Goal: Task Accomplishment & Management: Manage account settings

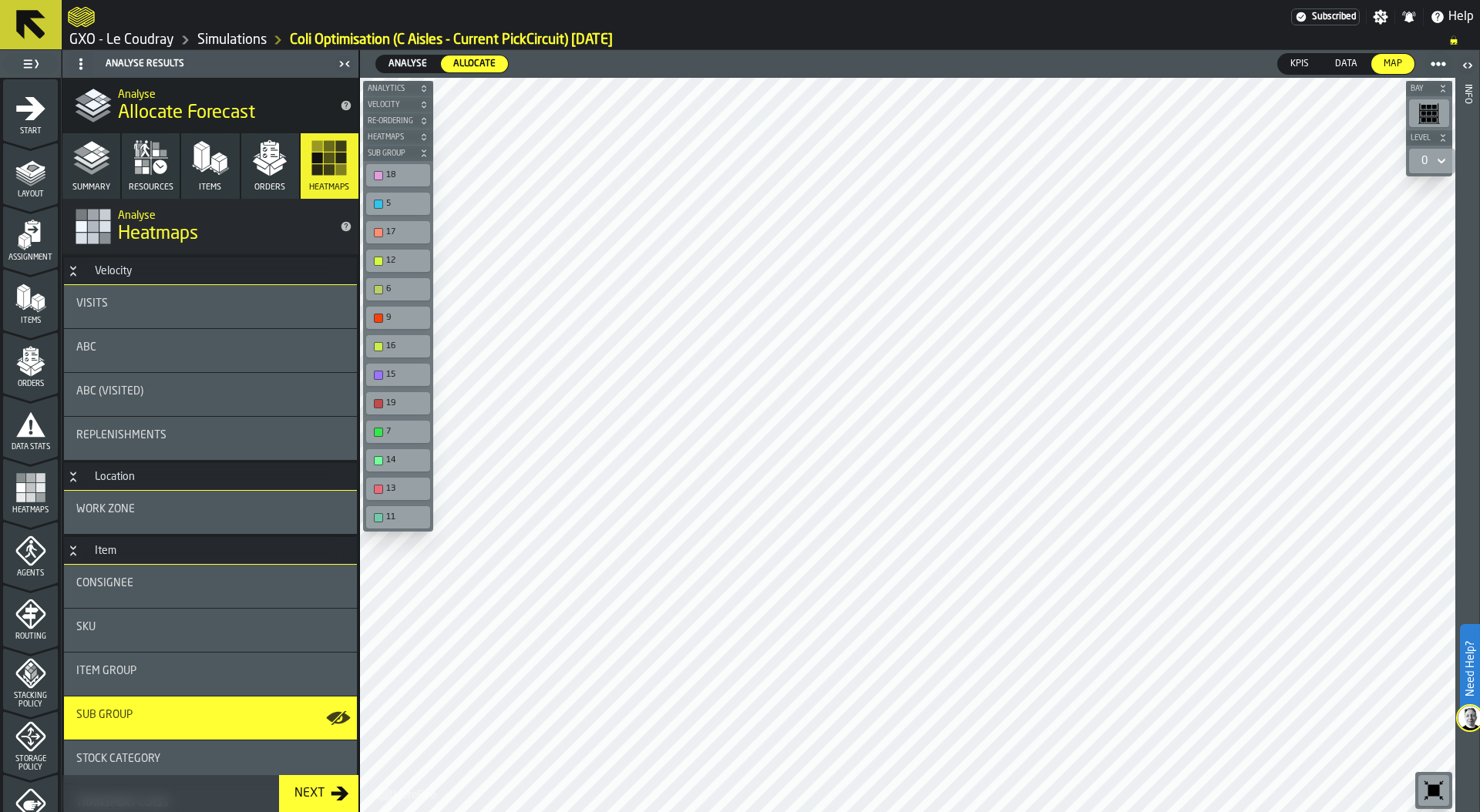
scroll to position [158, 0]
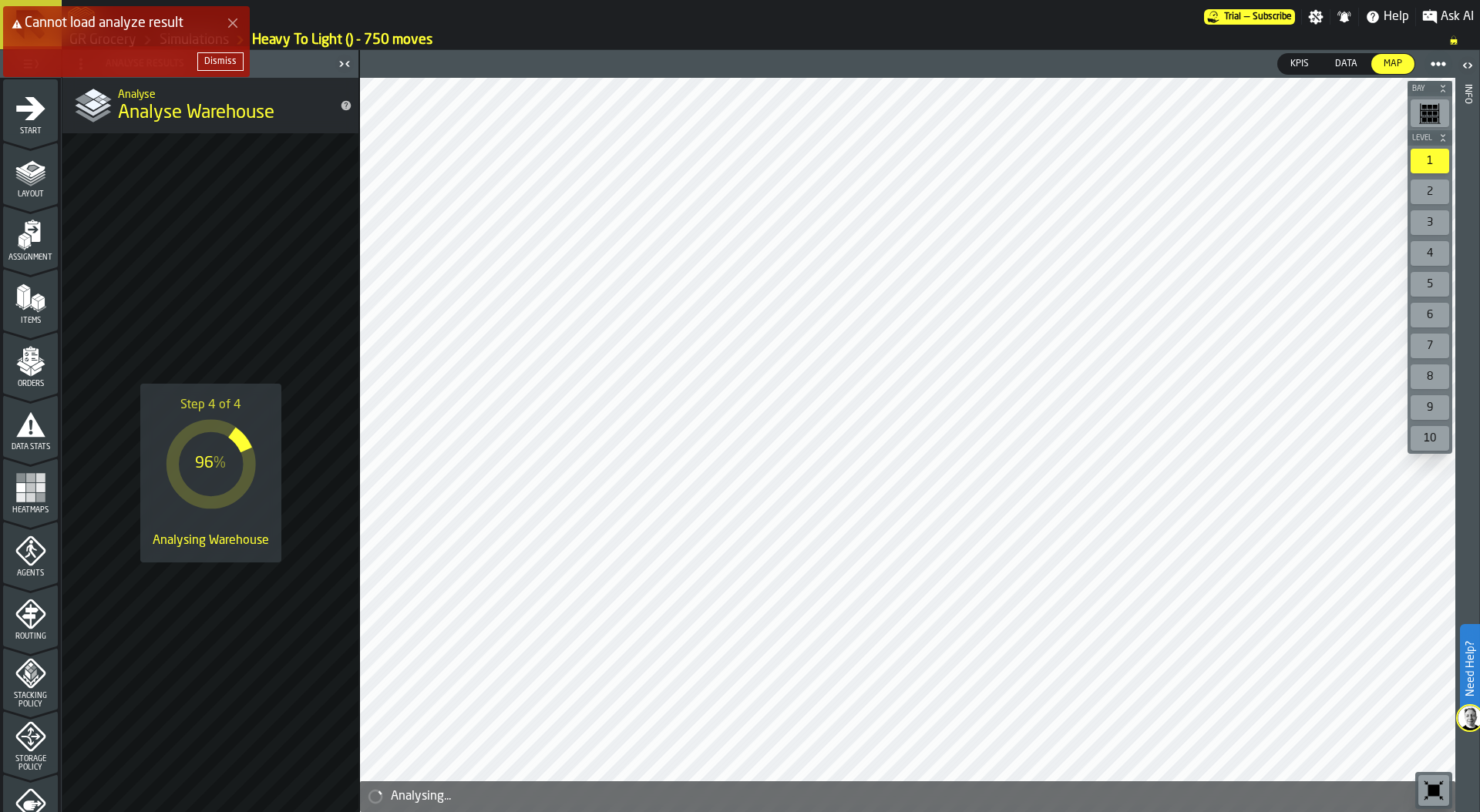
click at [217, 66] on div "Dismiss" at bounding box center [220, 61] width 33 height 11
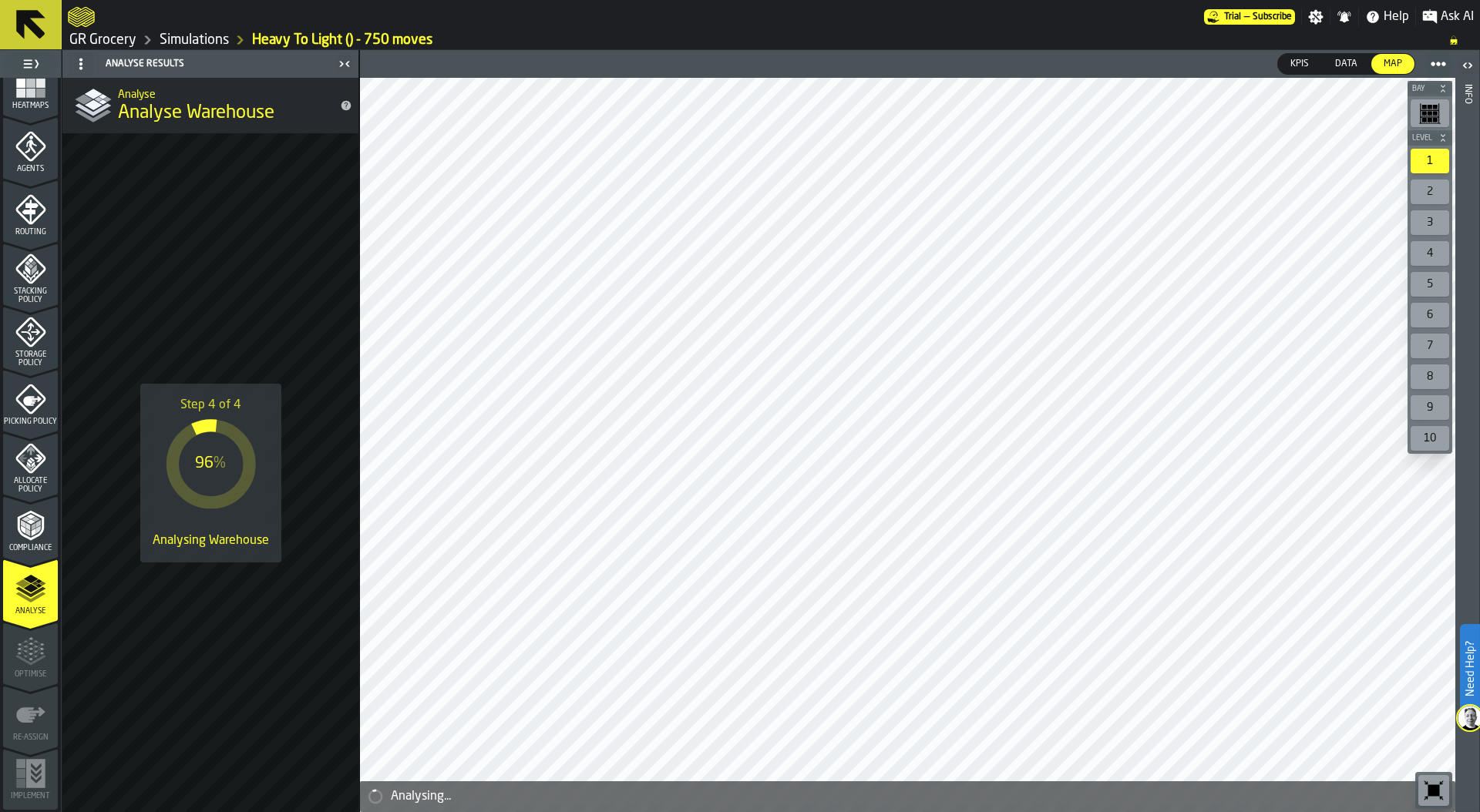
click at [176, 44] on link "Simulations" at bounding box center [194, 40] width 69 height 17
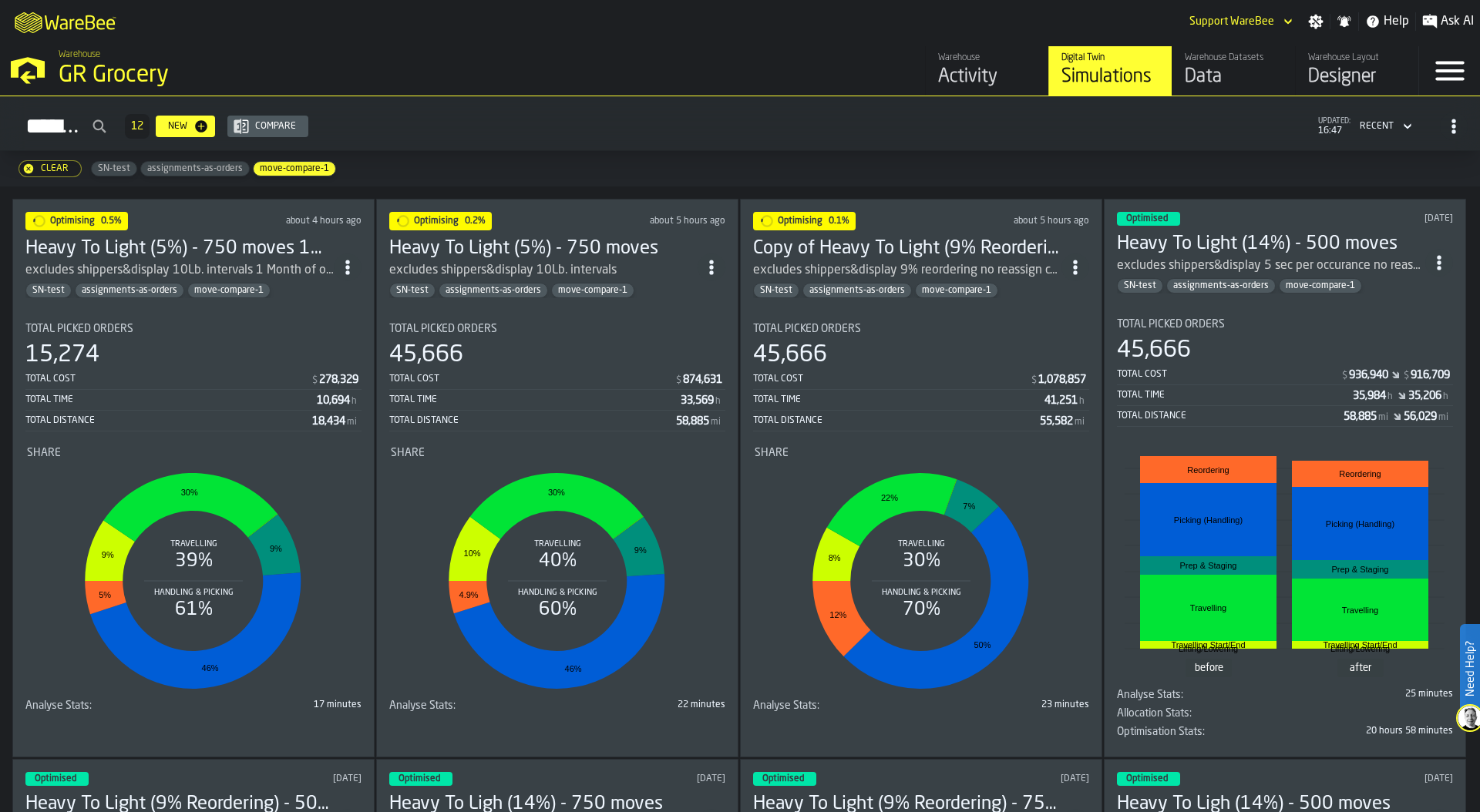
click at [192, 335] on div "Total Picked Orders 15,274 Total Cost $ 278,329 Total Time 10,694 h Total Dista…" at bounding box center [193, 377] width 336 height 109
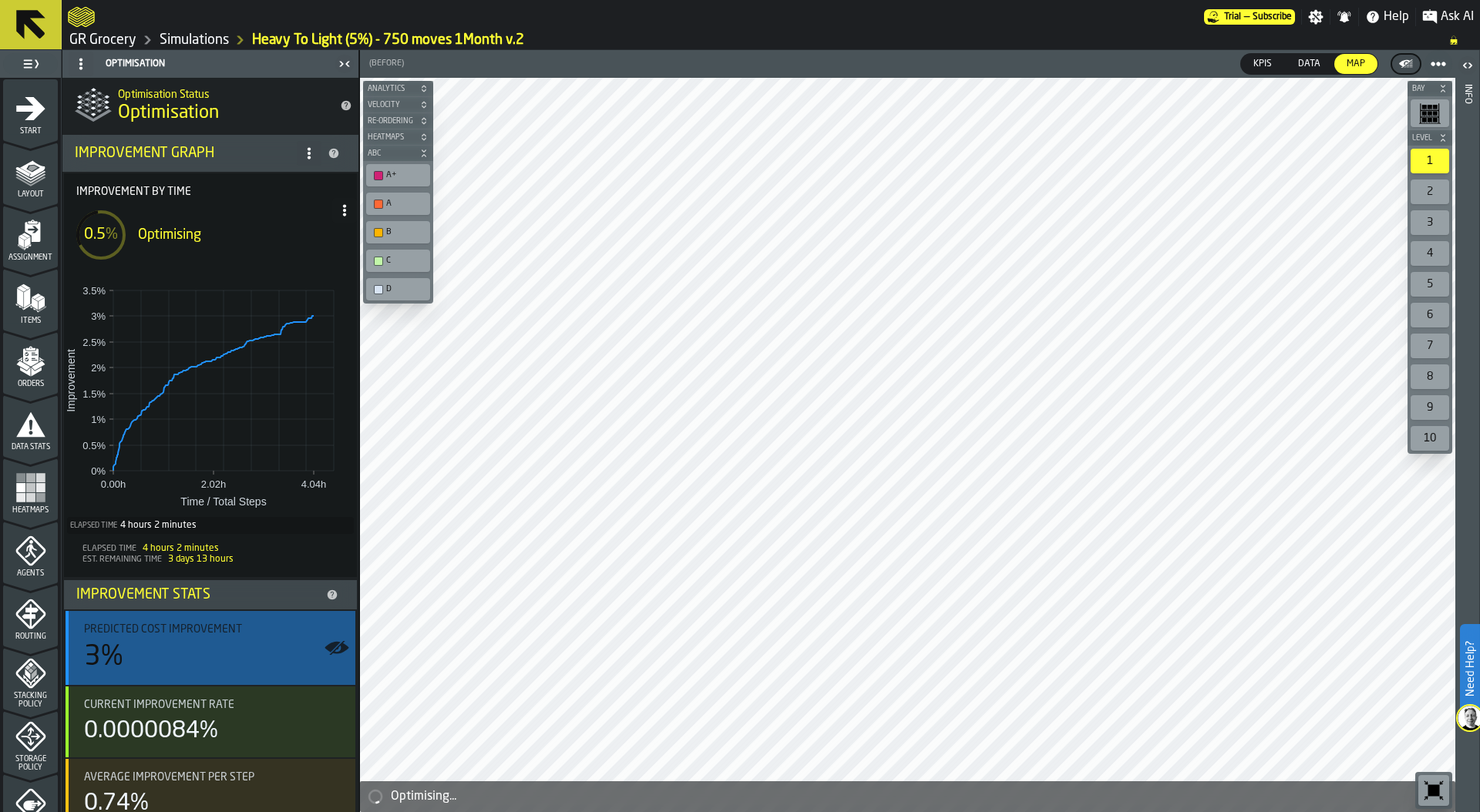
scroll to position [99, 0]
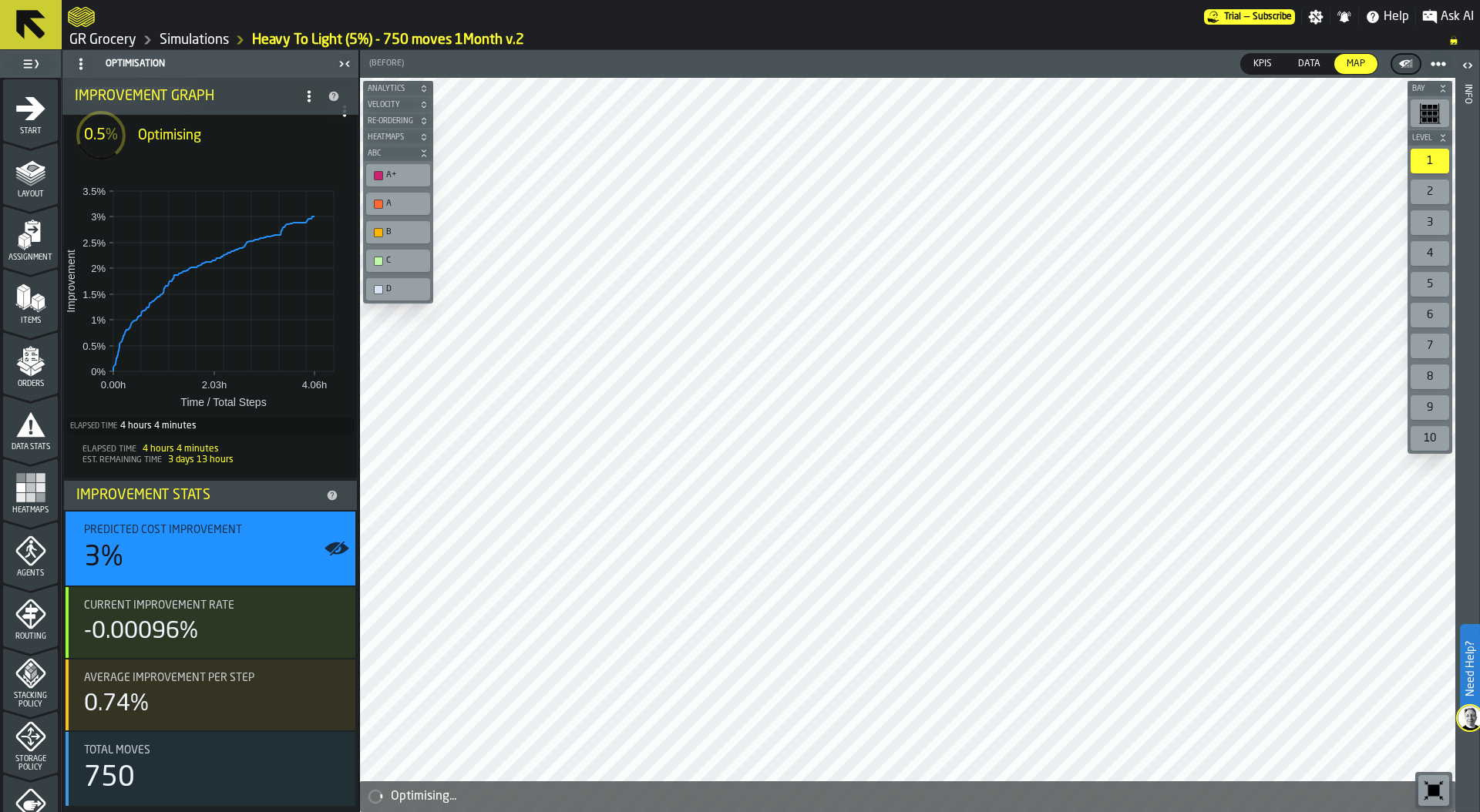
click at [208, 38] on link "Simulations" at bounding box center [194, 40] width 69 height 17
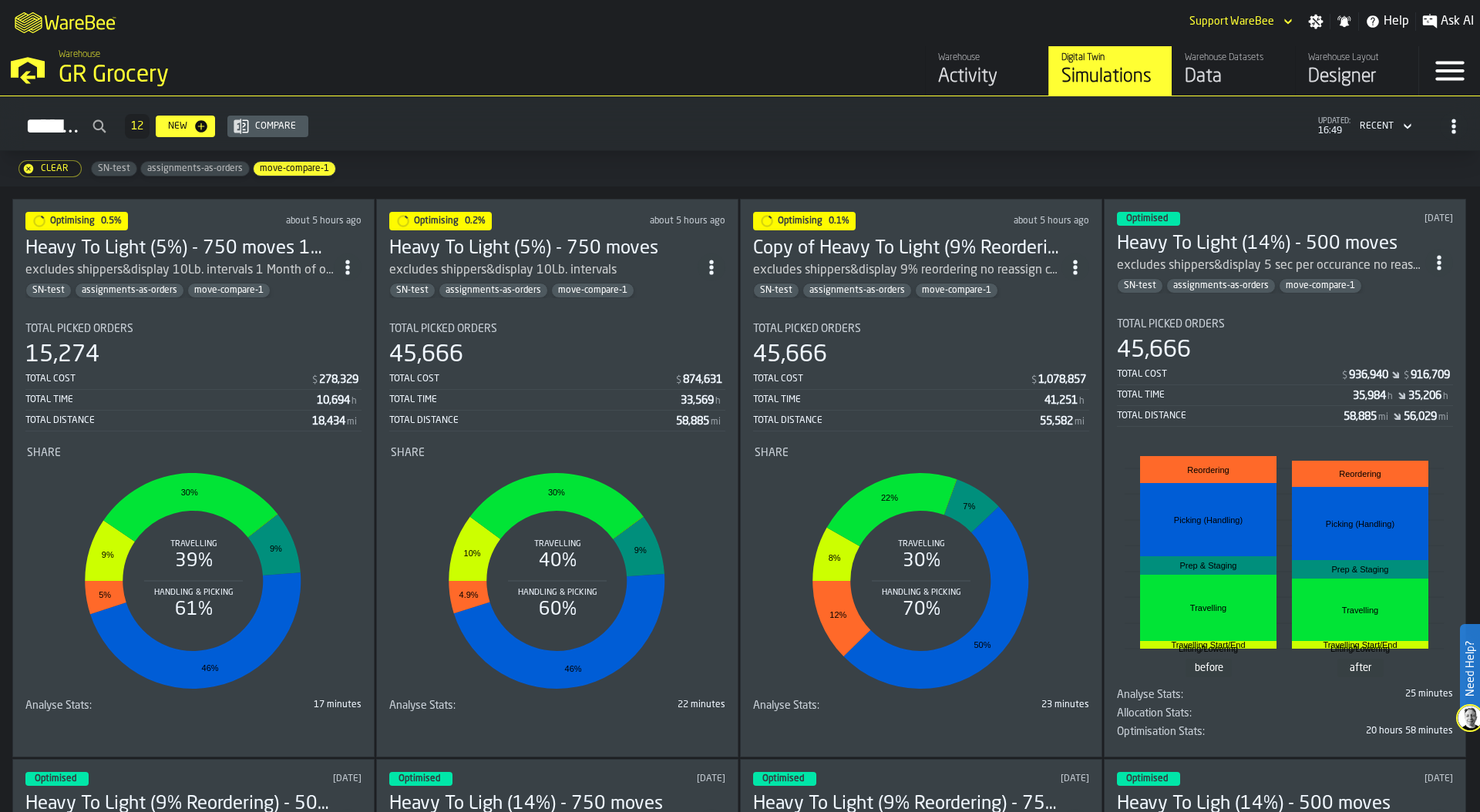
click at [558, 329] on div "Total Picked Orders" at bounding box center [557, 329] width 336 height 12
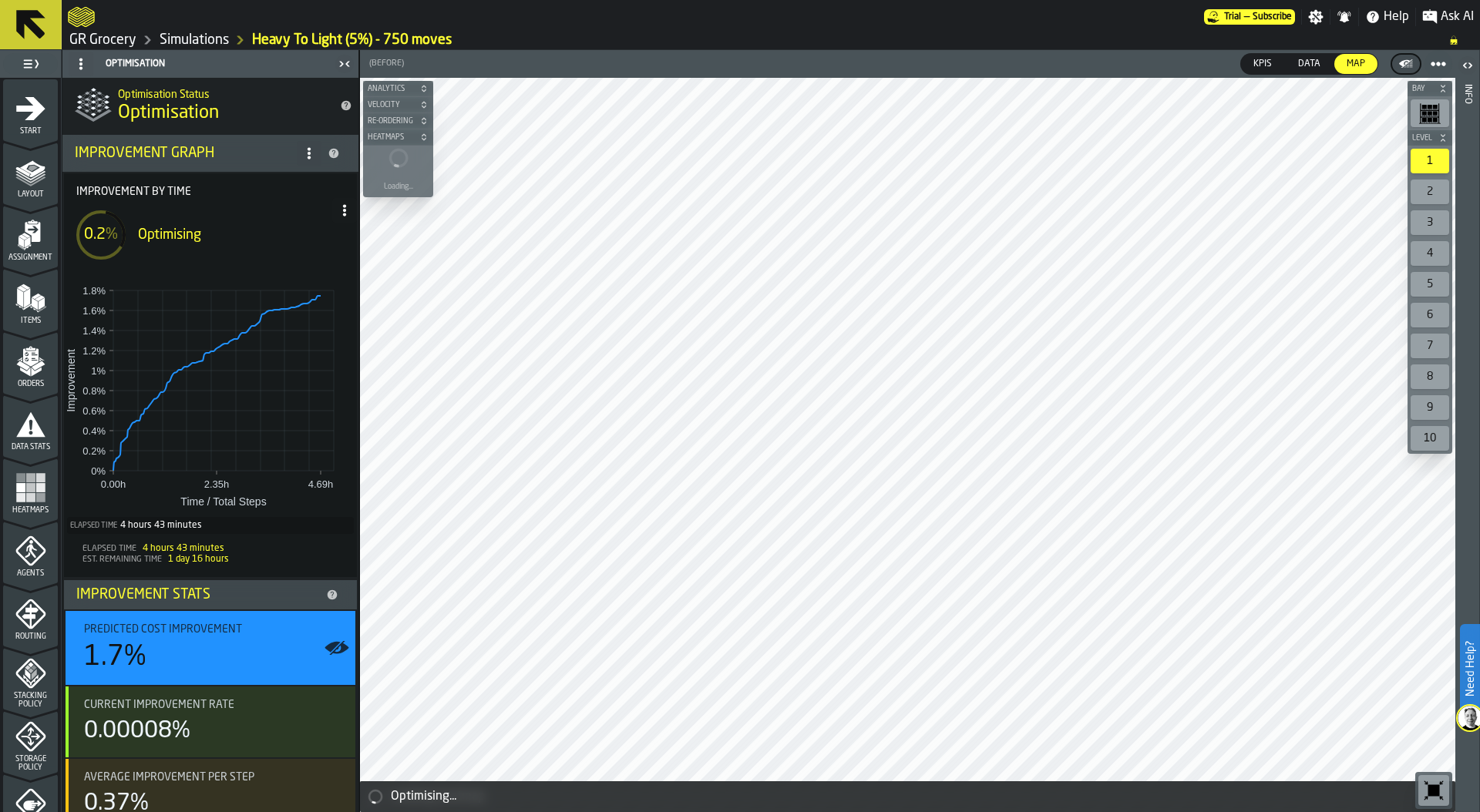
click at [199, 38] on link "Simulations" at bounding box center [194, 40] width 69 height 17
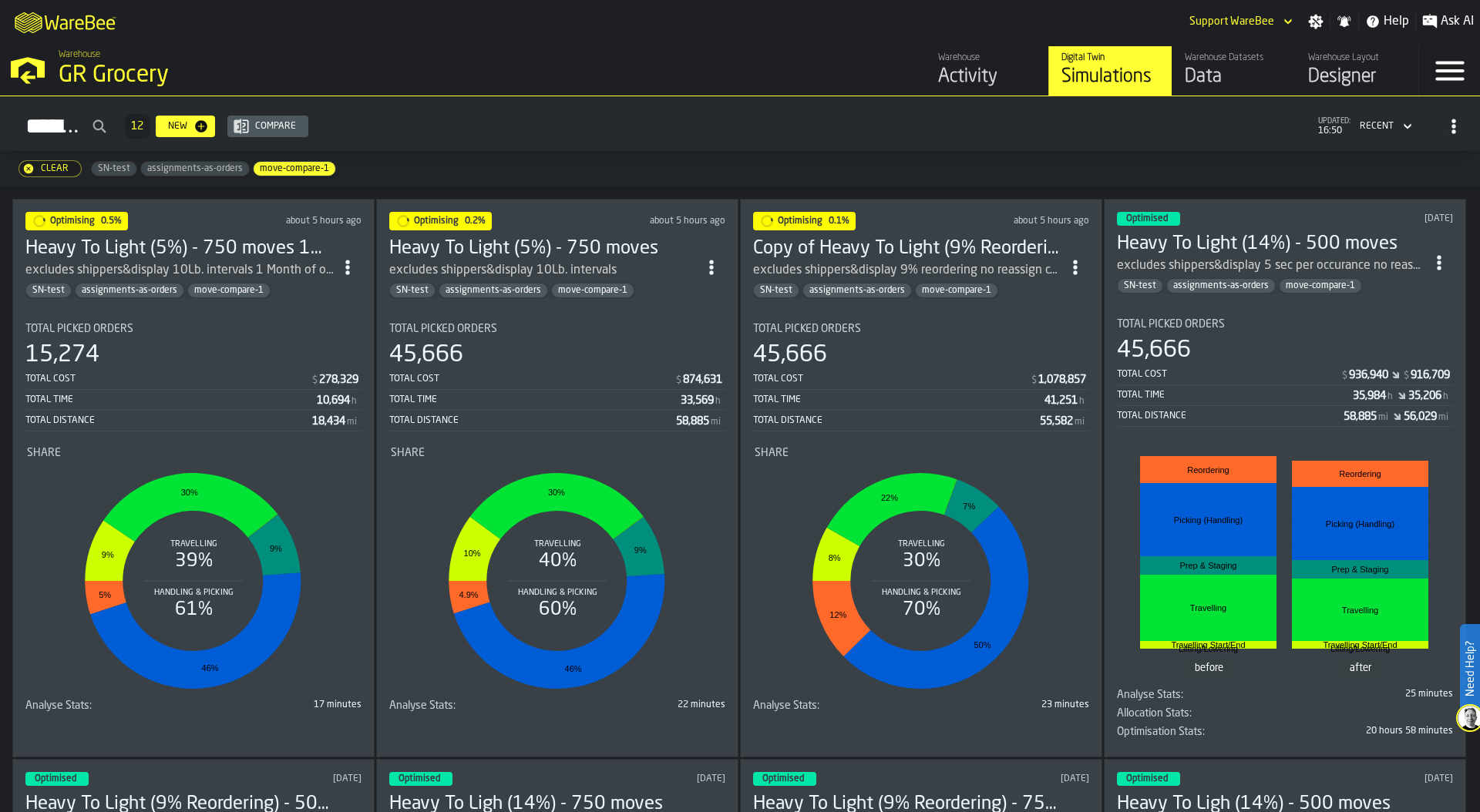
click at [175, 311] on section "Total Picked Orders 15,274 Total Cost $ 278,329 Total Time 10,694 h Total Dista…" at bounding box center [193, 514] width 336 height 408
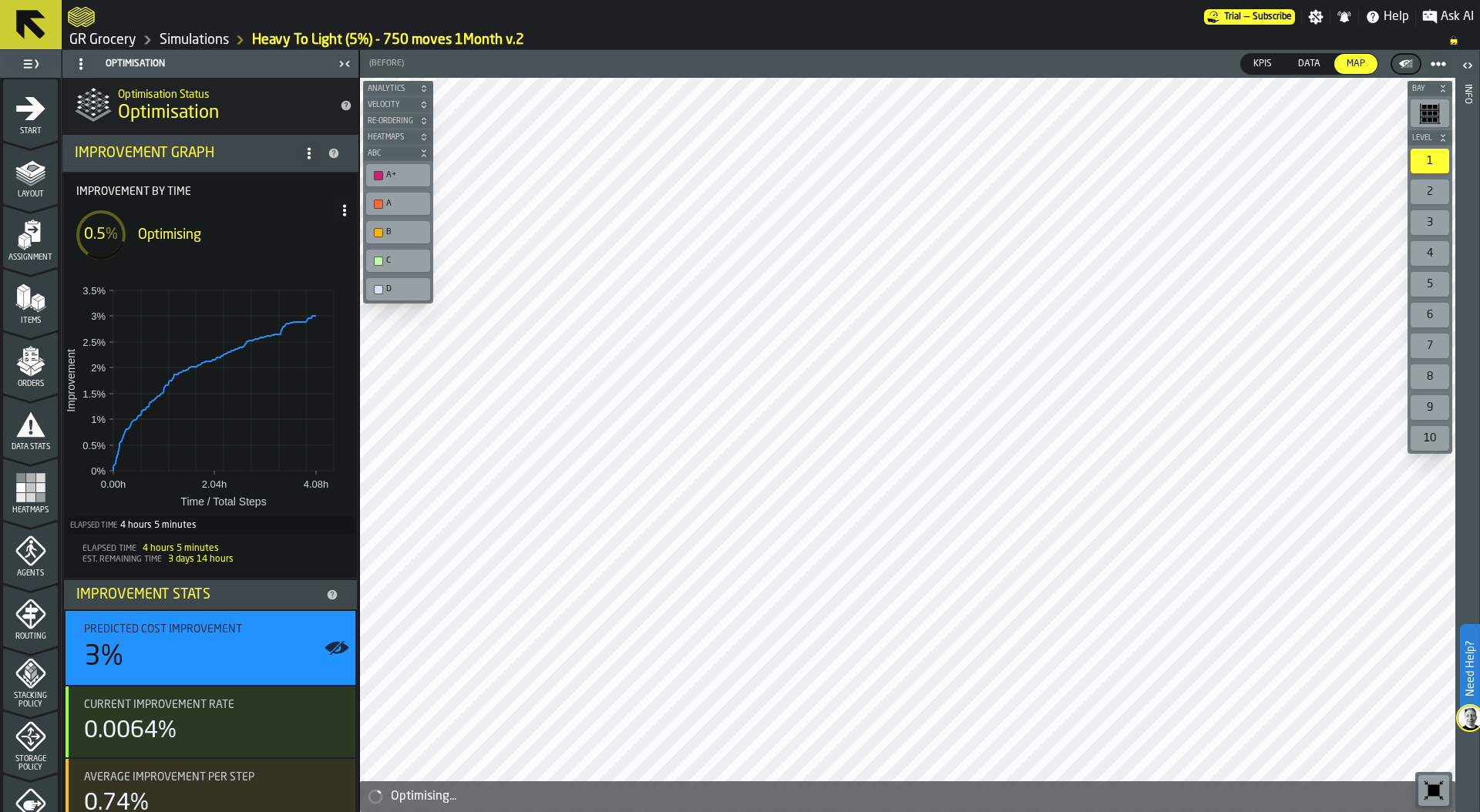
click at [605, 9] on div at bounding box center [636, 16] width 1136 height 27
click at [187, 51] on header "Optimisation" at bounding box center [210, 64] width 296 height 27
click at [194, 35] on link "Simulations" at bounding box center [194, 40] width 69 height 17
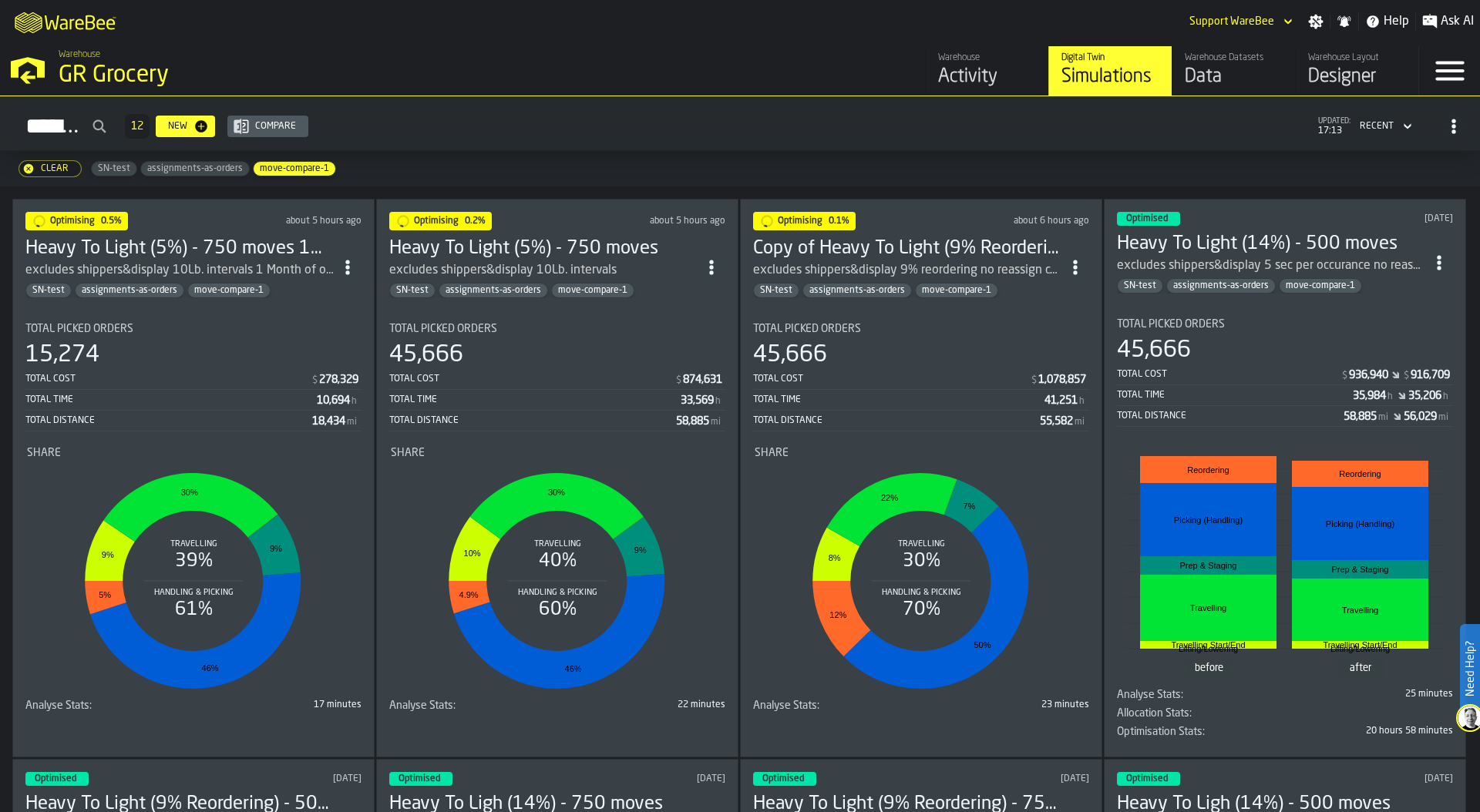
click at [960, 316] on section "Total Picked Orders 45,666 Total Cost $ 1,078,857 Total Time 41,251 h Total Dis…" at bounding box center [920, 514] width 336 height 408
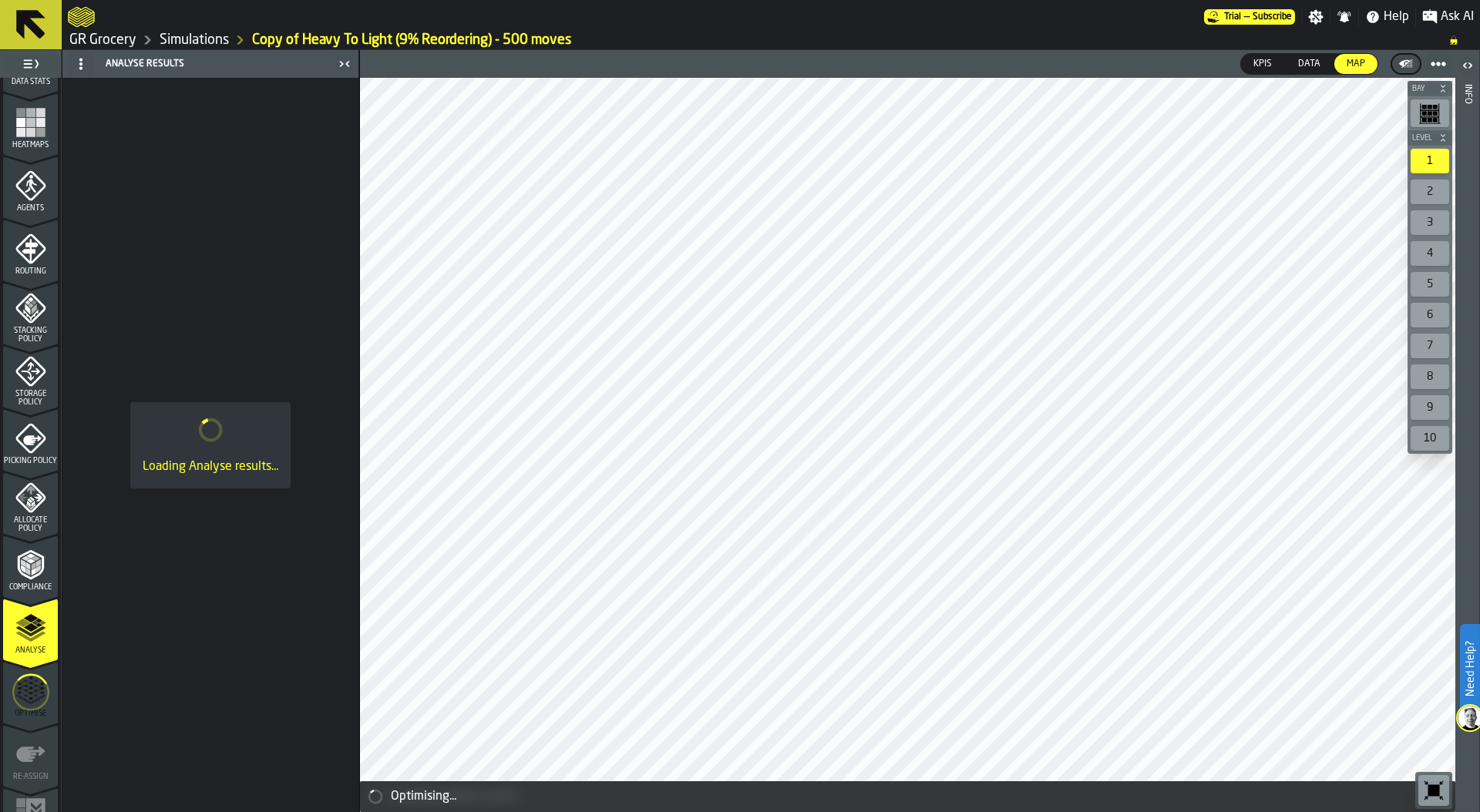
scroll to position [404, 0]
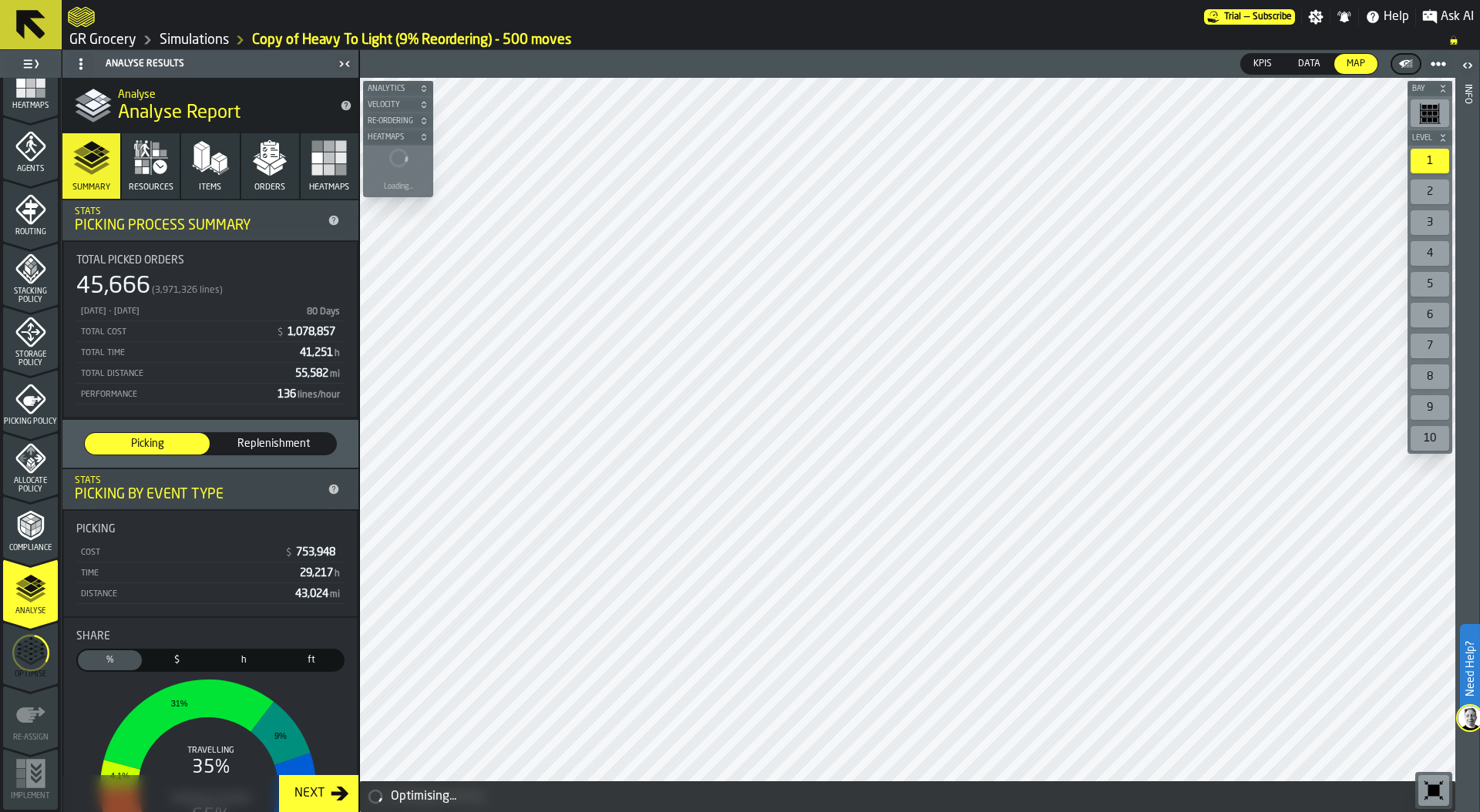
click at [35, 669] on circle "menu Optimise" at bounding box center [31, 653] width 35 height 35
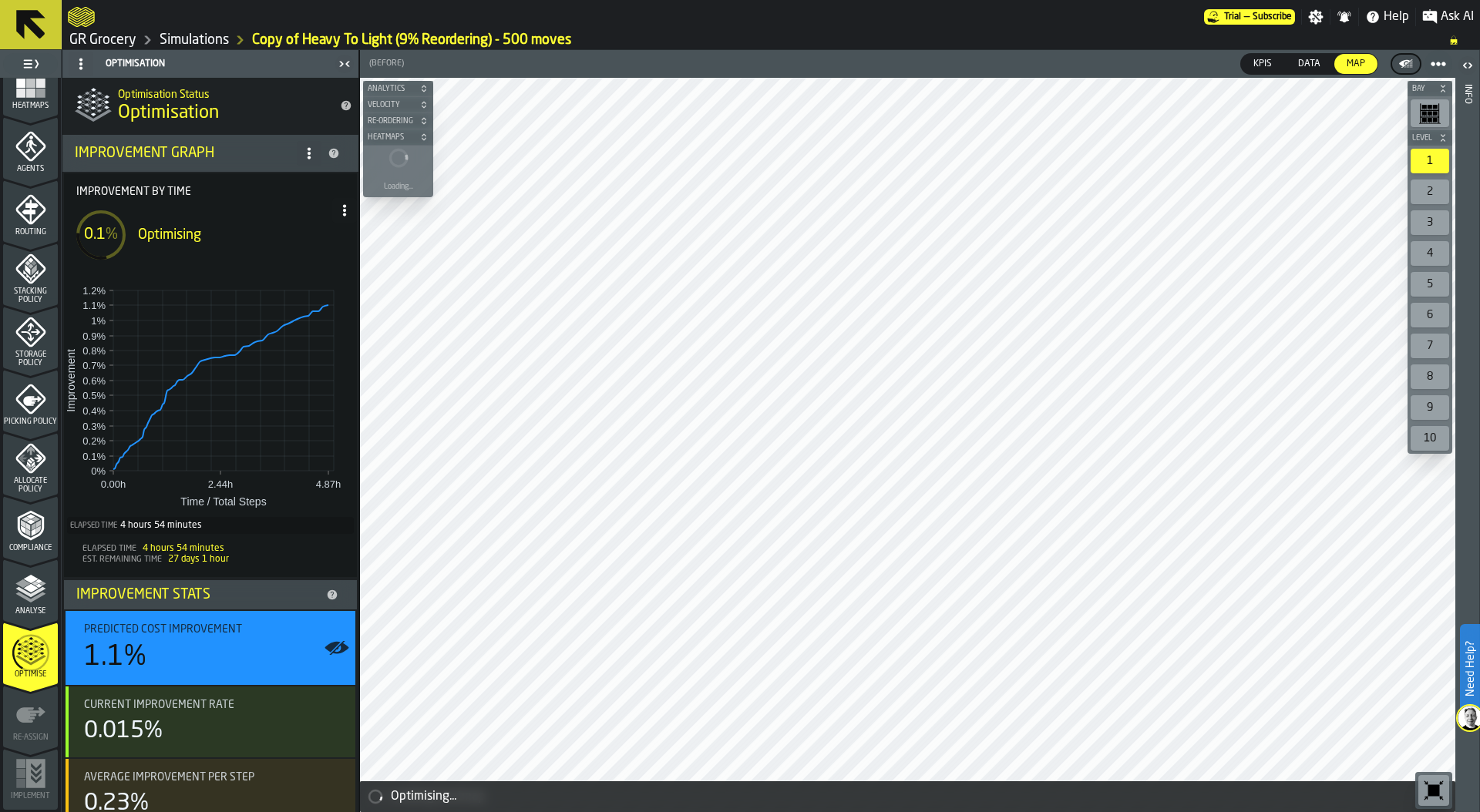
click at [215, 37] on link "Simulations" at bounding box center [194, 40] width 69 height 17
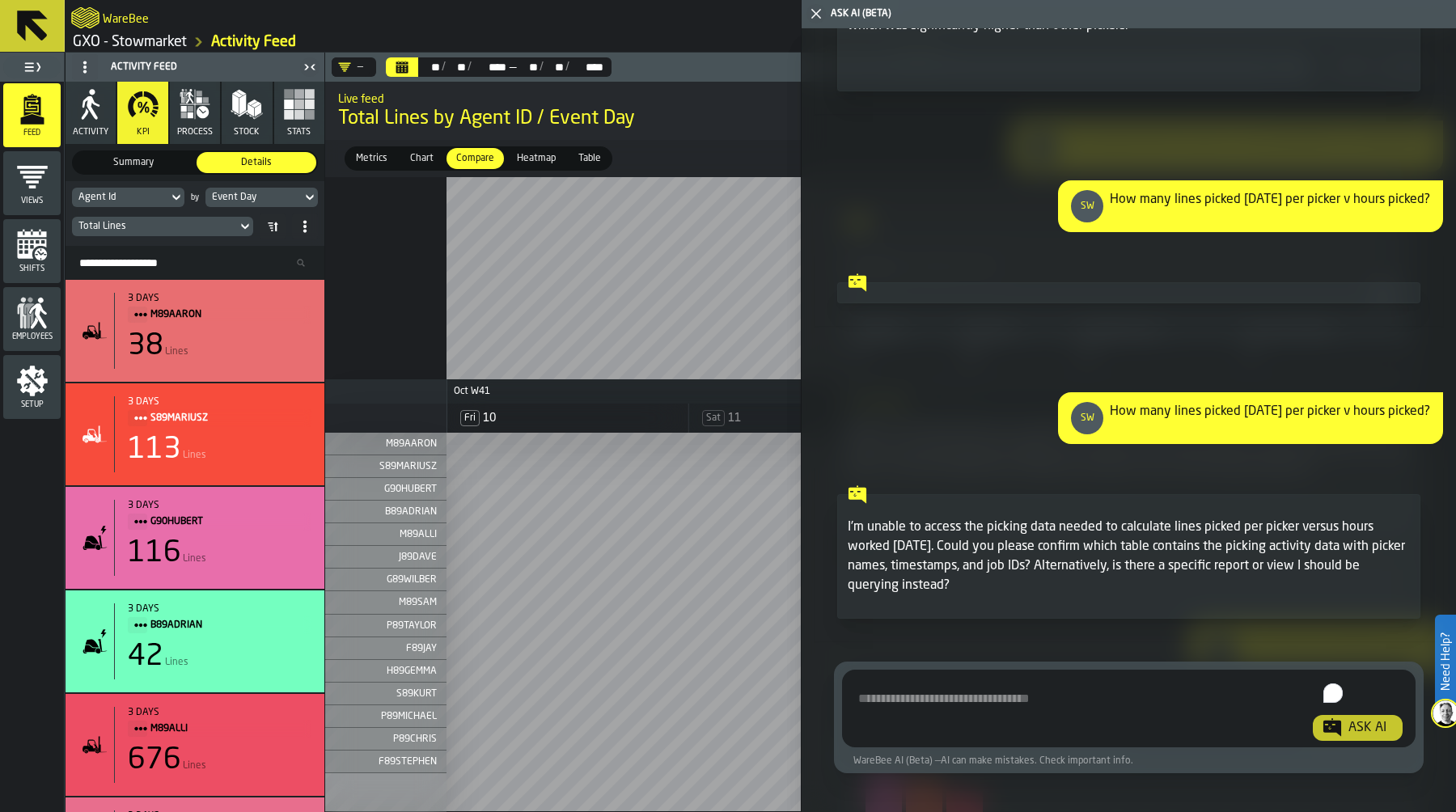
scroll to position [18746, 0]
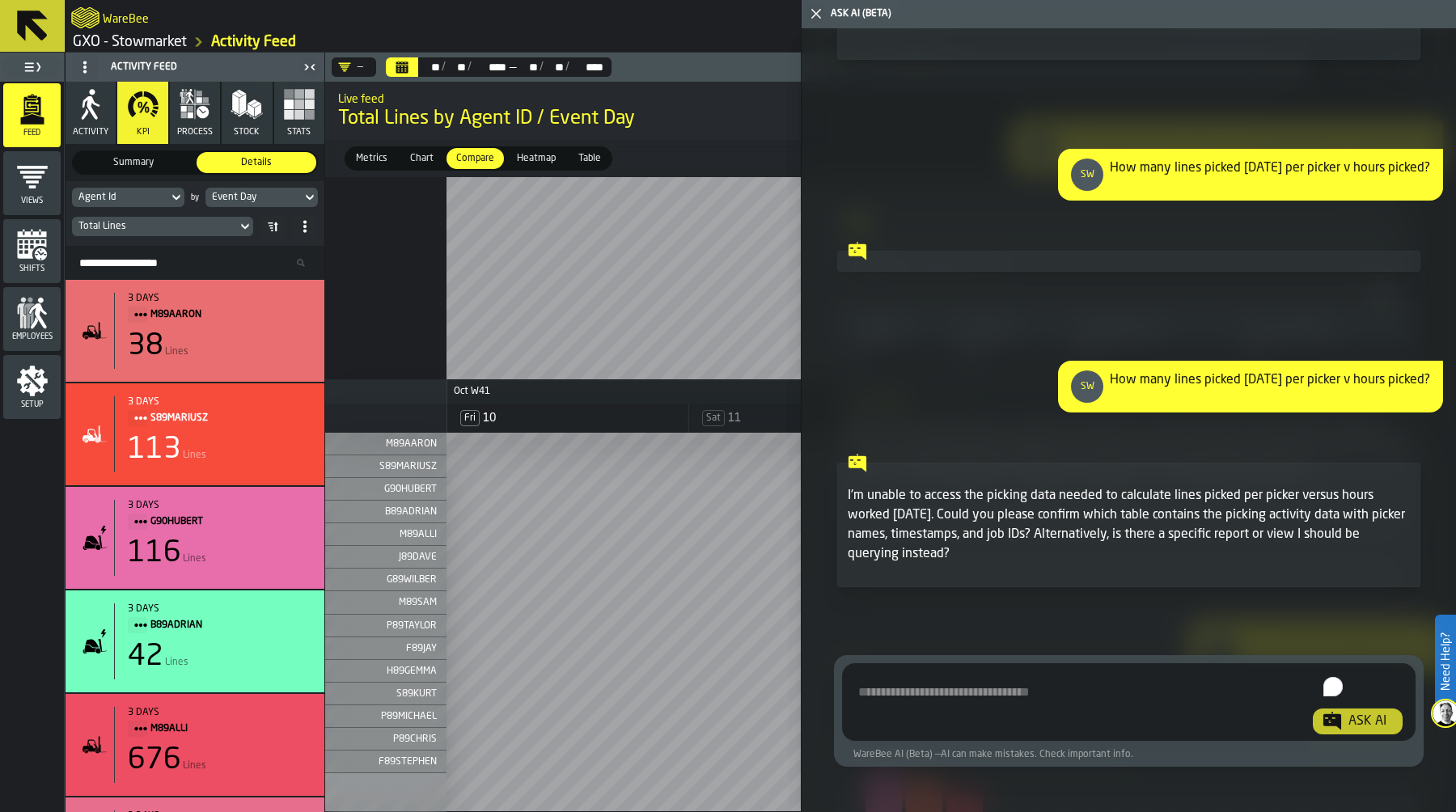
click at [815, 16] on icon "button-toggle-Close me" at bounding box center [816, 13] width 20 height 20
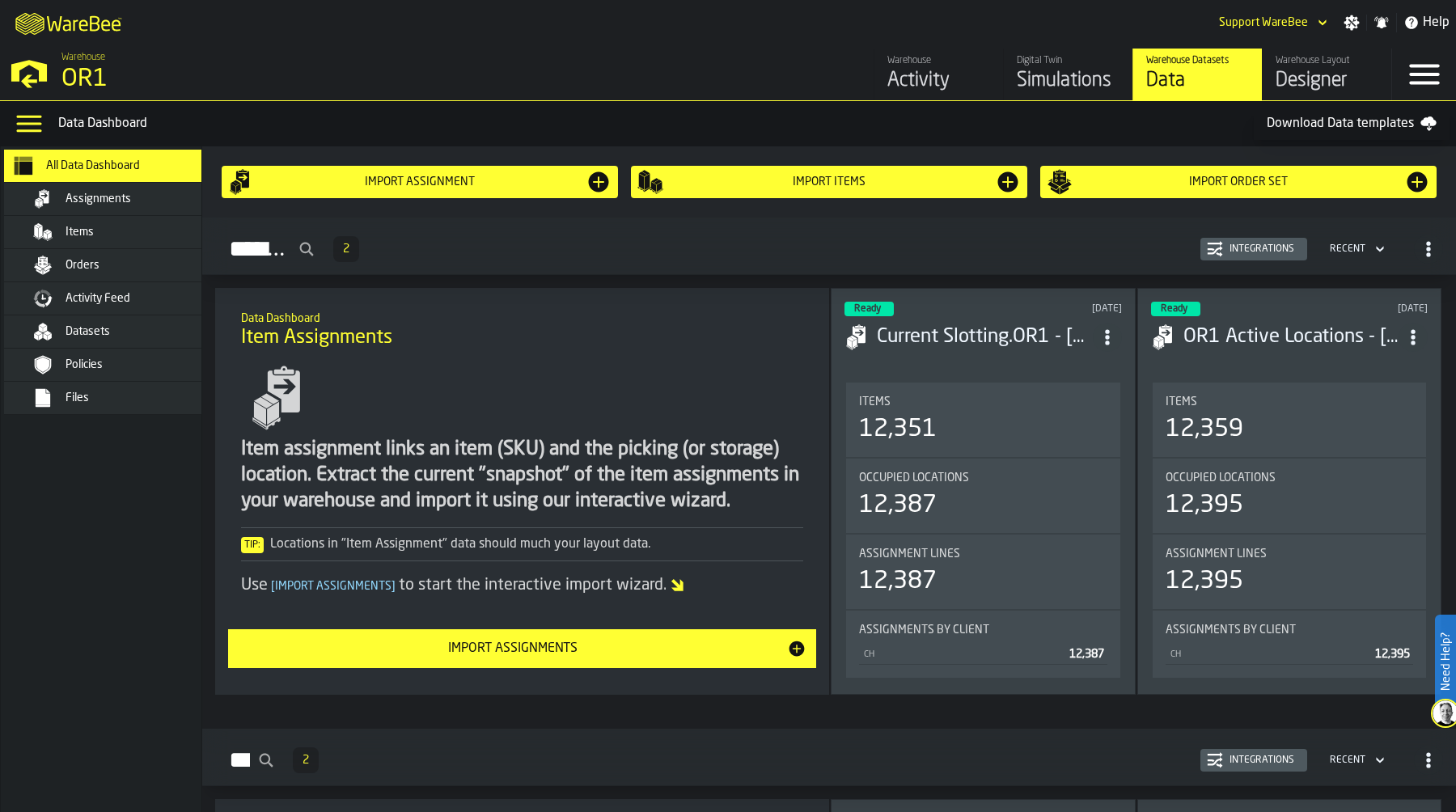
click at [1052, 89] on div "Simulations" at bounding box center [1068, 81] width 102 height 26
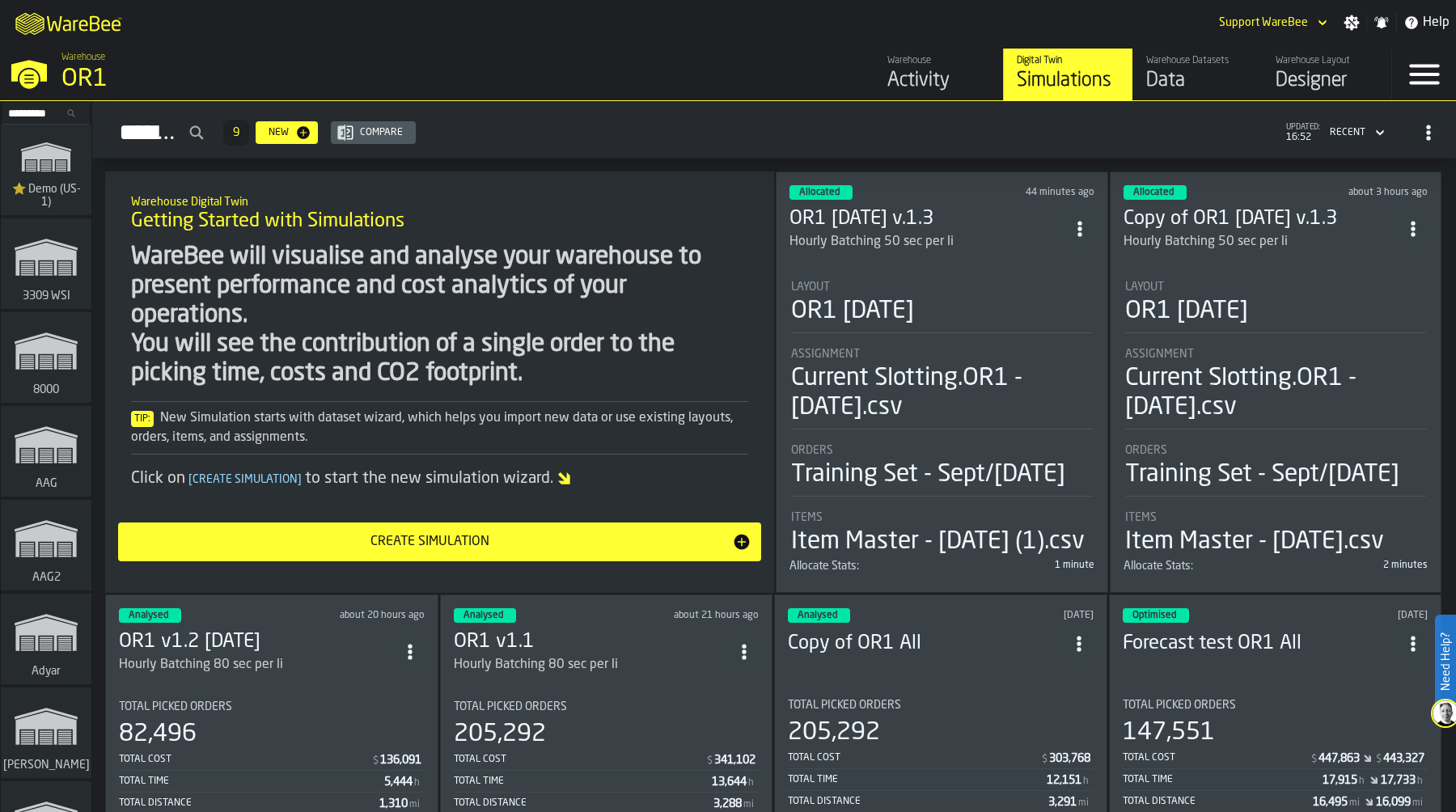
click at [77, 79] on div "OR1" at bounding box center [279, 79] width 436 height 29
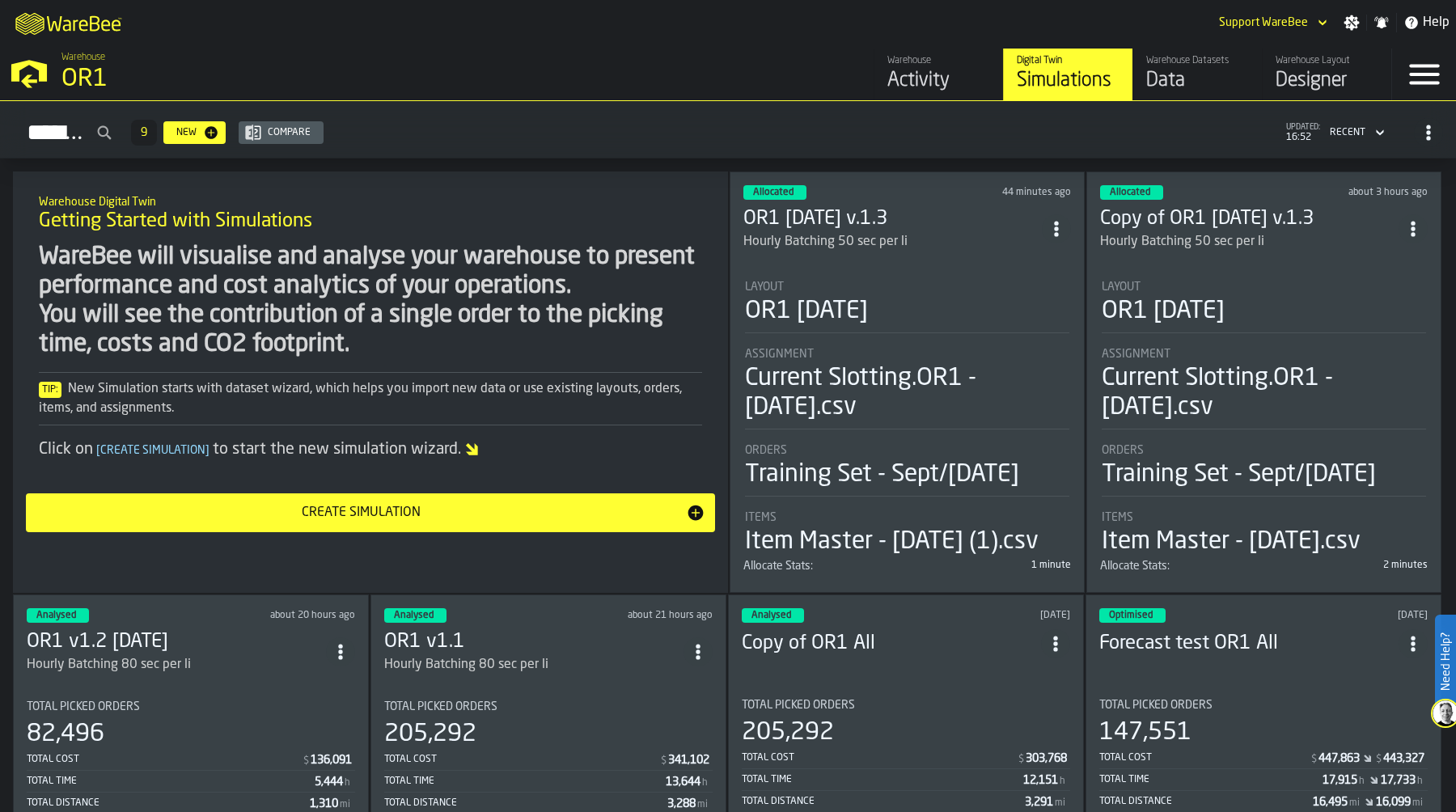
click at [902, 310] on div "OR1 [DATE]" at bounding box center [907, 311] width 325 height 29
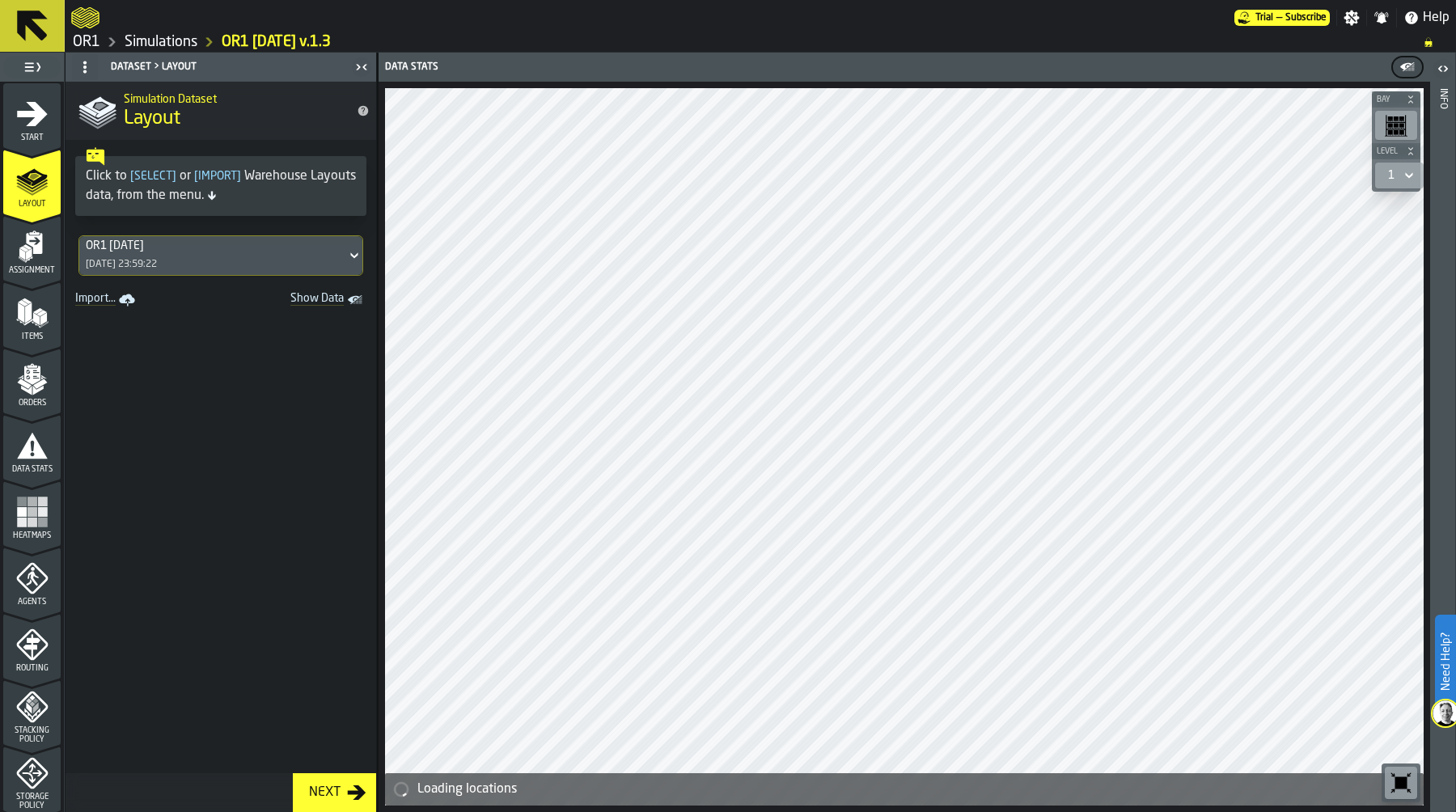
click at [19, 511] on rect "menu Heatmaps" at bounding box center [21, 512] width 9 height 9
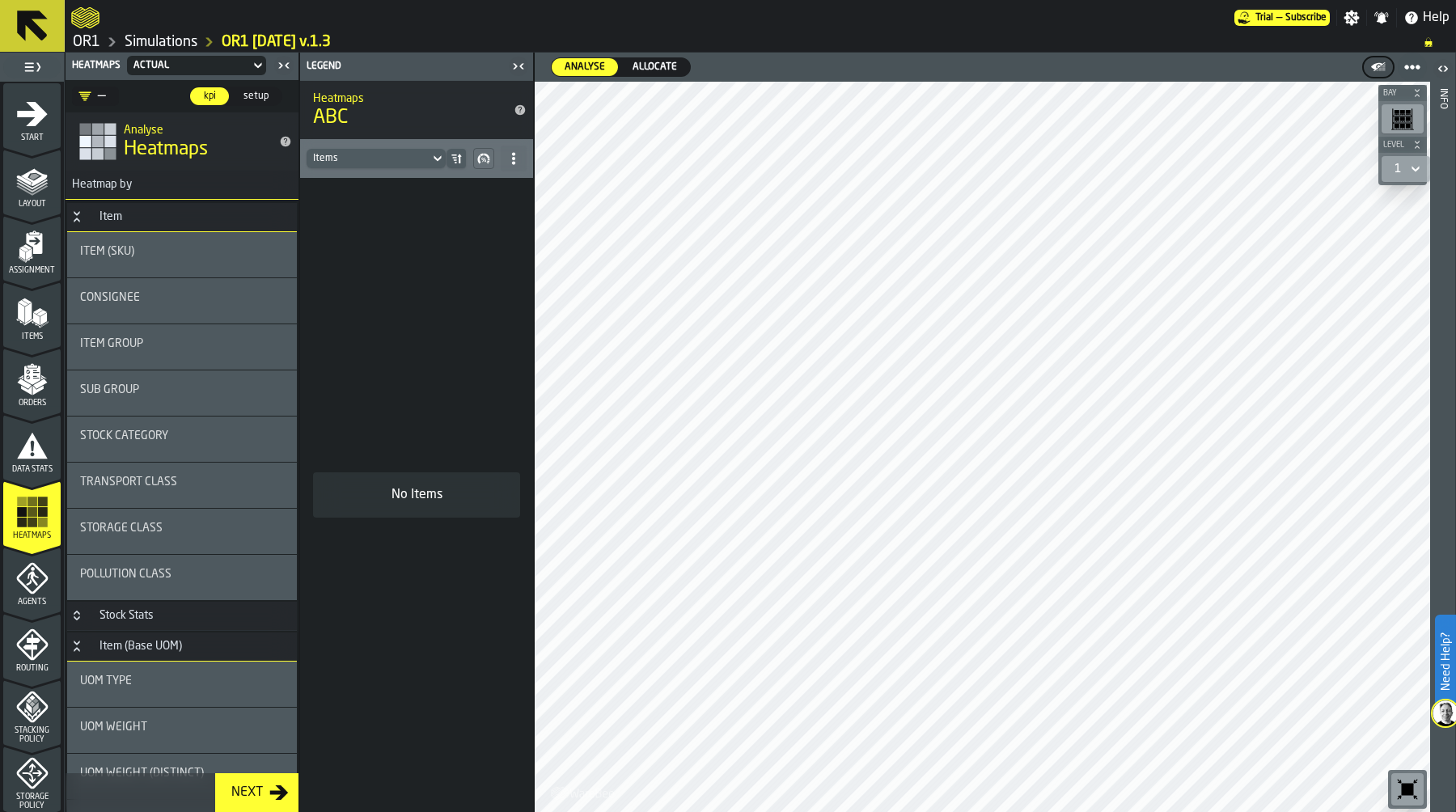
click at [199, 293] on div "Consignee" at bounding box center [181, 298] width 204 height 13
click at [152, 38] on link "Simulations" at bounding box center [161, 42] width 73 height 18
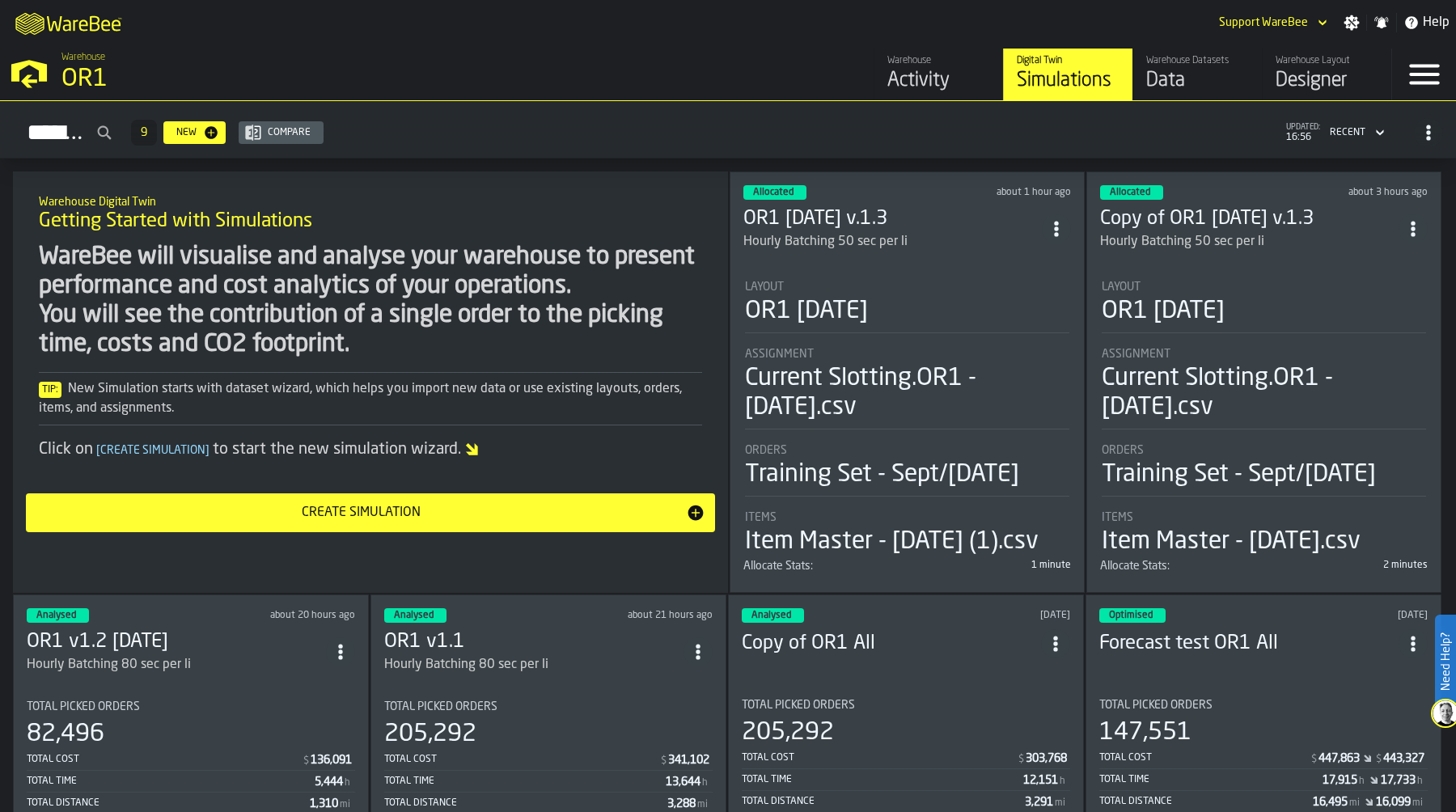
click at [244, 276] on div "WareBee will visualise and analyse your warehouse to present performance and co…" at bounding box center [370, 300] width 663 height 116
click at [307, 266] on div "WareBee will visualise and analyse your warehouse to present performance and co…" at bounding box center [370, 300] width 663 height 116
click at [901, 297] on div "OR1 10-08-25" at bounding box center [907, 311] width 325 height 29
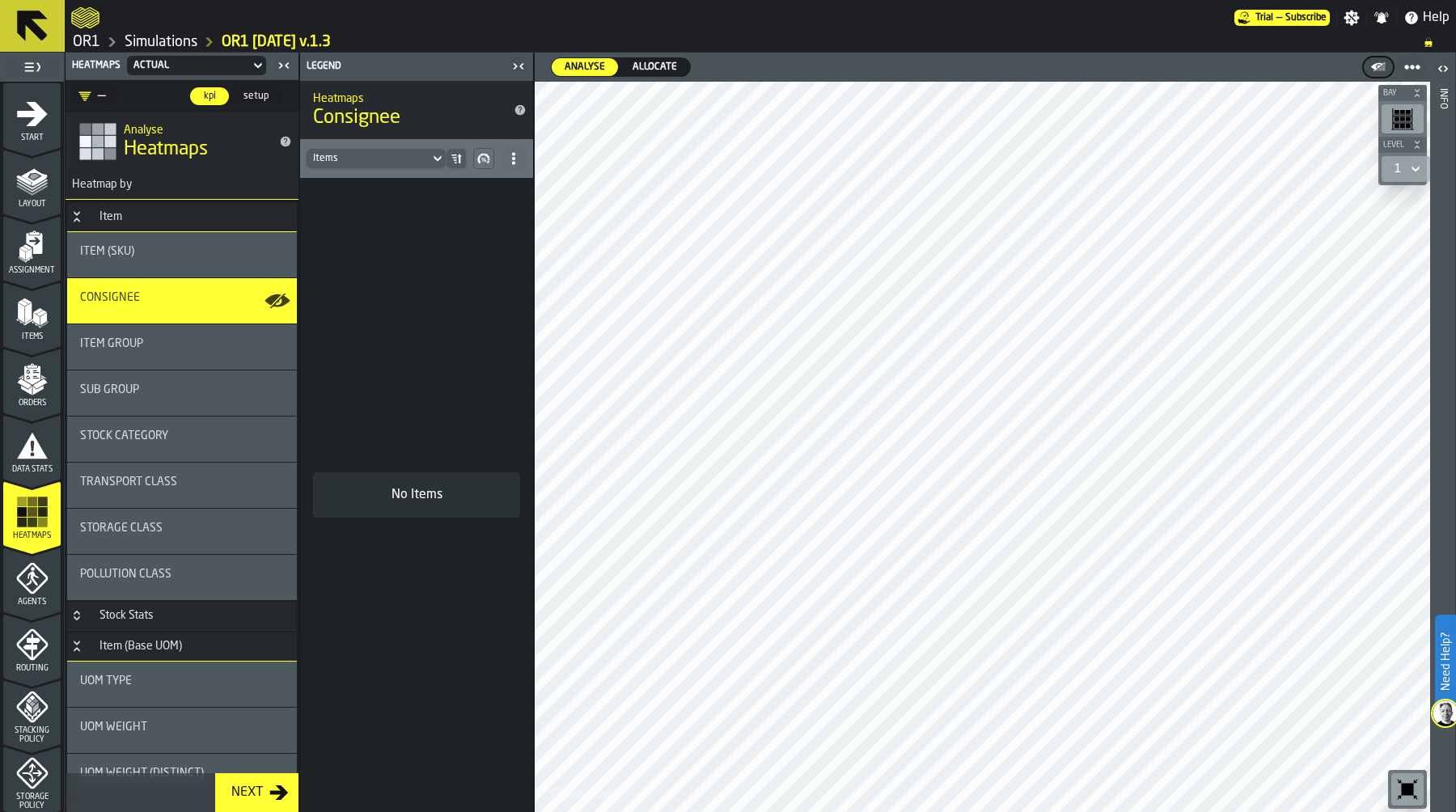
click at [169, 44] on link "Simulations" at bounding box center [161, 42] width 73 height 18
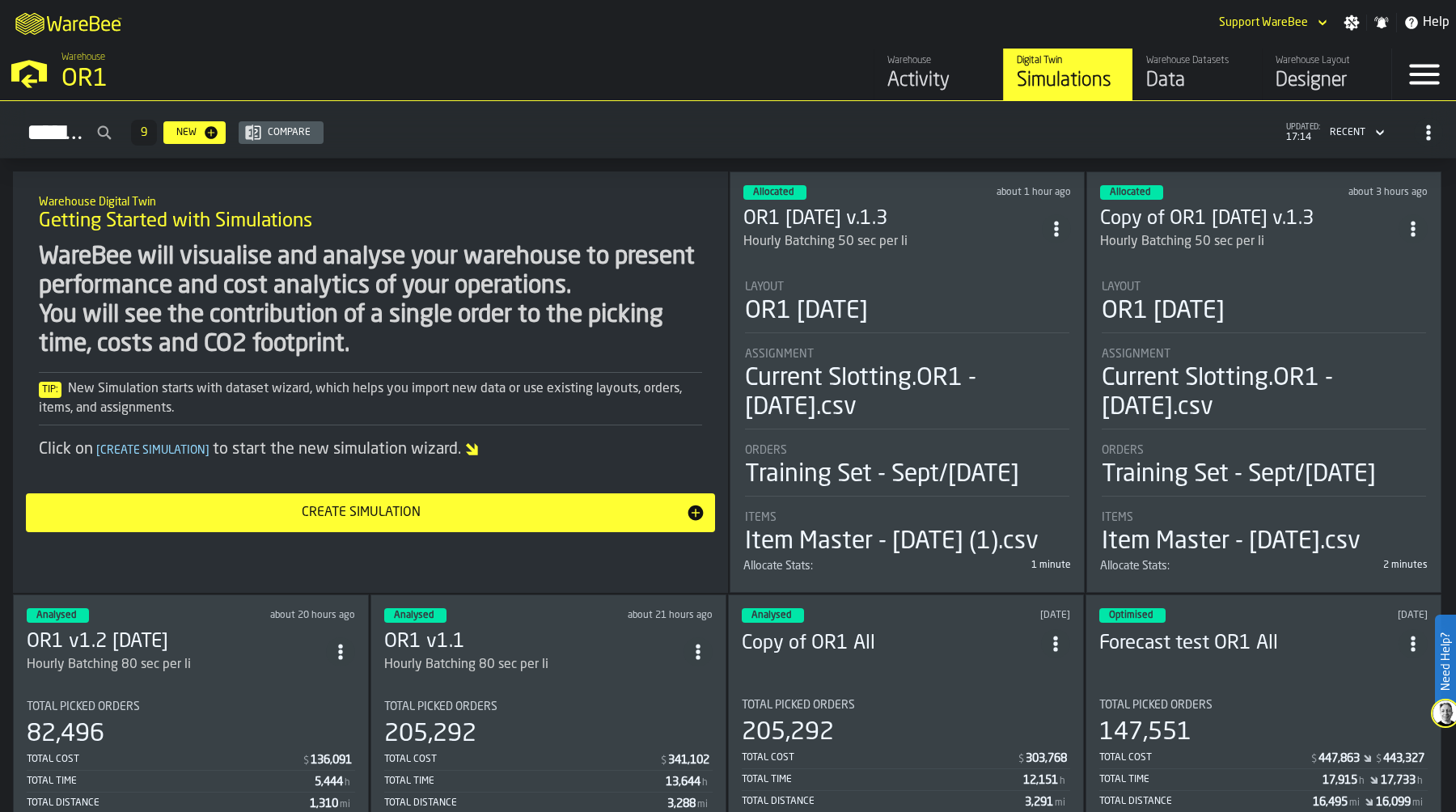
click at [1226, 282] on div "Layout" at bounding box center [1263, 287] width 325 height 13
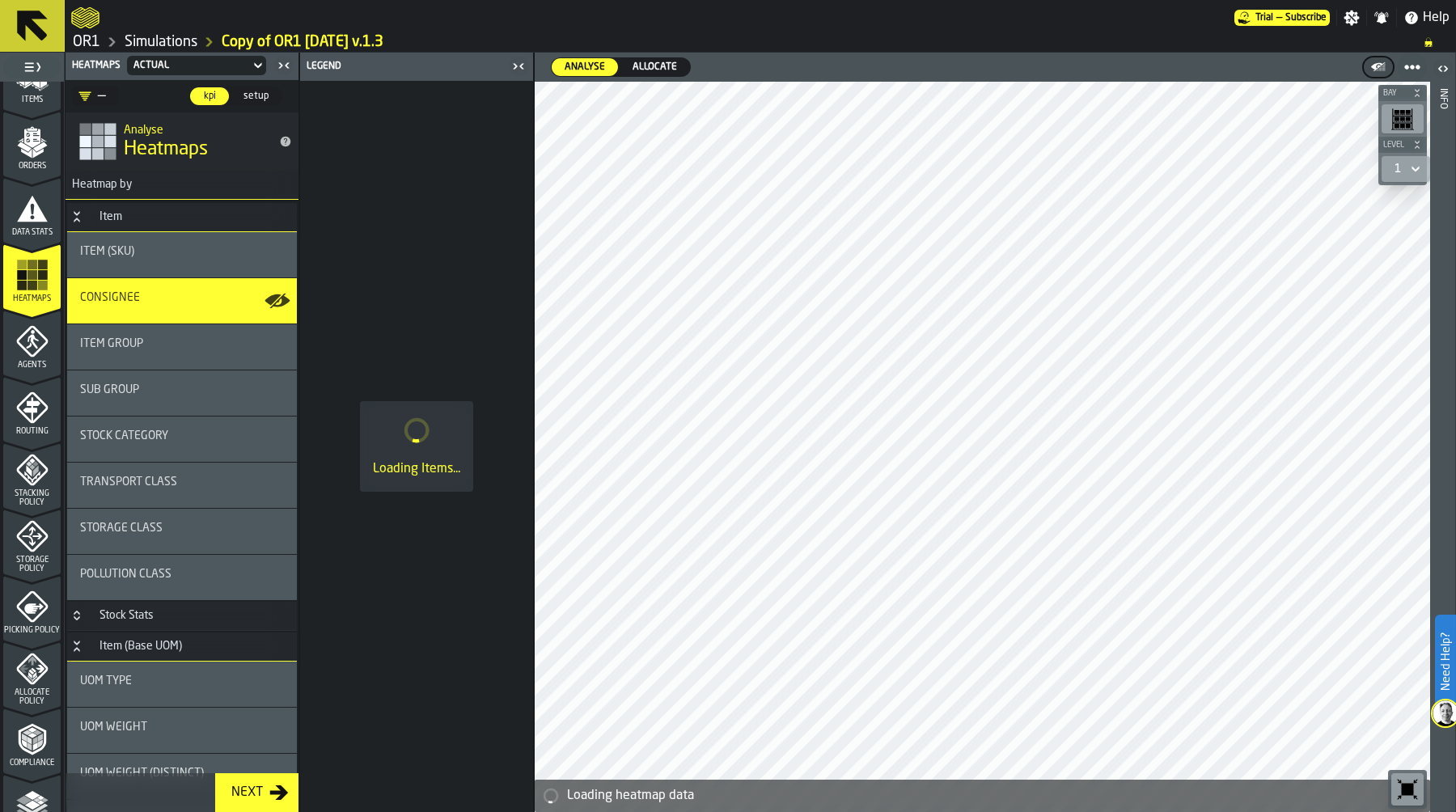
scroll to position [404, 0]
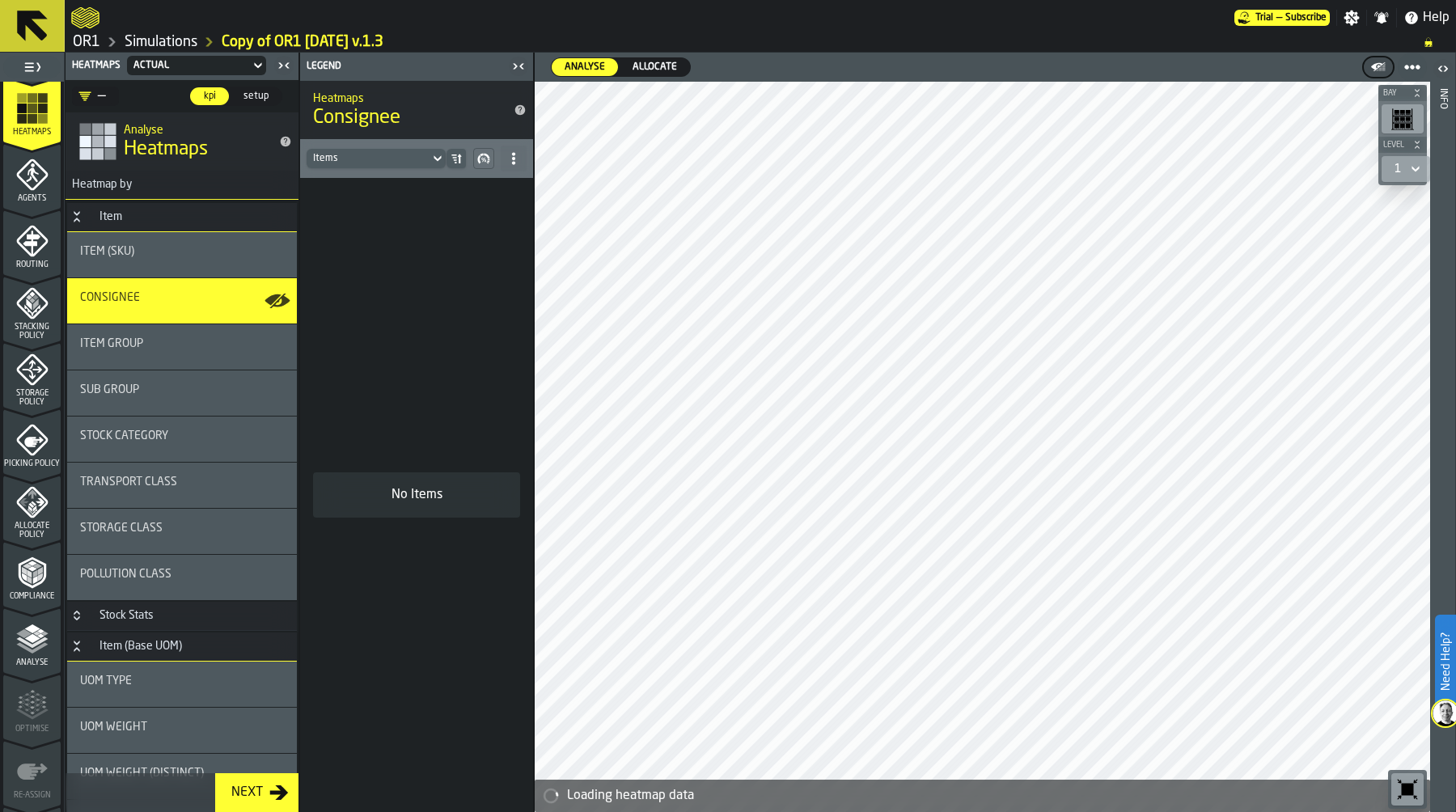
click at [33, 523] on span "Allocate Policy" at bounding box center [32, 530] width 58 height 18
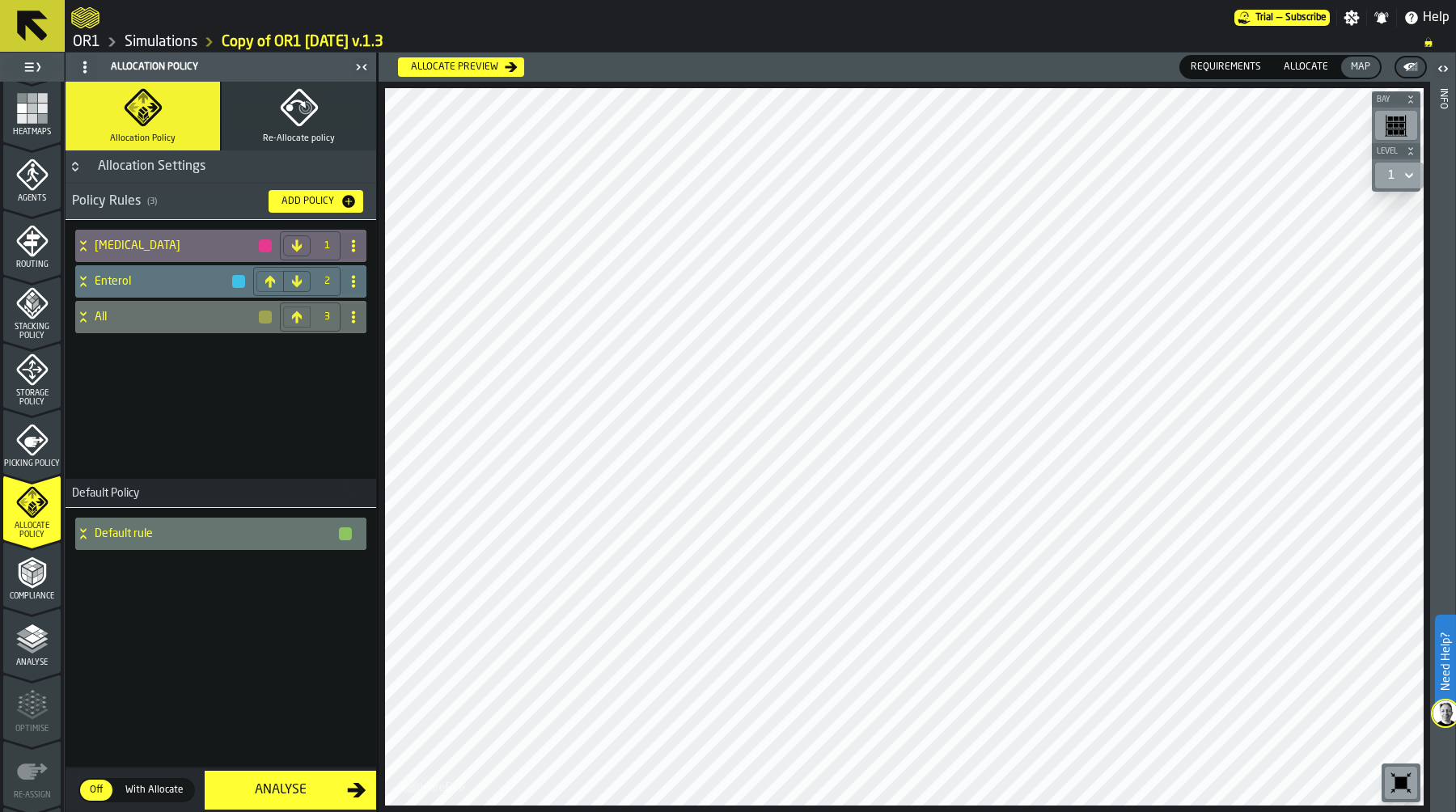
click at [75, 169] on icon "Button-Allocation Settings-closed" at bounding box center [74, 169] width 6 height 4
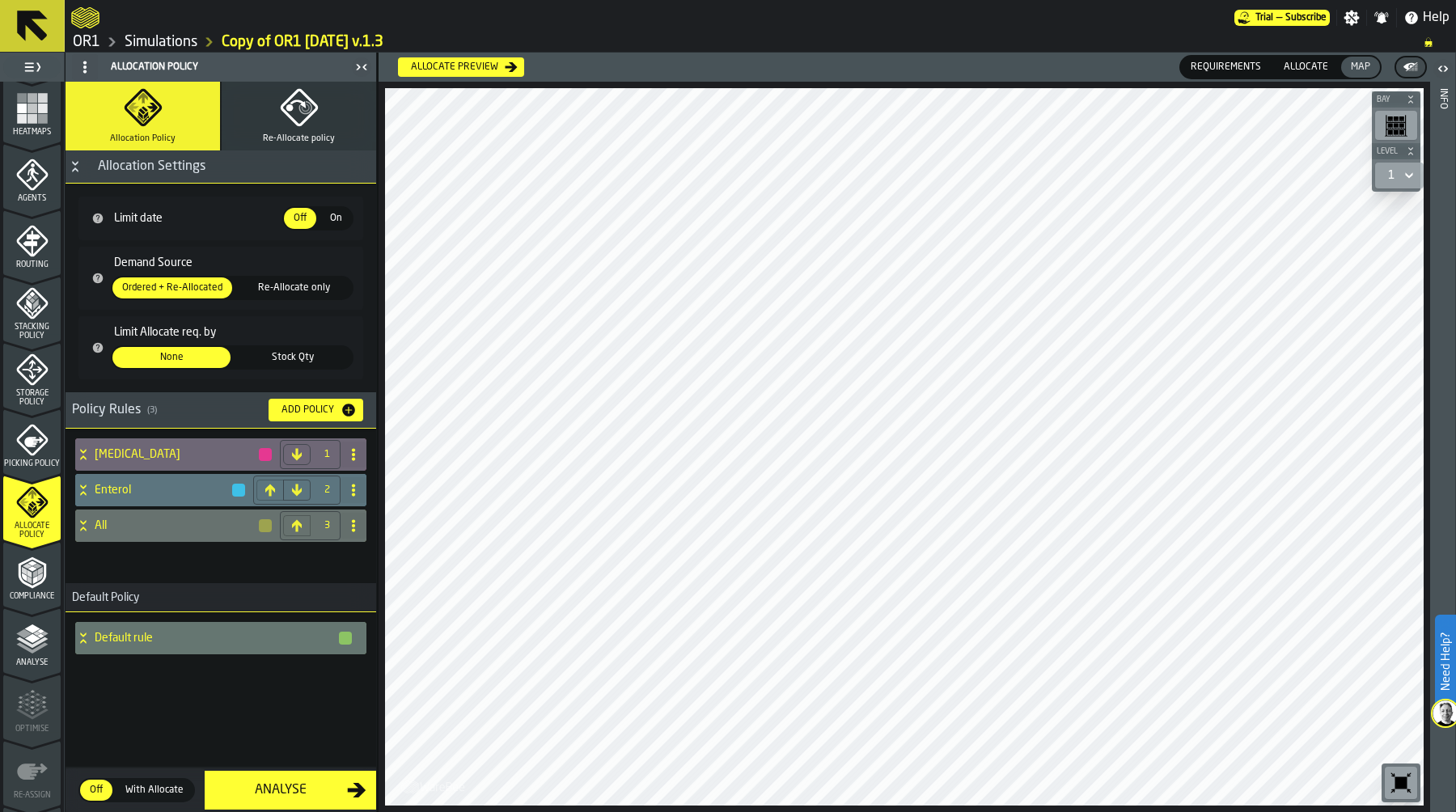
click at [331, 220] on span "On" at bounding box center [336, 219] width 26 height 15
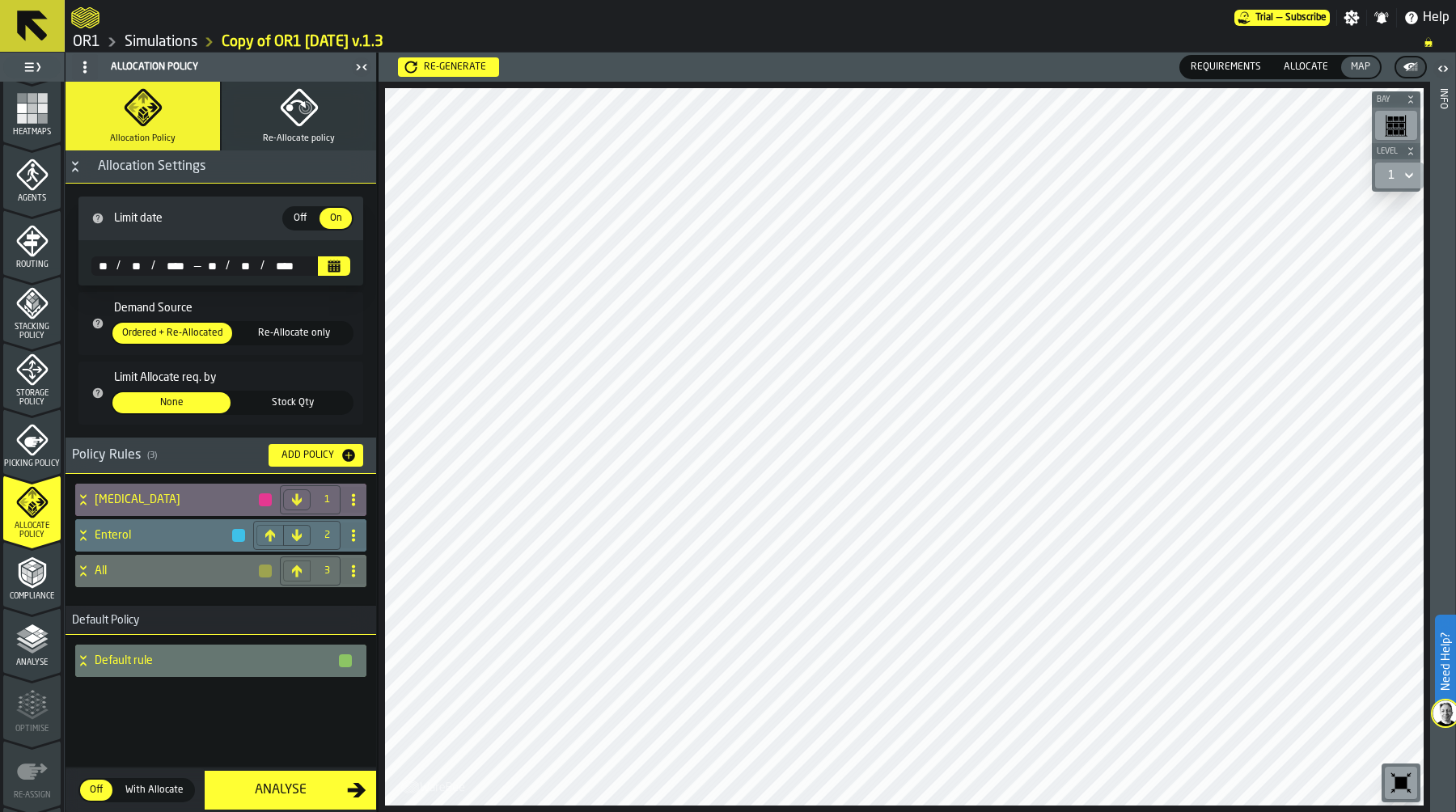
click at [301, 216] on span "Off" at bounding box center [301, 219] width 26 height 15
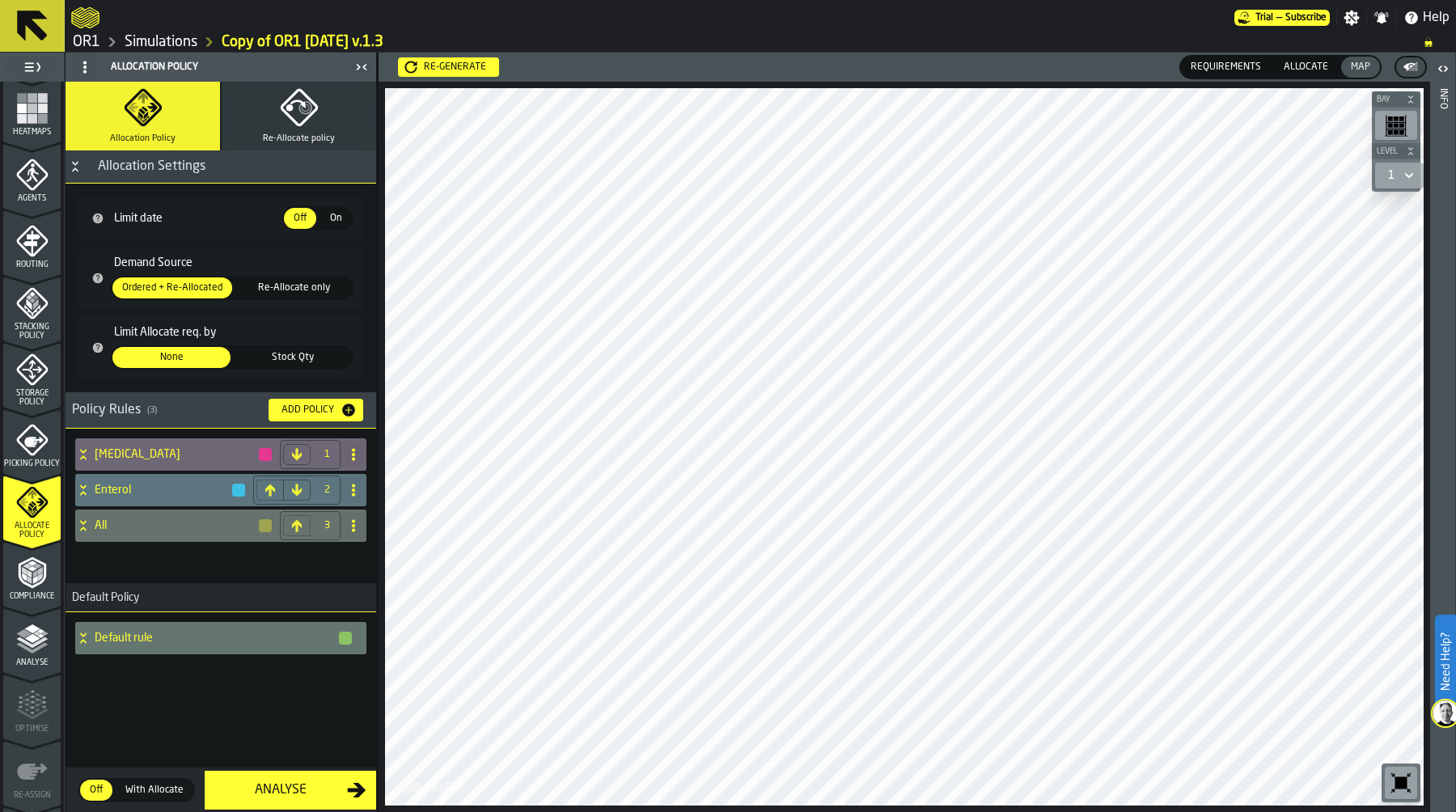
click at [77, 167] on icon "Button-Allocation Settings-open" at bounding box center [75, 166] width 13 height 13
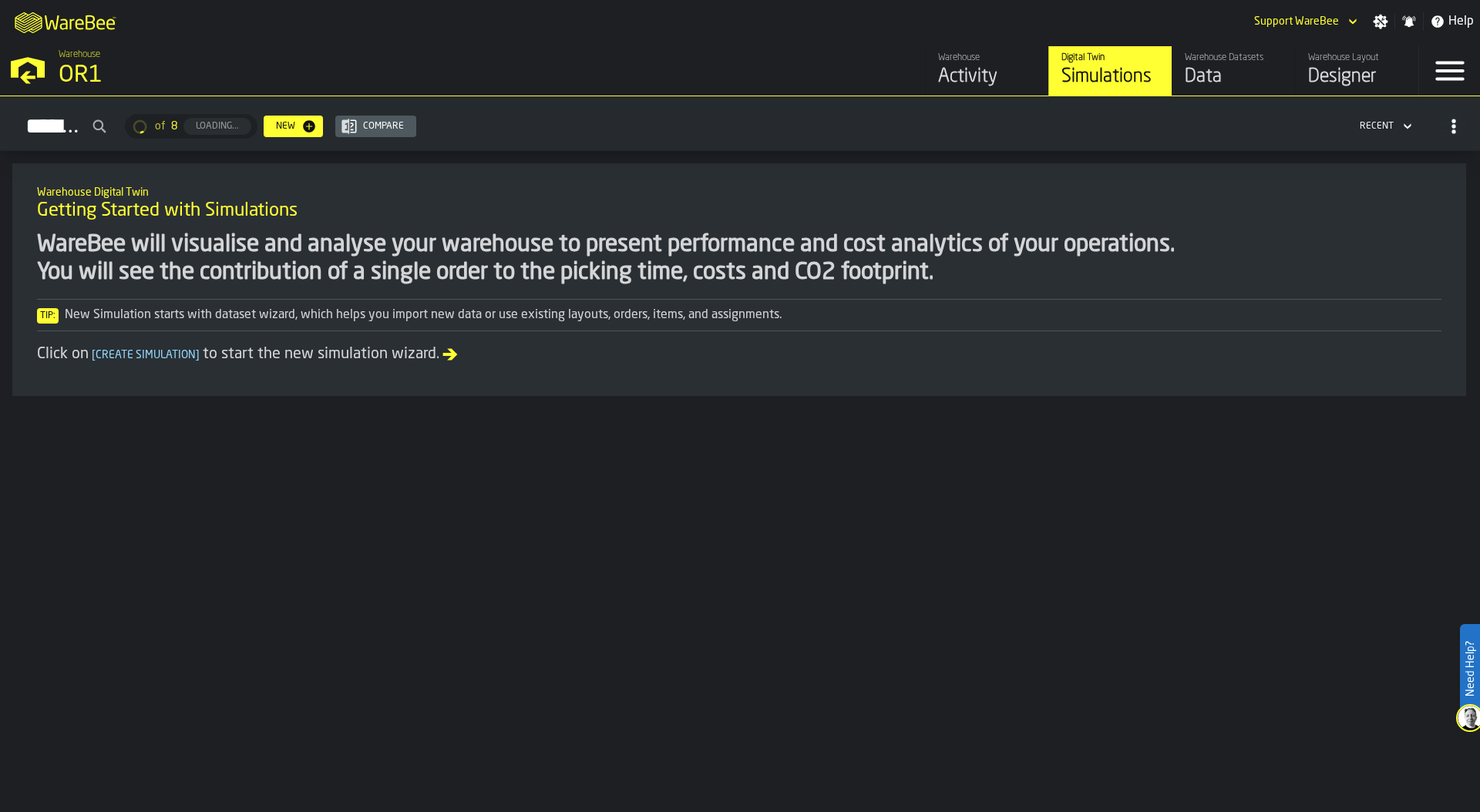
click at [43, 76] on polygon "button-toggle-Open —> Warehouse Menu" at bounding box center [27, 66] width 34 height 20
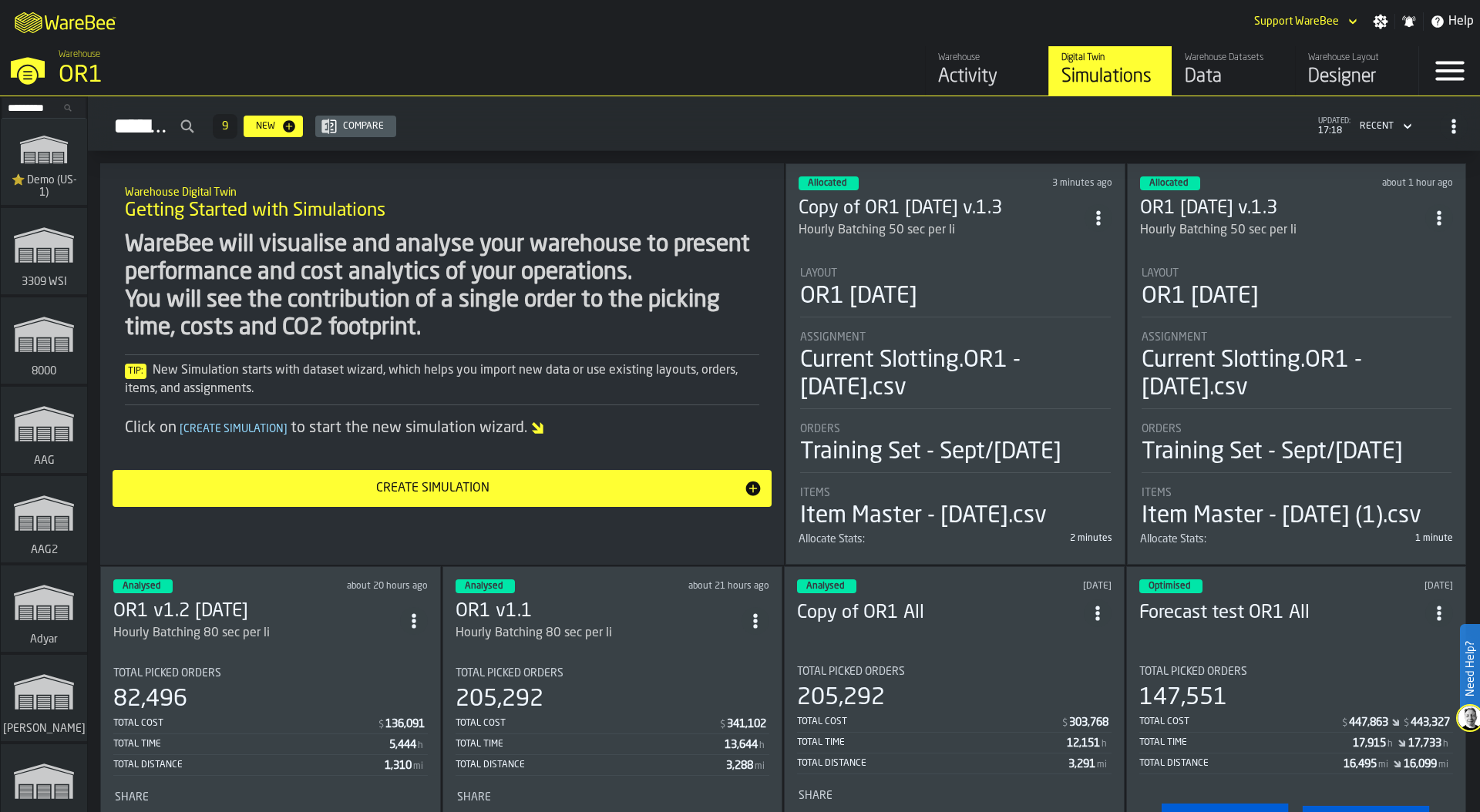
click at [20, 111] on input "Search..." at bounding box center [43, 107] width 80 height 17
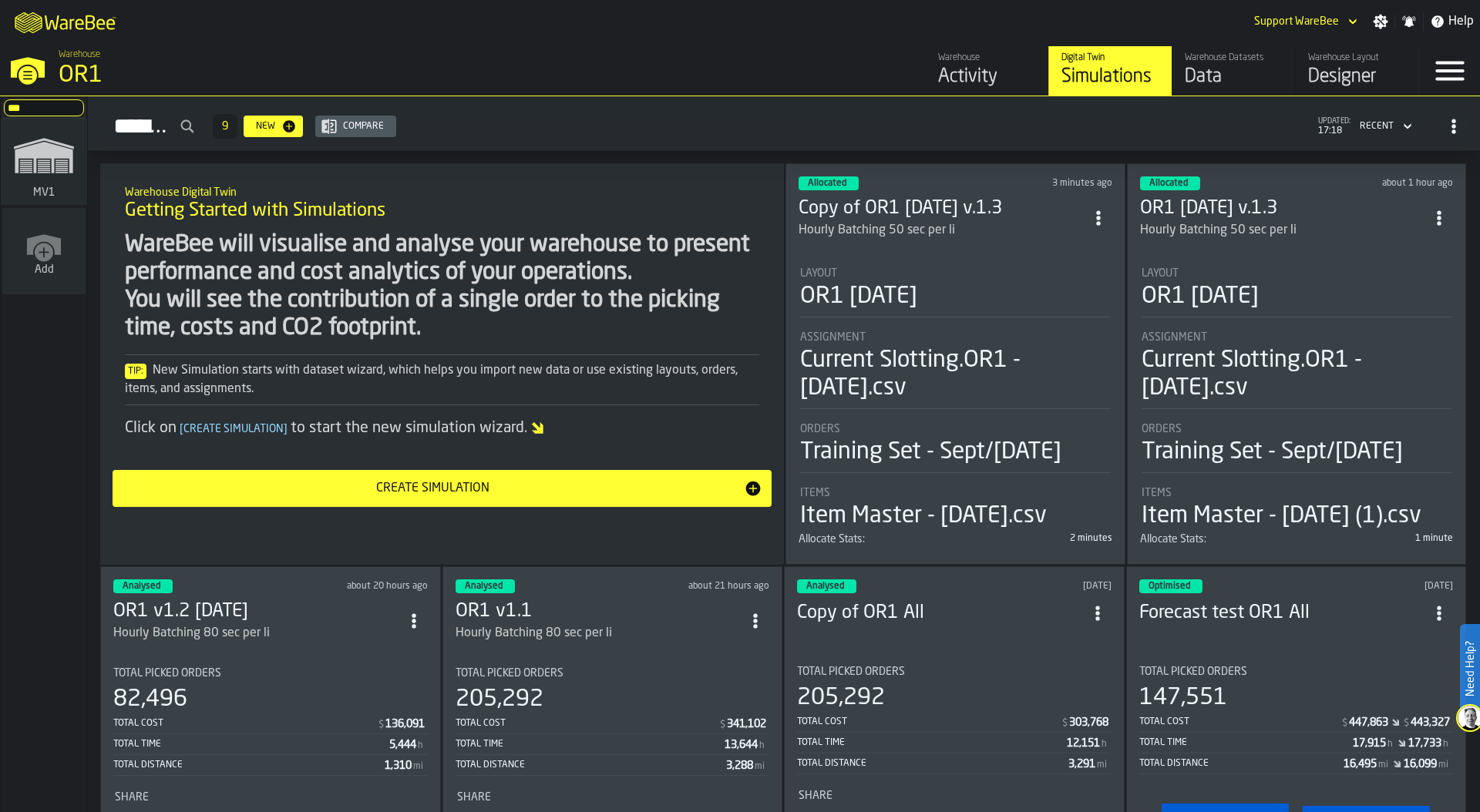
type input "***"
click at [24, 164] on rect "link-to-/wh/i/3ccf57d1-1e0c-4a81-a3bb-c2011c5f0d50/simulations" at bounding box center [27, 165] width 12 height 2
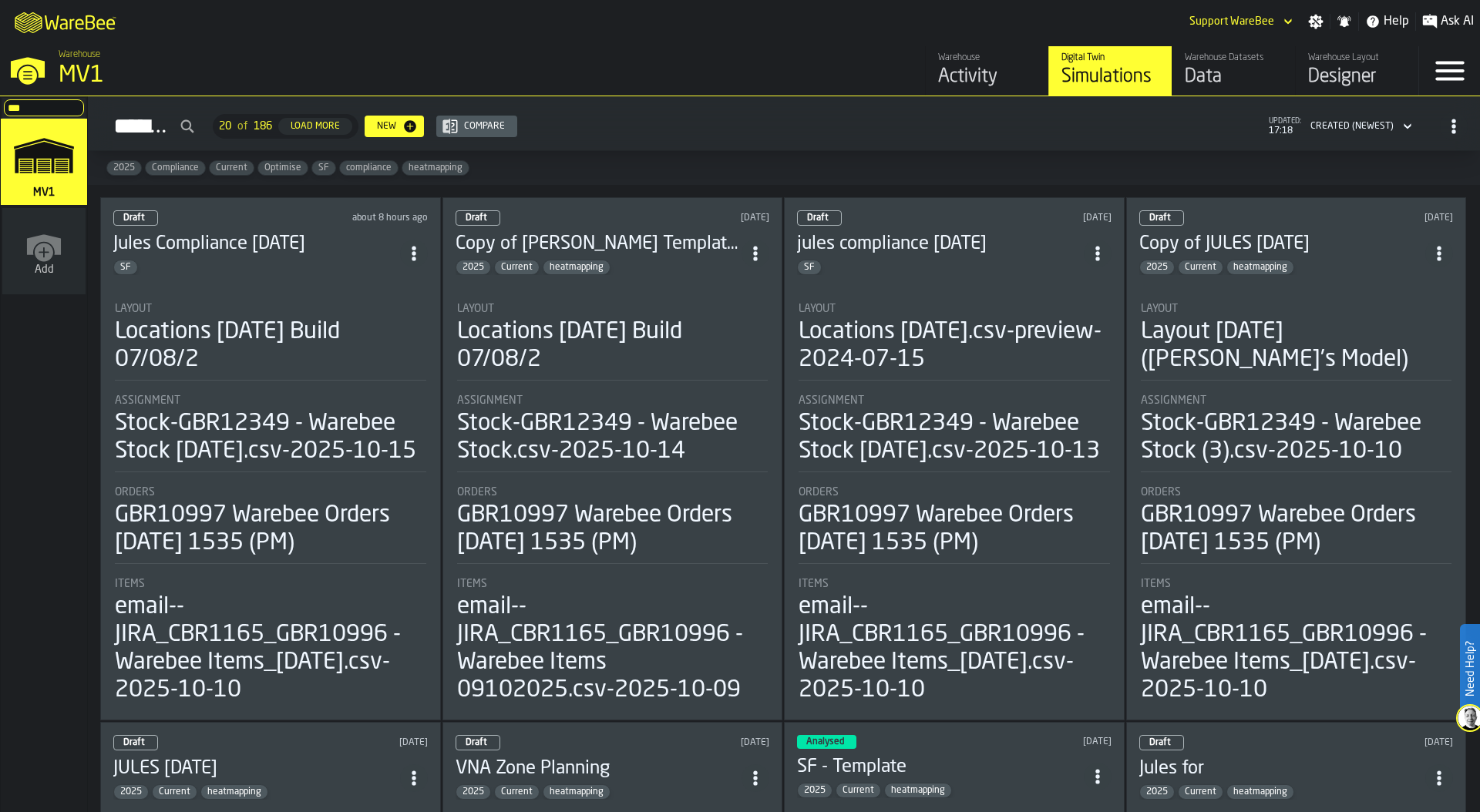
click at [1318, 15] on icon "button-toggle-Settings" at bounding box center [1315, 21] width 15 height 15
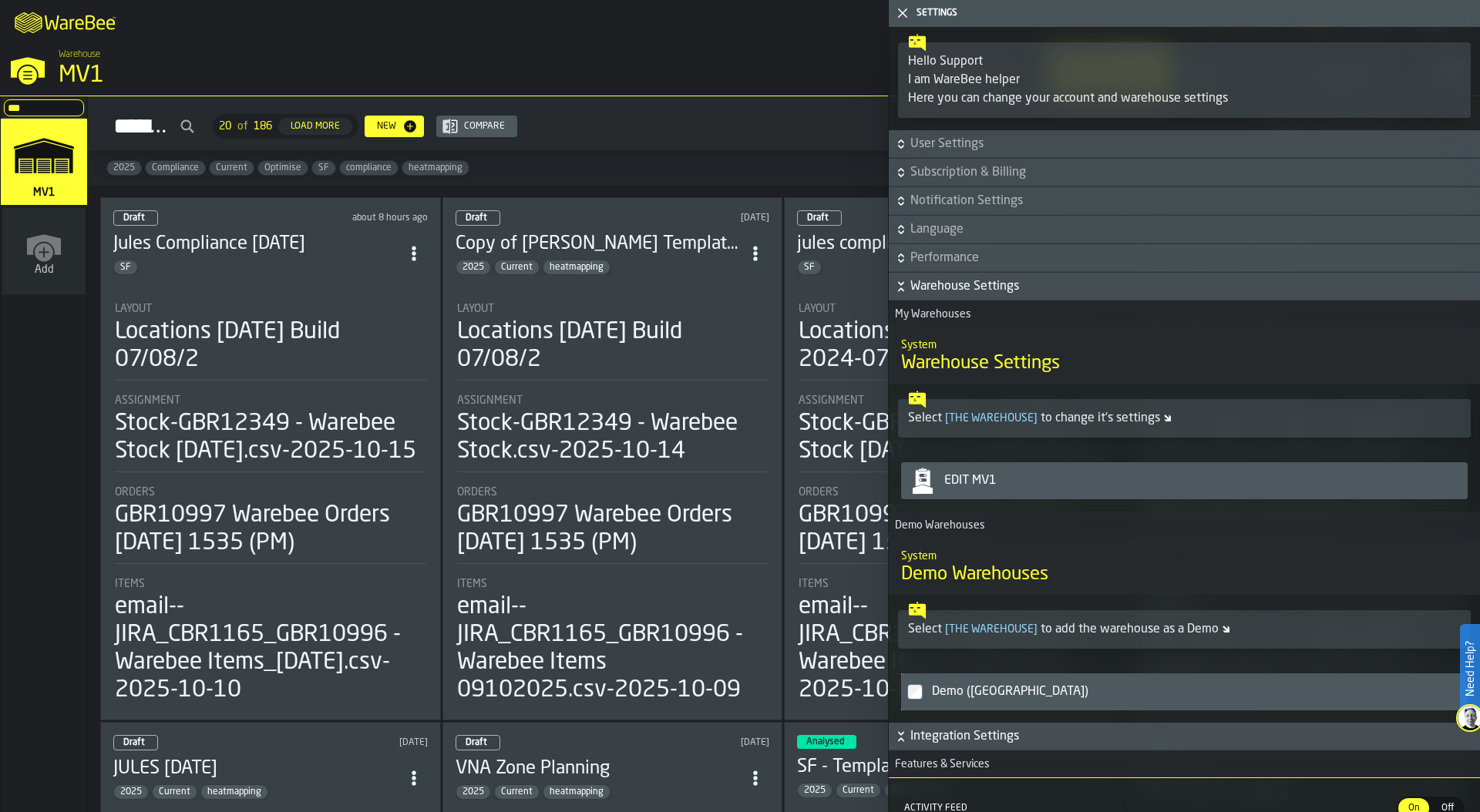
click at [1139, 478] on div "Edit MV1" at bounding box center [1200, 480] width 523 height 19
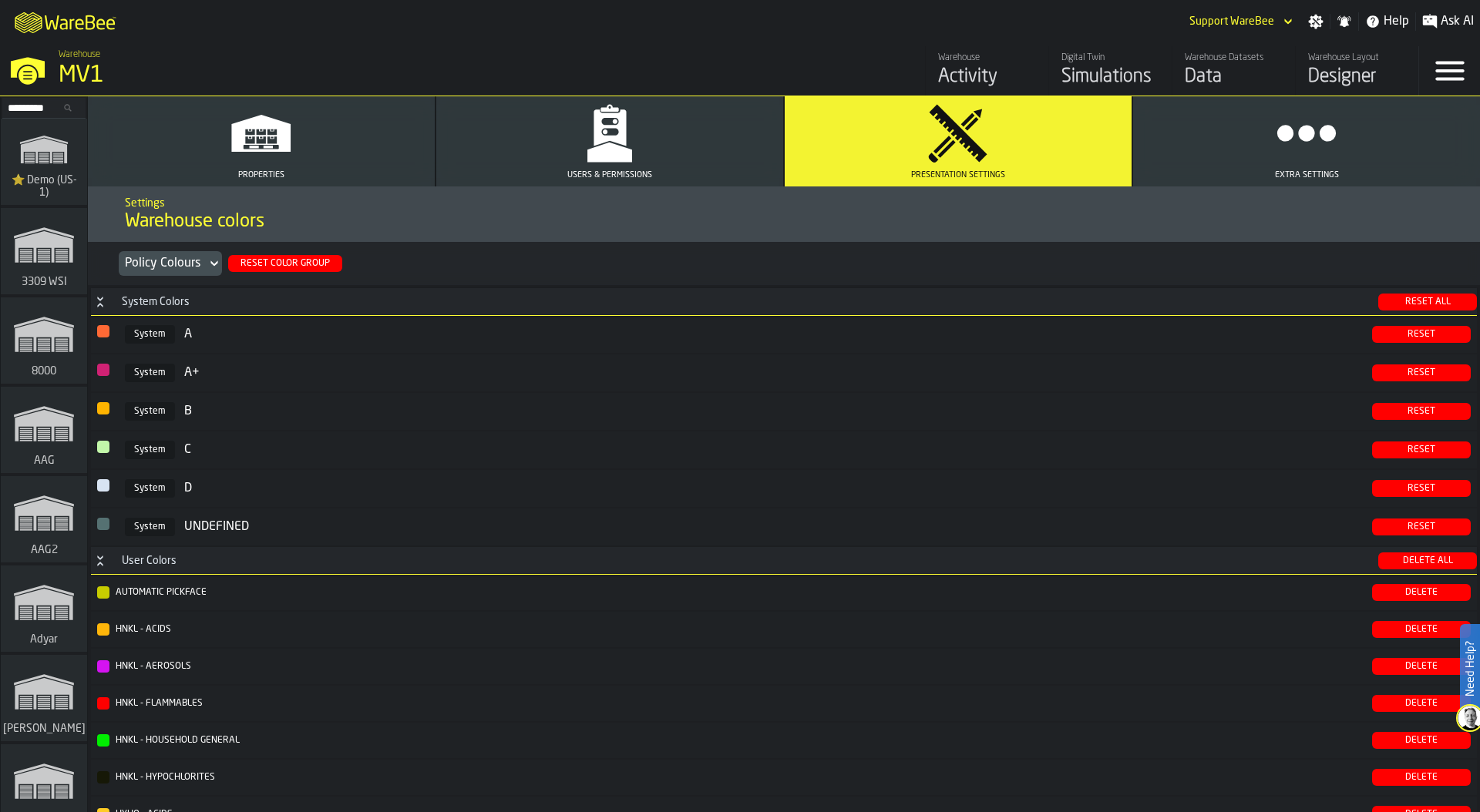
click at [320, 259] on div "Reset Color Group" at bounding box center [285, 263] width 102 height 11
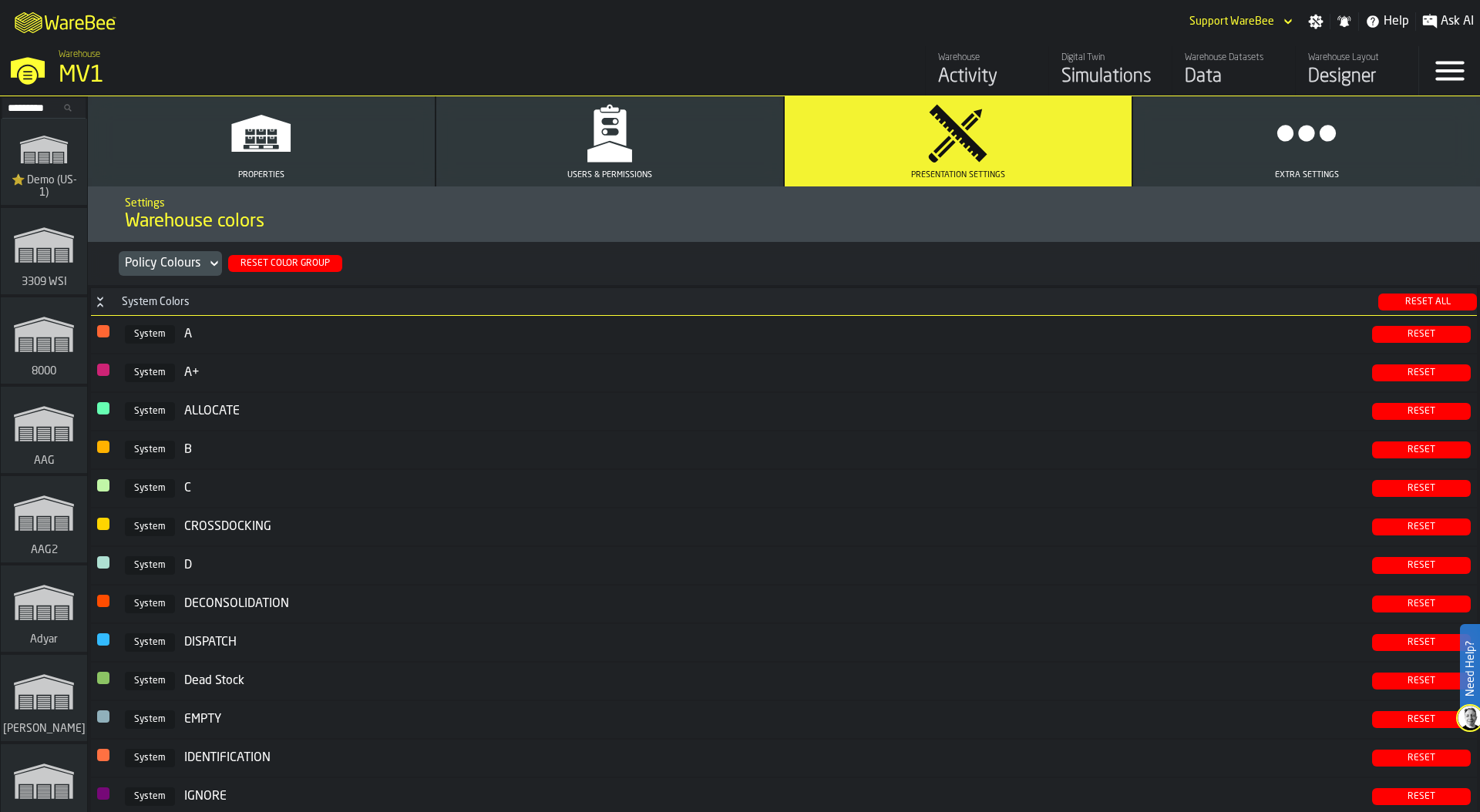
click at [168, 265] on div "Policy Colours" at bounding box center [162, 263] width 75 height 19
click at [184, 353] on div "COMAH Colours" at bounding box center [165, 353] width 99 height 19
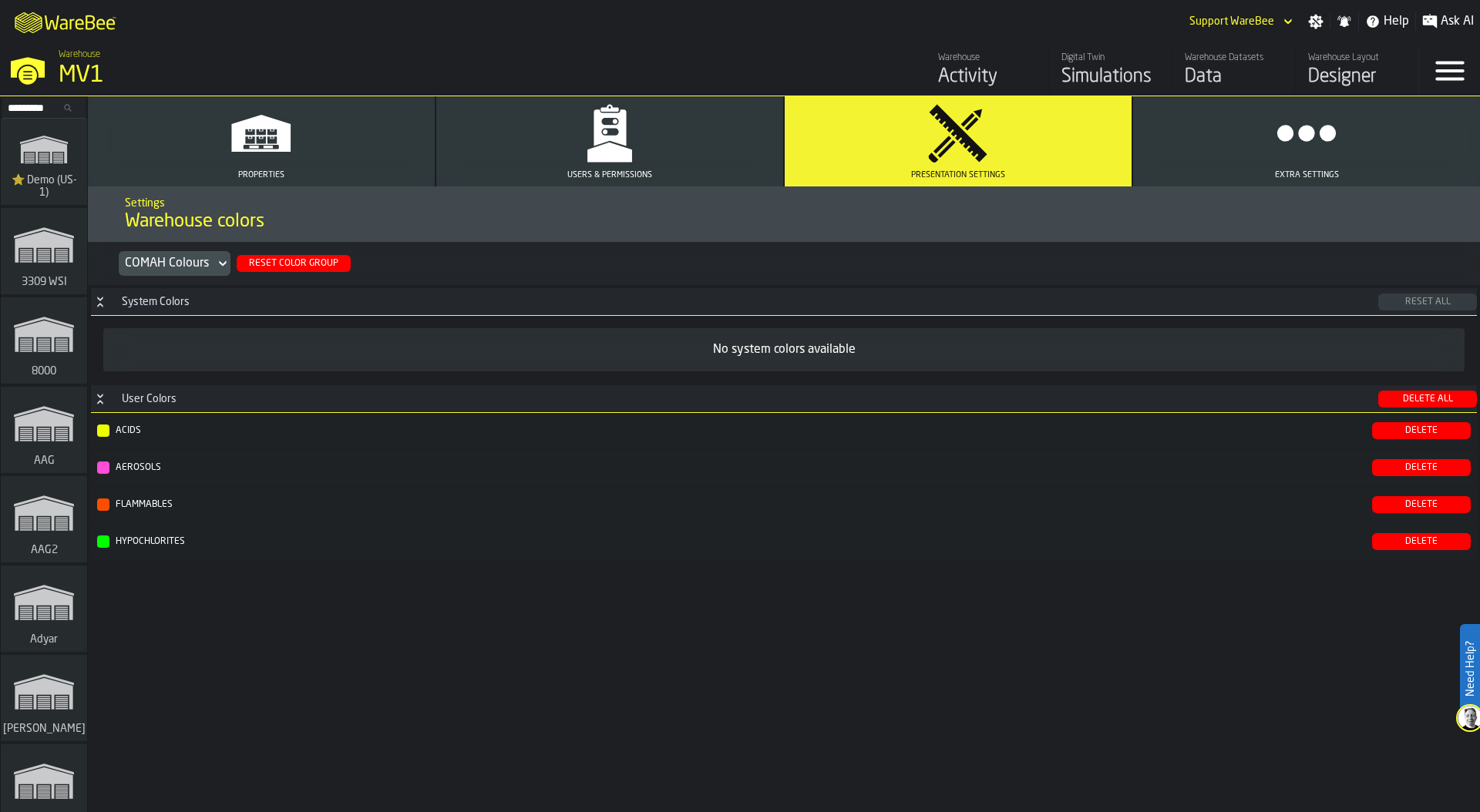
click at [161, 261] on div "COMAH Colours" at bounding box center [167, 263] width 84 height 19
click at [154, 369] on div "Policy Colours" at bounding box center [169, 371] width 108 height 19
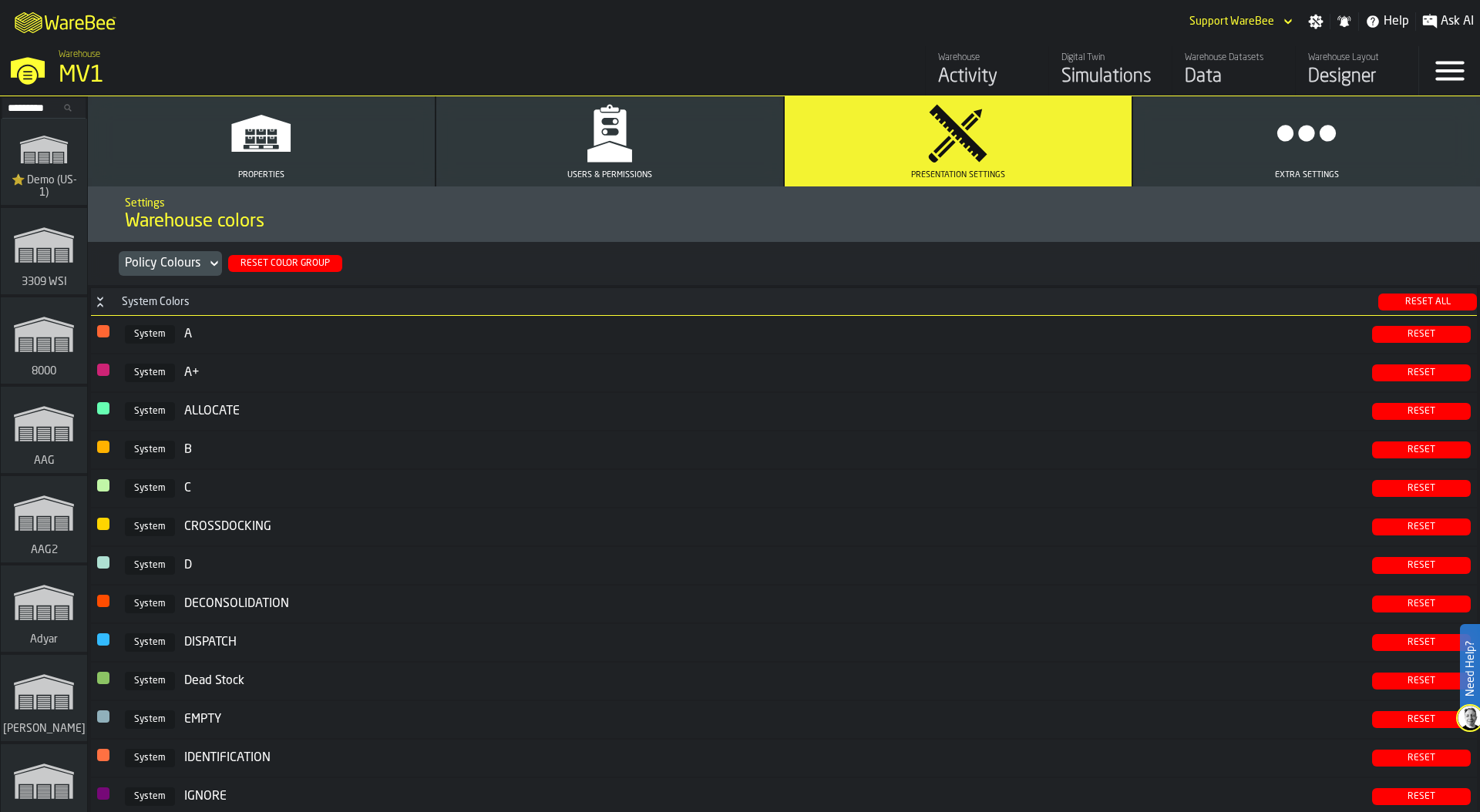
click at [630, 145] on icon "button" at bounding box center [610, 134] width 62 height 62
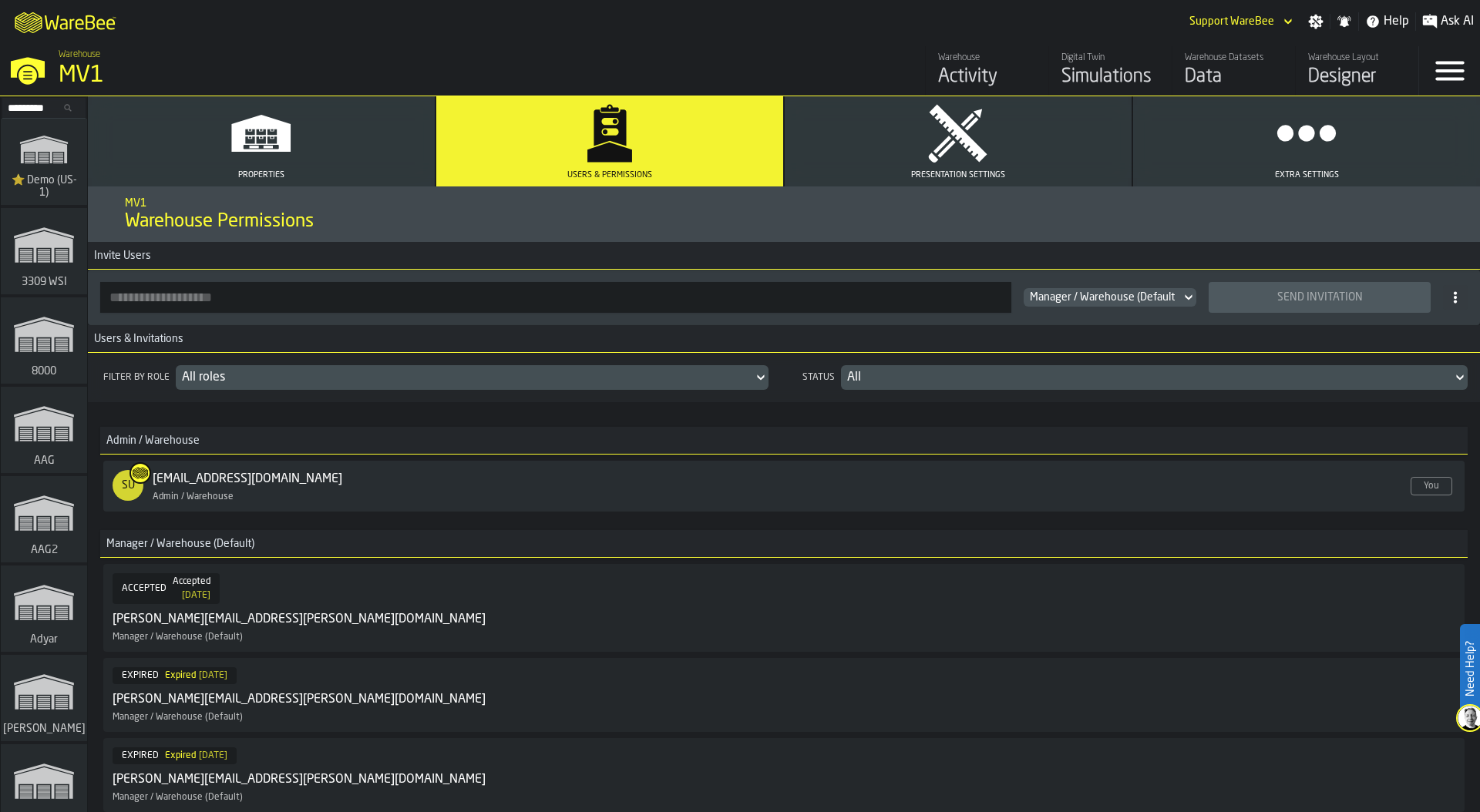
click at [254, 299] on input "button-toolbar-" at bounding box center [556, 297] width 912 height 31
paste input "**********"
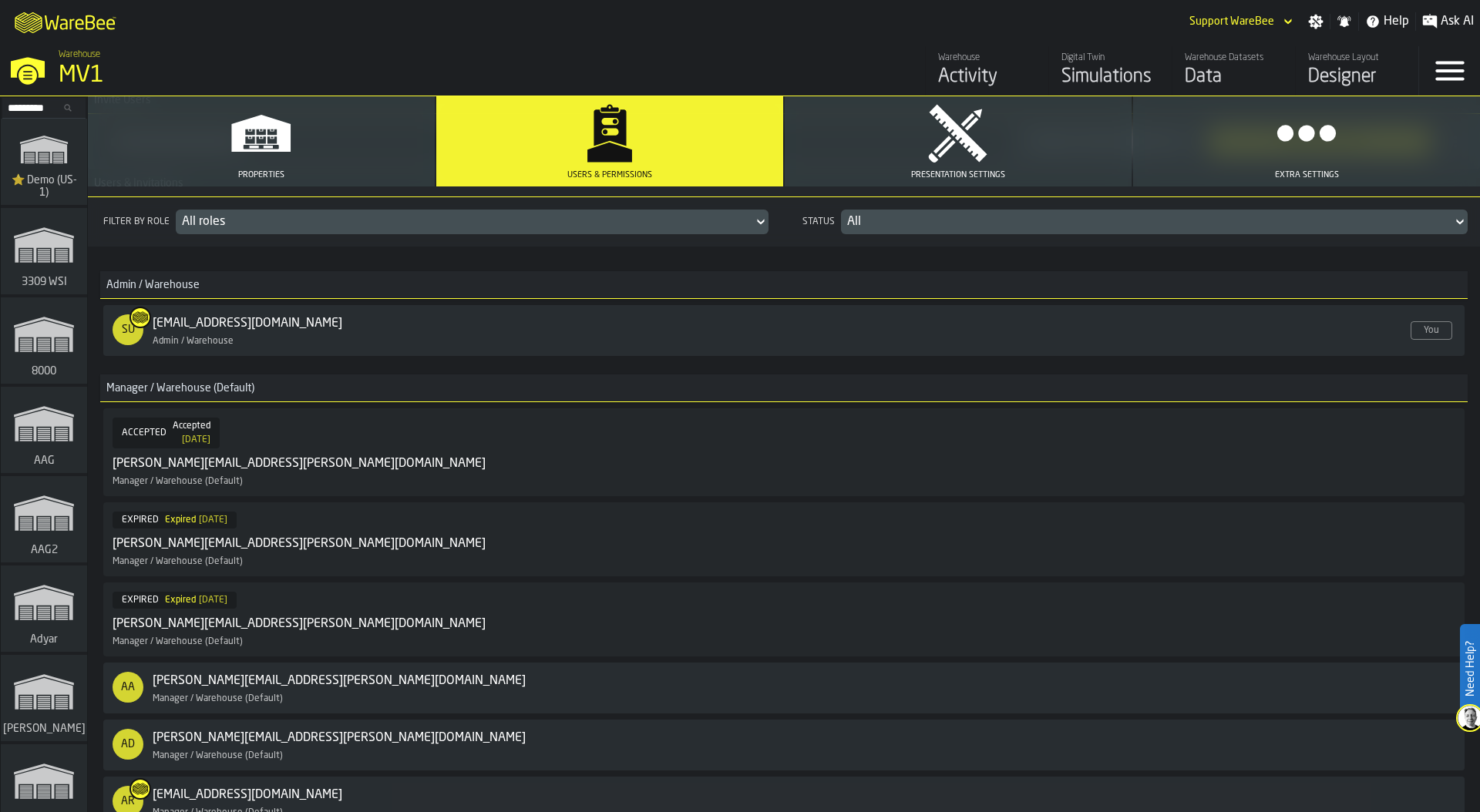
scroll to position [149, 0]
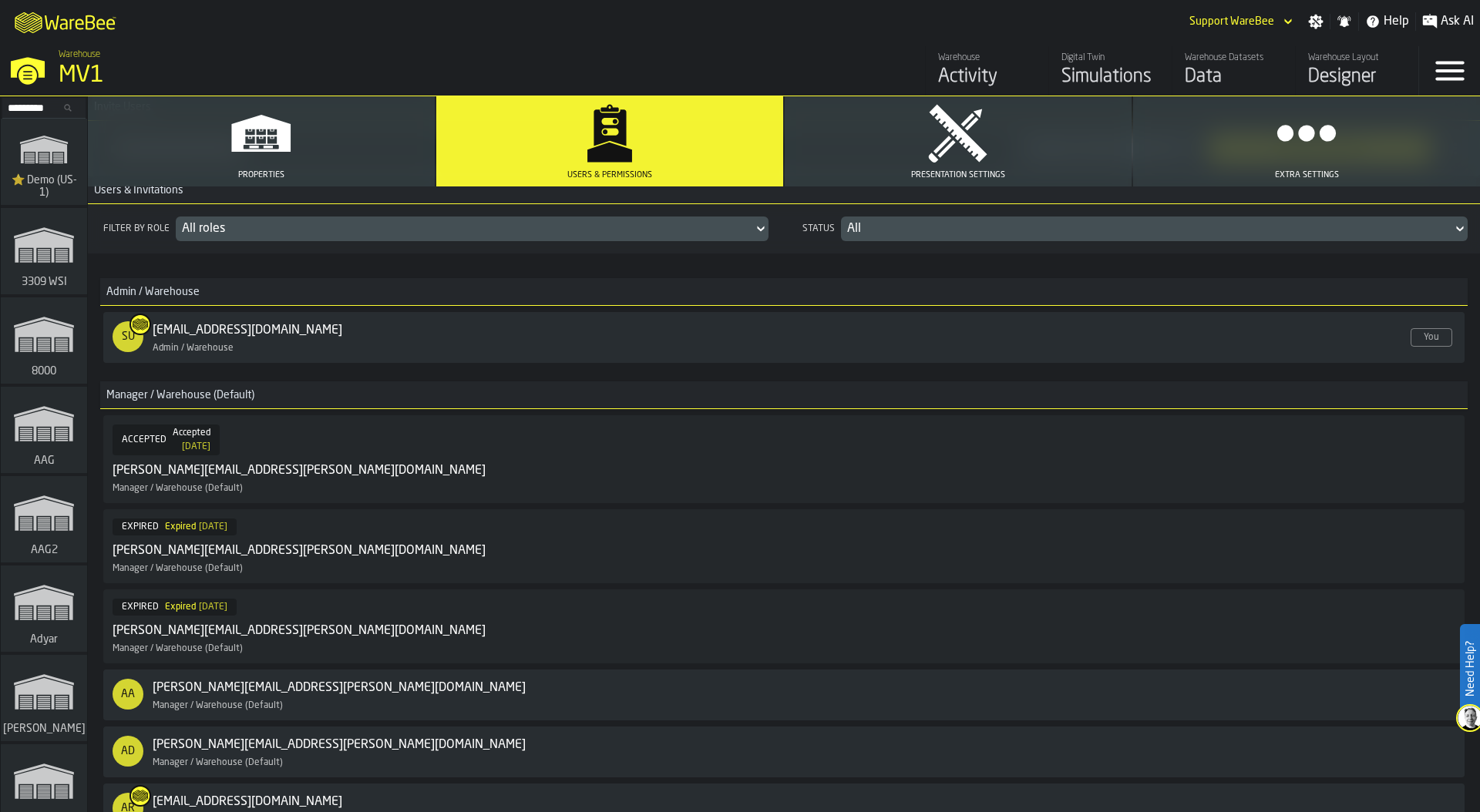
type input "**********"
click at [1405, 627] on div "Cancel" at bounding box center [1411, 627] width 45 height 11
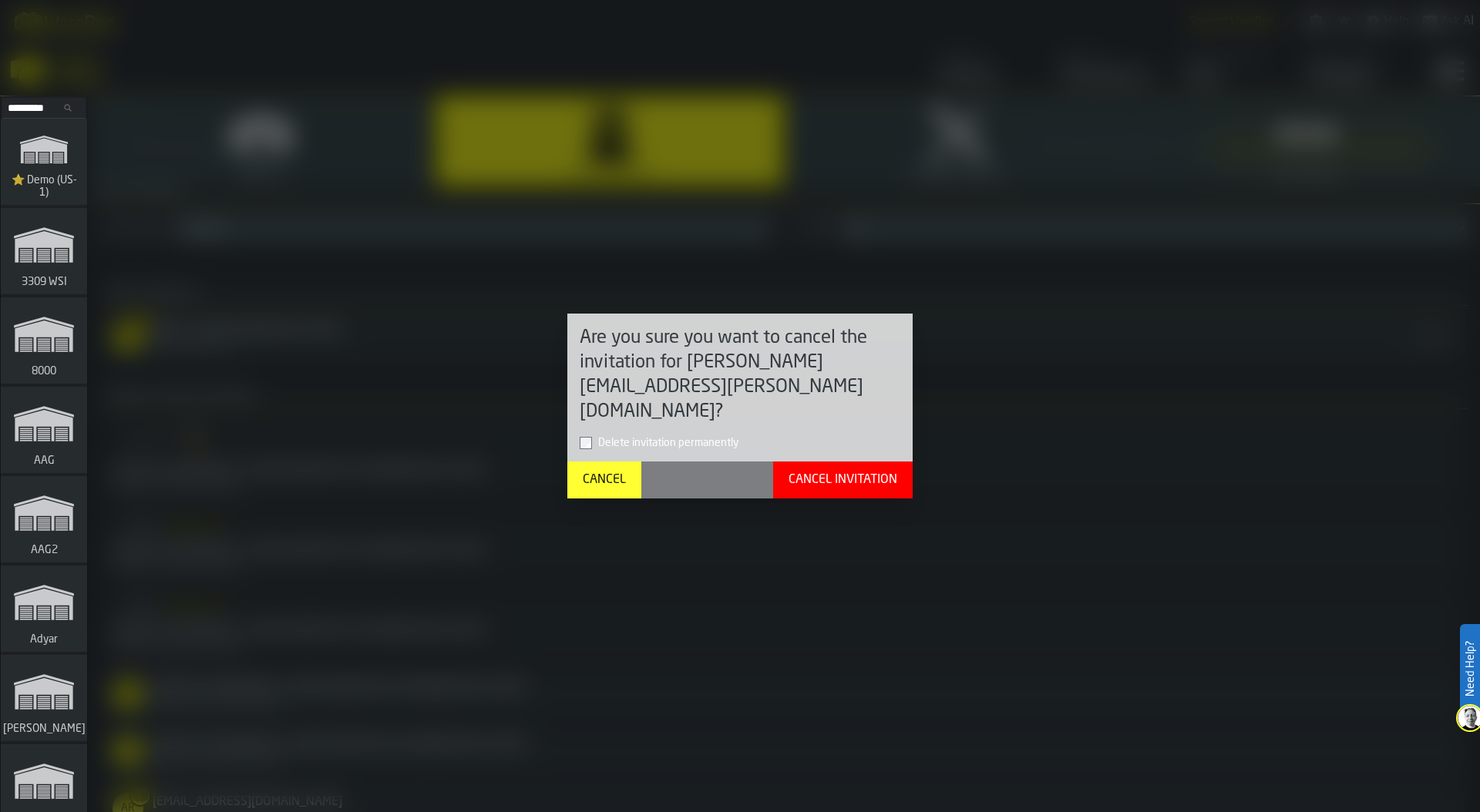
click at [873, 471] on div "Cancel Invitation" at bounding box center [842, 480] width 121 height 19
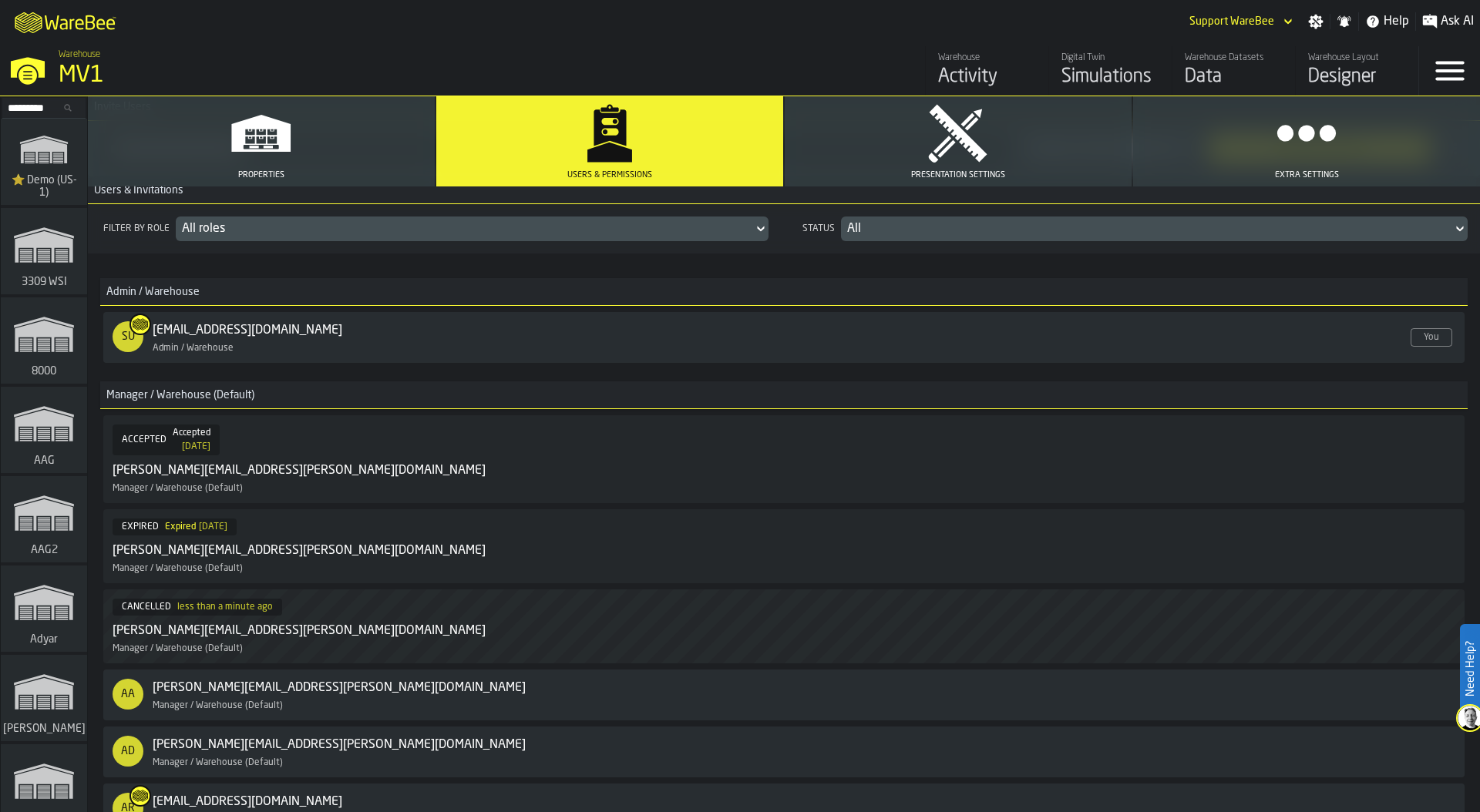
click at [1402, 545] on div "Cancel" at bounding box center [1411, 546] width 45 height 11
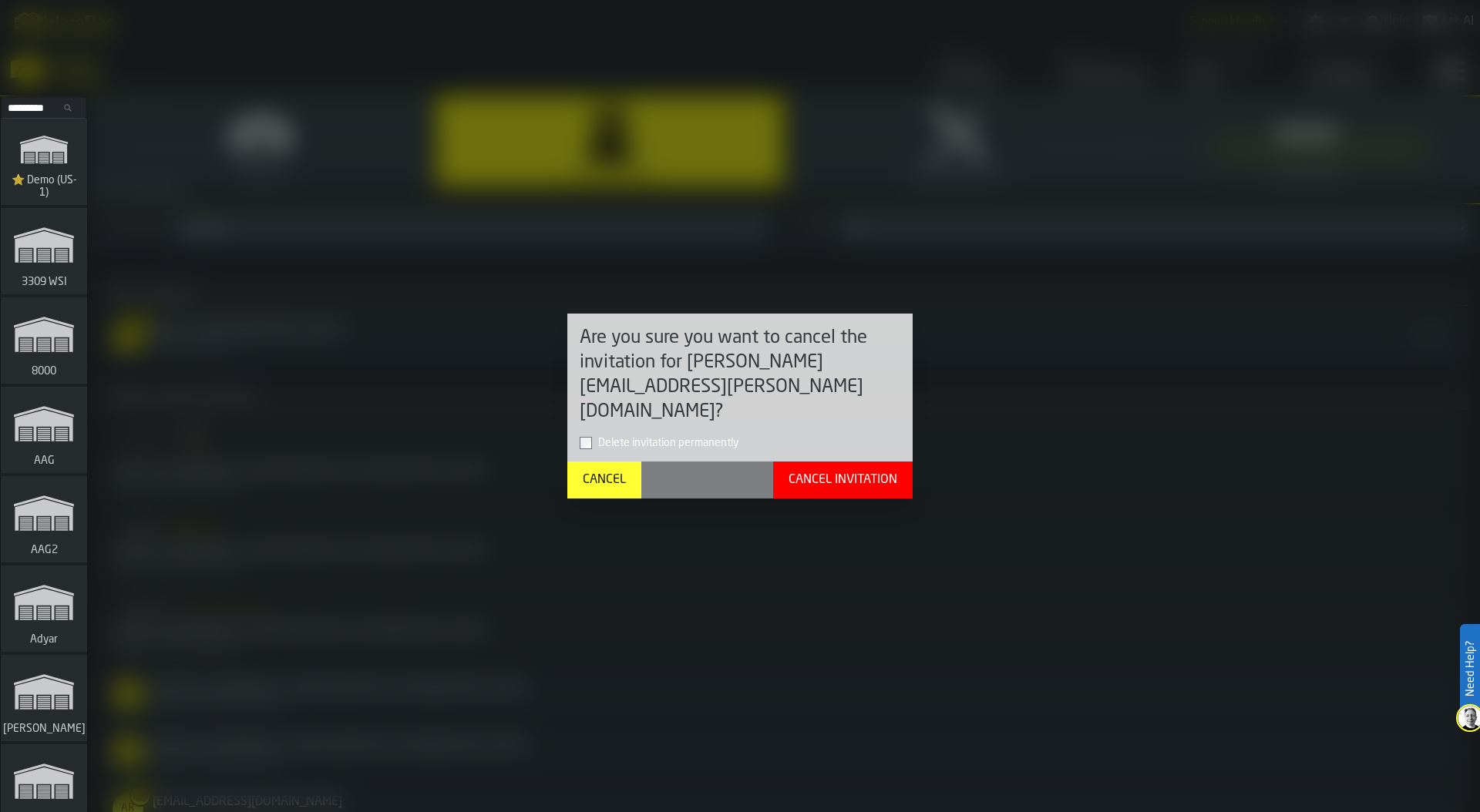
click at [826, 479] on button "Cancel Invitation" at bounding box center [842, 480] width 139 height 37
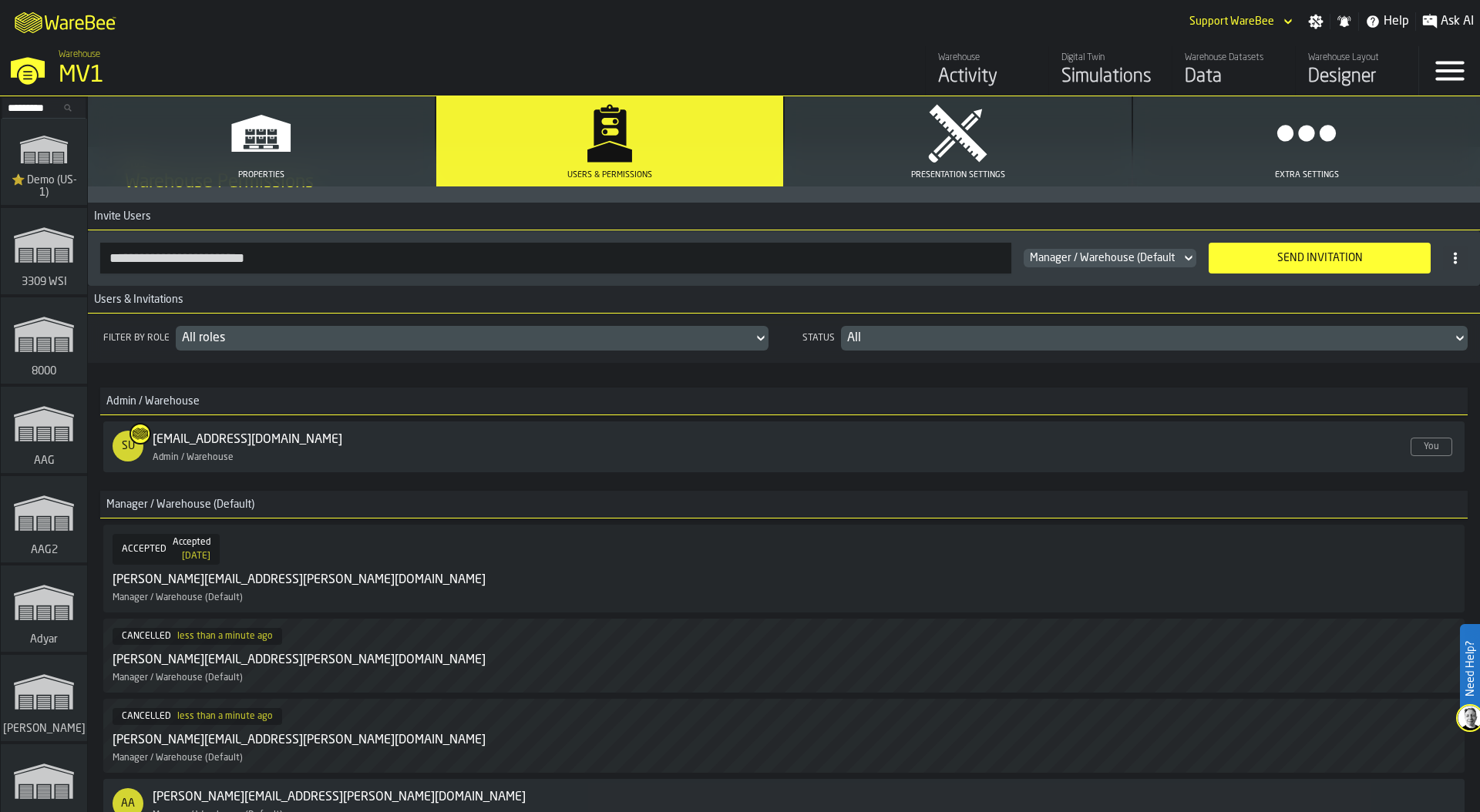
scroll to position [0, 0]
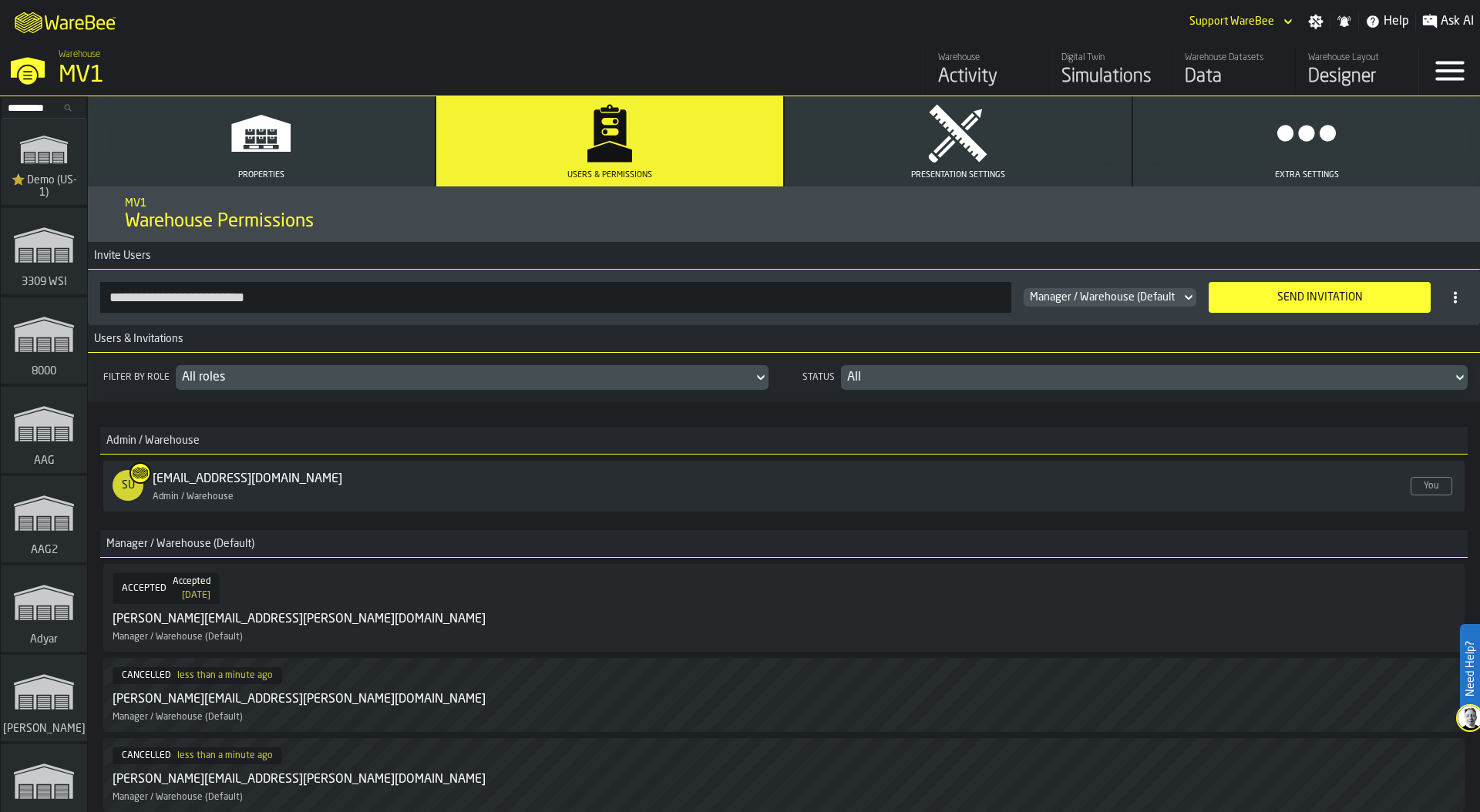
click at [1283, 297] on div "Send Invitation" at bounding box center [1320, 298] width 204 height 12
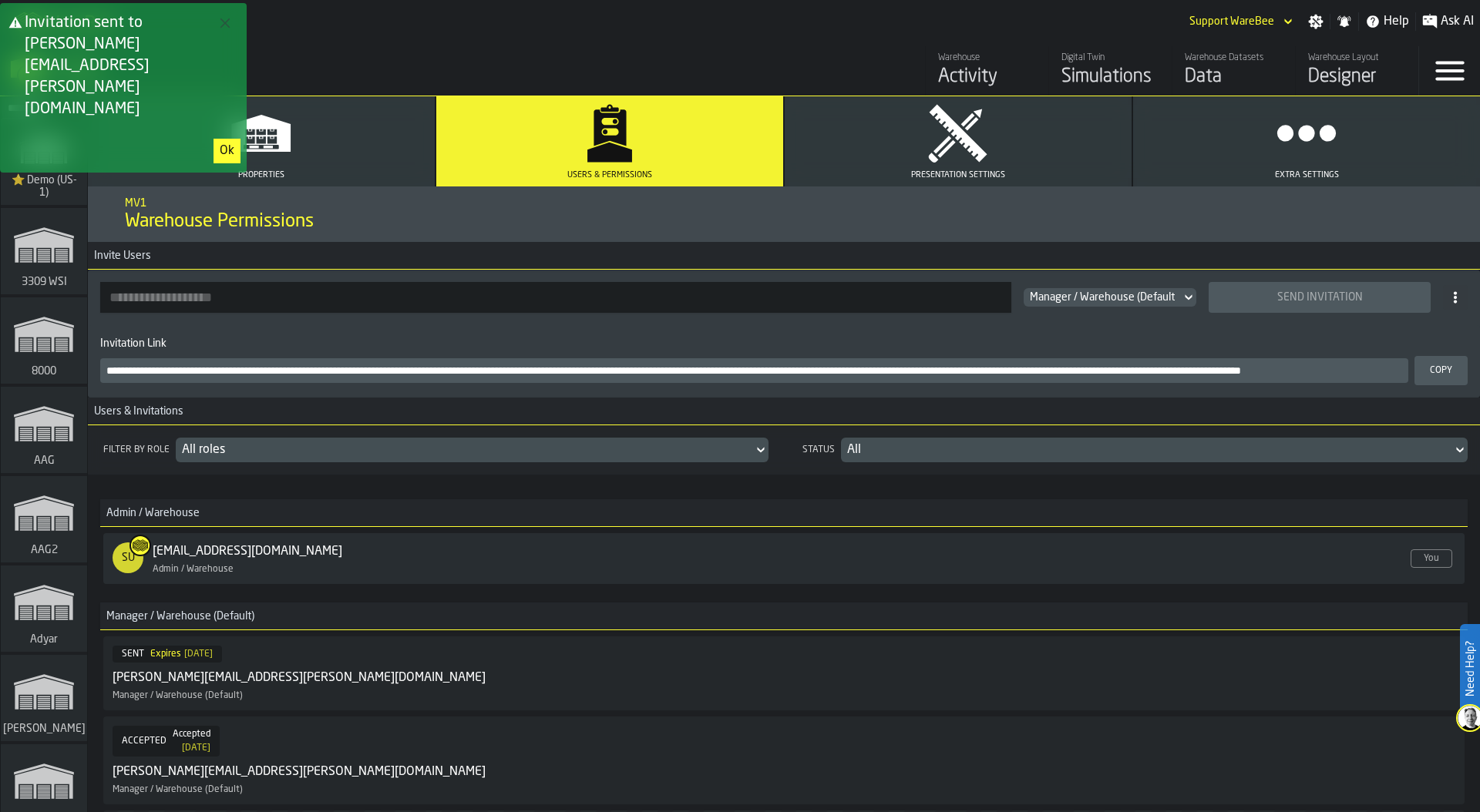
click at [1454, 370] on button "Copy" at bounding box center [1441, 371] width 53 height 29
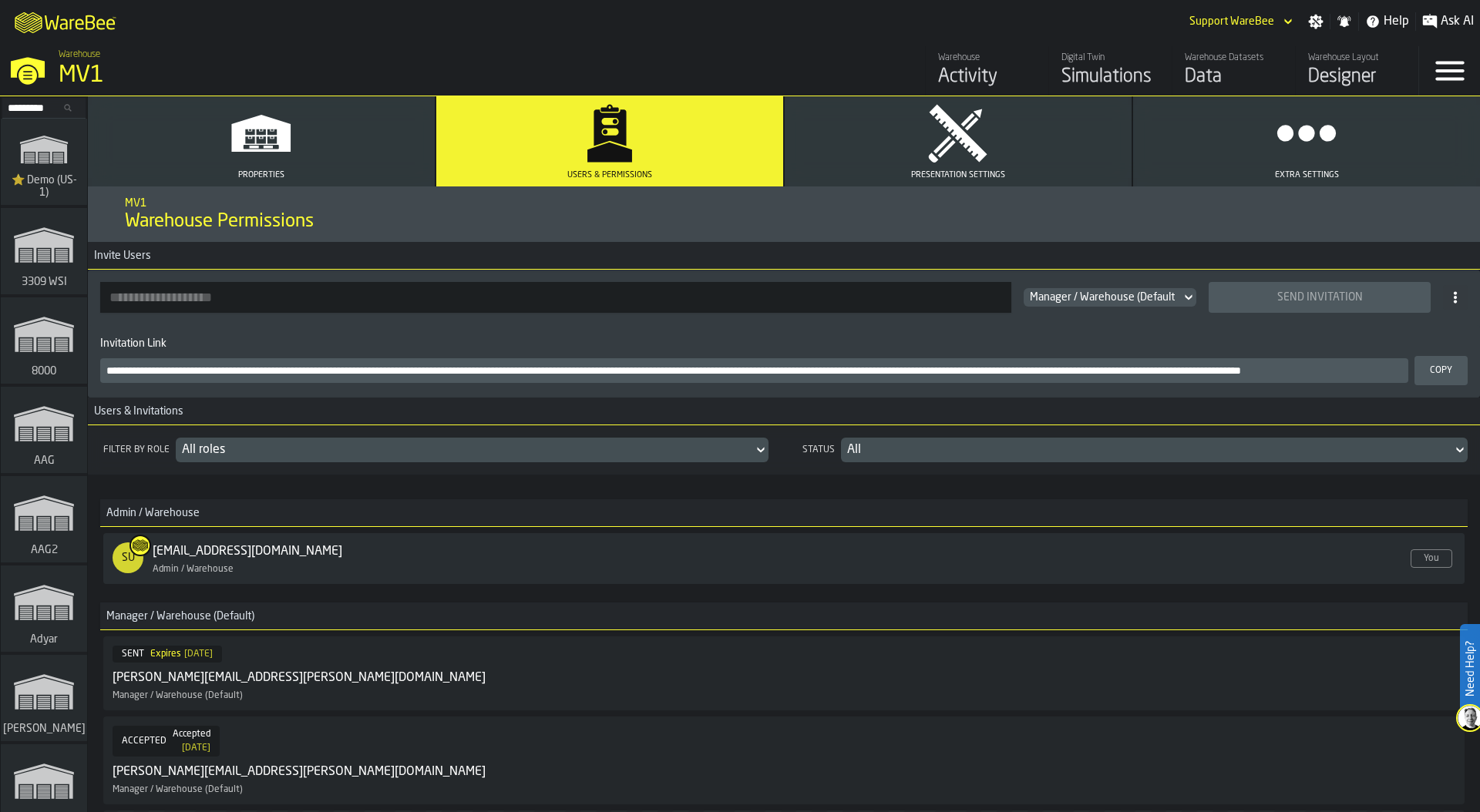
click at [308, 297] on input "button-toolbar-" at bounding box center [556, 297] width 912 height 31
paste input "**********"
type input "**********"
click at [1326, 296] on div "Send Invitation" at bounding box center [1320, 298] width 204 height 12
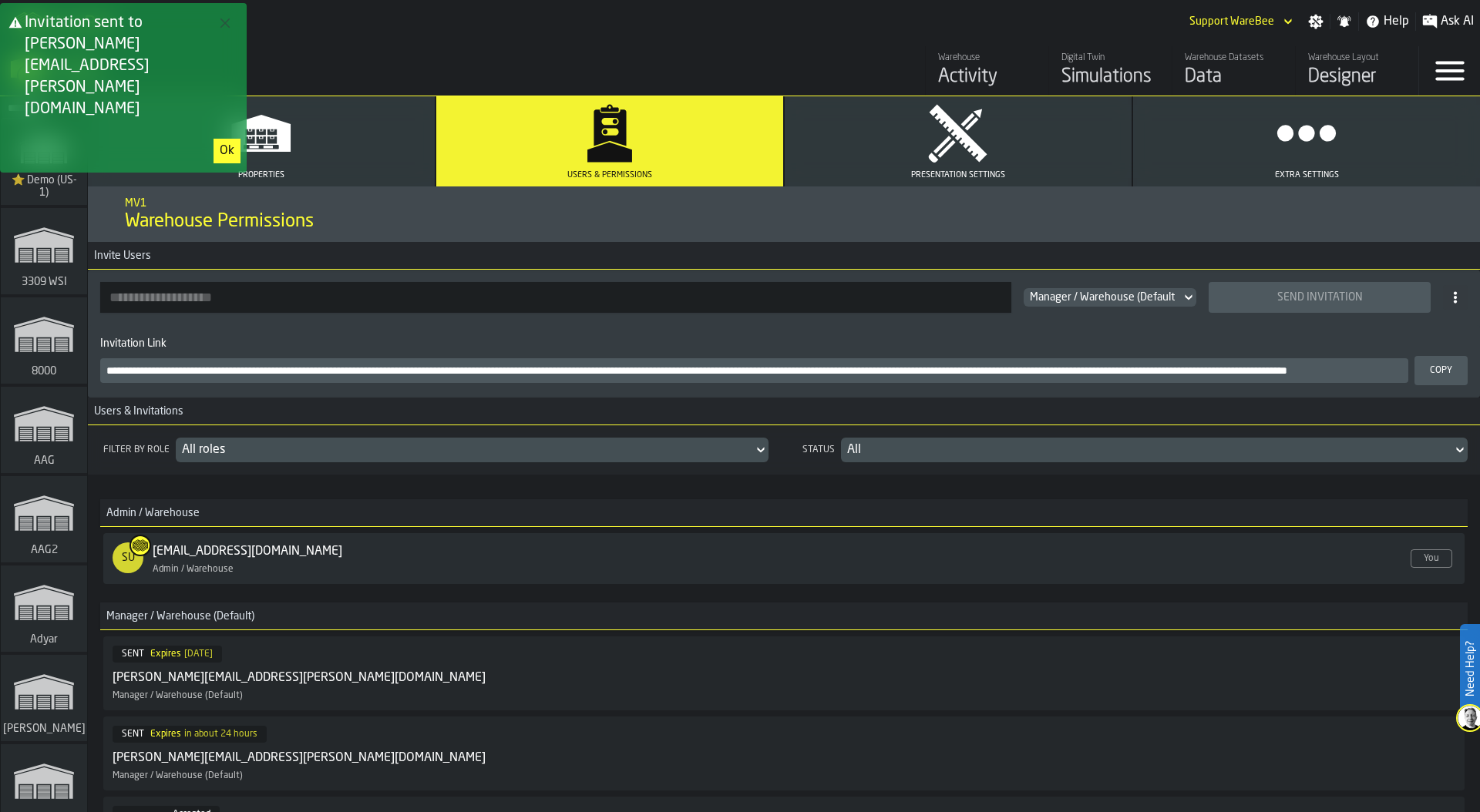
click at [1437, 359] on button "Copy" at bounding box center [1441, 371] width 53 height 29
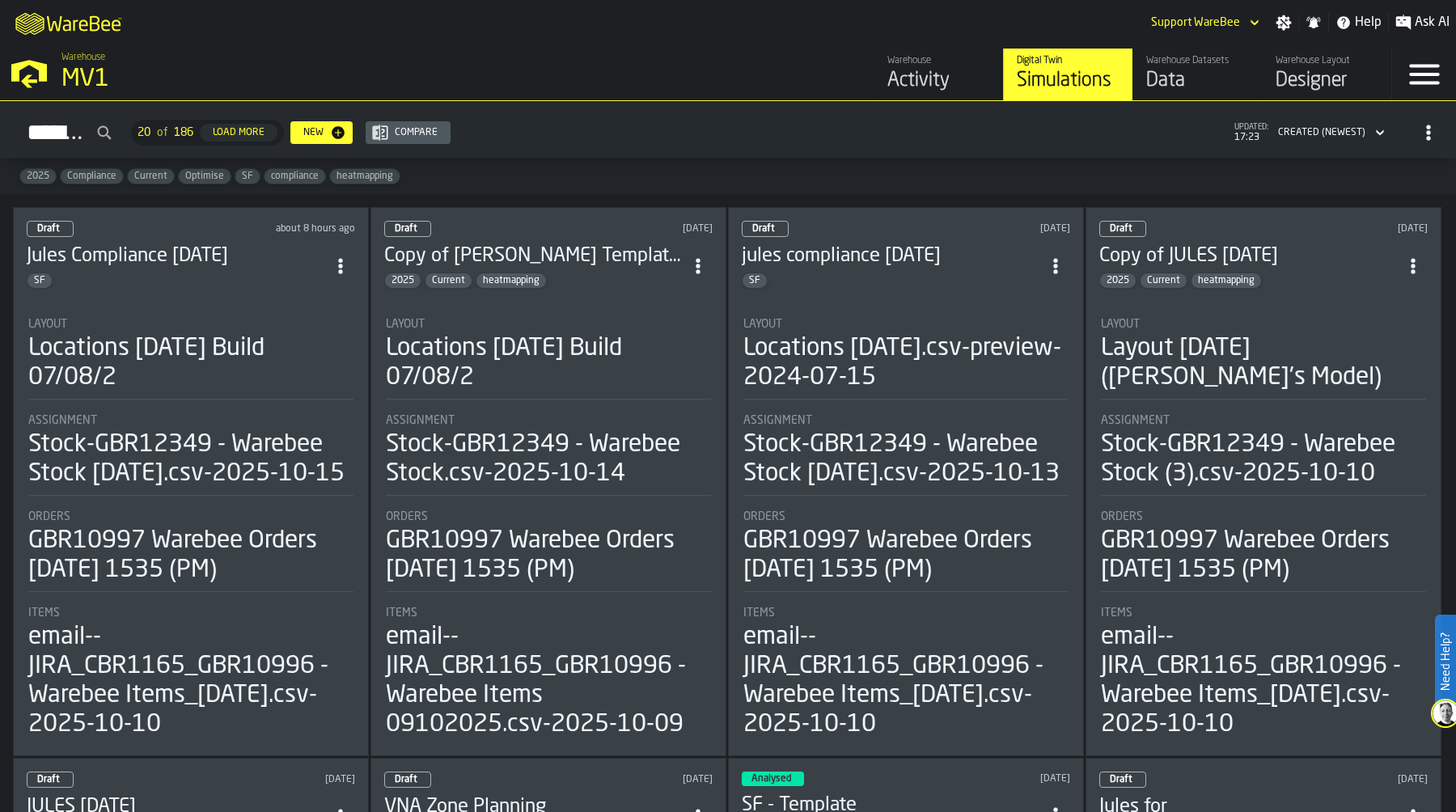
click at [183, 381] on div "Locations [DATE] Build 07/08/2" at bounding box center [190, 363] width 325 height 59
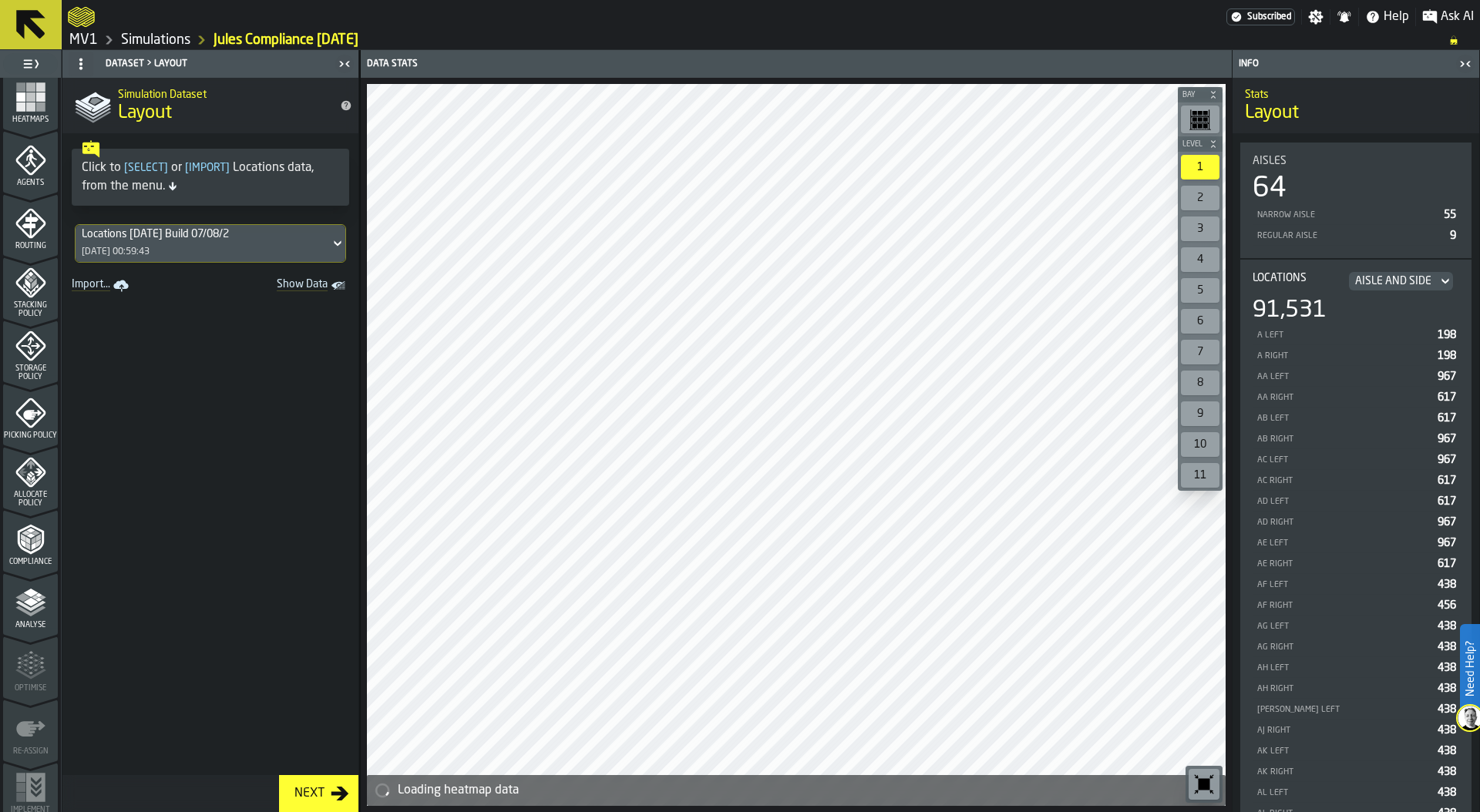
scroll to position [404, 0]
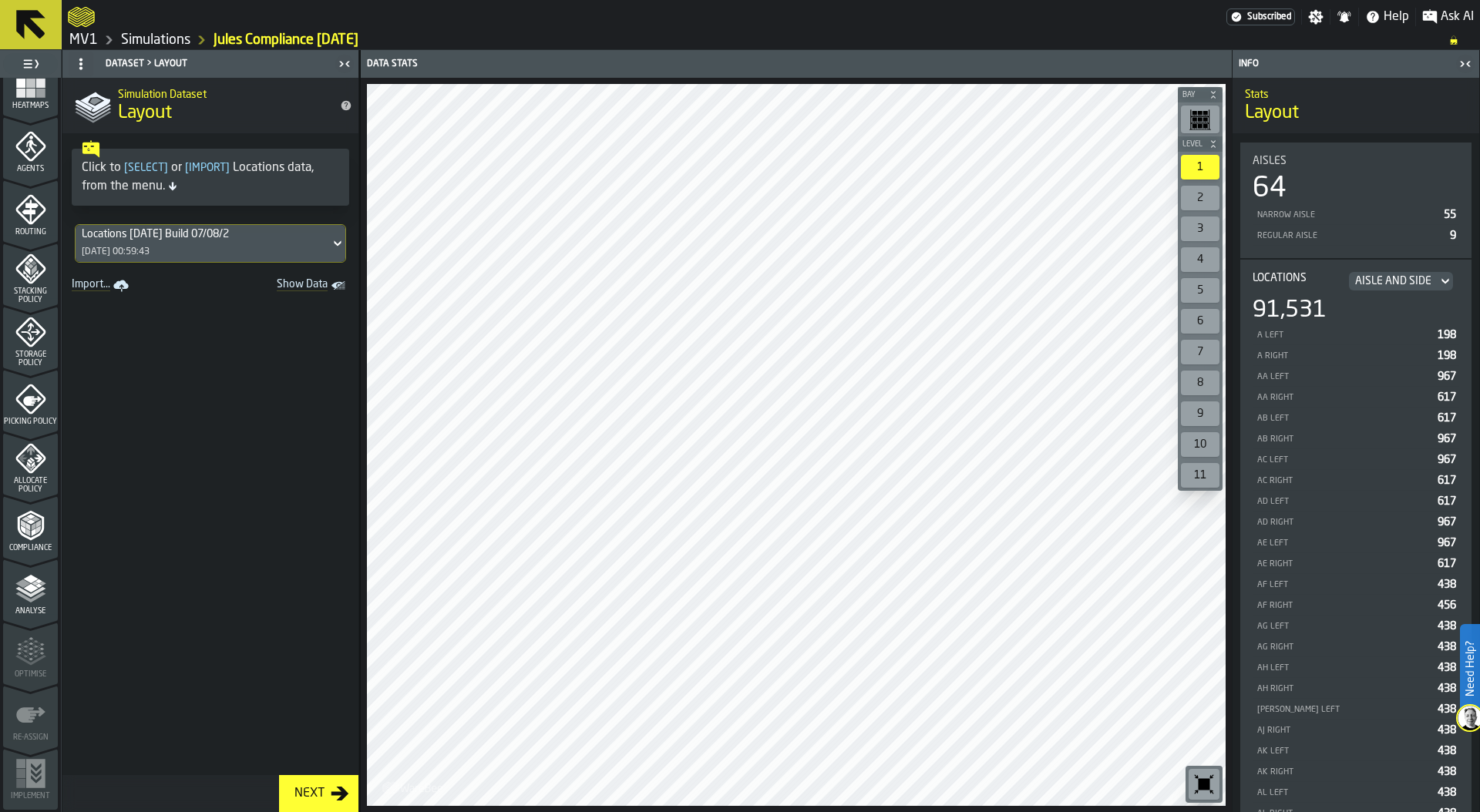
click at [37, 507] on div "Compliance" at bounding box center [30, 527] width 55 height 51
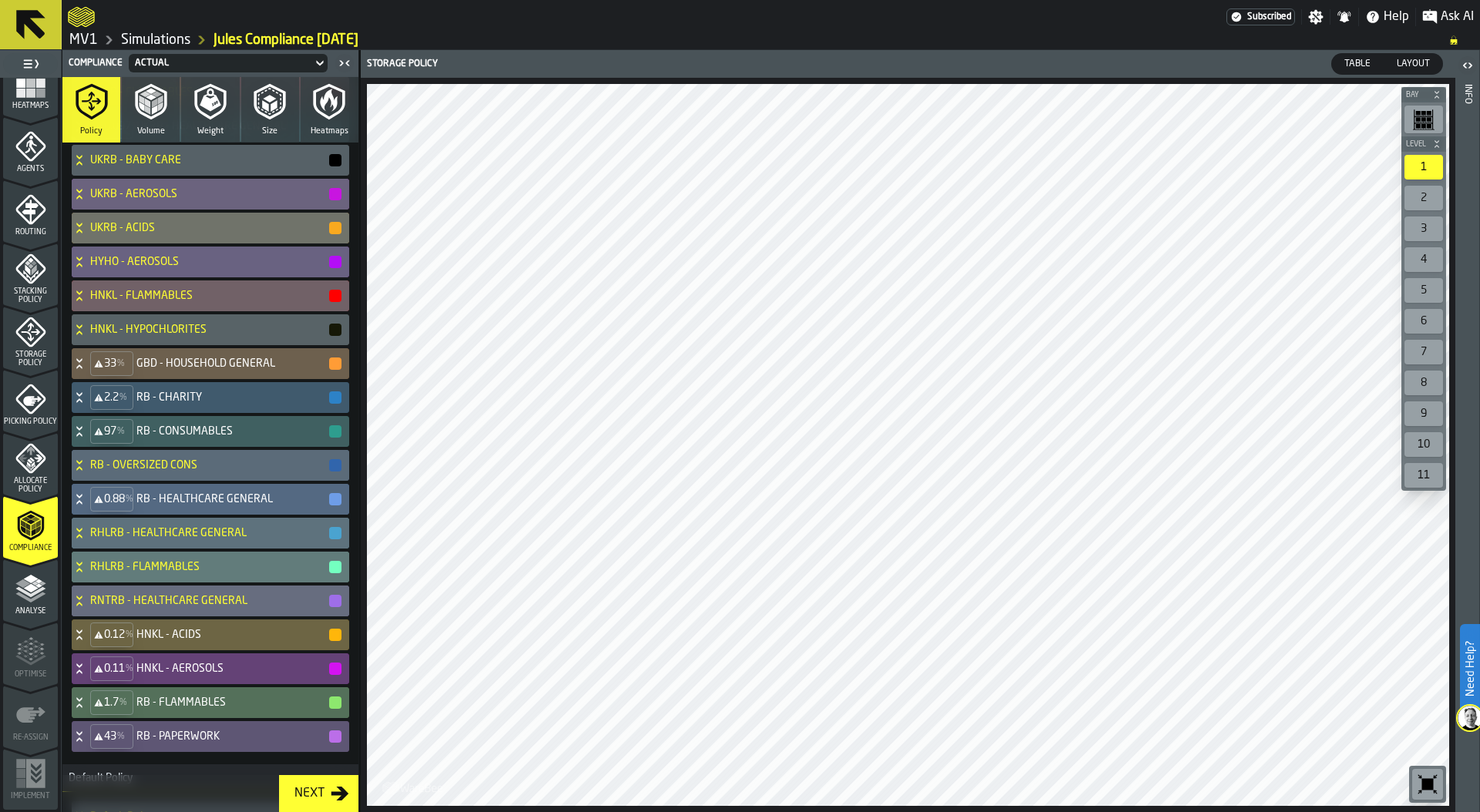
scroll to position [587, 0]
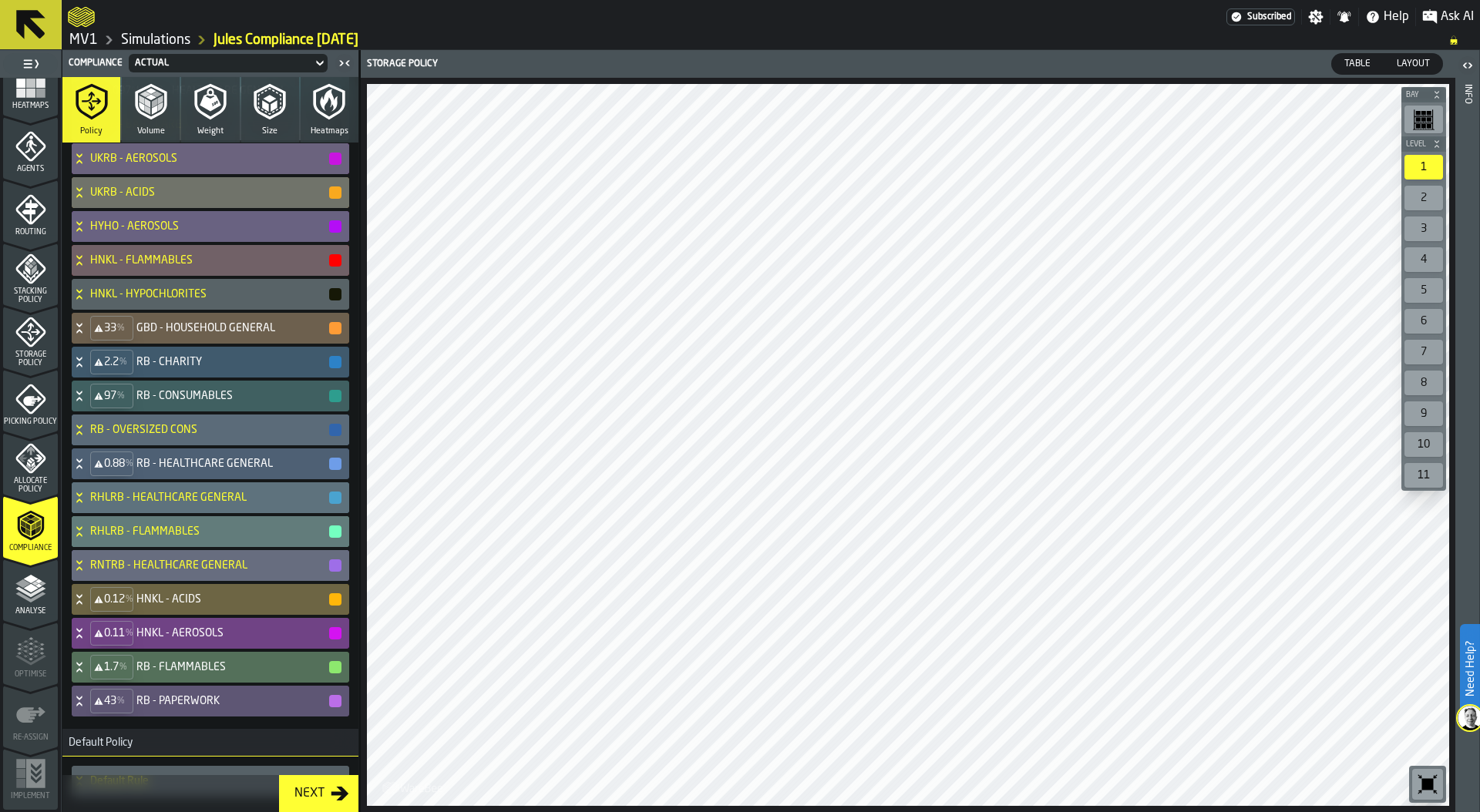
click at [184, 622] on div "0.11 % HNKL - AEROSOLS" at bounding box center [208, 633] width 271 height 31
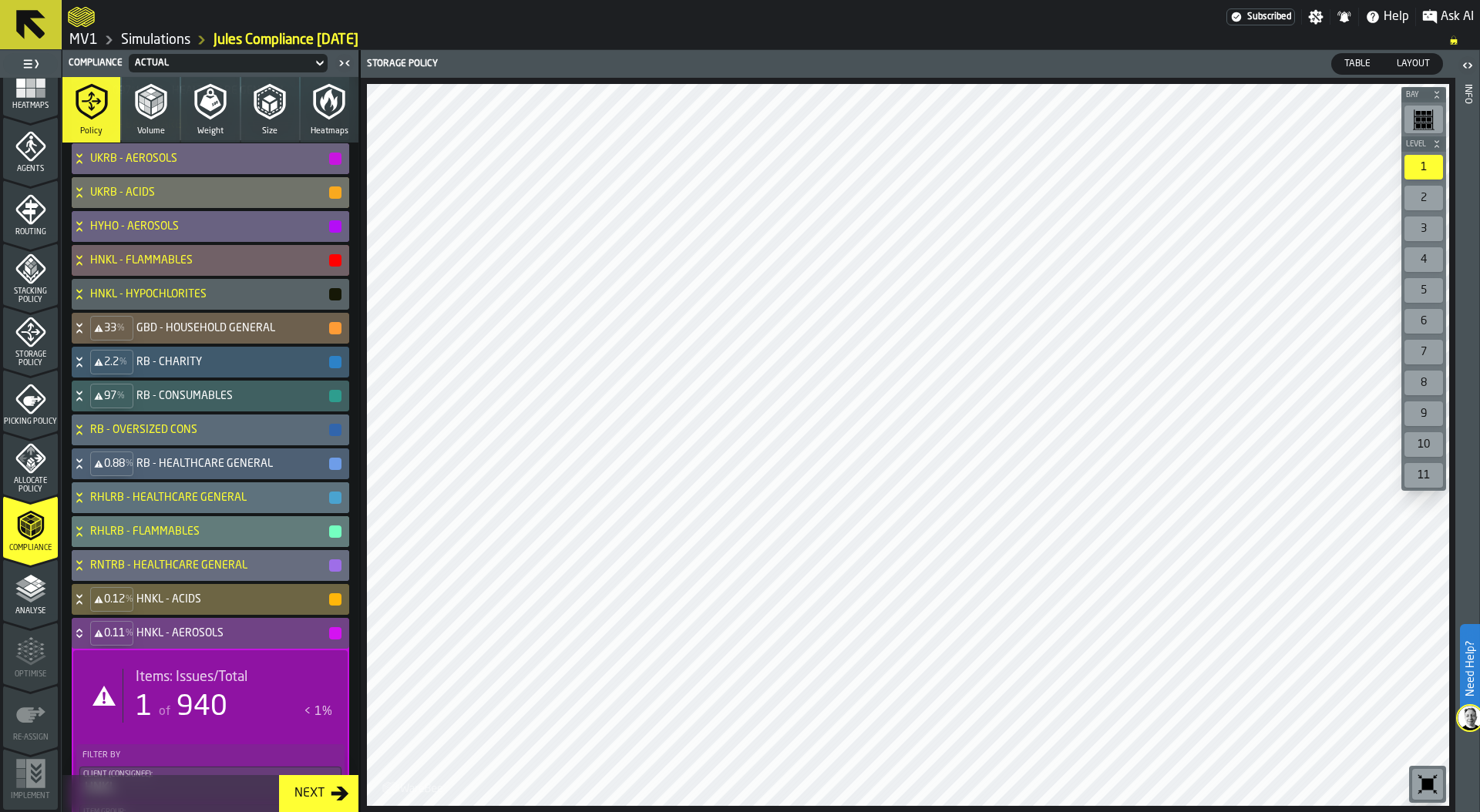
click at [193, 674] on span "Items: Issues/Total" at bounding box center [192, 677] width 112 height 17
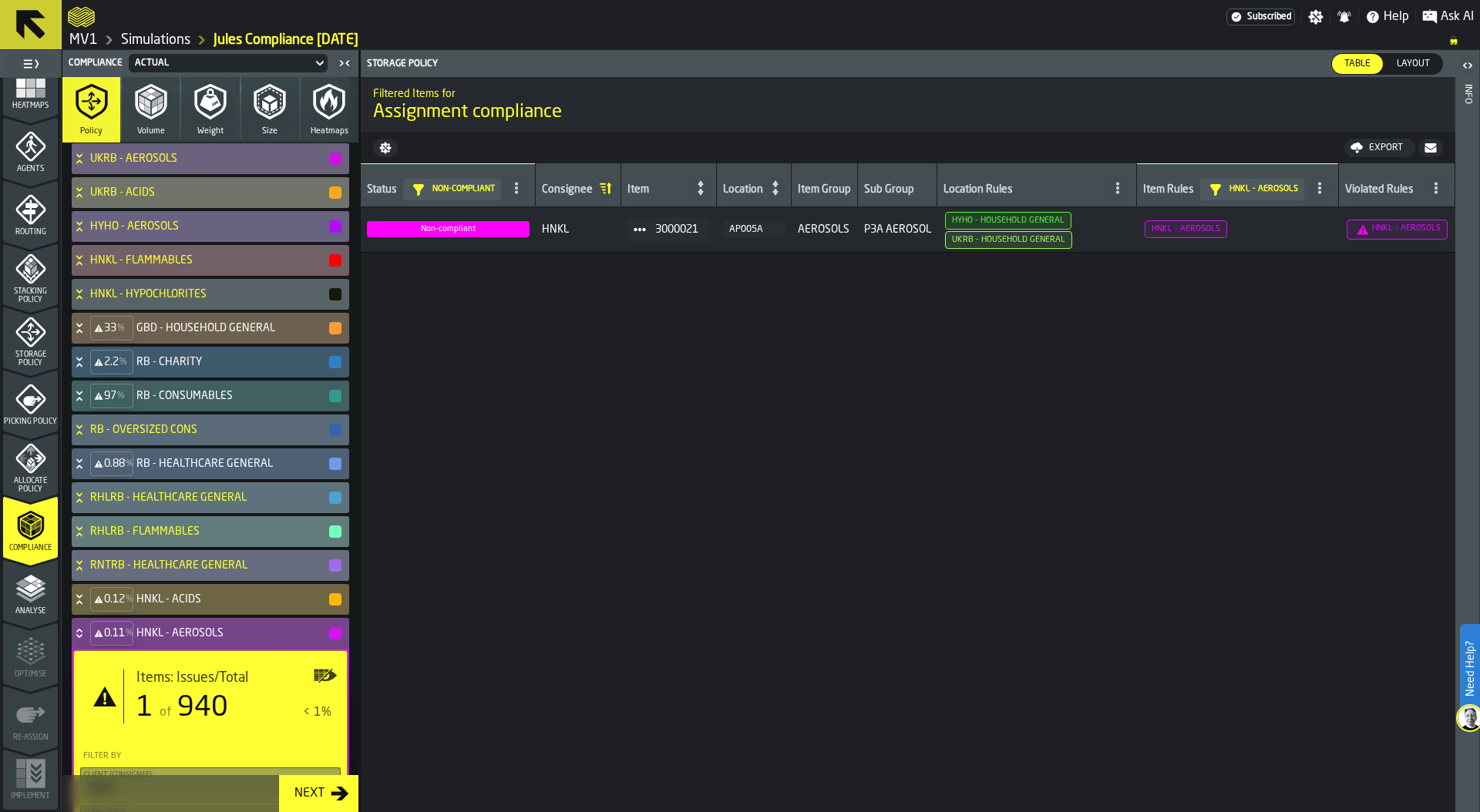
click at [0, 0] on icon at bounding box center [0, 0] width 0 height 0
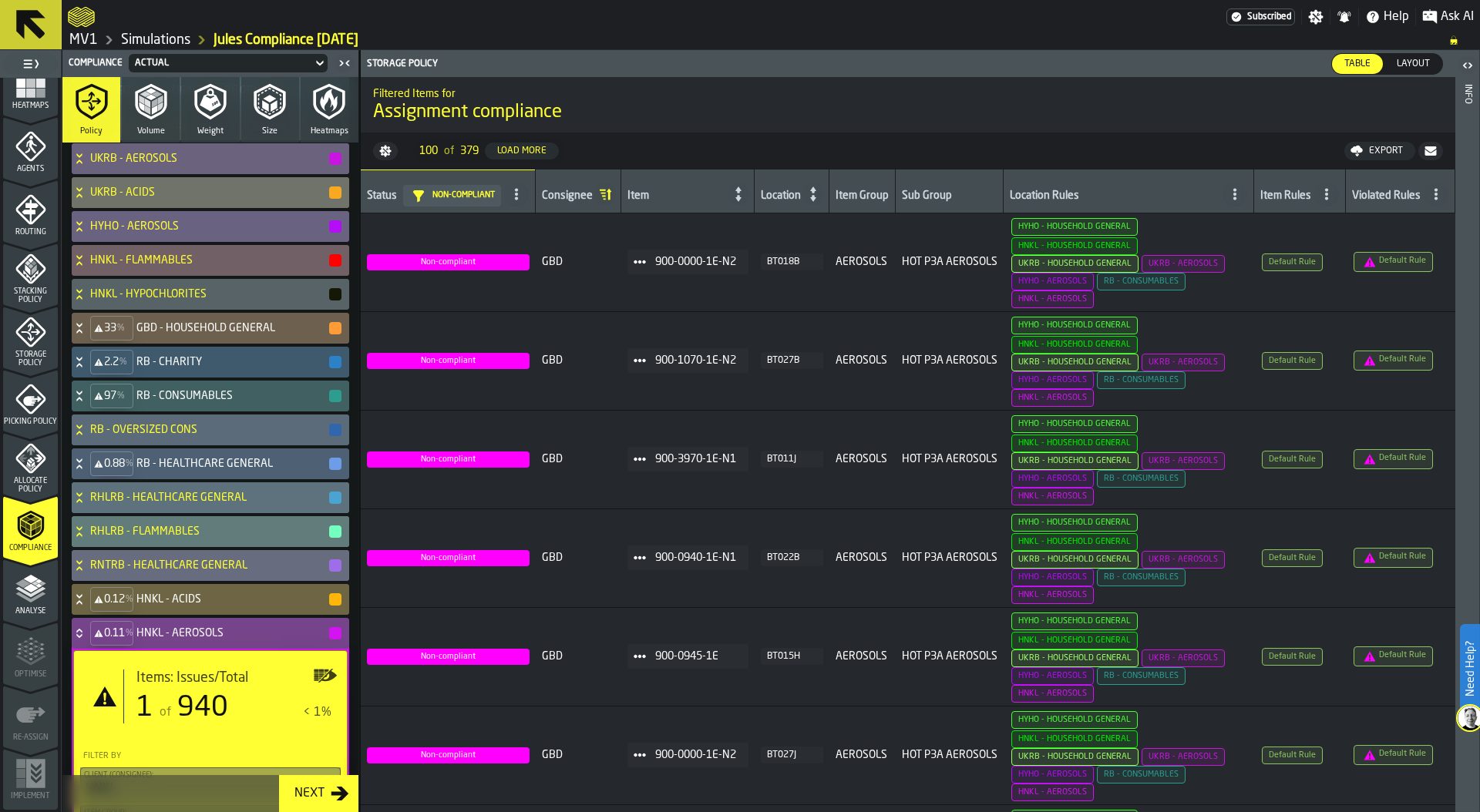
click at [860, 193] on div "Item Group" at bounding box center [862, 197] width 53 height 15
click at [655, 183] on div "Item" at bounding box center [689, 191] width 123 height 27
click at [656, 195] on div "Item" at bounding box center [677, 197] width 98 height 15
click at [538, 152] on div "Load More" at bounding box center [522, 151] width 62 height 11
click at [536, 144] on button "Load More" at bounding box center [521, 151] width 74 height 17
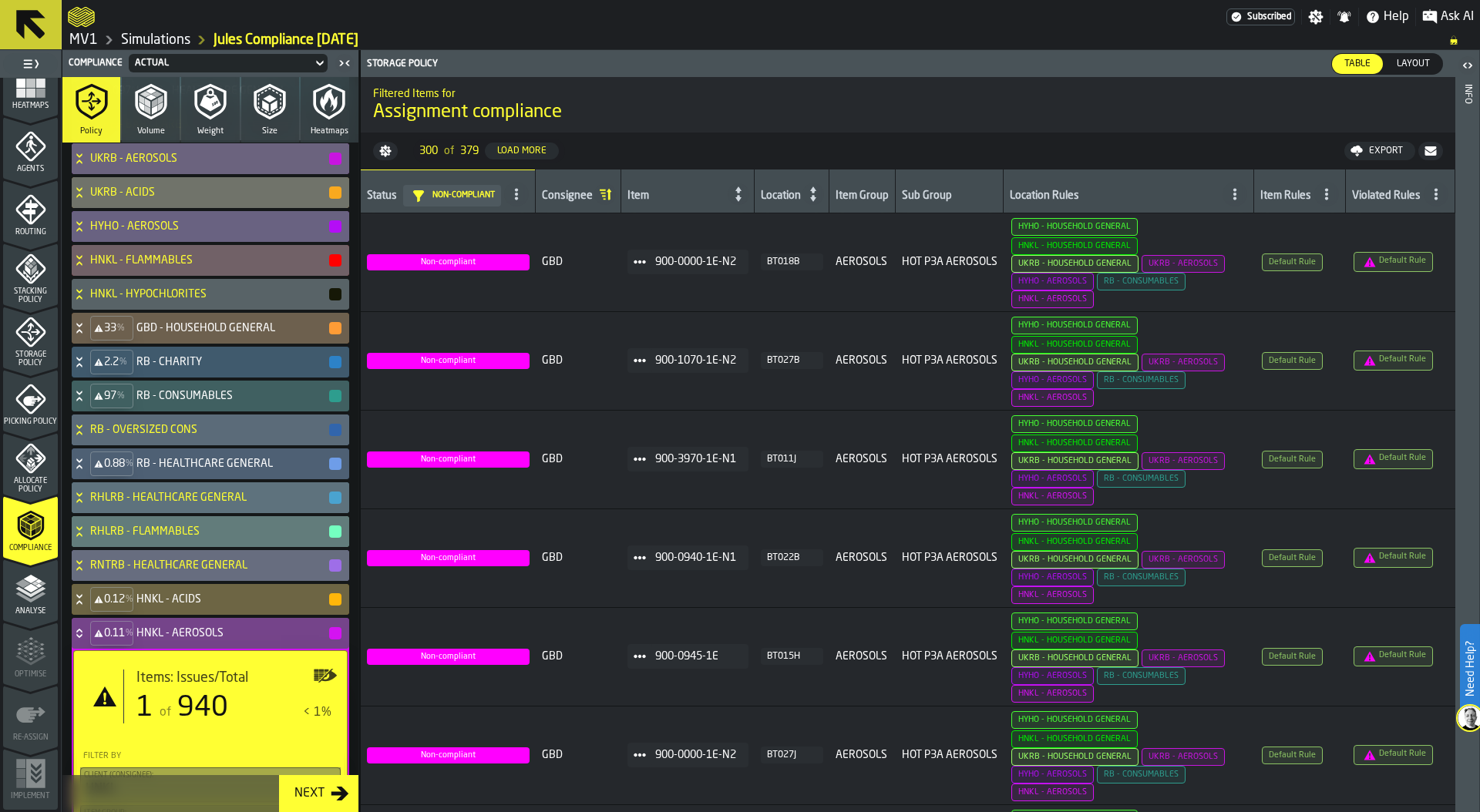
click at [536, 144] on button "Load More" at bounding box center [521, 151] width 74 height 17
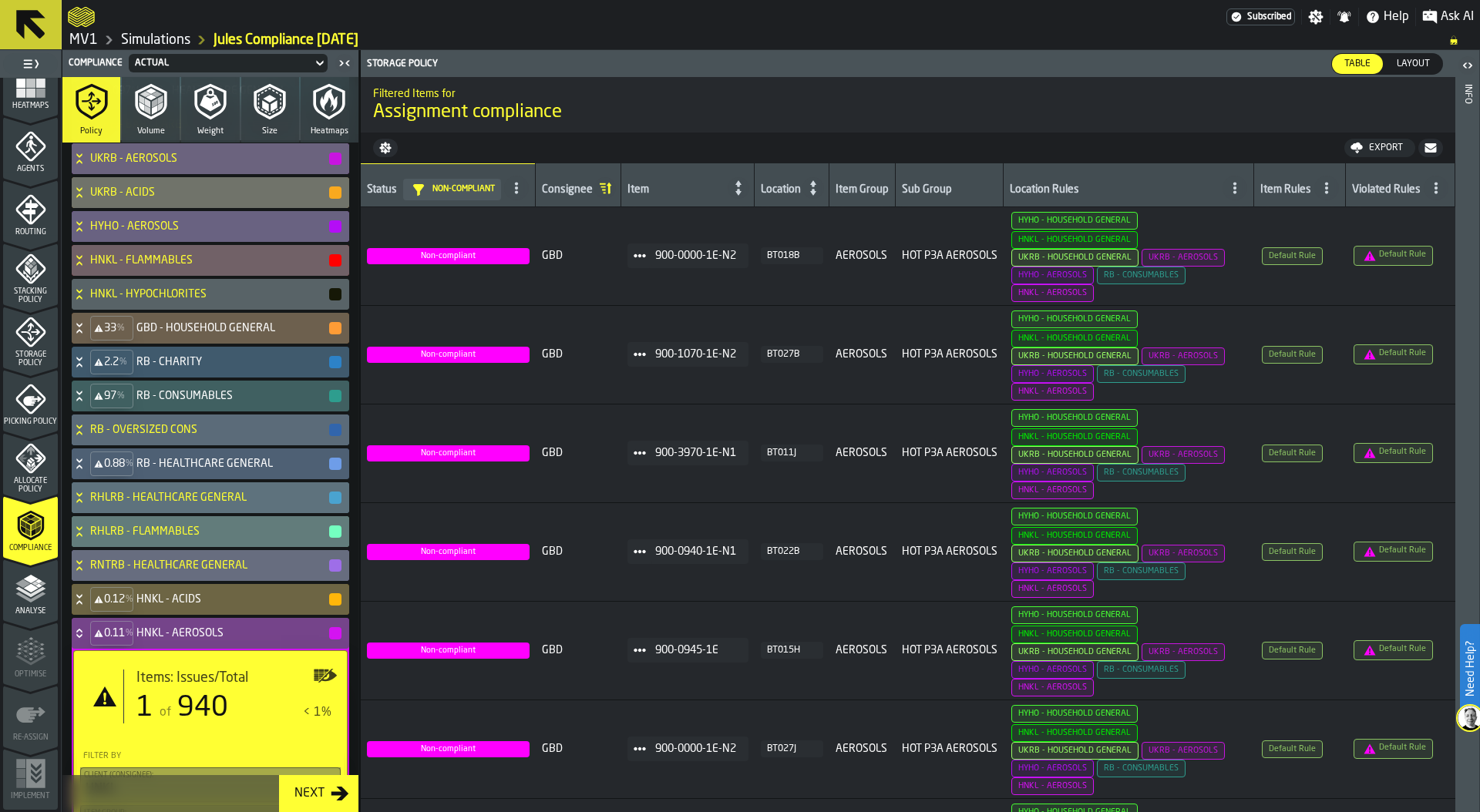
click at [1387, 147] on div "Export" at bounding box center [1386, 148] width 46 height 11
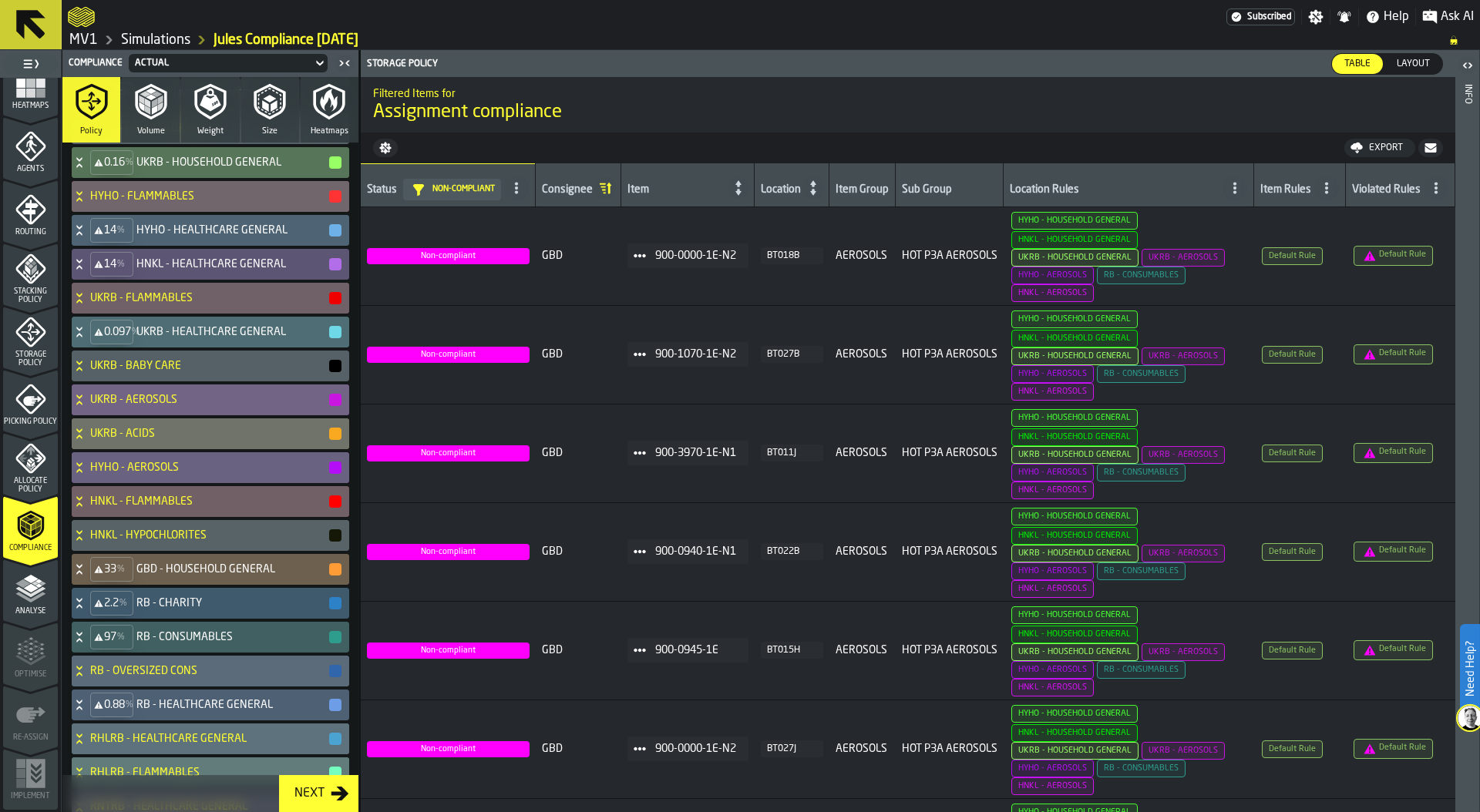
scroll to position [301, 0]
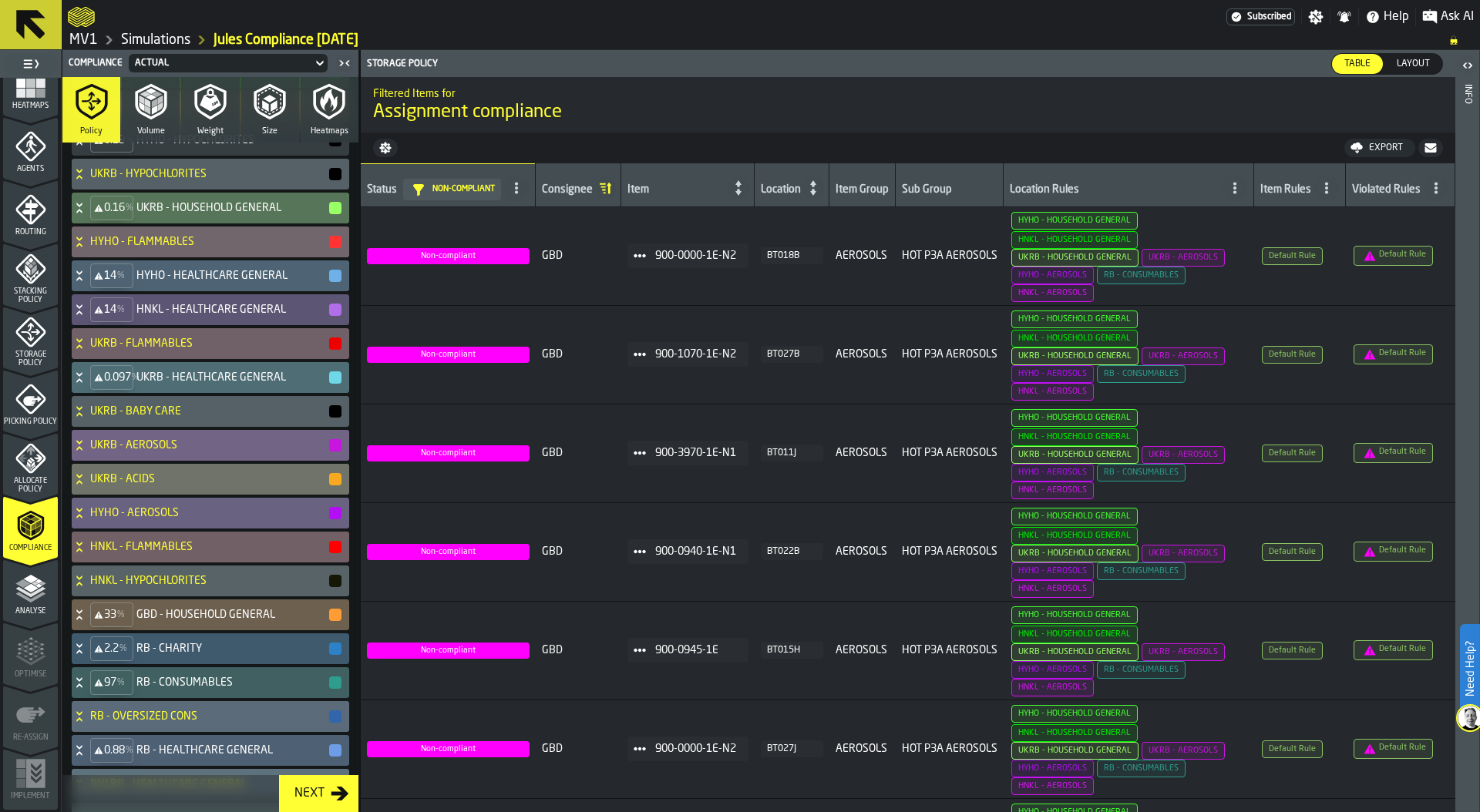
click at [74, 442] on icon at bounding box center [79, 446] width 15 height 12
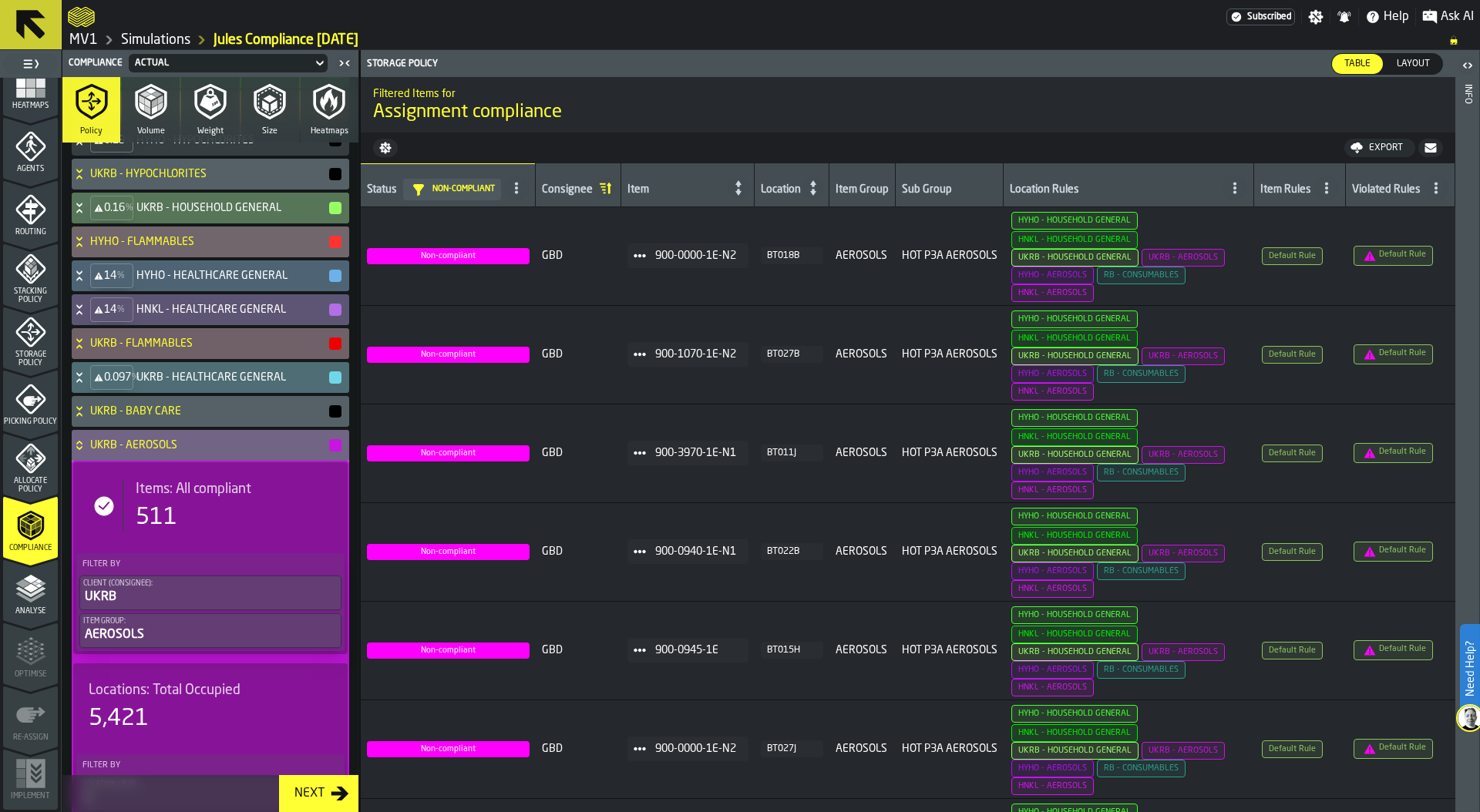
click at [79, 449] on icon at bounding box center [79, 448] width 5 height 4
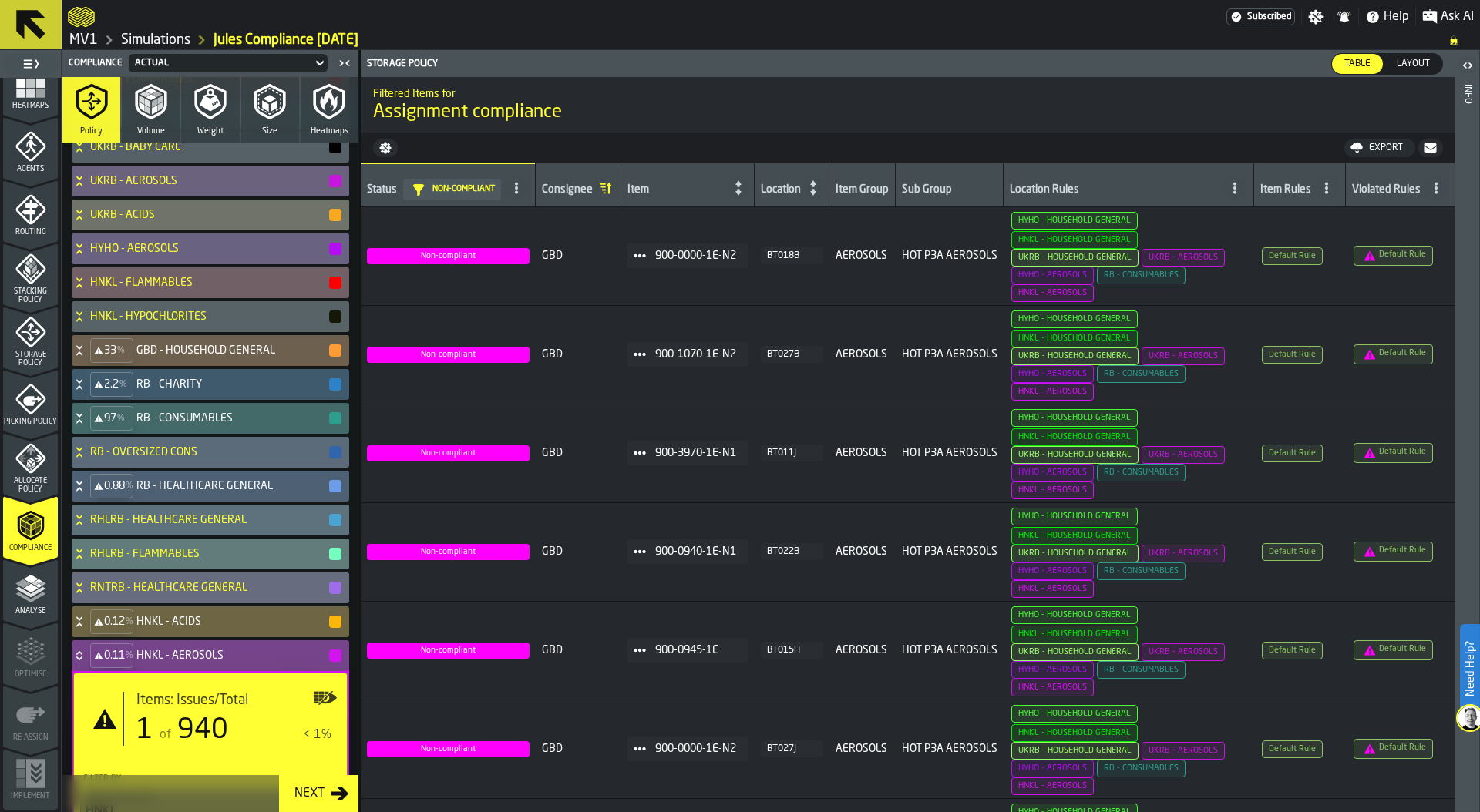
scroll to position [568, 0]
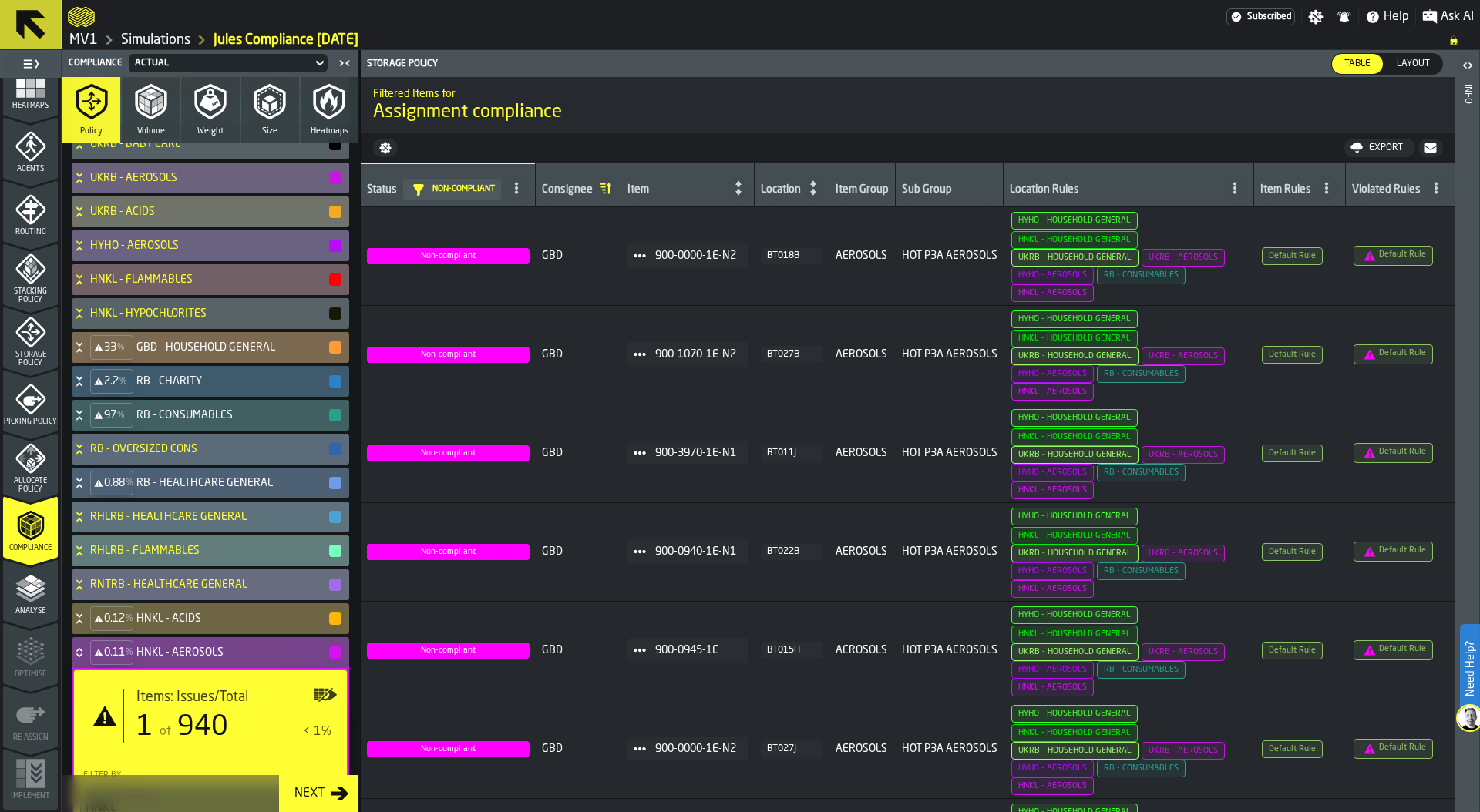
click at [77, 347] on icon at bounding box center [79, 347] width 15 height 12
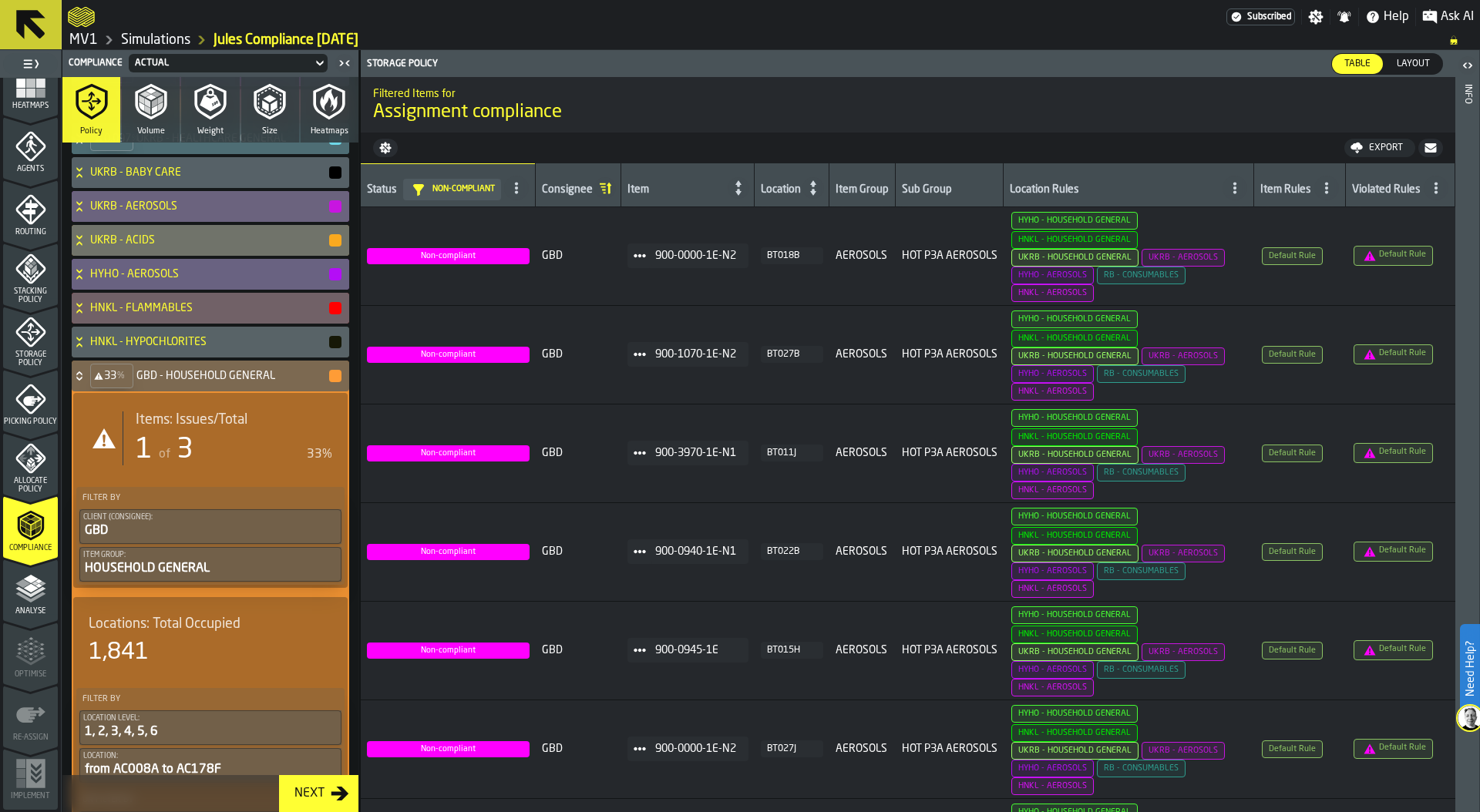
scroll to position [527, 0]
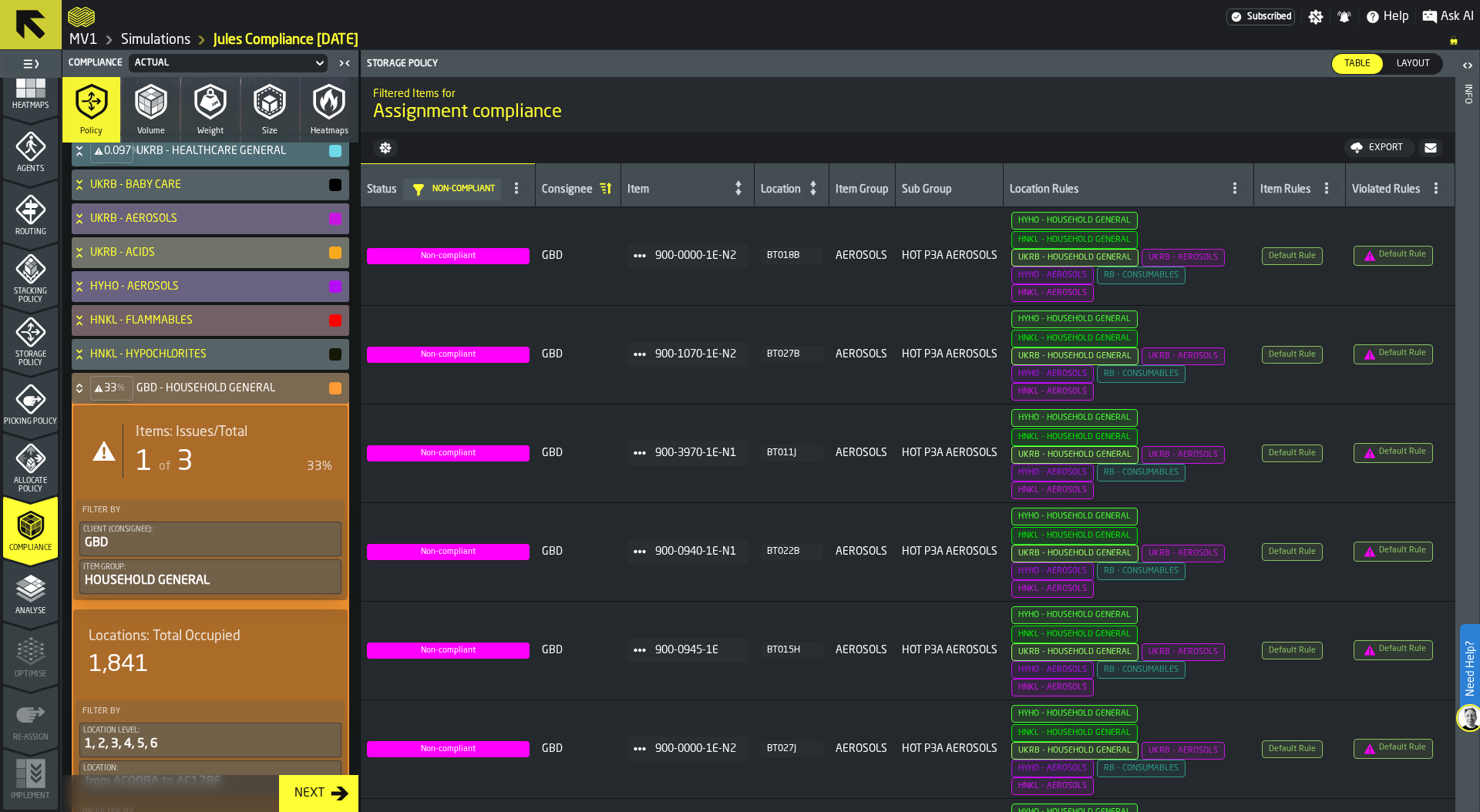
click at [77, 386] on icon at bounding box center [79, 388] width 15 height 12
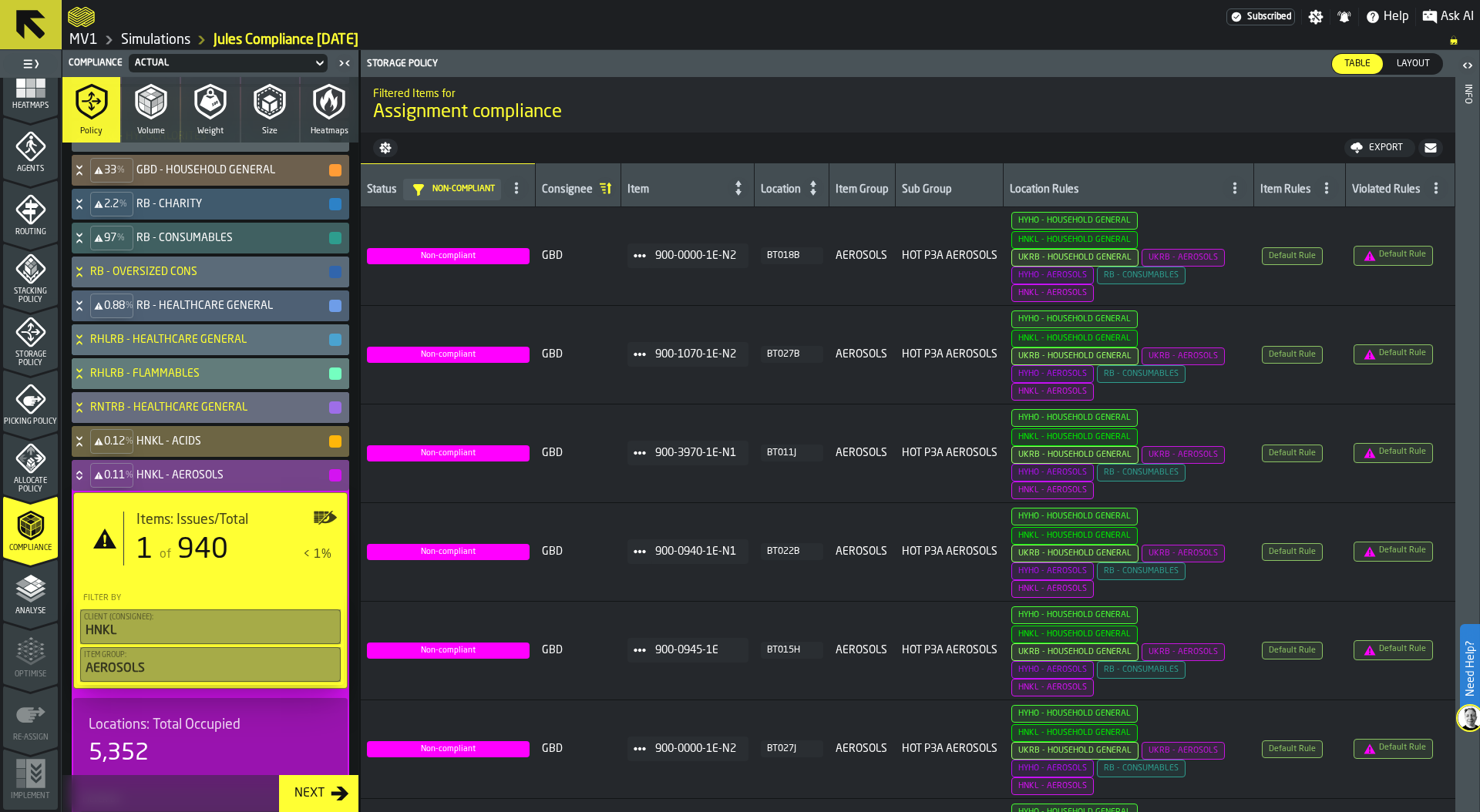
click at [76, 478] on icon at bounding box center [79, 475] width 15 height 12
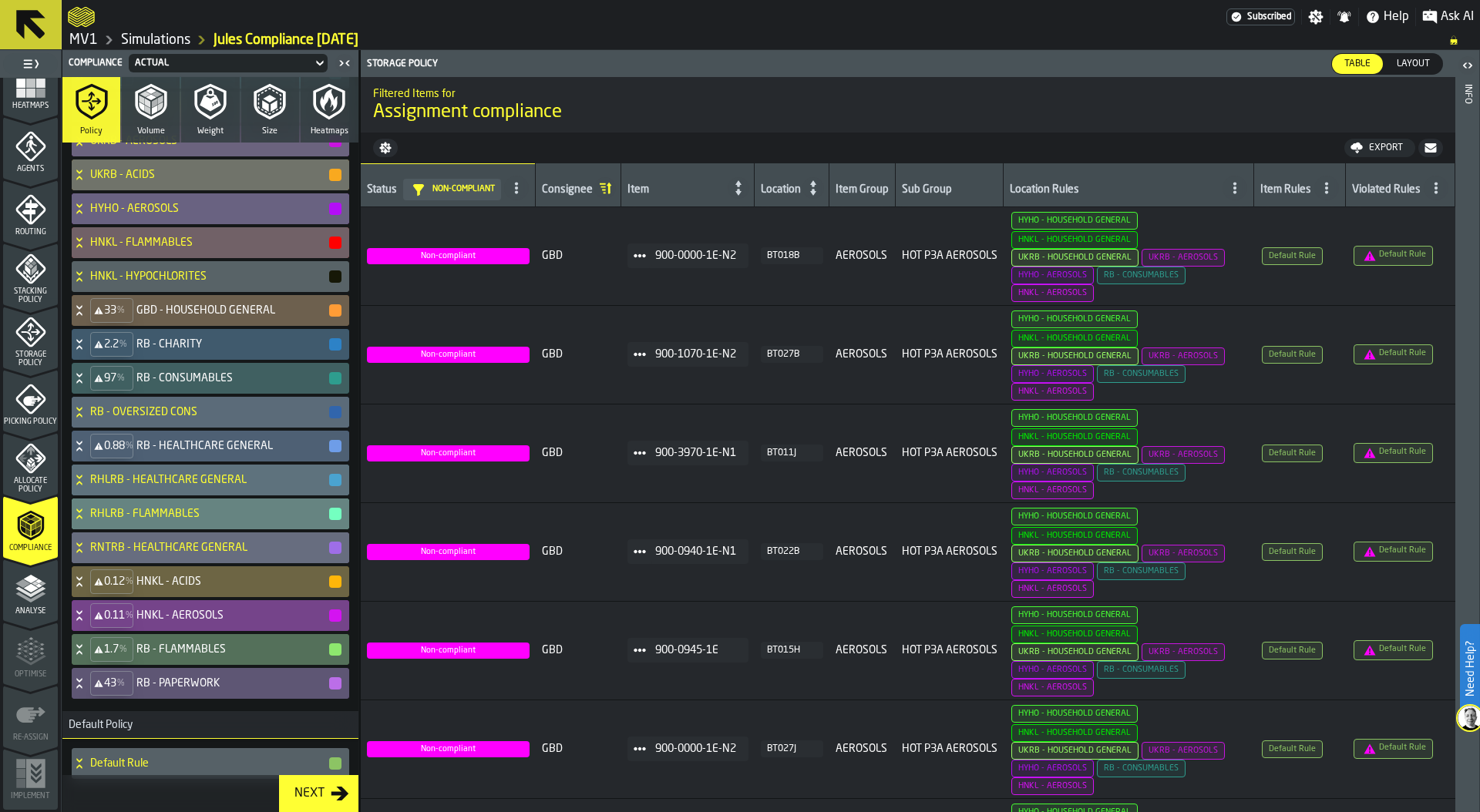
scroll to position [541, 0]
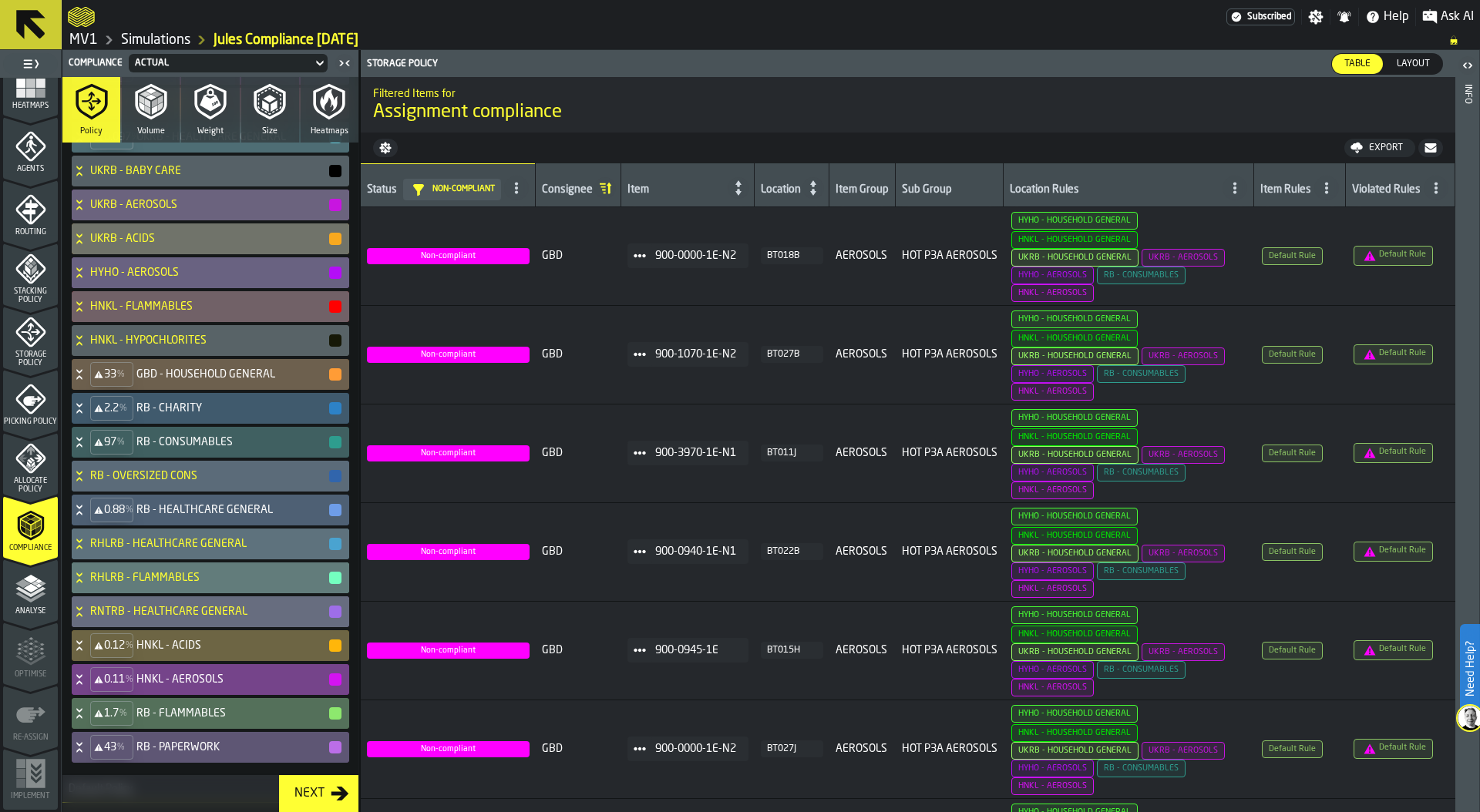
click at [158, 35] on link "Simulations" at bounding box center [155, 40] width 69 height 17
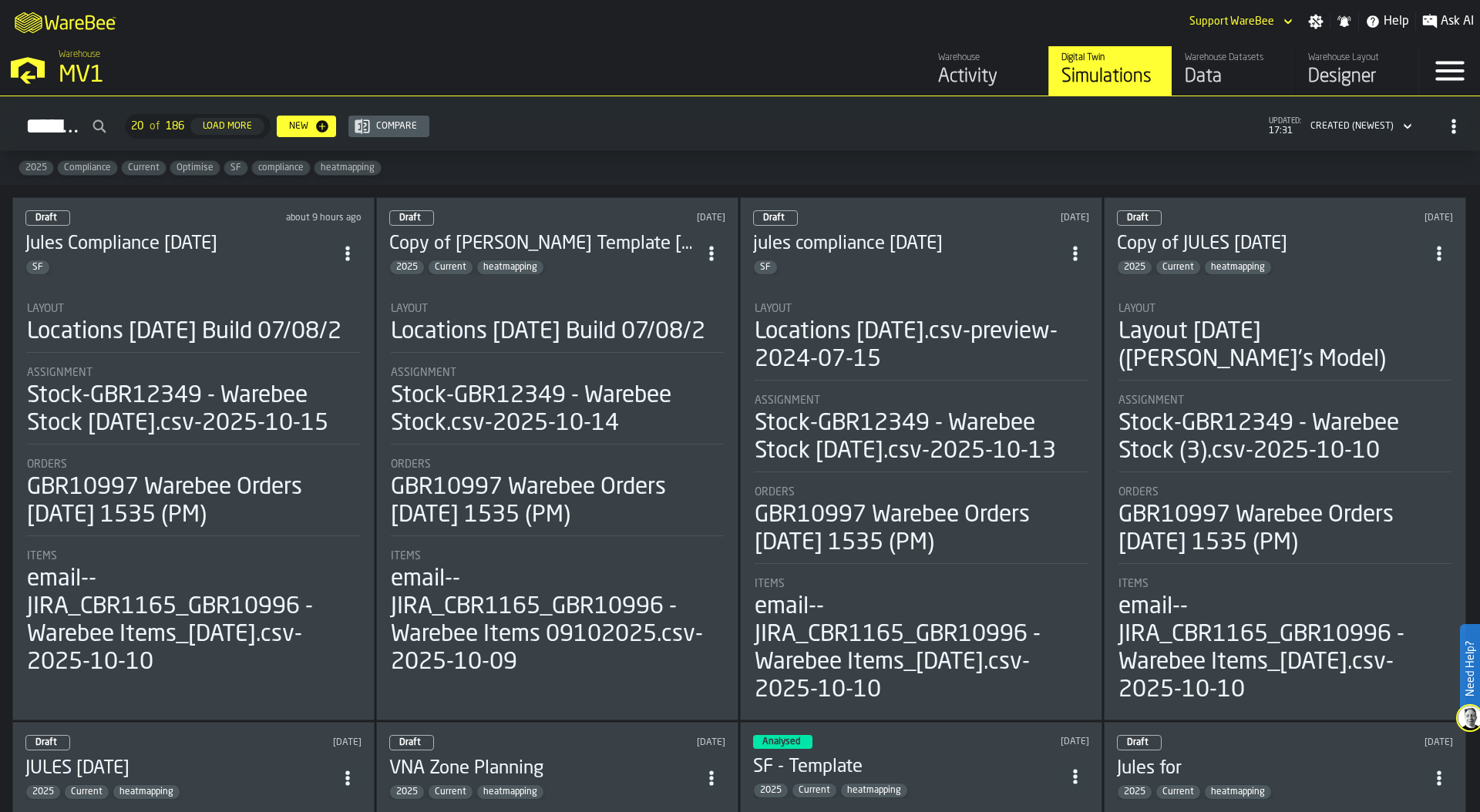
click at [1251, 66] on div "Data" at bounding box center [1233, 77] width 98 height 25
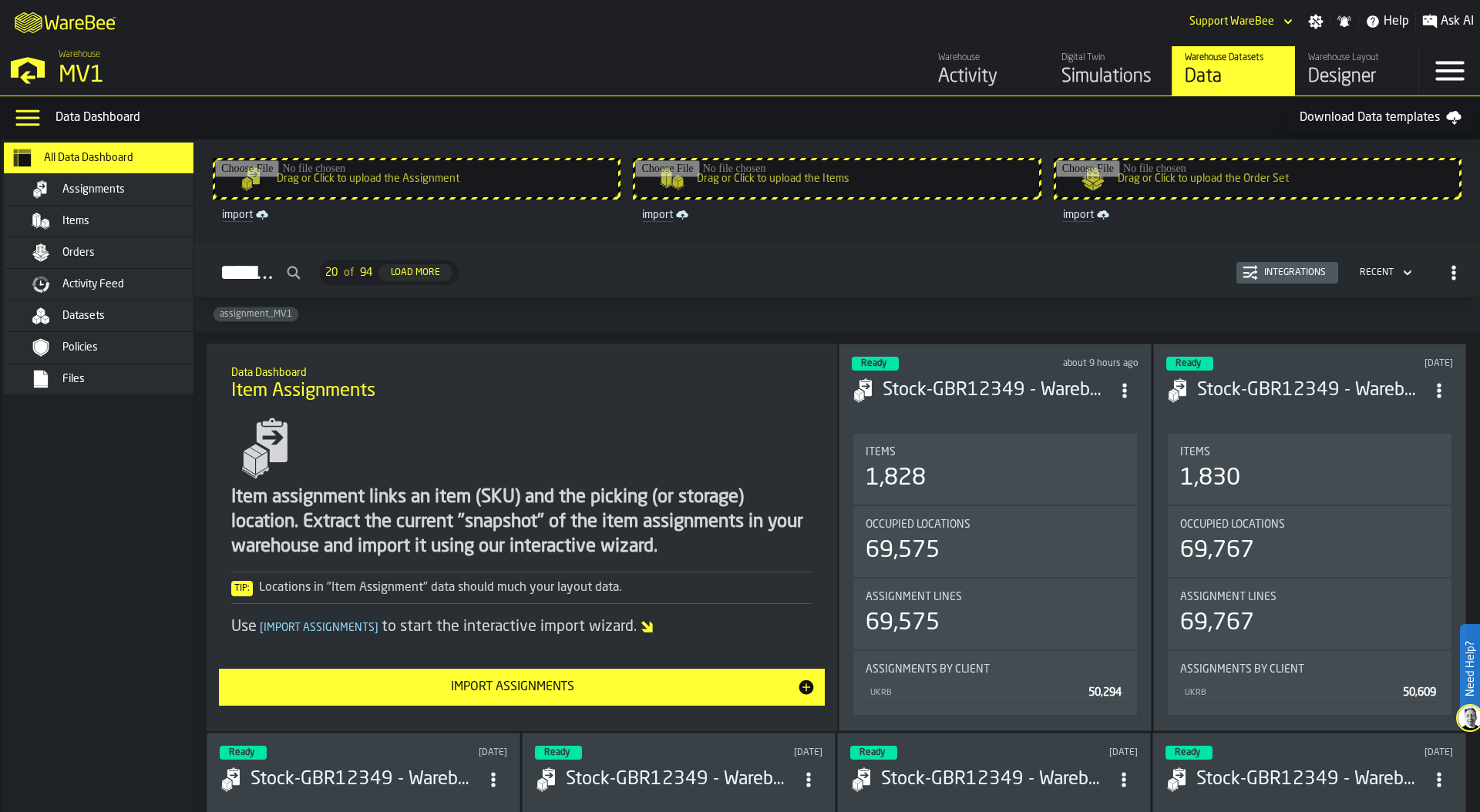
click at [106, 327] on div "Datasets" at bounding box center [111, 316] width 215 height 31
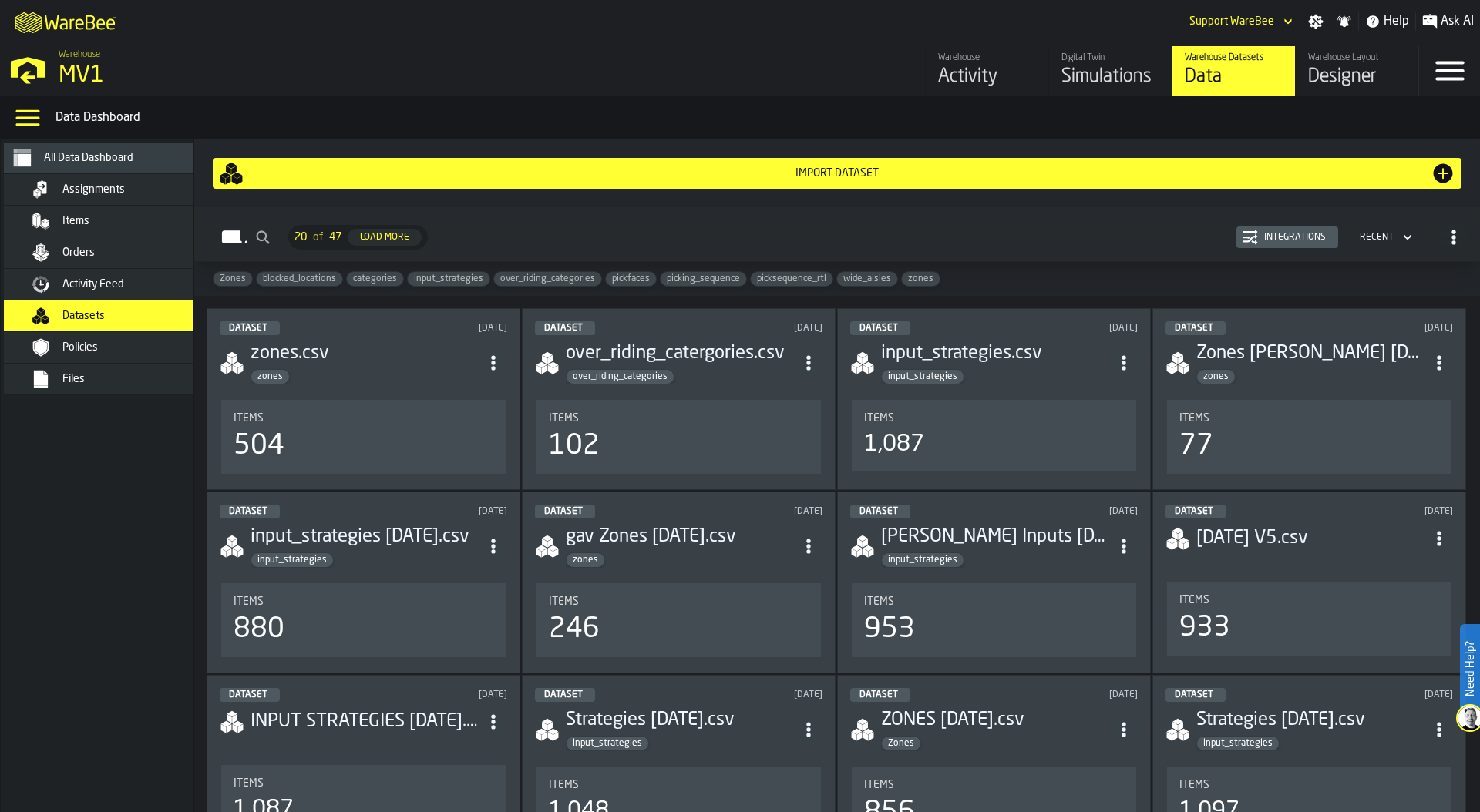
click at [329, 433] on div "504" at bounding box center [363, 446] width 260 height 31
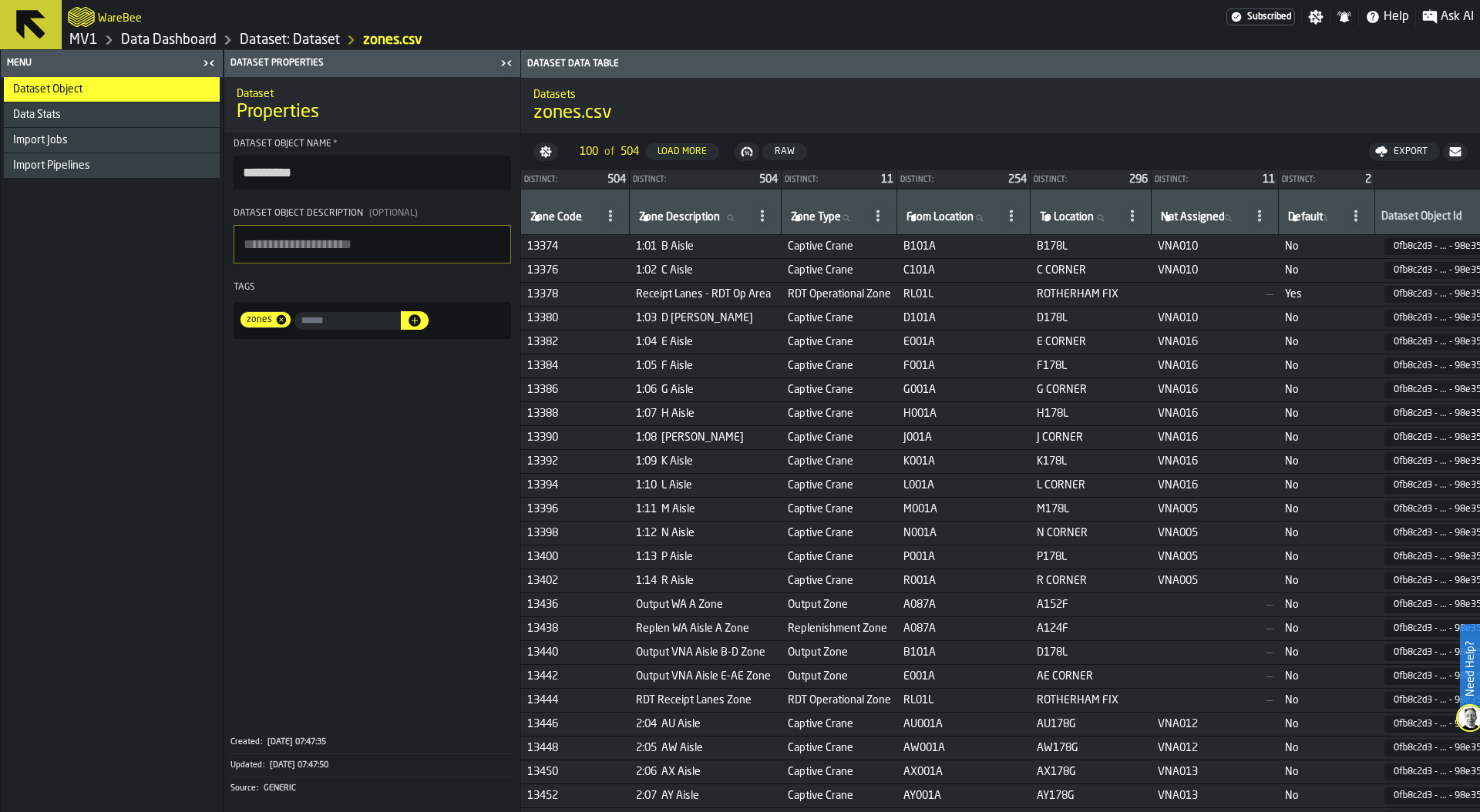
click at [677, 218] on label "Zone Description Zone Description" at bounding box center [691, 218] width 111 height 20
click at [677, 218] on input "Zone Description Zone Description" at bounding box center [691, 218] width 111 height 20
type input "***"
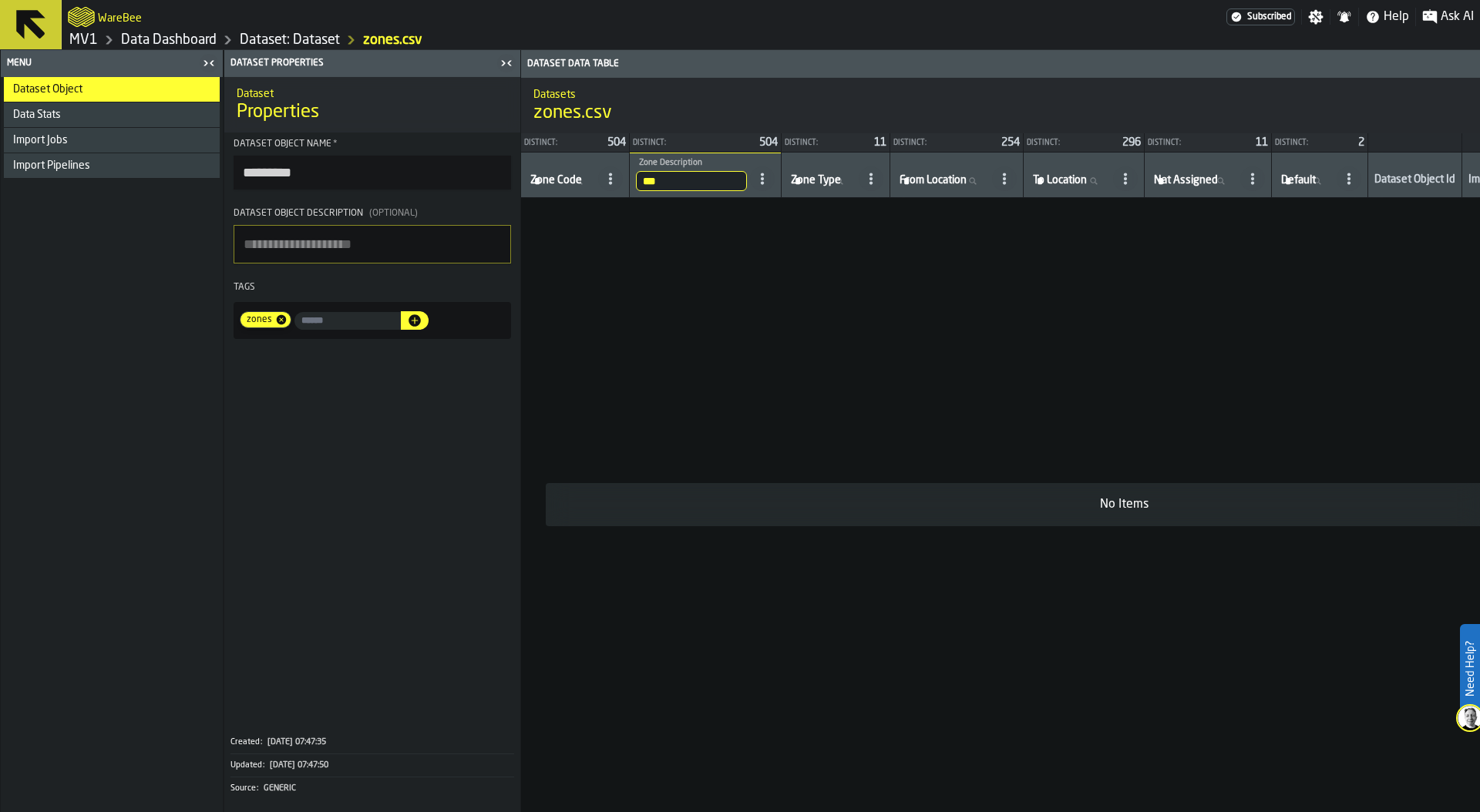
click at [672, 180] on input "***" at bounding box center [691, 181] width 111 height 20
click at [746, 182] on input "***" at bounding box center [691, 181] width 111 height 20
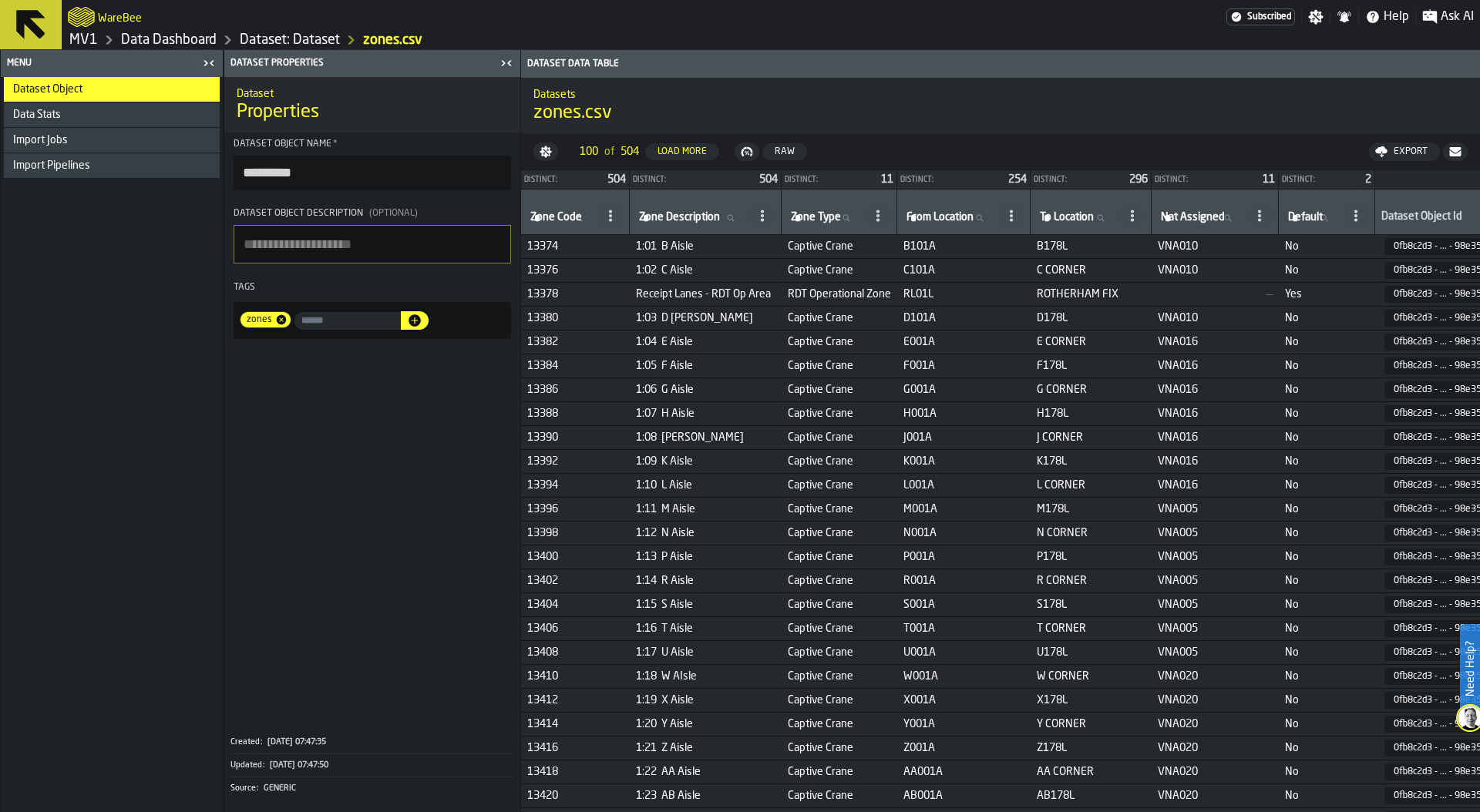
click at [280, 41] on link "Dataset: Dataset" at bounding box center [289, 40] width 100 height 17
click at [1400, 150] on div "Export" at bounding box center [1411, 152] width 46 height 11
click at [78, 43] on link "MV1" at bounding box center [83, 40] width 28 height 17
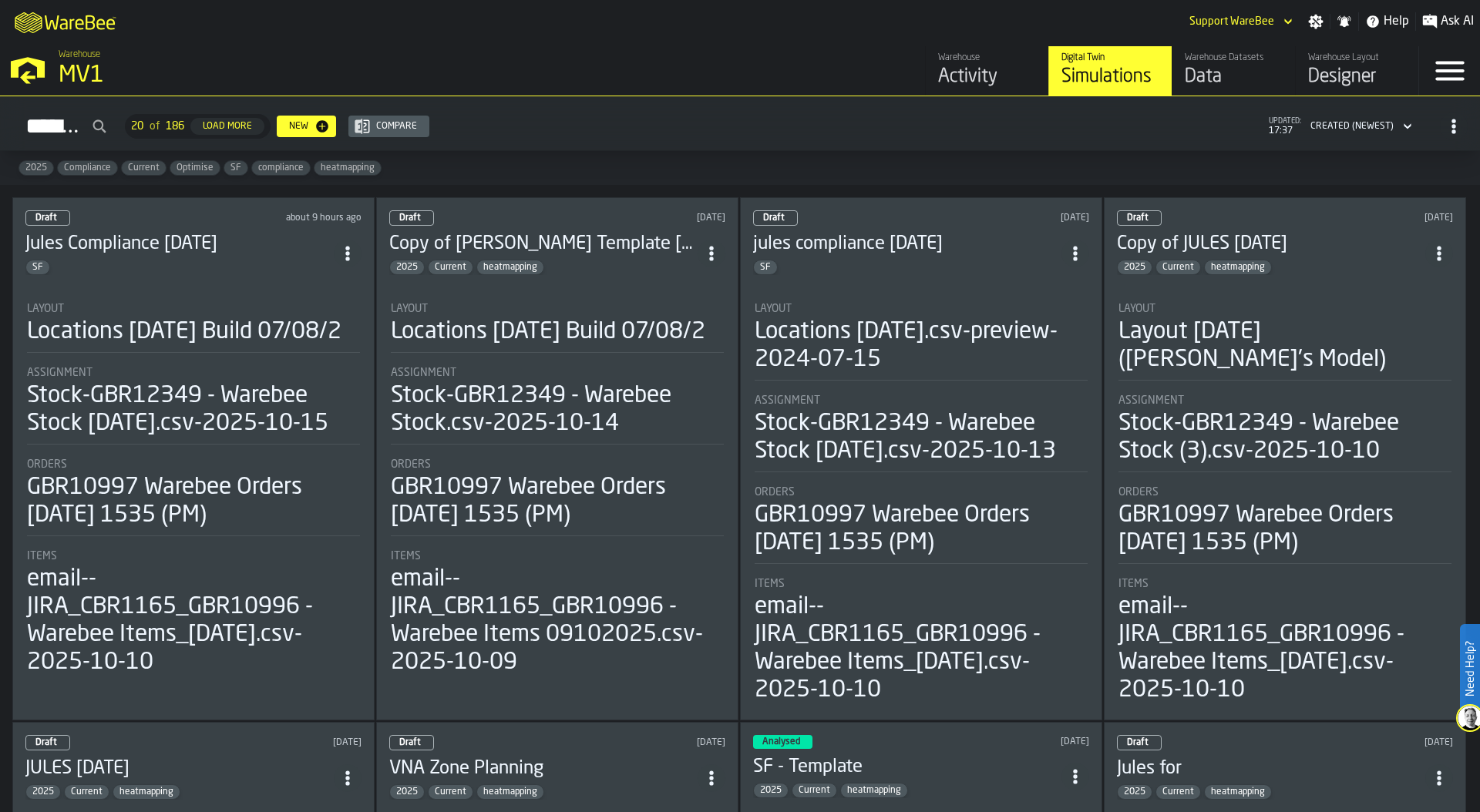
click at [253, 345] on div "Locations [DATE] Build 07/08/2" at bounding box center [184, 332] width 315 height 27
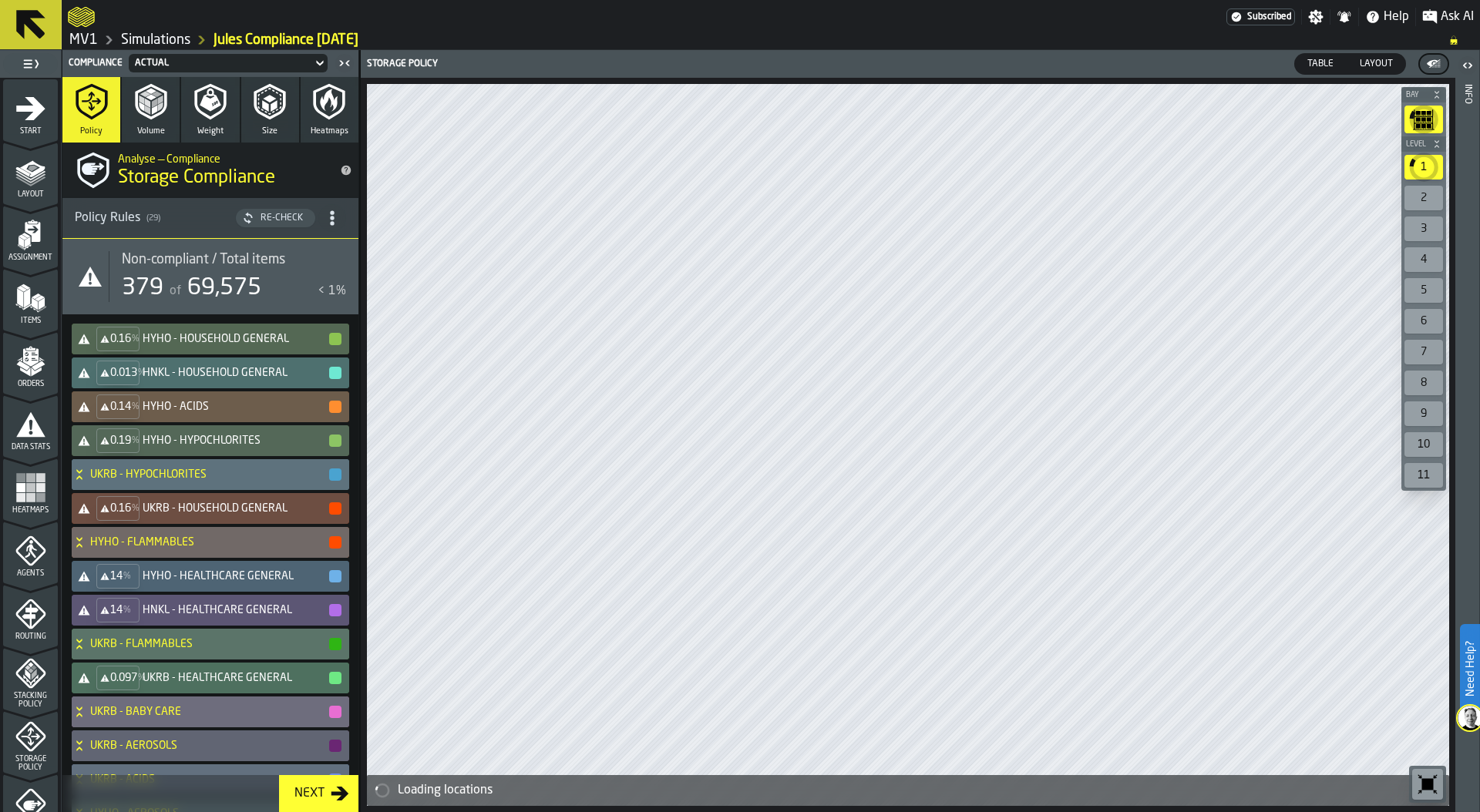
click at [336, 215] on span "title-section-[object Object]" at bounding box center [332, 217] width 27 height 27
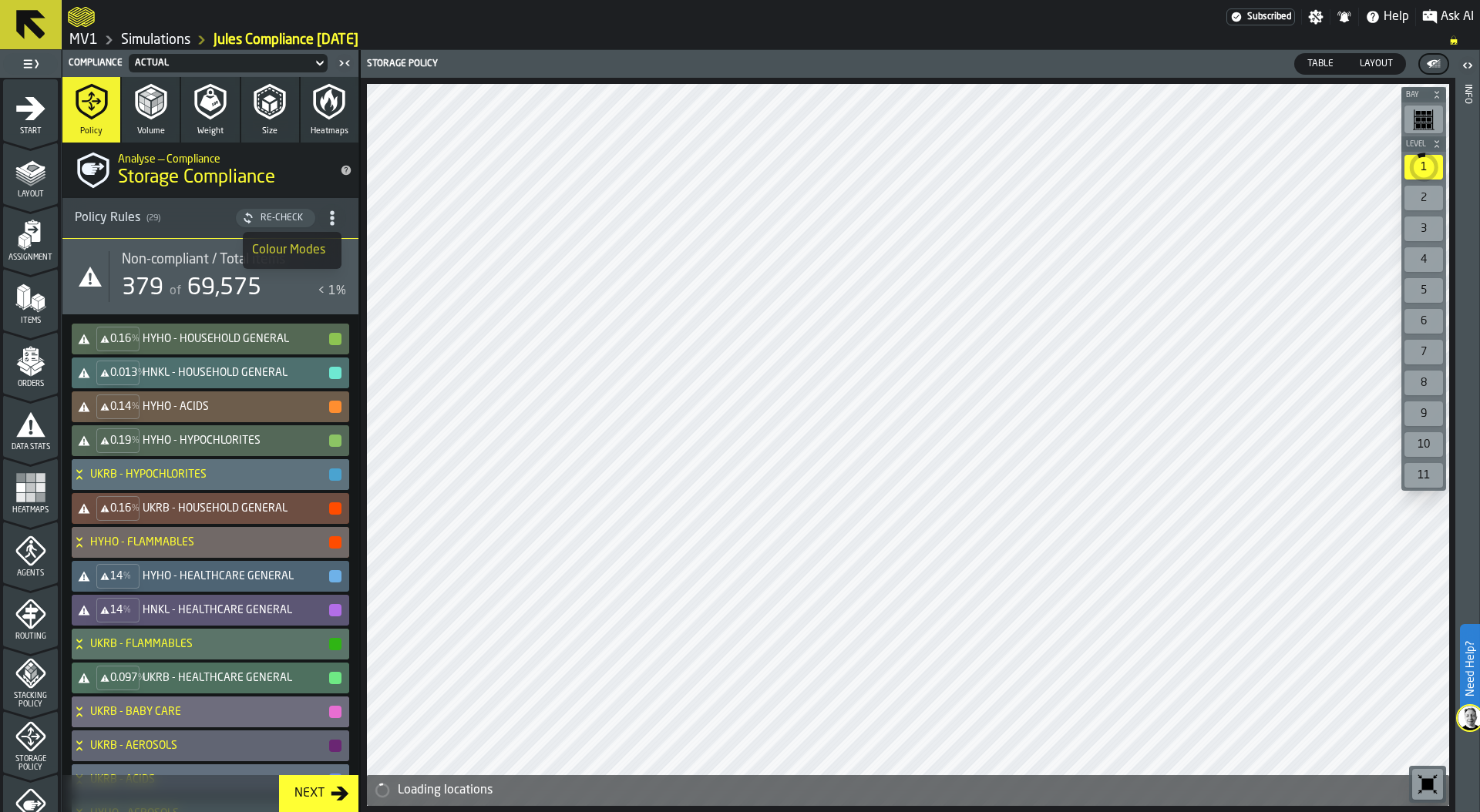
click at [330, 211] on circle "title-section-[object Object]" at bounding box center [332, 213] width 4 height 4
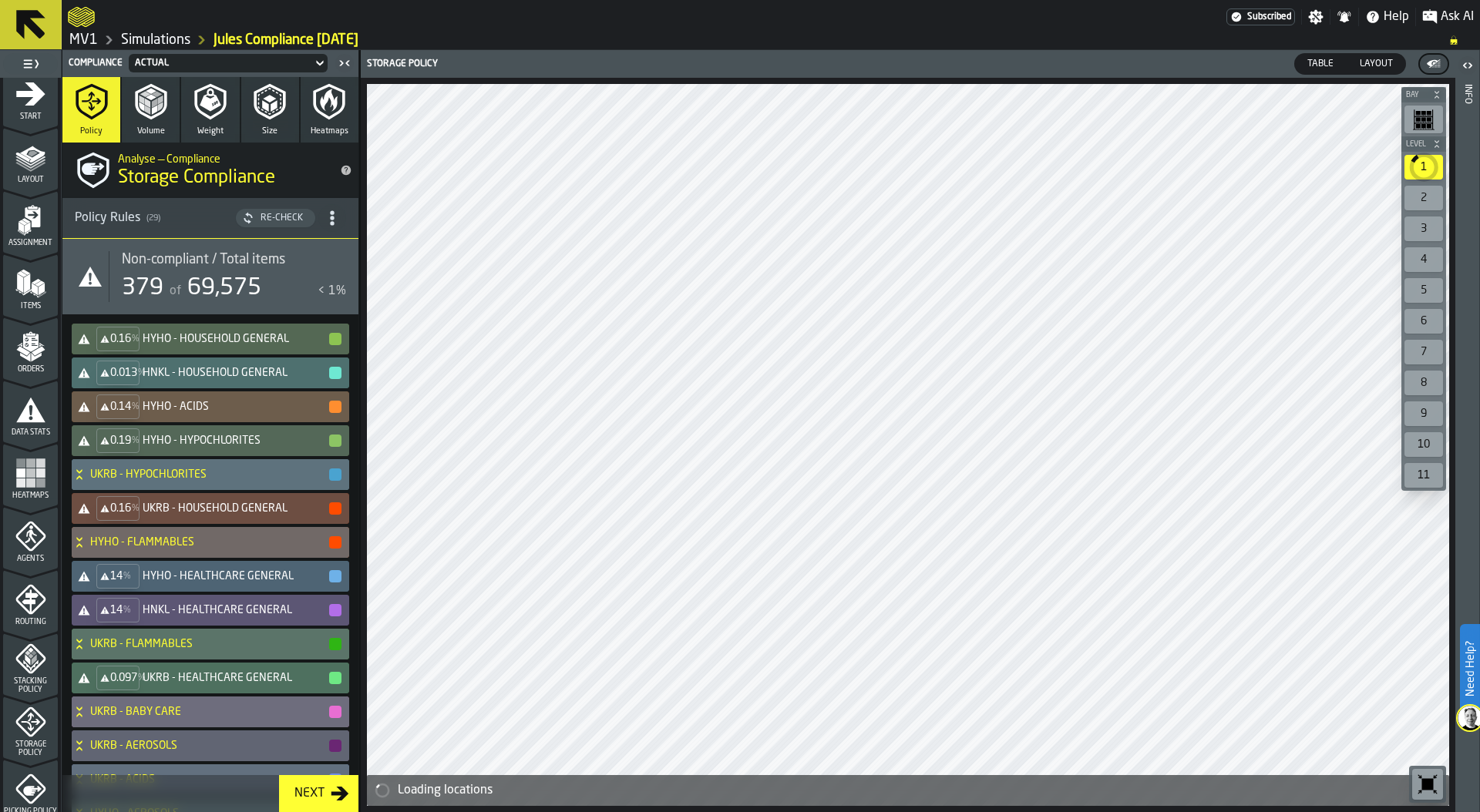
scroll to position [23, 0]
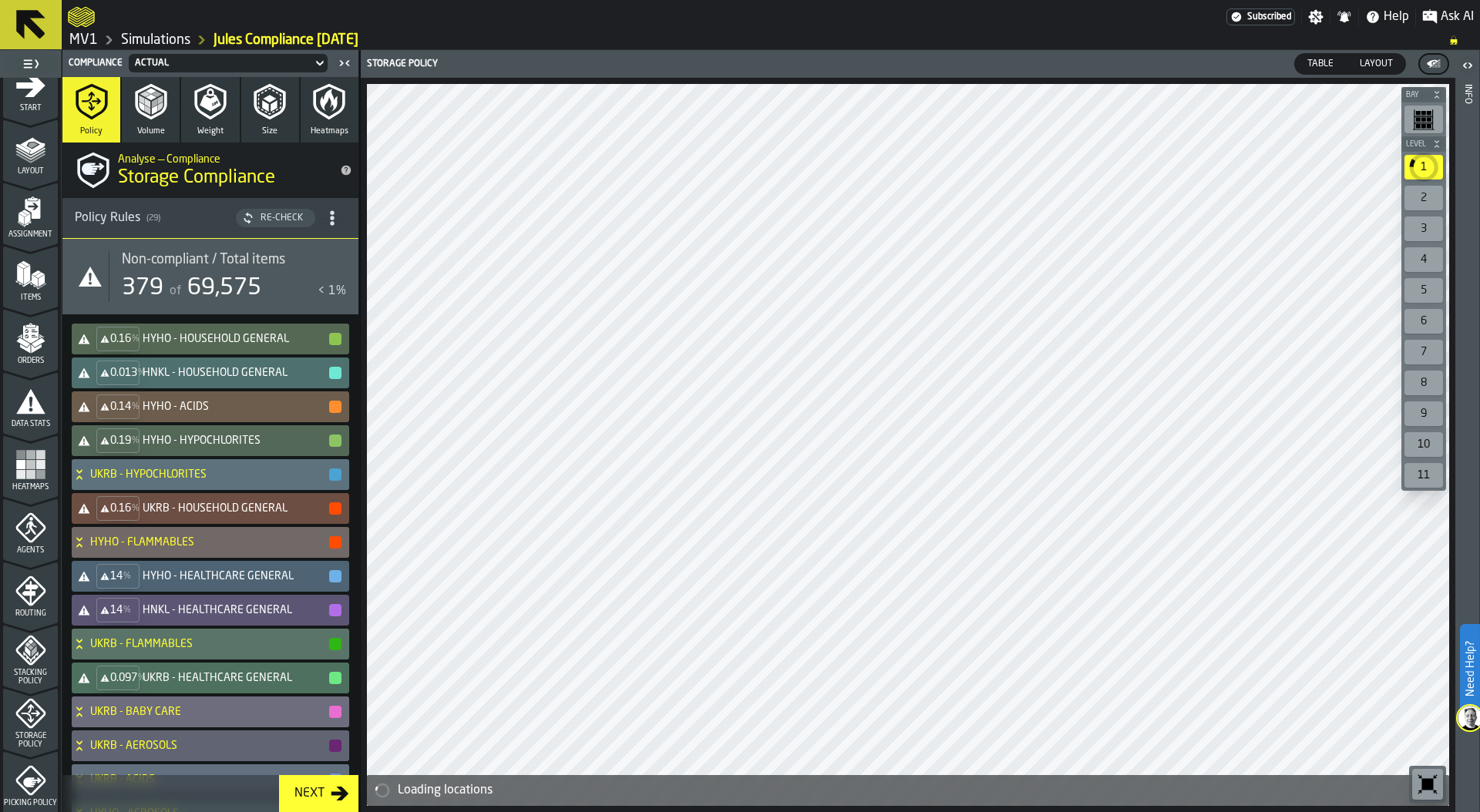
click at [27, 728] on icon "menu Storage Policy" at bounding box center [30, 714] width 30 height 30
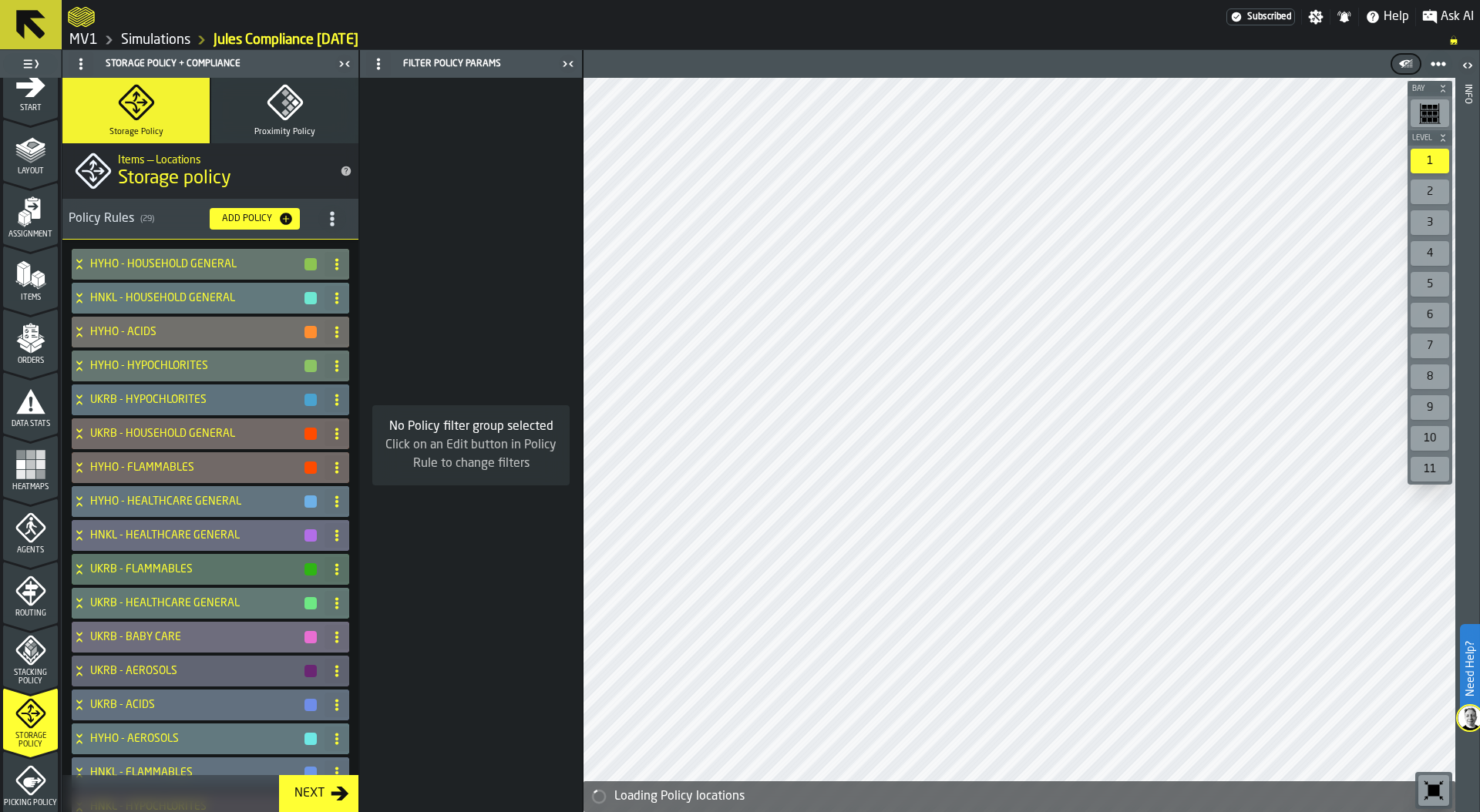
click at [330, 220] on circle "title-section-[object Object]" at bounding box center [332, 218] width 4 height 4
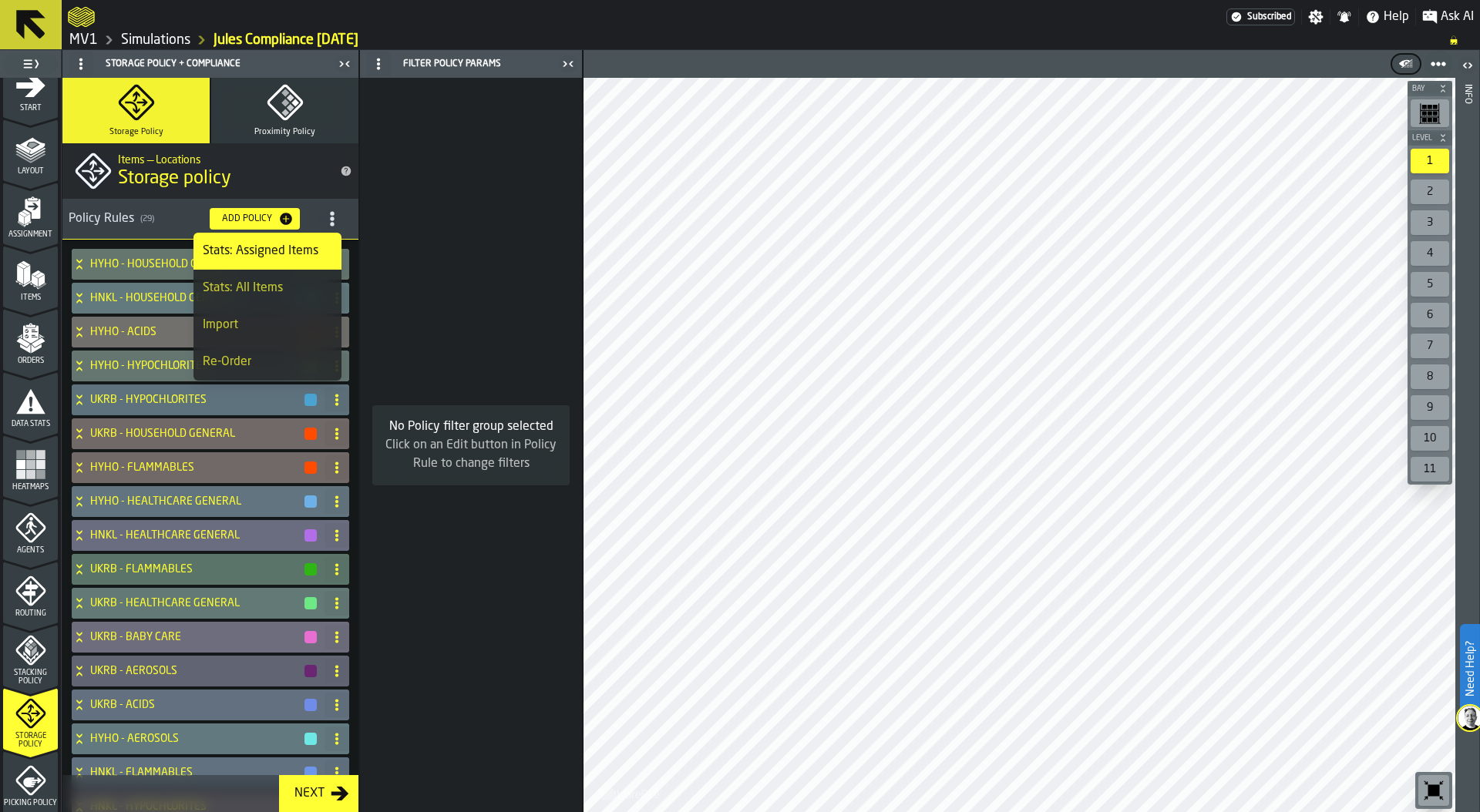
click at [267, 325] on div "Import" at bounding box center [268, 324] width 129 height 19
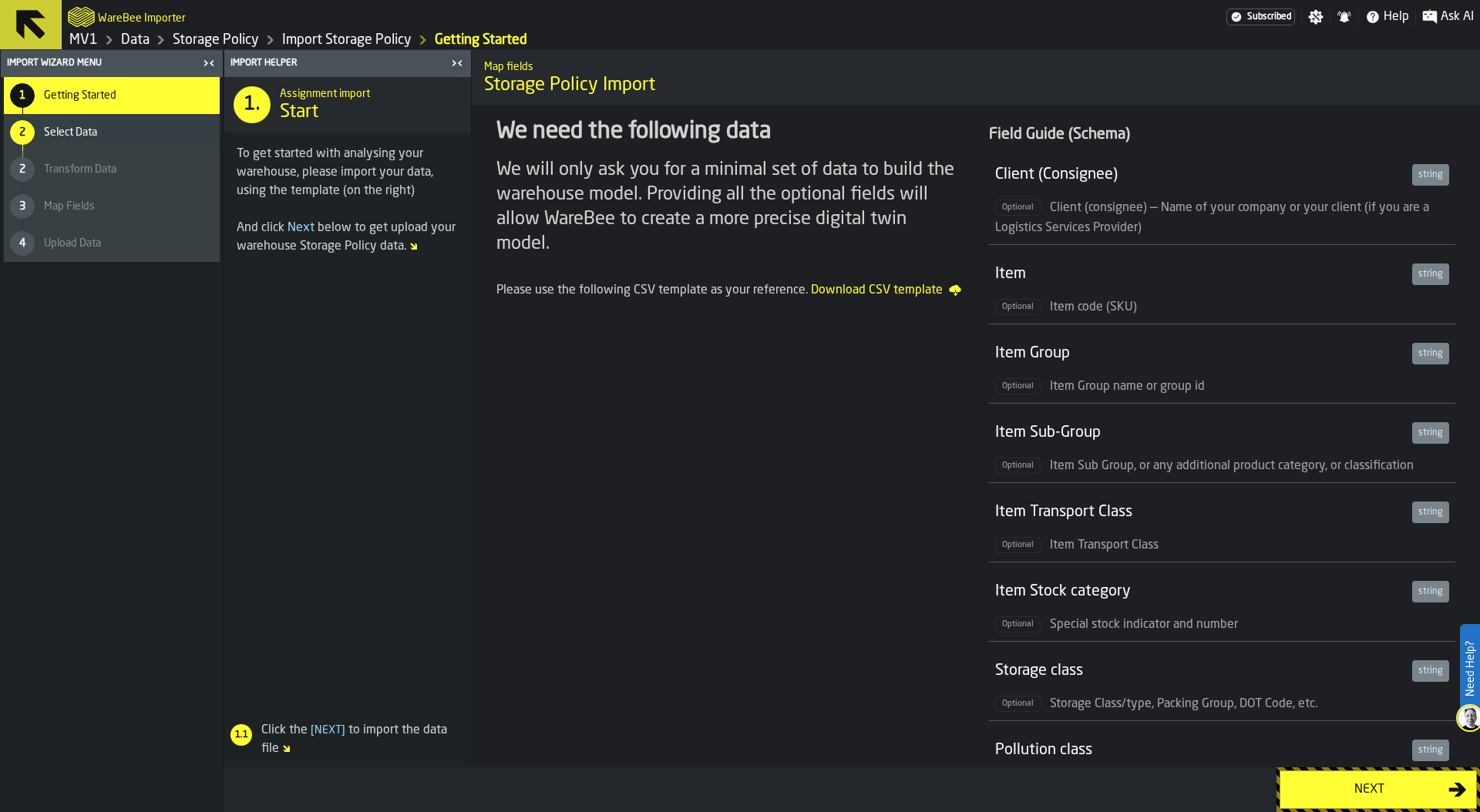
click at [1366, 799] on button "Next" at bounding box center [1378, 789] width 198 height 38
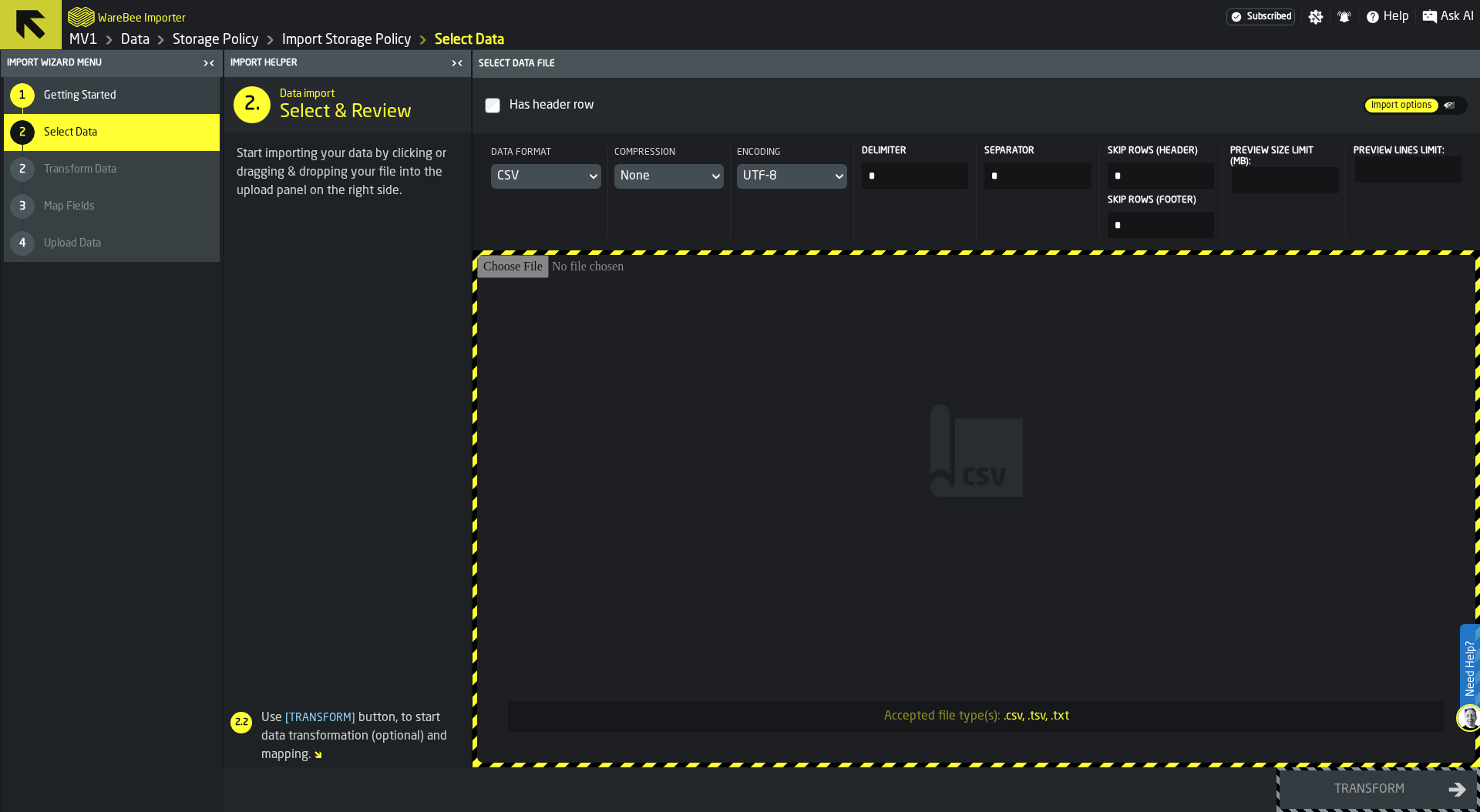
click at [536, 177] on div "CSV" at bounding box center [538, 176] width 82 height 19
click at [535, 289] on div "Dataset" at bounding box center [552, 281] width 80 height 19
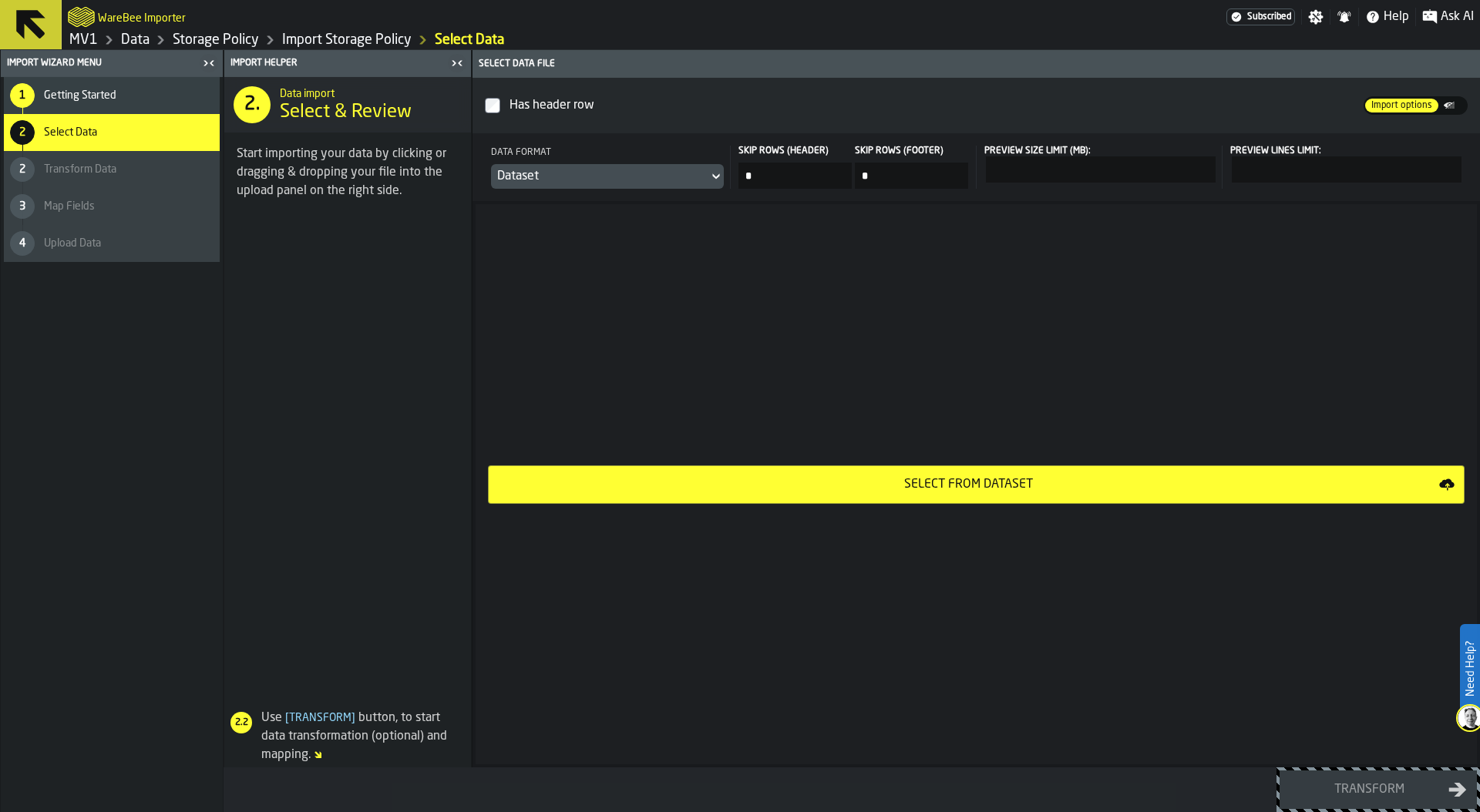
click at [1059, 481] on div "Select from Dataset" at bounding box center [968, 484] width 941 height 19
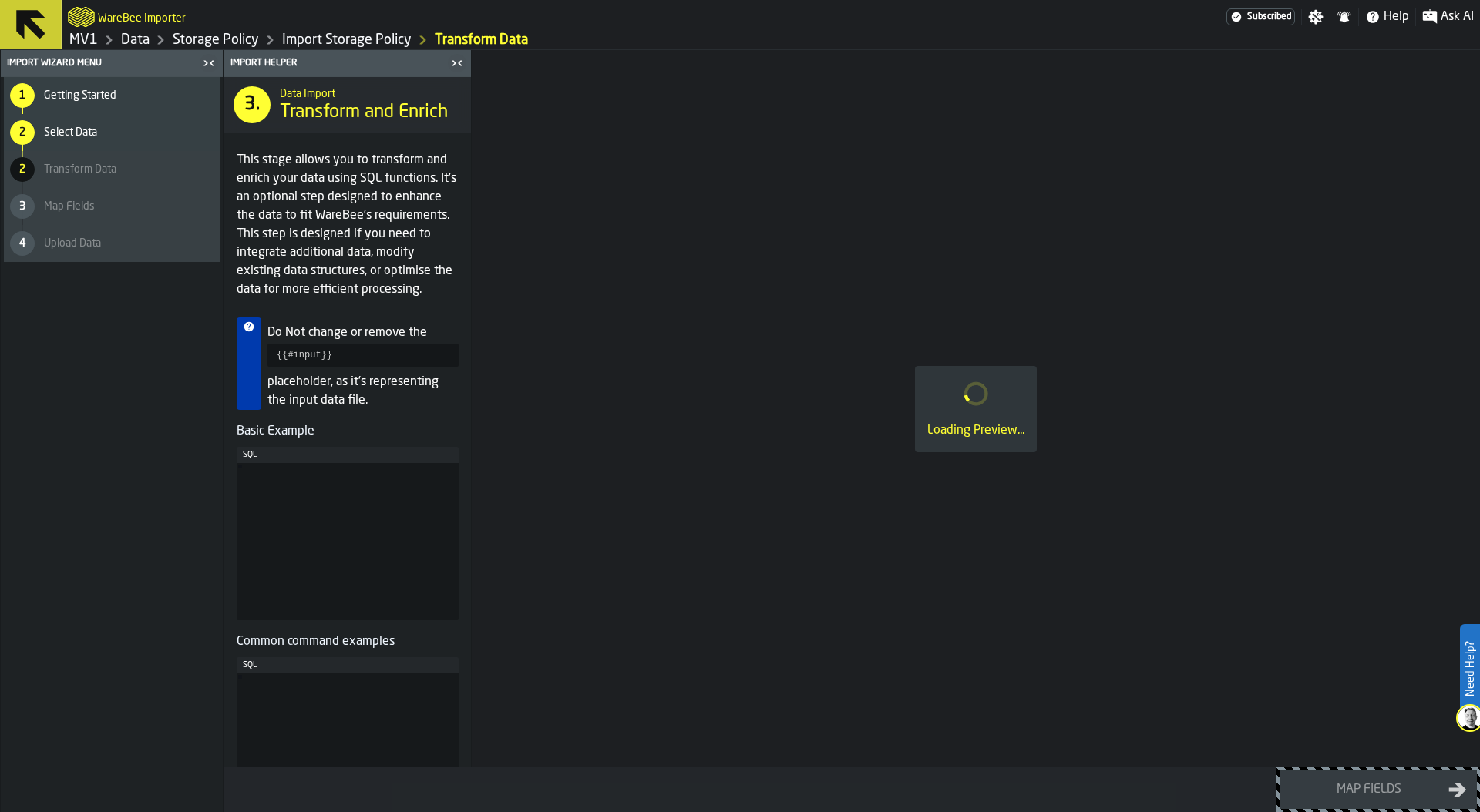
click at [1059, 481] on div "Loading Preview..." at bounding box center [975, 409] width 1008 height 717
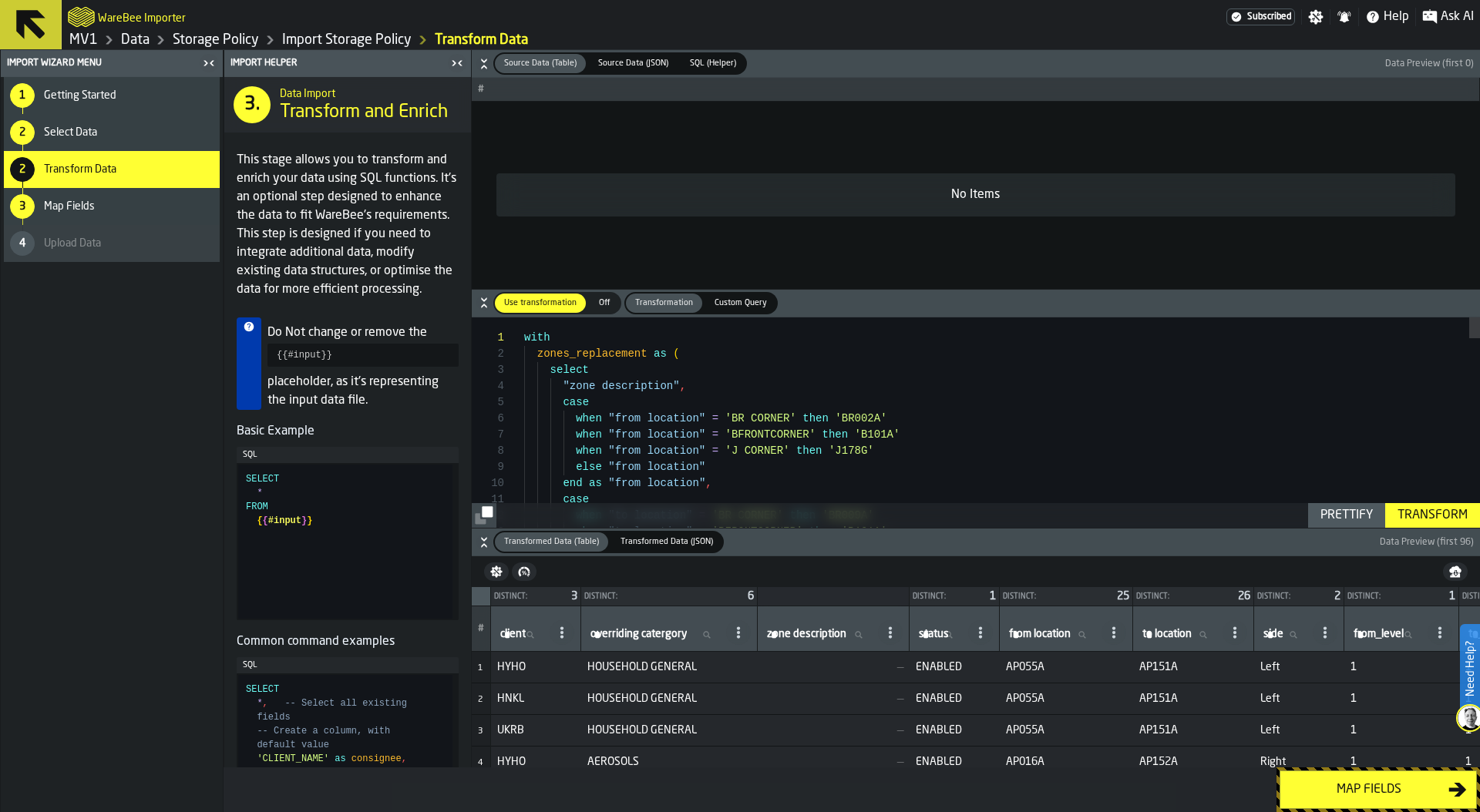
click at [513, 636] on label "client client" at bounding box center [522, 635] width 50 height 20
click at [513, 636] on input "client client" at bounding box center [522, 635] width 50 height 20
click at [483, 63] on icon "button-" at bounding box center [483, 63] width 15 height 15
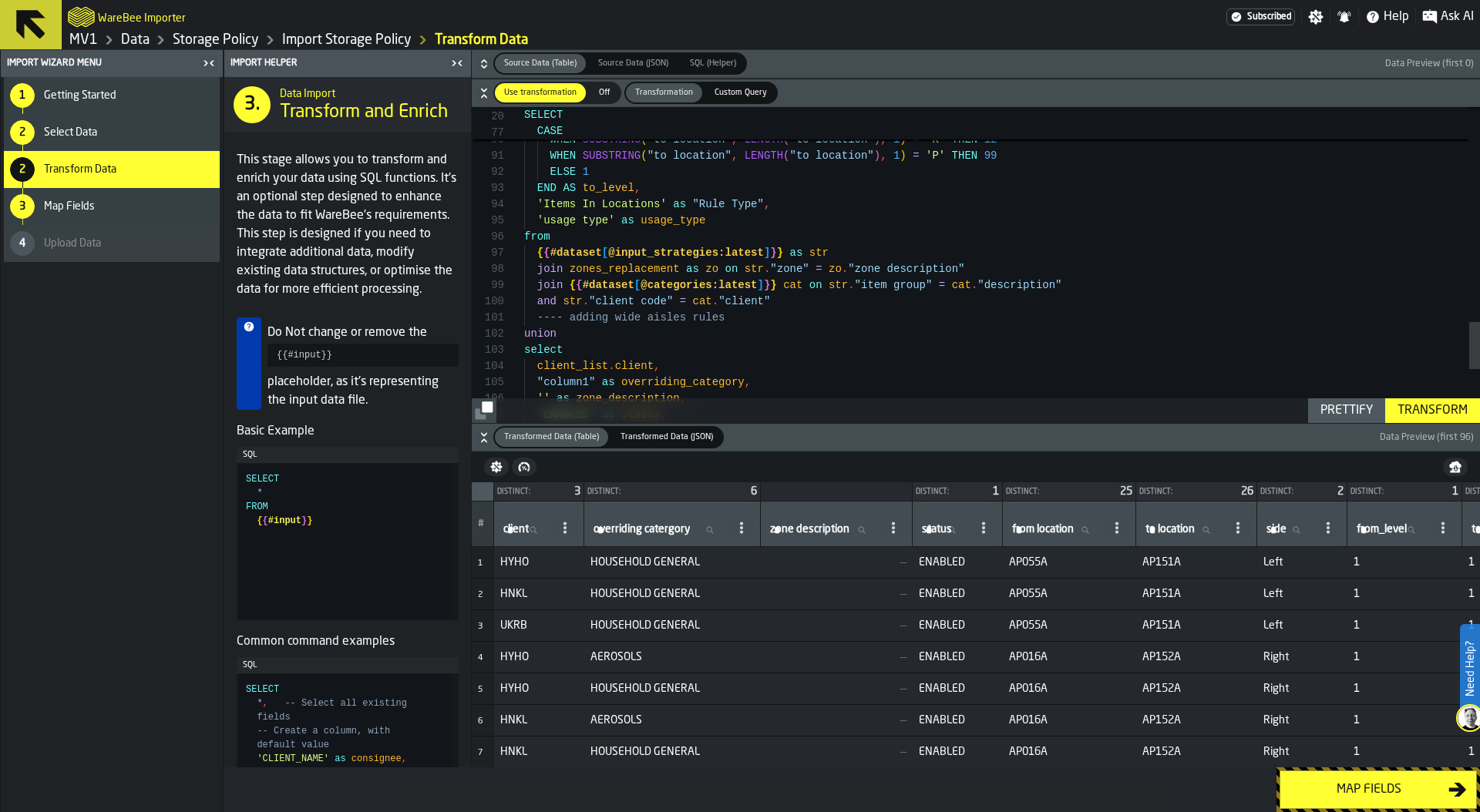
click at [1435, 406] on div "Transform" at bounding box center [1432, 410] width 82 height 19
click at [515, 527] on span "client" at bounding box center [516, 529] width 26 height 12
click at [515, 527] on input "client client" at bounding box center [525, 530] width 50 height 20
type input "***"
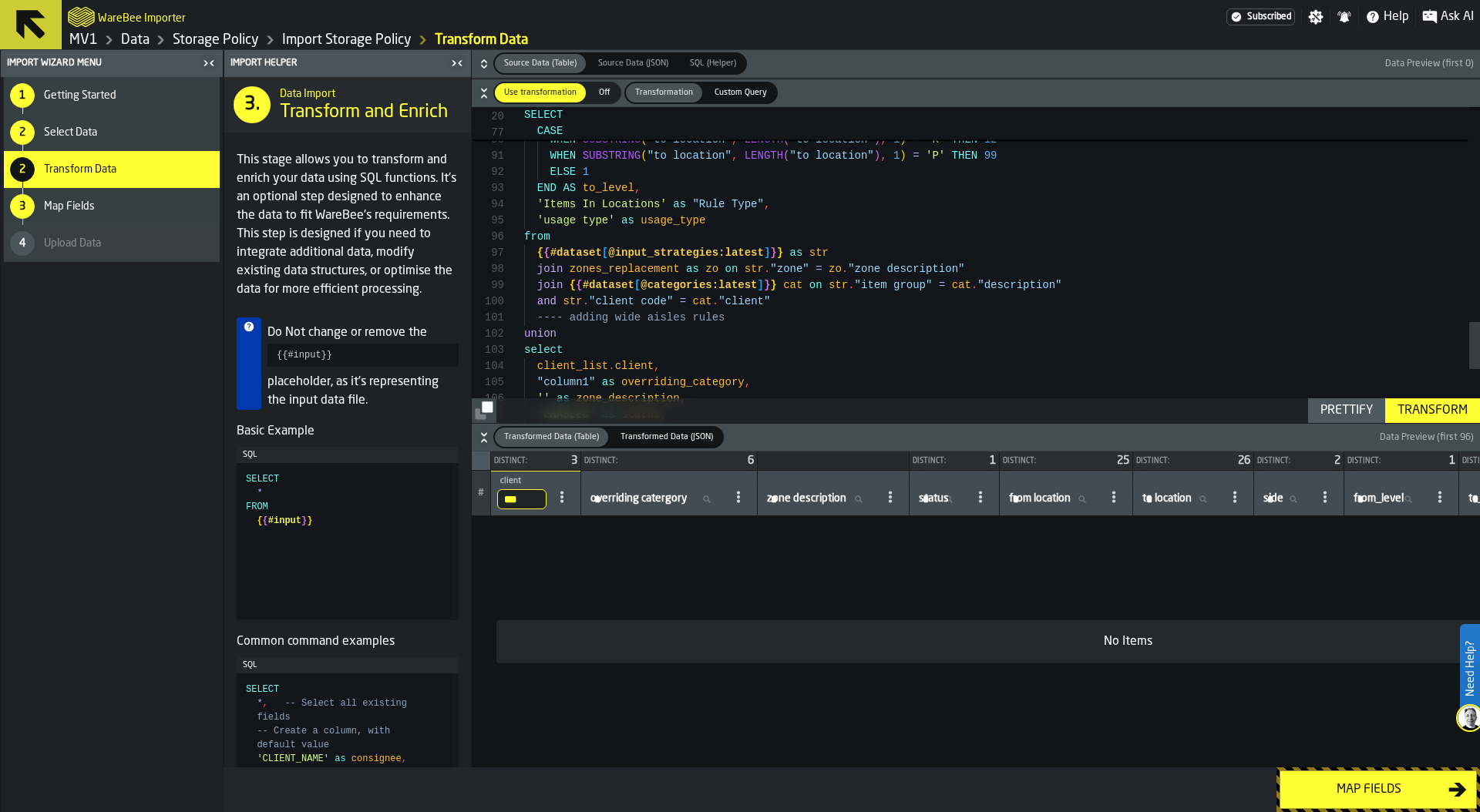
click at [528, 497] on input "***" at bounding box center [522, 499] width 50 height 20
click at [534, 498] on input "***" at bounding box center [522, 499] width 50 height 20
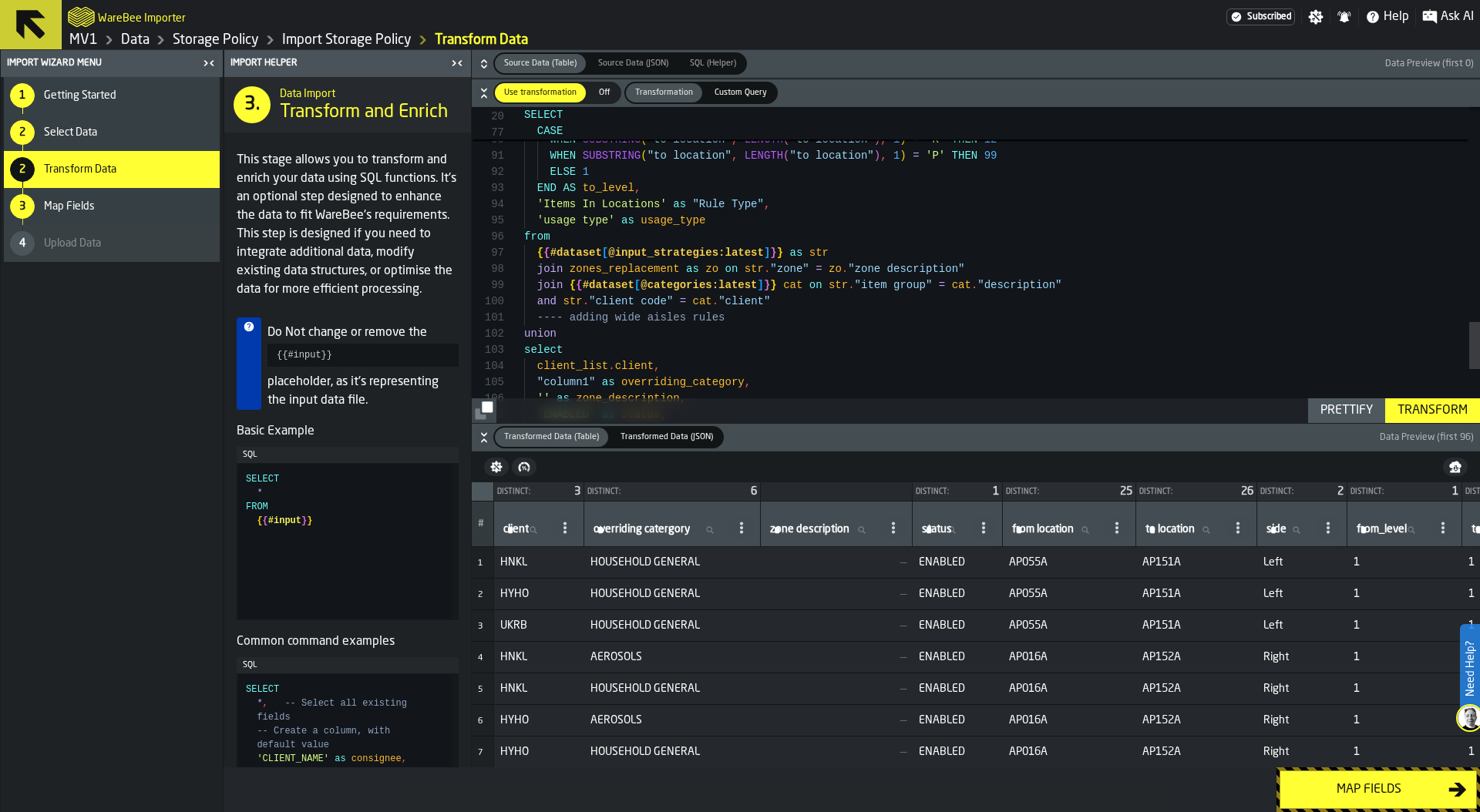
type textarea "**********"
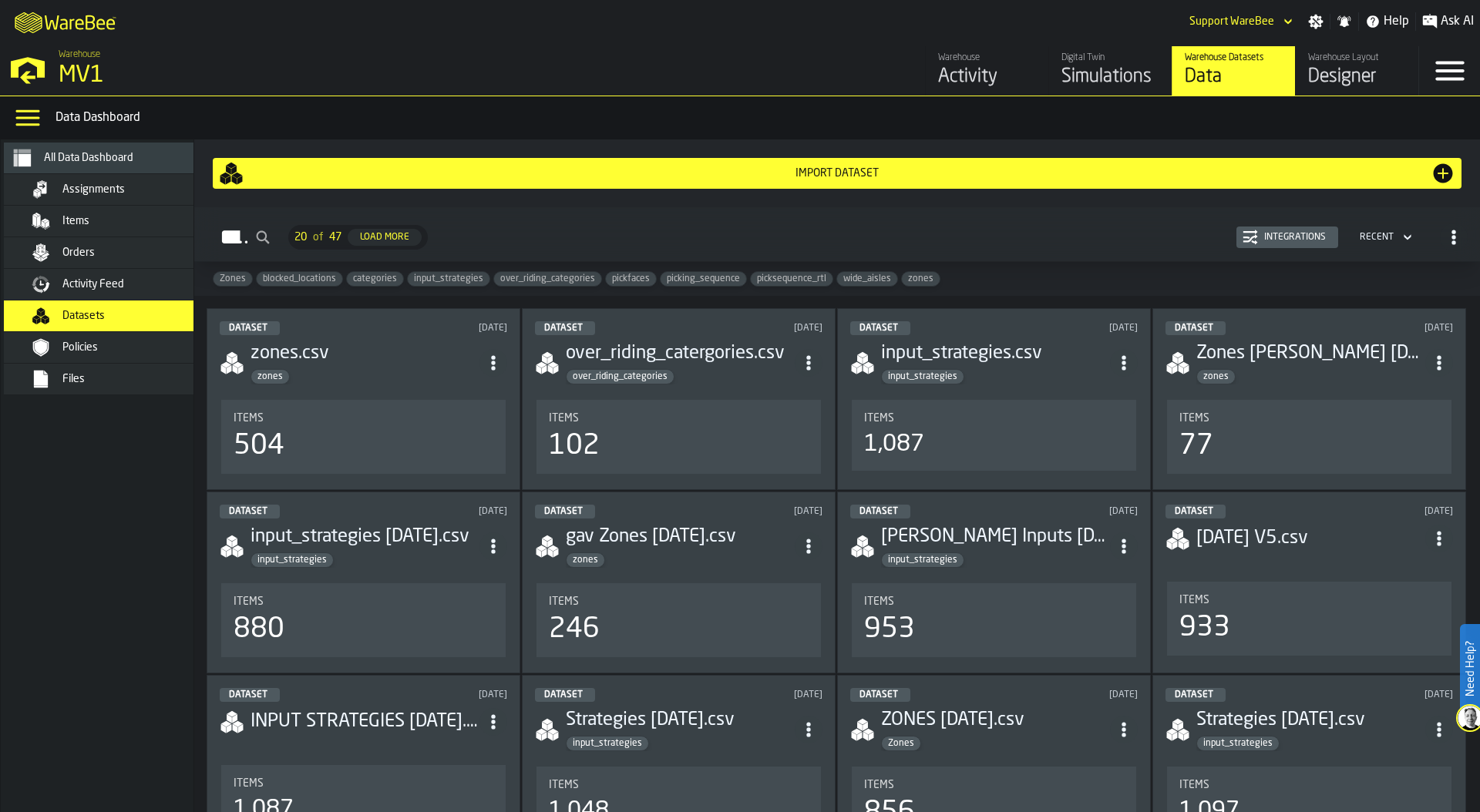
click at [973, 392] on div "Dataset [DATE] input_strategies.csv input_strategies Items 1,087" at bounding box center [994, 399] width 314 height 182
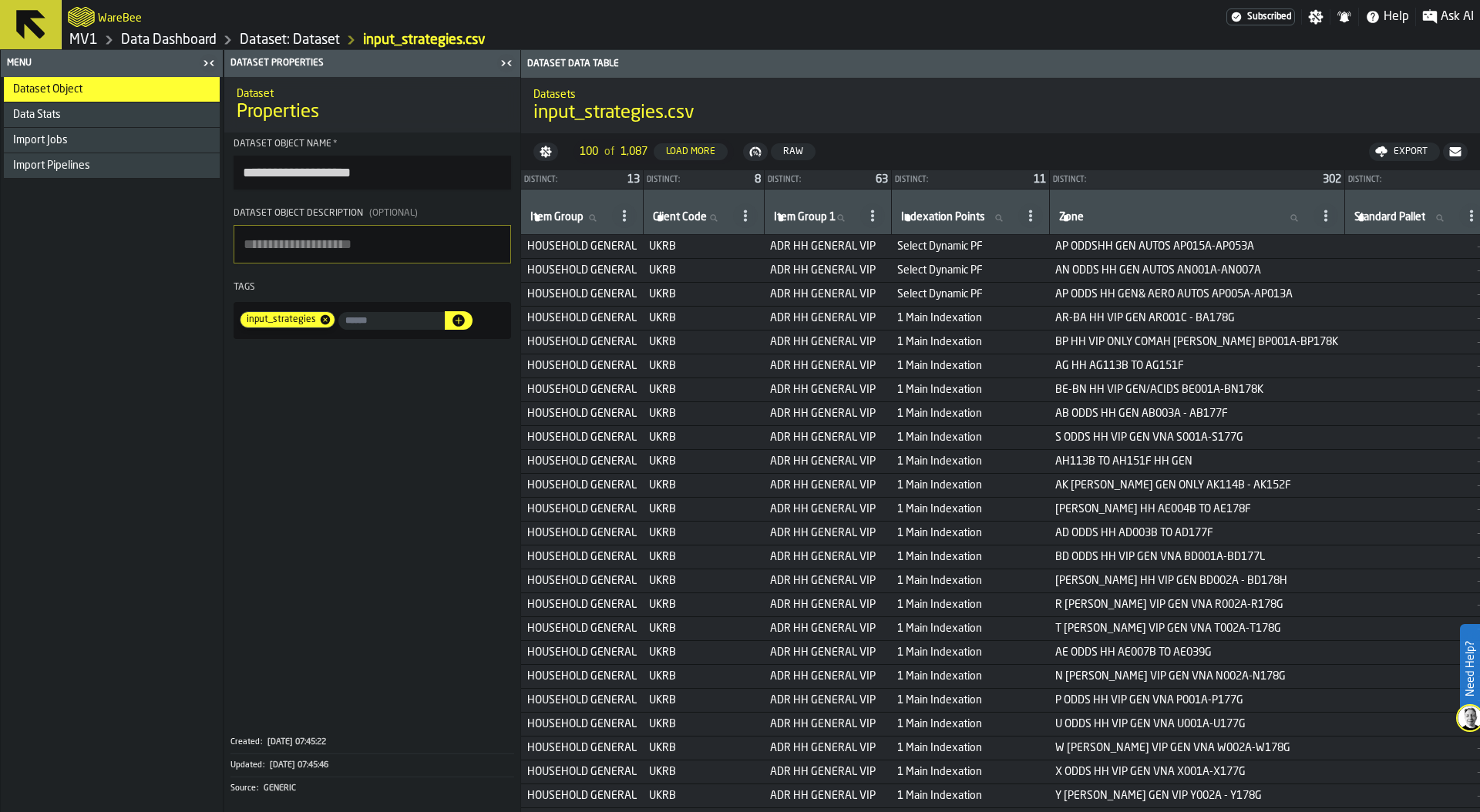
click at [677, 214] on label "Client Code Client Code" at bounding box center [690, 218] width 80 height 20
click at [677, 214] on input "Client Code Client Code" at bounding box center [690, 218] width 80 height 20
type input "***"
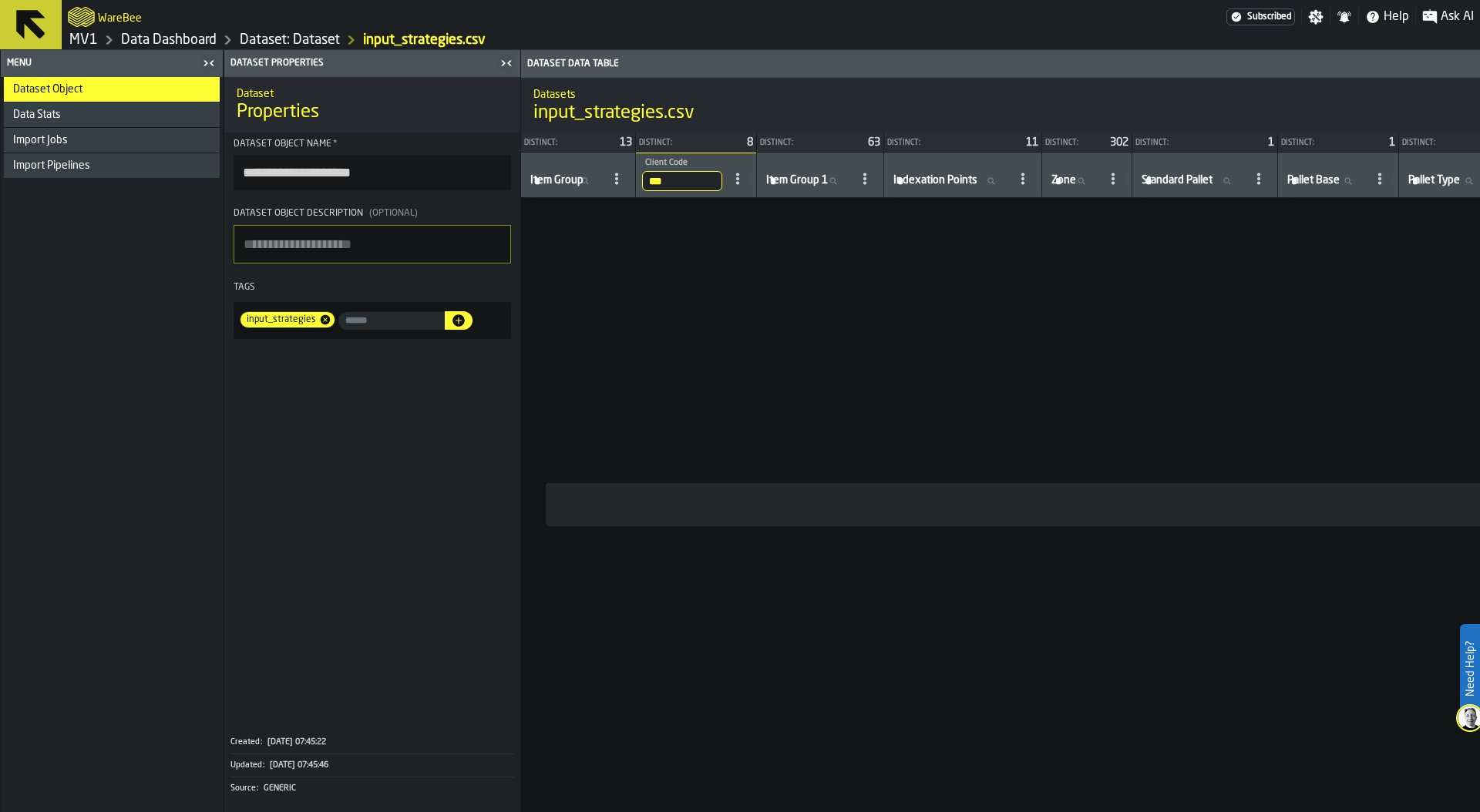
click at [688, 175] on input "***" at bounding box center [682, 181] width 80 height 20
click at [714, 179] on input "***" at bounding box center [682, 181] width 80 height 20
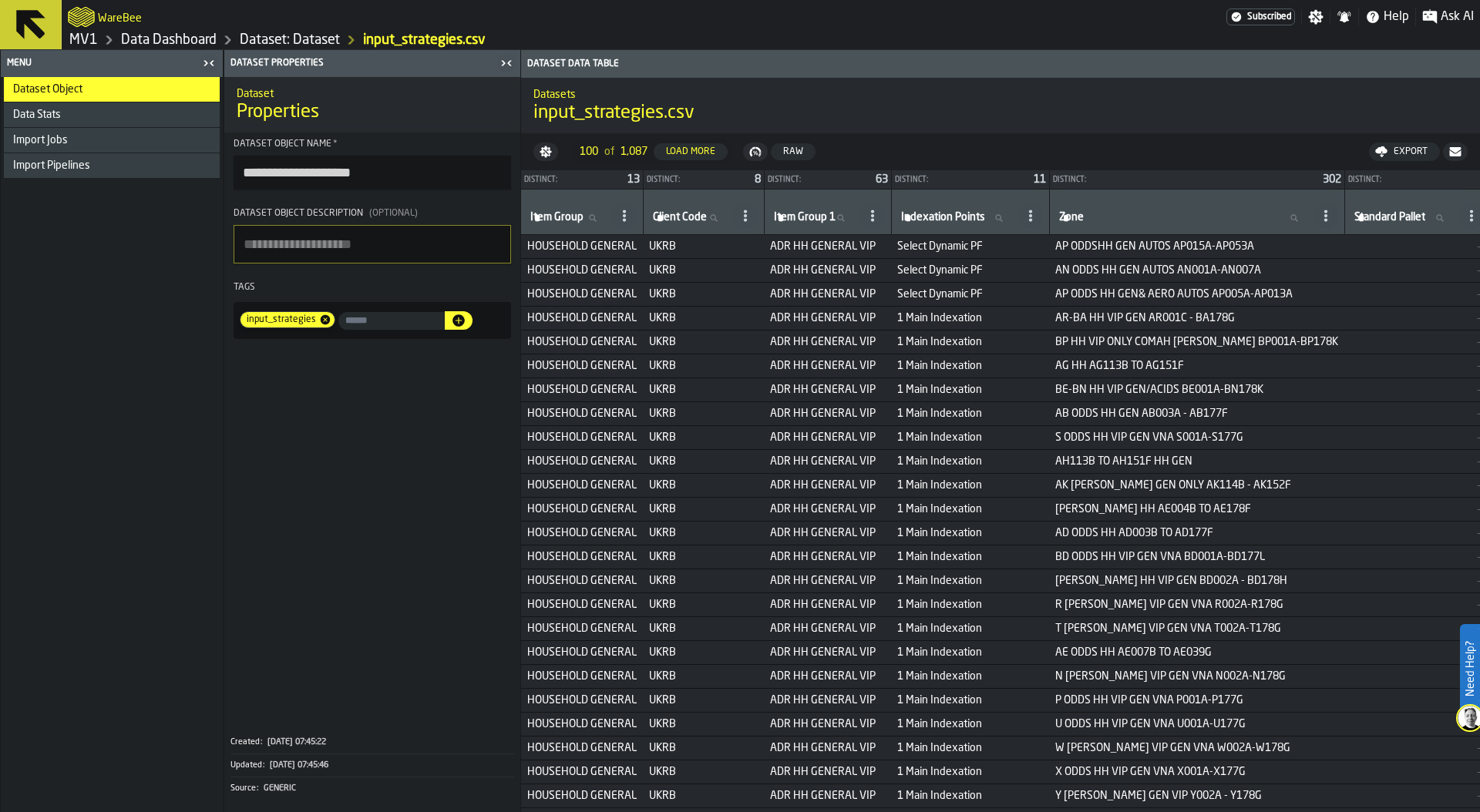
click at [701, 151] on div "Load More" at bounding box center [691, 152] width 62 height 11
click at [701, 152] on div "Load More" at bounding box center [691, 152] width 62 height 11
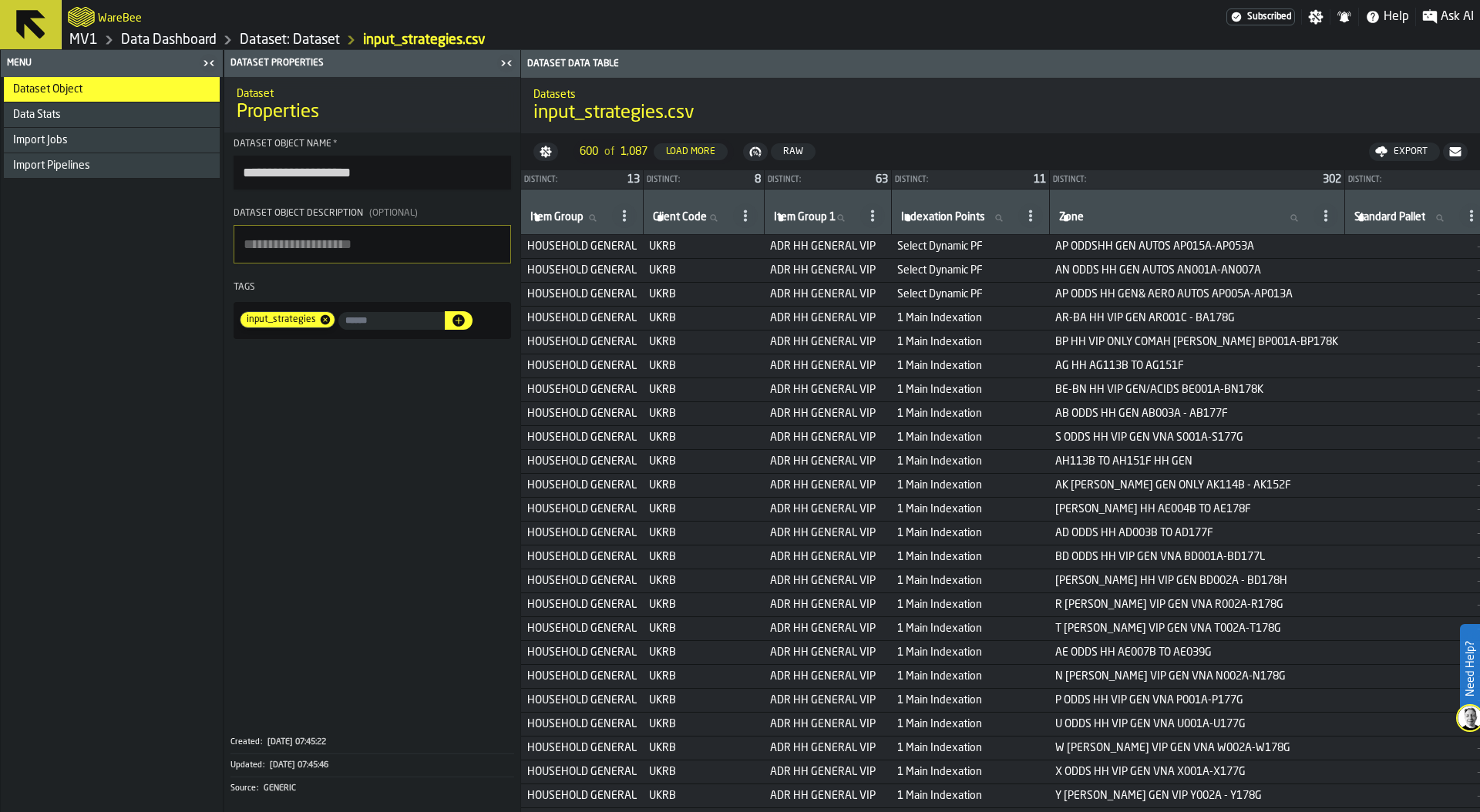
click at [692, 217] on label "Client Code Client Code" at bounding box center [690, 218] width 80 height 20
click at [692, 217] on input "Client Code Client Code" at bounding box center [690, 218] width 80 height 20
type input "***"
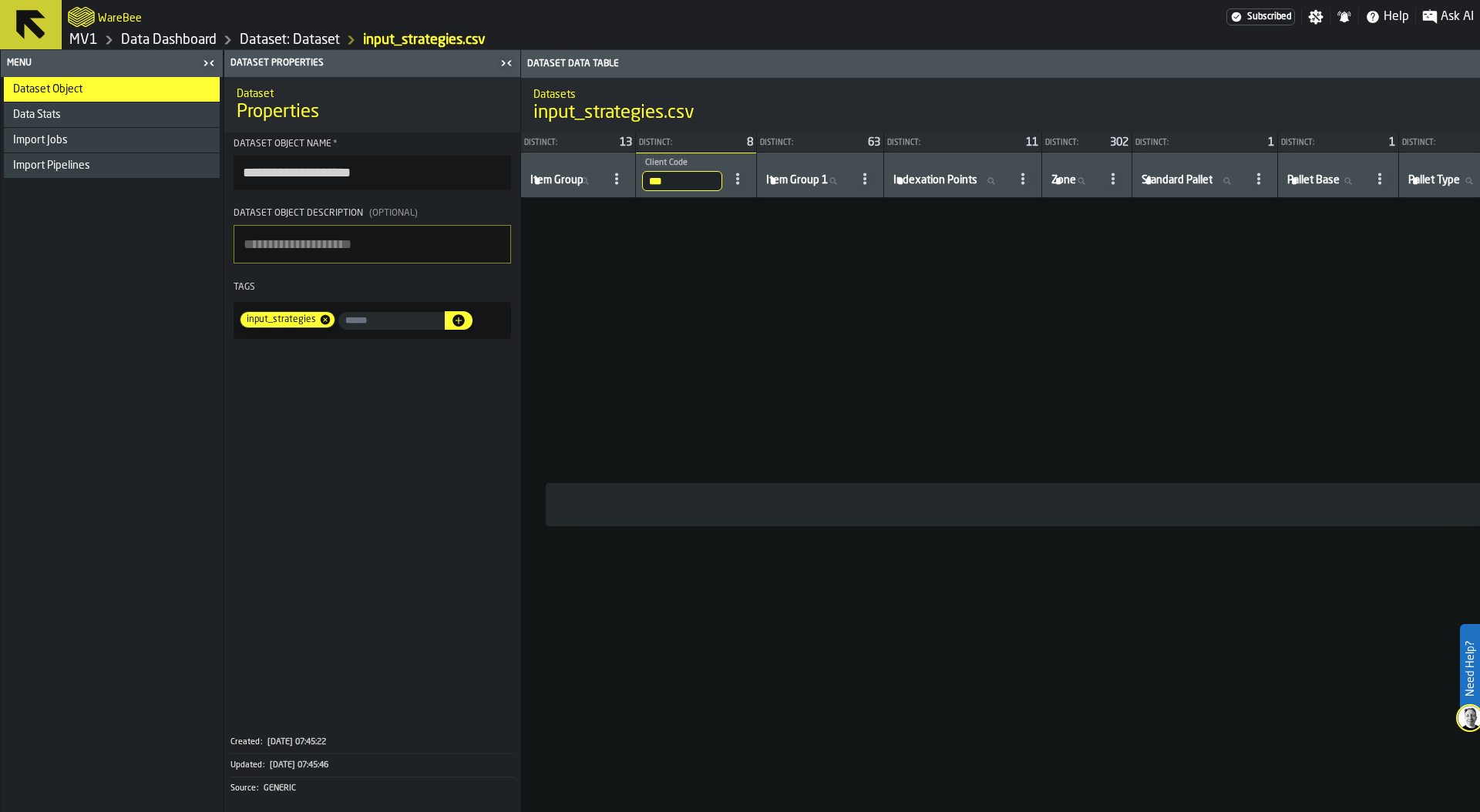
click at [677, 177] on input "***" at bounding box center [682, 181] width 80 height 20
click at [722, 183] on input "***" at bounding box center [682, 181] width 80 height 20
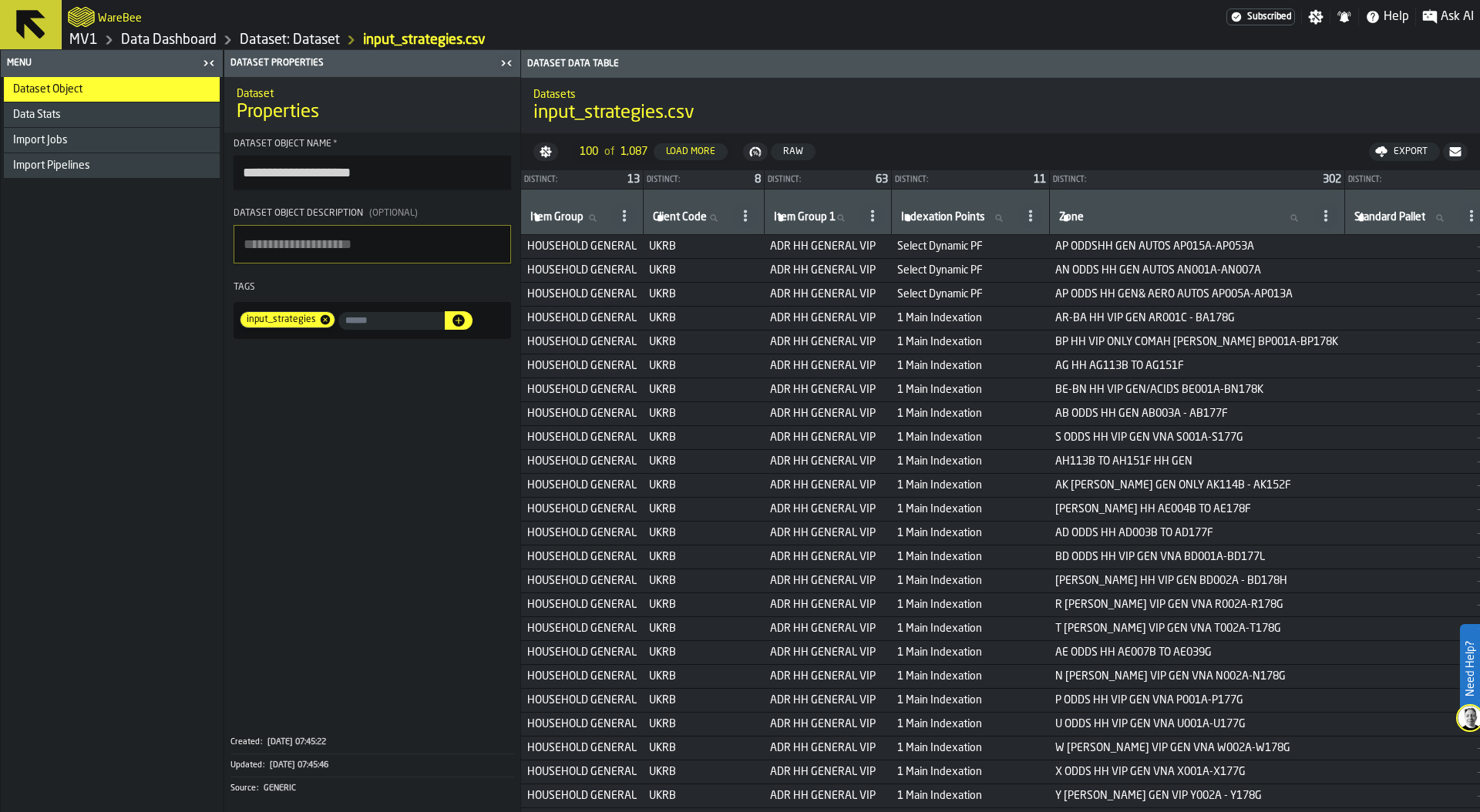
click at [665, 215] on span "Client Code" at bounding box center [679, 217] width 54 height 12
click at [665, 215] on input "Client Code Client Code" at bounding box center [690, 218] width 80 height 20
type input "***"
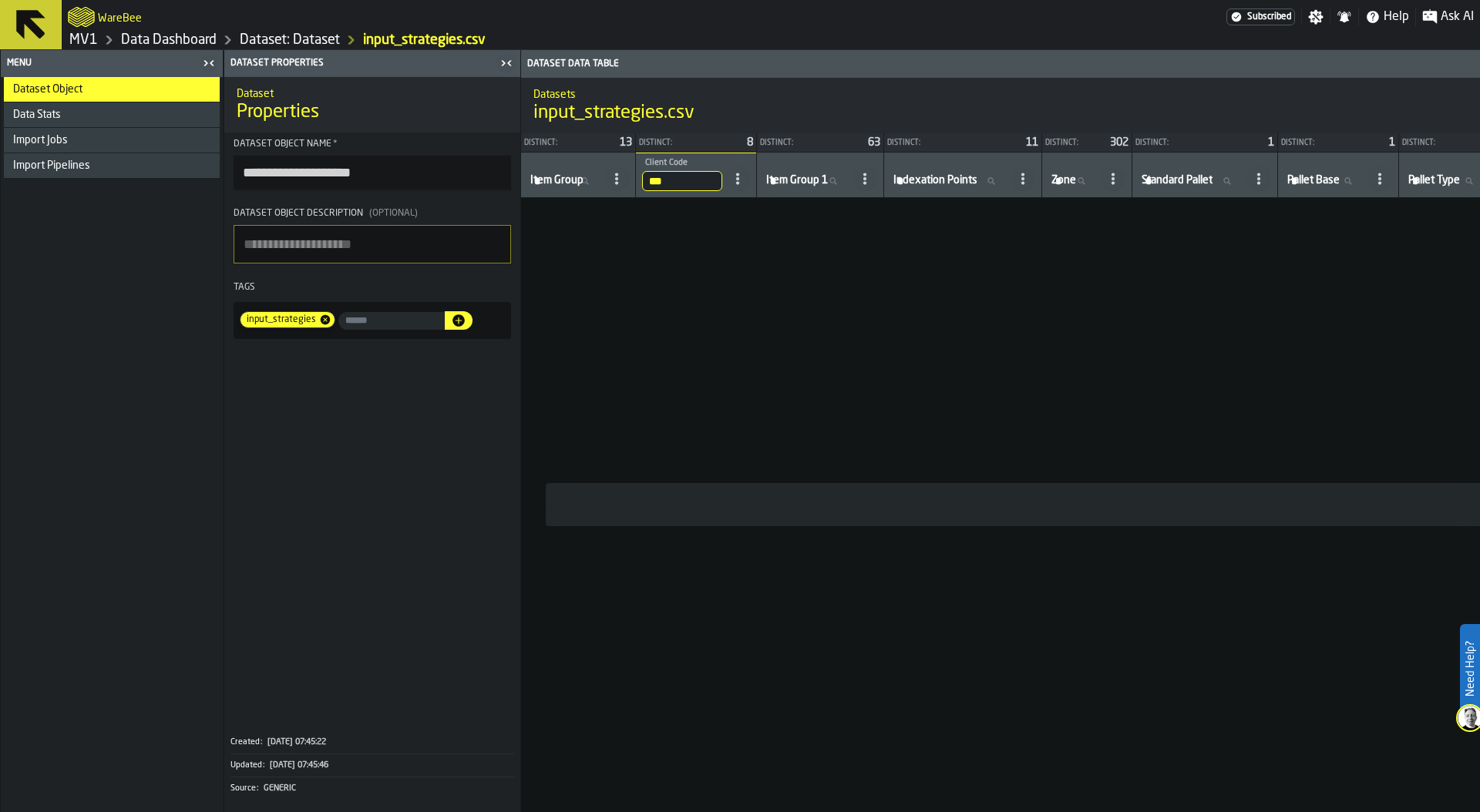
click at [681, 180] on input "***" at bounding box center [682, 181] width 80 height 20
click at [717, 179] on input "***" at bounding box center [682, 181] width 80 height 20
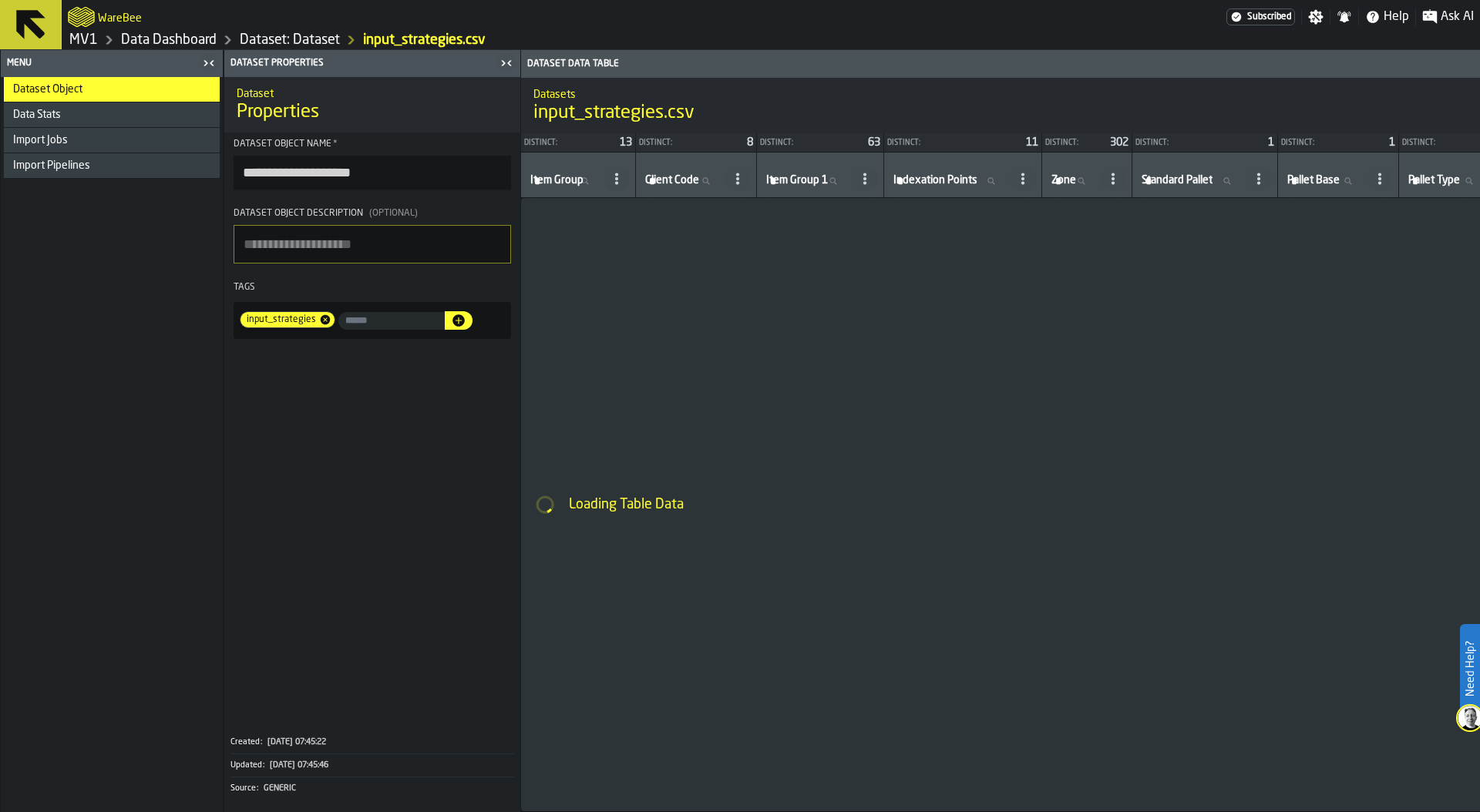
click at [740, 177] on circle at bounding box center [737, 178] width 3 height 3
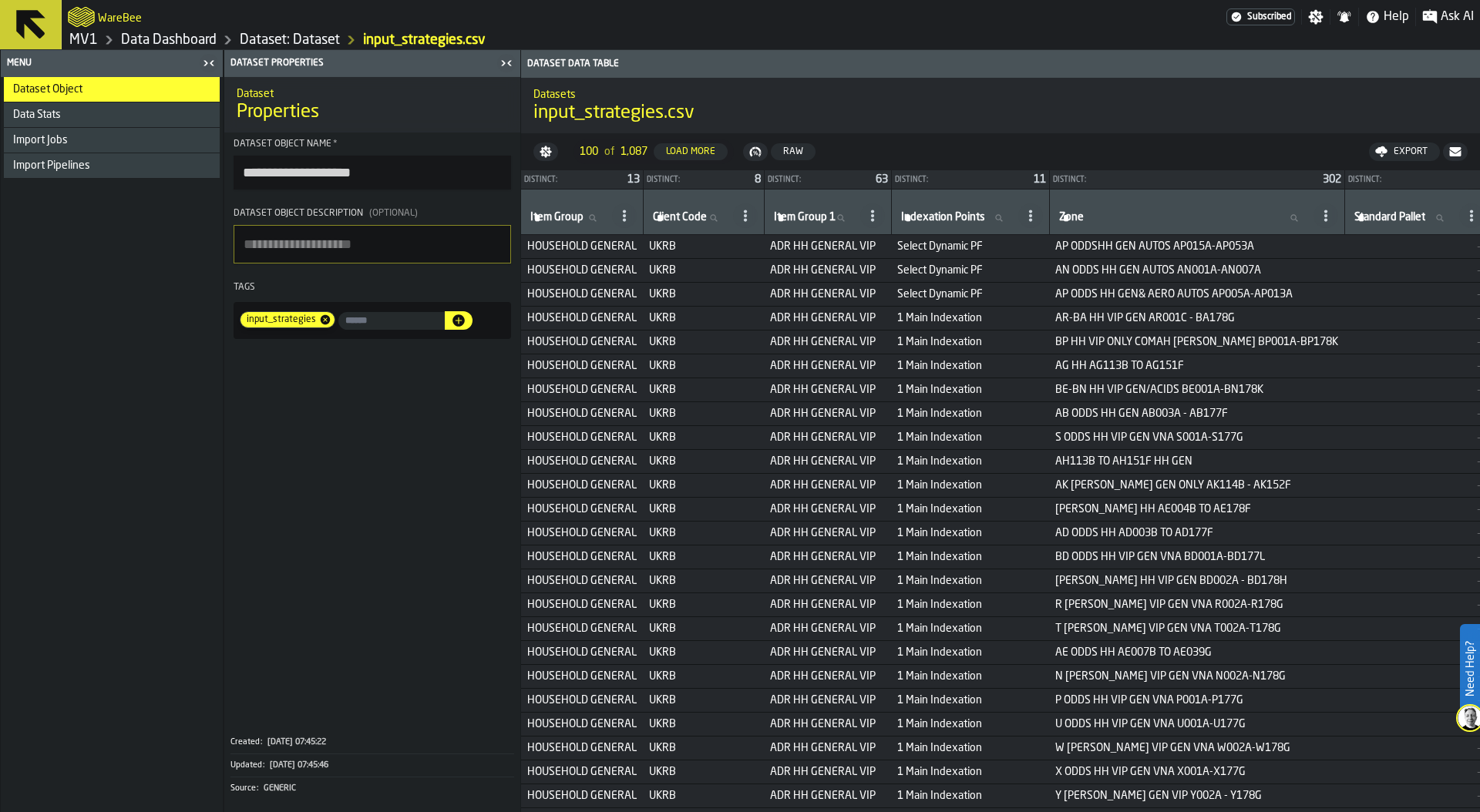
click at [745, 214] on icon at bounding box center [746, 215] width 12 height 12
click at [692, 356] on span "Show Values" at bounding box center [677, 356] width 69 height 19
click at [680, 216] on label "Client Code Client Code" at bounding box center [690, 218] width 80 height 20
click at [680, 216] on input "Client Code Client Code" at bounding box center [690, 218] width 80 height 20
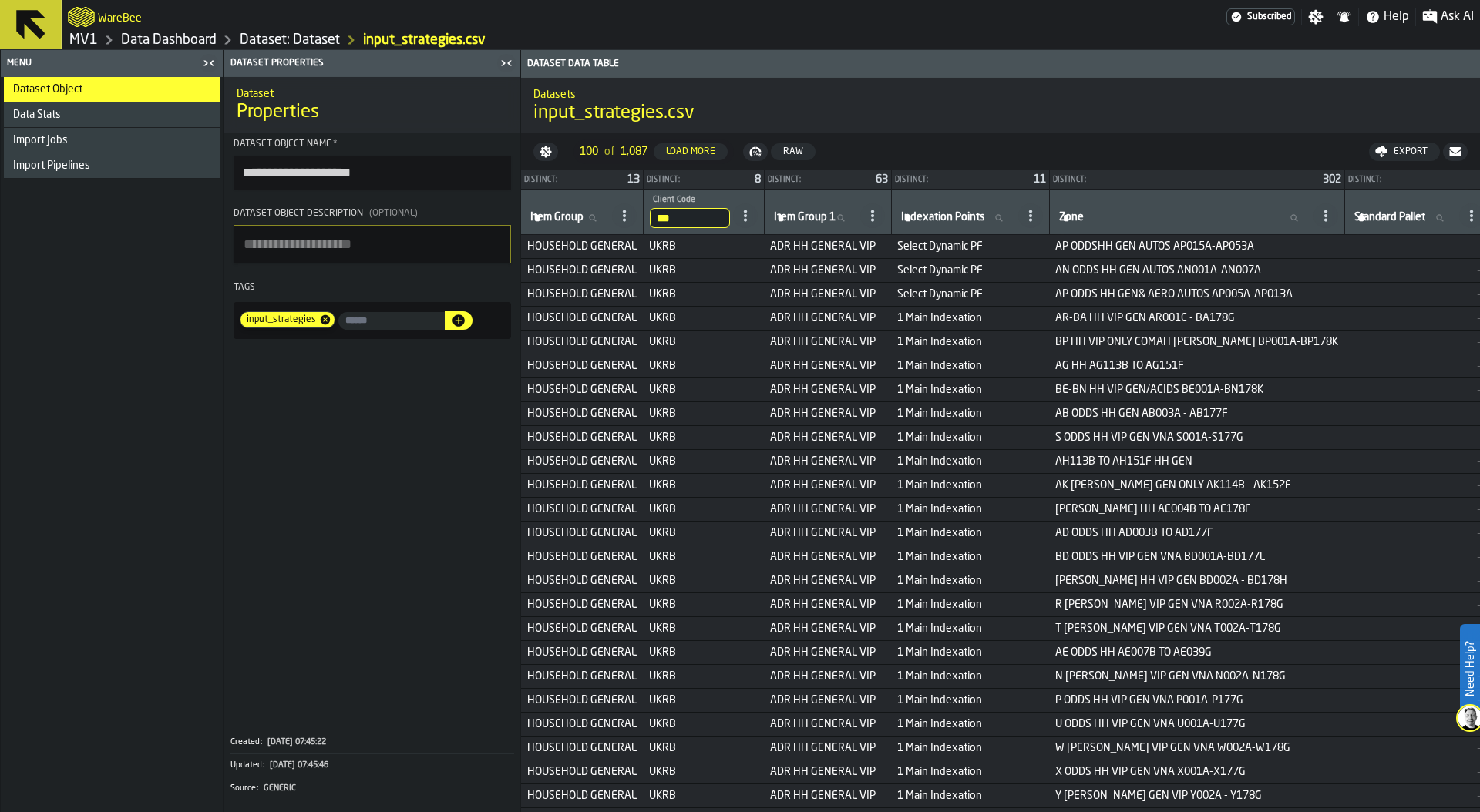
type input "****"
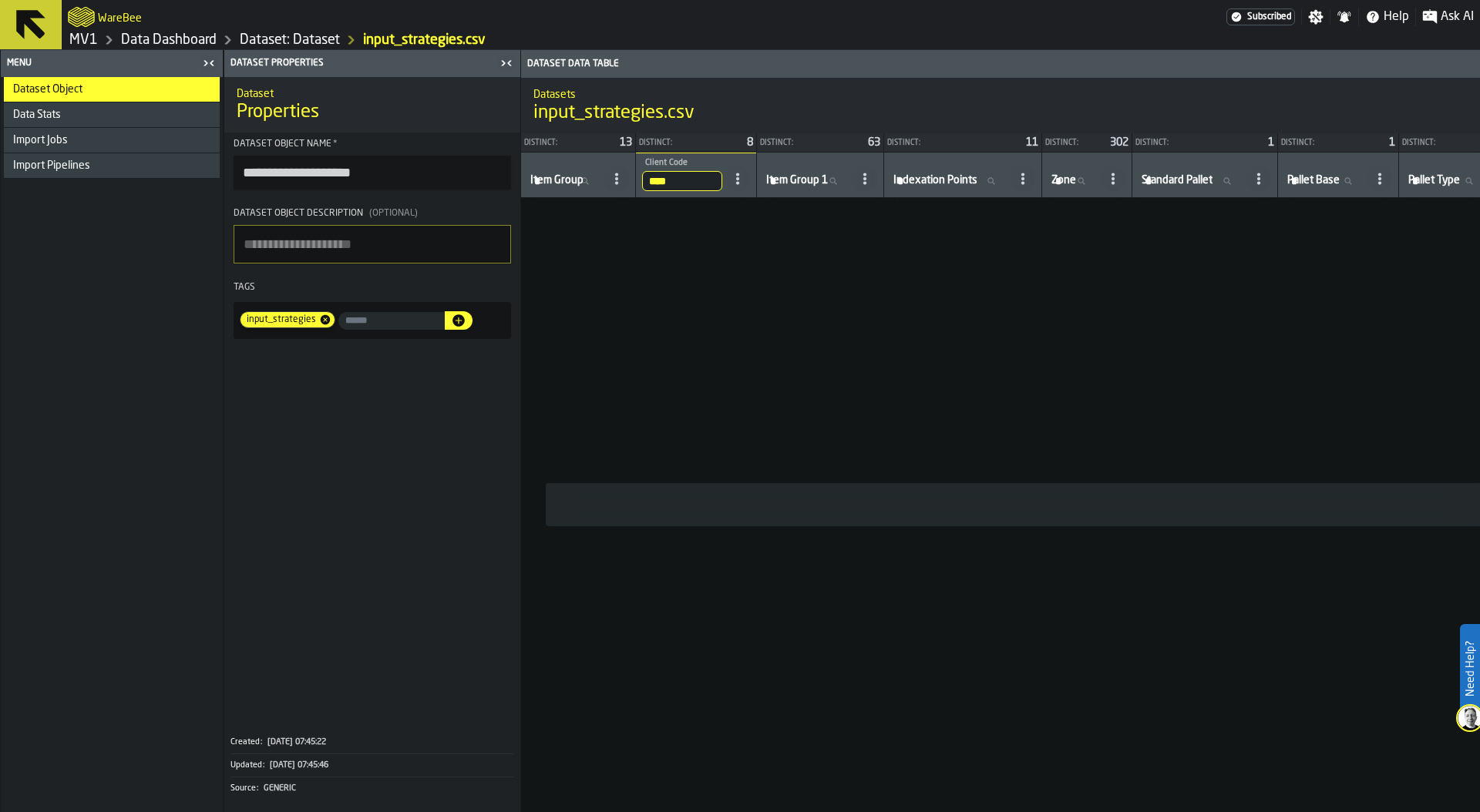
click at [691, 181] on input "****" at bounding box center [682, 181] width 80 height 20
click at [720, 179] on input "****" at bounding box center [682, 181] width 80 height 20
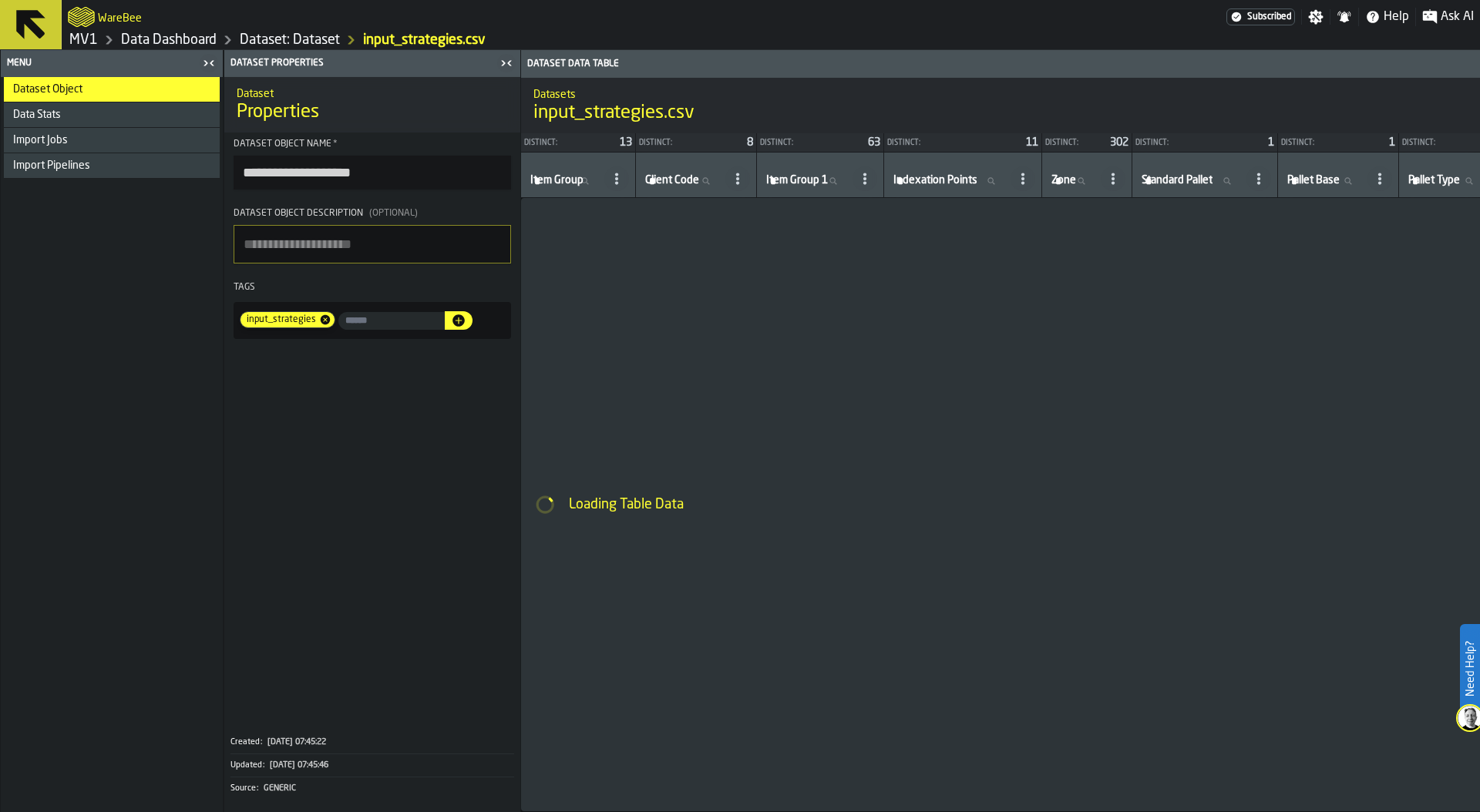
click at [744, 177] on icon at bounding box center [738, 179] width 12 height 12
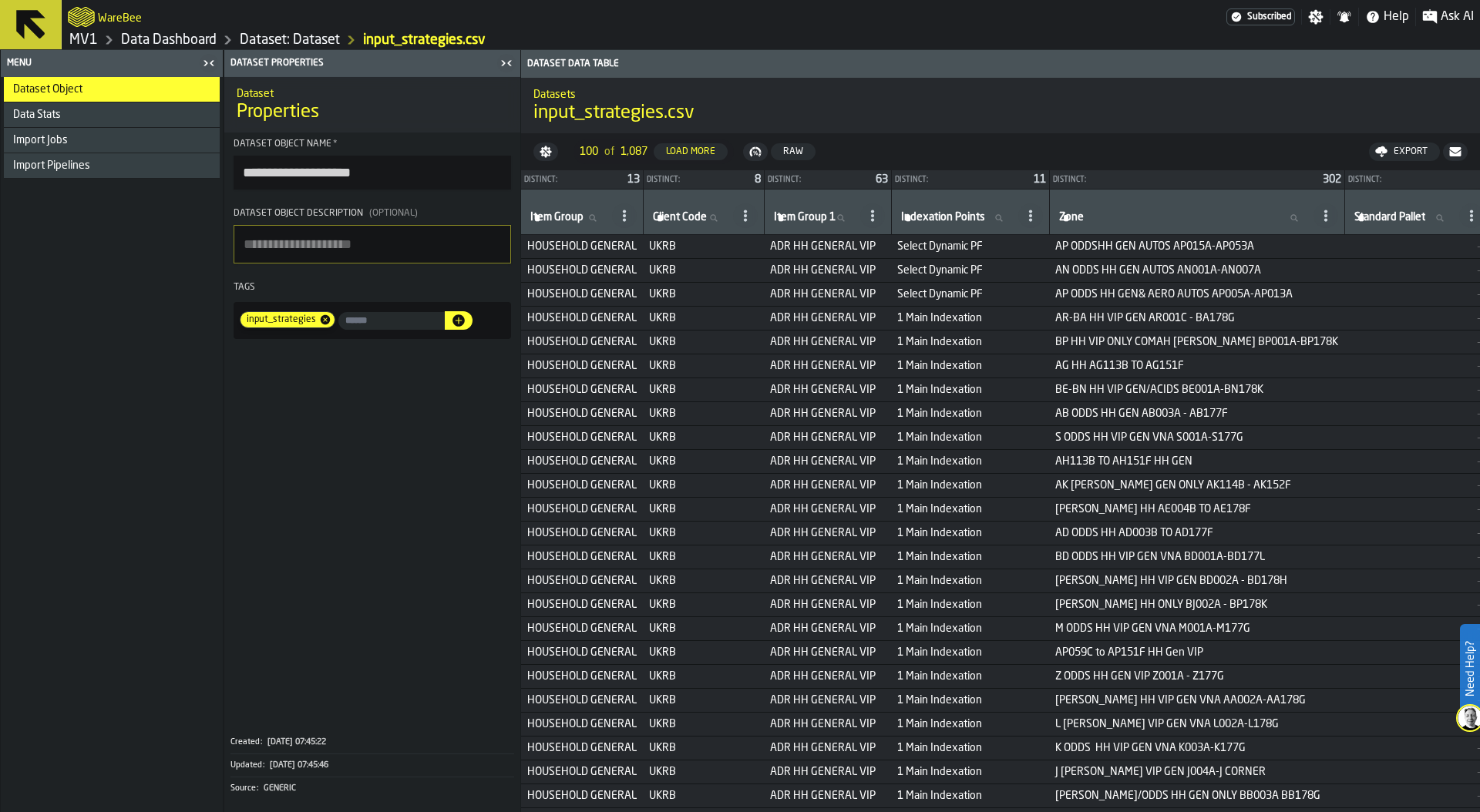
click at [1416, 149] on div "Export" at bounding box center [1411, 152] width 46 height 11
click at [294, 39] on link "Dataset: Dataset" at bounding box center [289, 40] width 100 height 17
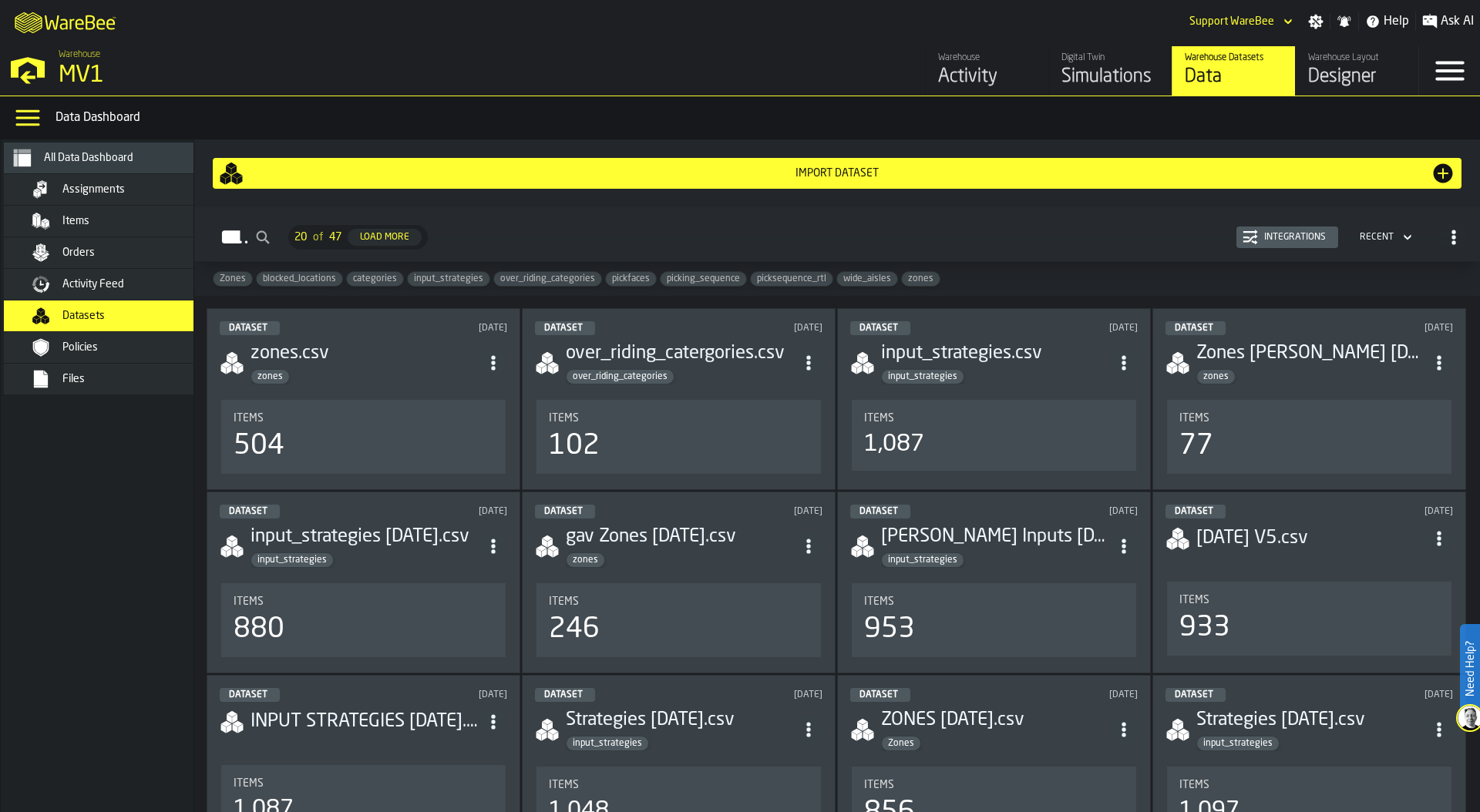
click at [360, 280] on span "categories" at bounding box center [374, 279] width 56 height 11
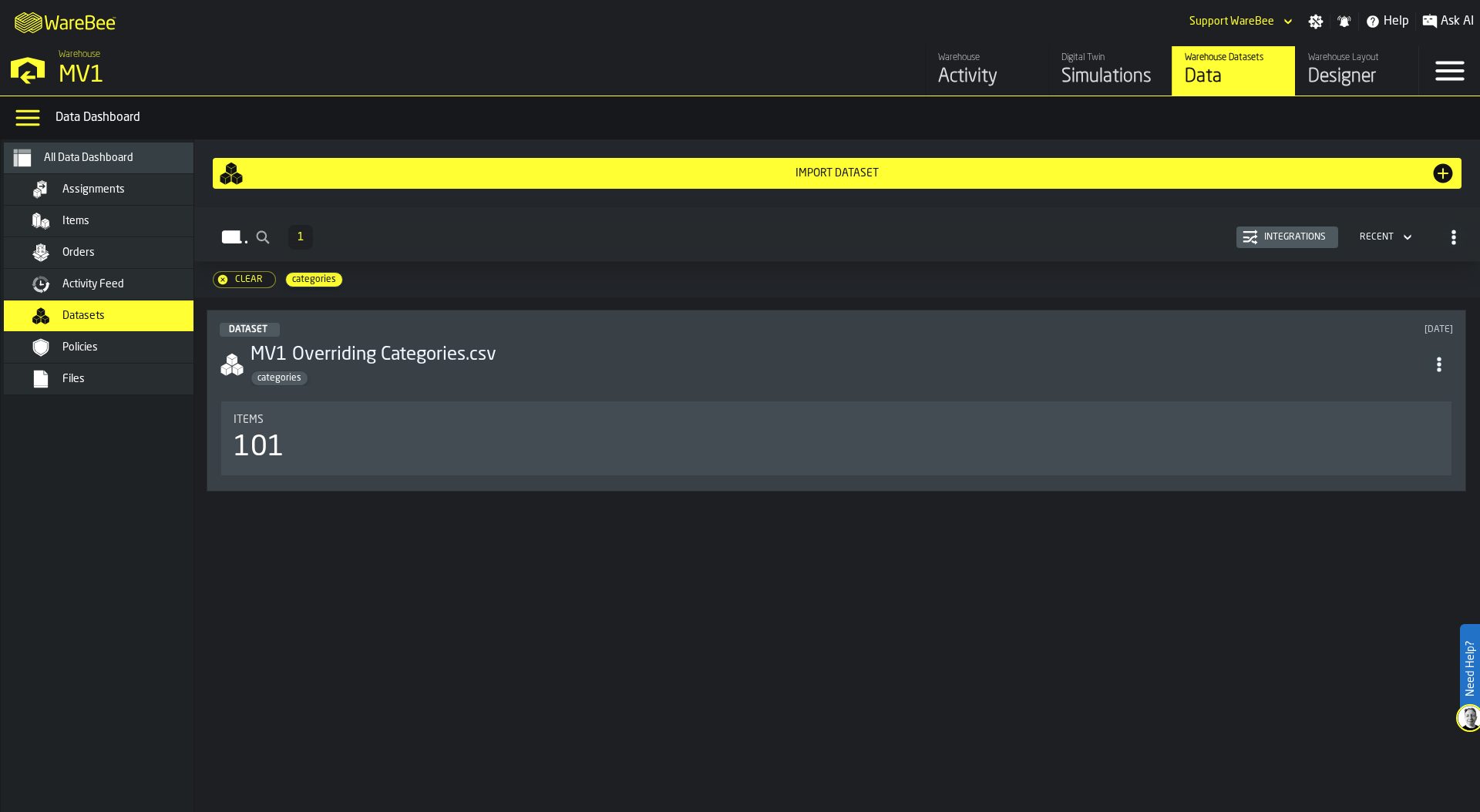
click at [372, 420] on div "Items" at bounding box center [836, 420] width 1206 height 12
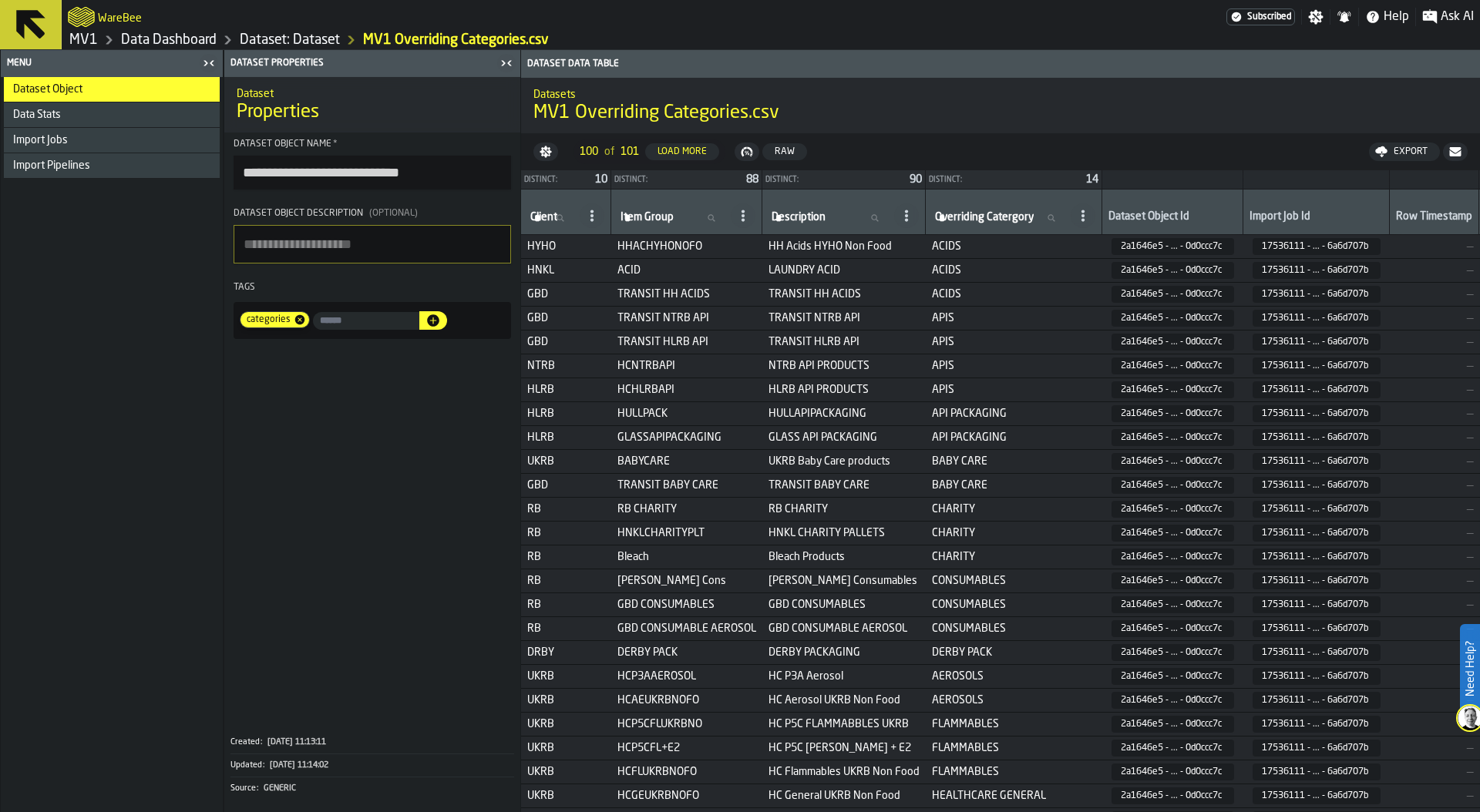
click at [138, 38] on link "Data Dashboard" at bounding box center [168, 40] width 96 height 17
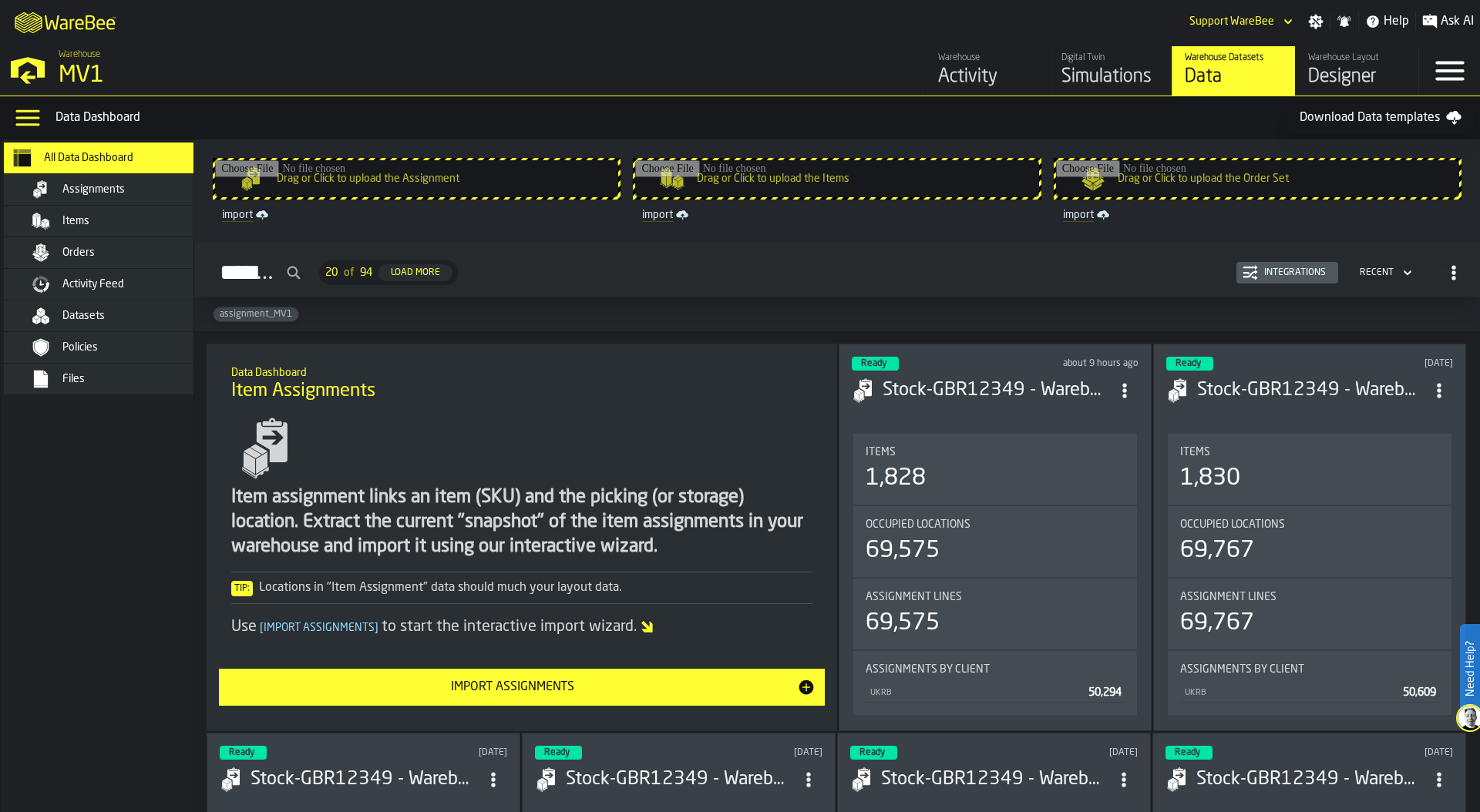
click at [121, 311] on div "Datasets" at bounding box center [137, 316] width 151 height 12
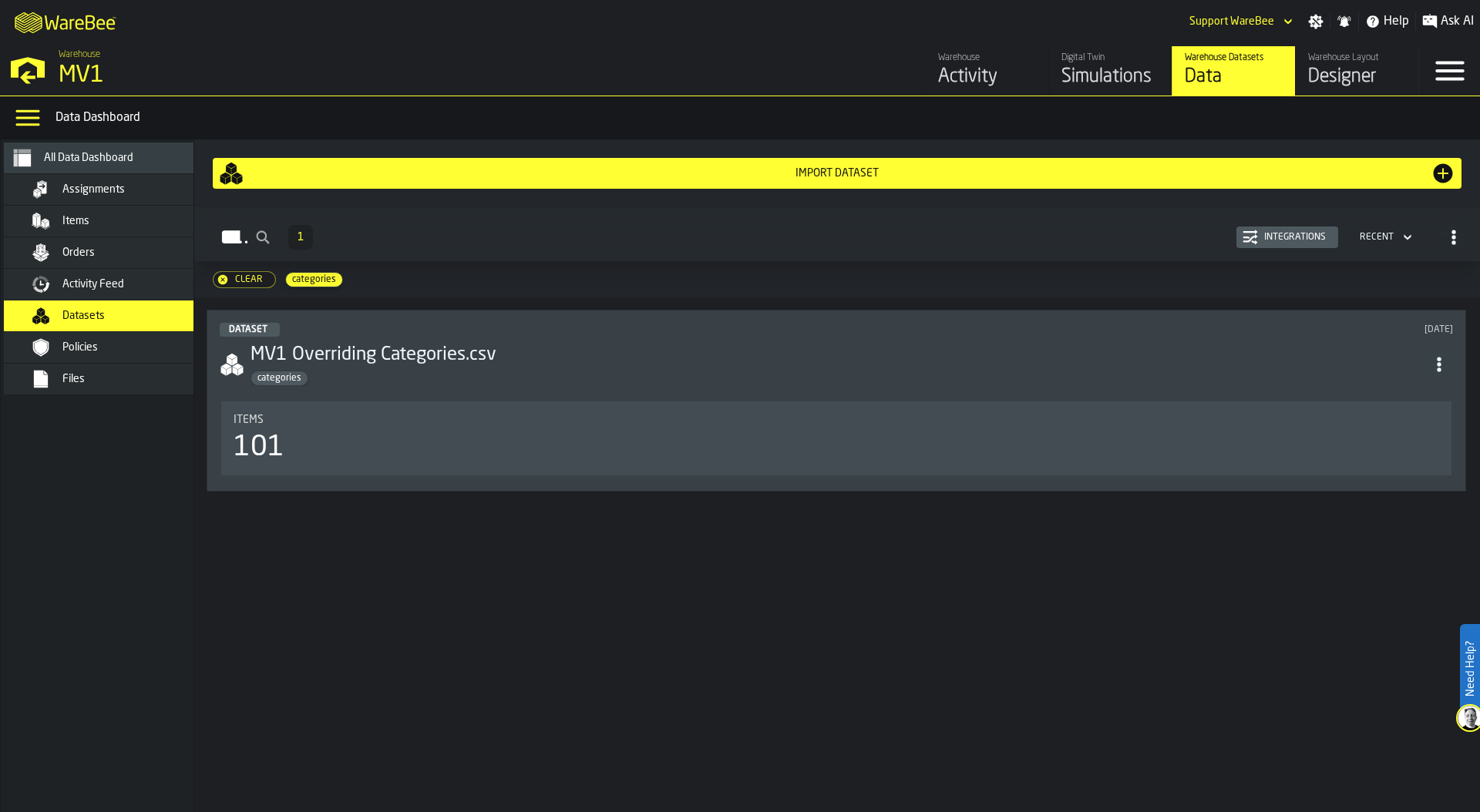
click at [239, 280] on div "Clear" at bounding box center [248, 279] width 40 height 11
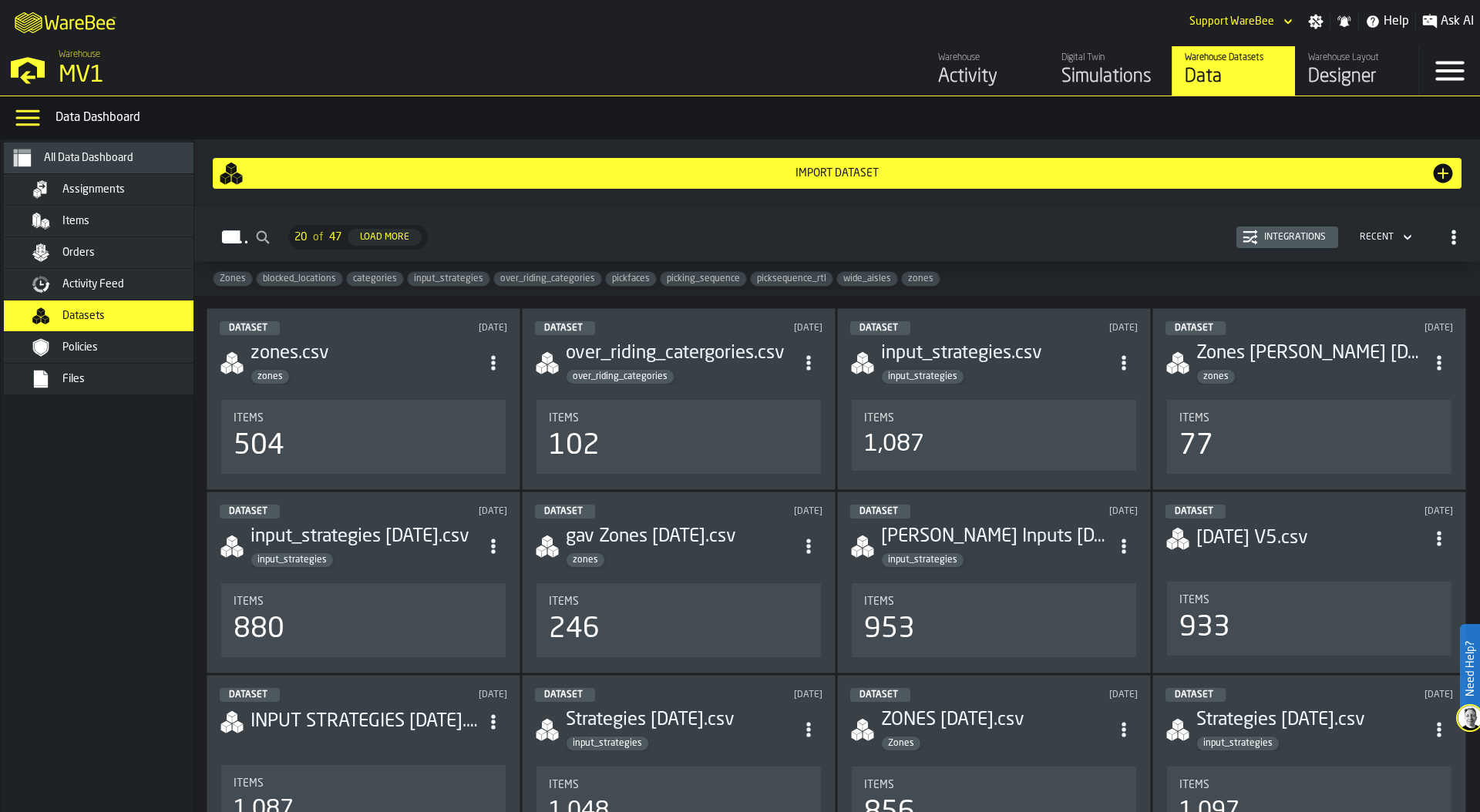
click at [744, 382] on div "over_riding_categories" at bounding box center [680, 376] width 229 height 15
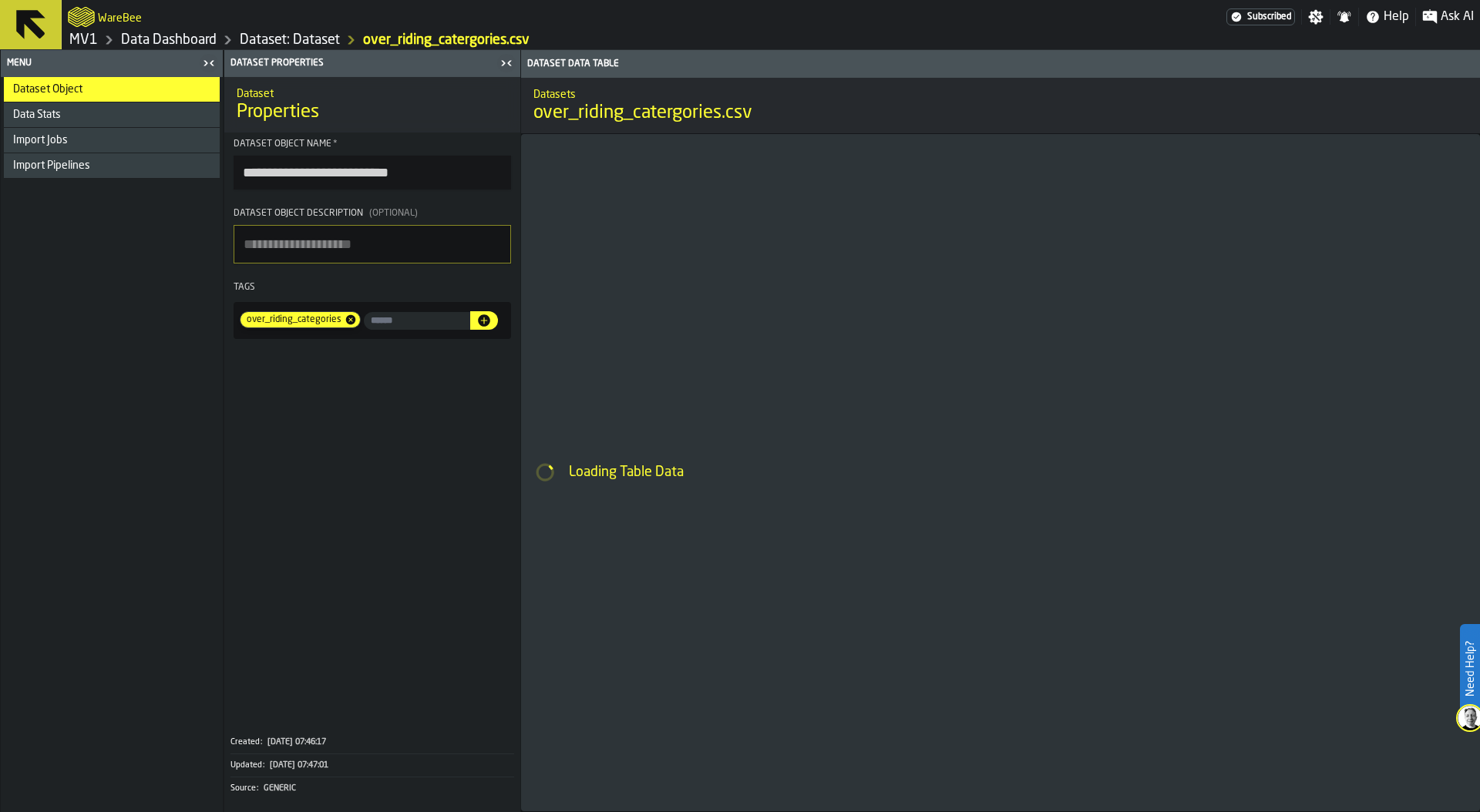
click at [384, 323] on input "input-value-" at bounding box center [417, 321] width 106 height 18
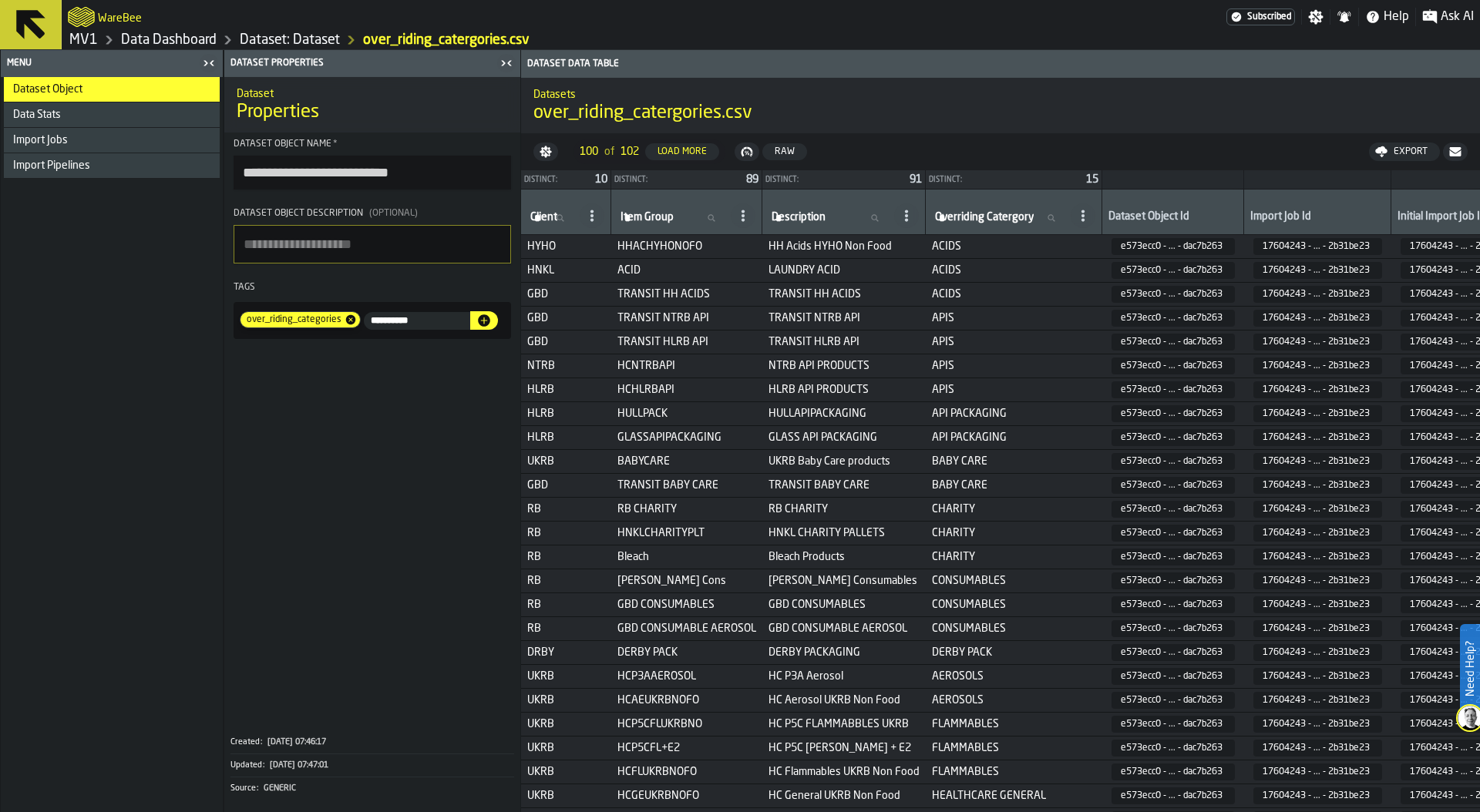
type input "**********"
click at [350, 319] on icon at bounding box center [350, 320] width 9 height 9
click at [491, 316] on icon "button-" at bounding box center [491, 321] width 12 height 12
click at [251, 37] on link "Dataset: Dataset" at bounding box center [289, 40] width 100 height 17
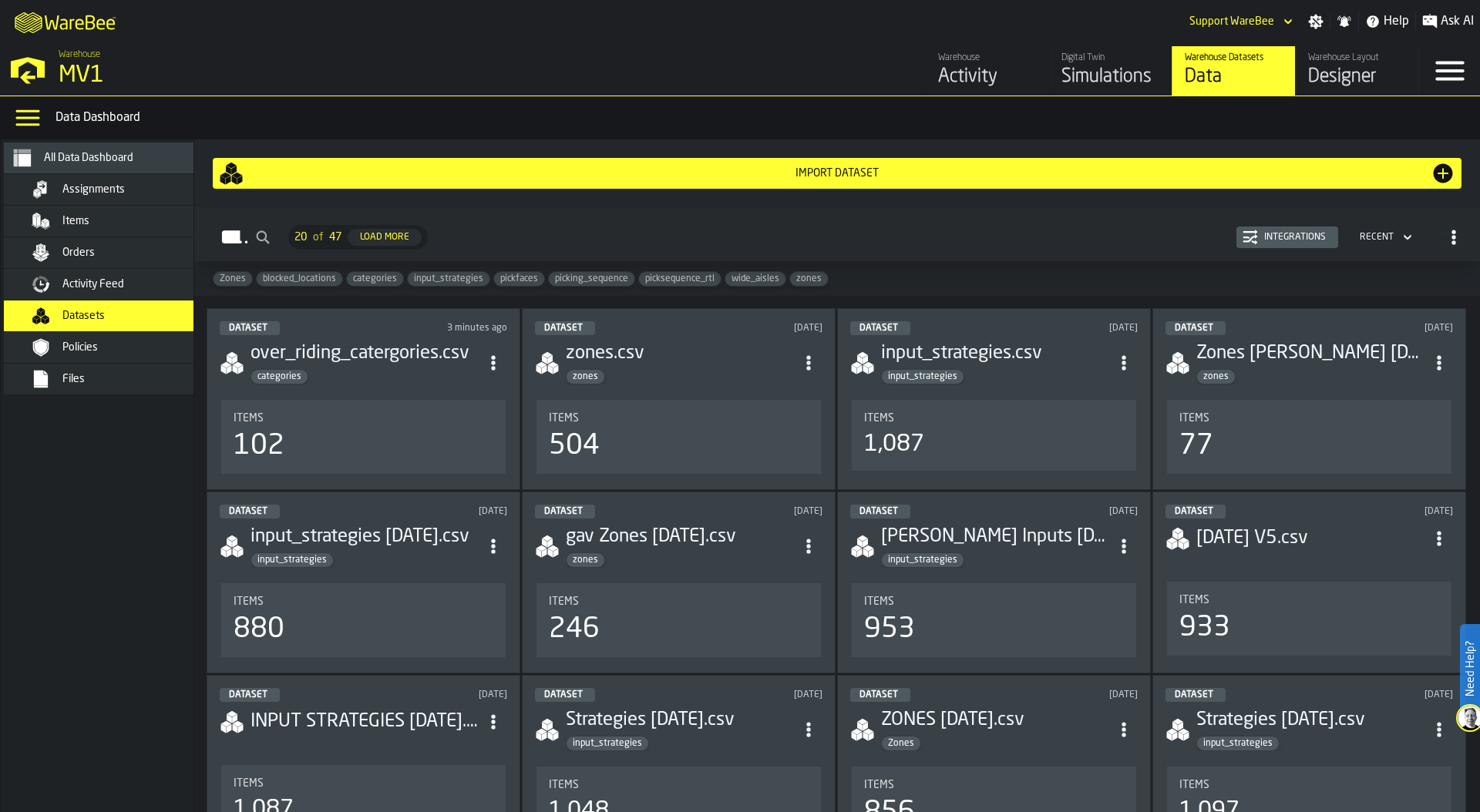
click at [1059, 422] on div "Items" at bounding box center [994, 418] width 260 height 12
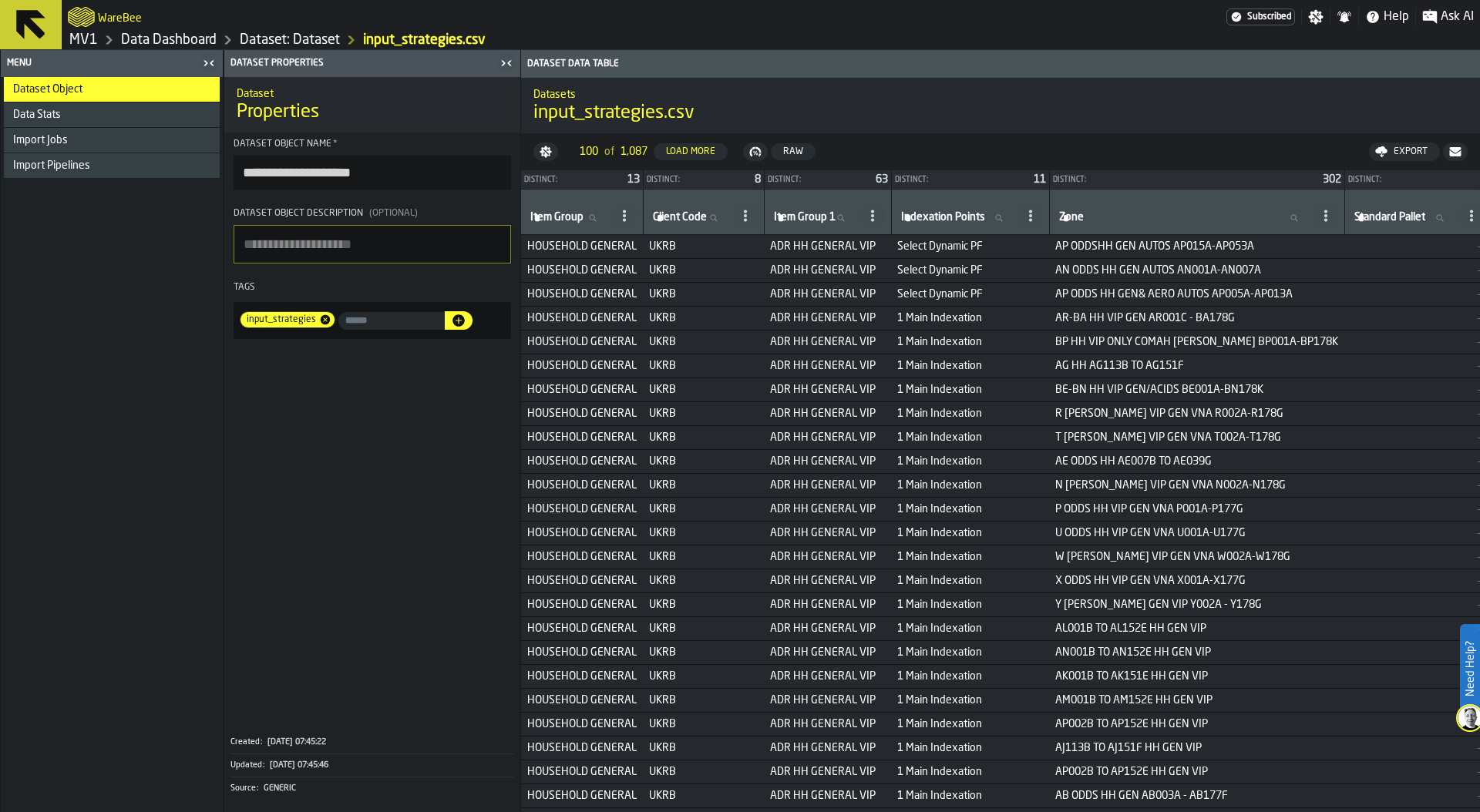
click at [308, 35] on link "Dataset: Dataset" at bounding box center [289, 40] width 100 height 17
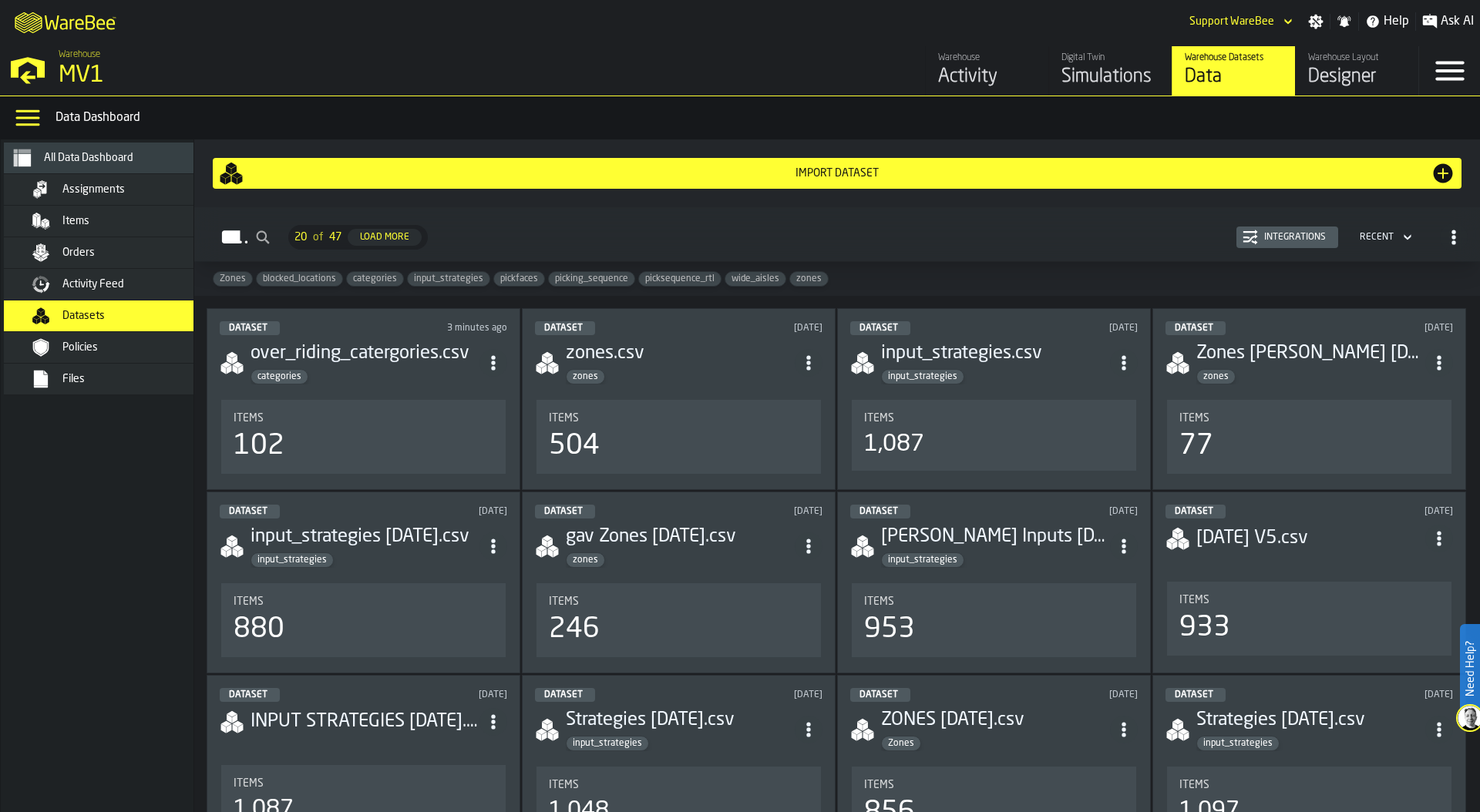
click at [306, 425] on div "Items" at bounding box center [363, 418] width 260 height 12
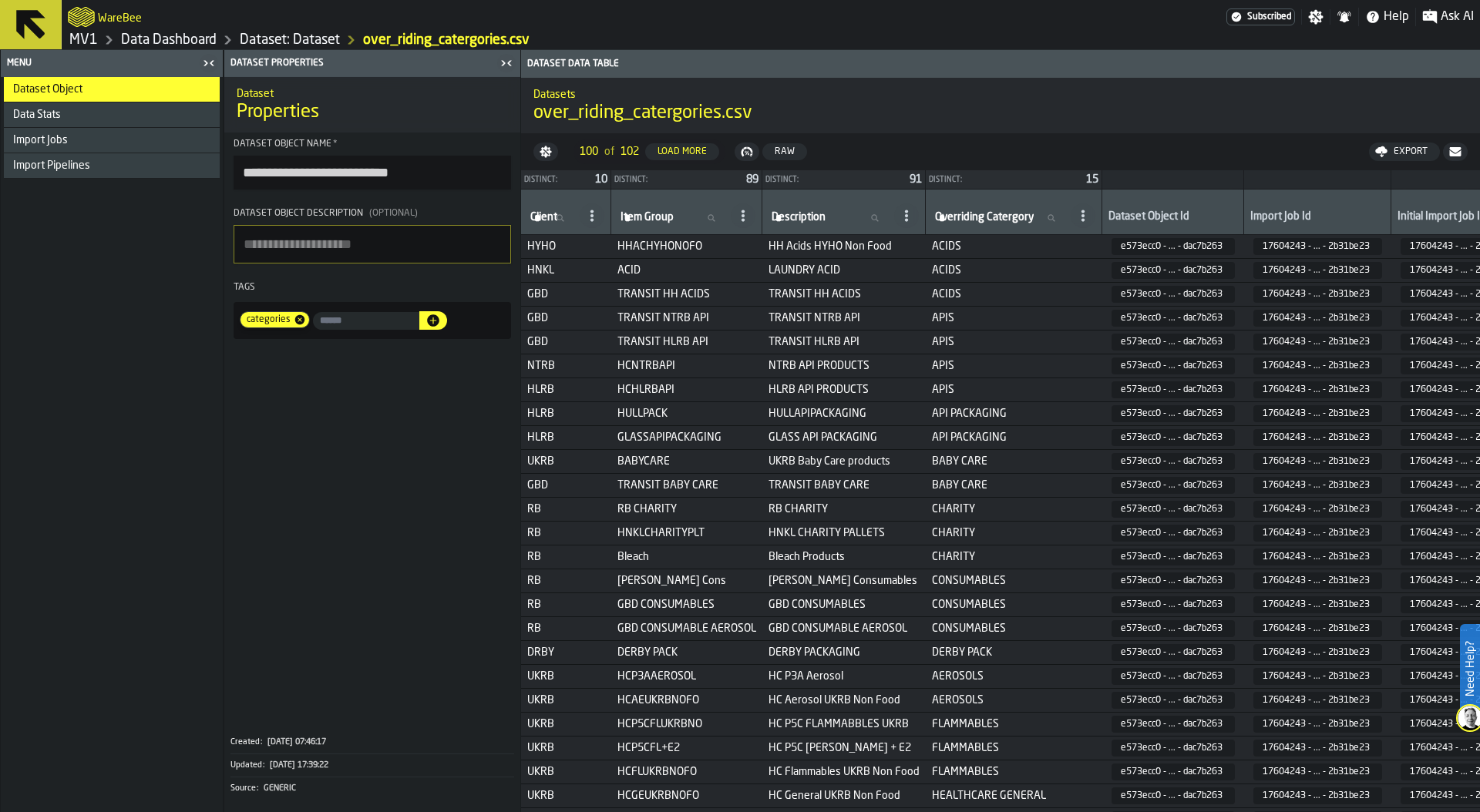
click at [290, 43] on link "Dataset: Dataset" at bounding box center [289, 40] width 100 height 17
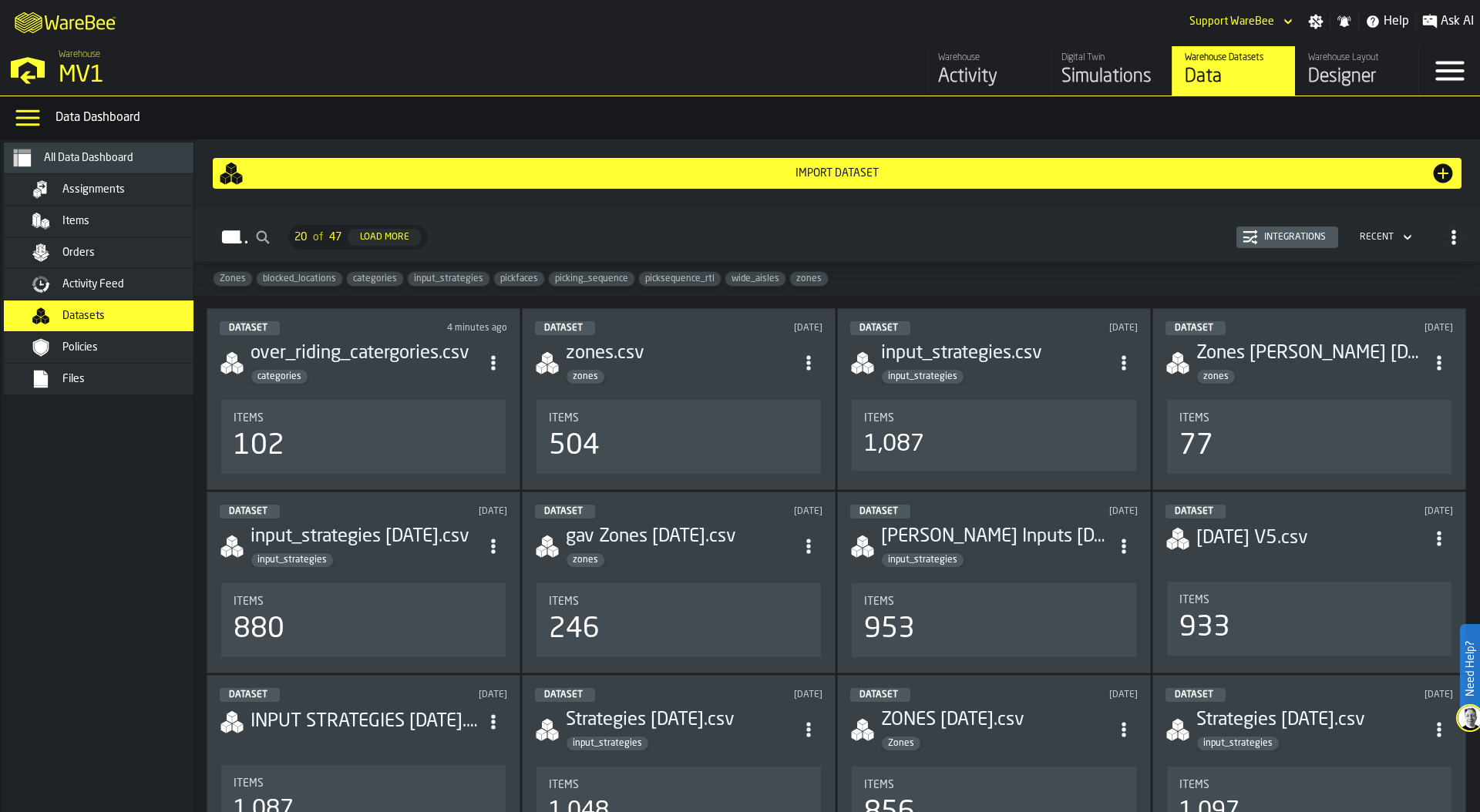
click at [934, 390] on div "Dataset 1 day ago input_strategies.csv input_strategies Items 1,087" at bounding box center [994, 399] width 314 height 182
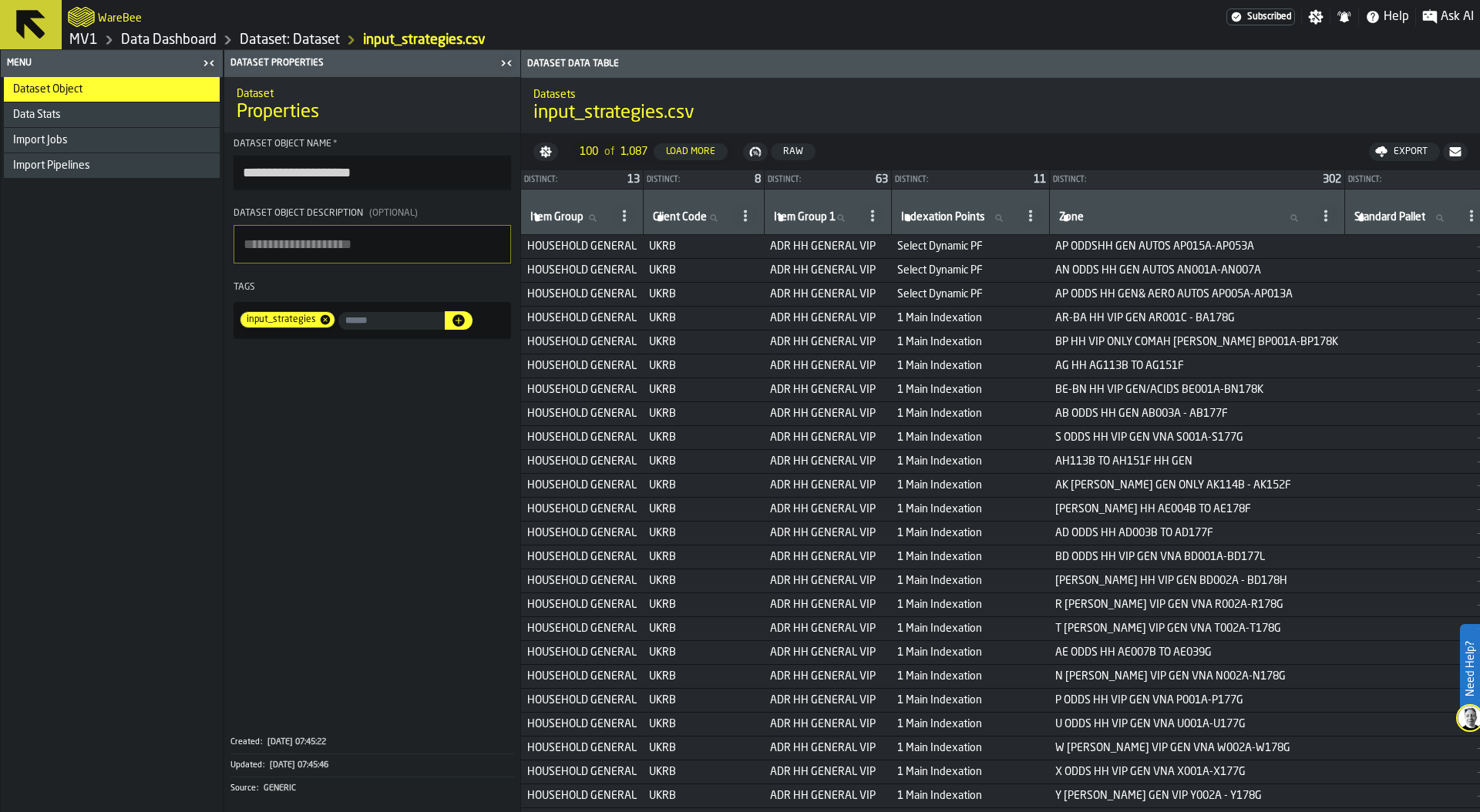
click at [285, 39] on link "Dataset: Dataset" at bounding box center [289, 40] width 100 height 17
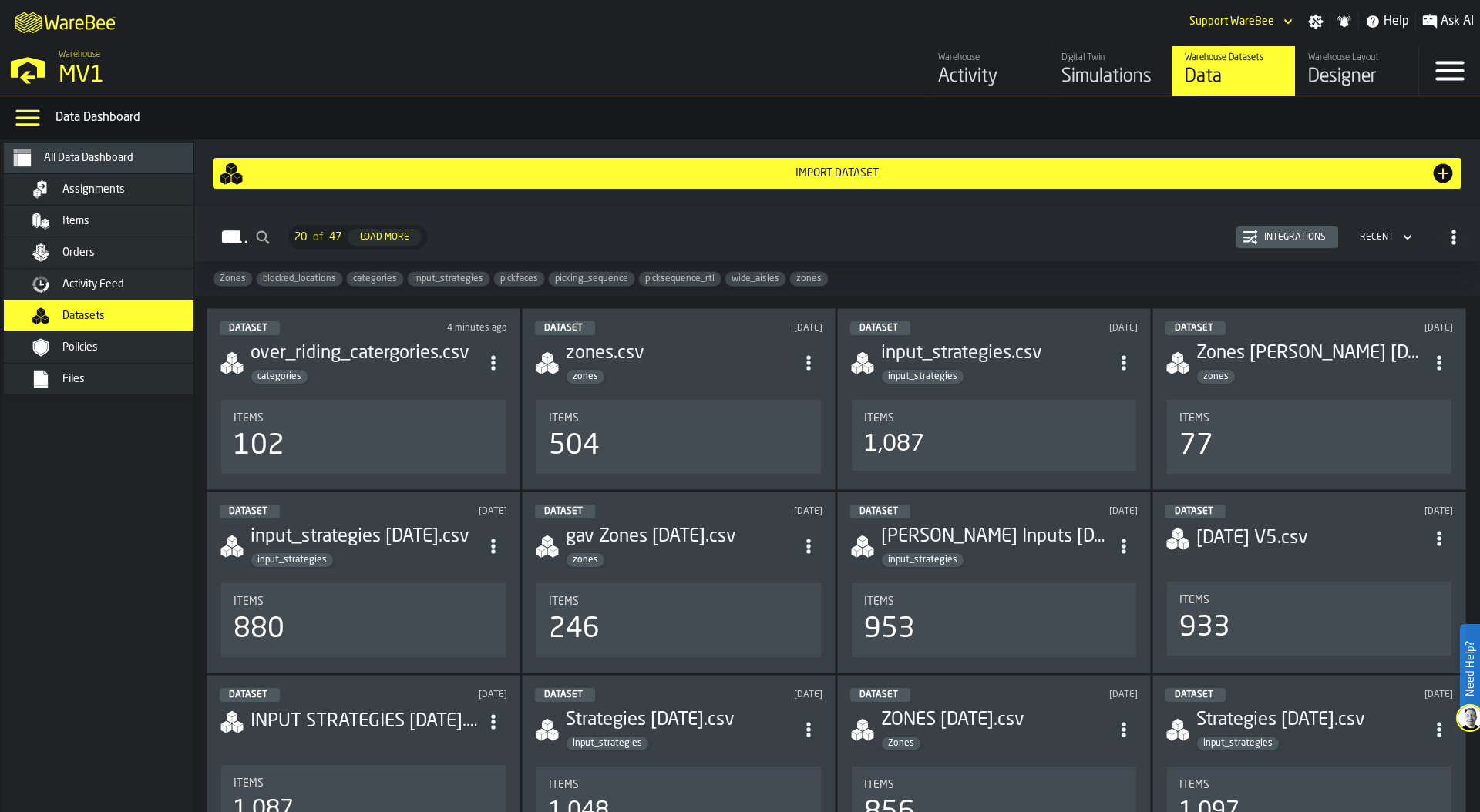
click at [927, 582] on li "Items 953" at bounding box center [994, 620] width 287 height 77
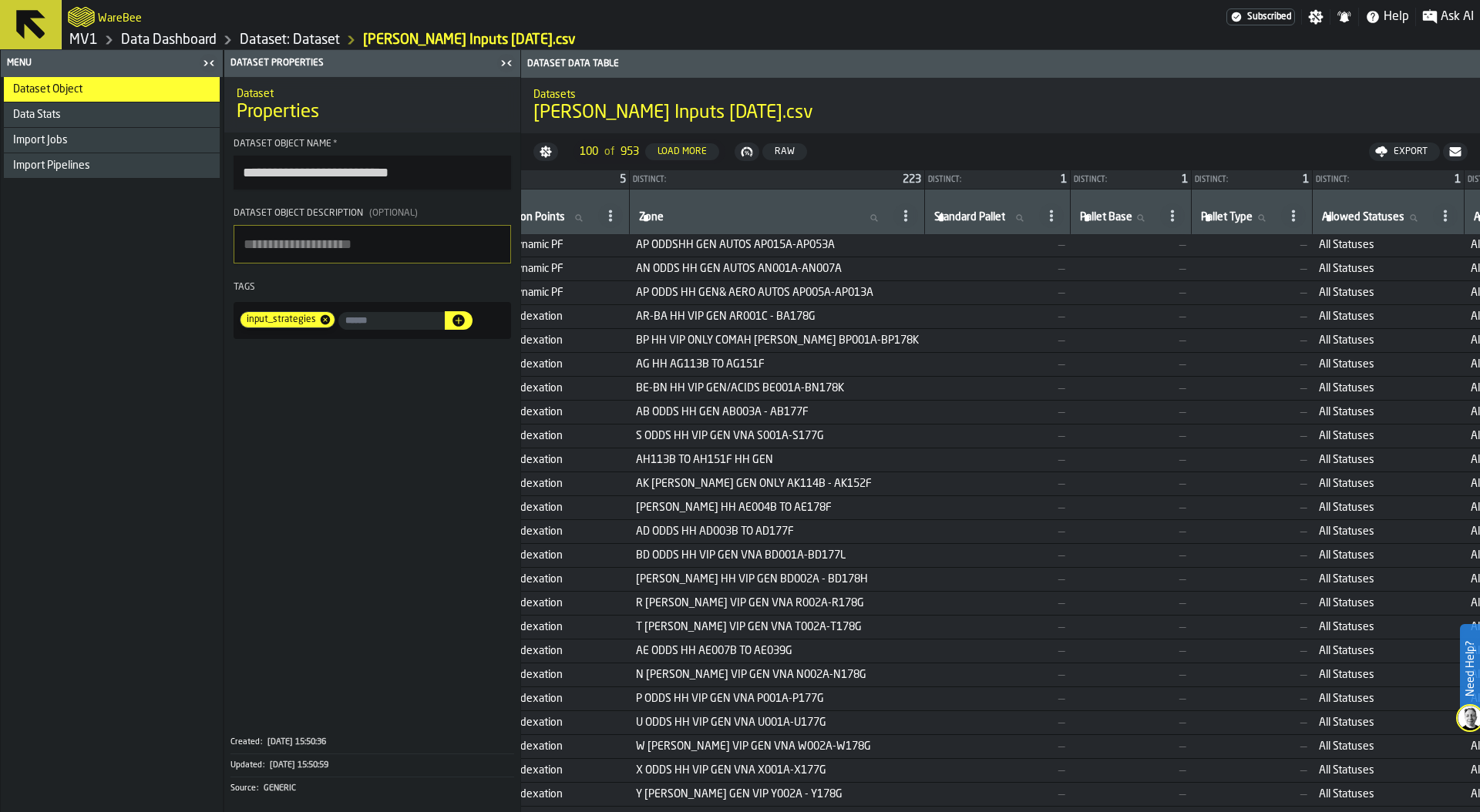
scroll to position [2, 0]
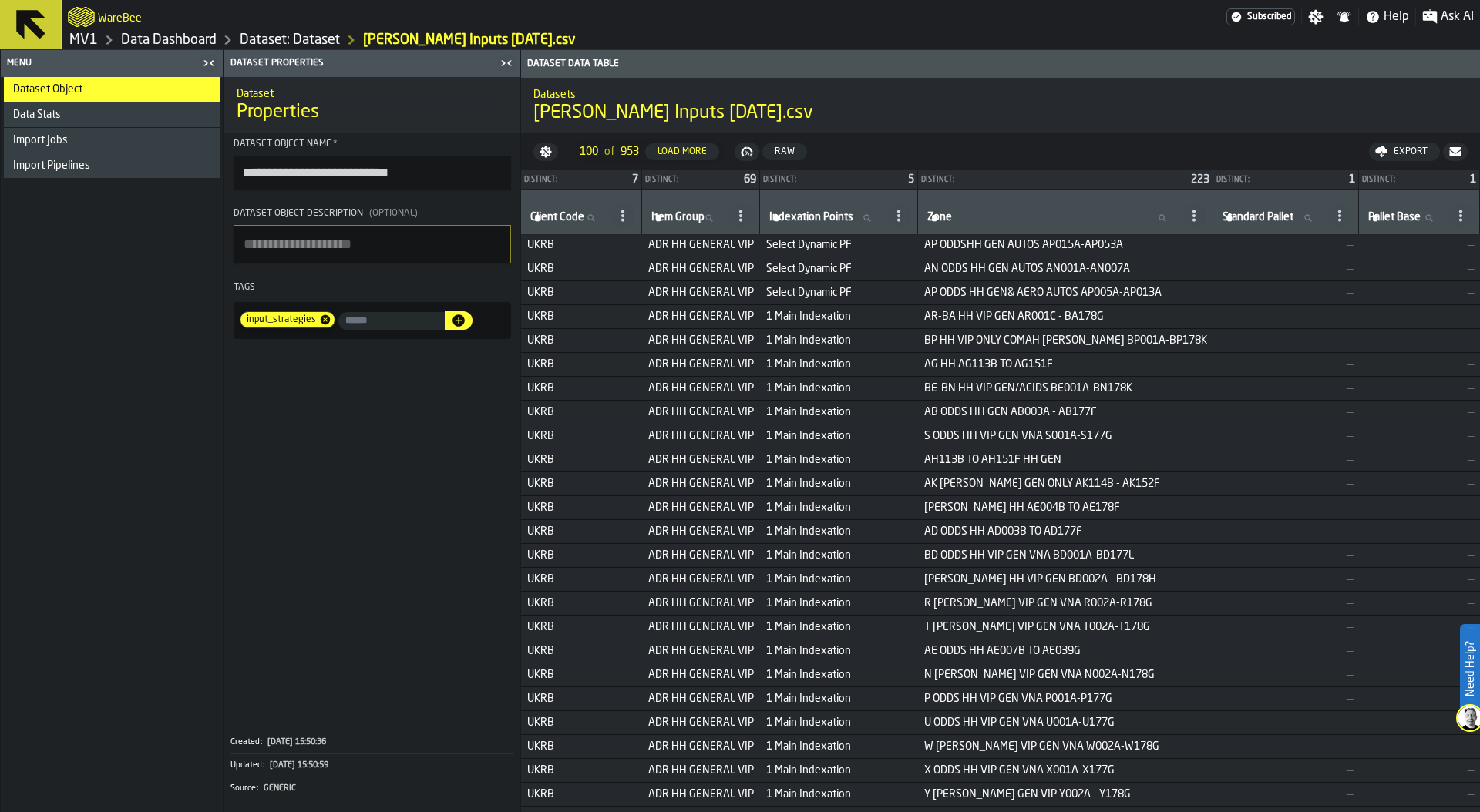
click at [179, 43] on link "Data Dashboard" at bounding box center [168, 40] width 96 height 17
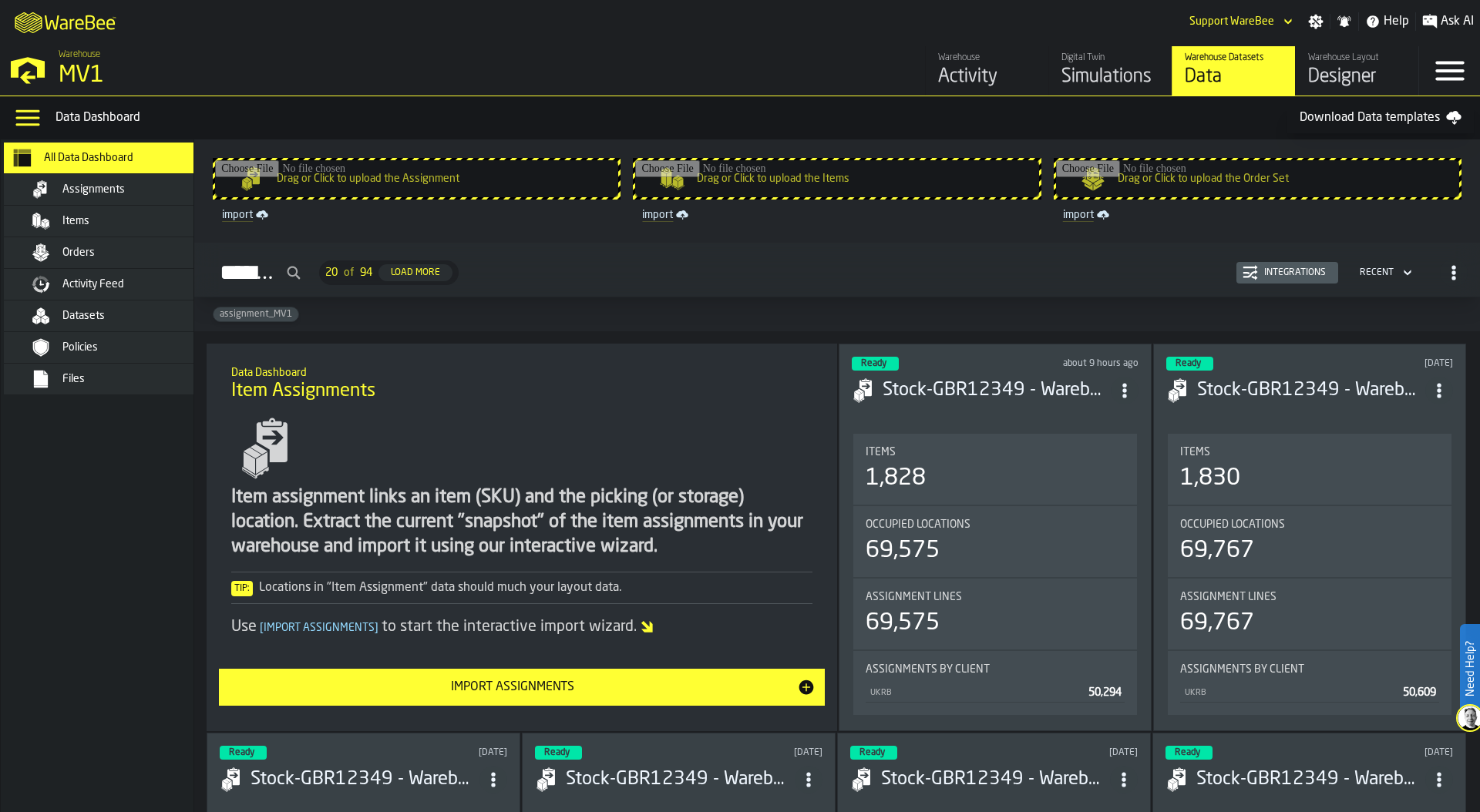
click at [158, 301] on div "Datasets" at bounding box center [111, 316] width 215 height 31
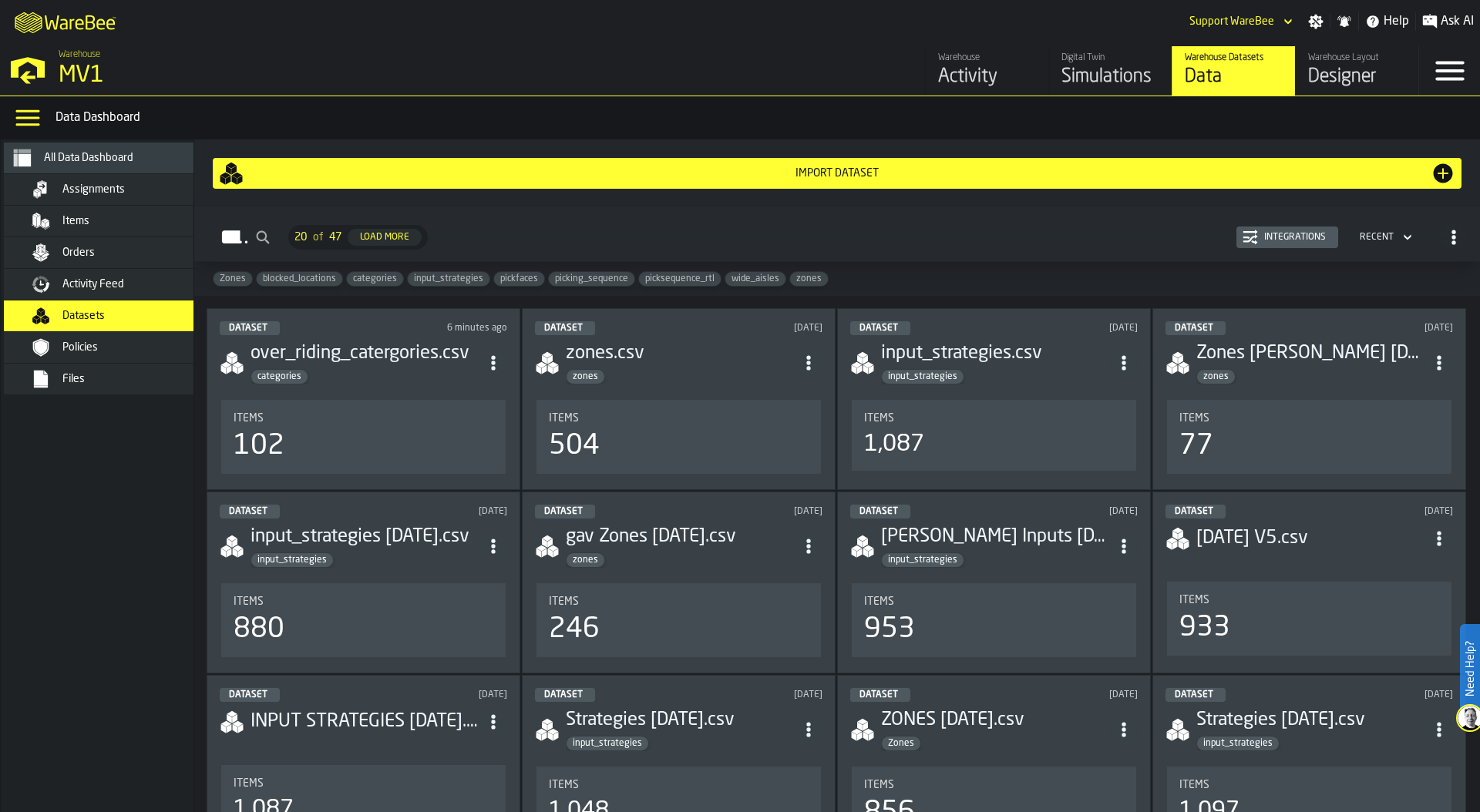
click at [1002, 398] on li "Items 1,087" at bounding box center [994, 434] width 287 height 74
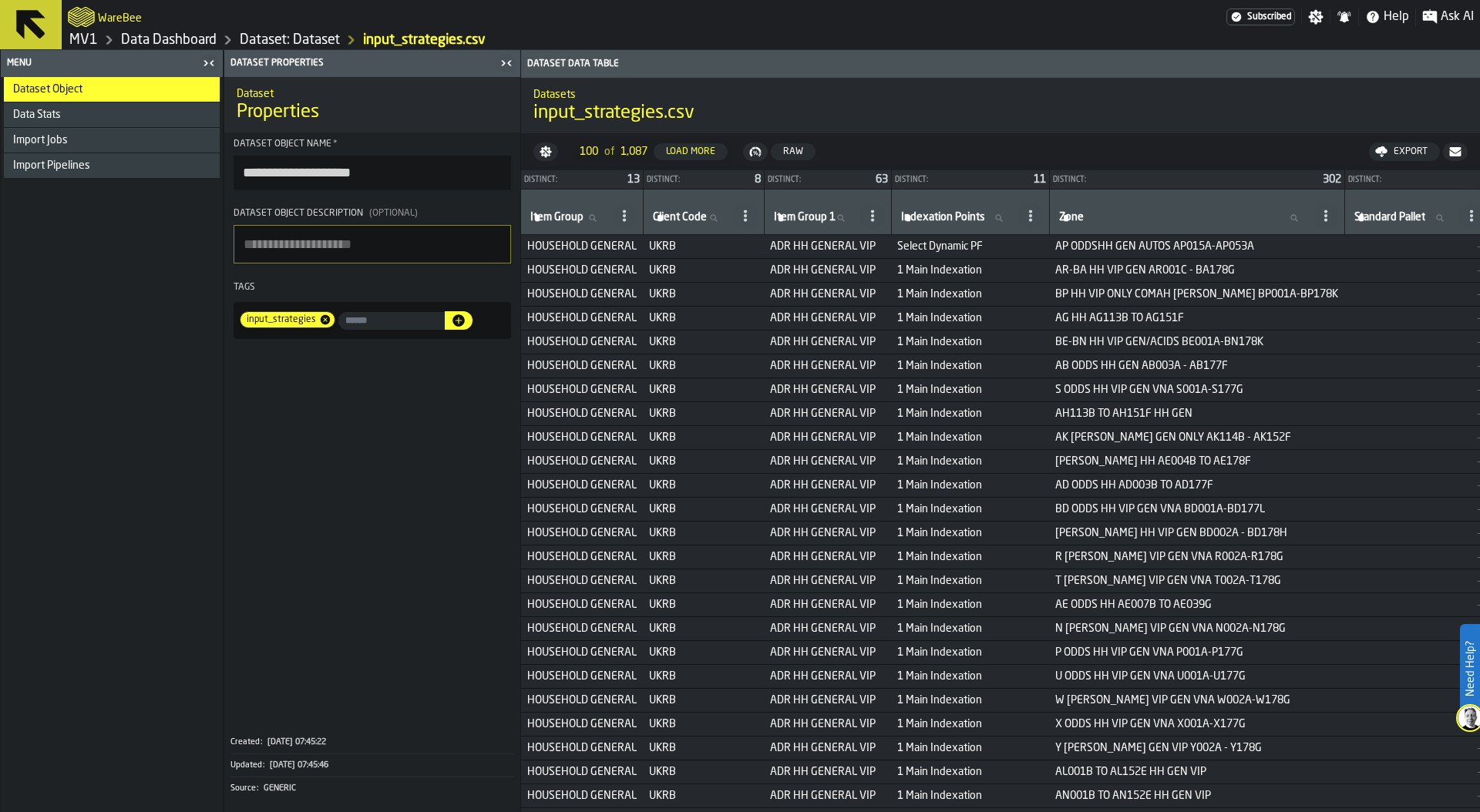
click at [307, 33] on link "Dataset: Dataset" at bounding box center [289, 40] width 100 height 17
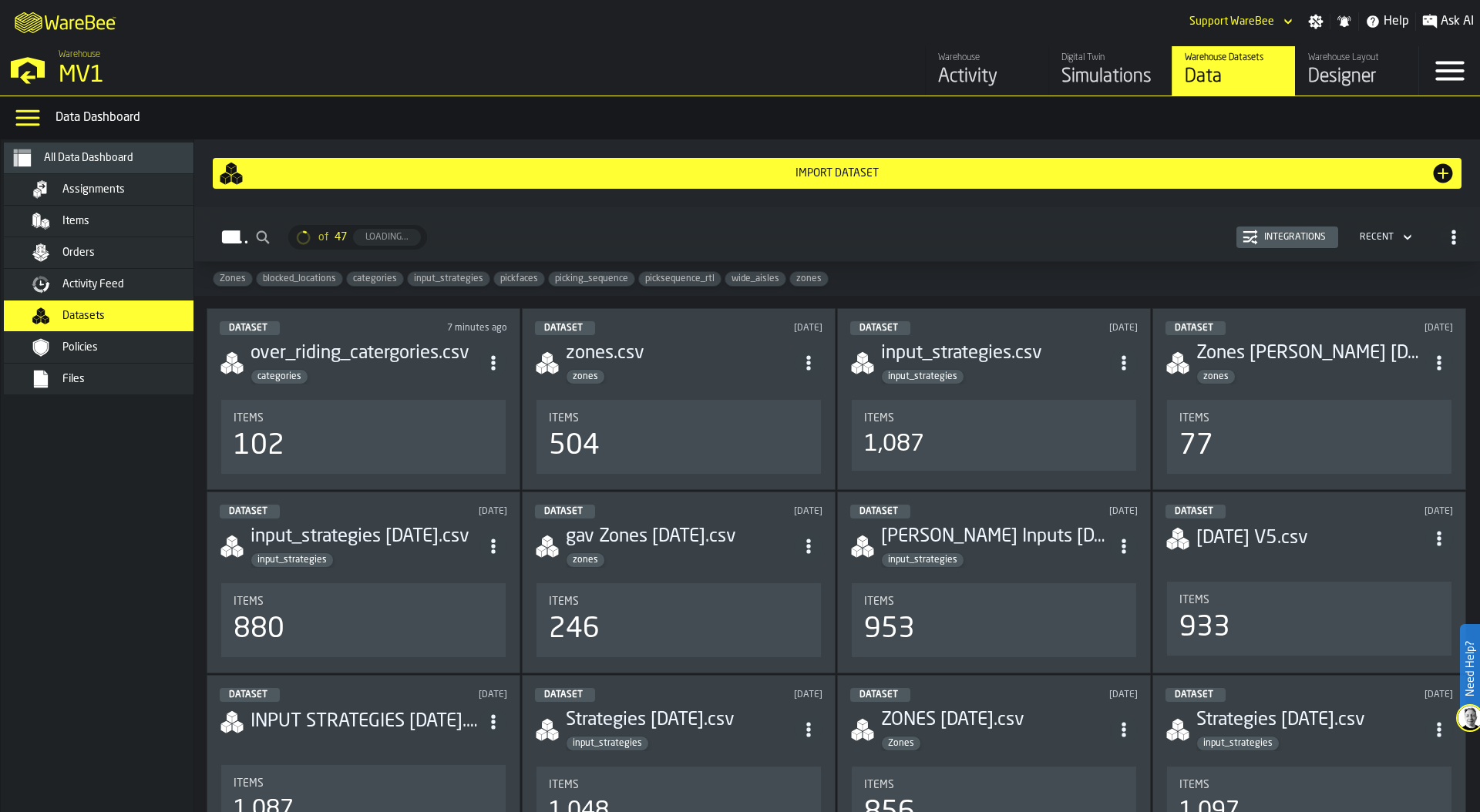
click at [969, 558] on div "input_strategies" at bounding box center [996, 559] width 229 height 15
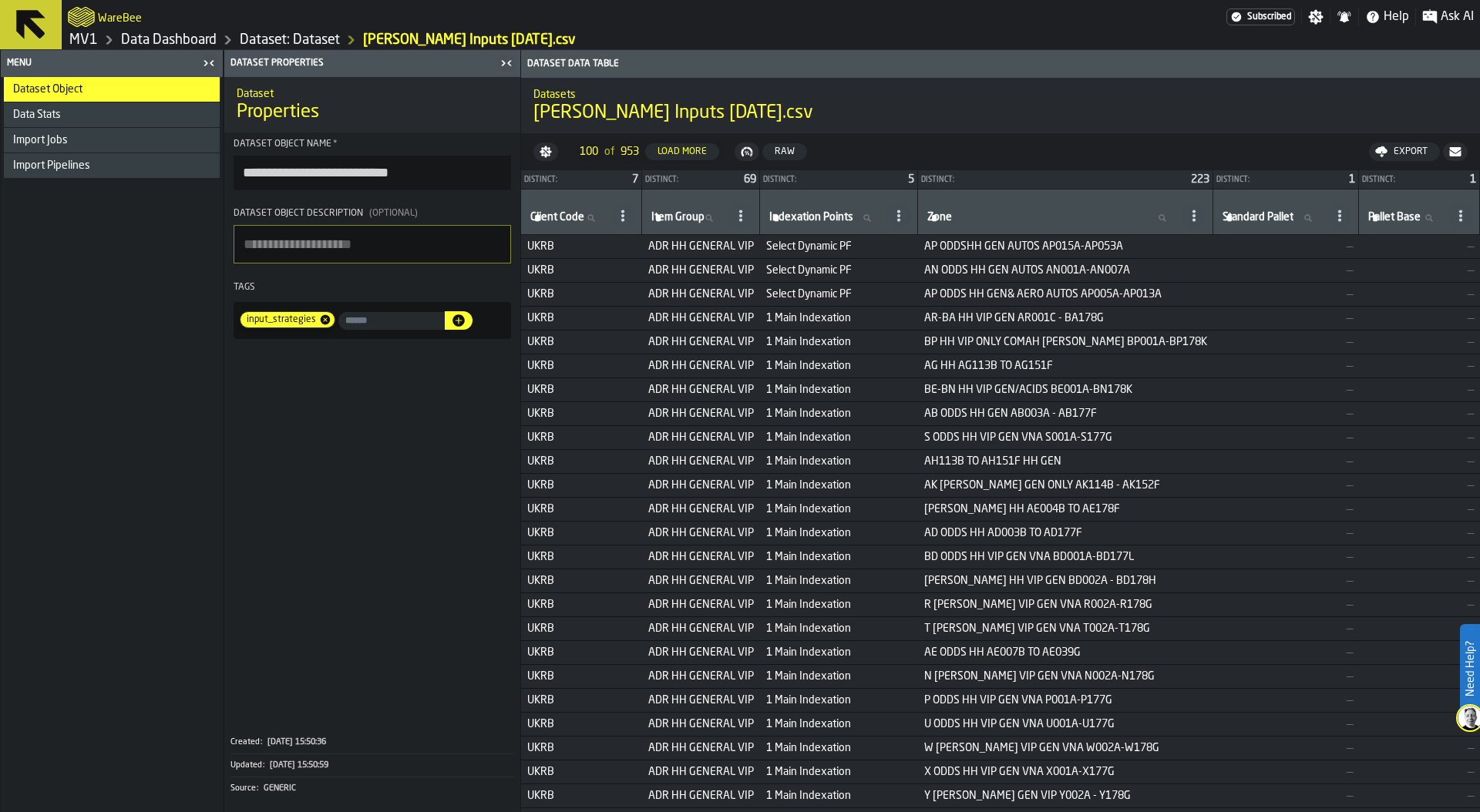
click at [289, 519] on span at bounding box center [372, 535] width 296 height 380
click at [196, 38] on link "Data Dashboard" at bounding box center [168, 40] width 96 height 17
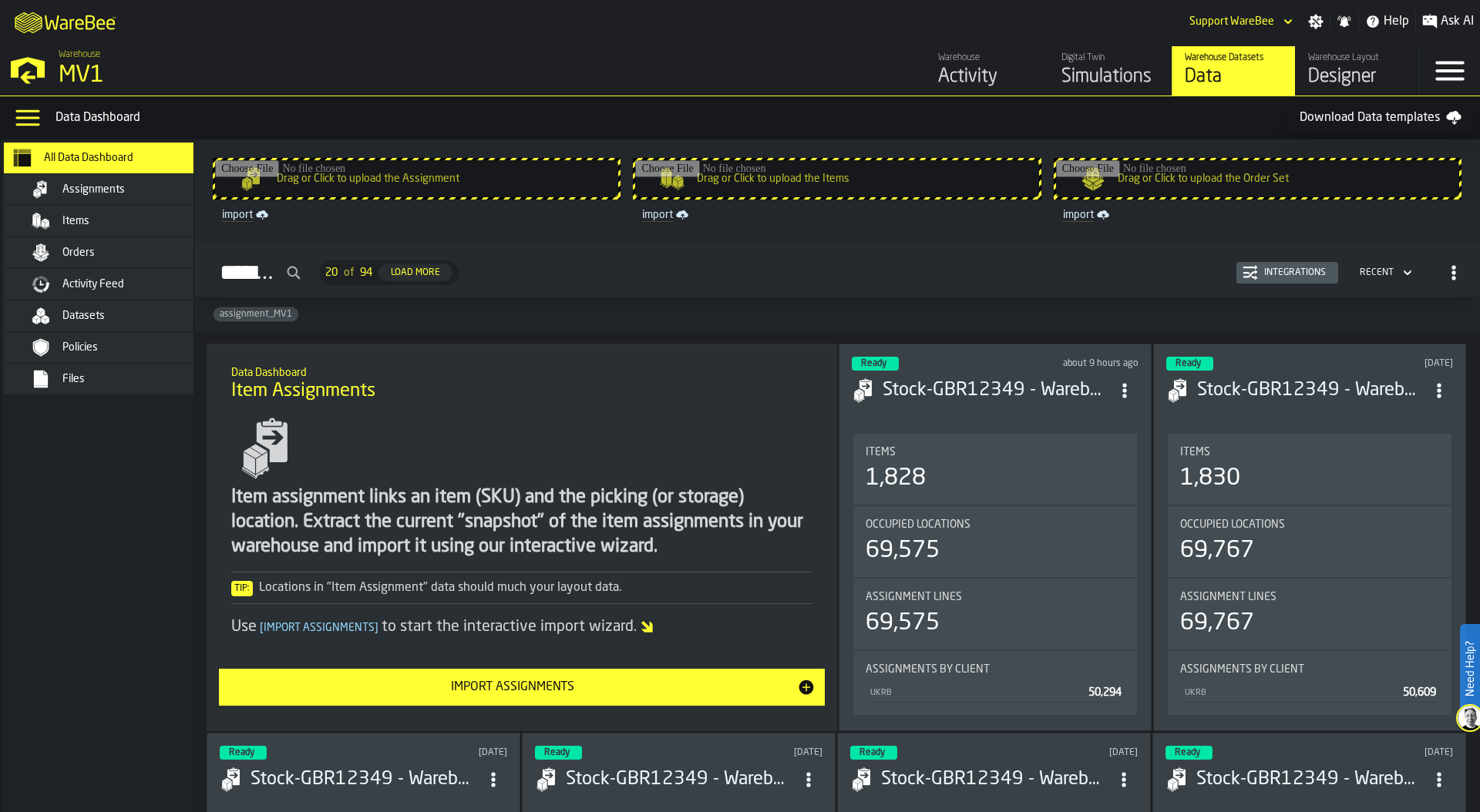
click at [150, 316] on div "Datasets" at bounding box center [137, 316] width 151 height 12
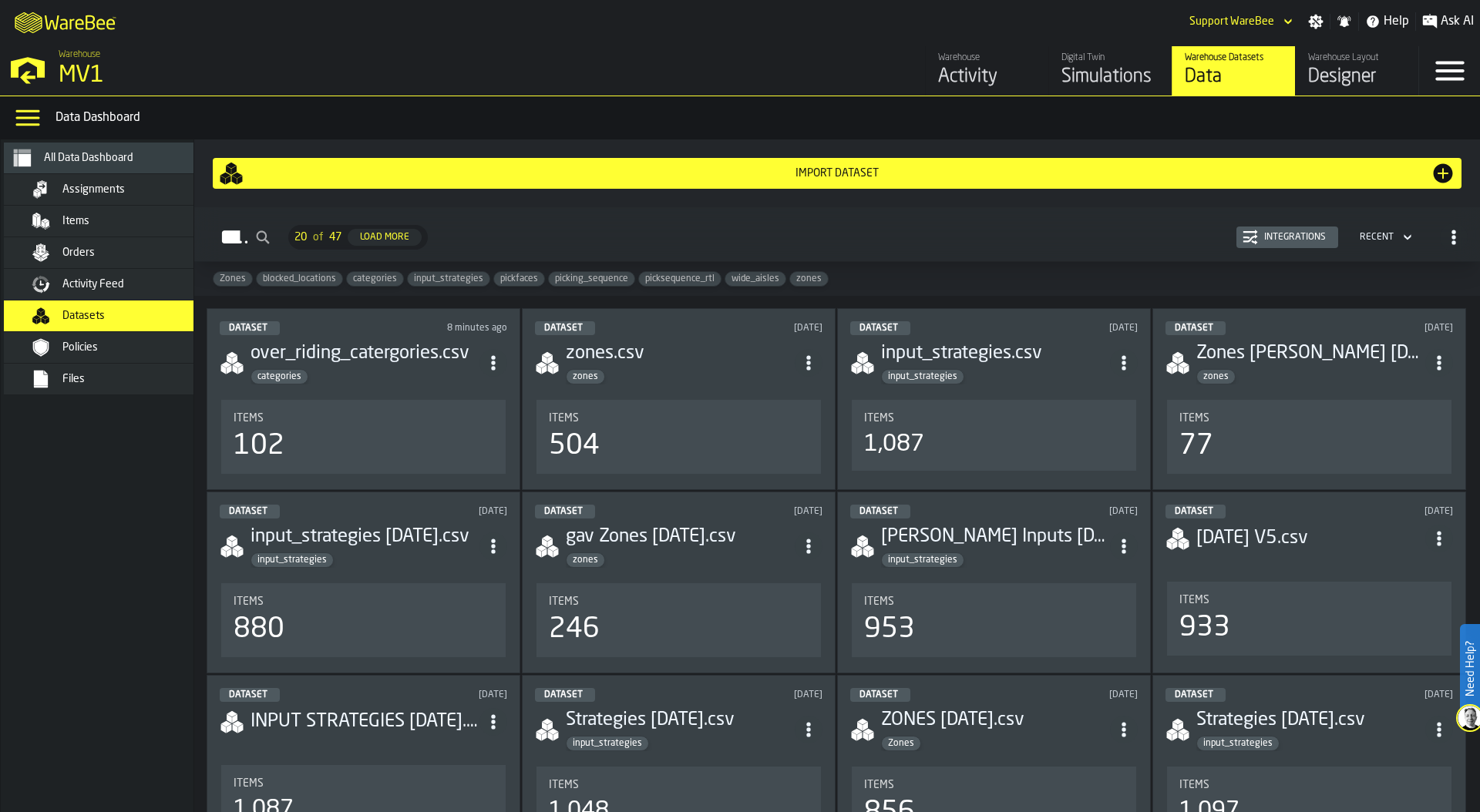
click at [994, 374] on div "input_strategies" at bounding box center [996, 376] width 229 height 15
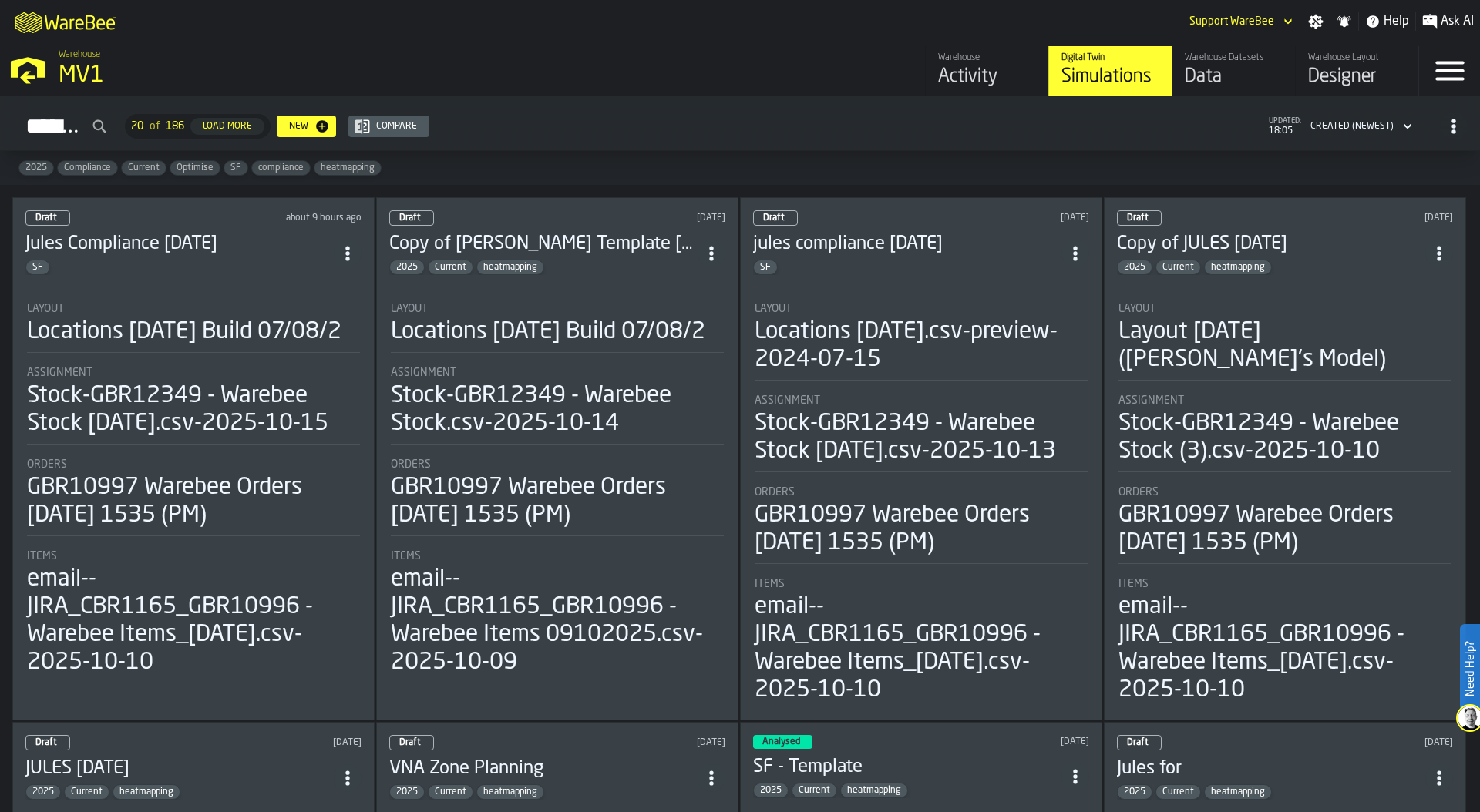
click at [785, 146] on h2 "Simulations 20 of 186 Load More New Compare updated: 18:05 Created (Newest)" at bounding box center [740, 124] width 1480 height 55
click at [28, 78] on polygon "button-toggle-Open —> Warehouse Menu" at bounding box center [27, 77] width 15 height 12
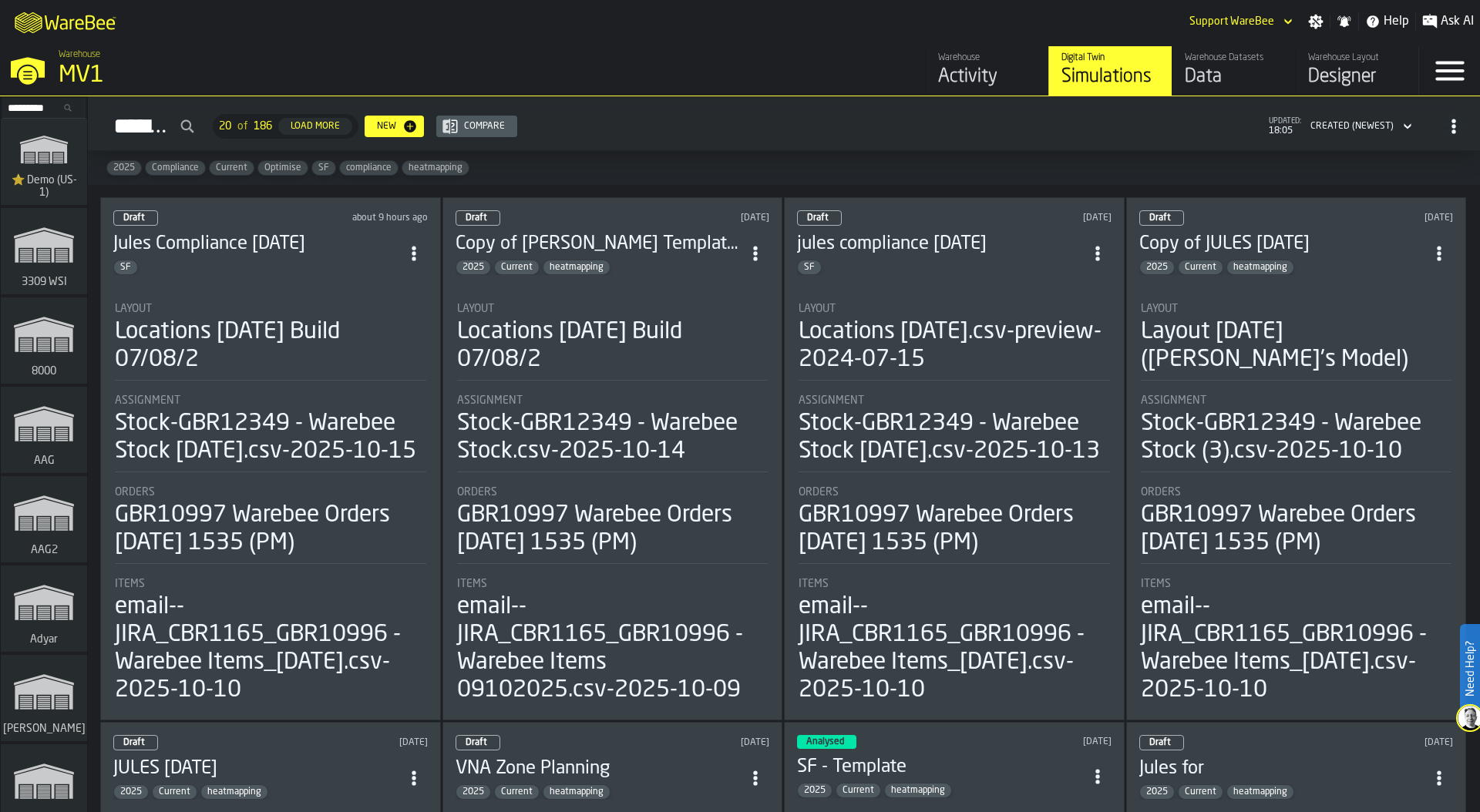
click at [22, 102] on input "Search..." at bounding box center [43, 107] width 80 height 17
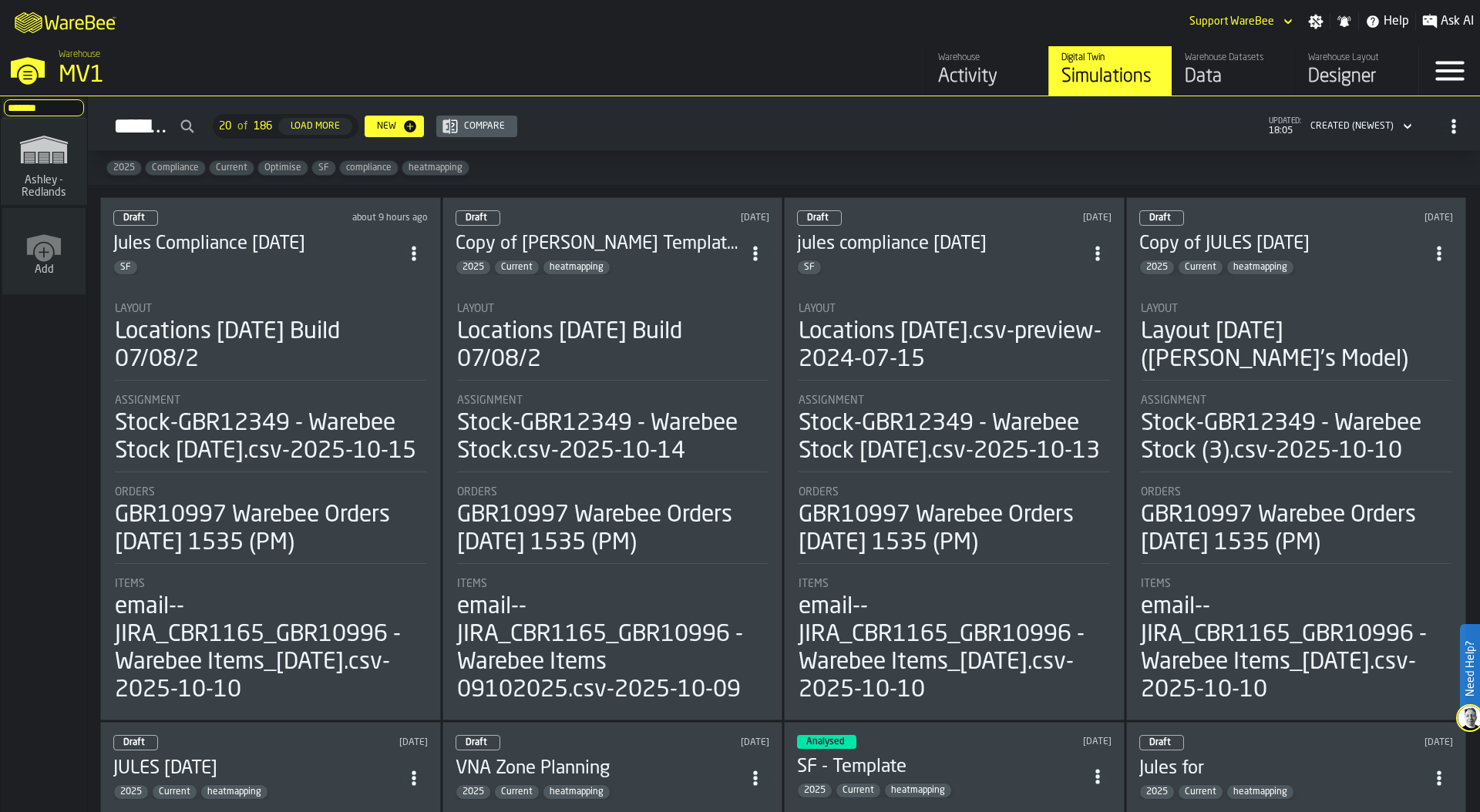
type input "*******"
click at [21, 161] on polygon "link-to-/wh/i/5ada57a6-213f-41bf-87e1-f77a1f45be79/simulations" at bounding box center [43, 151] width 46 height 26
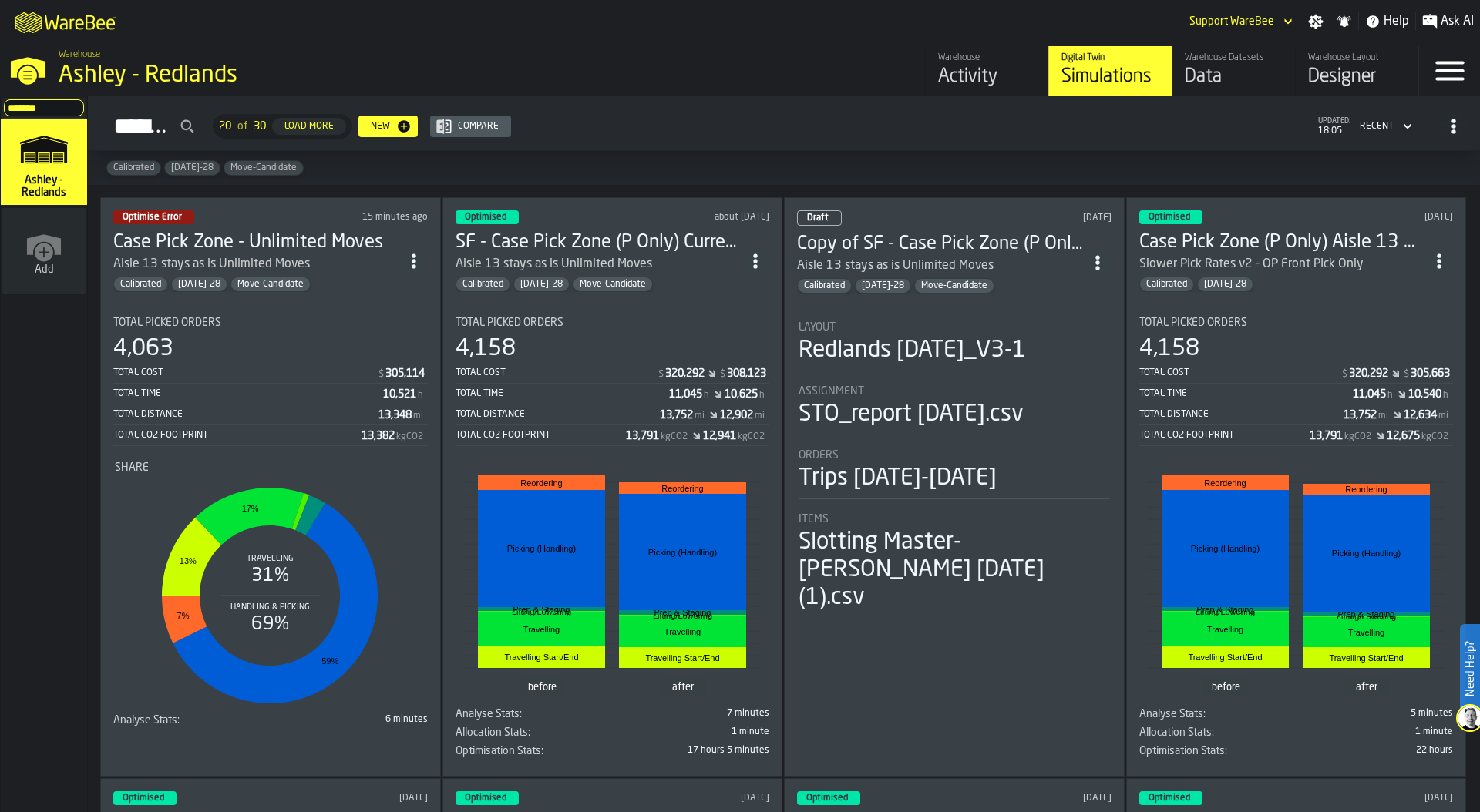
click at [810, 127] on div "Simulations 20 of 30 Load More New Compare updated: 18:05 Recent" at bounding box center [784, 127] width 1367 height 35
click at [635, 291] on div "Optimised about [DATE] SF - Case Pick Zone (P Only) Current Unlimited Moves Ais…" at bounding box center [613, 488] width 341 height 580
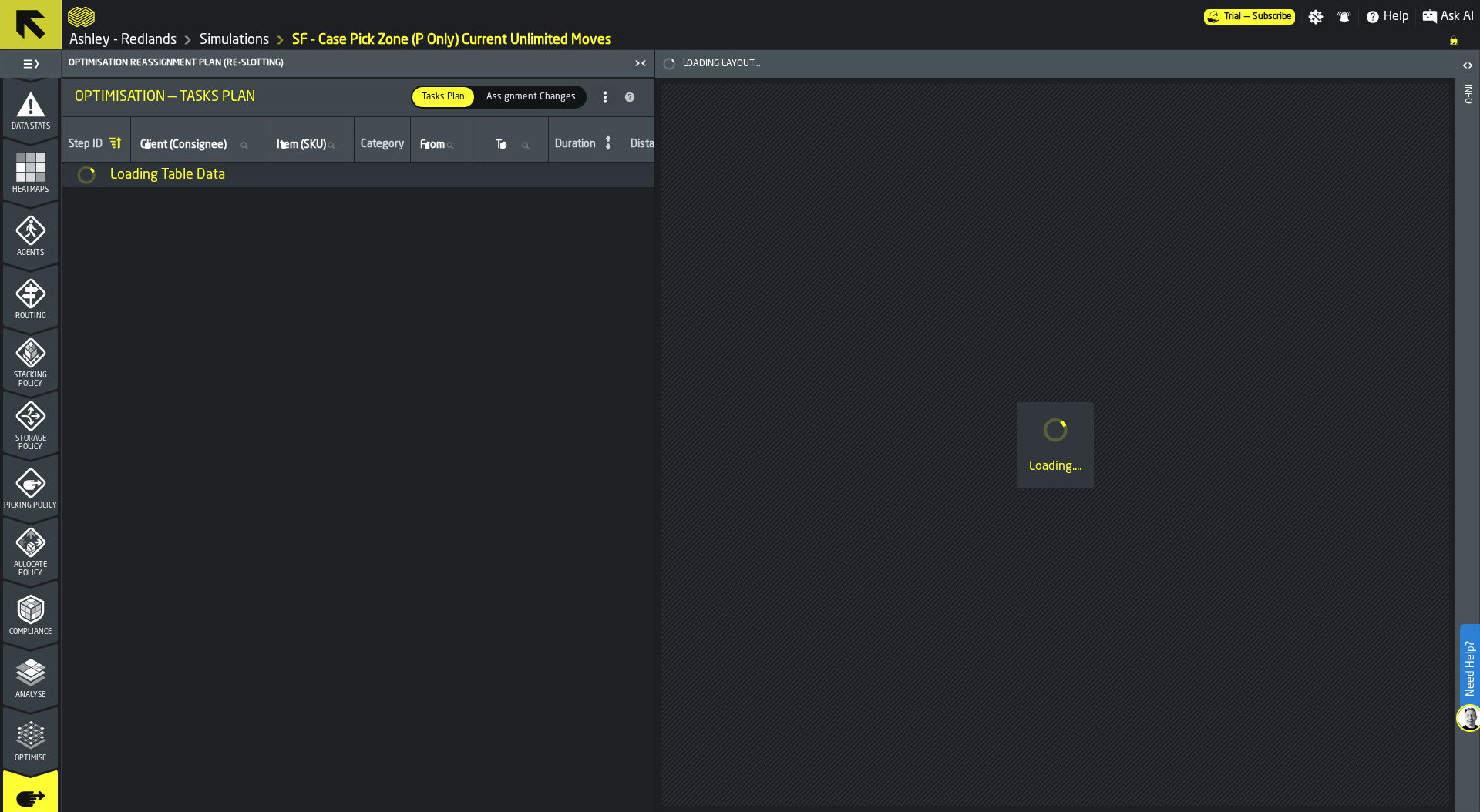
scroll to position [322, 0]
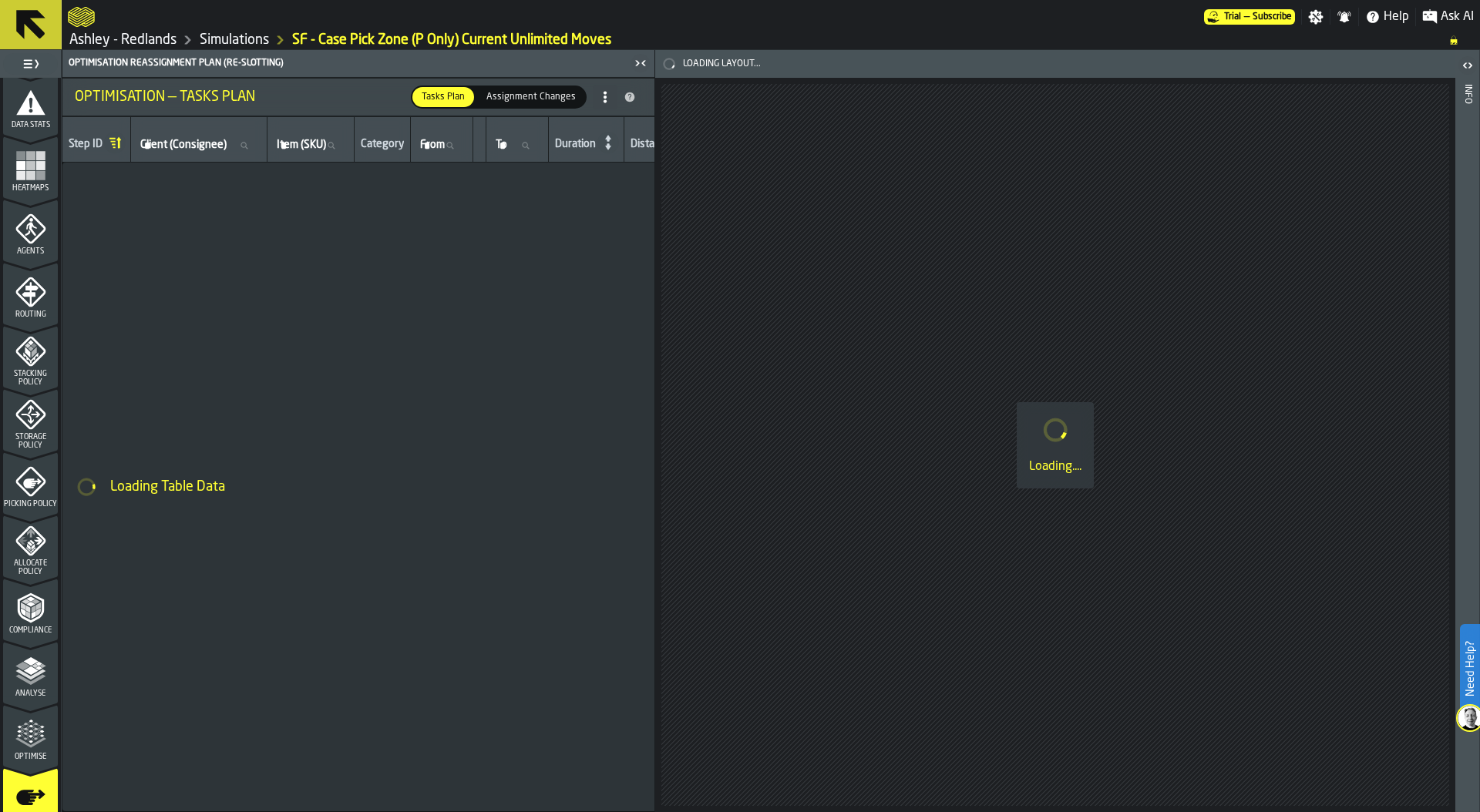
click at [27, 181] on div "Heatmaps" at bounding box center [30, 172] width 55 height 43
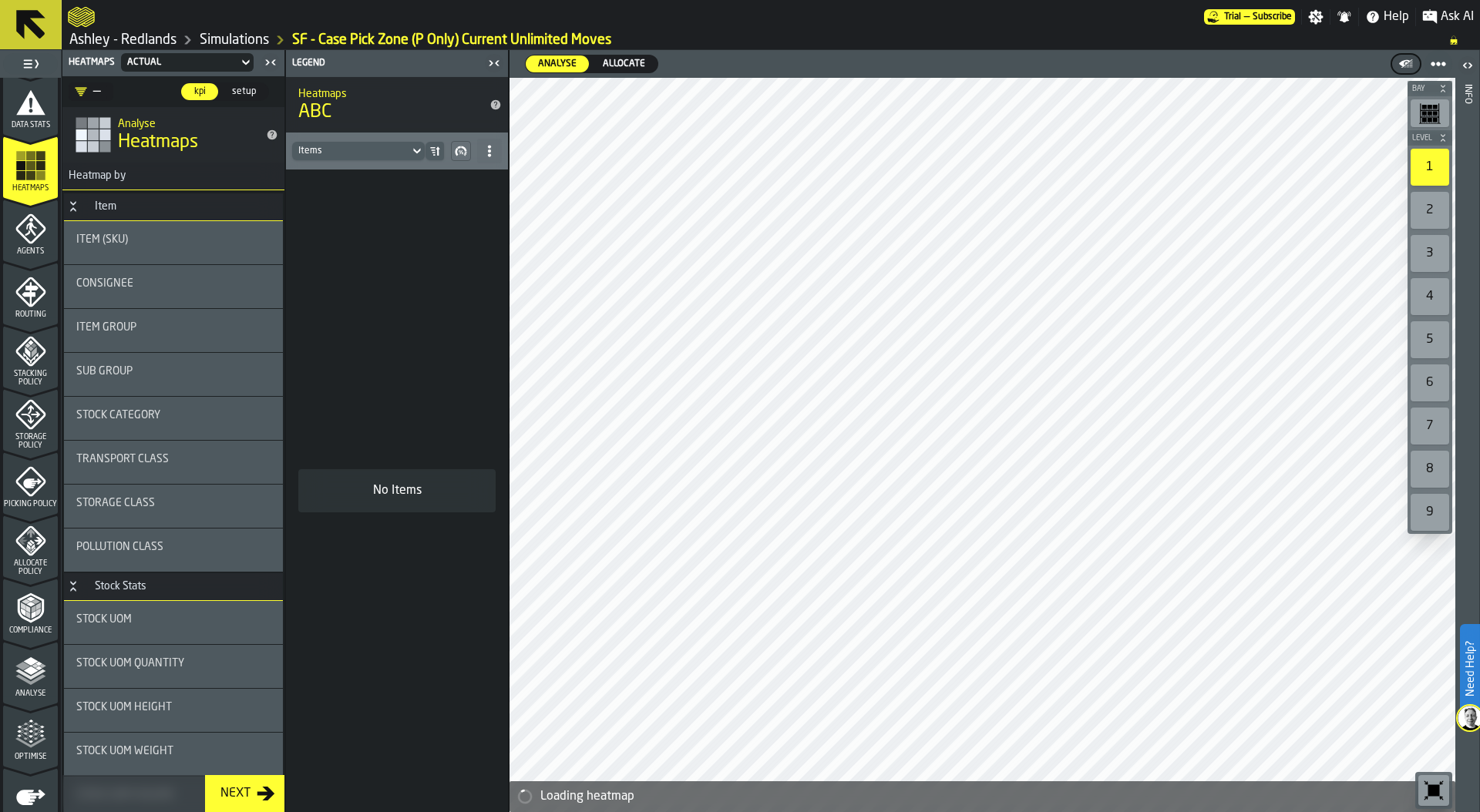
click at [174, 338] on div "Item Group" at bounding box center [173, 331] width 194 height 19
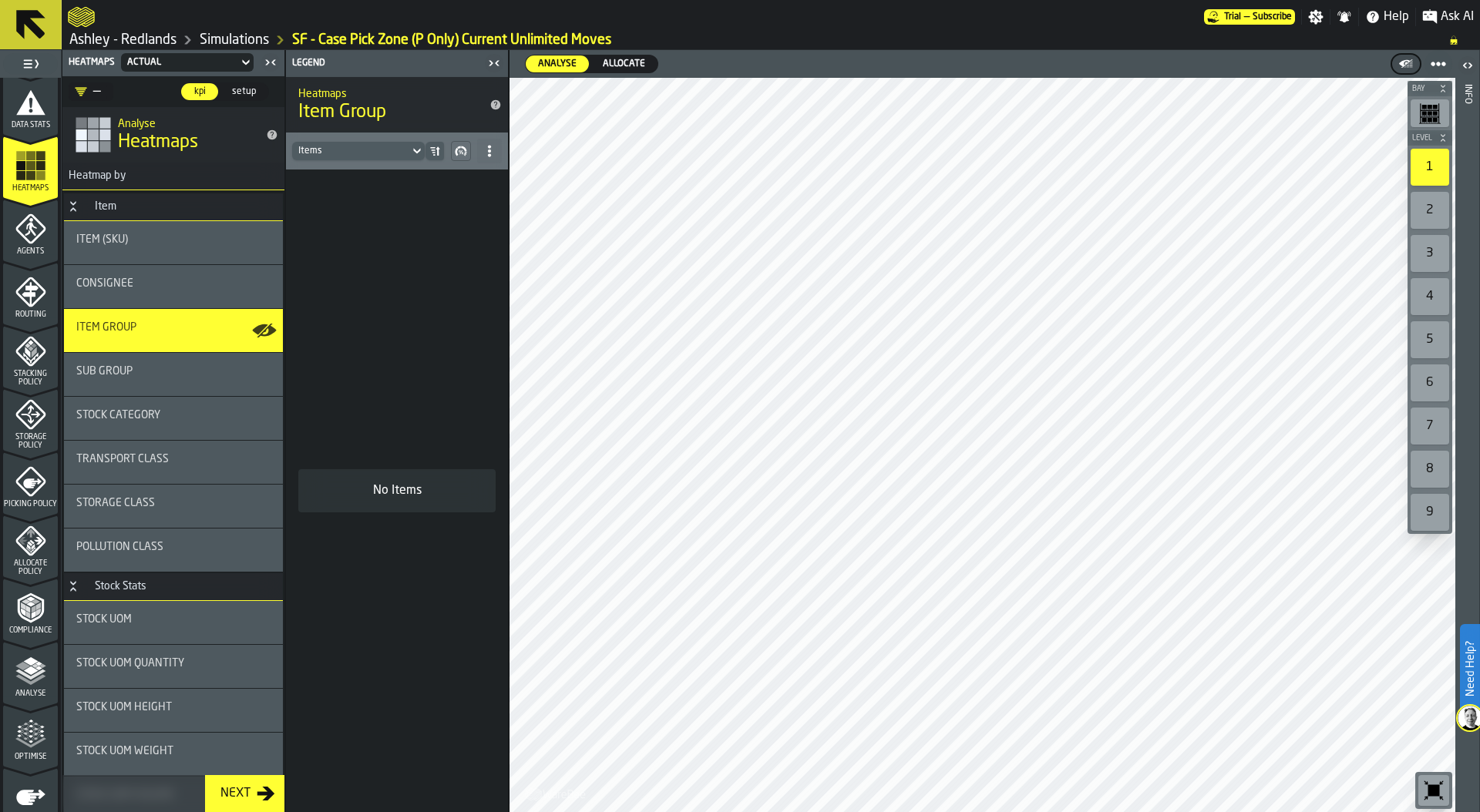
click at [167, 378] on div "Sub Group" at bounding box center [173, 374] width 194 height 19
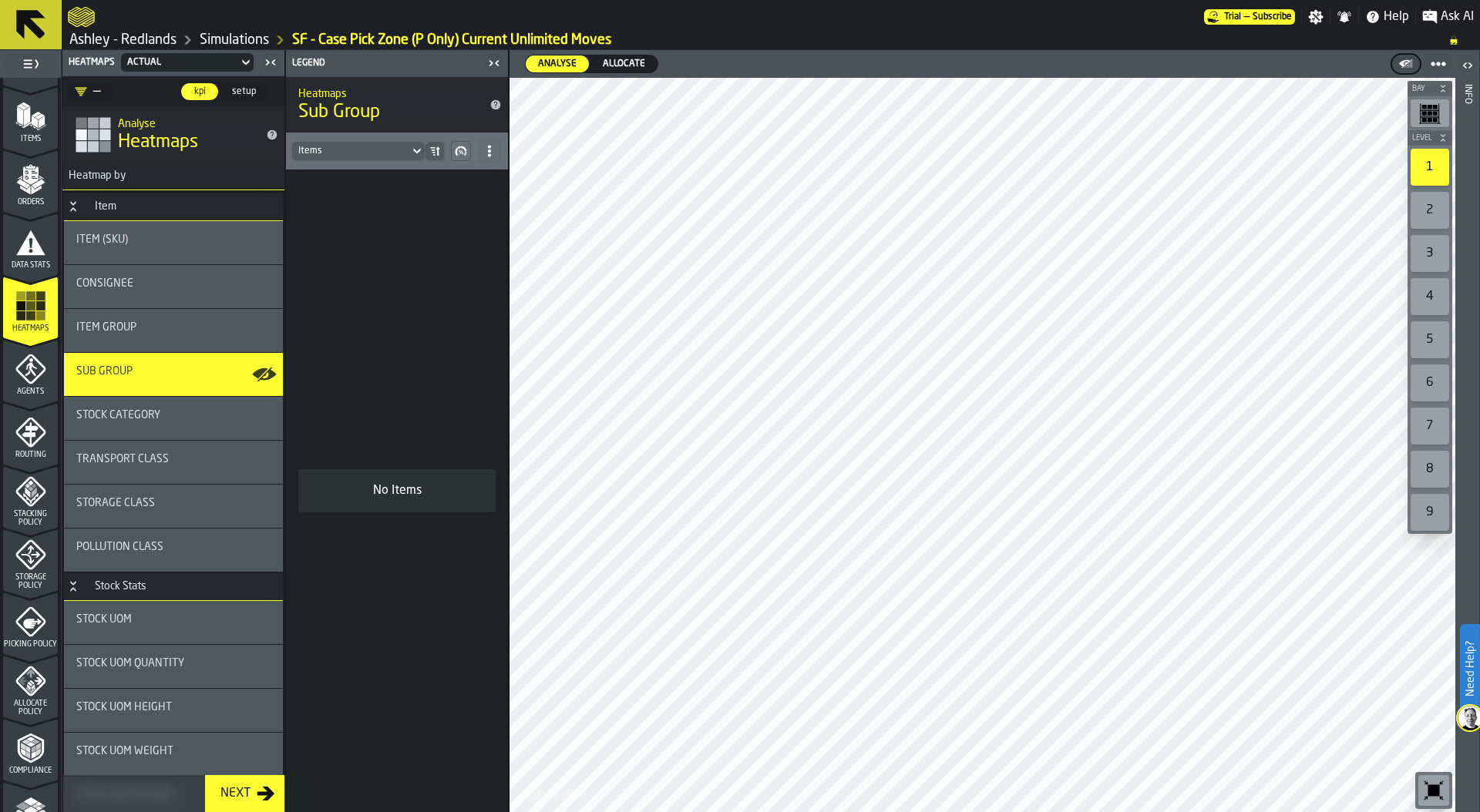
scroll to position [0, 0]
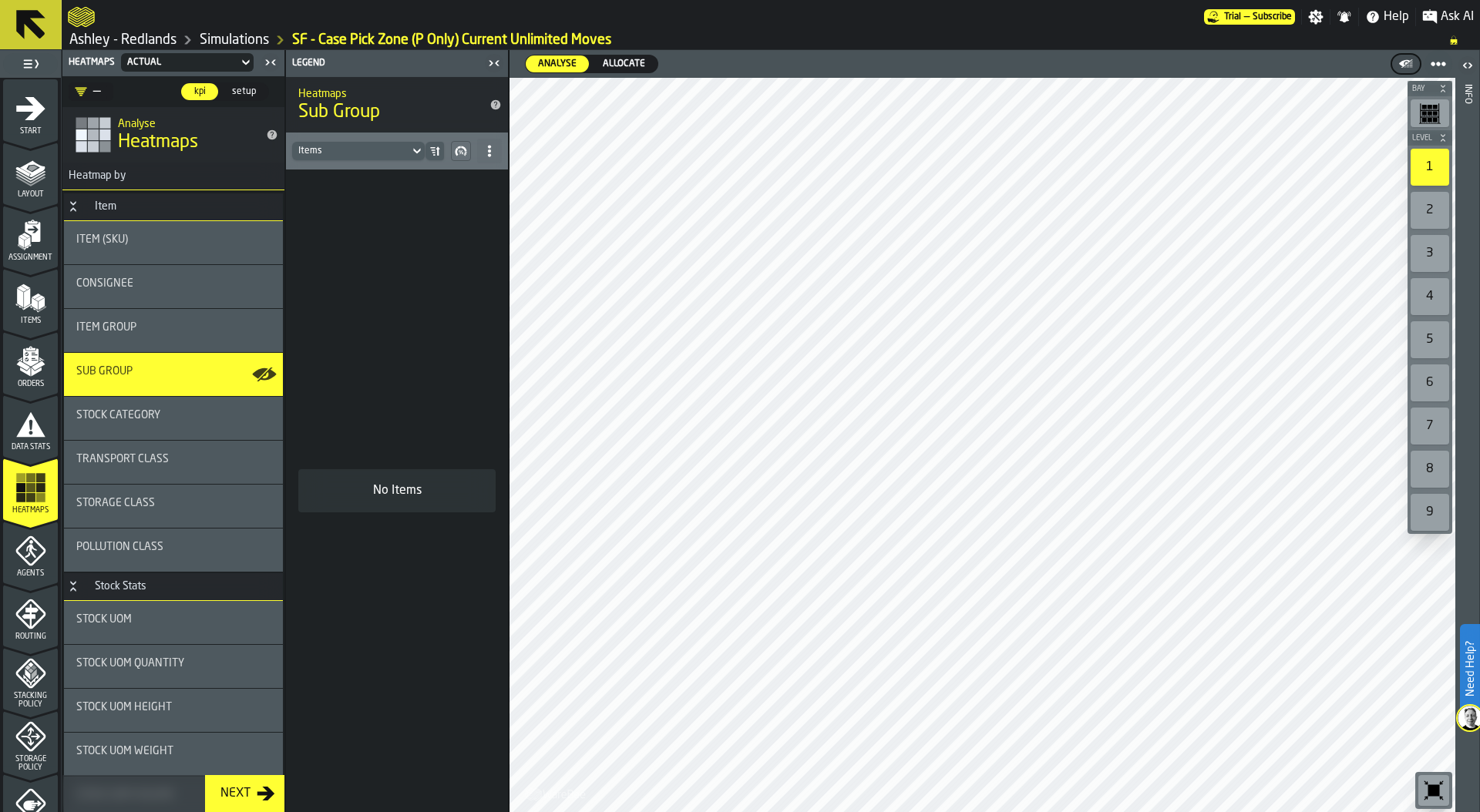
click at [38, 299] on icon "menu Items" at bounding box center [30, 298] width 31 height 31
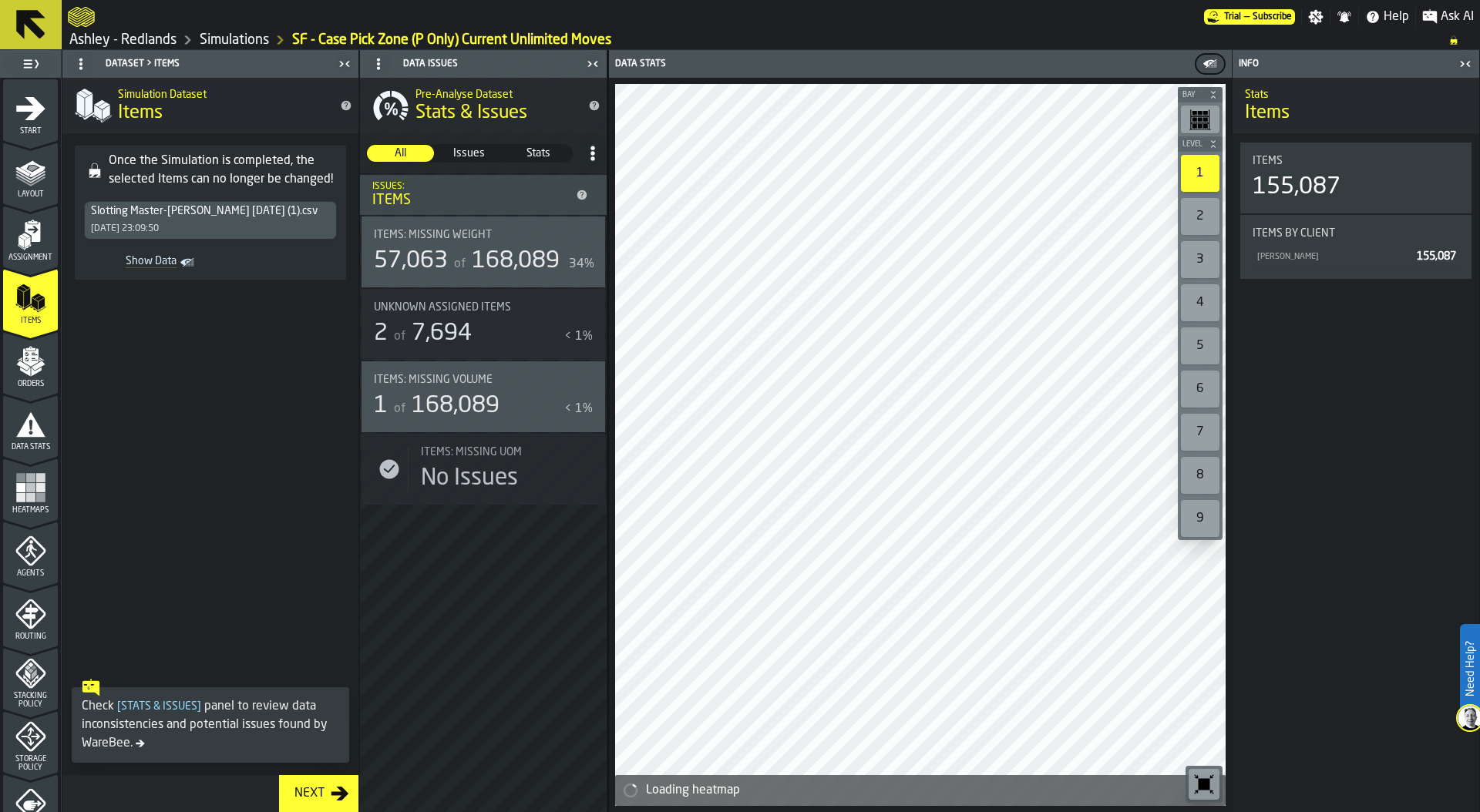
click at [0, 0] on icon "Show Data" at bounding box center [0, 0] width 0 height 0
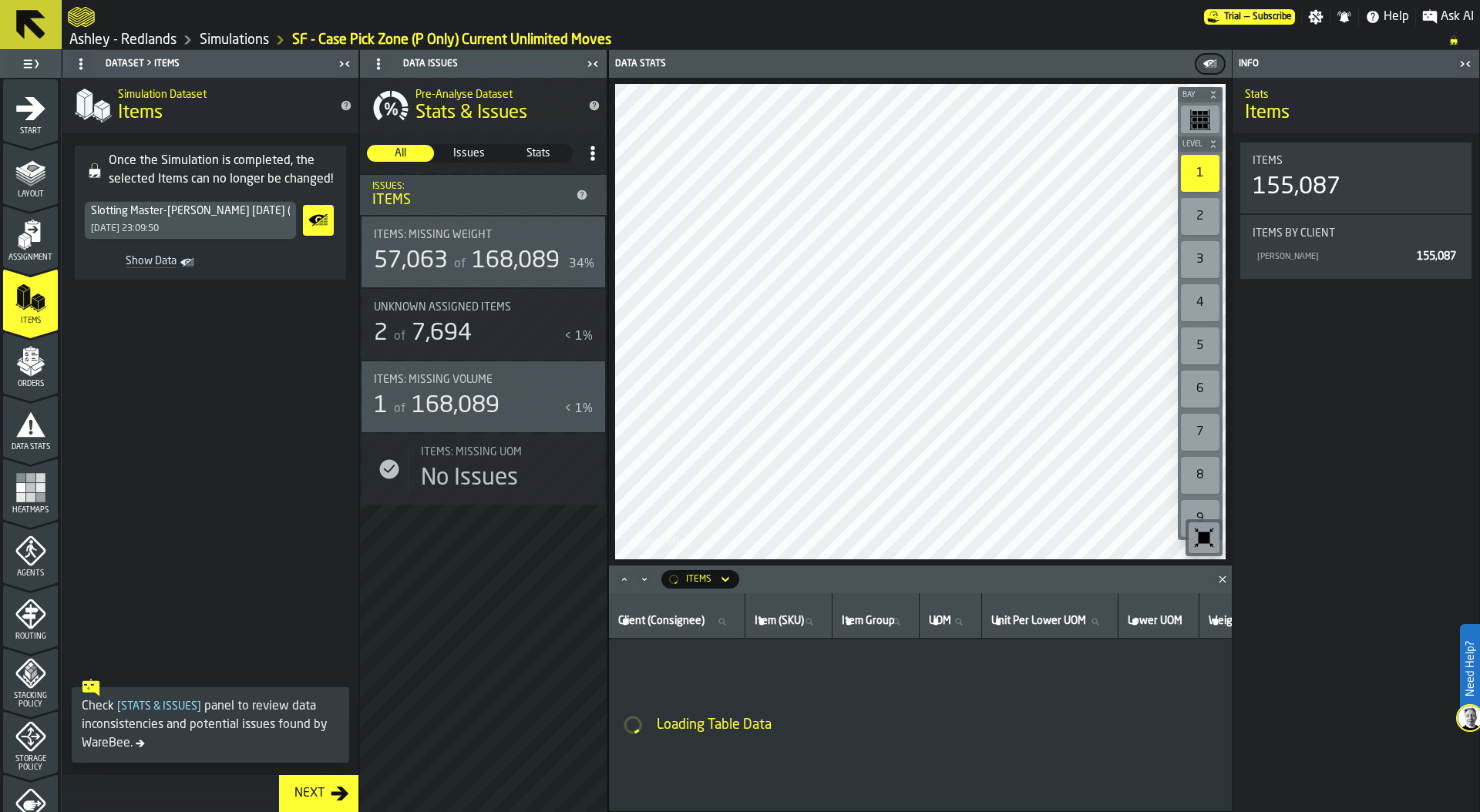
click at [1461, 60] on icon "button-toggle-Close me" at bounding box center [1465, 64] width 19 height 19
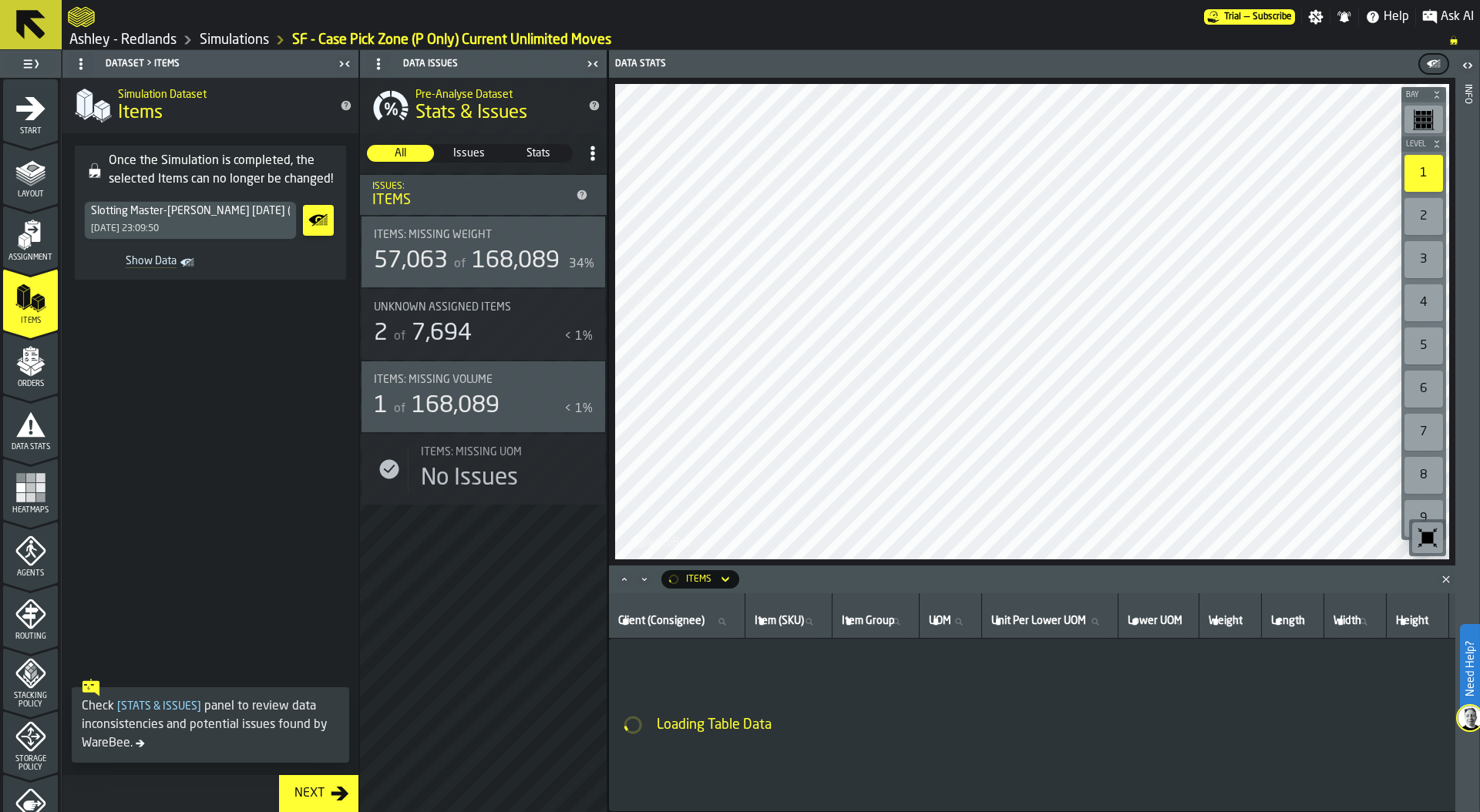
click at [588, 60] on icon "button-toggle-Close me" at bounding box center [592, 64] width 19 height 19
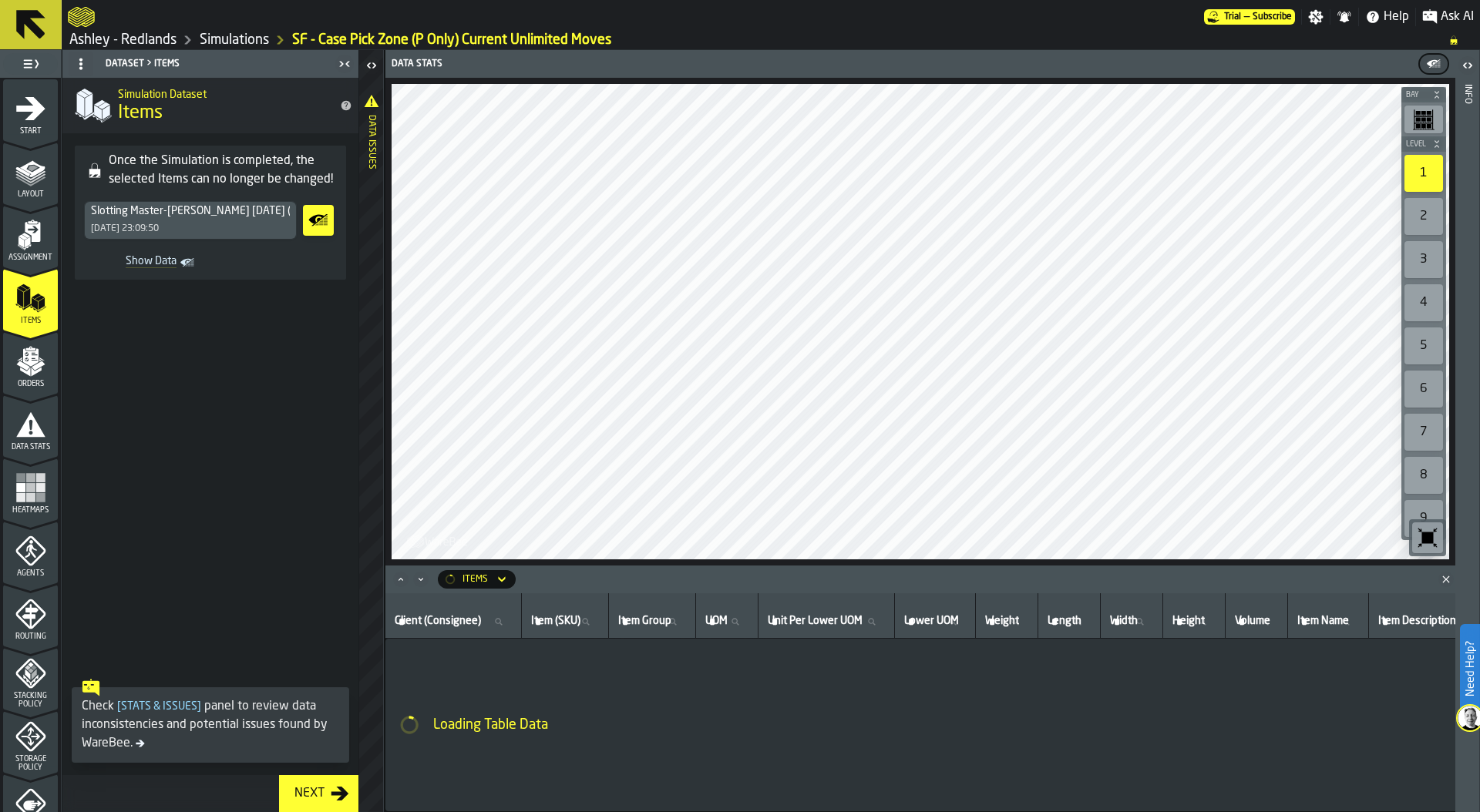
click at [333, 66] on div "button-toggle-Close me" at bounding box center [344, 64] width 21 height 19
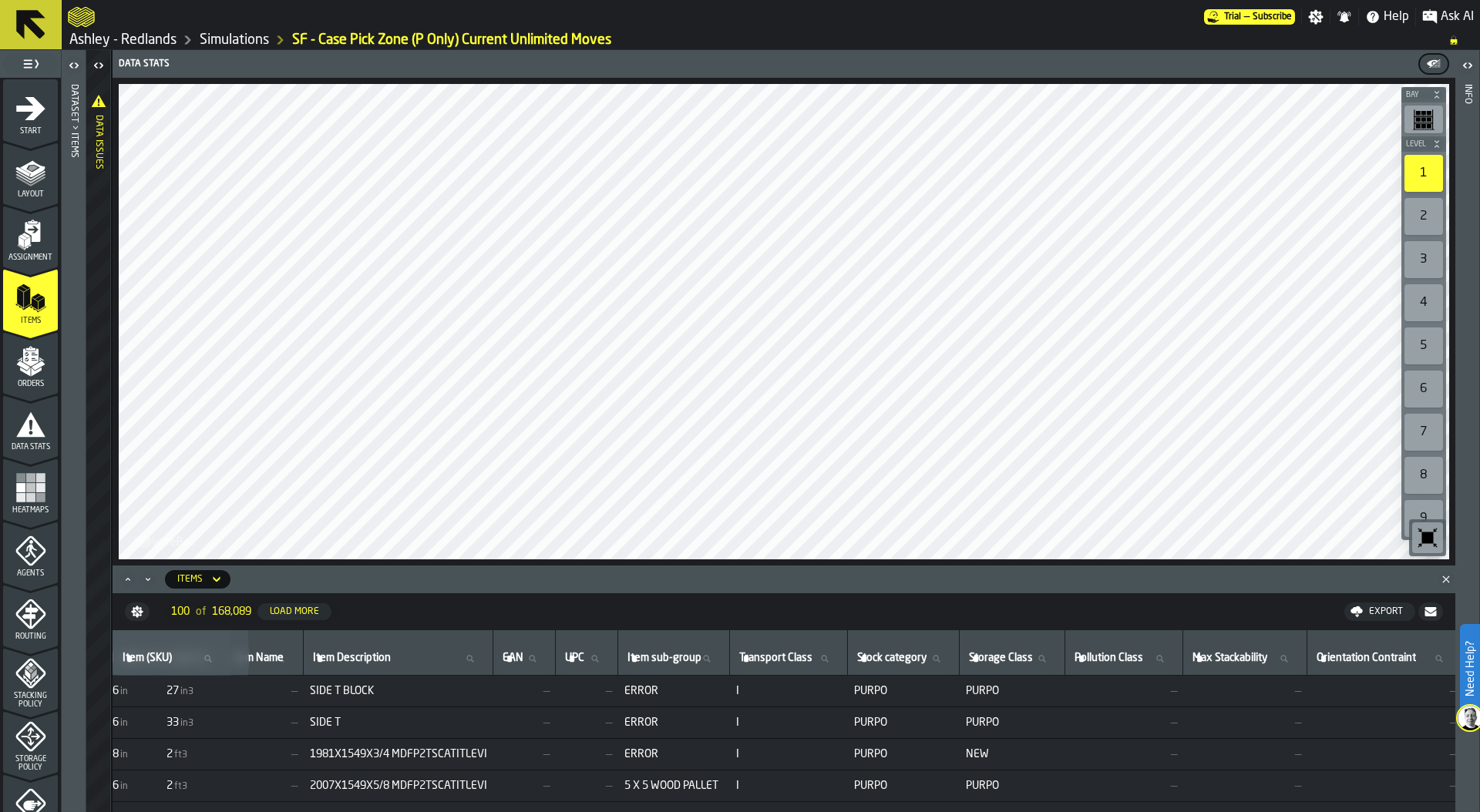
scroll to position [0, 935]
click at [954, 761] on td "NEW" at bounding box center [1005, 755] width 106 height 32
click at [847, 753] on span "PURPO" at bounding box center [897, 754] width 99 height 12
click at [959, 755] on span "NEW" at bounding box center [1005, 754] width 93 height 12
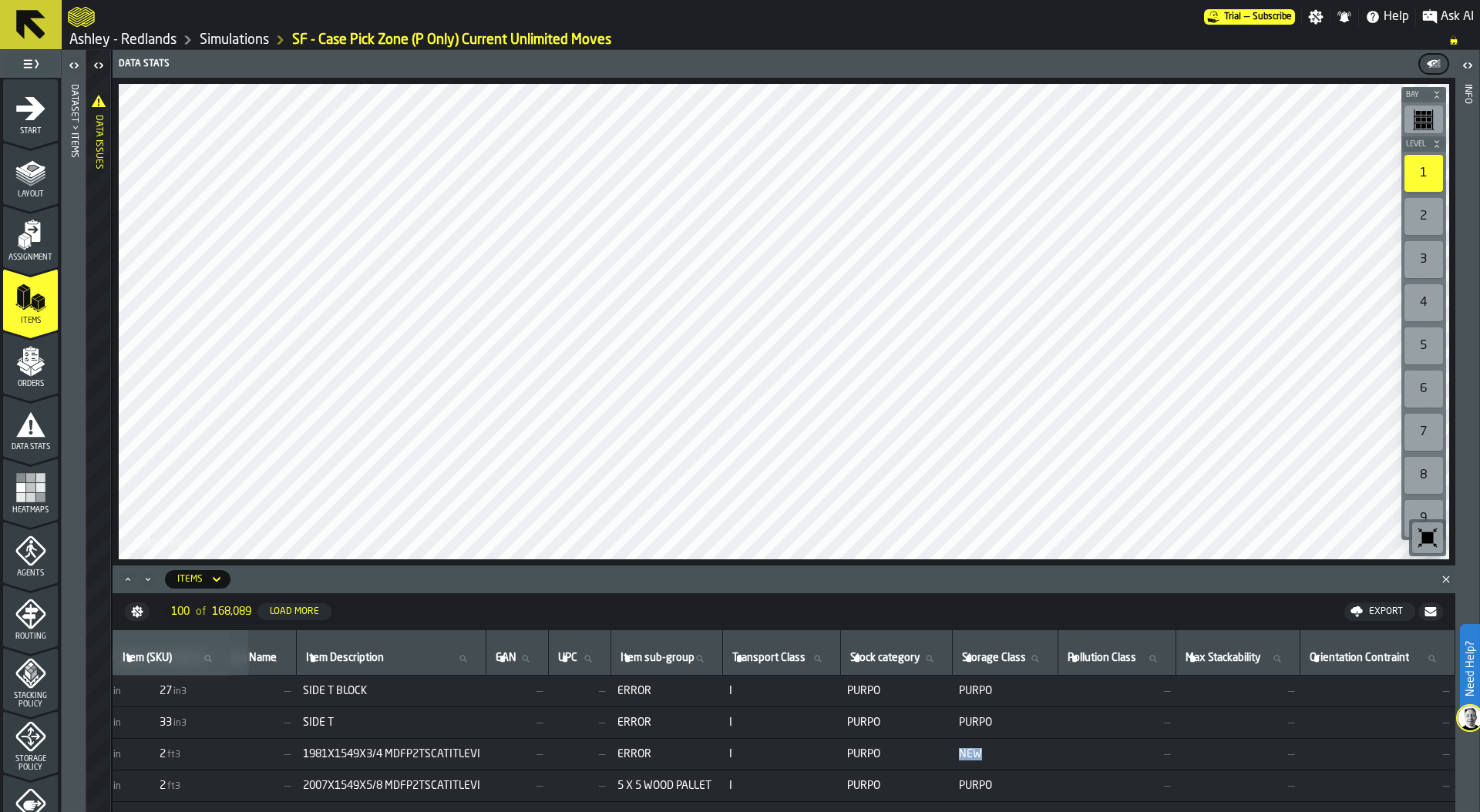
click at [959, 755] on span "NEW" at bounding box center [1005, 754] width 93 height 12
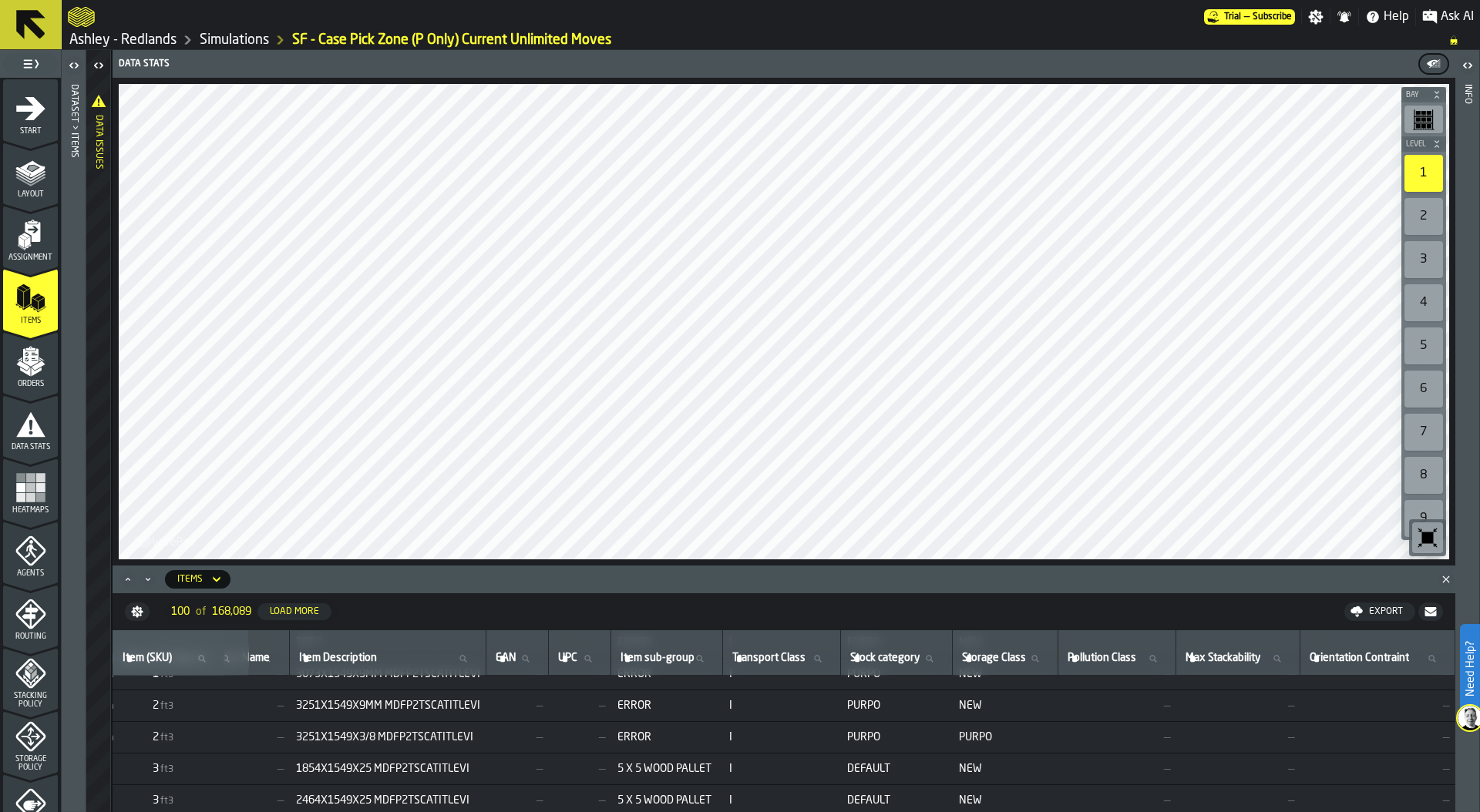
scroll to position [527, 935]
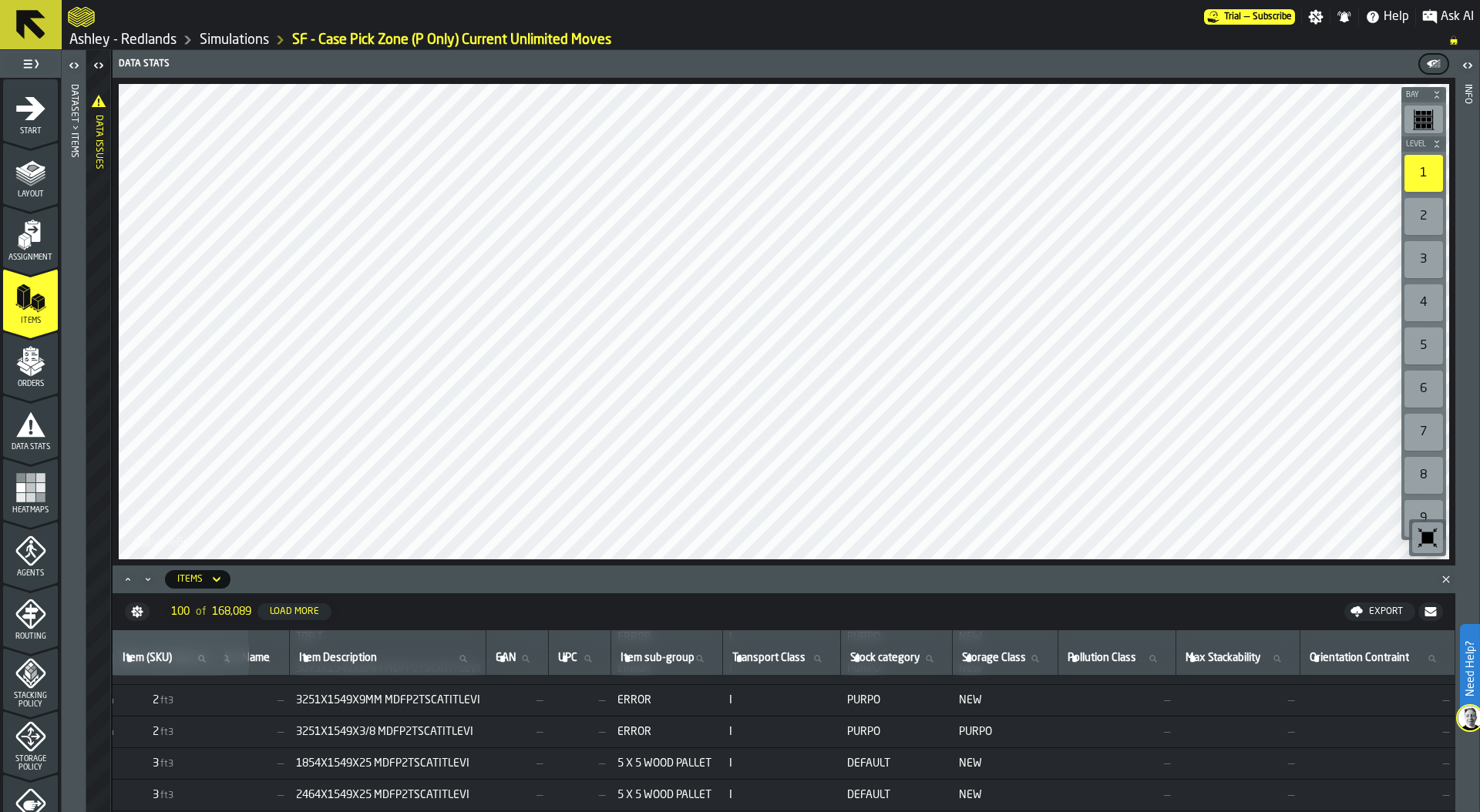
click at [170, 43] on link "Ashley - Redlands" at bounding box center [122, 40] width 107 height 17
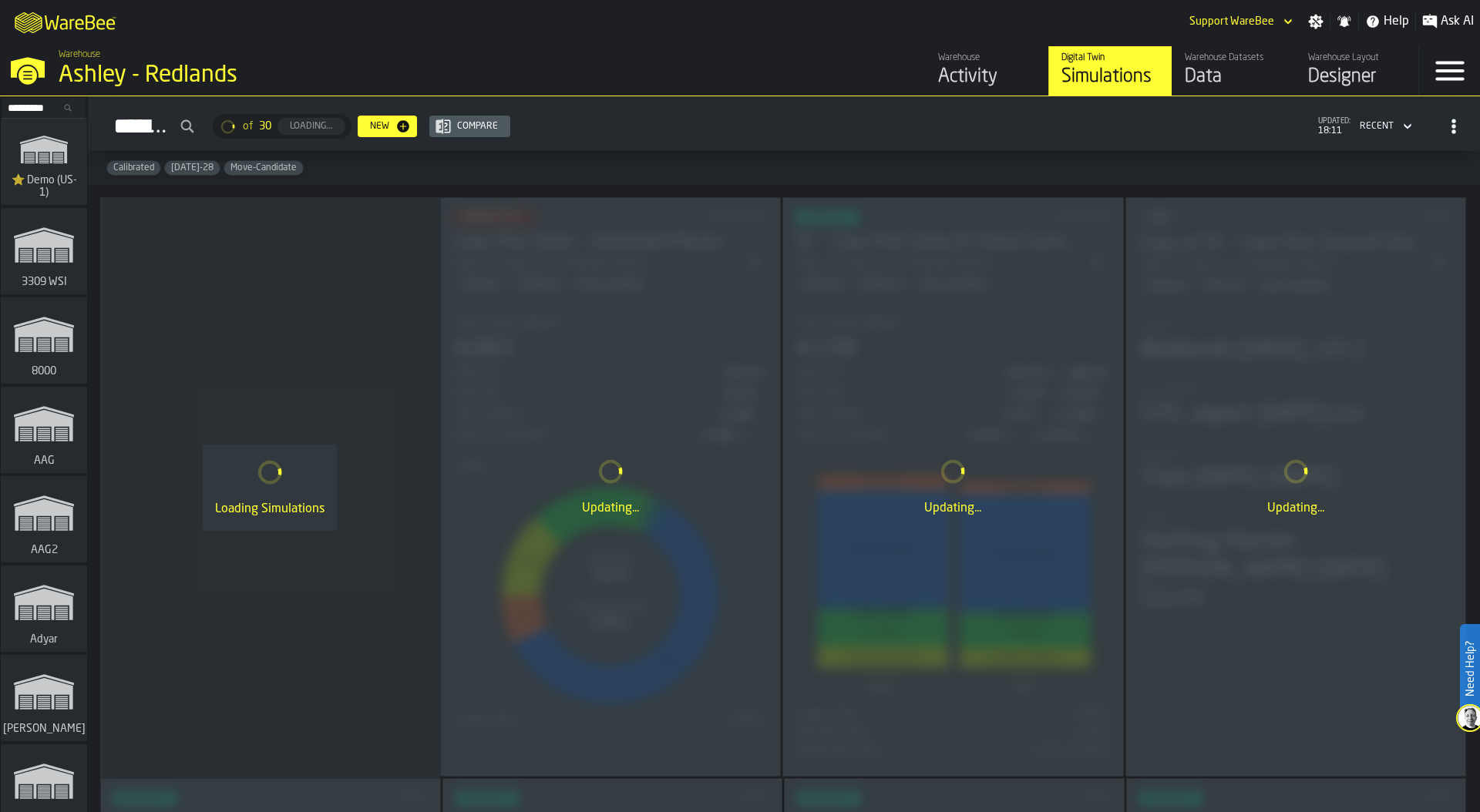
click at [1260, 60] on div "Warehouse Datasets" at bounding box center [1233, 58] width 98 height 11
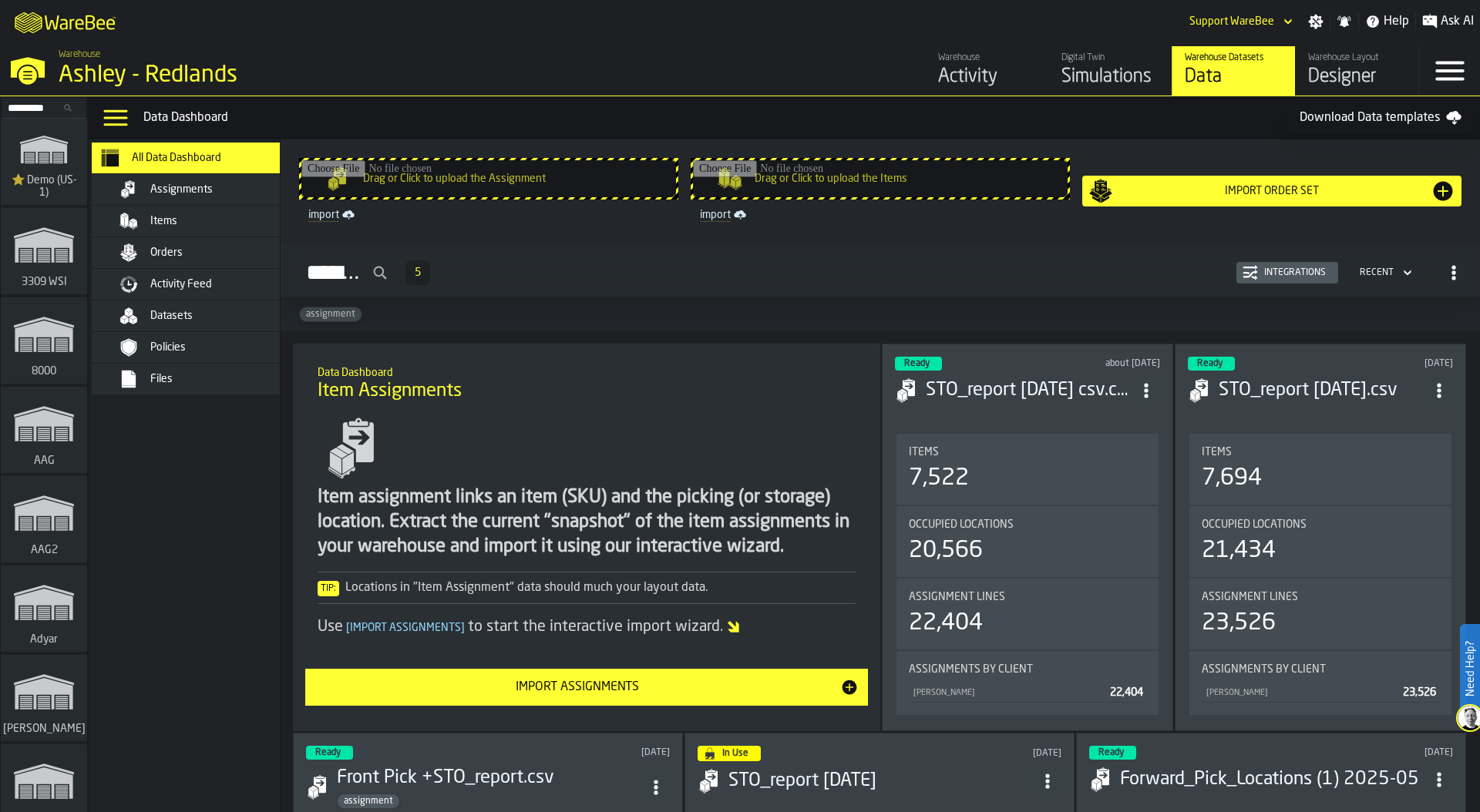
click at [184, 227] on div "Items" at bounding box center [208, 221] width 188 height 19
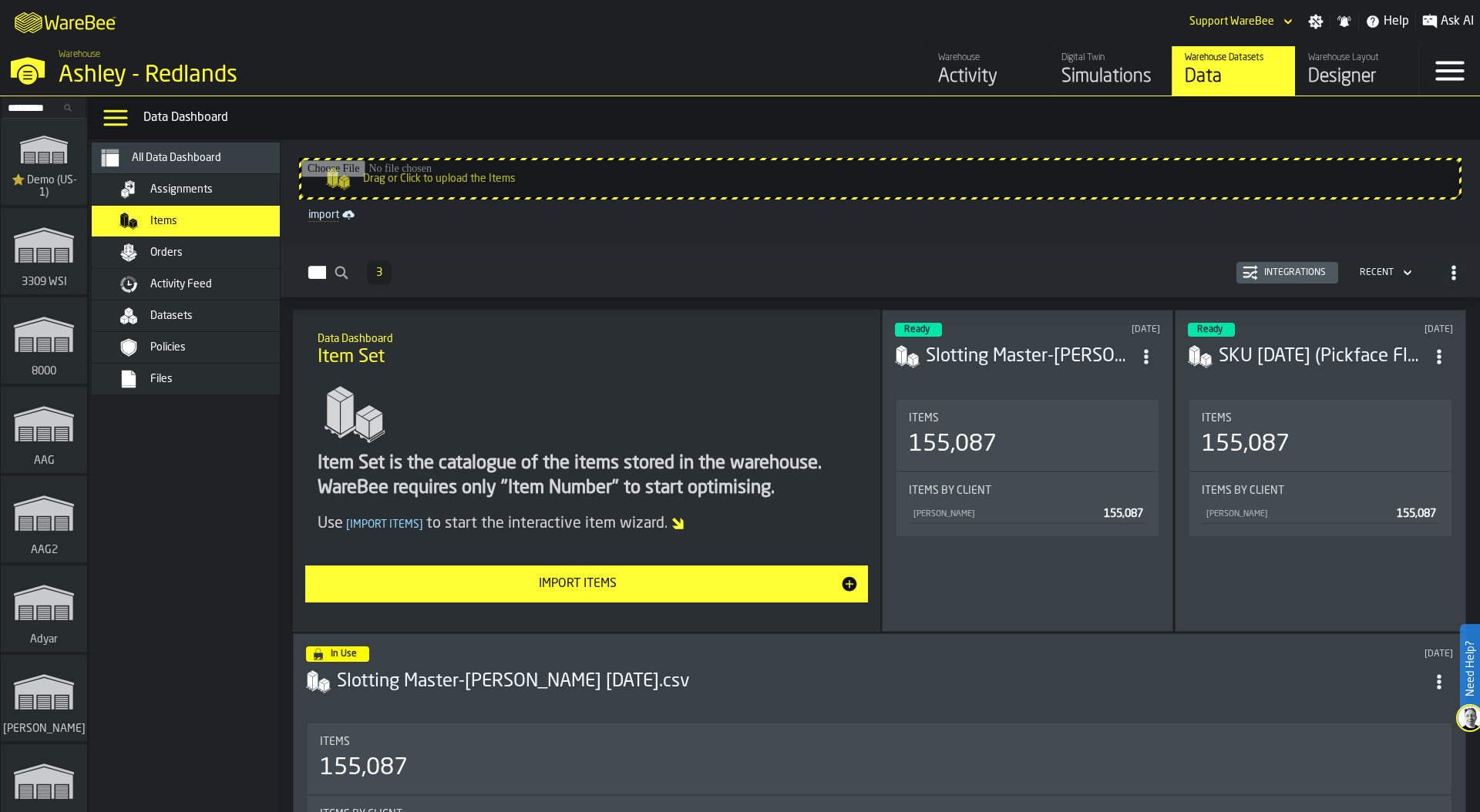
click at [1273, 271] on div "Integrations" at bounding box center [1295, 273] width 74 height 11
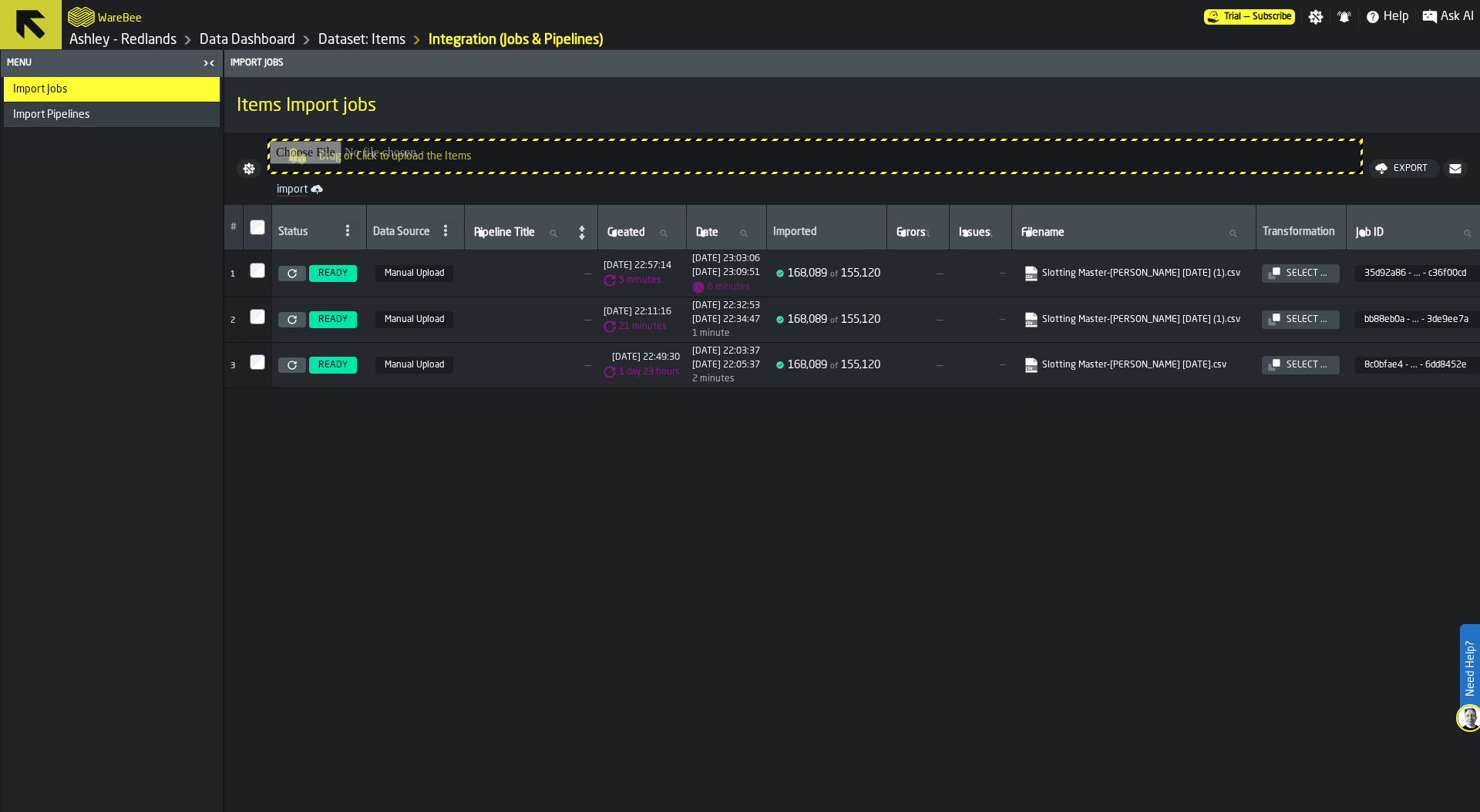
click at [293, 269] on icon at bounding box center [292, 273] width 9 height 9
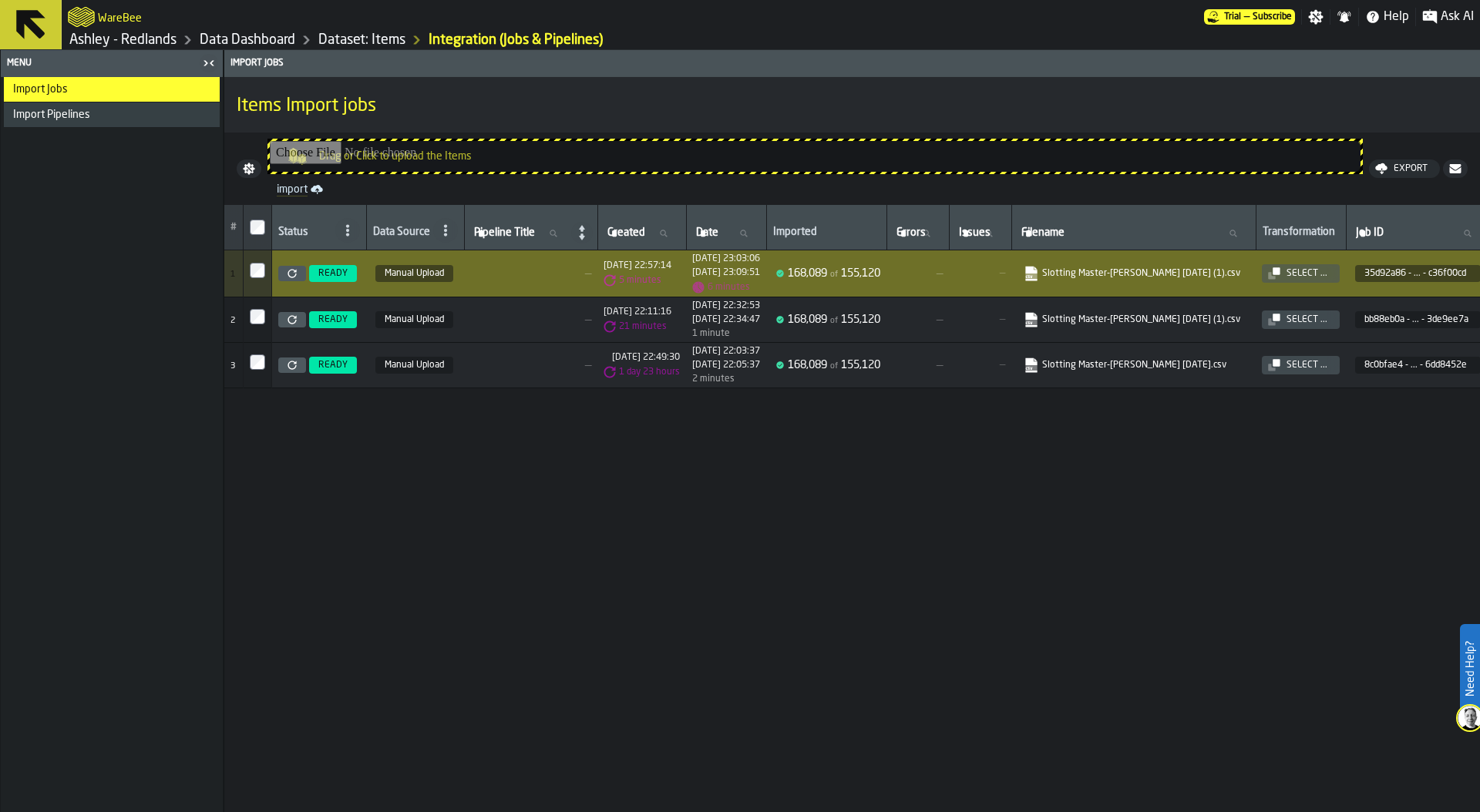
click at [261, 38] on link "Data Dashboard" at bounding box center [247, 40] width 96 height 17
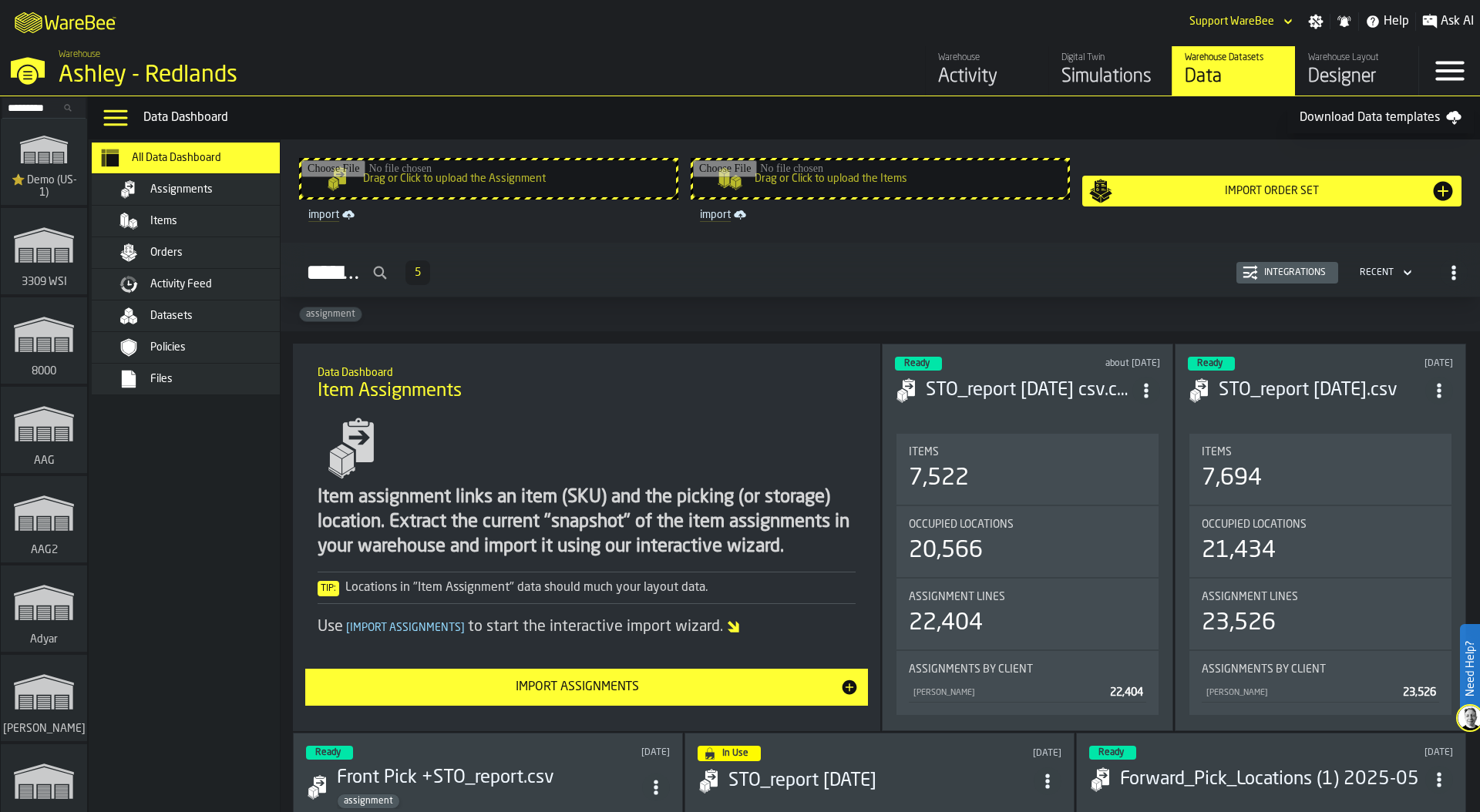
click at [1335, 74] on div "Designer" at bounding box center [1357, 77] width 98 height 25
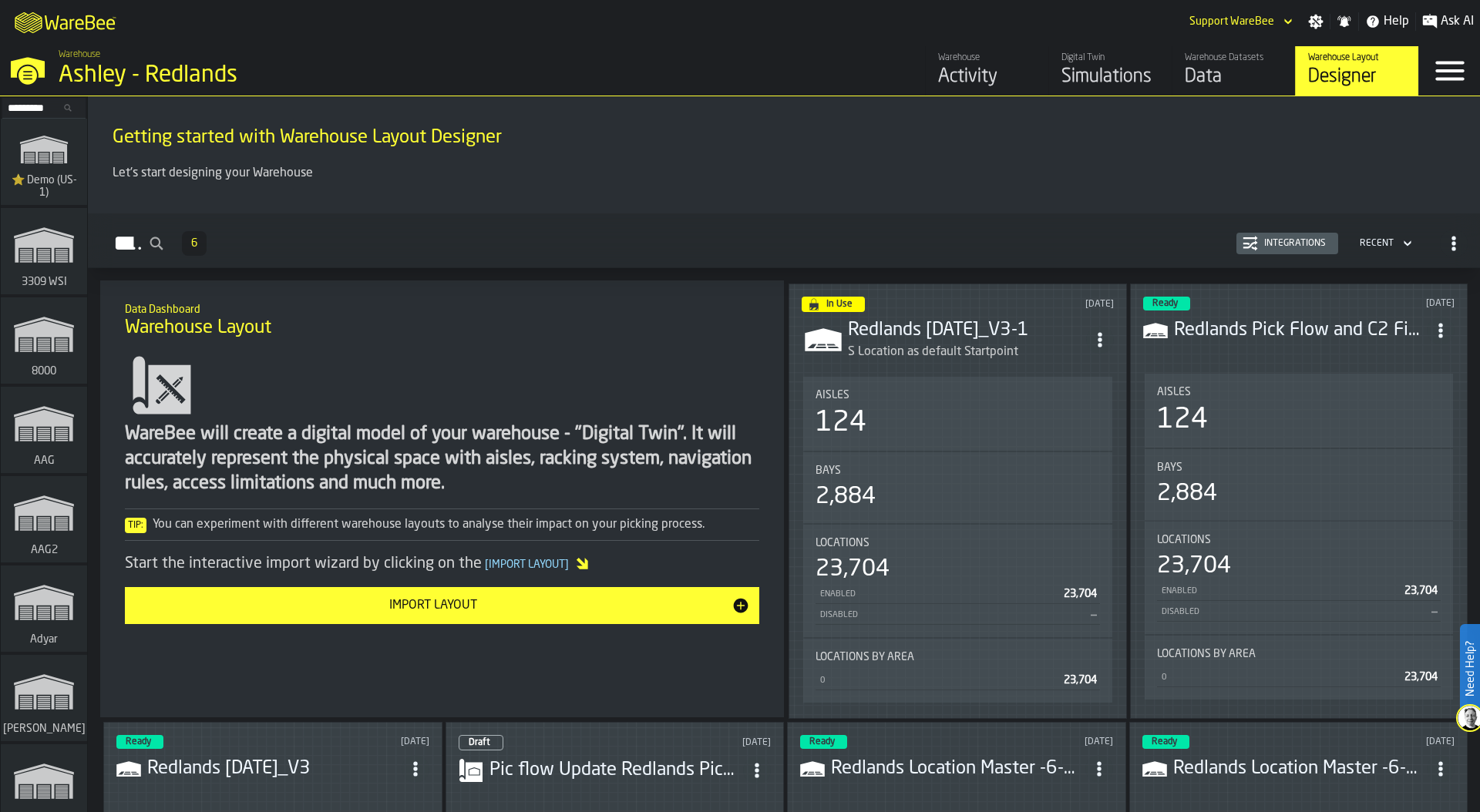
click at [1295, 242] on div "Integrations" at bounding box center [1295, 244] width 74 height 11
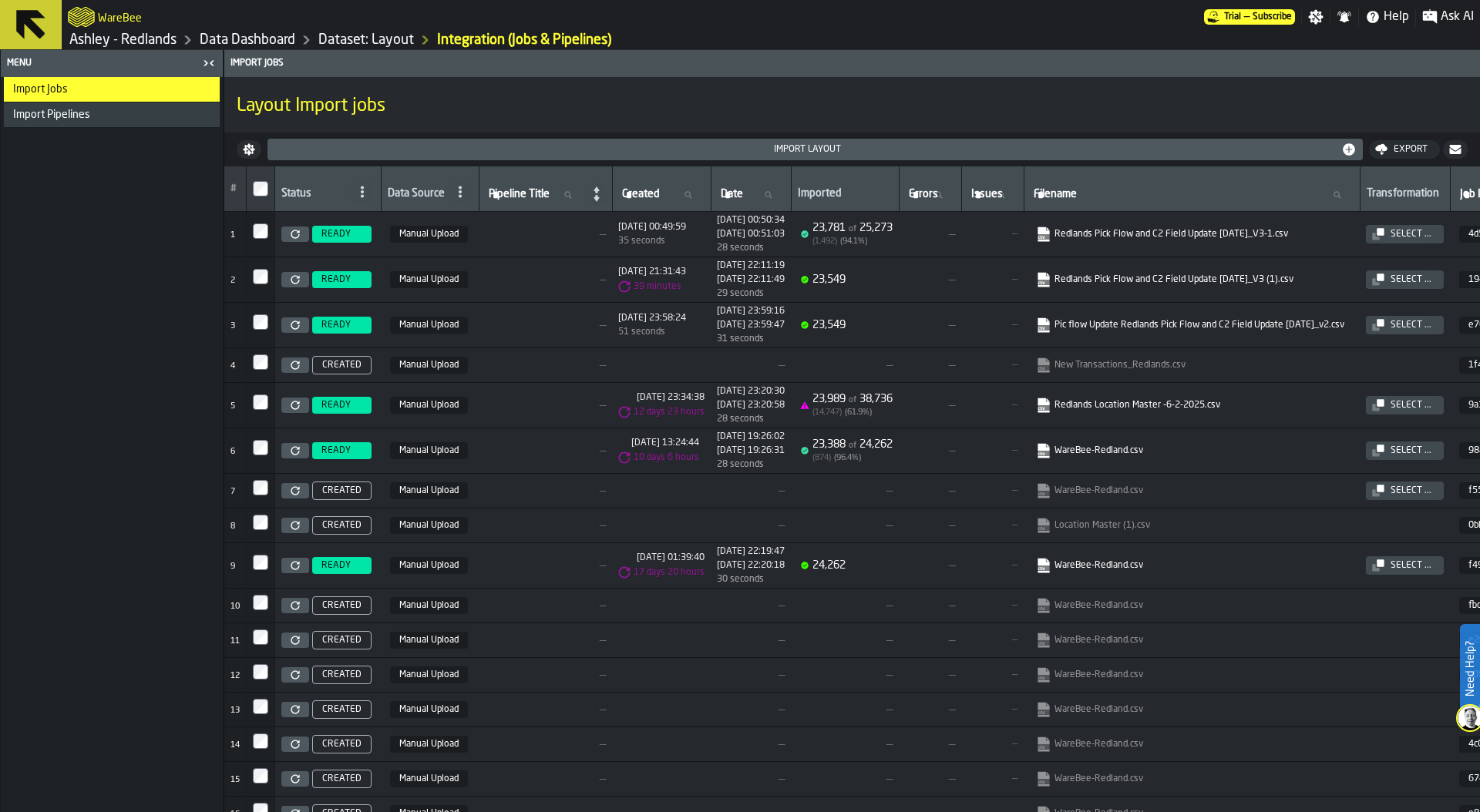
click at [251, 37] on link "Data Dashboard" at bounding box center [247, 40] width 96 height 17
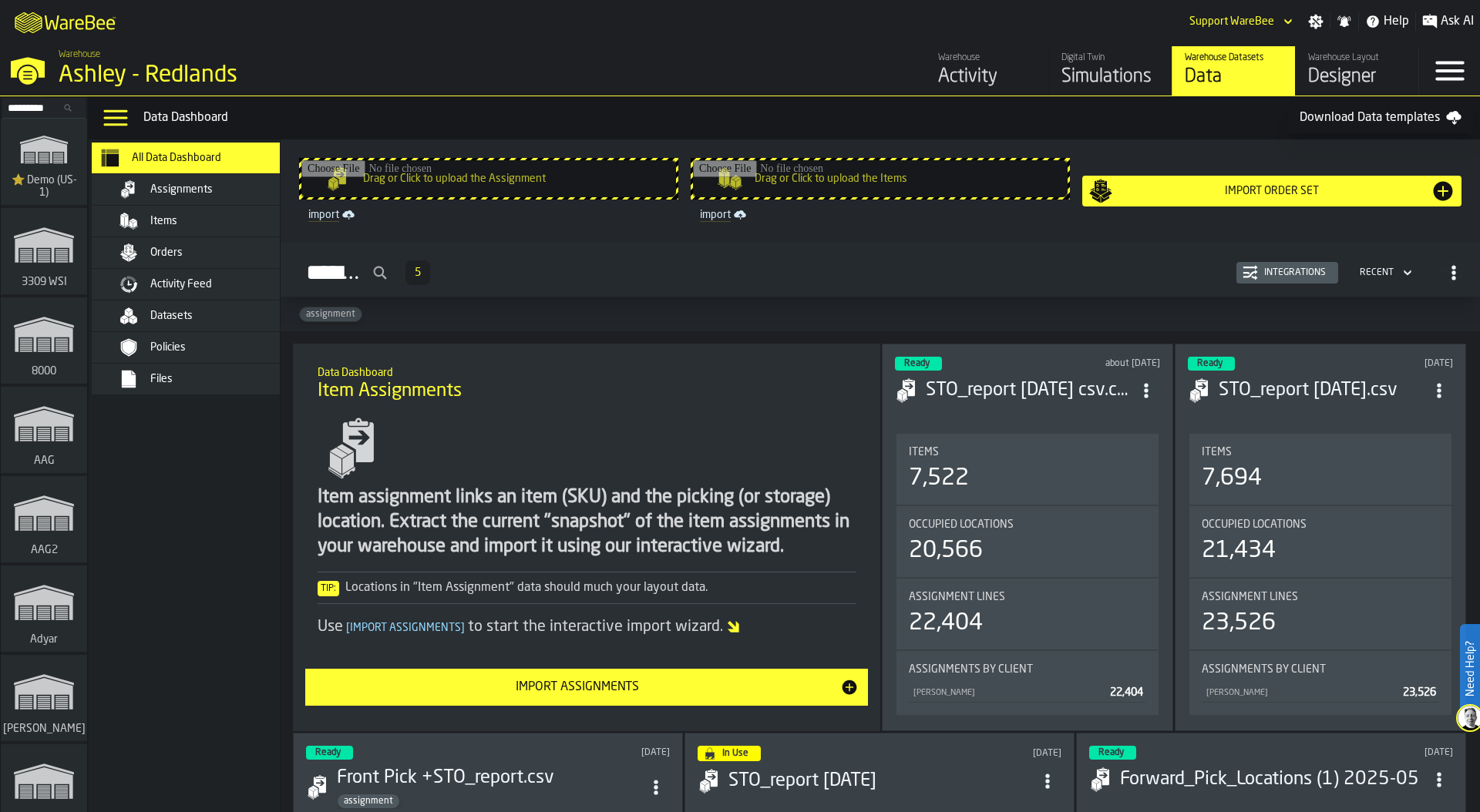
click at [1345, 82] on div "Designer" at bounding box center [1357, 77] width 98 height 25
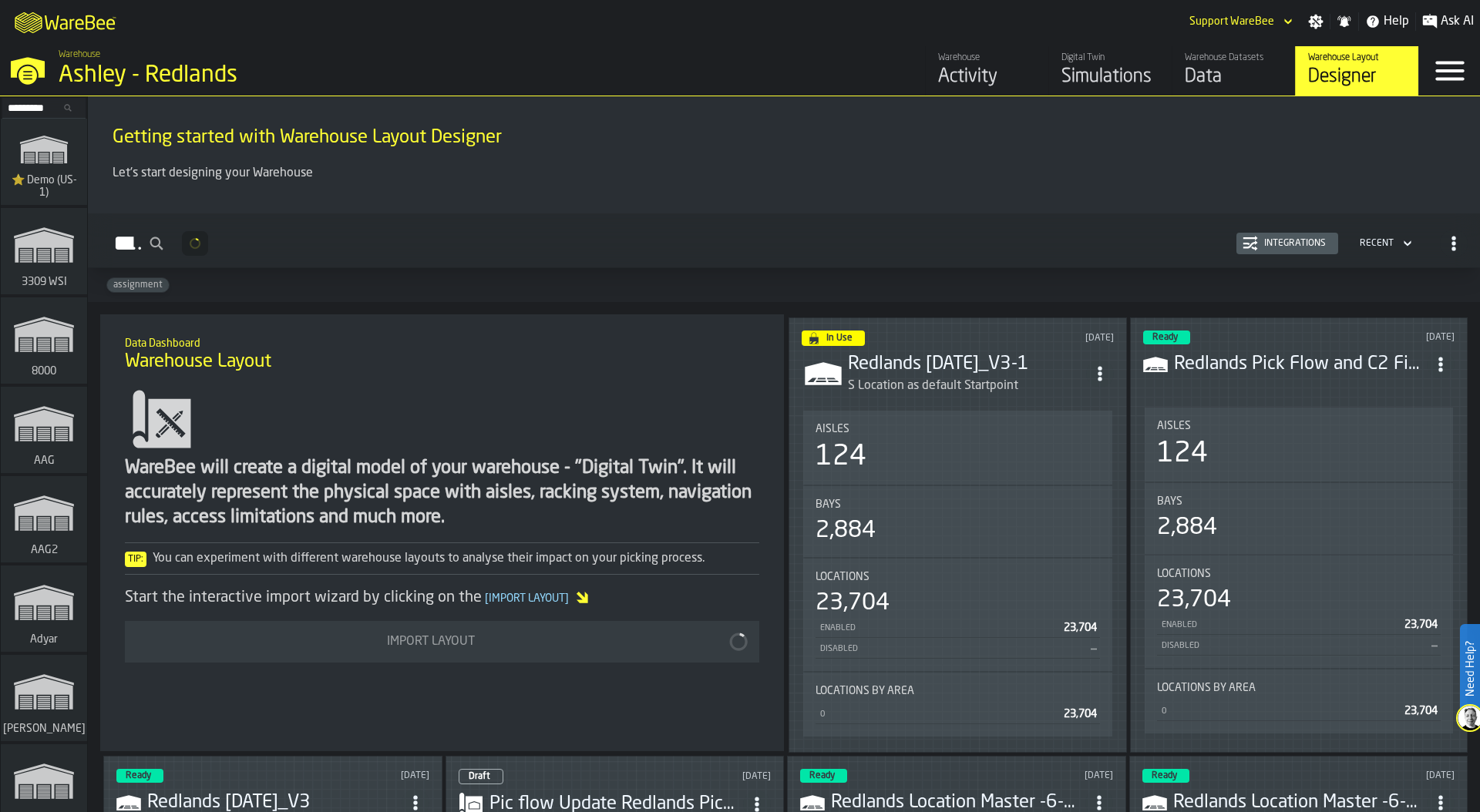
click at [1096, 366] on icon "ItemListCard-DashboardItemContainer" at bounding box center [1100, 373] width 15 height 15
click at [1070, 442] on div "Edit in Designer" at bounding box center [1062, 438] width 85 height 19
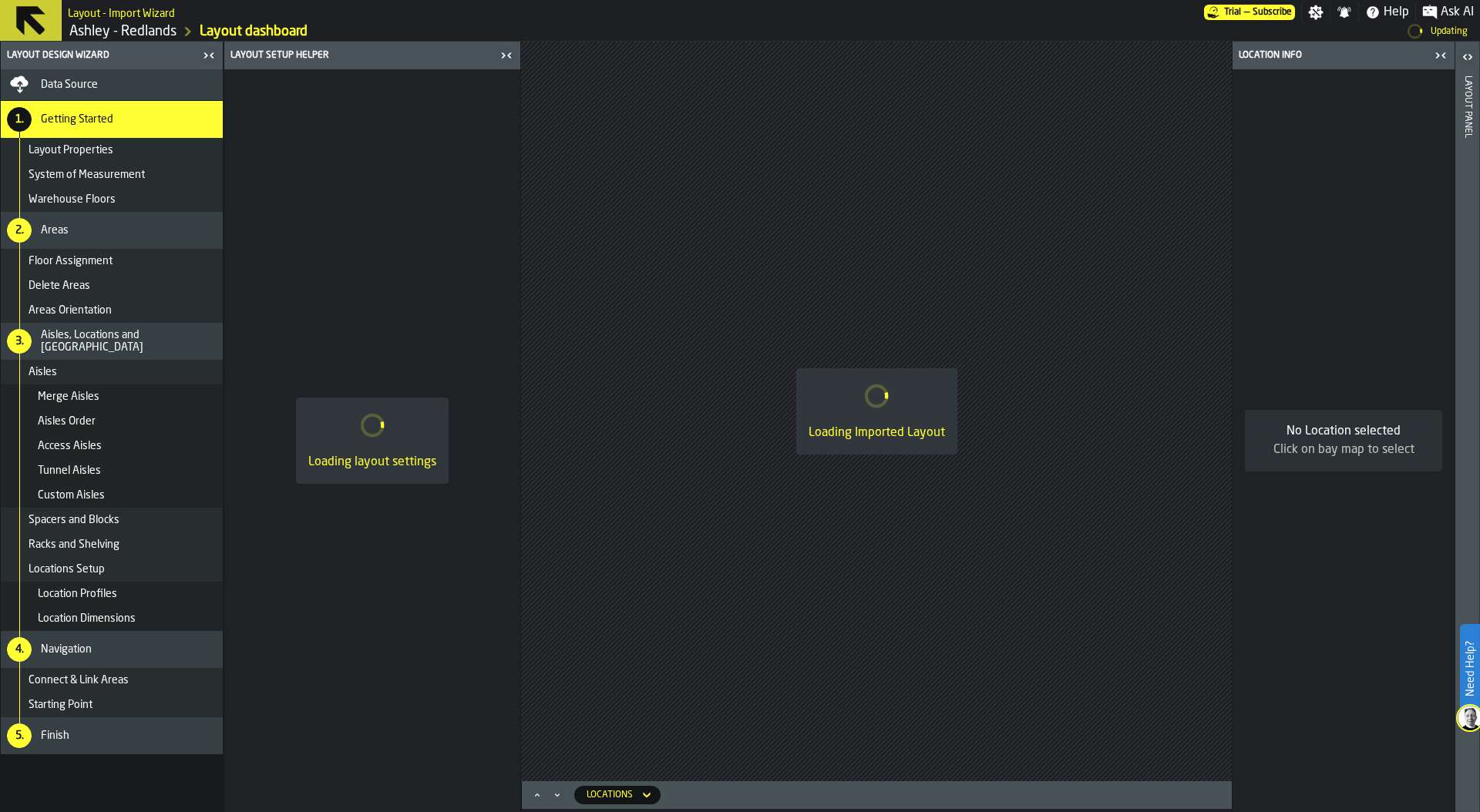
click at [106, 80] on div "Data Source" at bounding box center [129, 85] width 176 height 12
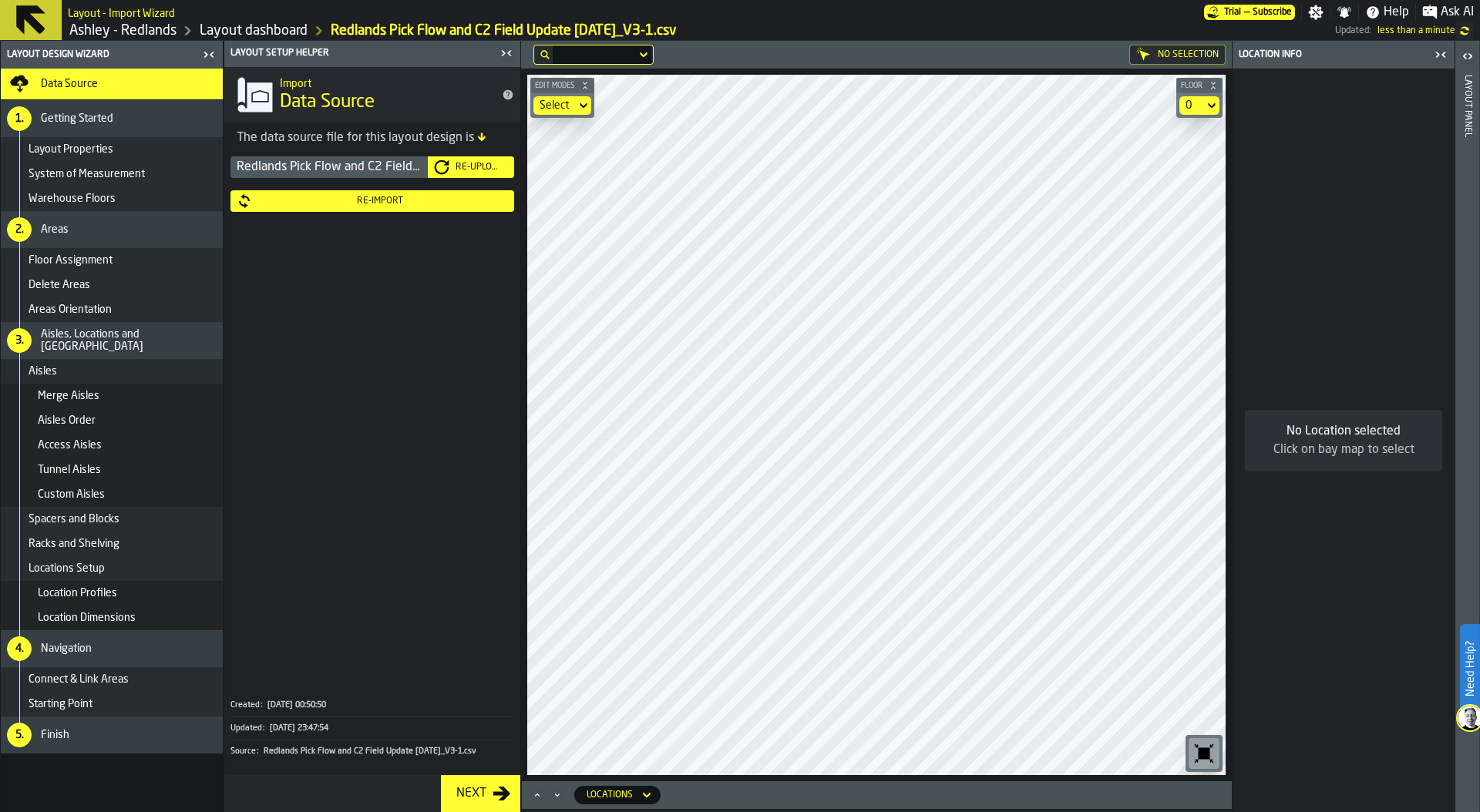
click at [437, 203] on div "Re-Import" at bounding box center [380, 201] width 256 height 11
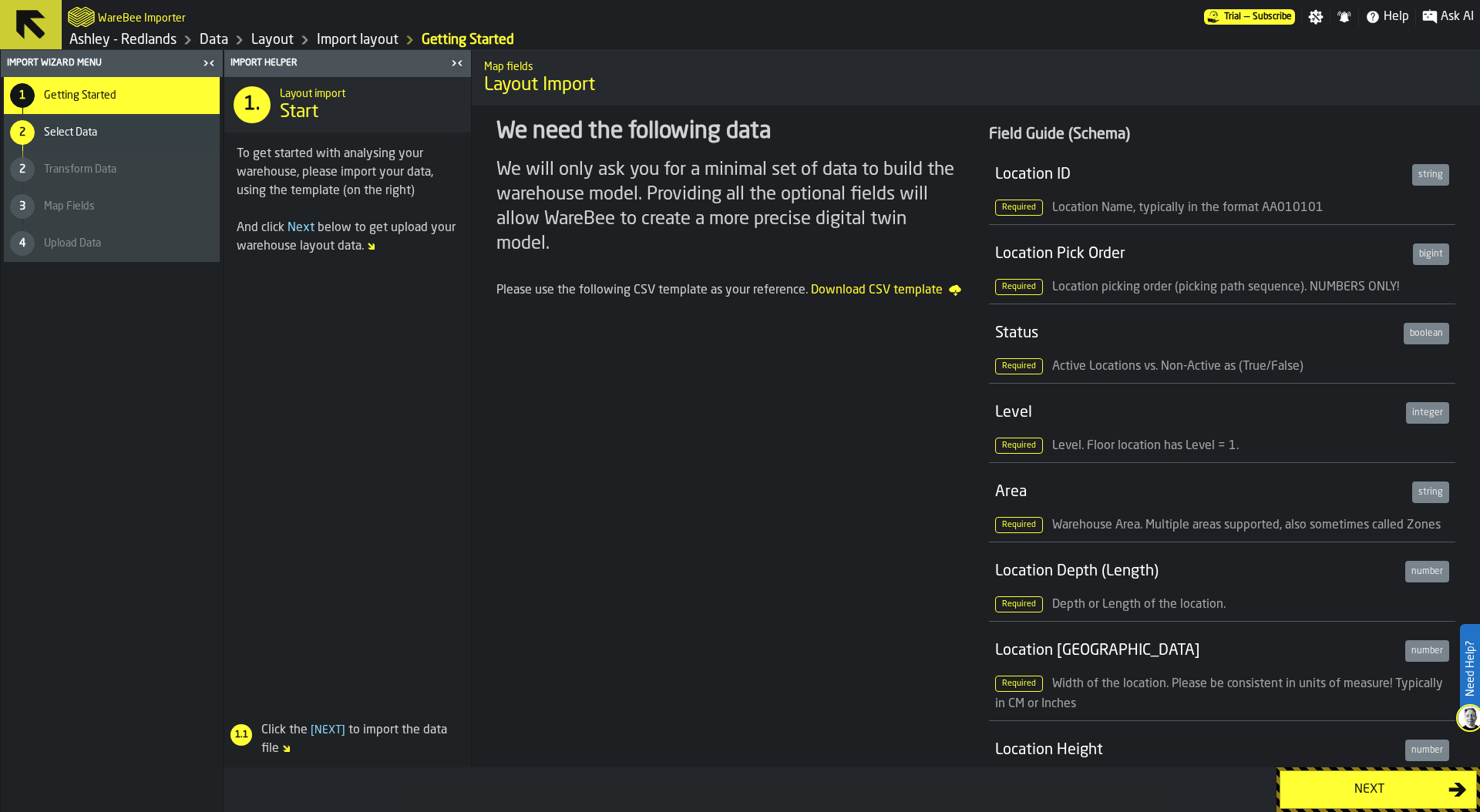
click at [1382, 796] on div "Next" at bounding box center [1368, 790] width 159 height 19
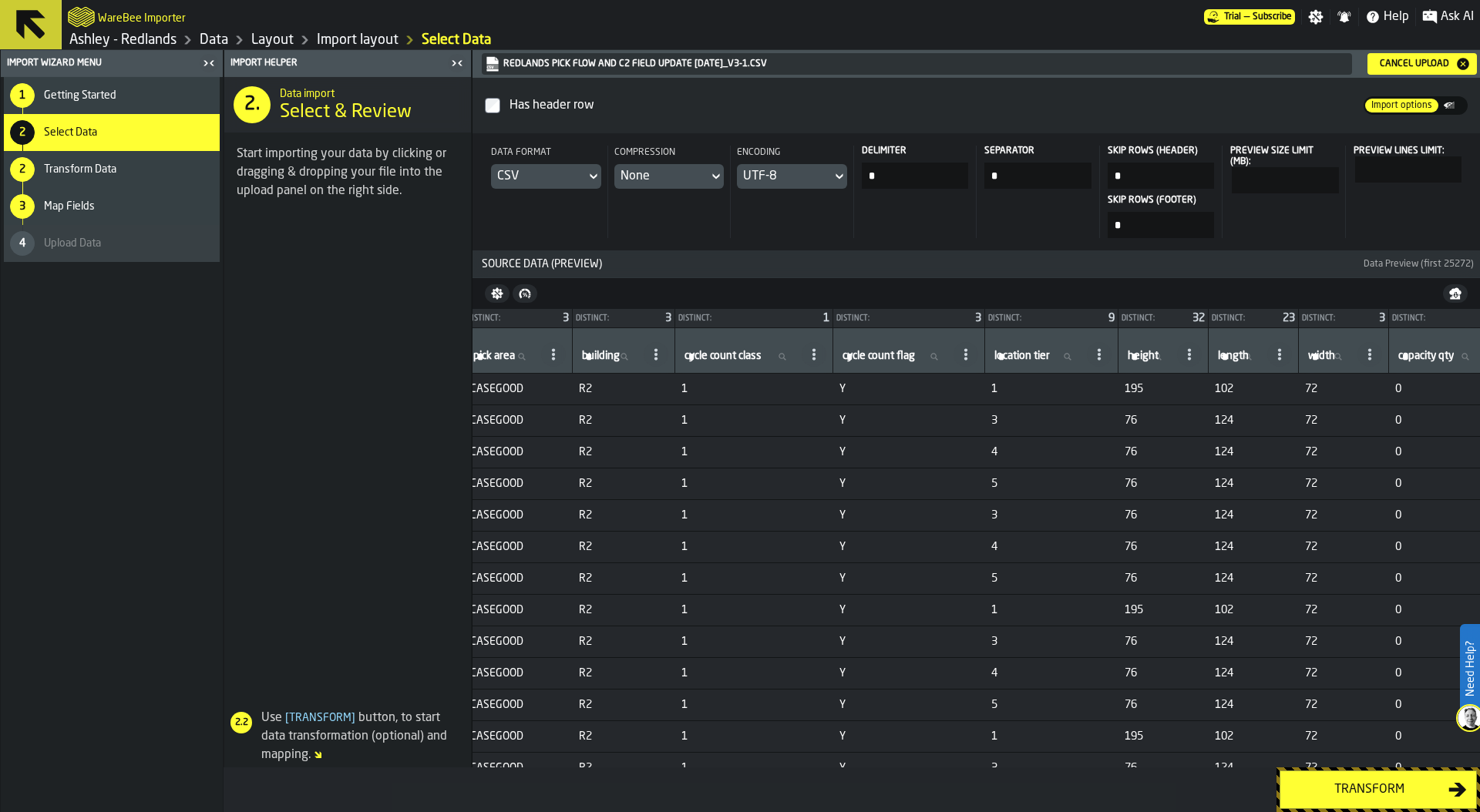
scroll to position [0, 932]
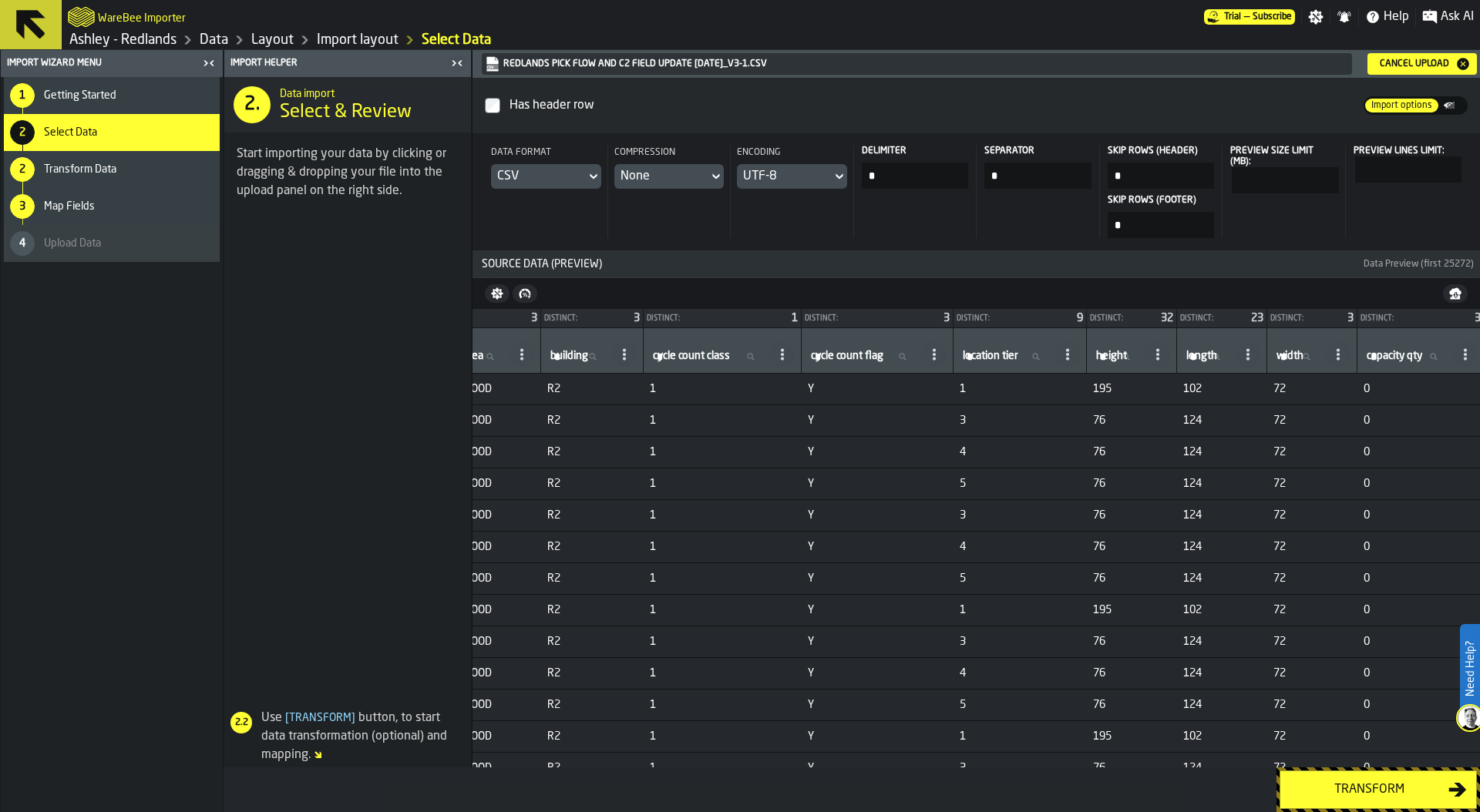
click at [1395, 785] on div "Transform" at bounding box center [1368, 790] width 159 height 19
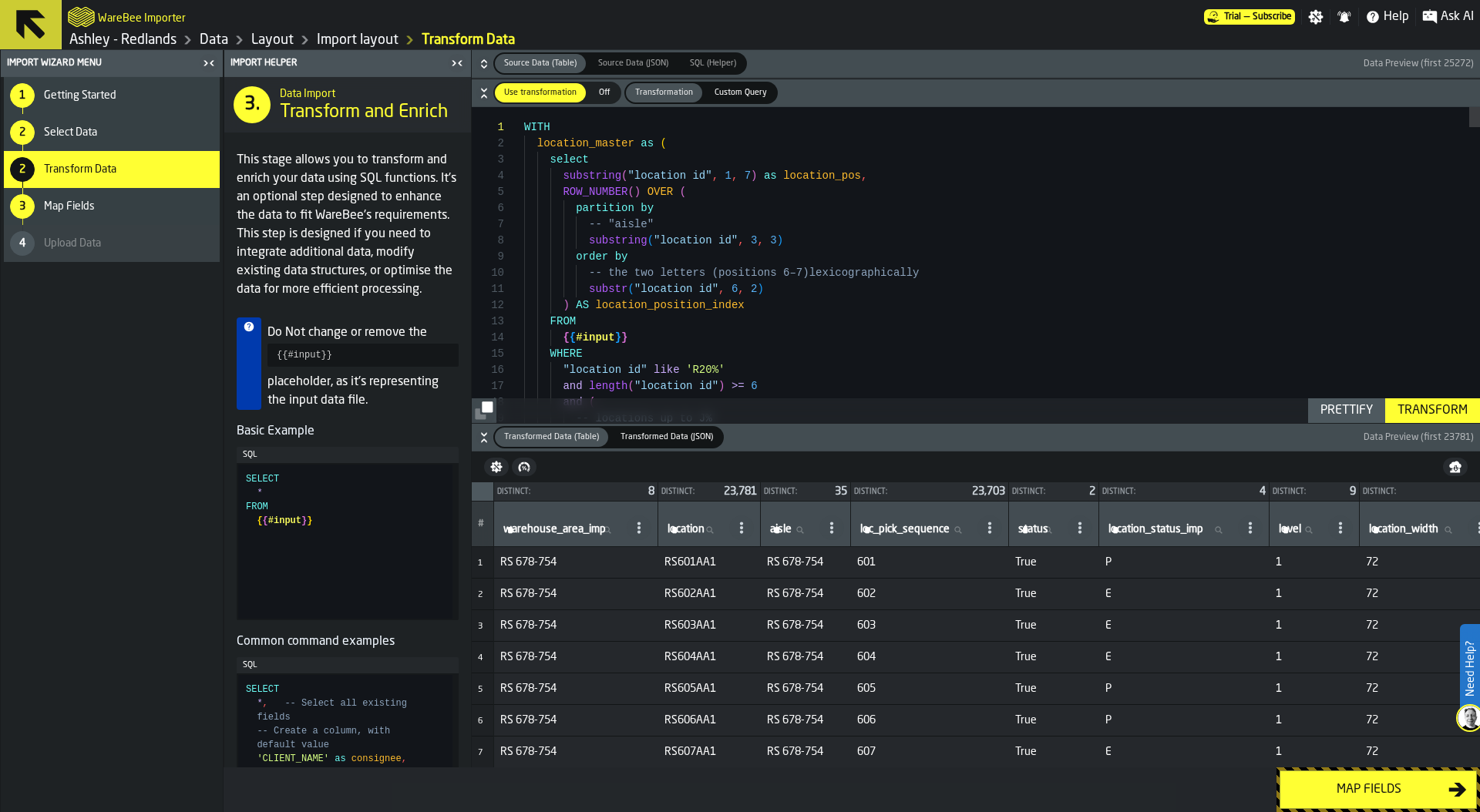
click at [479, 58] on icon "button-" at bounding box center [483, 63] width 15 height 15
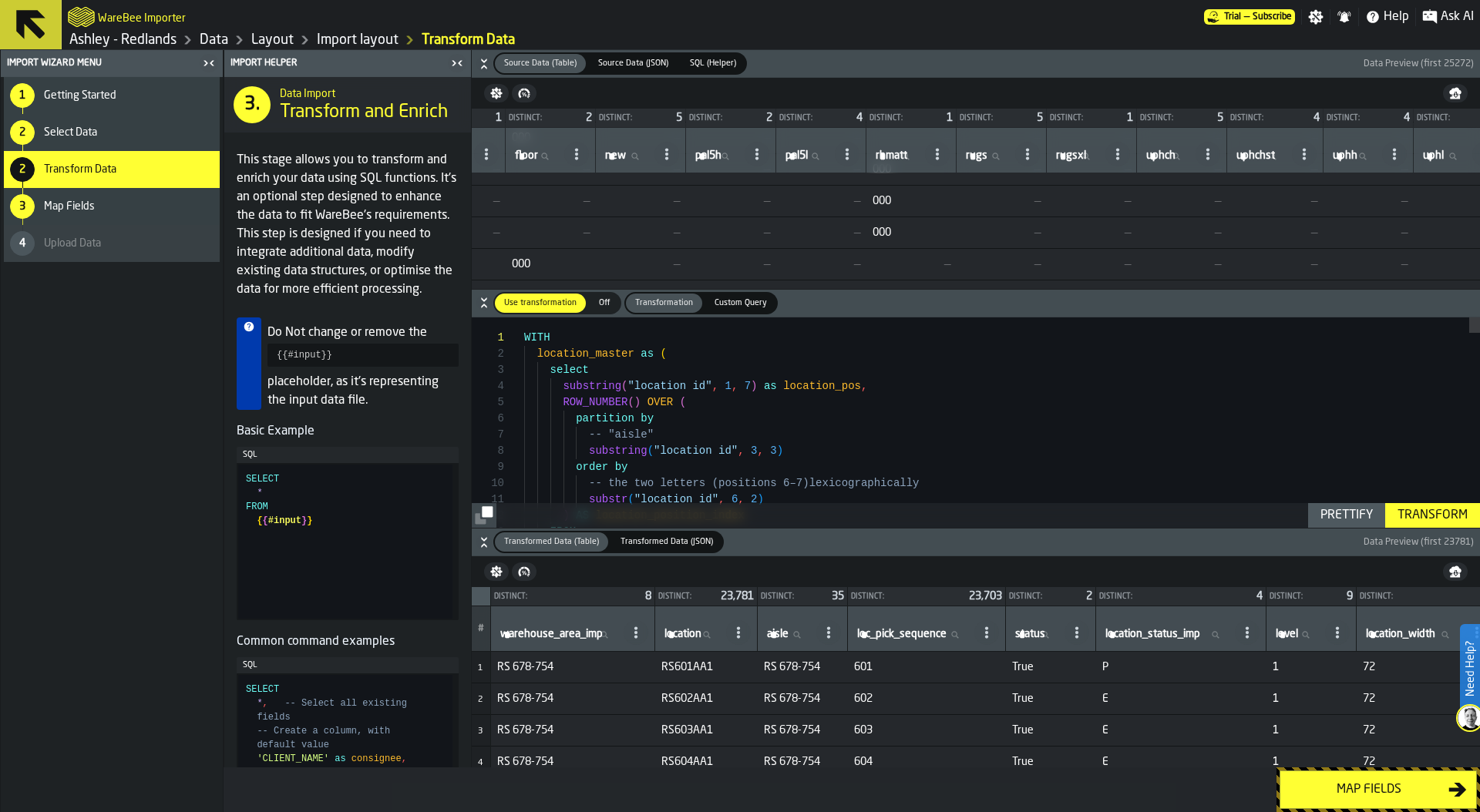
scroll to position [746, 5944]
click at [757, 150] on circle at bounding box center [755, 149] width 3 height 3
click at [946, 267] on div "Show Values" at bounding box center [922, 263] width 125 height 19
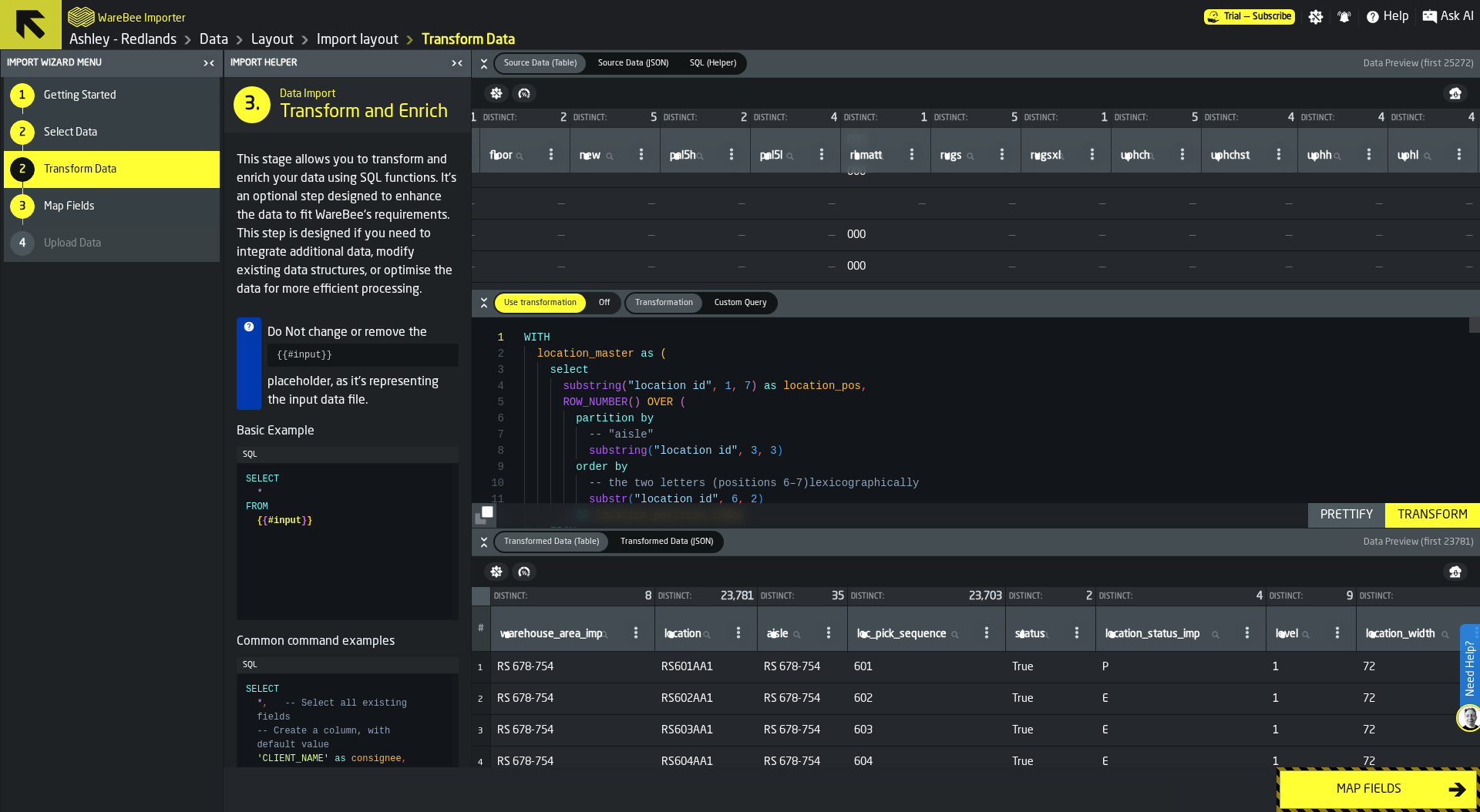
scroll to position [6494, 5973]
click at [923, 229] on span "000" at bounding box center [885, 235] width 78 height 12
type textarea "**********"
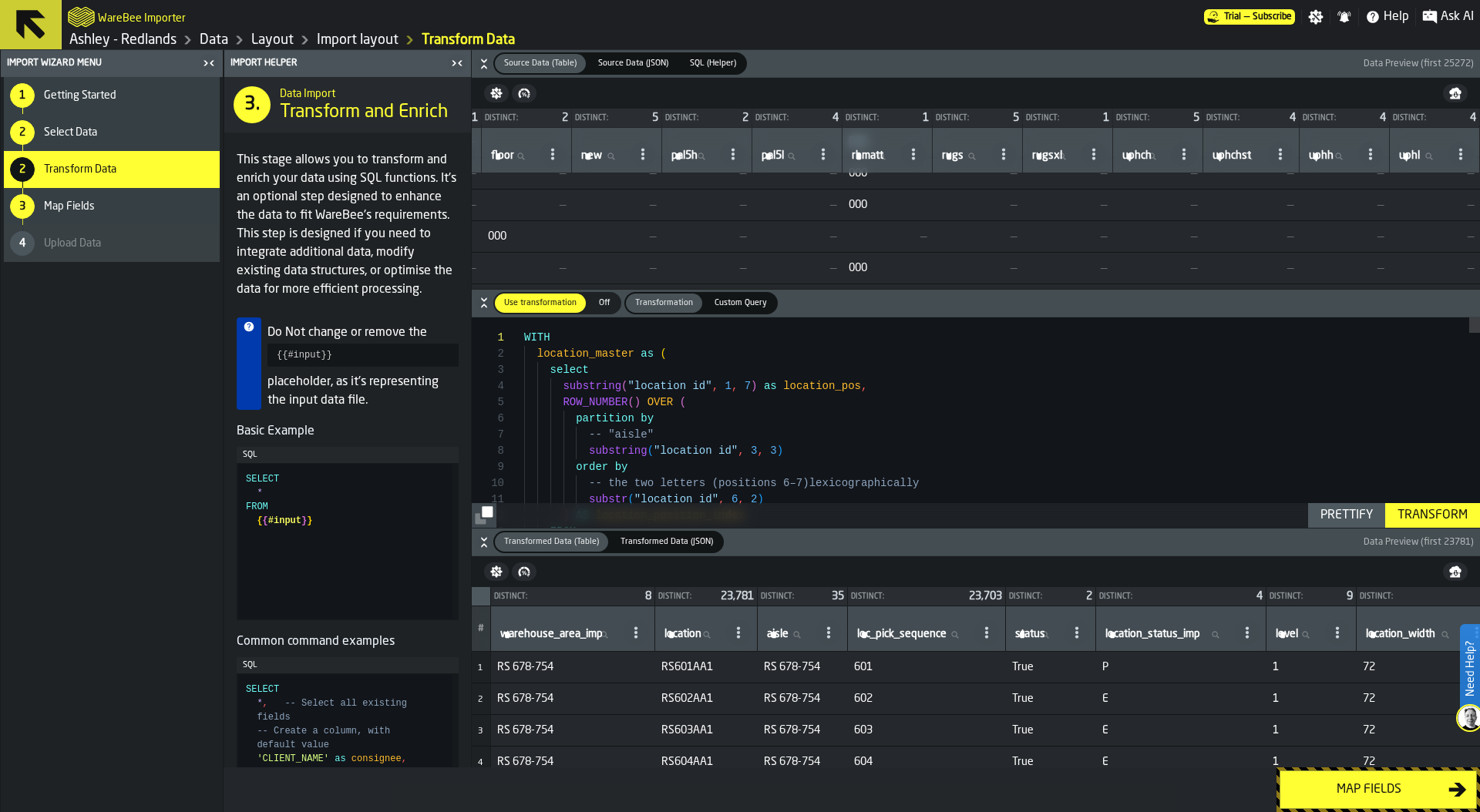
scroll to position [14, 0]
click at [333, 511] on div "SELECT * FROM { { #input } }" at bounding box center [348, 542] width 207 height 154
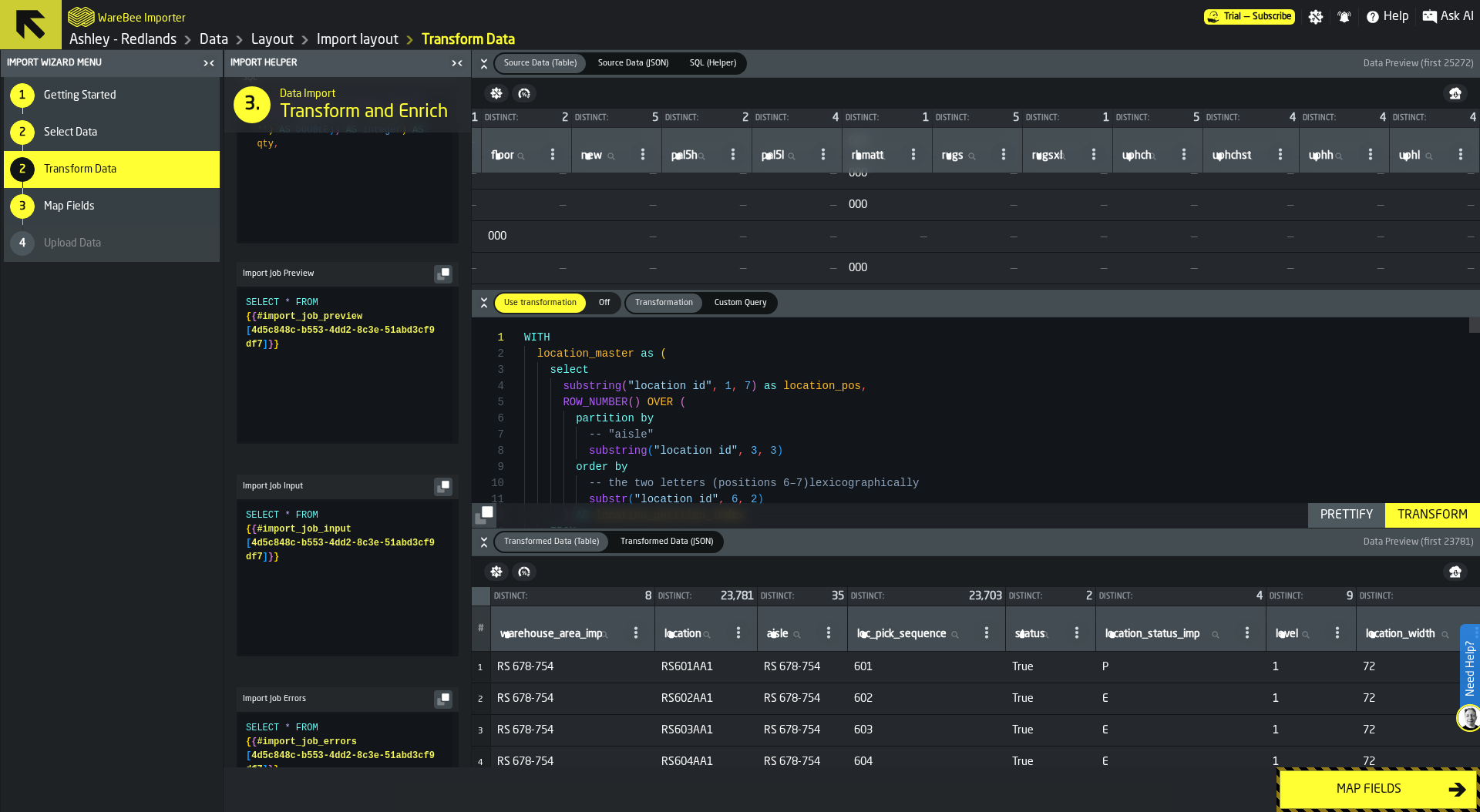
scroll to position [1717, 0]
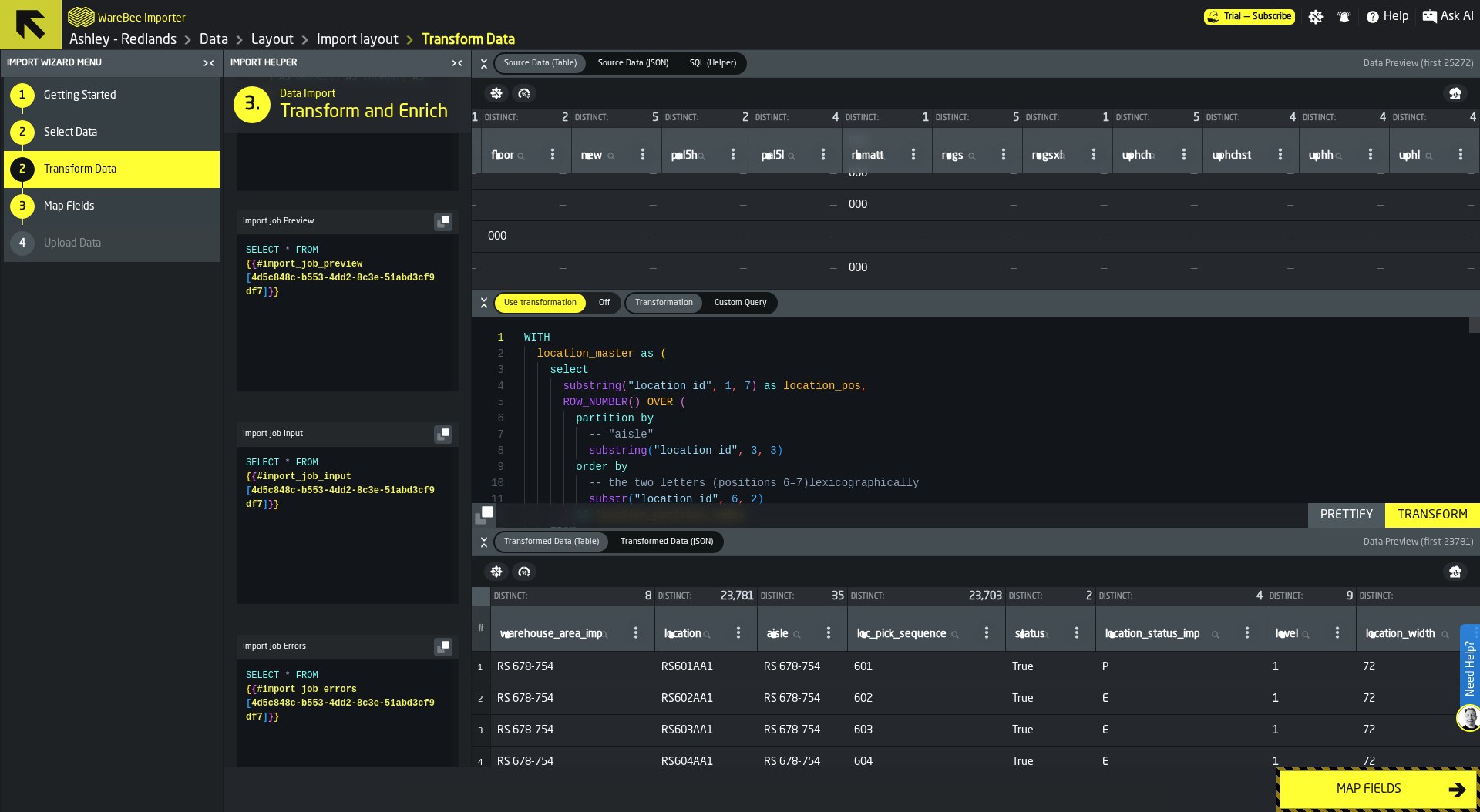
type textarea "**********"
drag, startPoint x: 295, startPoint y: 320, endPoint x: 216, endPoint y: 249, distance: 106.2
click at [246, 249] on div "SELECT * FROM { { #import_job_preview [ 4d5c848c-b553-4dd2-8c3e-51abd3cf9 df7 ]…" at bounding box center [348, 313] width 207 height 154
click at [740, 297] on span "Custom Query" at bounding box center [740, 303] width 65 height 13
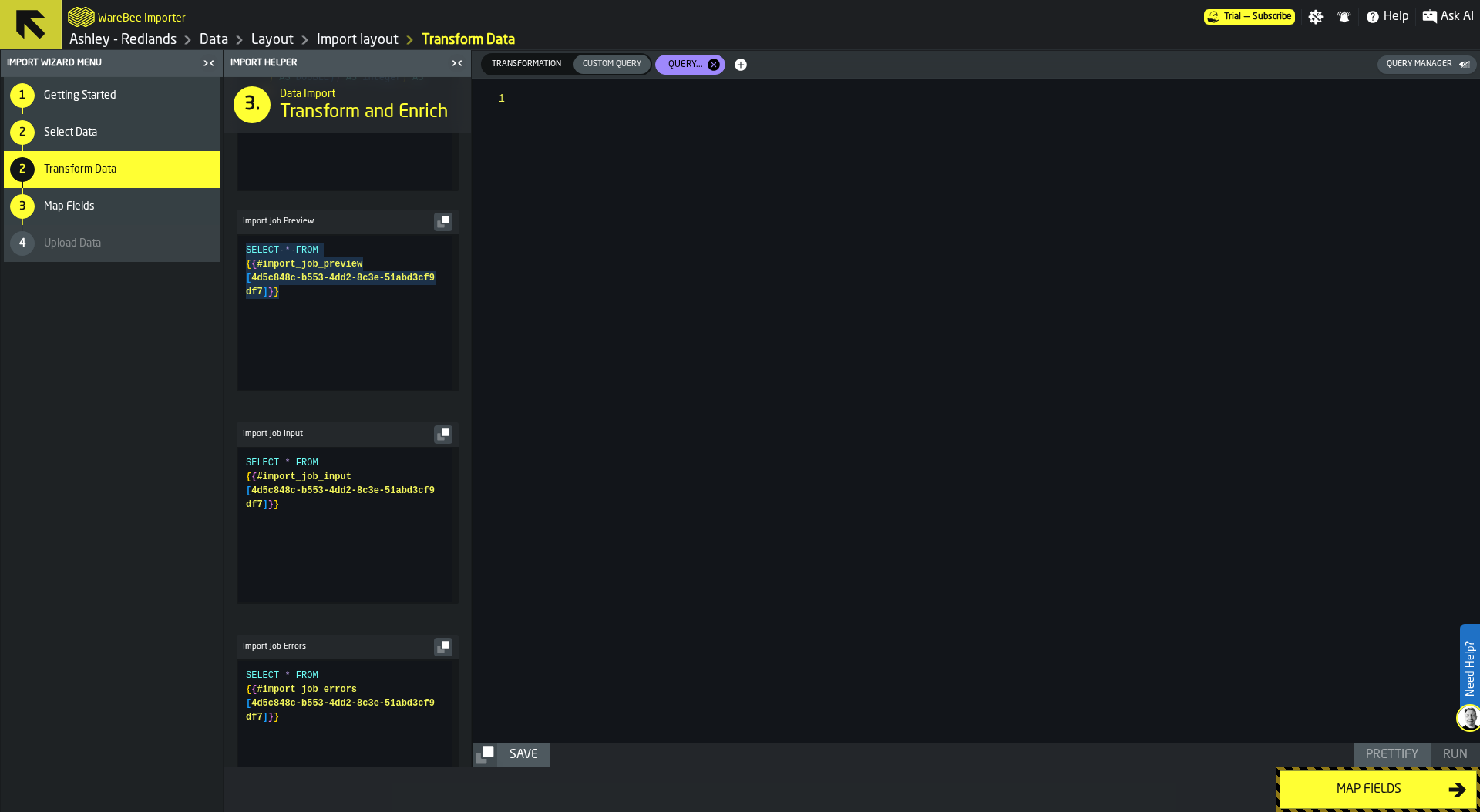
click at [611, 107] on div at bounding box center [1002, 410] width 955 height 664
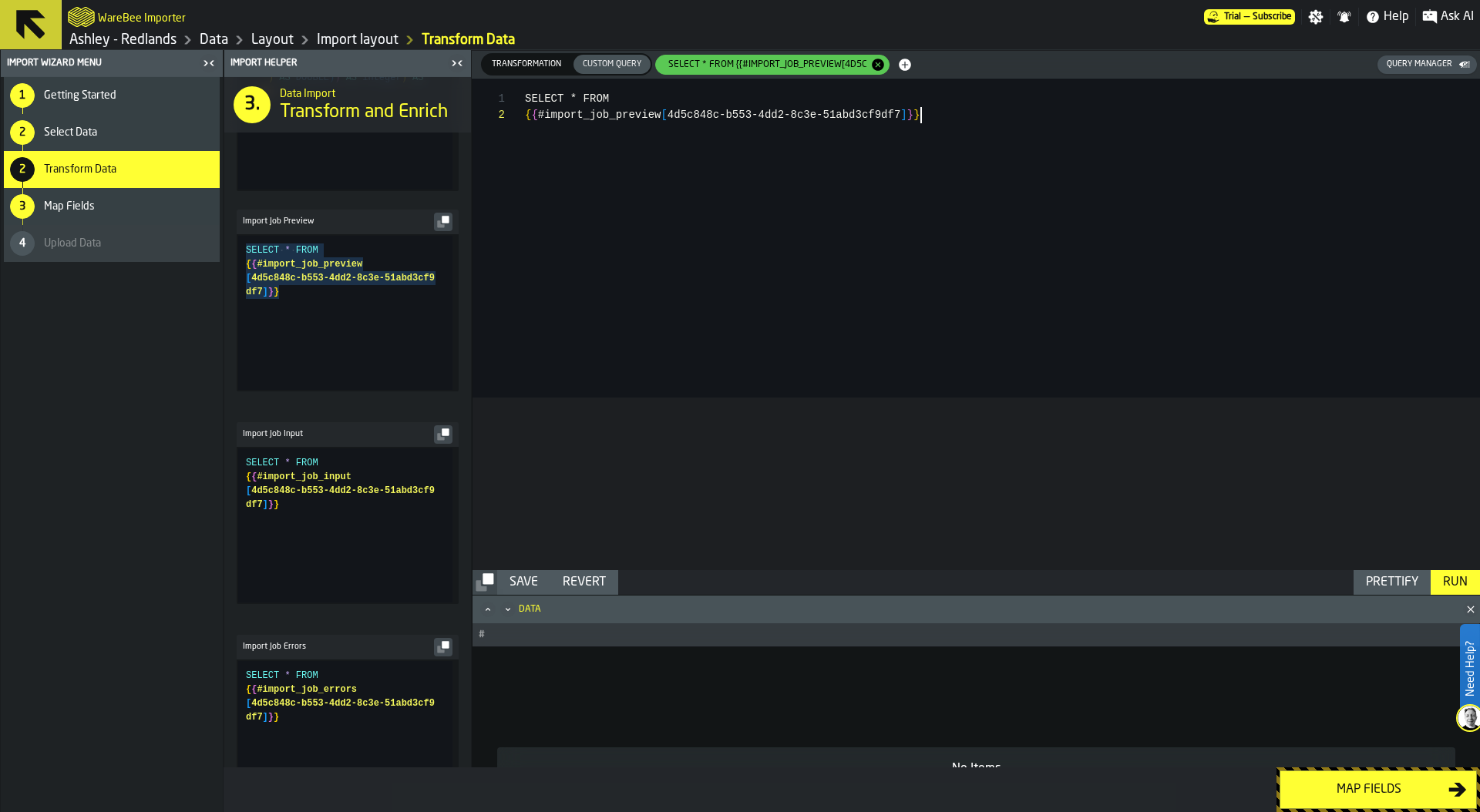
scroll to position [16, 0]
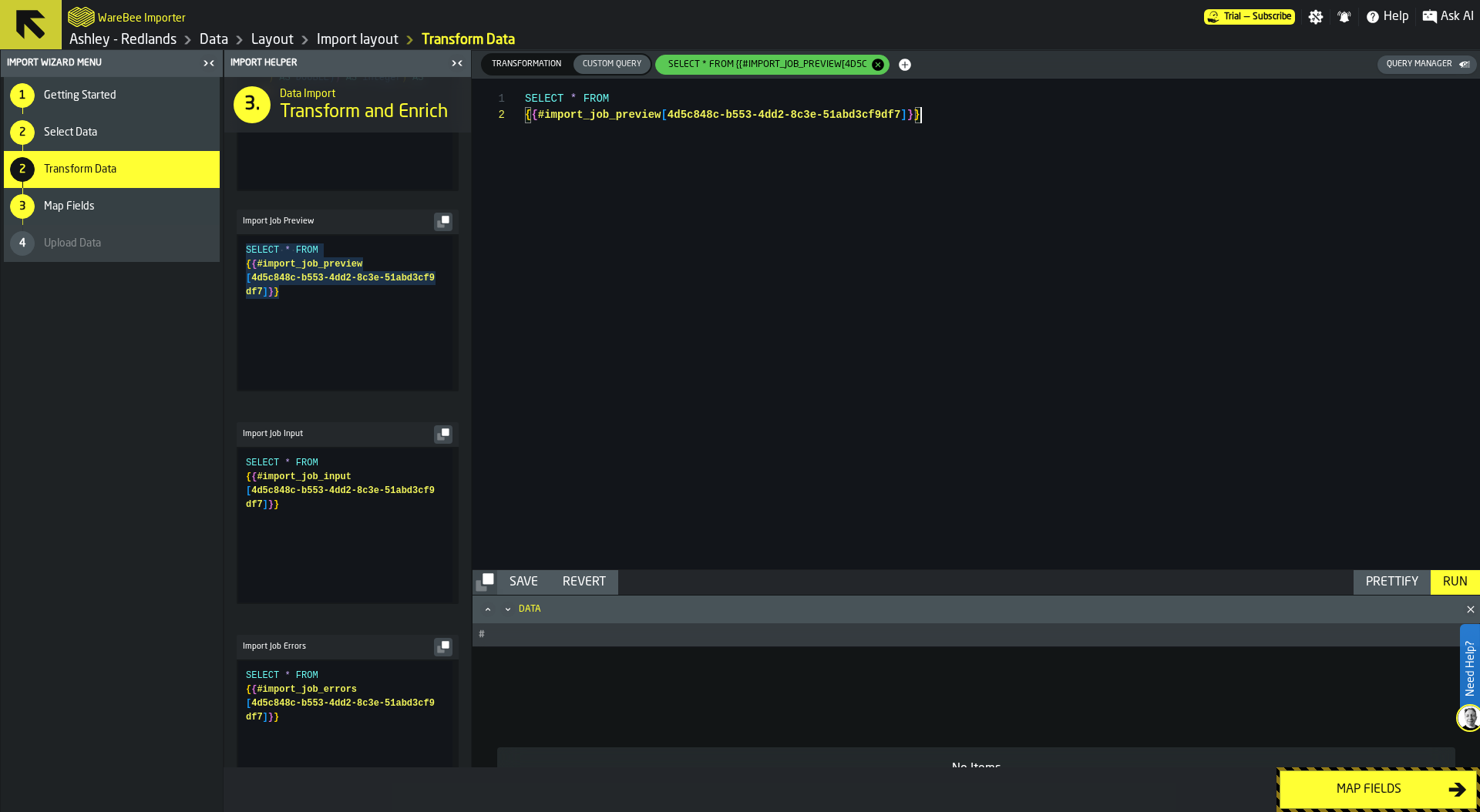
click at [1450, 577] on div "Run" at bounding box center [1455, 582] width 37 height 19
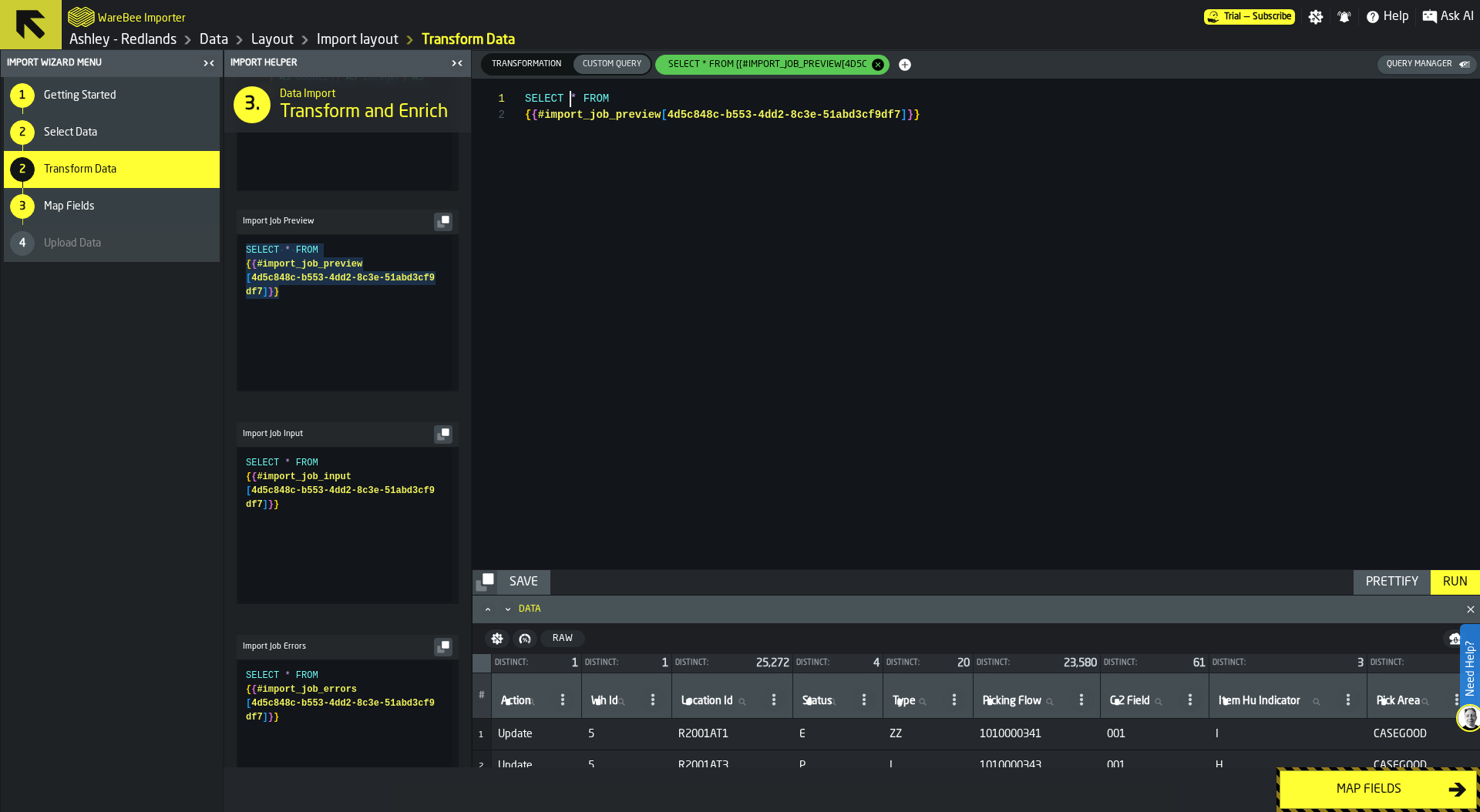
scroll to position [0, 0]
drag, startPoint x: 570, startPoint y: 98, endPoint x: 578, endPoint y: 98, distance: 8.0
click at [578, 98] on div "SELECT * FROM { { #import_job_preview [ 4d5c848c-b553-4dd2-8c3e-51abd3cf9df7 ] …" at bounding box center [1002, 324] width 955 height 491
type textarea "**********"
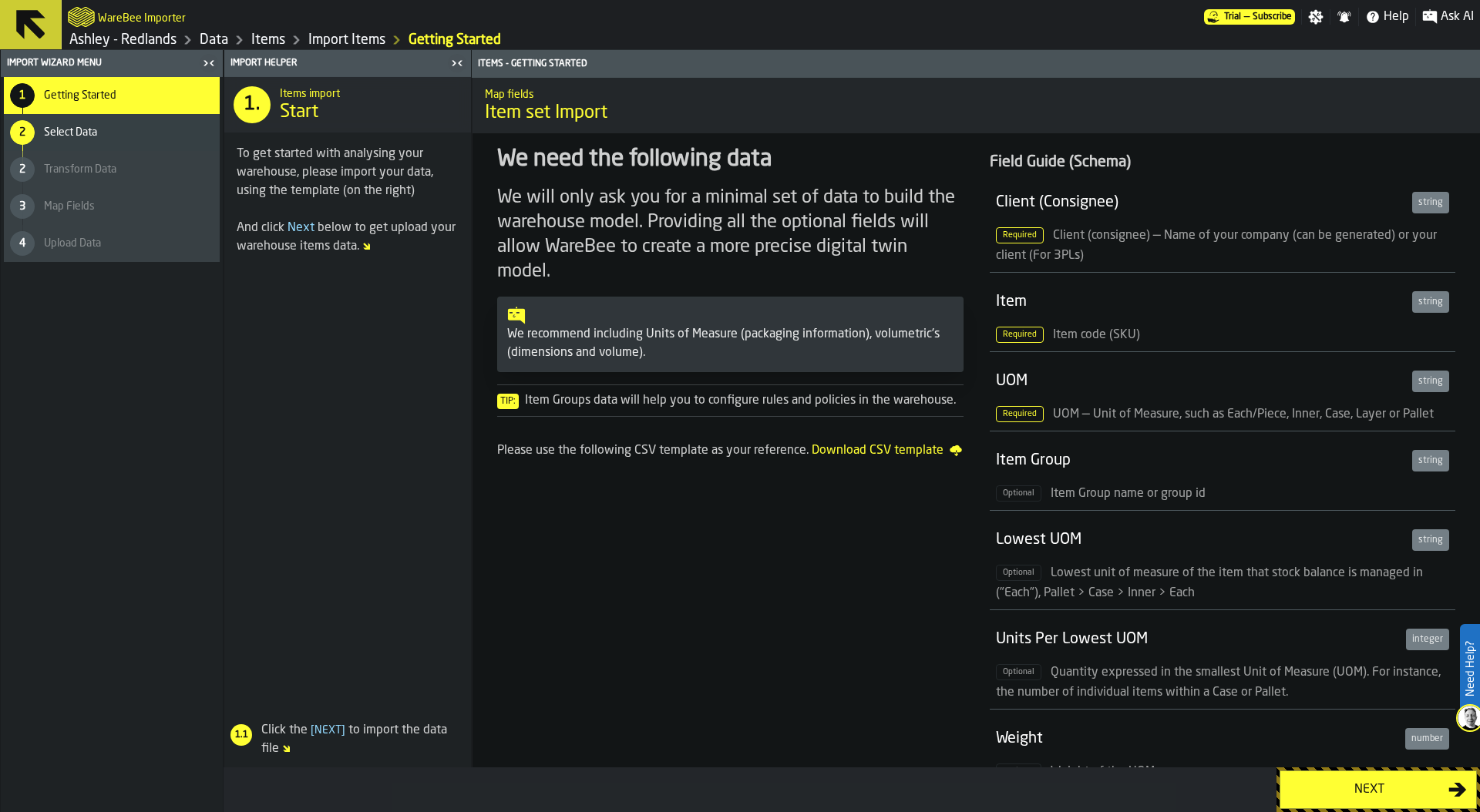
click at [1375, 784] on div "Next" at bounding box center [1368, 790] width 159 height 19
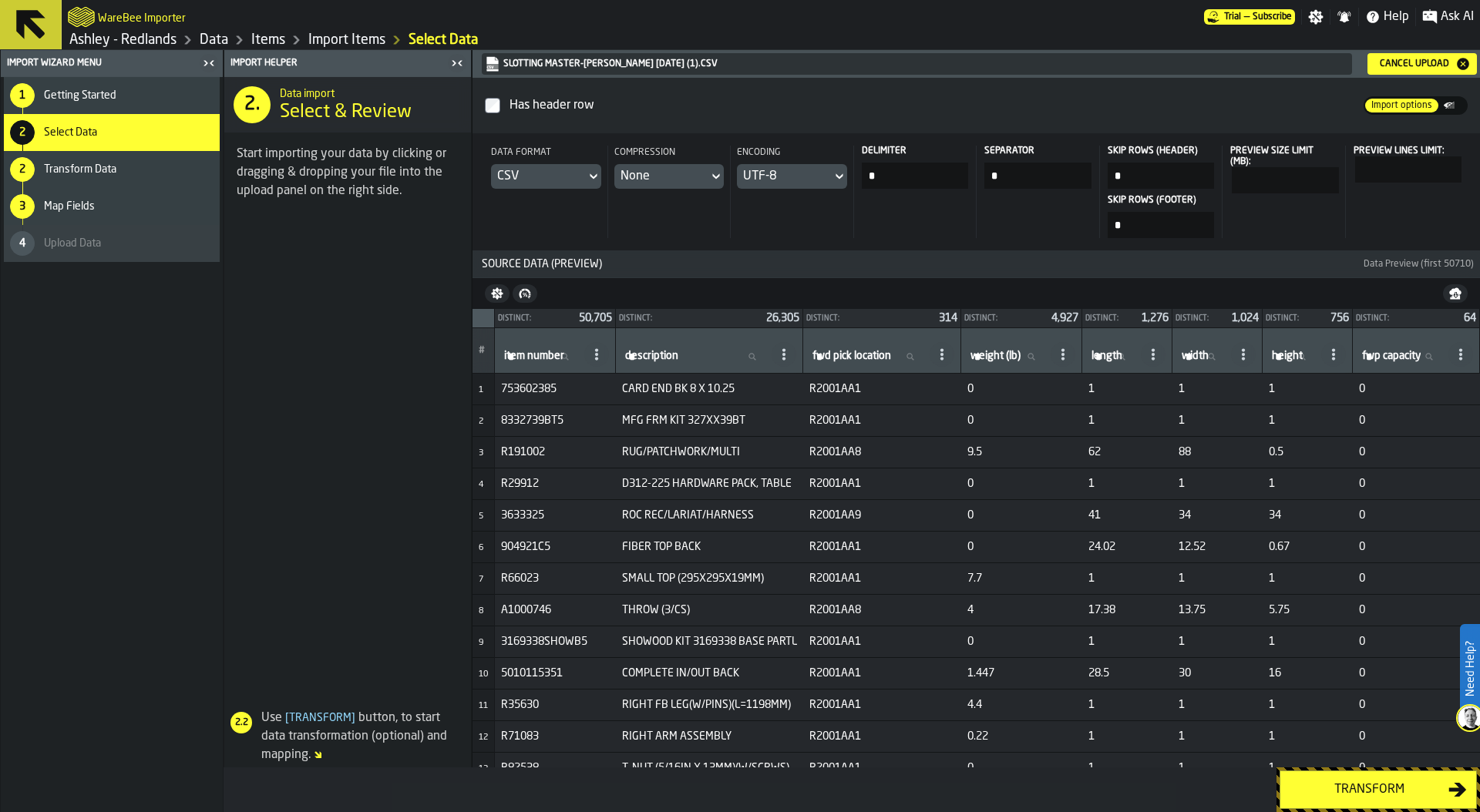
click at [1359, 785] on div "Transform" at bounding box center [1368, 790] width 159 height 19
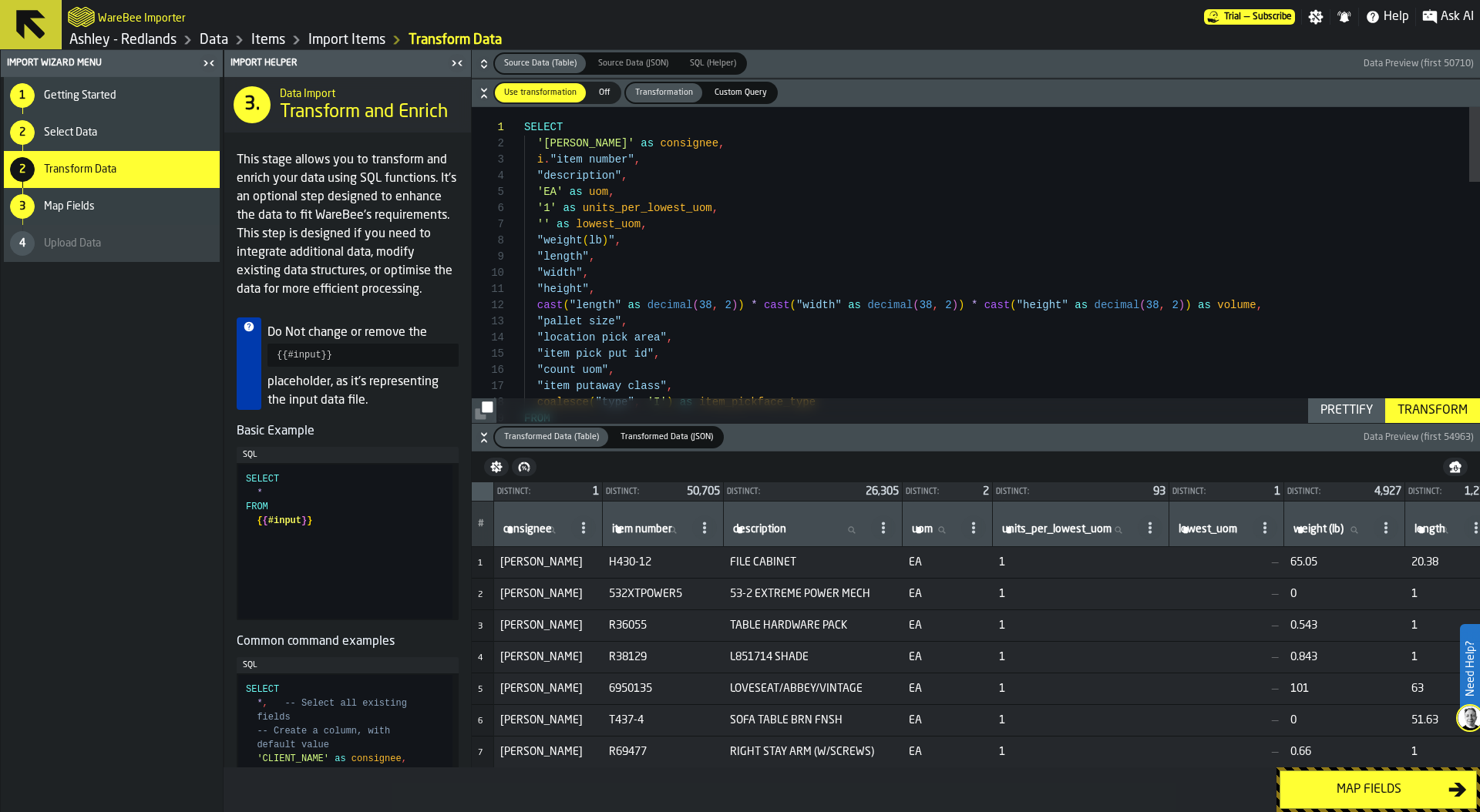
click at [484, 63] on icon "button-" at bounding box center [483, 63] width 15 height 15
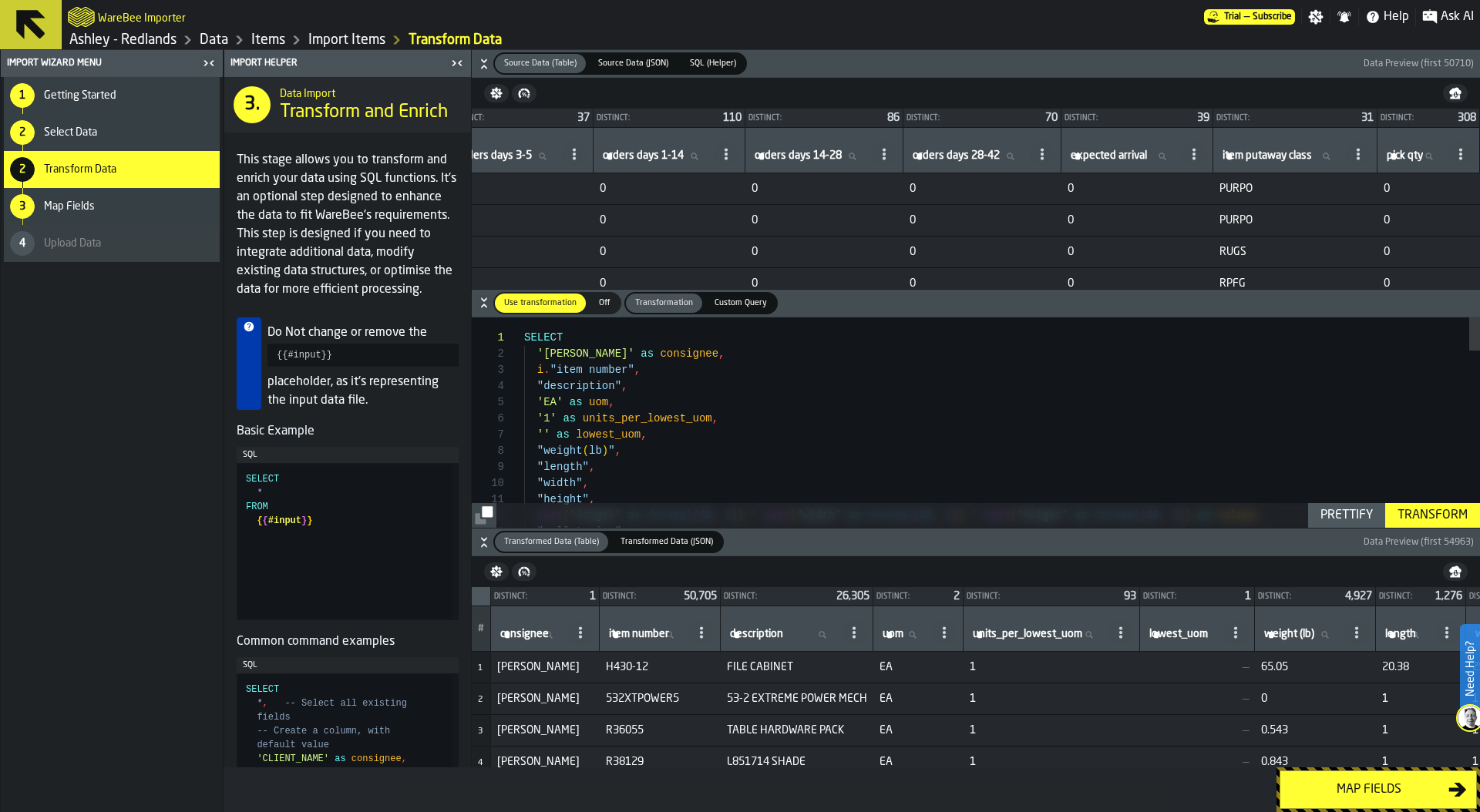
scroll to position [0, 2048]
type textarea "**********"
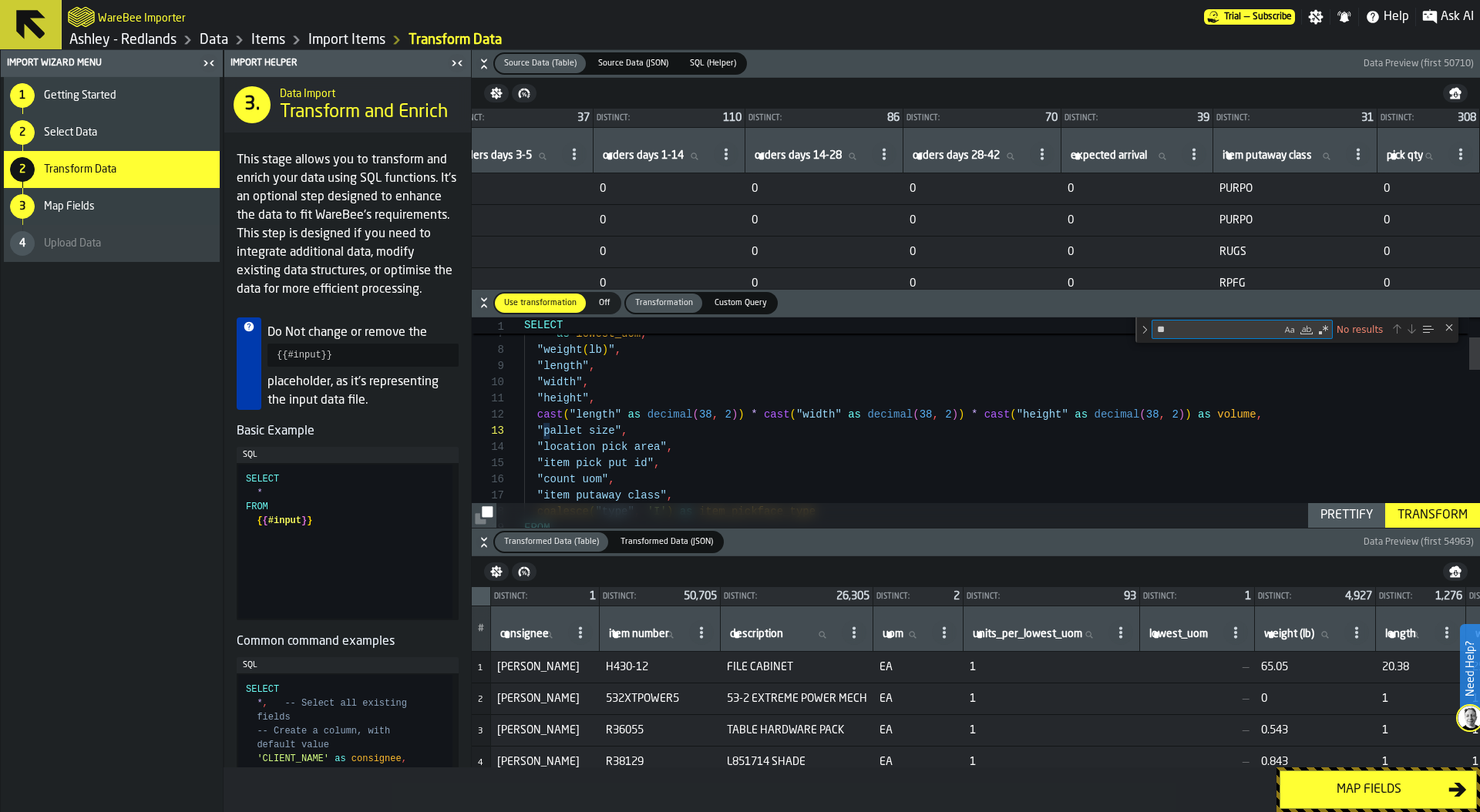
scroll to position [162, 0]
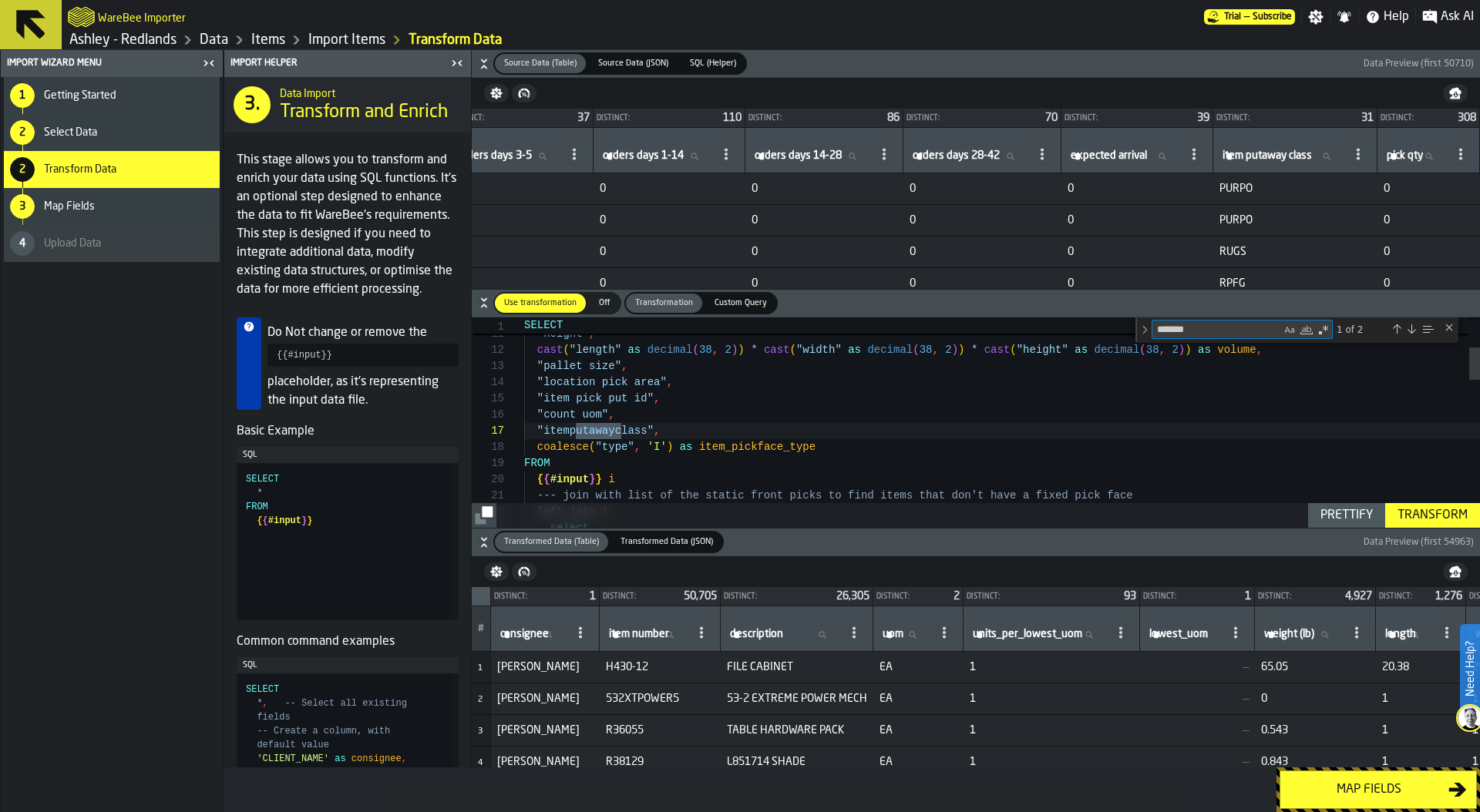
type textarea "*******"
click at [1377, 799] on button "Map fields" at bounding box center [1378, 789] width 198 height 38
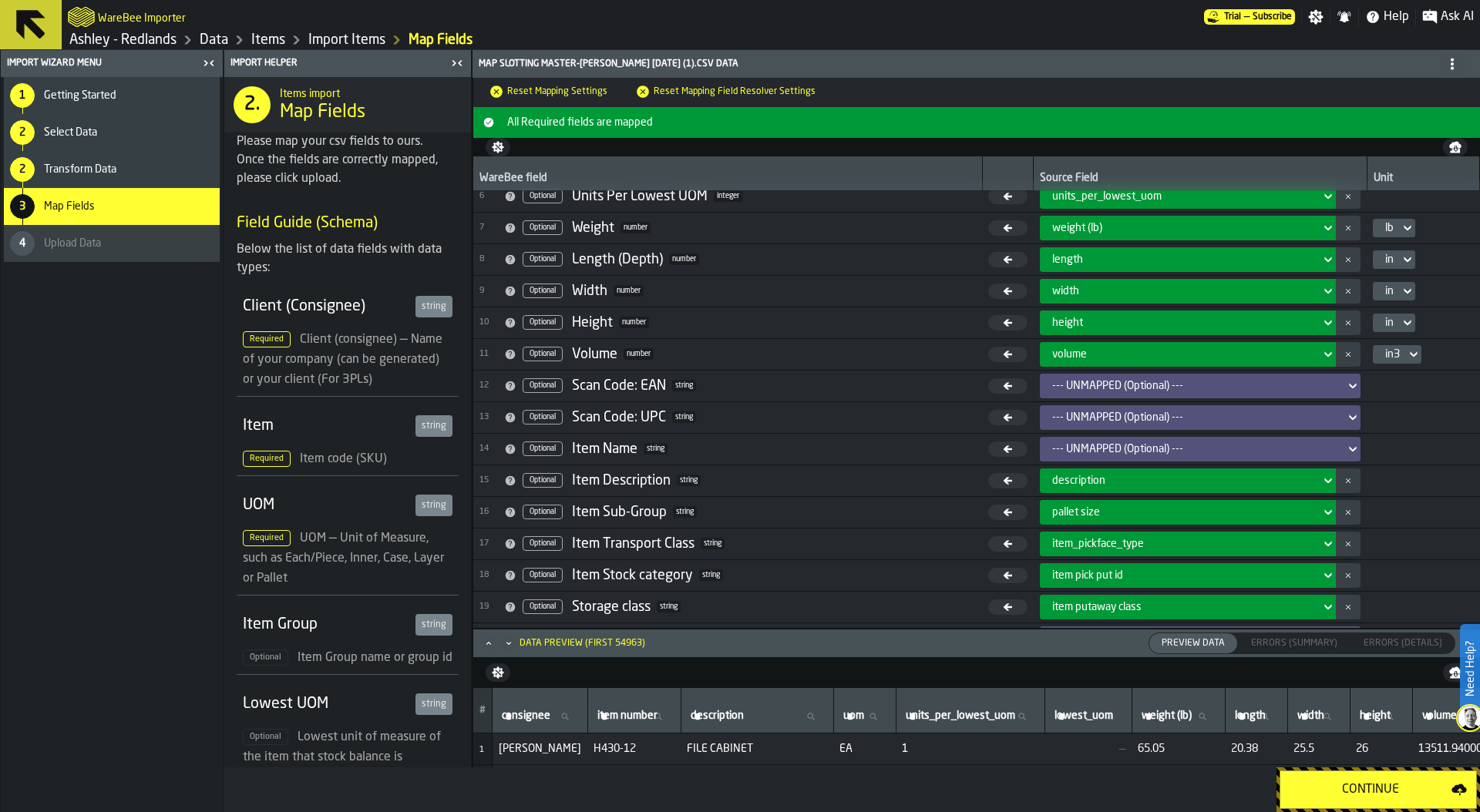
scroll to position [258, 0]
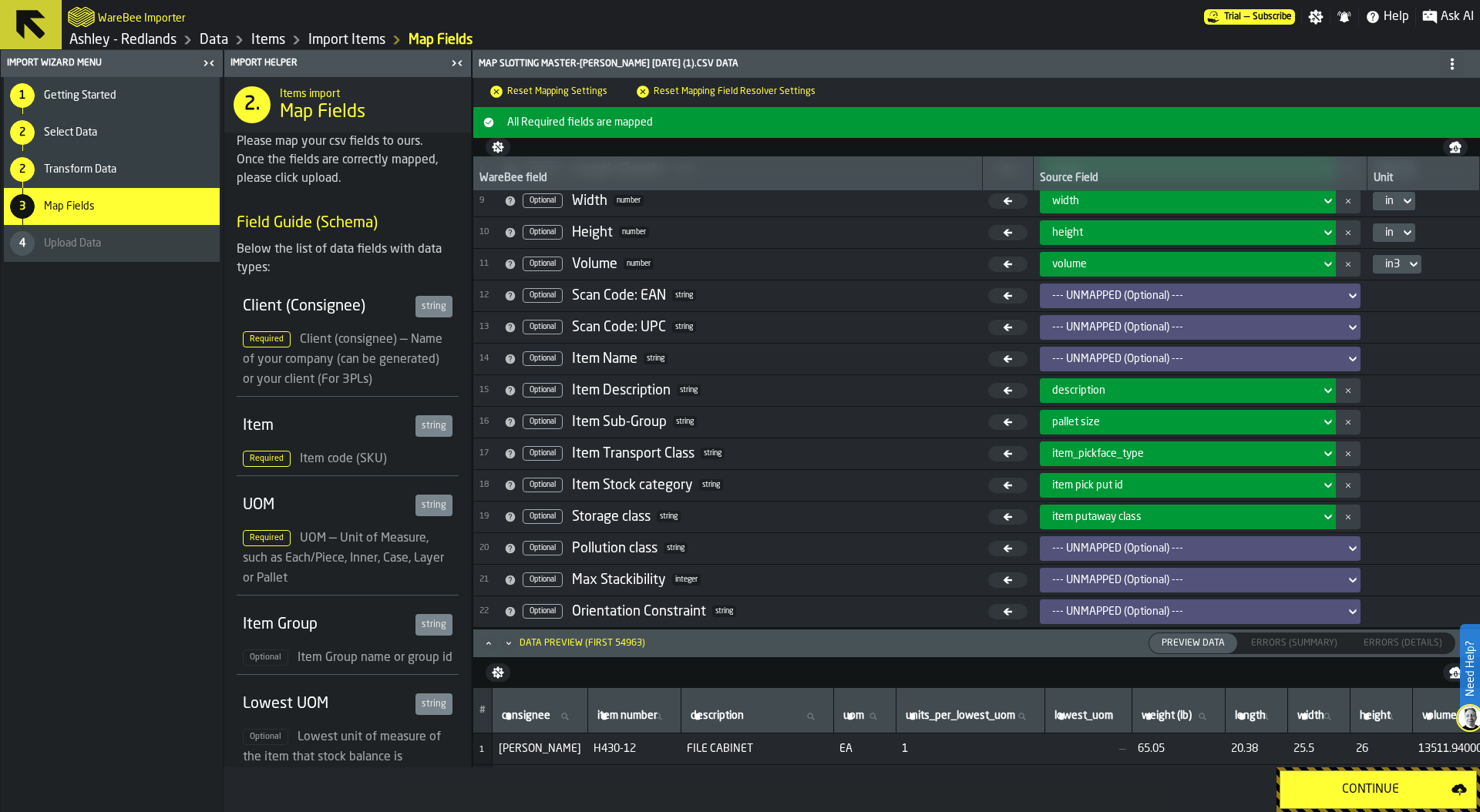
drag, startPoint x: 572, startPoint y: 515, endPoint x: 738, endPoint y: 515, distance: 166.0
click at [738, 515] on span "19 Optional Storage class string" at bounding box center [728, 517] width 497 height 23
click at [168, 39] on link "Ashley - Redlands" at bounding box center [122, 40] width 107 height 17
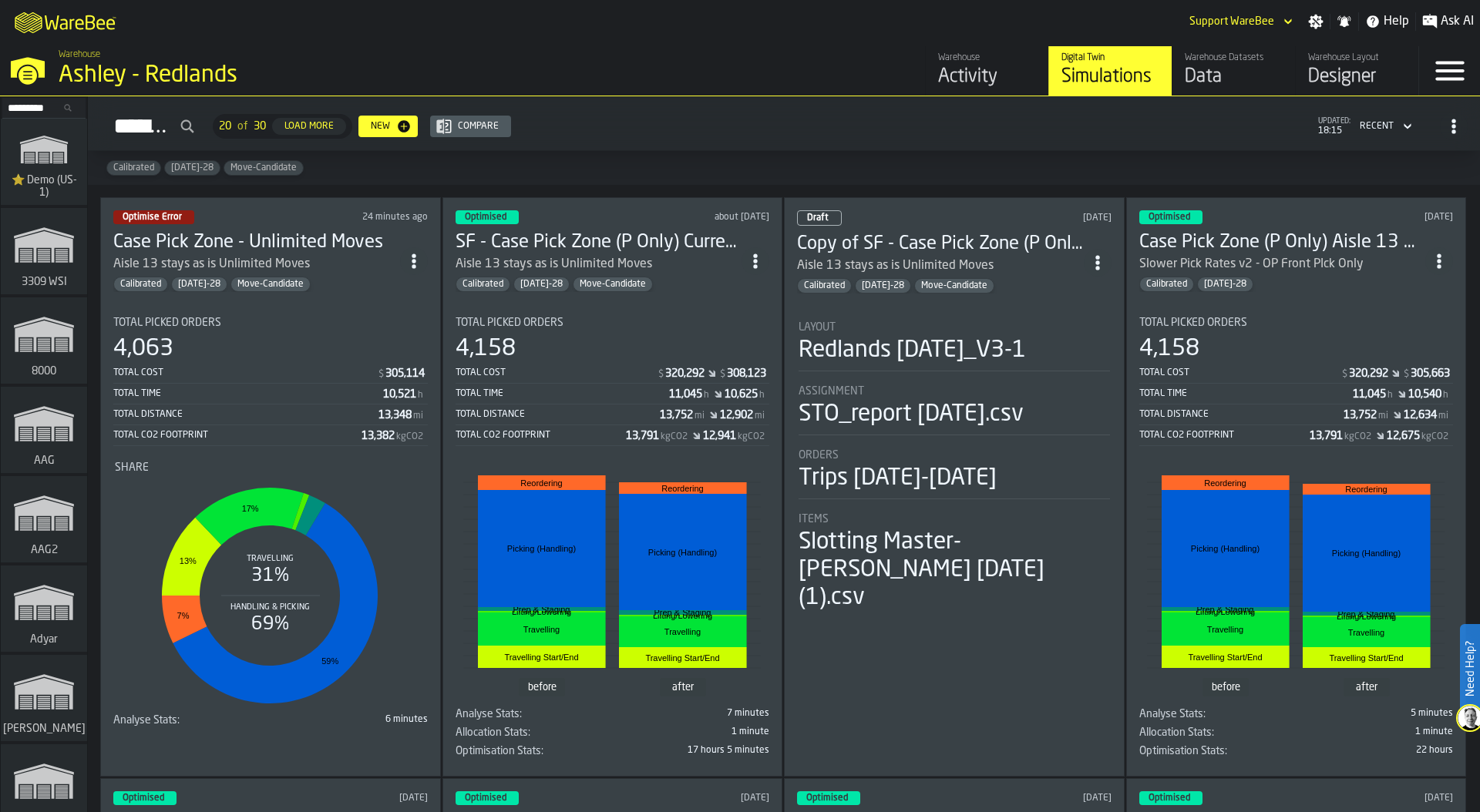
click at [757, 254] on circle "ItemListCard-DashboardItemContainer" at bounding box center [755, 255] width 4 height 4
click at [729, 363] on div "Duplicate" at bounding box center [722, 361] width 80 height 19
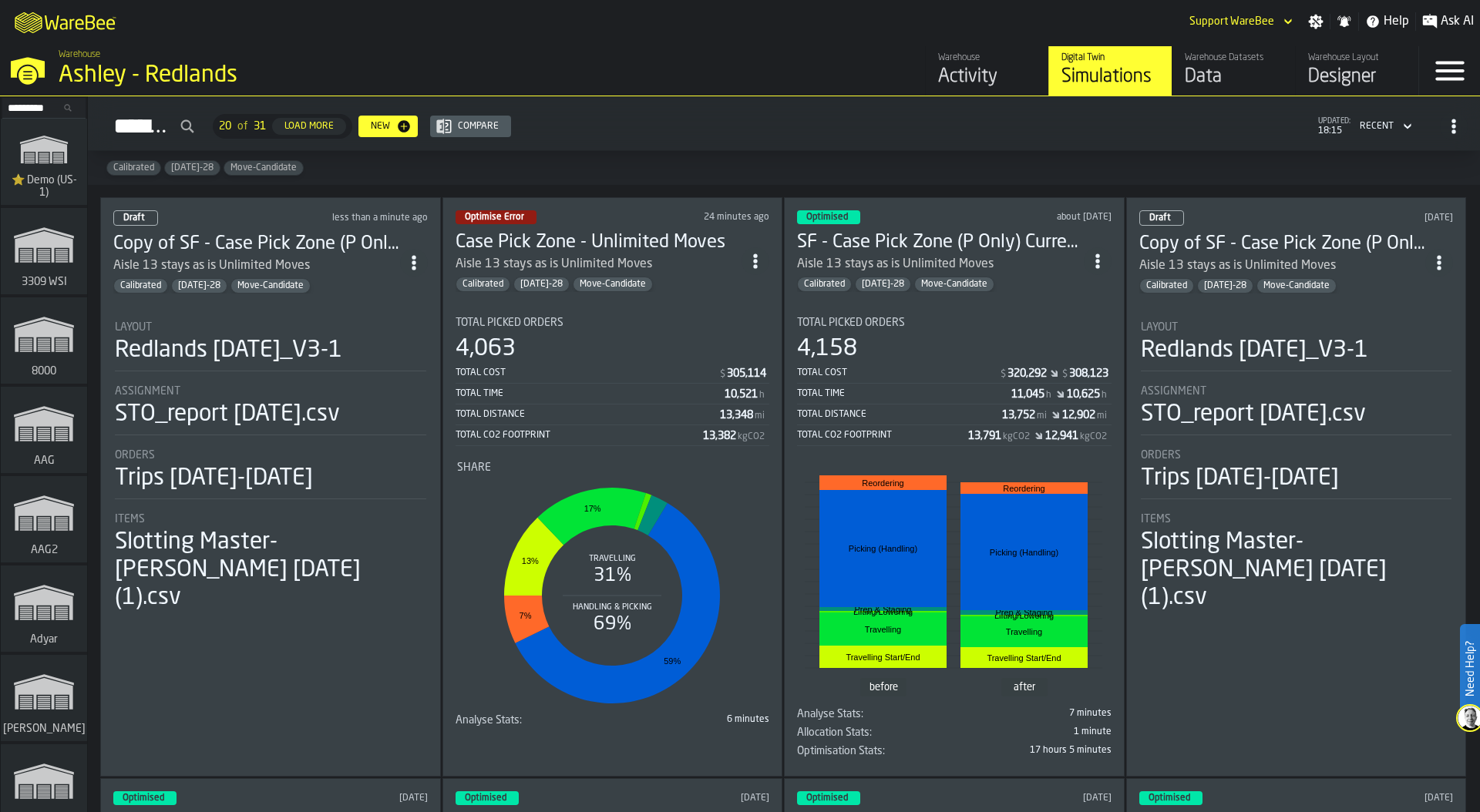
click at [218, 337] on div "Redlands [DATE]_V3-1" at bounding box center [229, 350] width 227 height 27
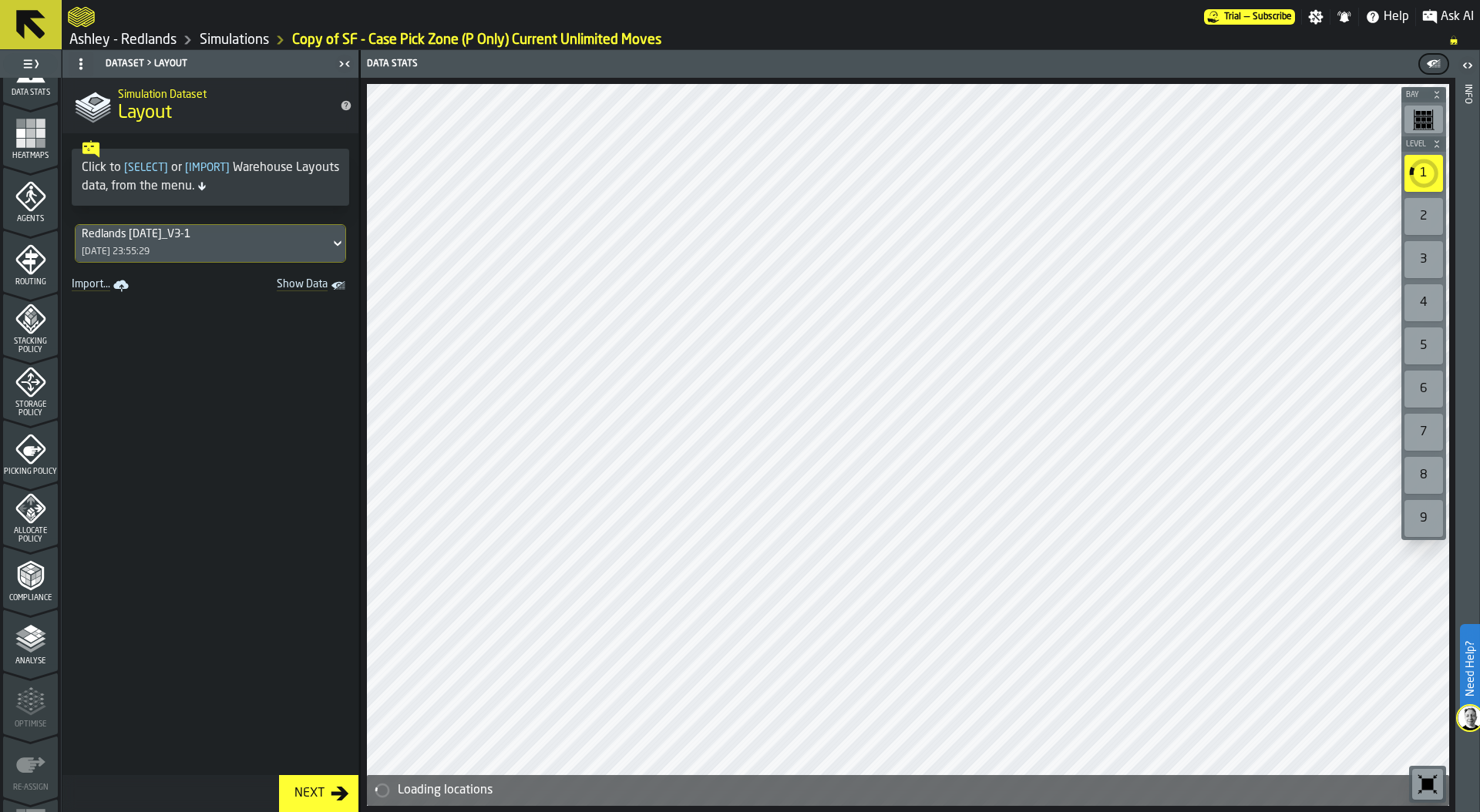
scroll to position [404, 0]
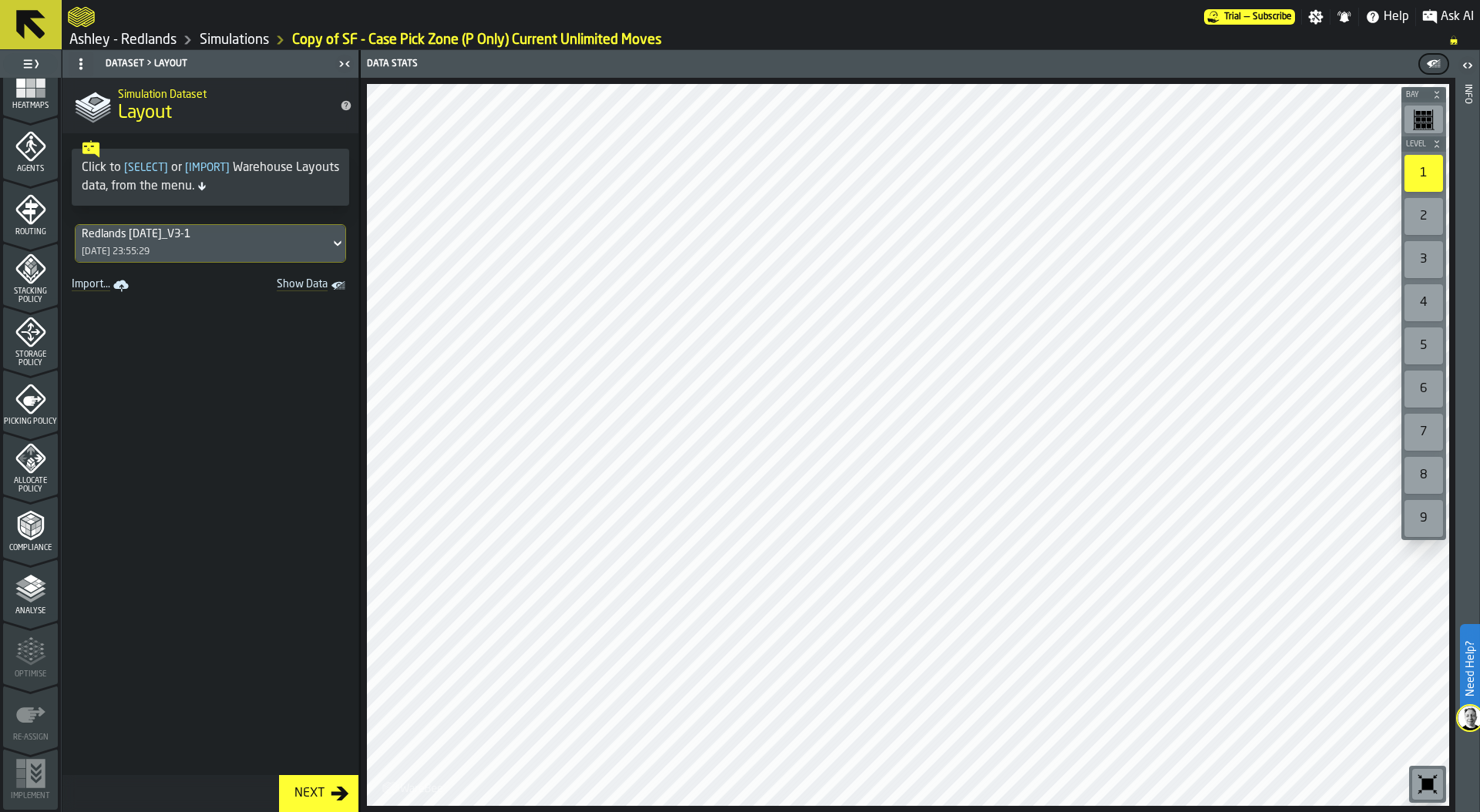
click at [23, 348] on div "Storage Policy" at bounding box center [30, 341] width 55 height 51
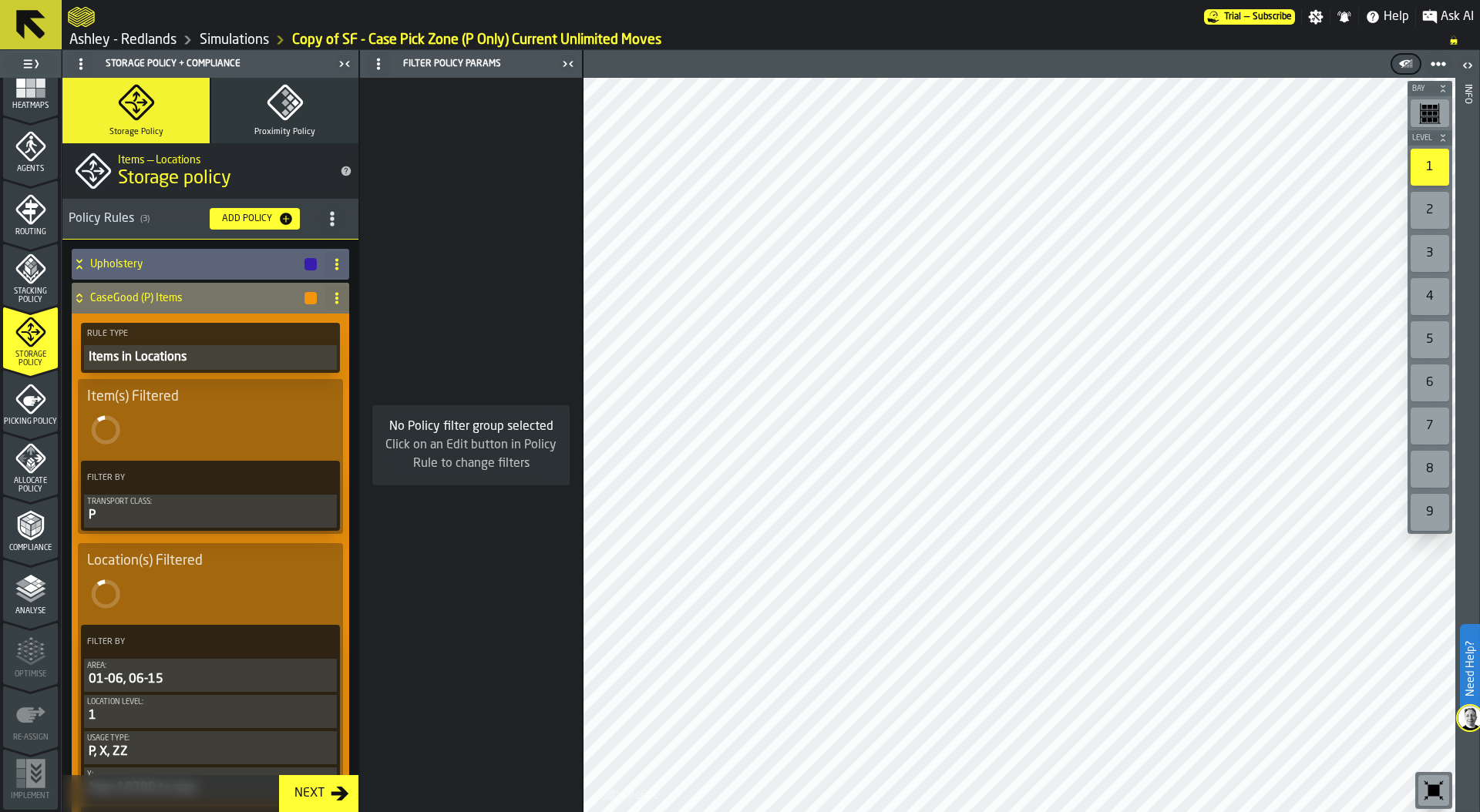
click at [74, 293] on icon at bounding box center [79, 298] width 15 height 12
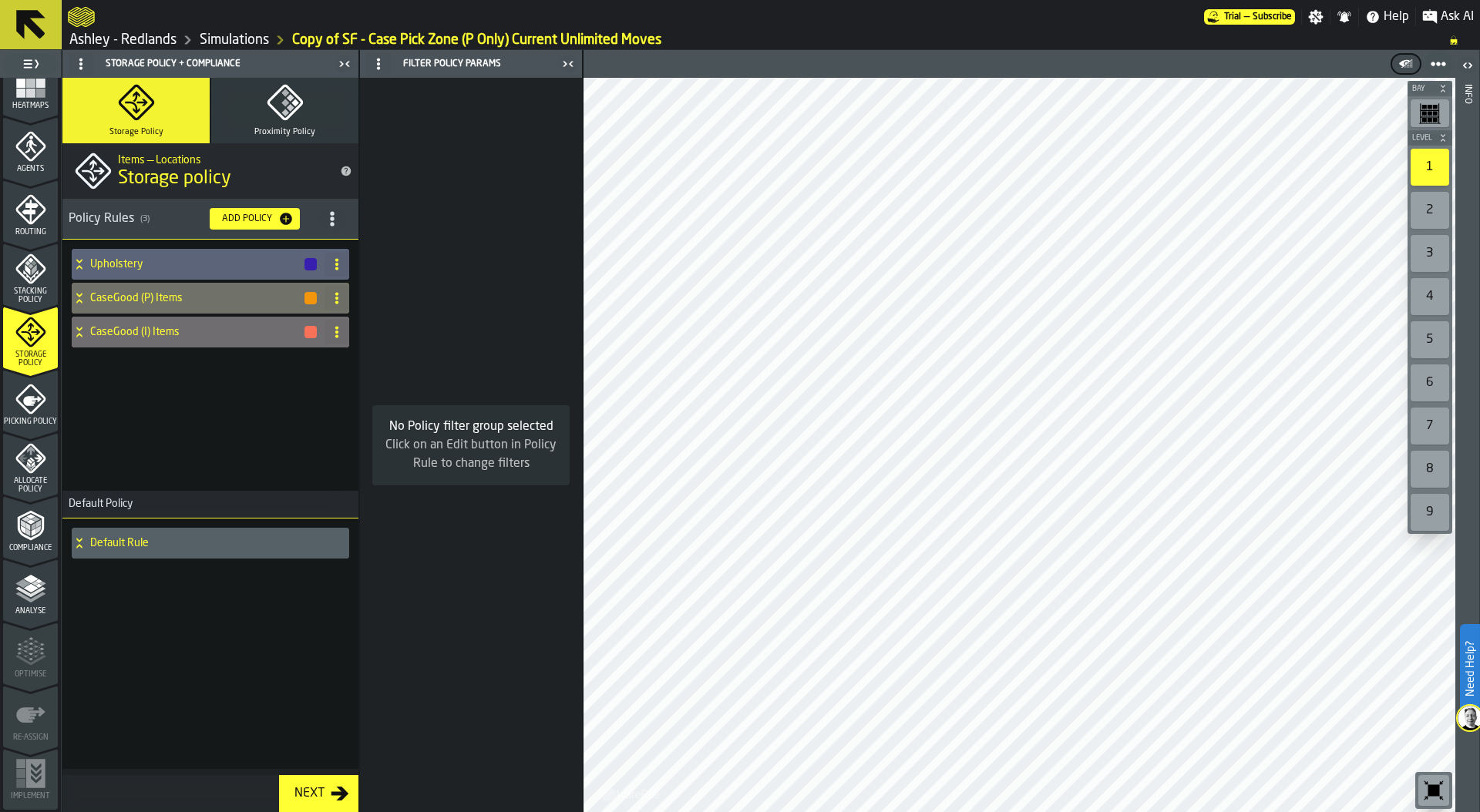
click at [255, 215] on div "Add Policy" at bounding box center [247, 219] width 62 height 11
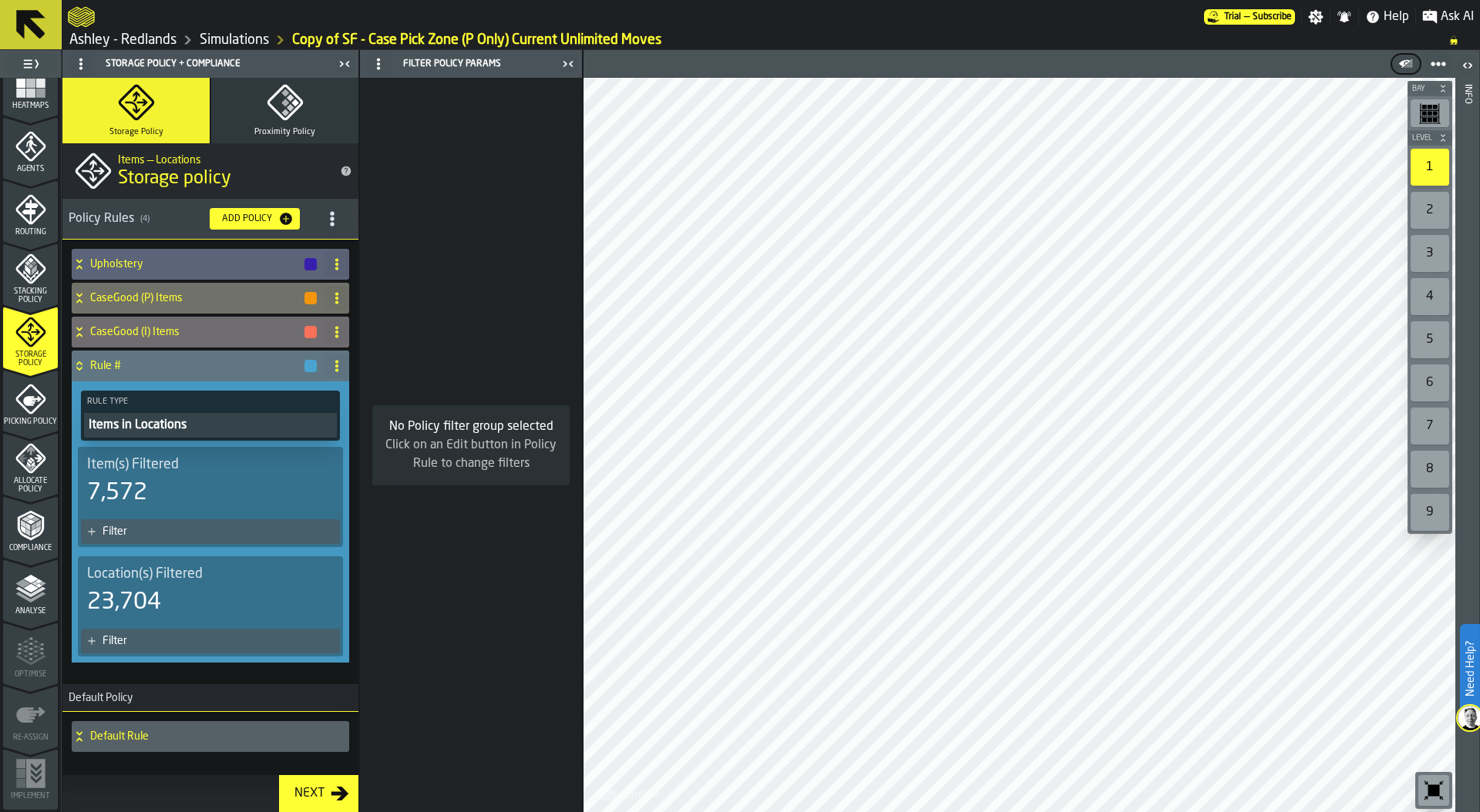
click at [166, 535] on div "Filter" at bounding box center [218, 532] width 231 height 12
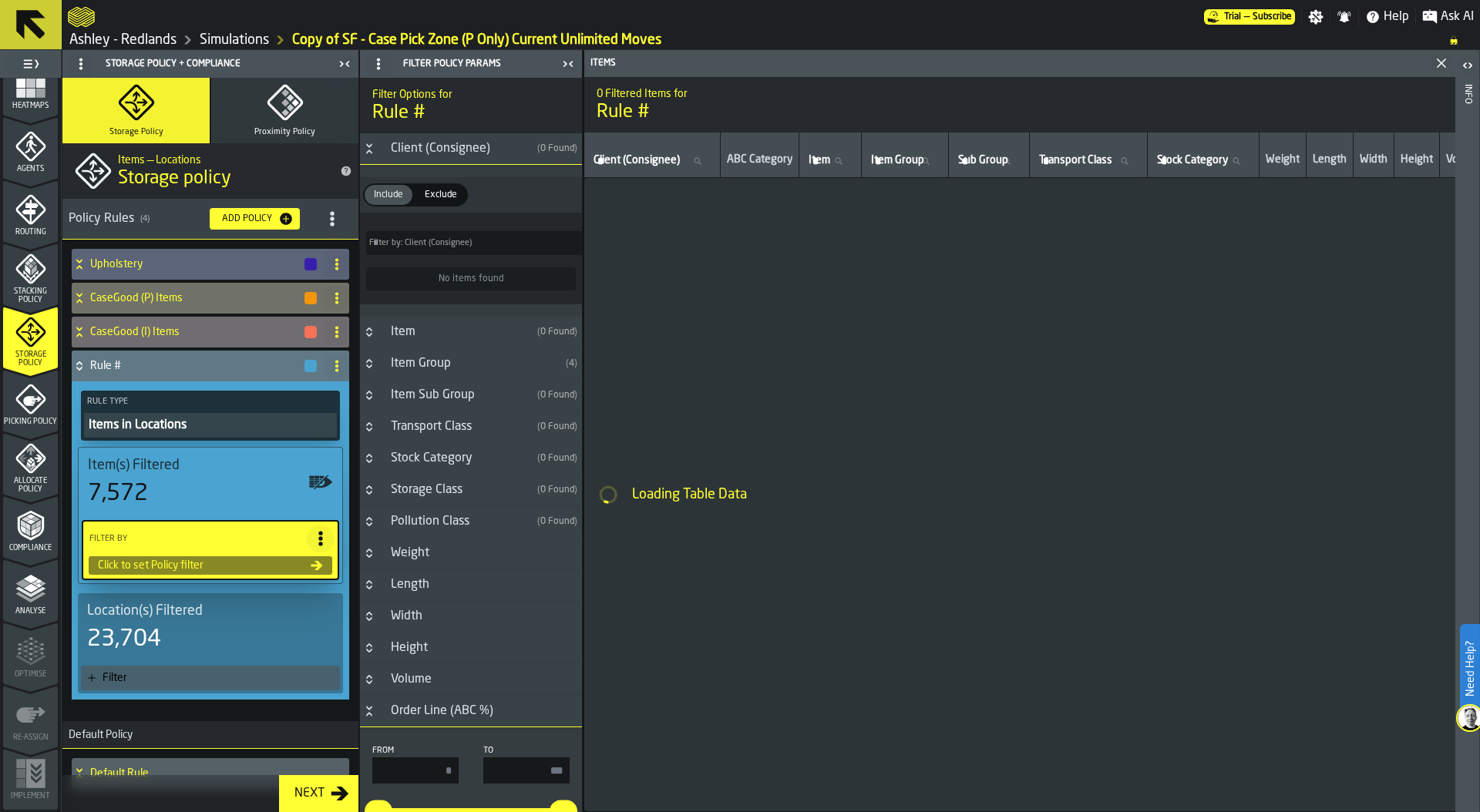
click at [375, 484] on button "Button-Storage Class-closed" at bounding box center [369, 490] width 19 height 12
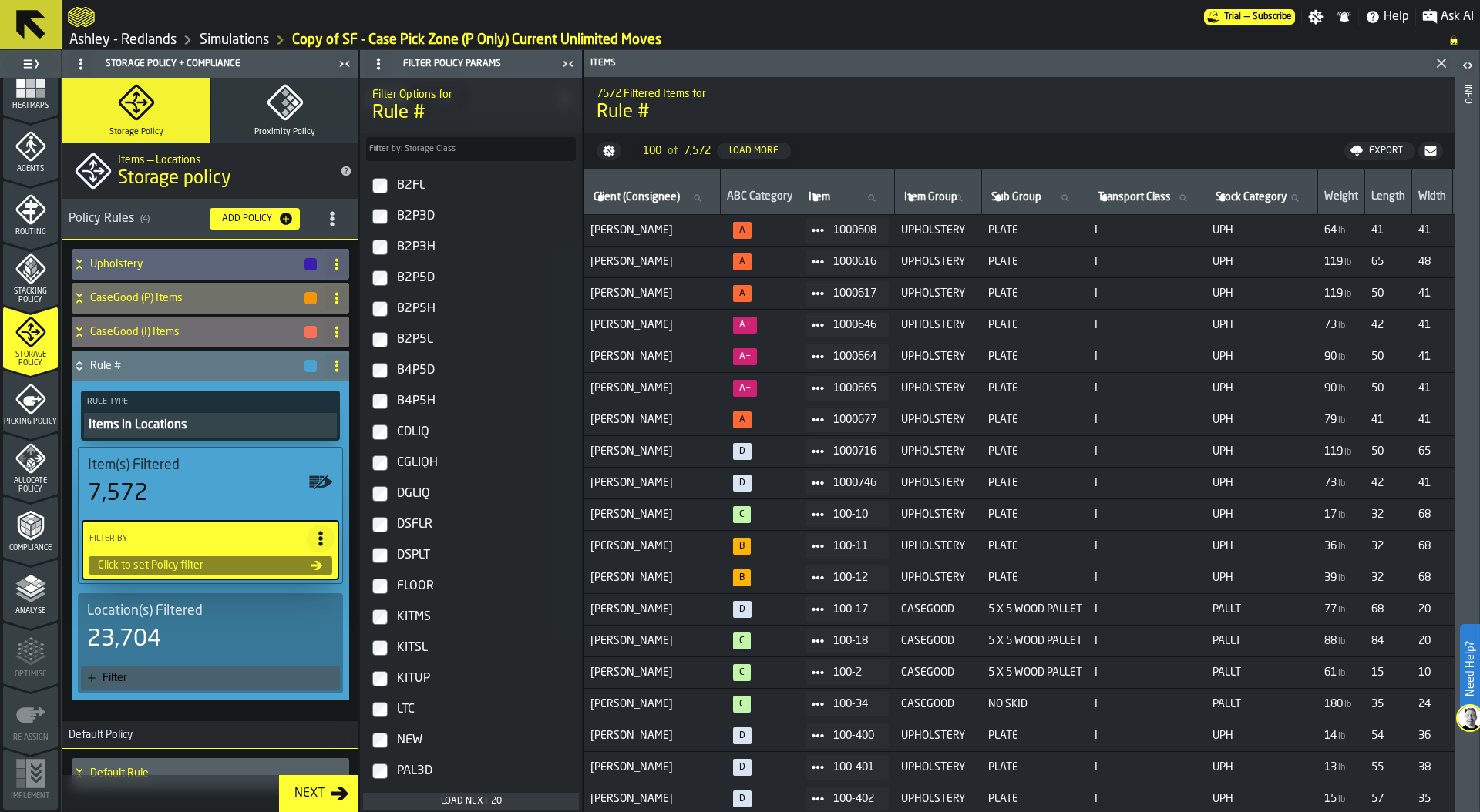
scroll to position [504, 0]
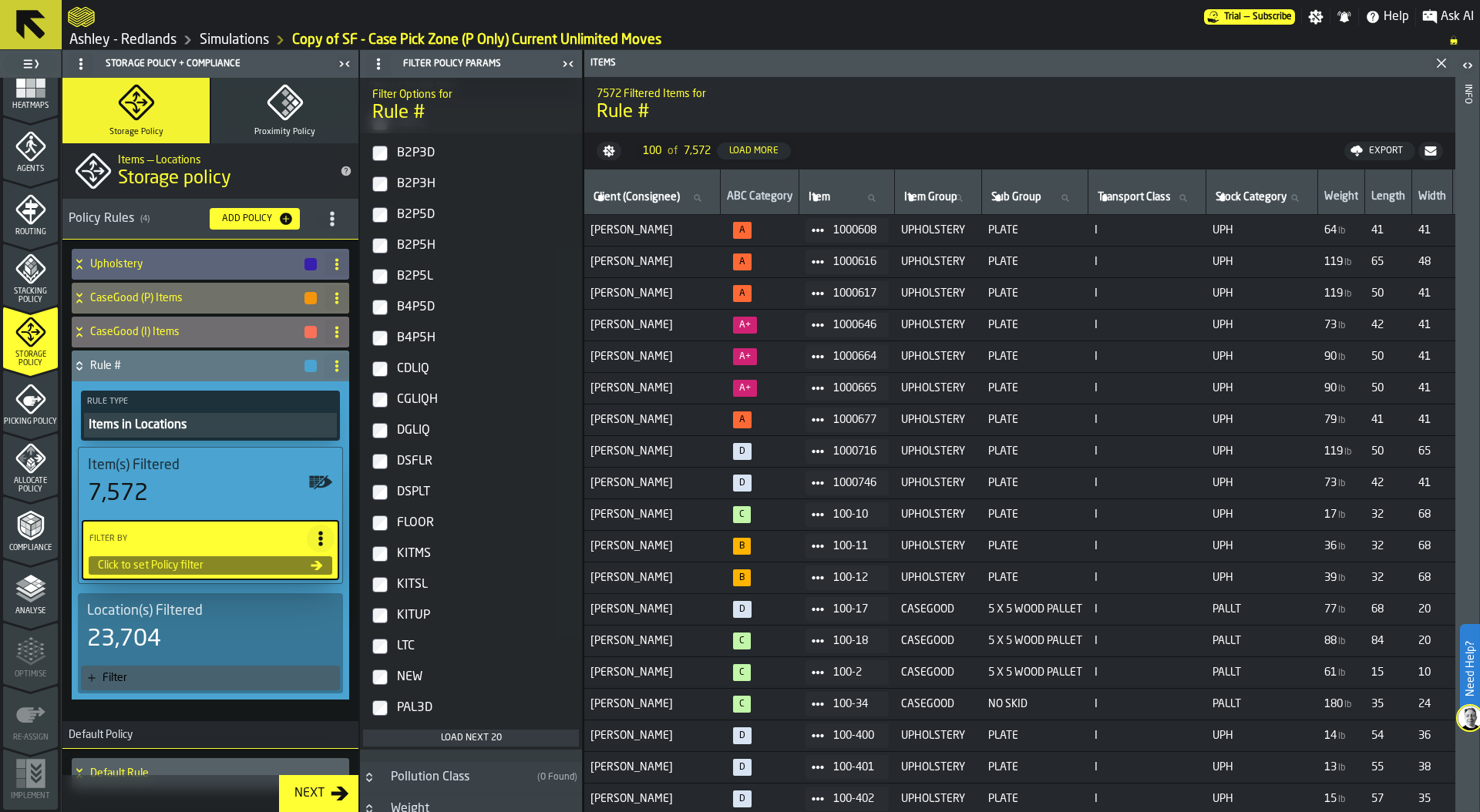
click at [470, 738] on div "Load next 20" at bounding box center [471, 738] width 204 height 11
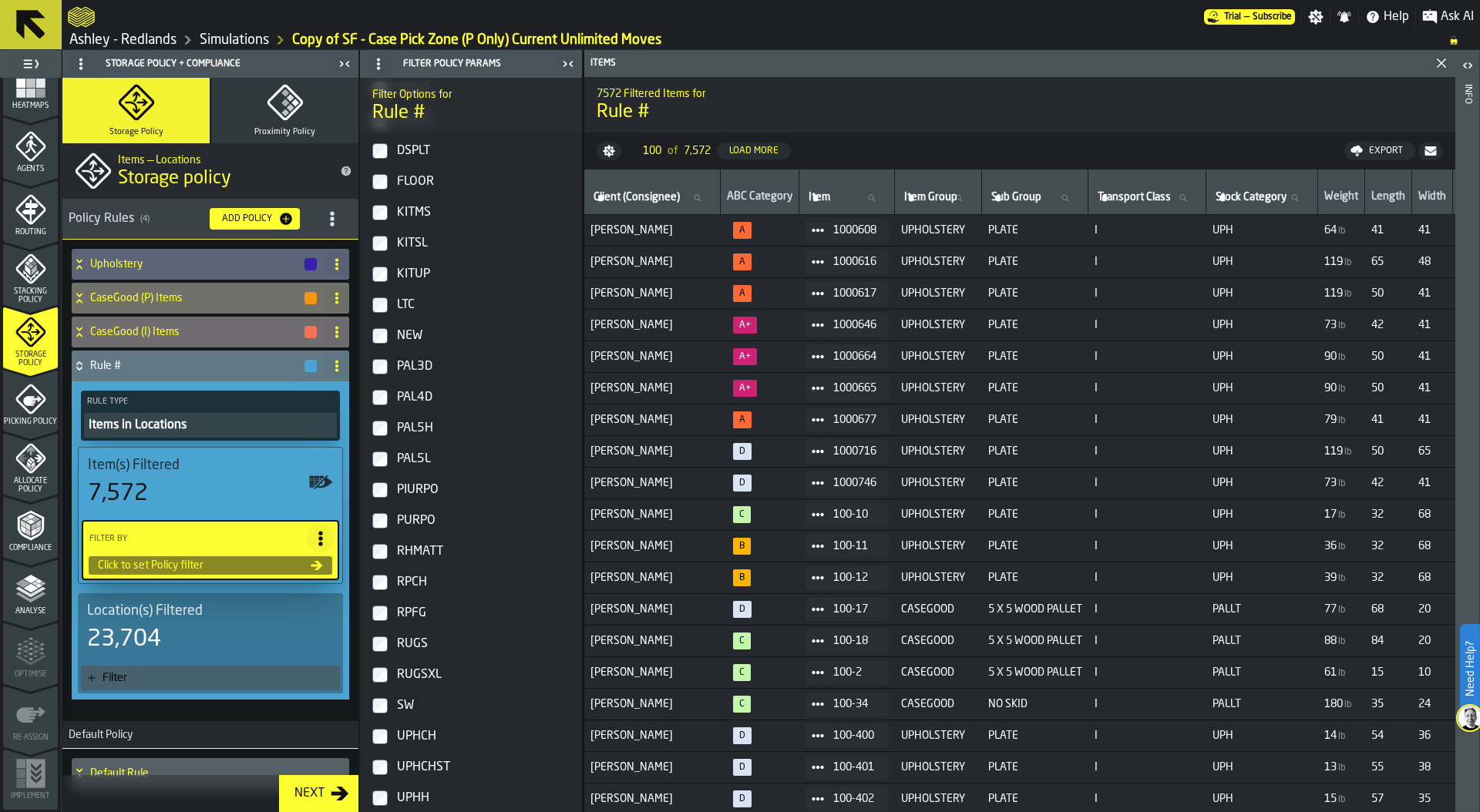
scroll to position [180, 0]
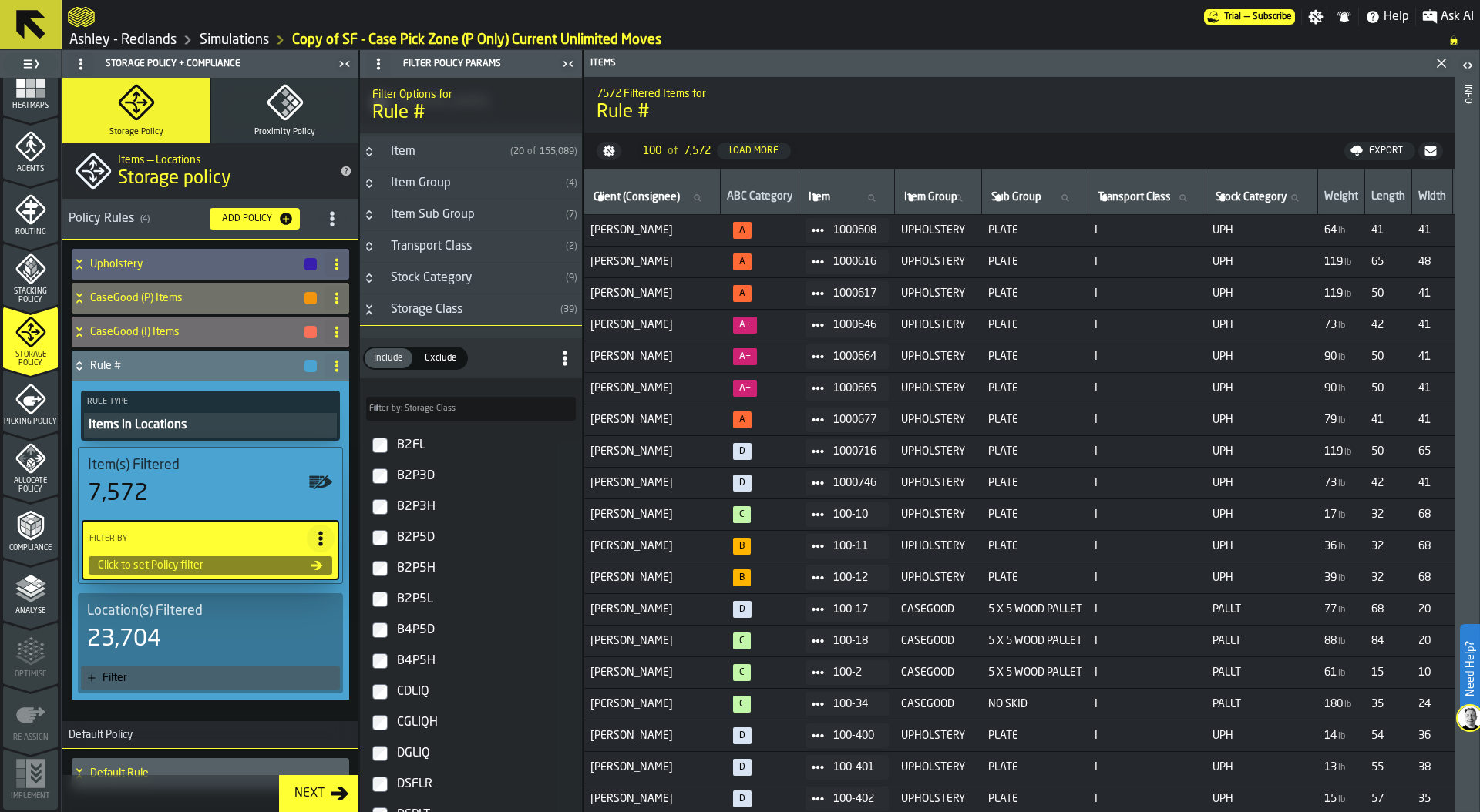
click at [415, 414] on label "Filter by: Storage Class Filter by: Storage Class" at bounding box center [471, 409] width 209 height 24
click at [415, 414] on input "Filter by: Storage Class Filter by: Storage Class" at bounding box center [471, 409] width 209 height 24
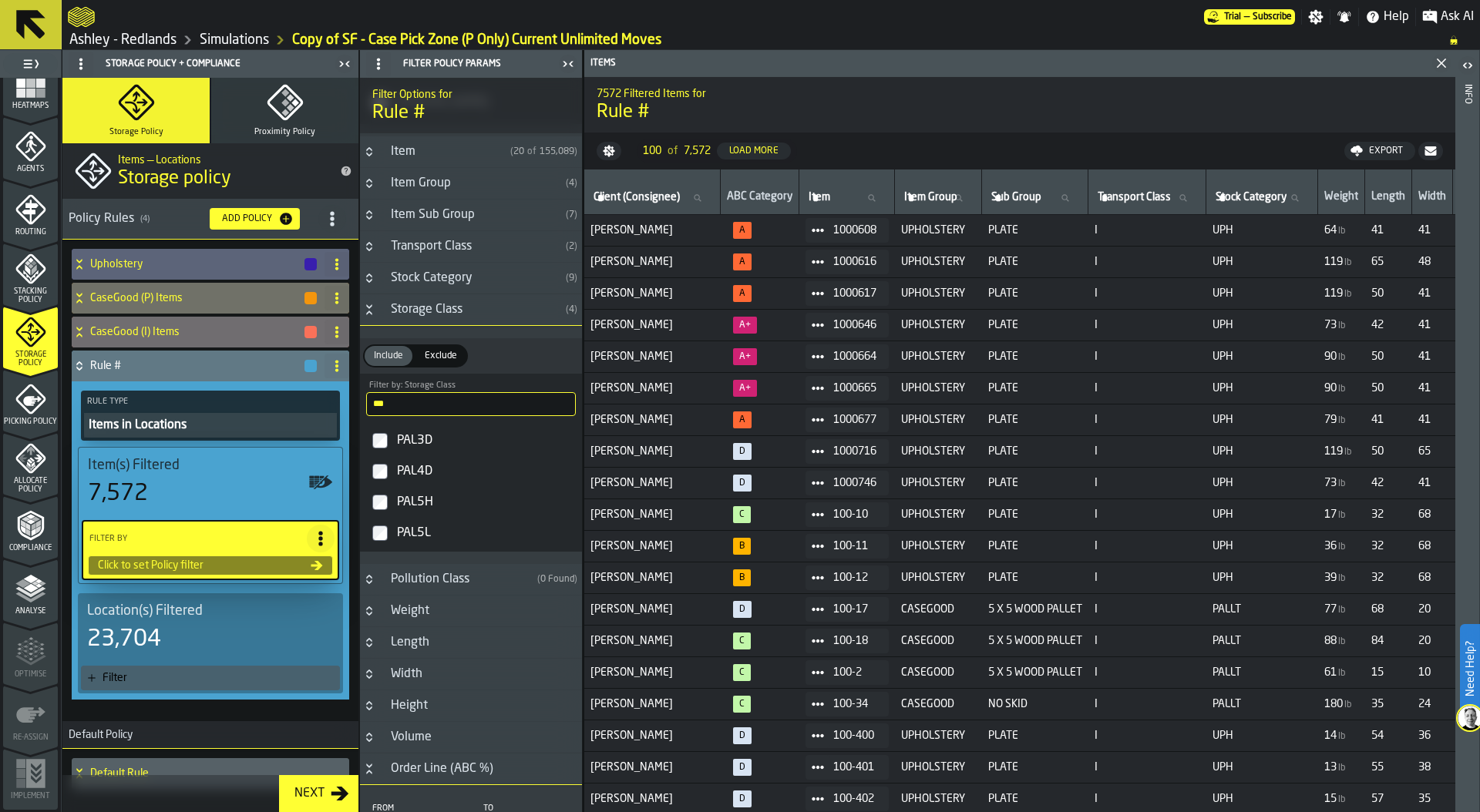
type input "***"
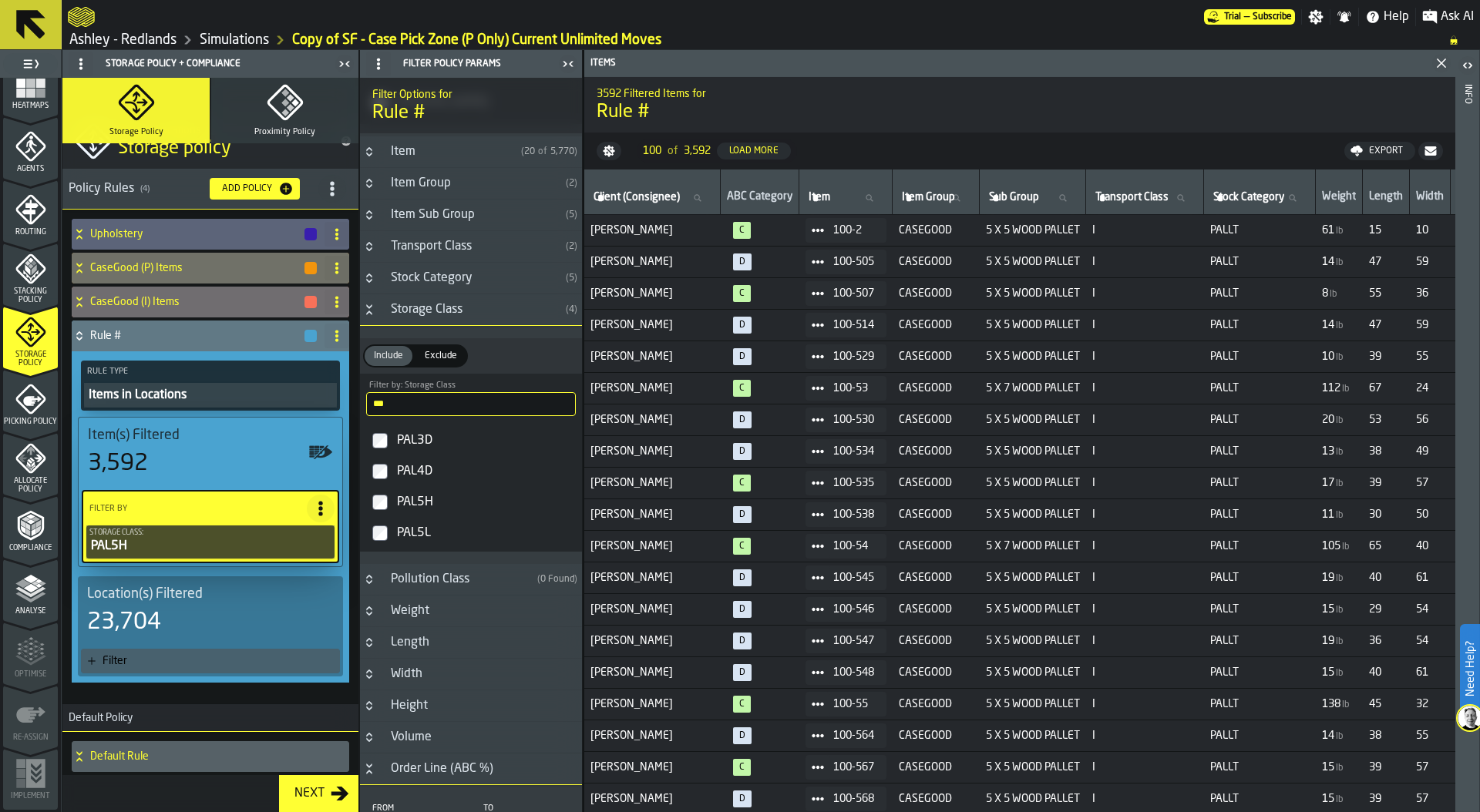
scroll to position [38, 0]
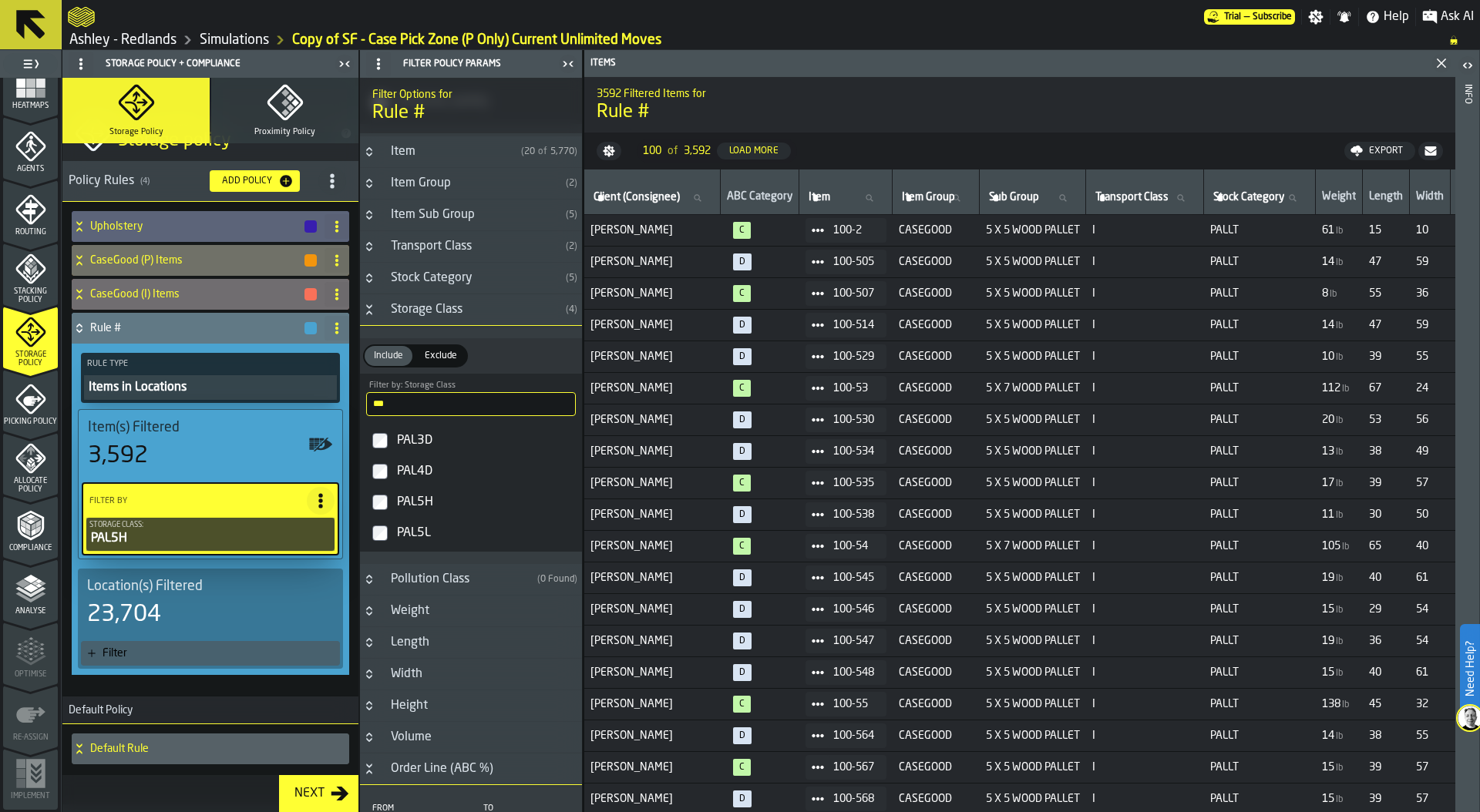
click at [182, 656] on div "Filter" at bounding box center [218, 653] width 231 height 12
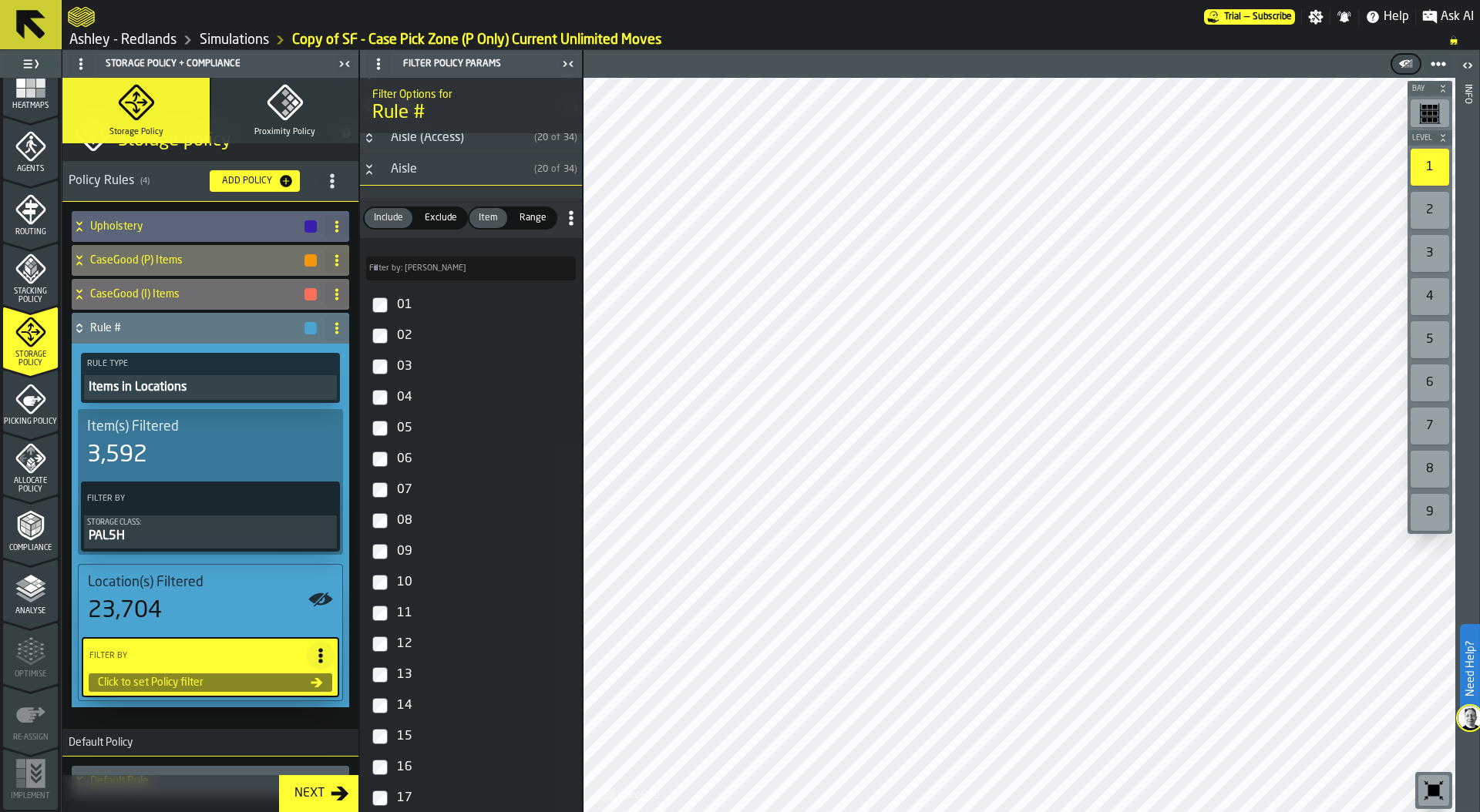
scroll to position [0, 0]
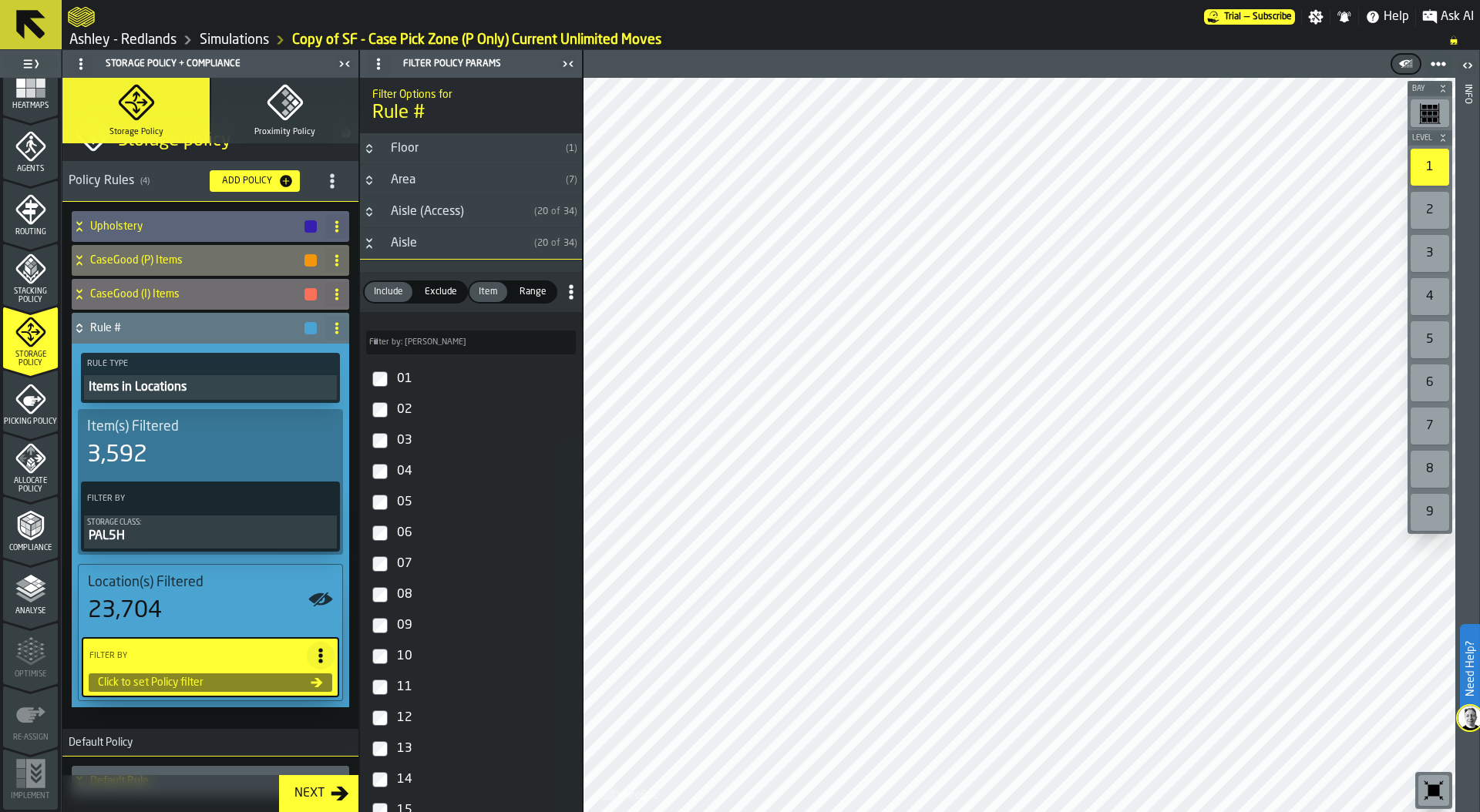
click at [369, 243] on icon "Button-Aisle-open" at bounding box center [369, 244] width 12 height 12
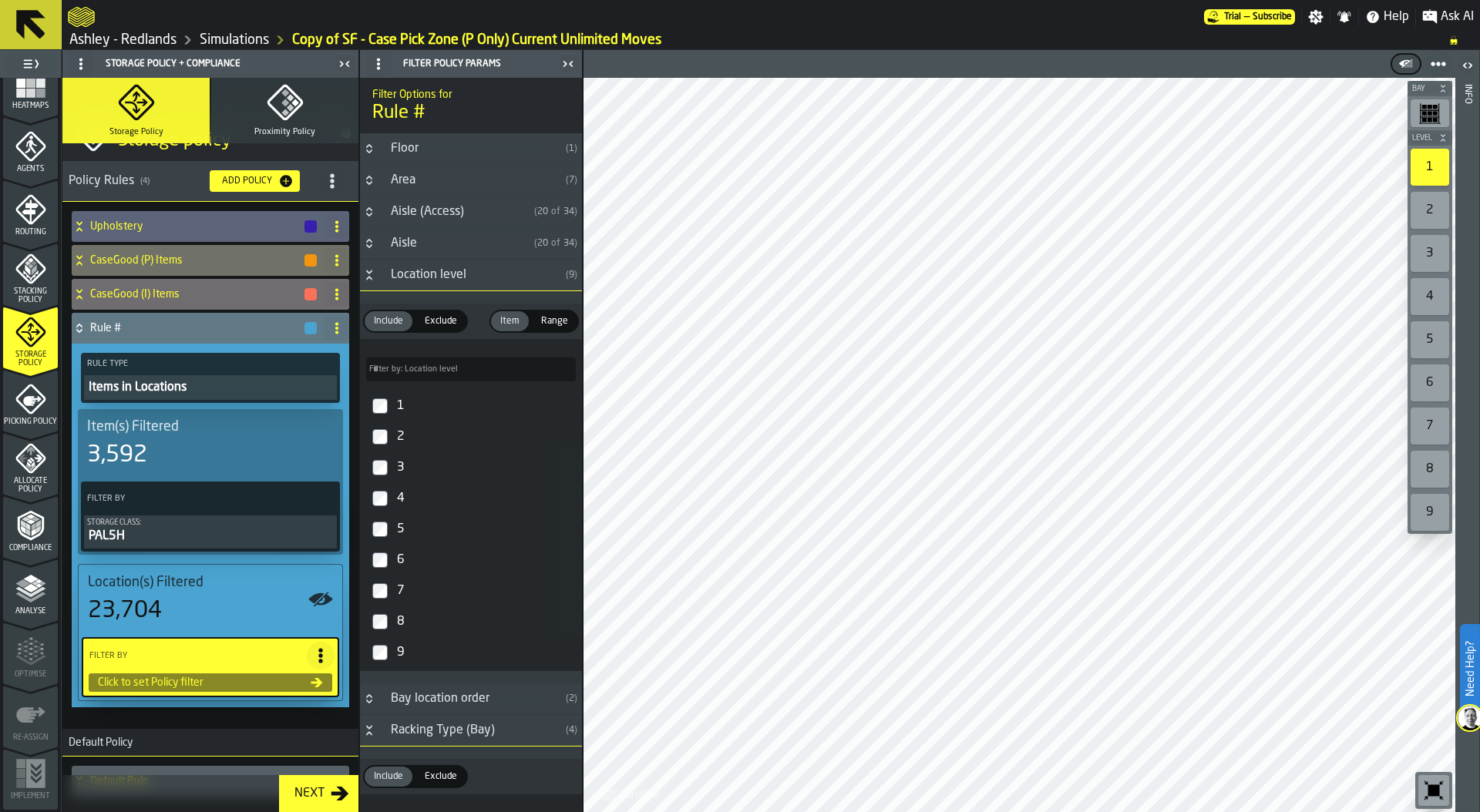
click at [371, 277] on icon "Button-Location level-open" at bounding box center [369, 277] width 5 height 4
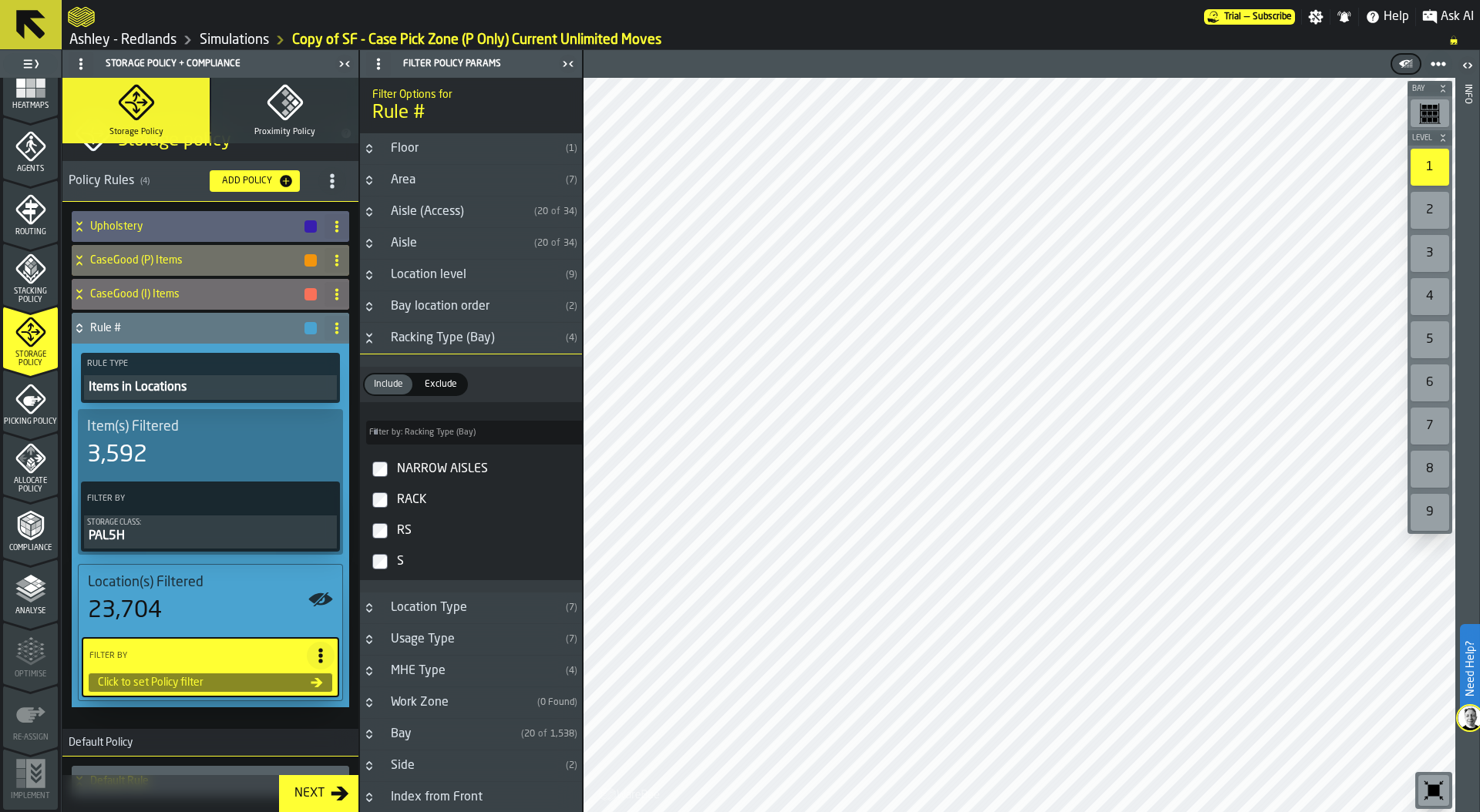
click at [369, 340] on icon "Button-Racking Type (Bay)-open" at bounding box center [369, 341] width 5 height 4
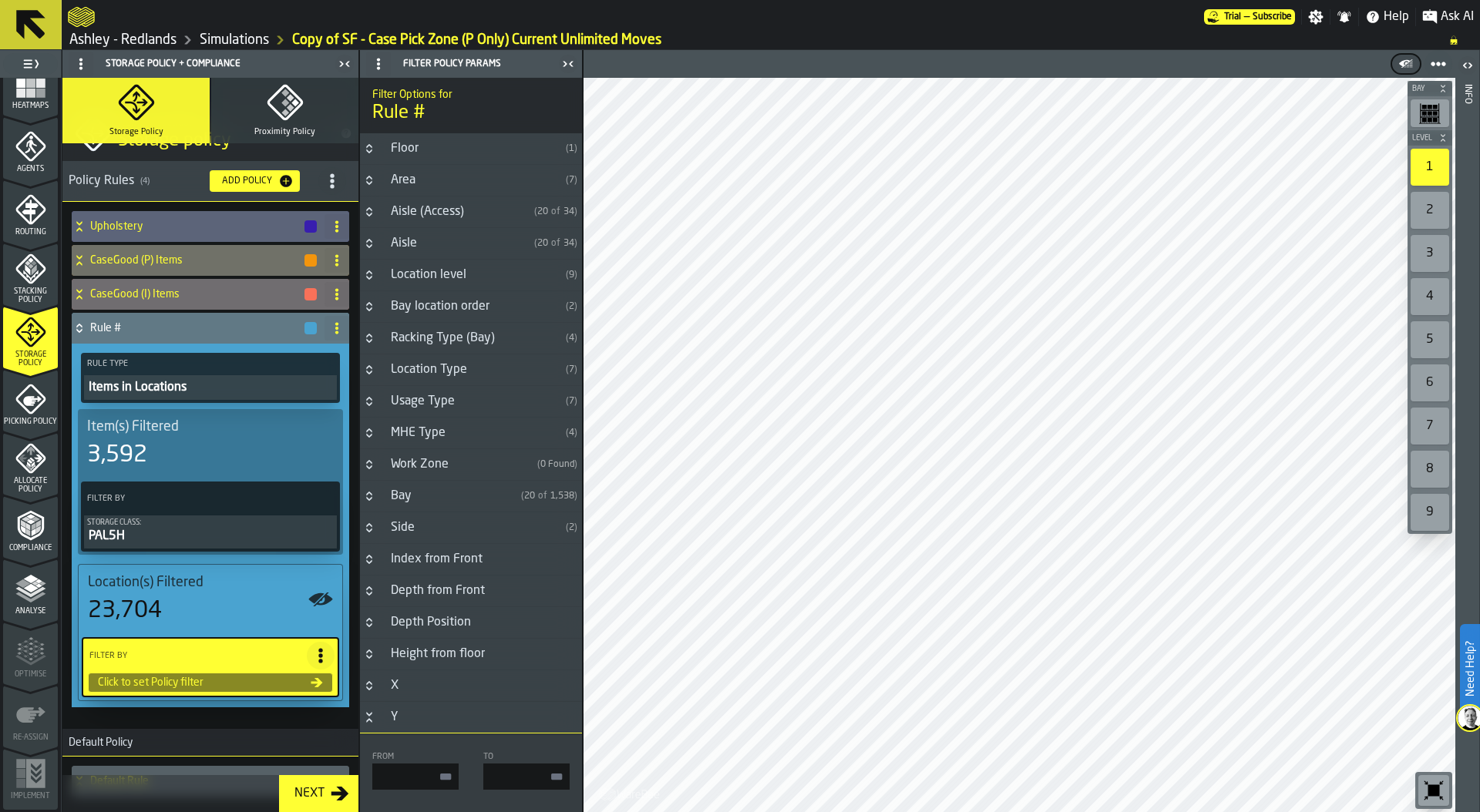
click at [369, 371] on icon "Button-Location Type-closed" at bounding box center [369, 370] width 12 height 12
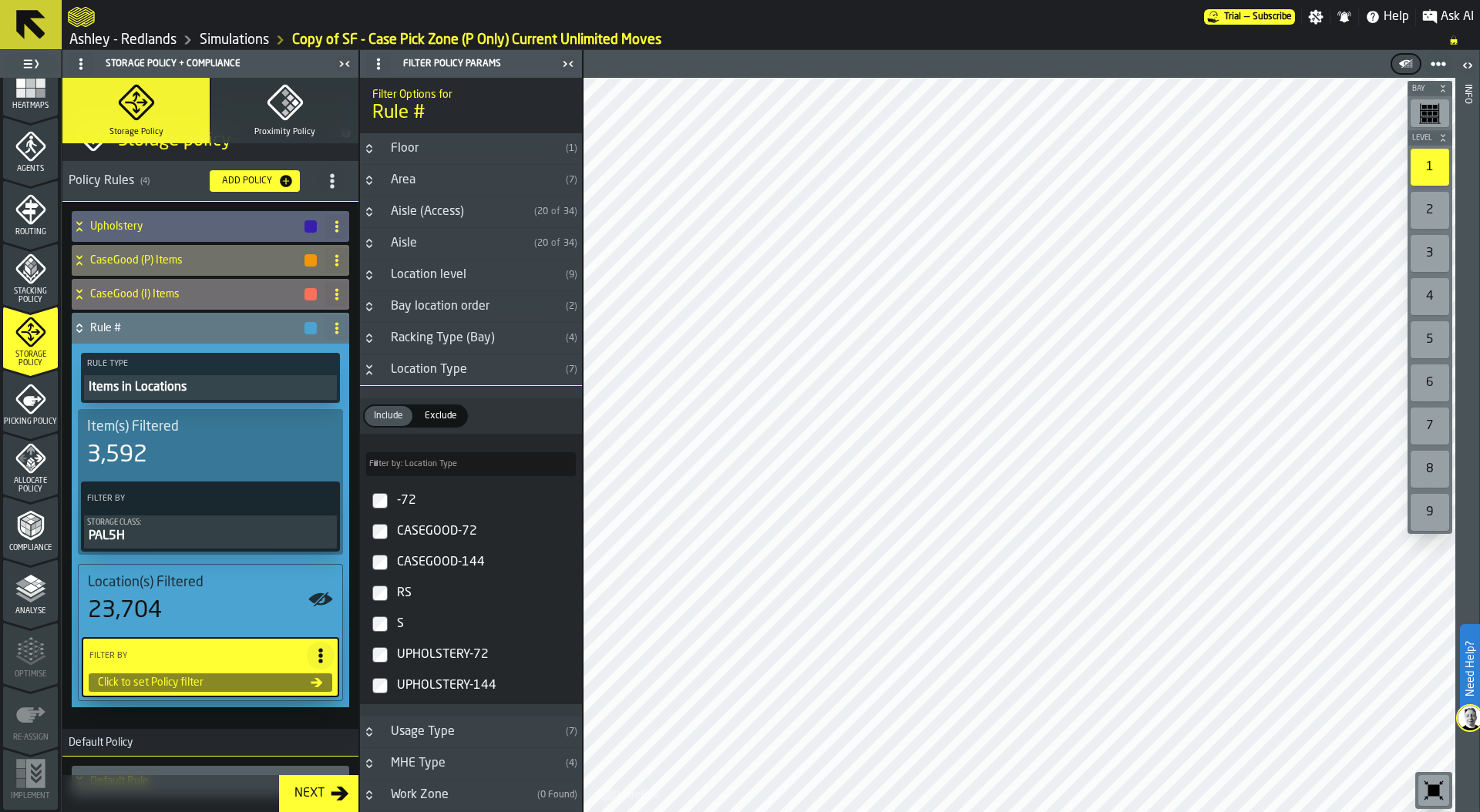
click at [369, 371] on icon "Button-Location Type-open" at bounding box center [369, 370] width 12 height 12
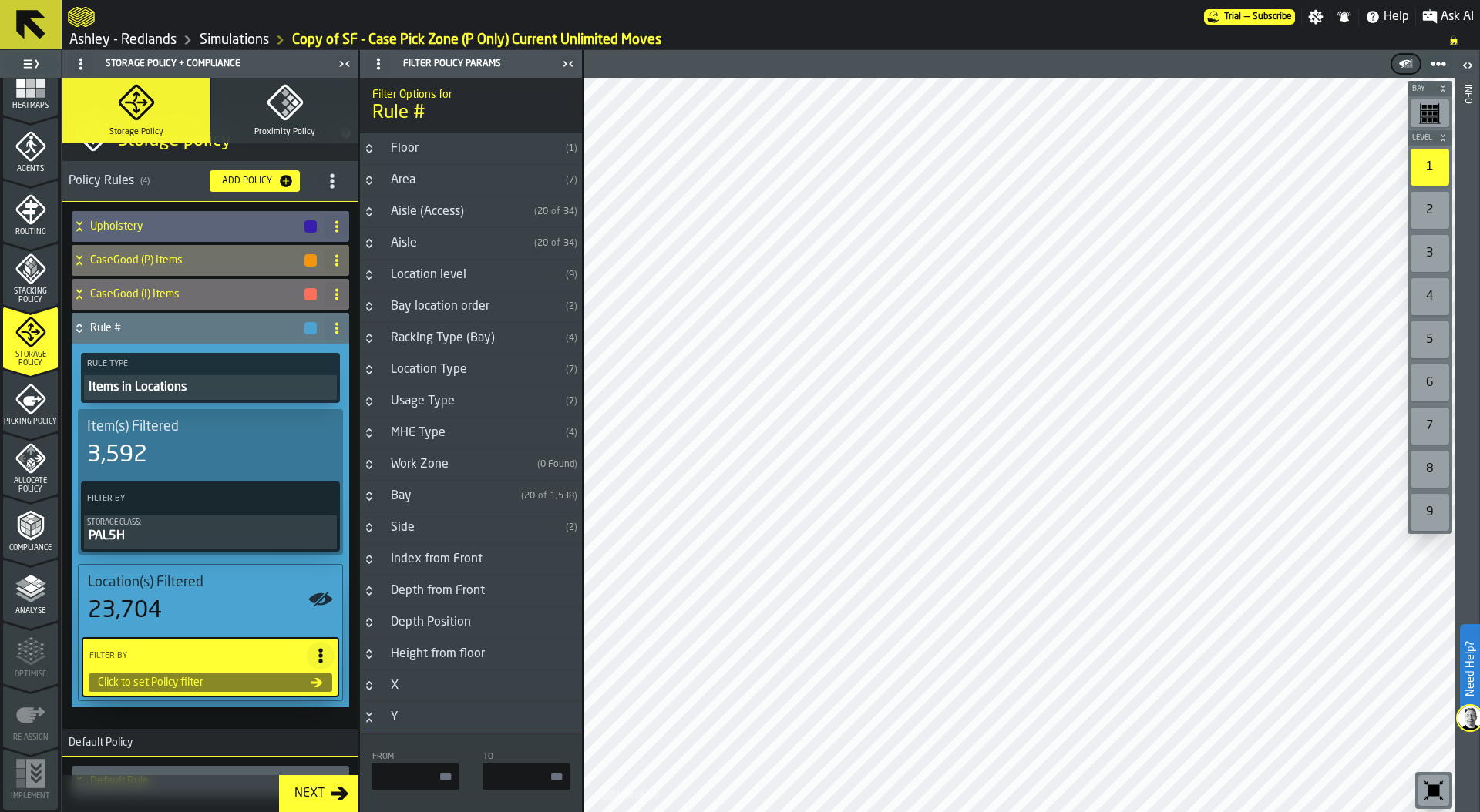
click at [372, 395] on icon "Button-Usage Type-closed" at bounding box center [369, 402] width 12 height 12
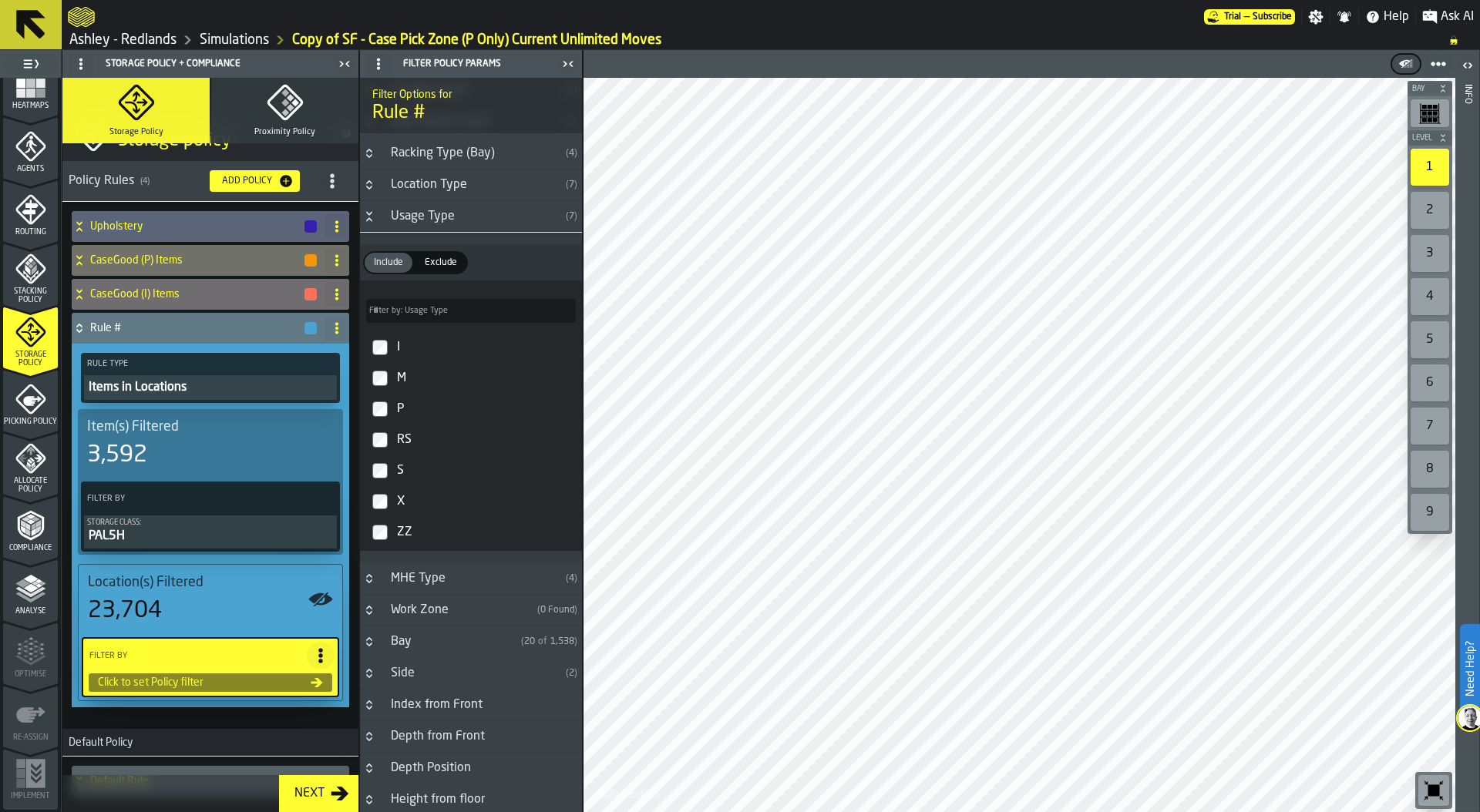
scroll to position [188, 0]
click at [371, 583] on h3 "MHE Type ( 4 )" at bounding box center [471, 576] width 222 height 32
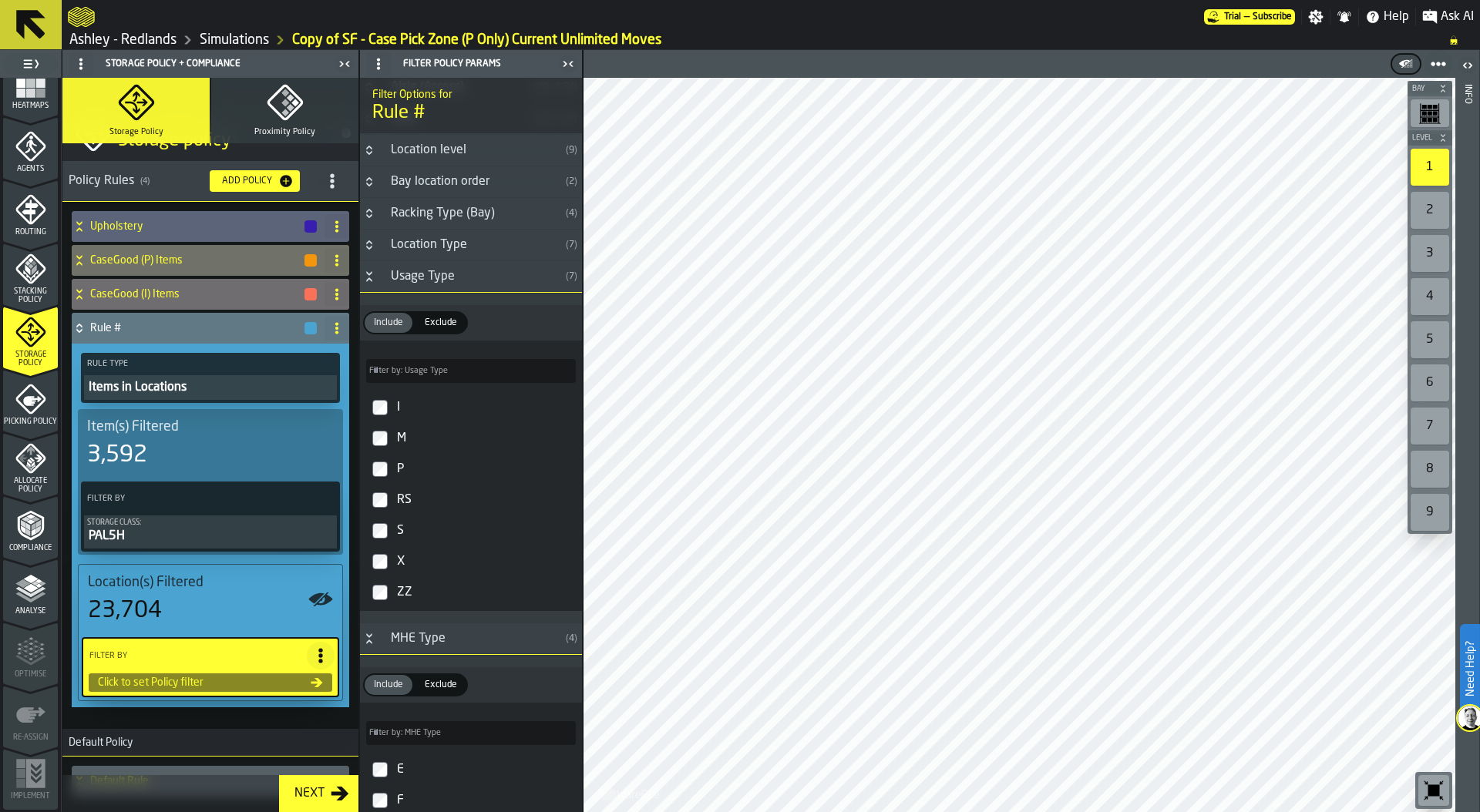
scroll to position [116, 0]
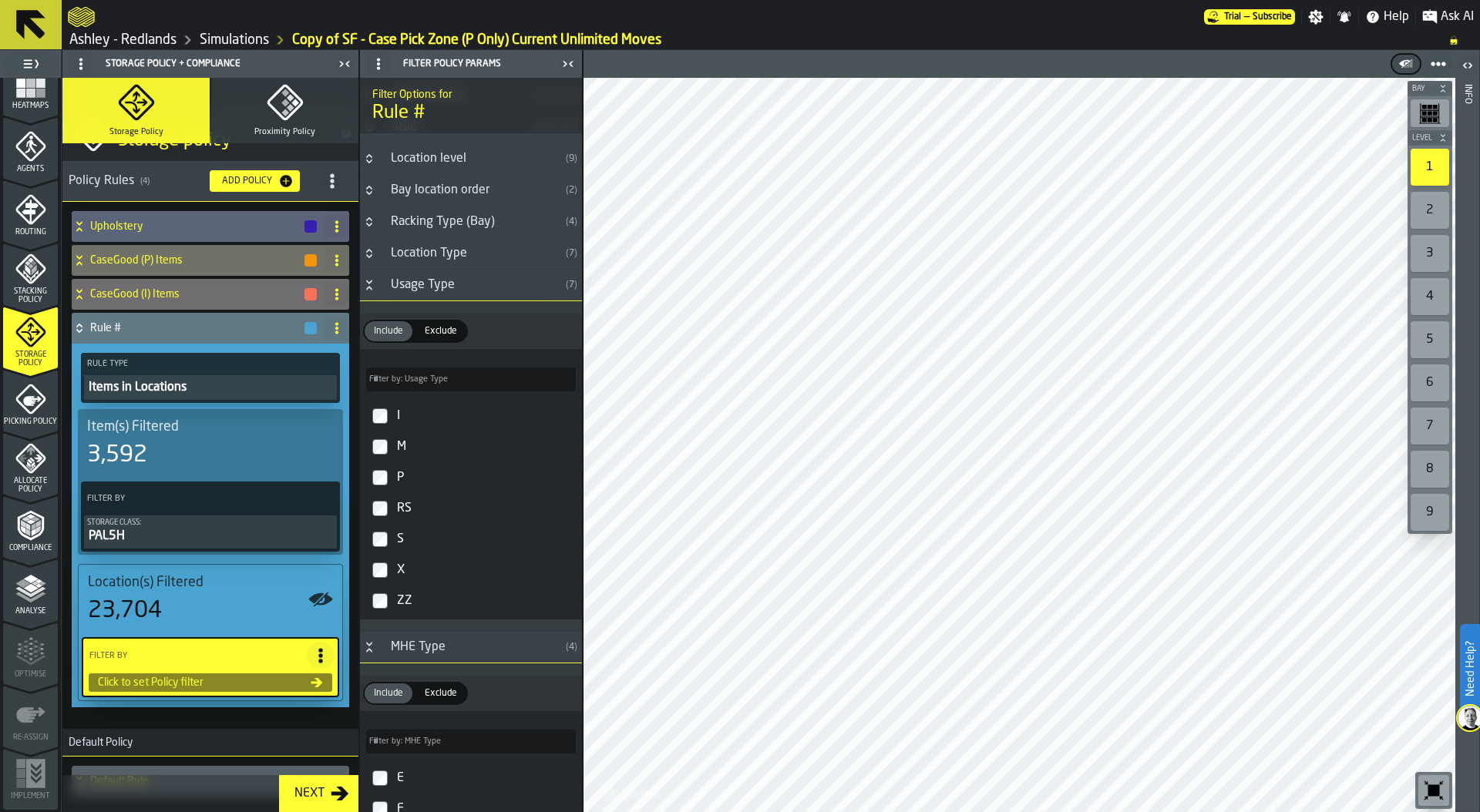
click at [365, 287] on icon "Button-Usage Type-open" at bounding box center [369, 285] width 12 height 12
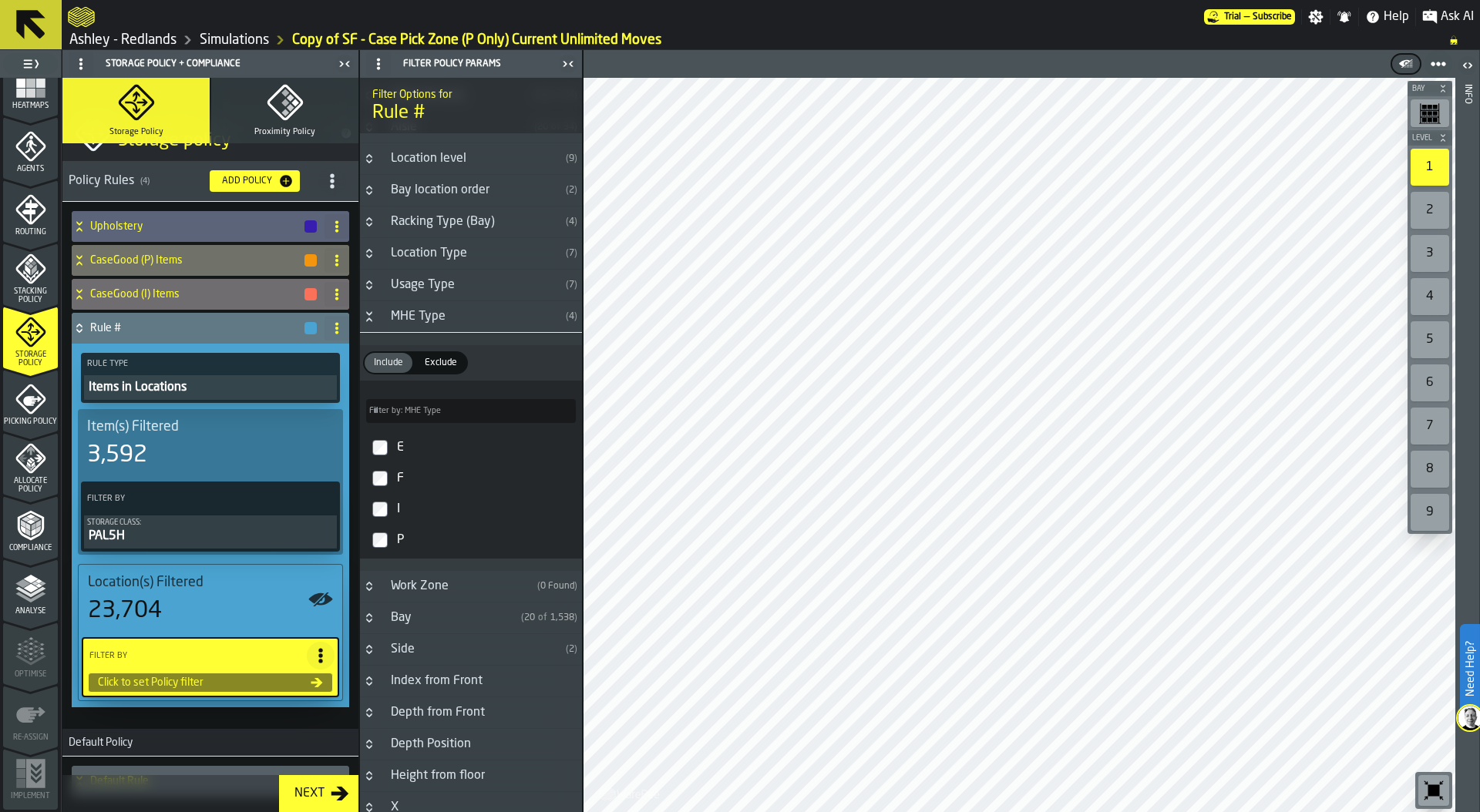
click at [370, 321] on icon "Button-MHE Type-open" at bounding box center [369, 316] width 12 height 12
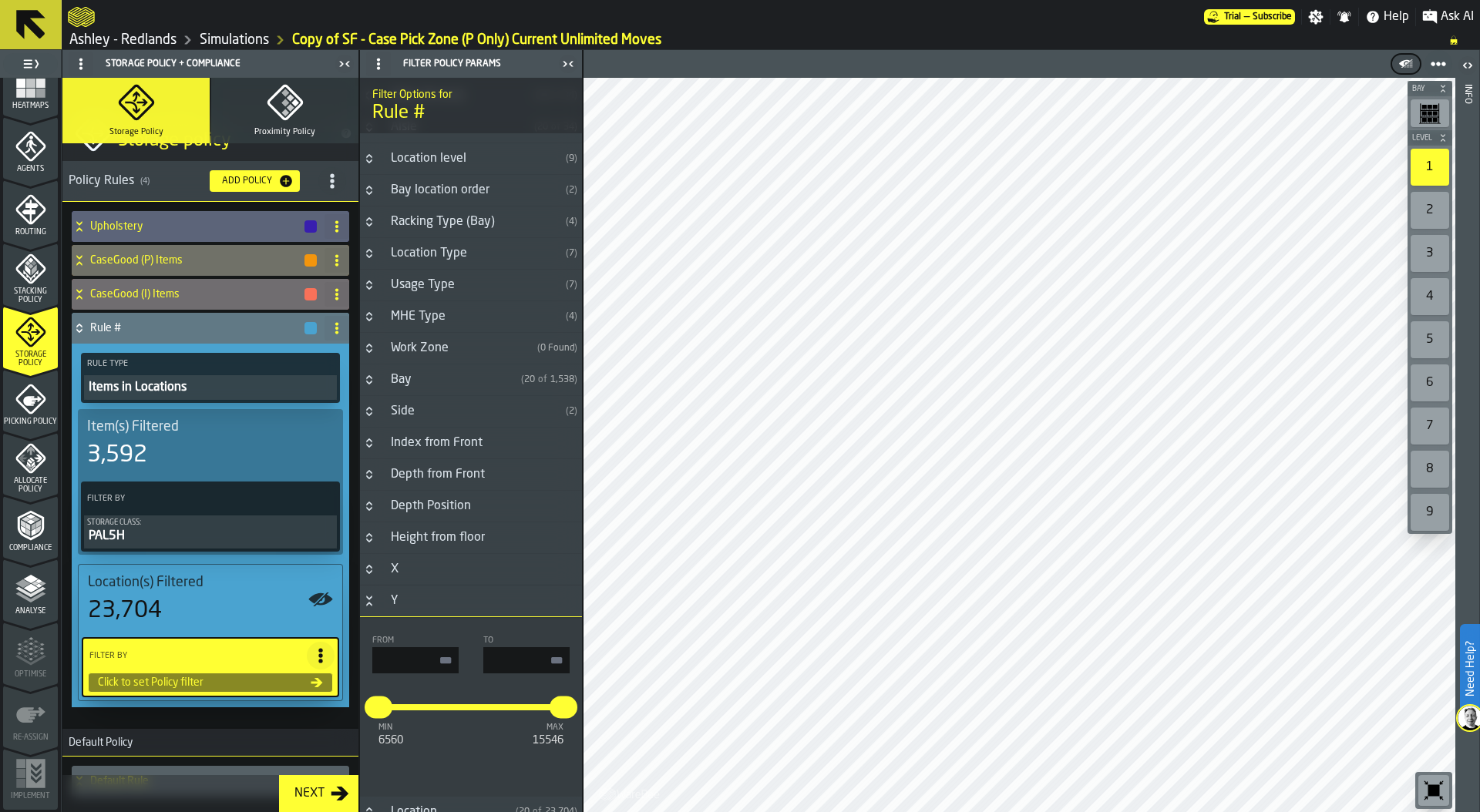
click at [369, 593] on h3 "Y" at bounding box center [471, 602] width 222 height 32
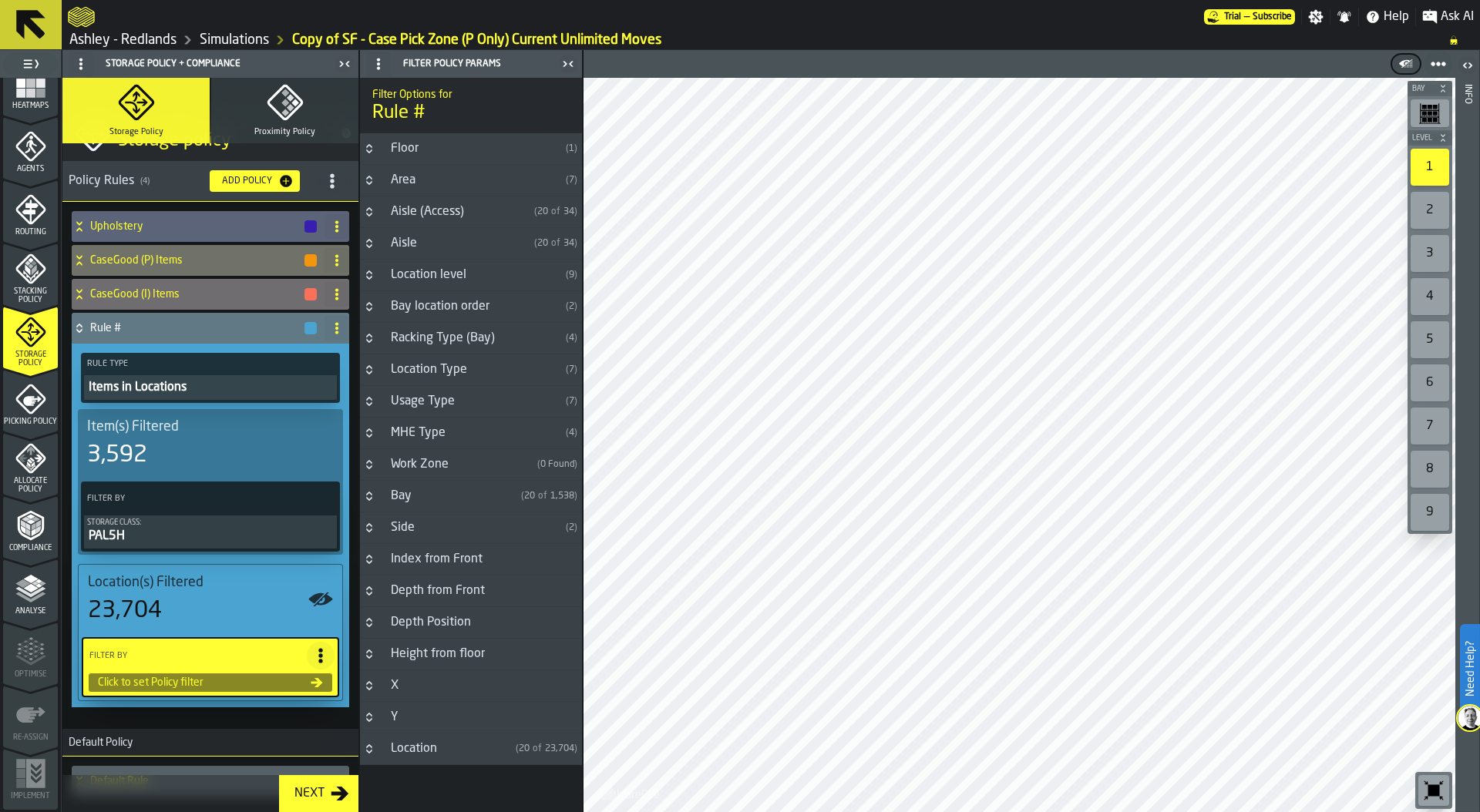
scroll to position [15, 0]
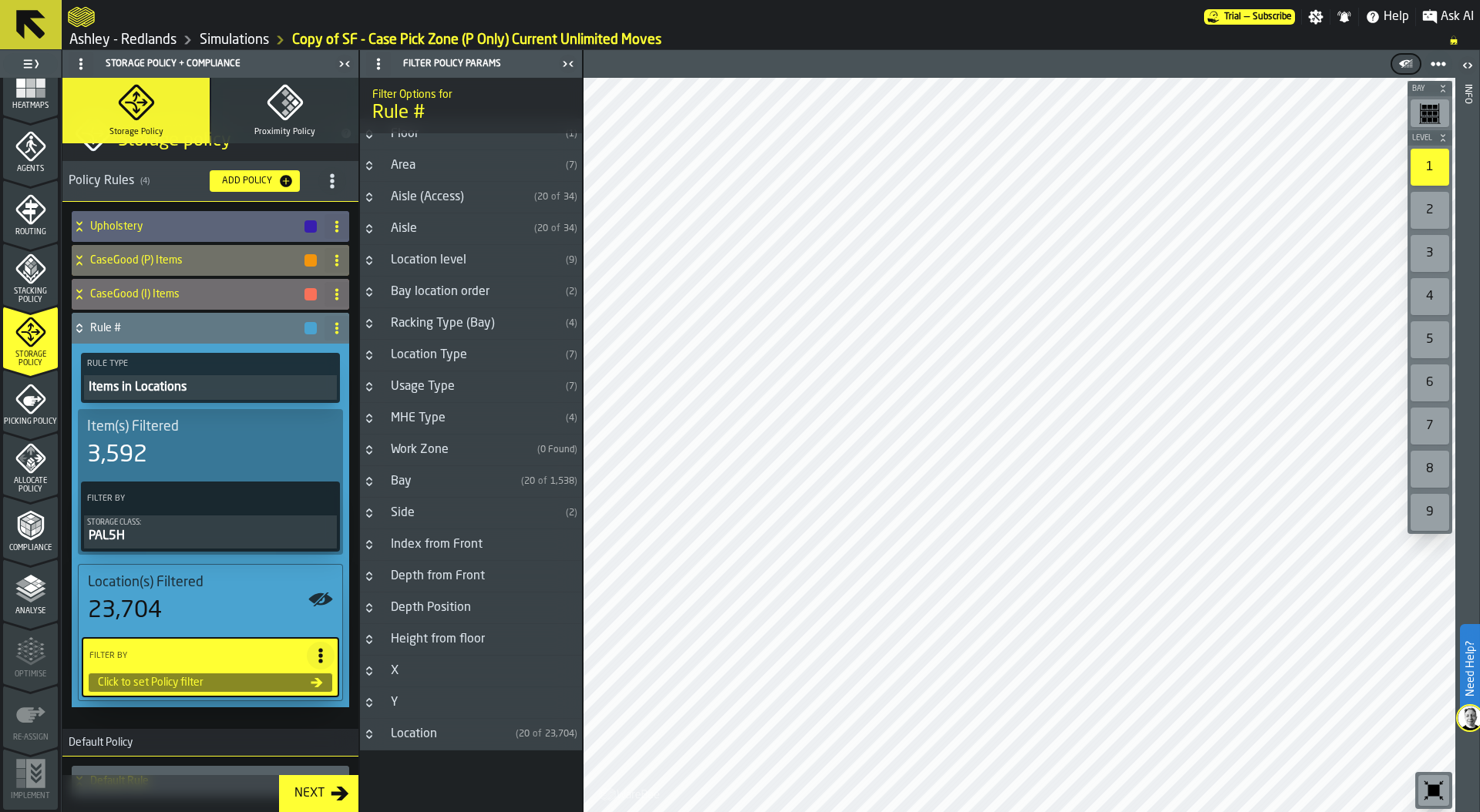
click at [165, 607] on div "23,704" at bounding box center [210, 611] width 245 height 27
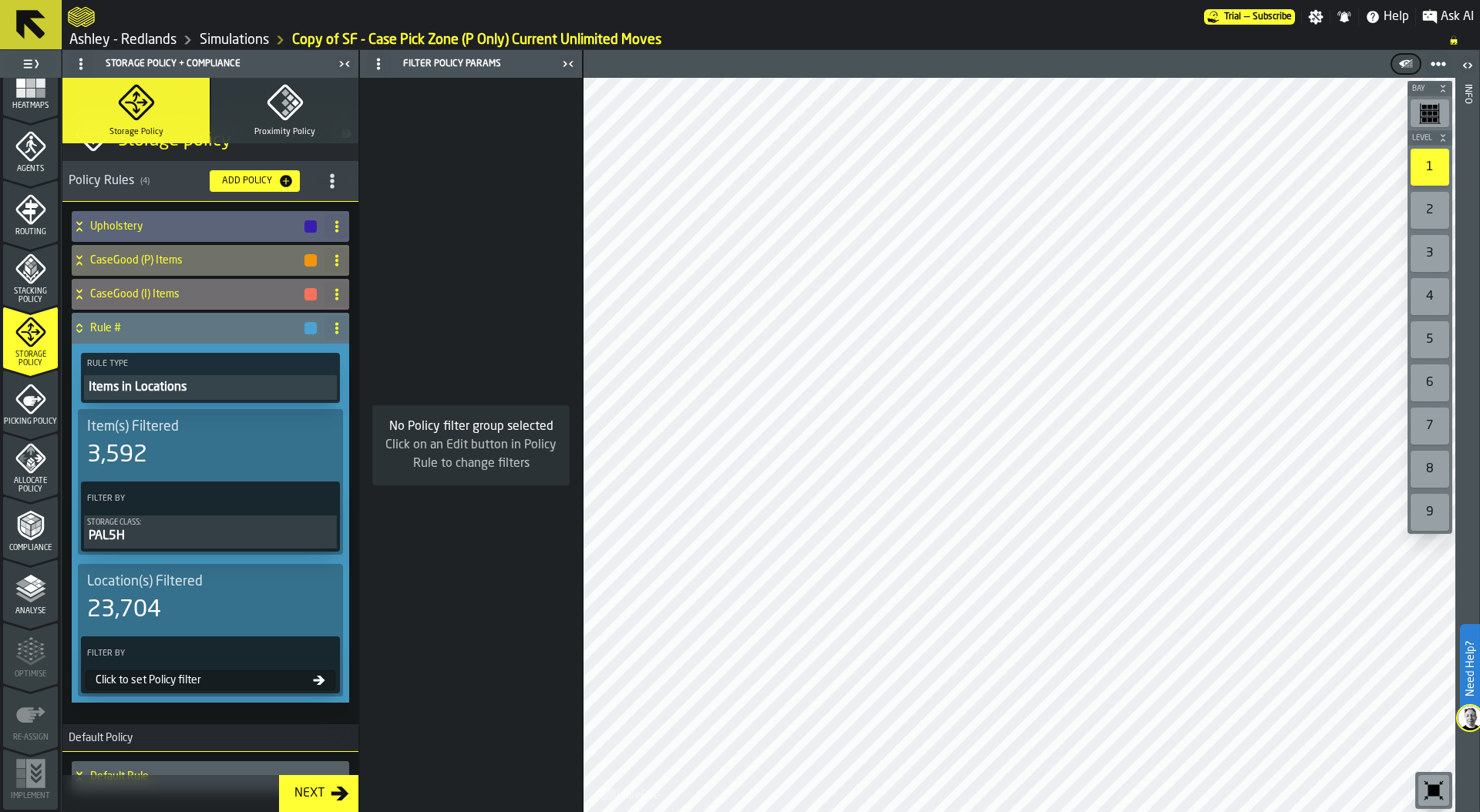
click at [335, 329] on circle at bounding box center [336, 328] width 3 height 3
click at [240, 361] on div "Rename" at bounding box center [270, 359] width 129 height 19
drag, startPoint x: 154, startPoint y: 333, endPoint x: 42, endPoint y: 334, distance: 112.0
click at [41, 334] on aside "1 Start 2 Layout 3 Assignment 4 Items 5 Orders 6 Data Stats 7 Heatmaps 8 Agents…" at bounding box center [291, 432] width 583 height 762
drag, startPoint x: 138, startPoint y: 322, endPoint x: 81, endPoint y: 322, distance: 57.0
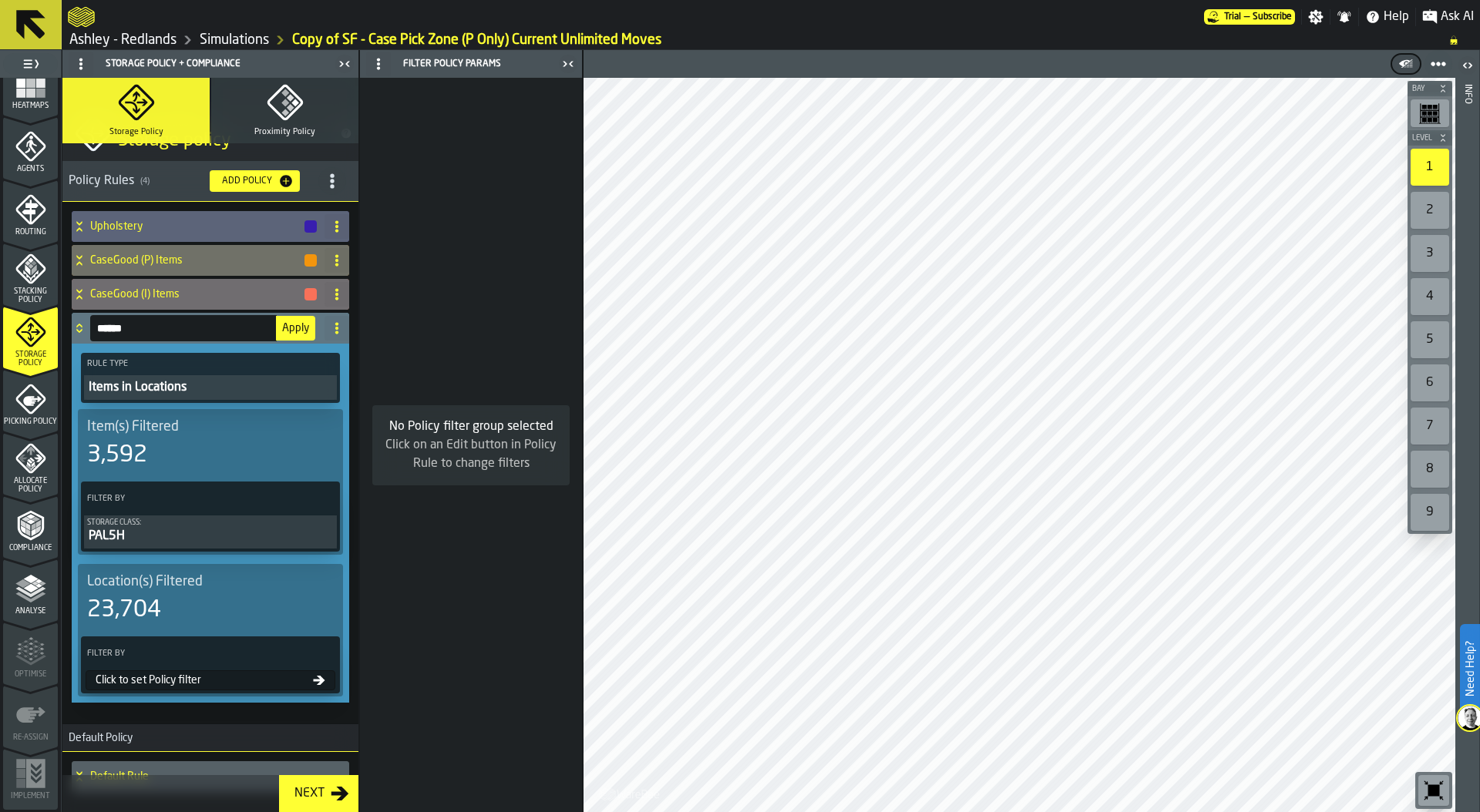
click at [81, 322] on div "****** Apply" at bounding box center [195, 328] width 247 height 31
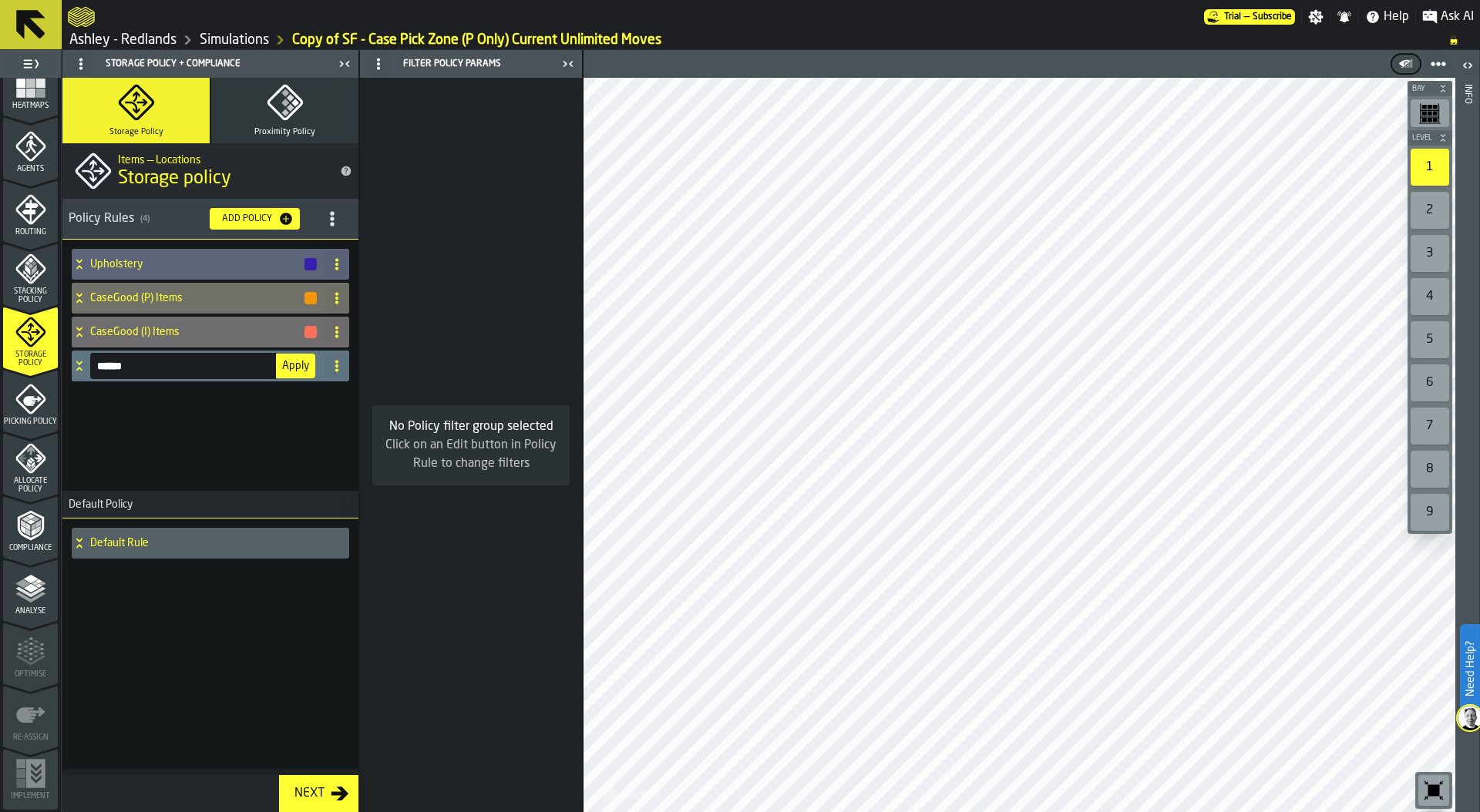
scroll to position [0, 0]
type input "*****"
click at [292, 363] on span "Apply" at bounding box center [295, 366] width 27 height 11
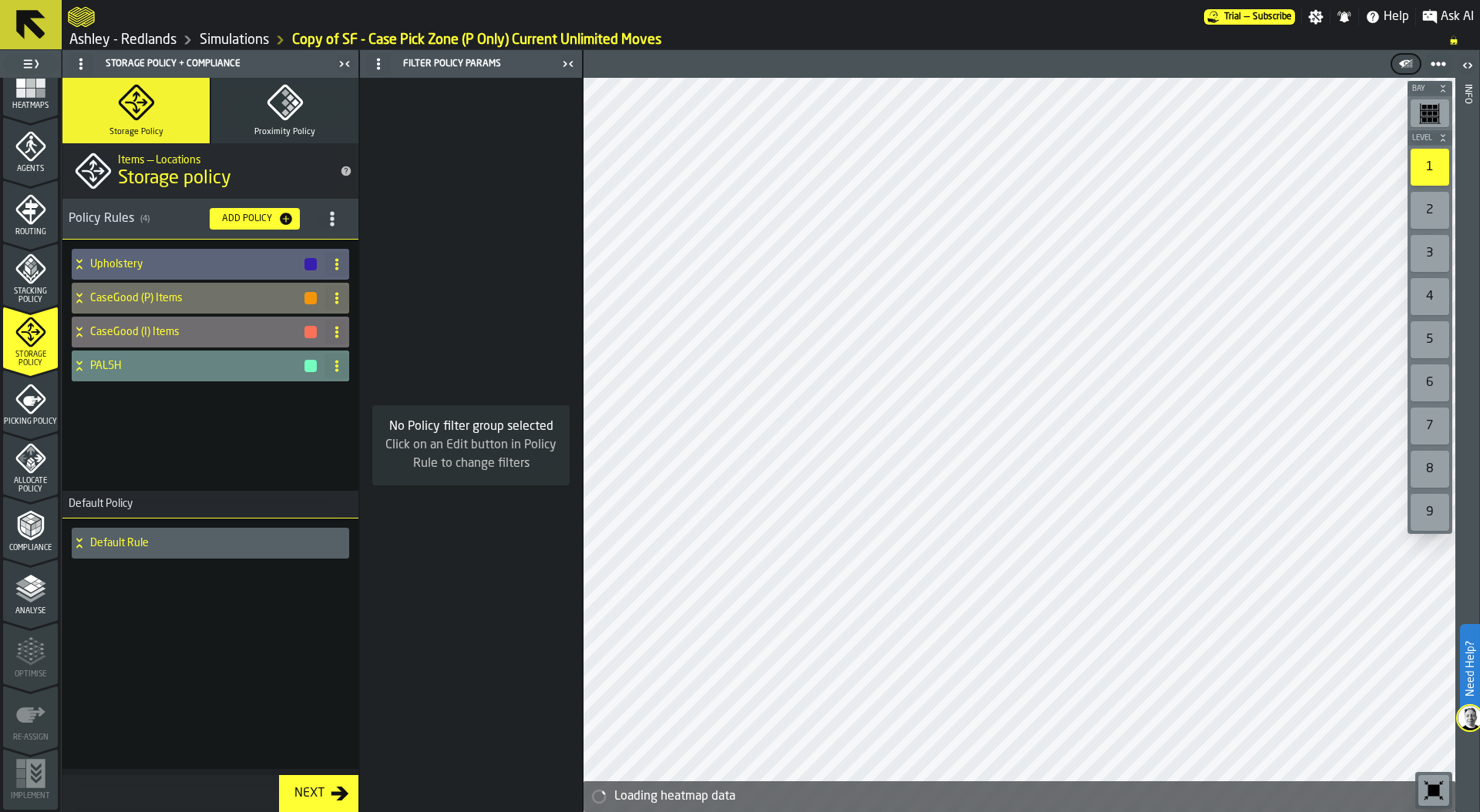
click at [81, 363] on icon at bounding box center [79, 363] width 5 height 4
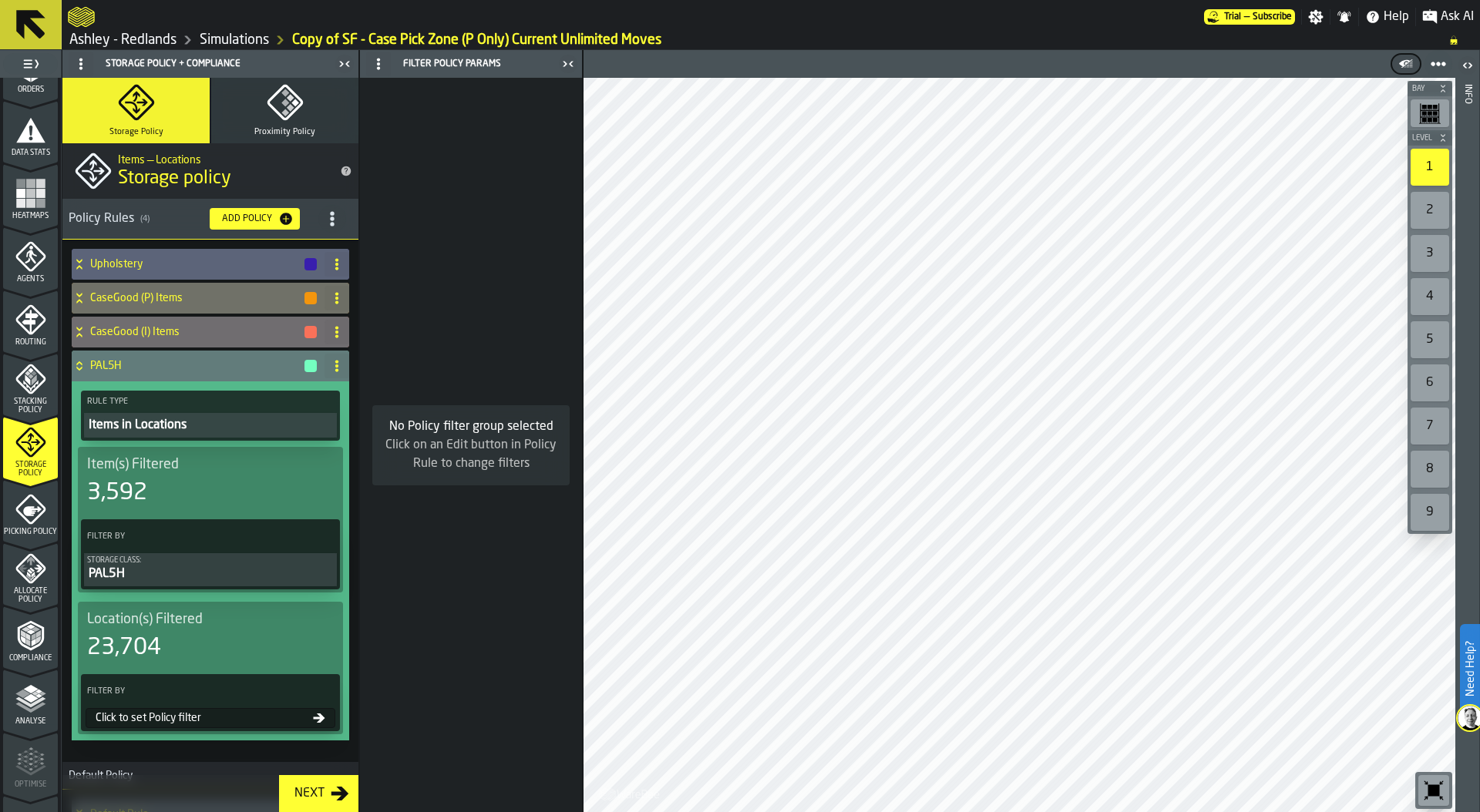
scroll to position [131, 0]
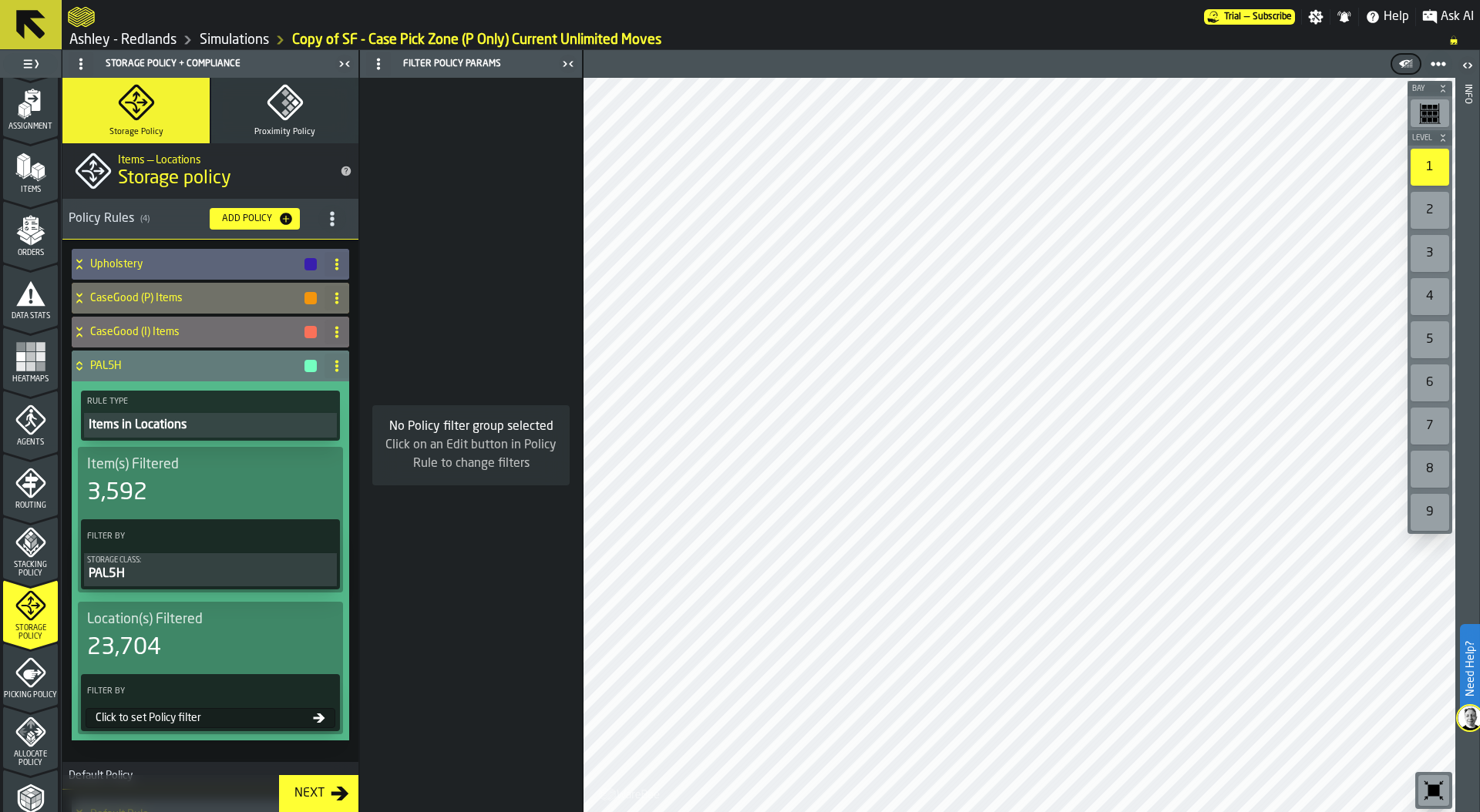
click at [37, 385] on icon "menu Heatmaps" at bounding box center [30, 389] width 55 height 15
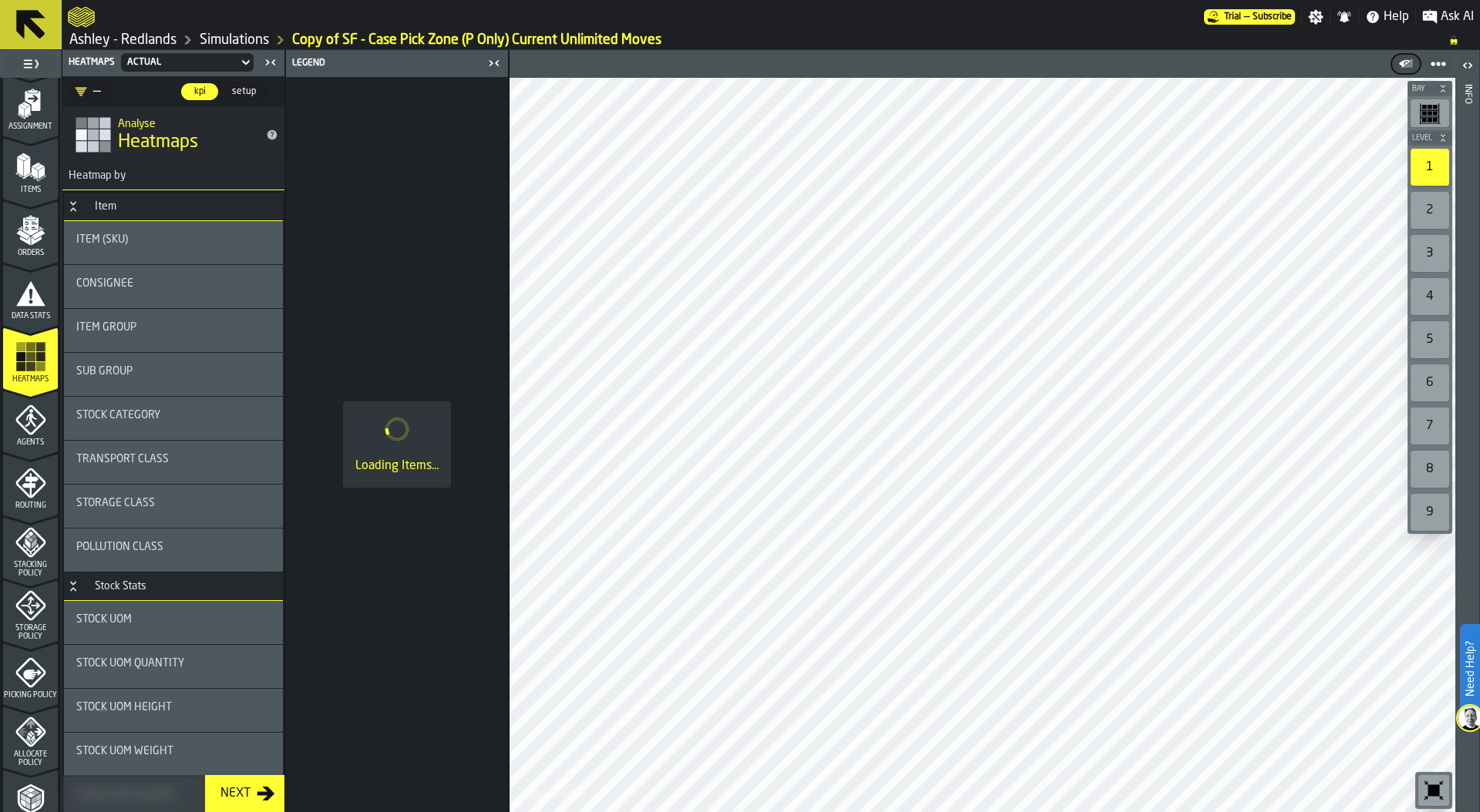
click at [208, 504] on div "Storage Class" at bounding box center [173, 504] width 194 height 12
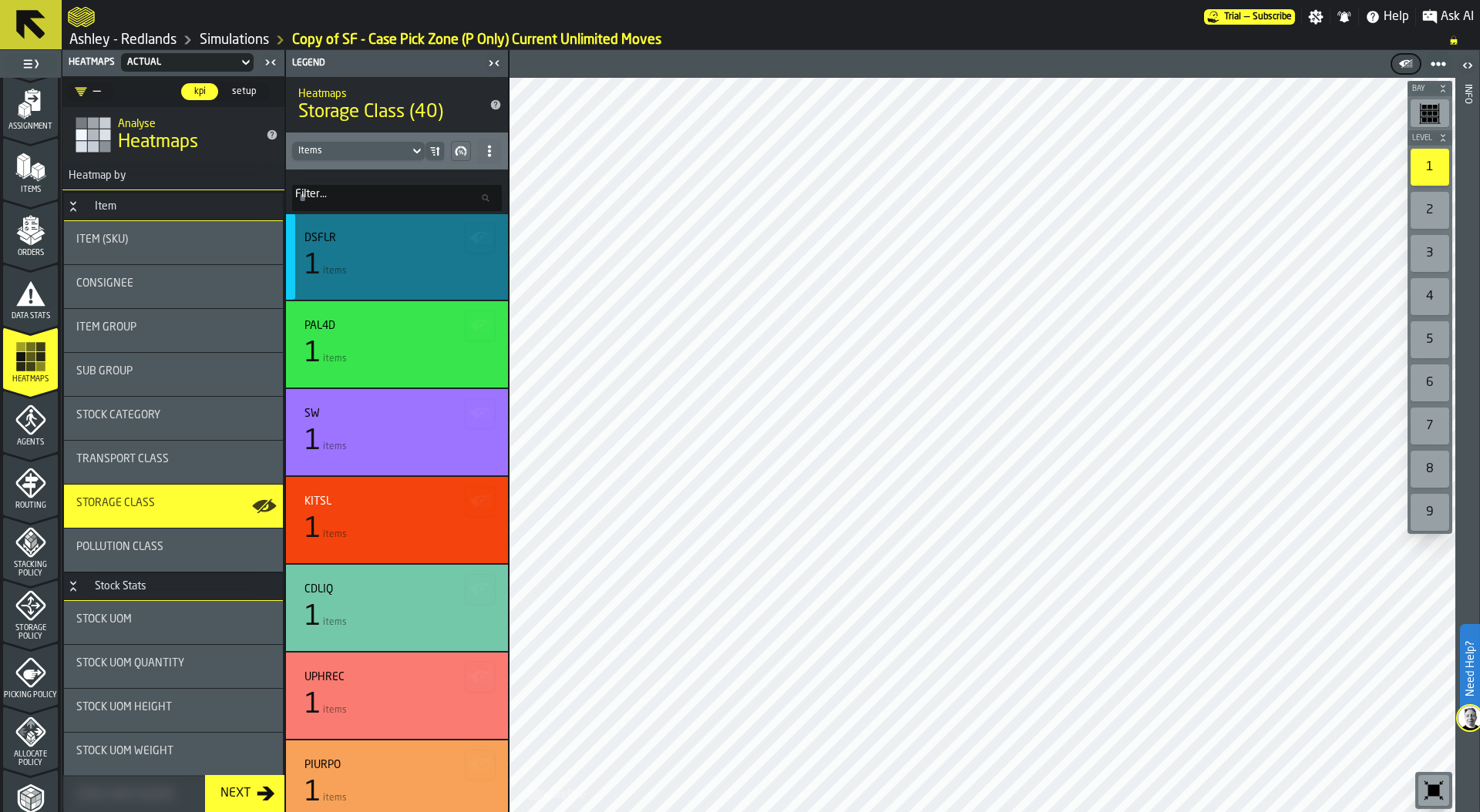
scroll to position [0, 0]
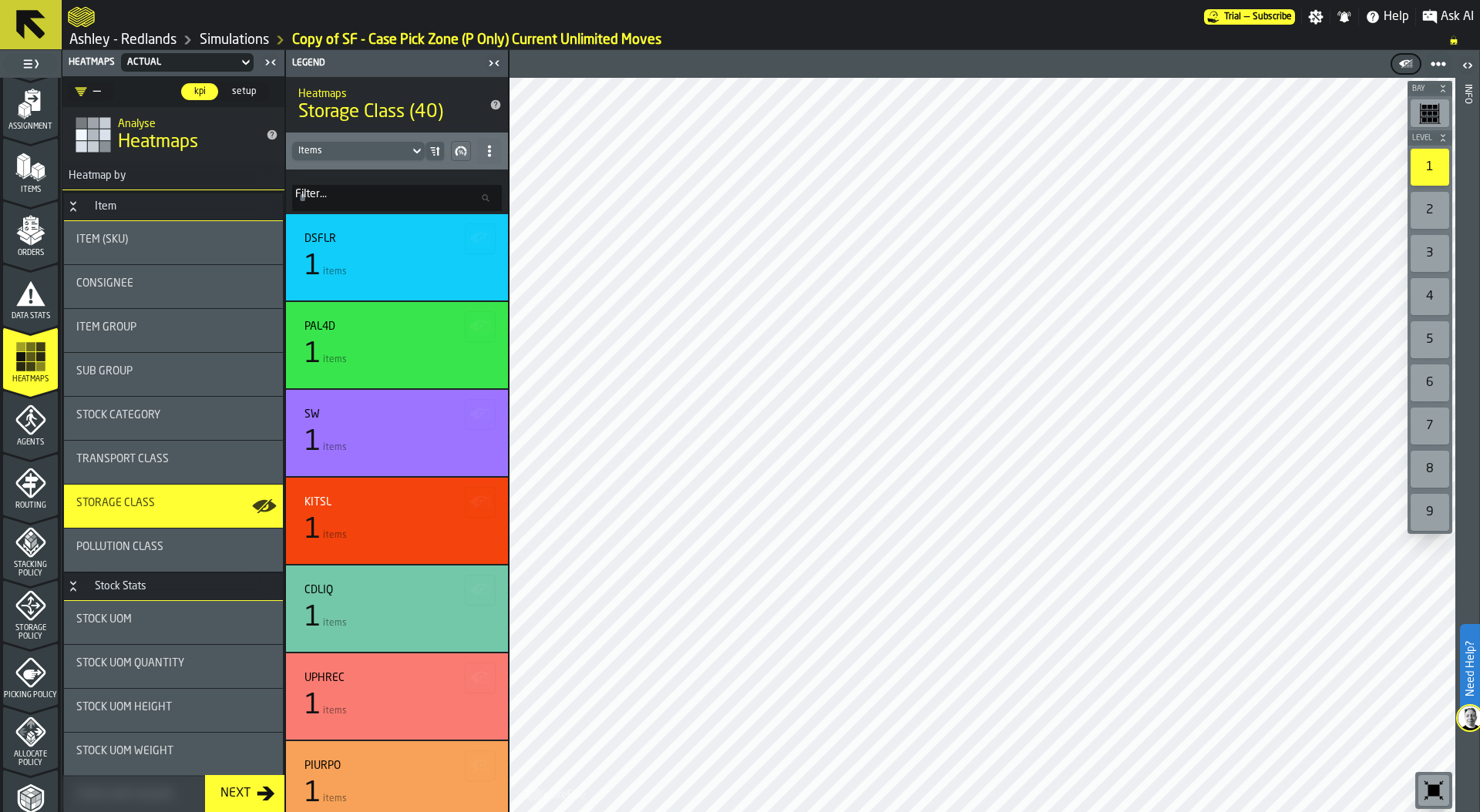
click at [366, 200] on input "Filter... Filter..." at bounding box center [396, 199] width 209 height 27
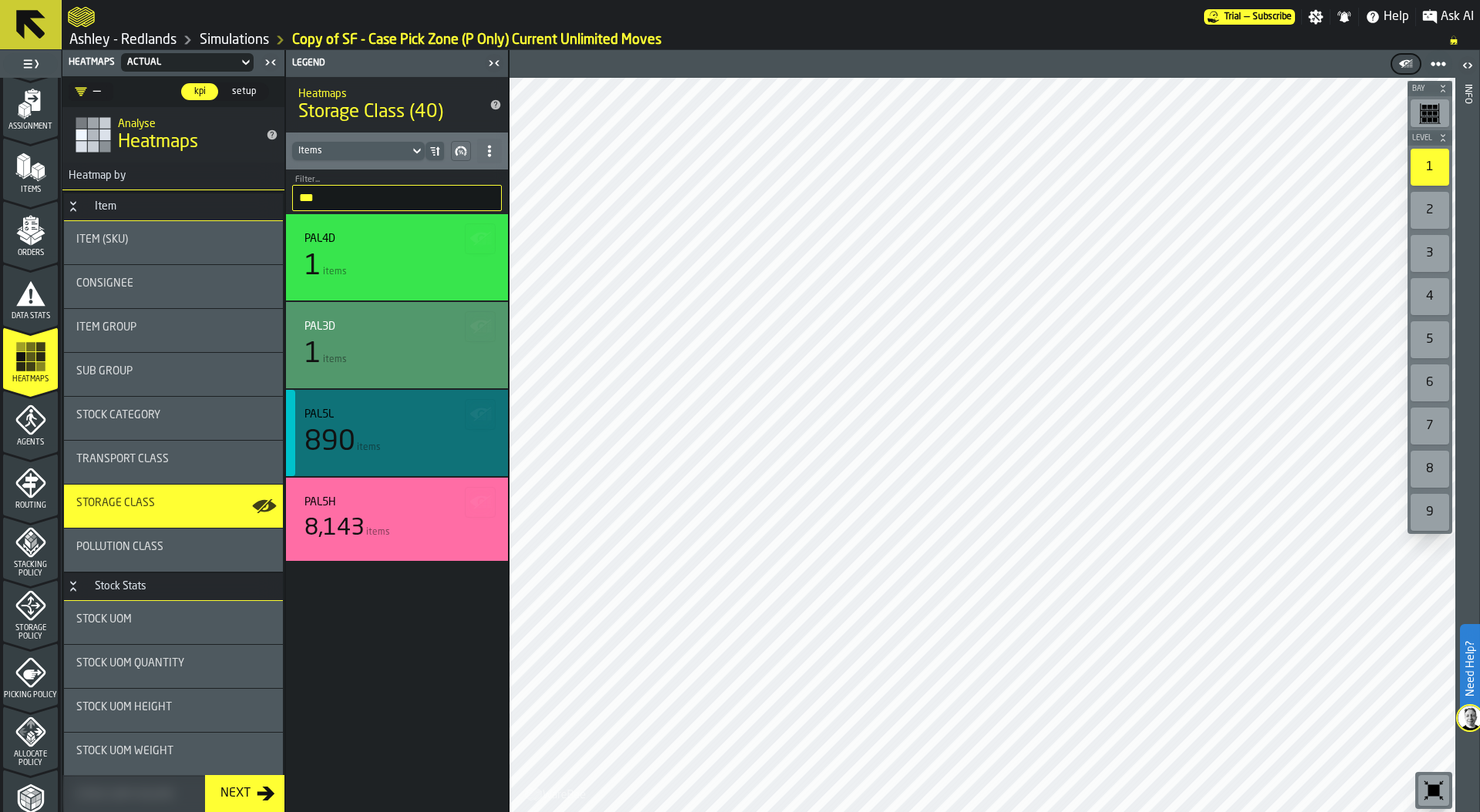
type input "***"
click at [360, 427] on div "890 items" at bounding box center [396, 442] width 185 height 31
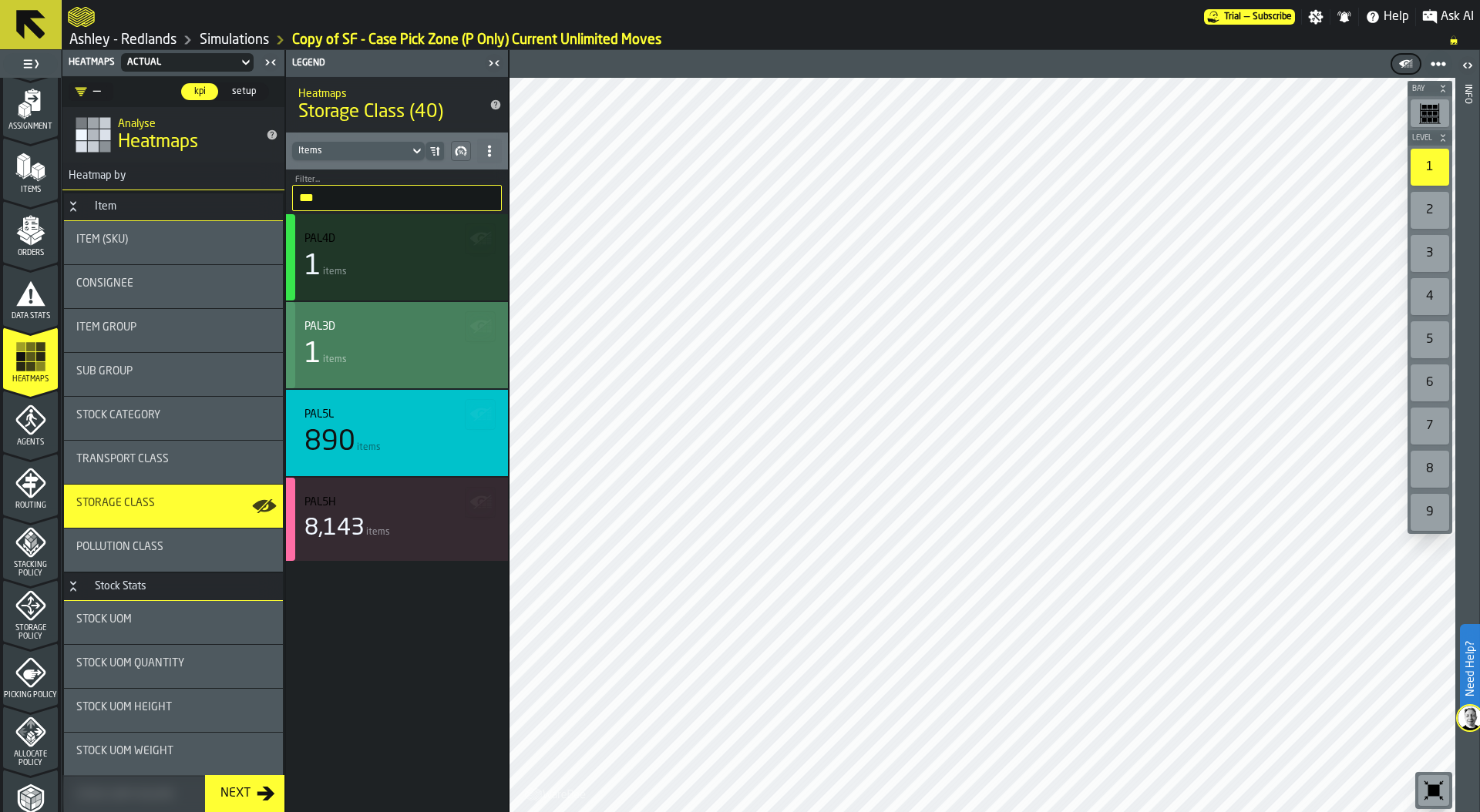
click at [374, 347] on div "1 items" at bounding box center [396, 355] width 185 height 31
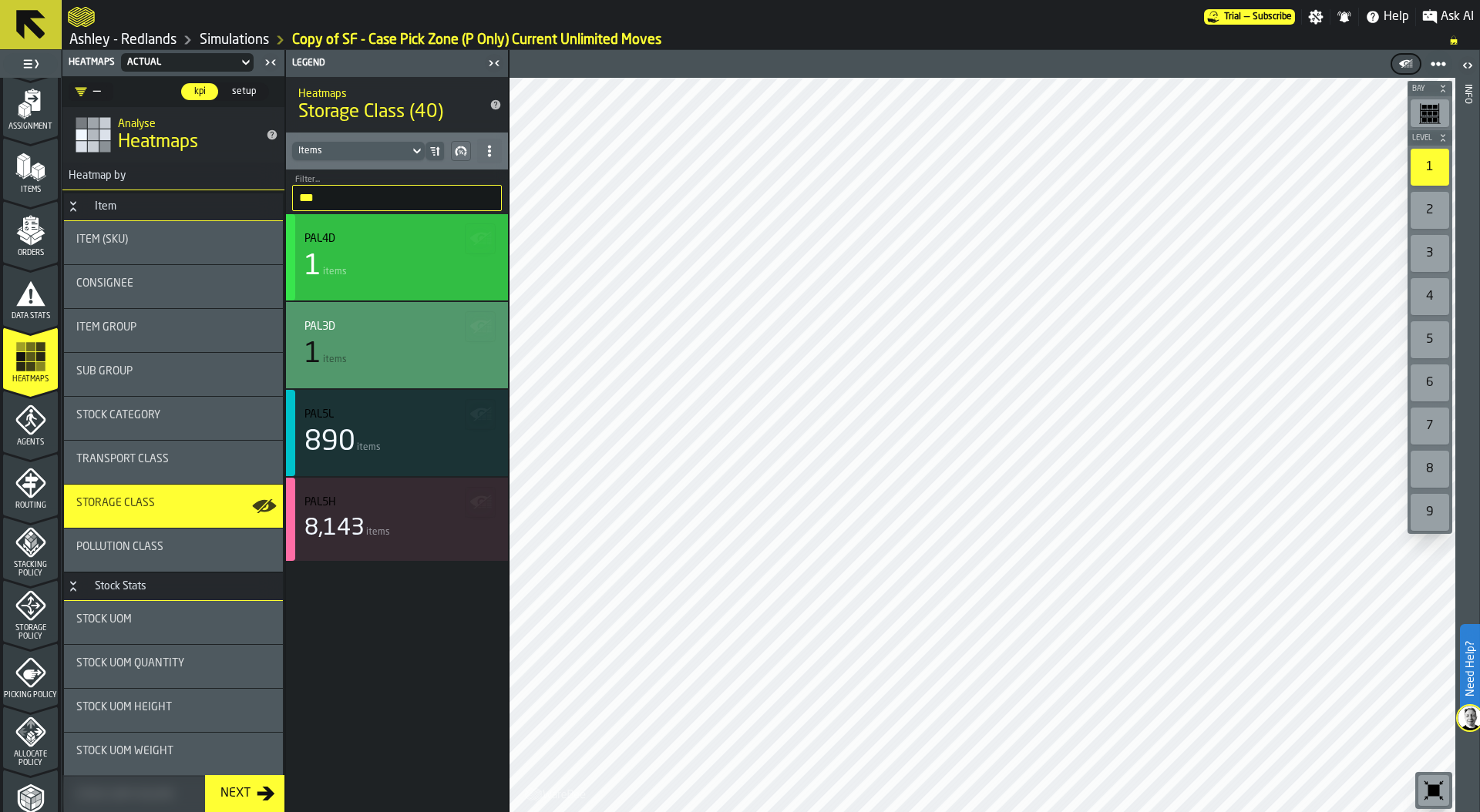
click at [380, 271] on div "1 items" at bounding box center [396, 266] width 185 height 31
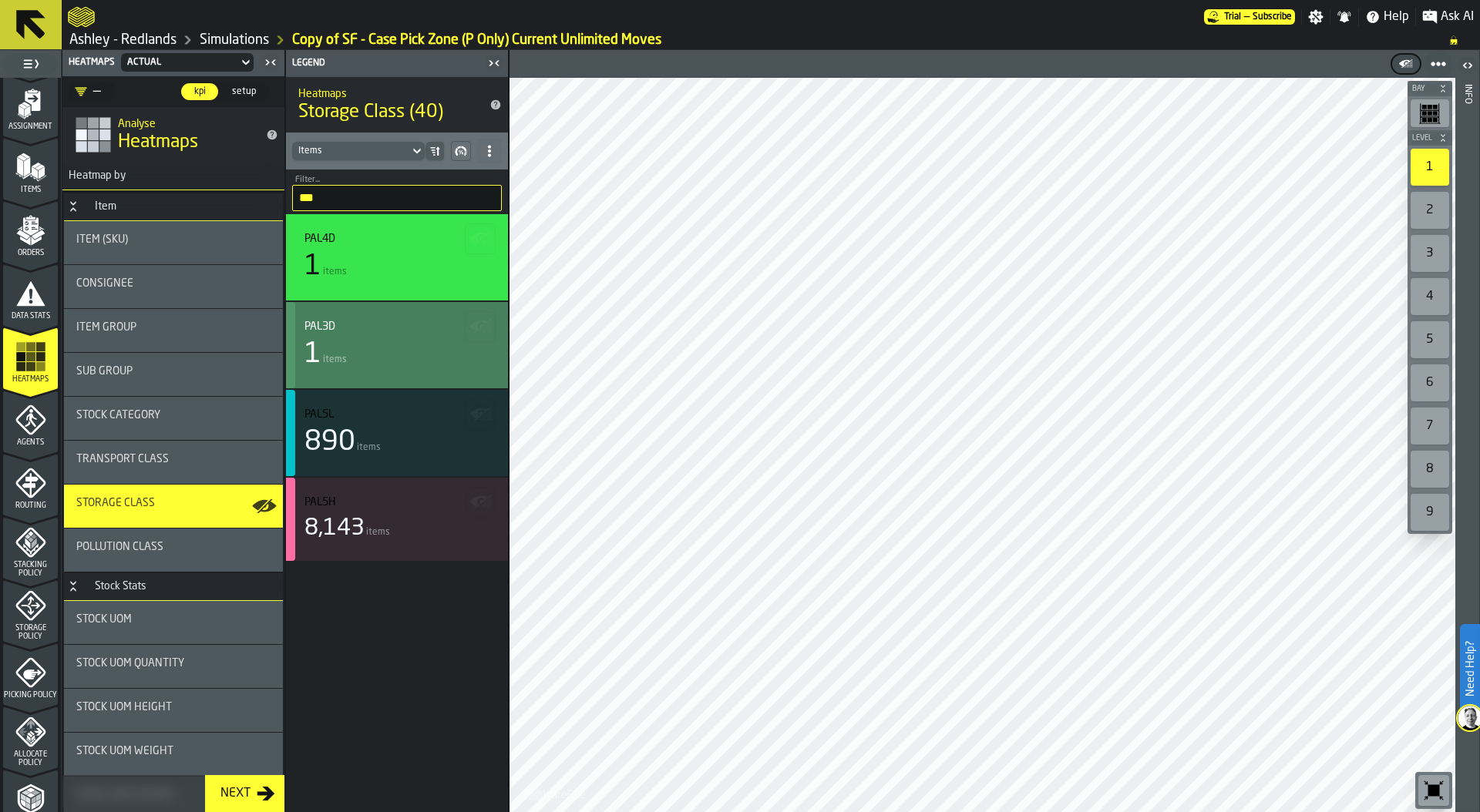
click at [356, 342] on div "1 items" at bounding box center [396, 355] width 185 height 31
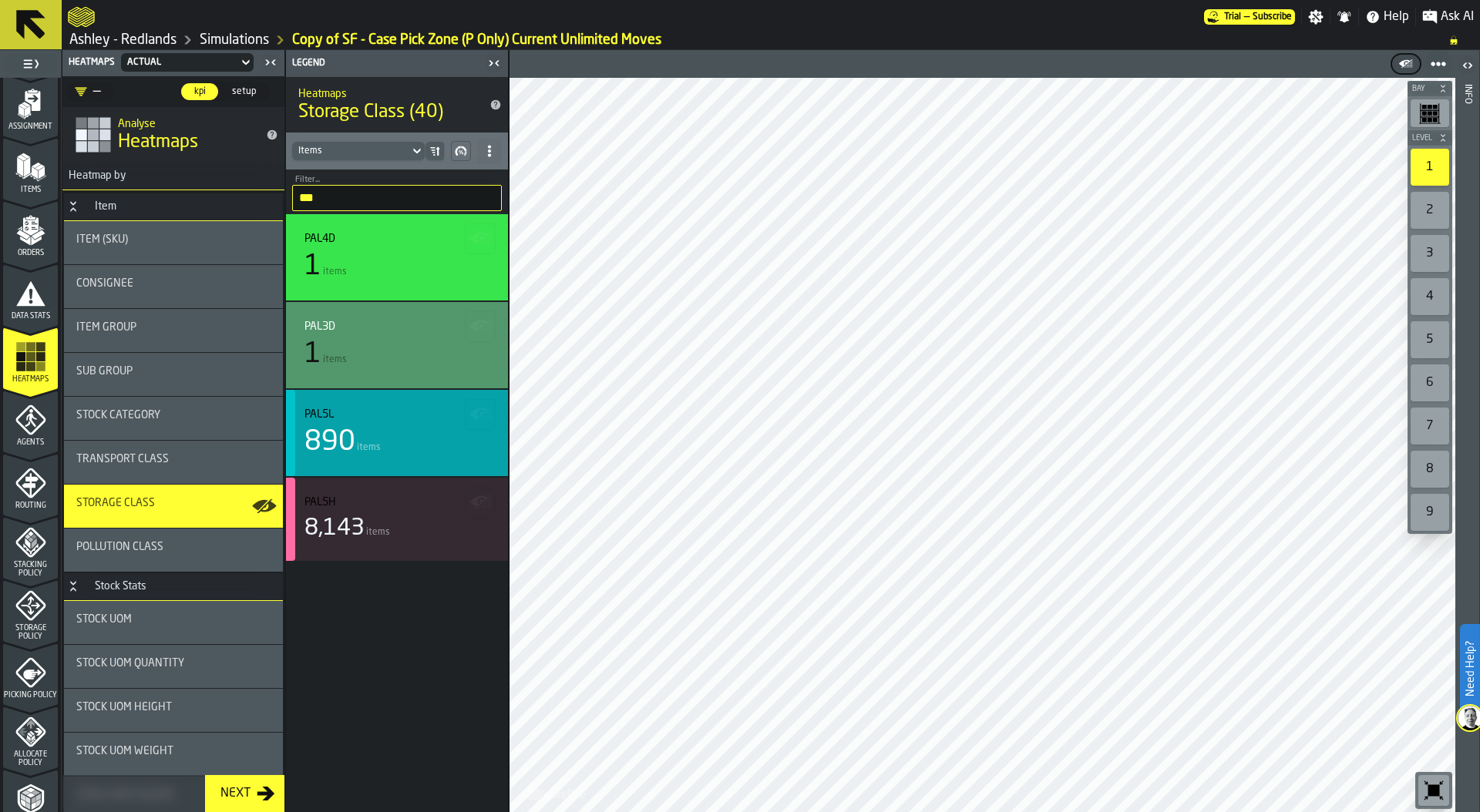
click at [374, 438] on div "890 items" at bounding box center [396, 442] width 185 height 31
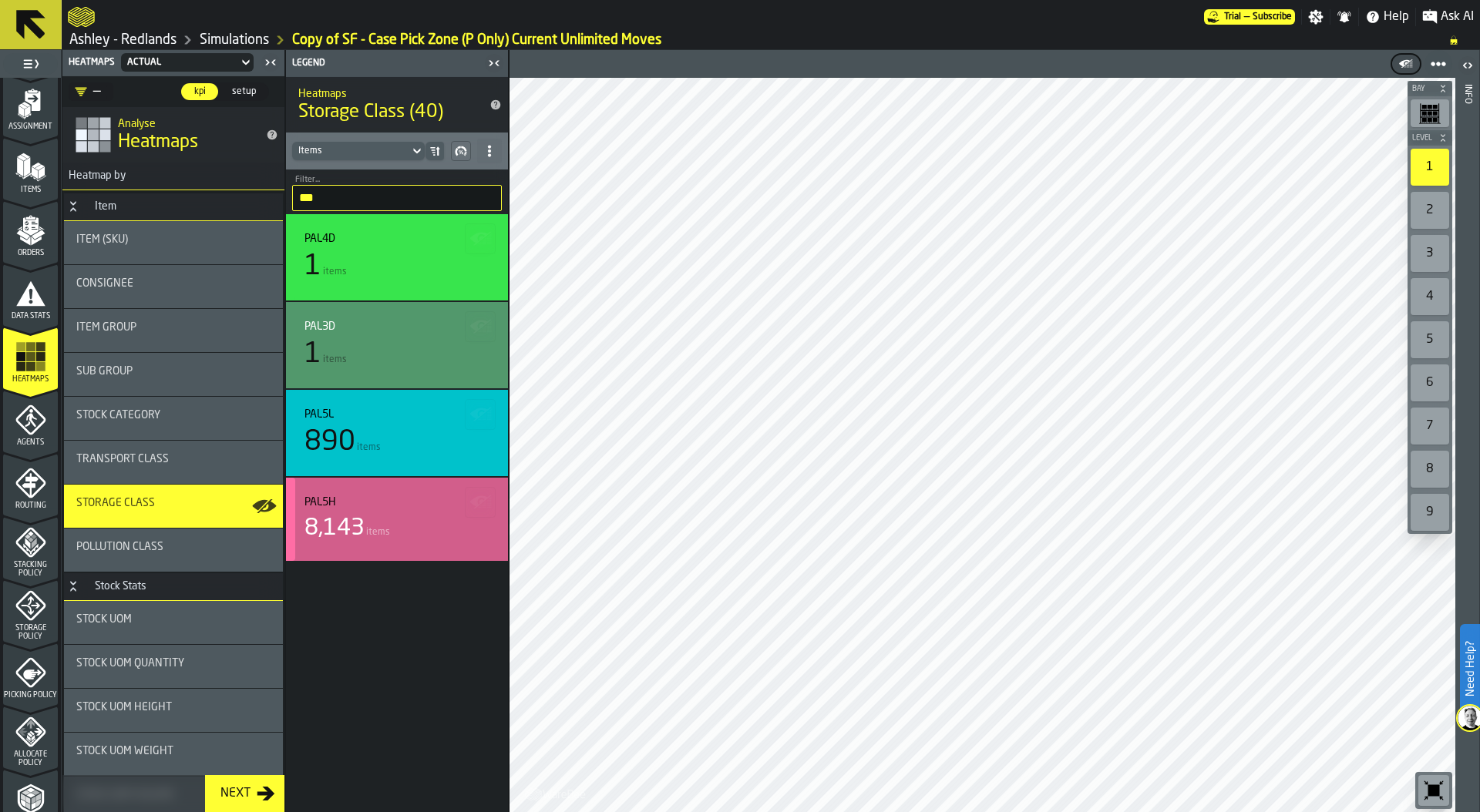
click at [365, 527] on div "8,143 items" at bounding box center [396, 528] width 185 height 27
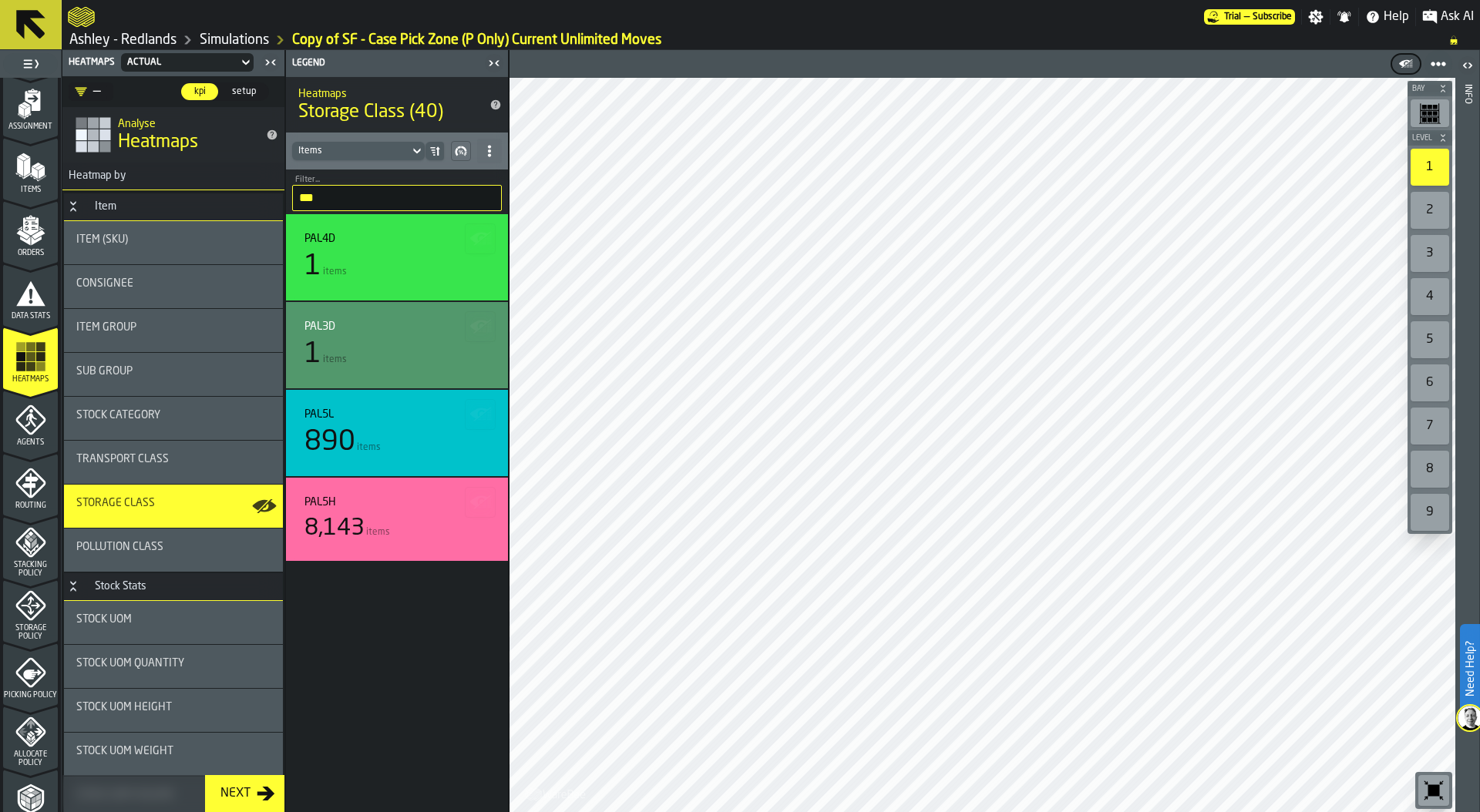
click at [1443, 62] on circle at bounding box center [1444, 64] width 6 height 6
click at [1333, 51] on div at bounding box center [1218, 64] width 469 height 27
click at [1402, 62] on icon "button-" at bounding box center [1405, 63] width 11 height 7
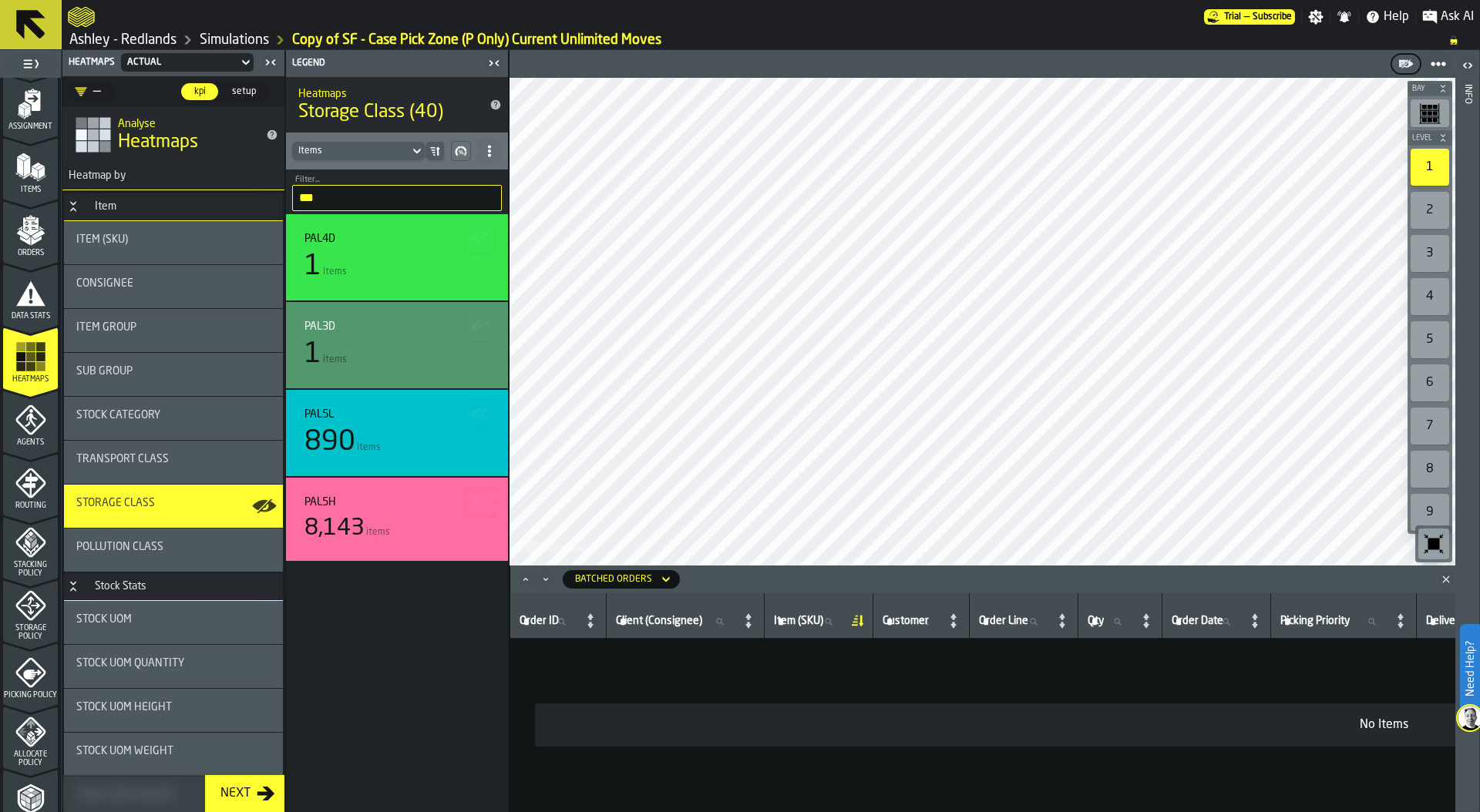
click at [644, 577] on div "Batched Orders" at bounding box center [614, 580] width 77 height 11
click at [623, 643] on div "Items" at bounding box center [624, 644] width 106 height 19
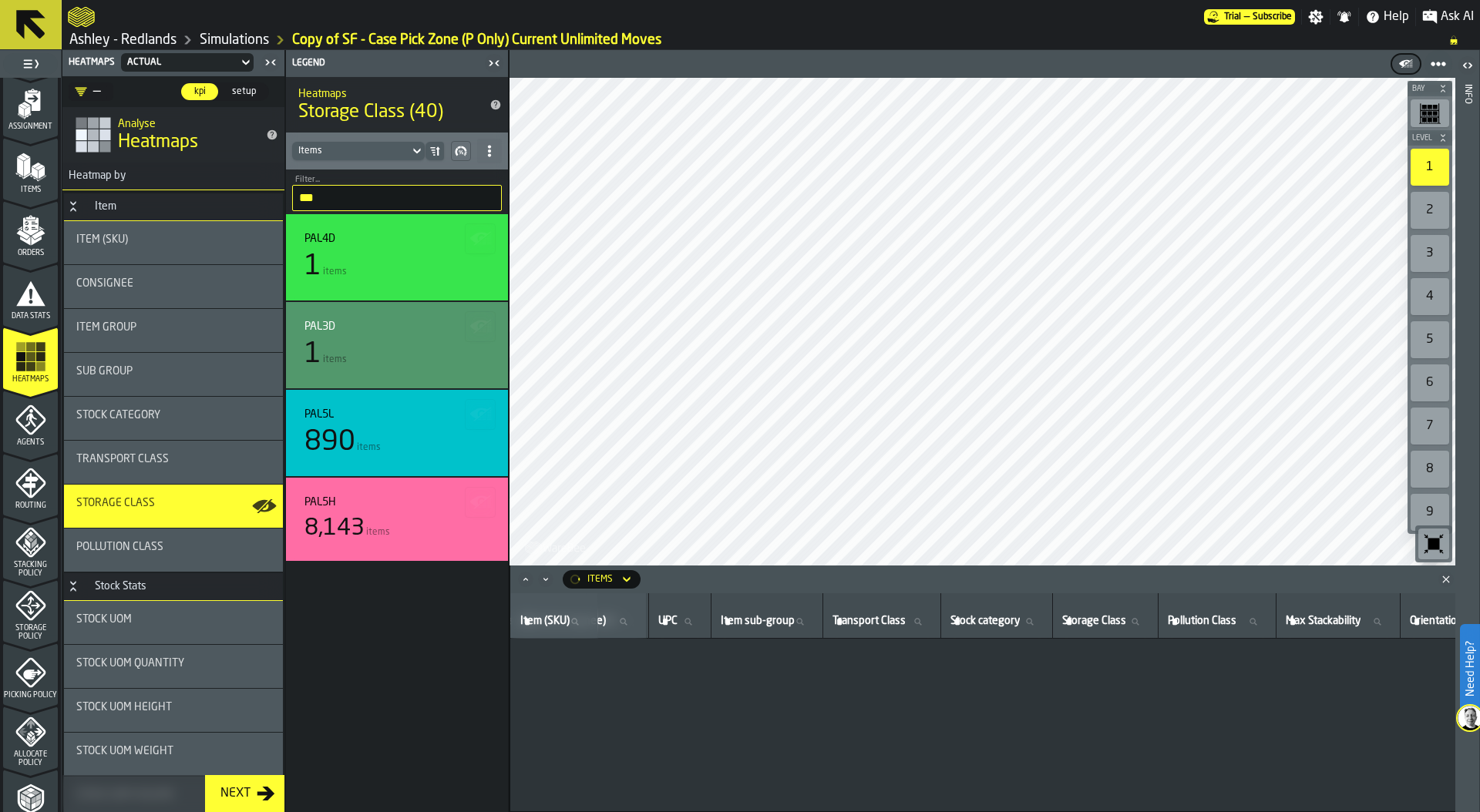
scroll to position [0, 1218]
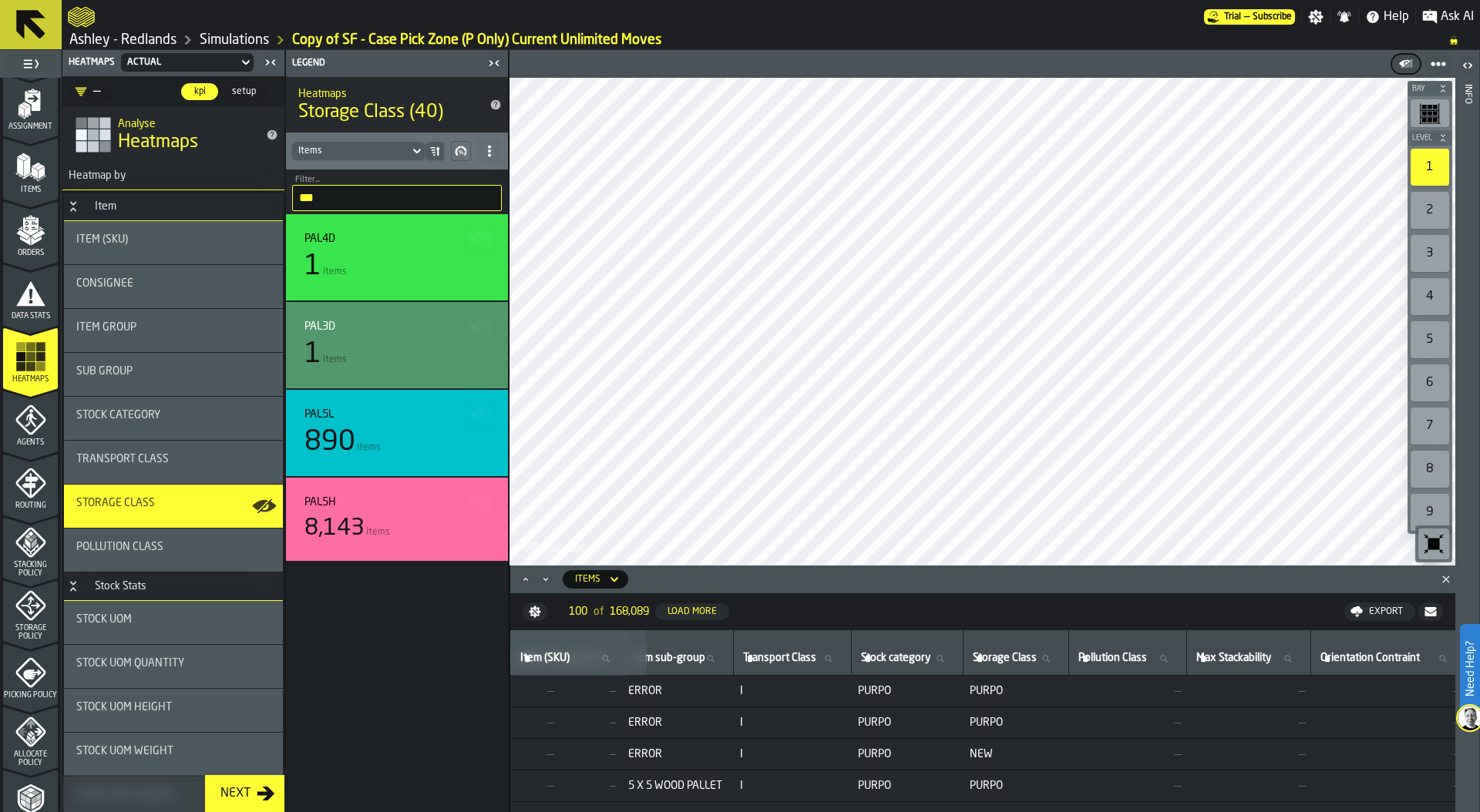
click at [1062, 658] on label "Storage Class Storage Class" at bounding box center [1016, 659] width 92 height 20
click at [1062, 658] on input "Storage Class Storage Class" at bounding box center [1016, 659] width 92 height 20
type input "*****"
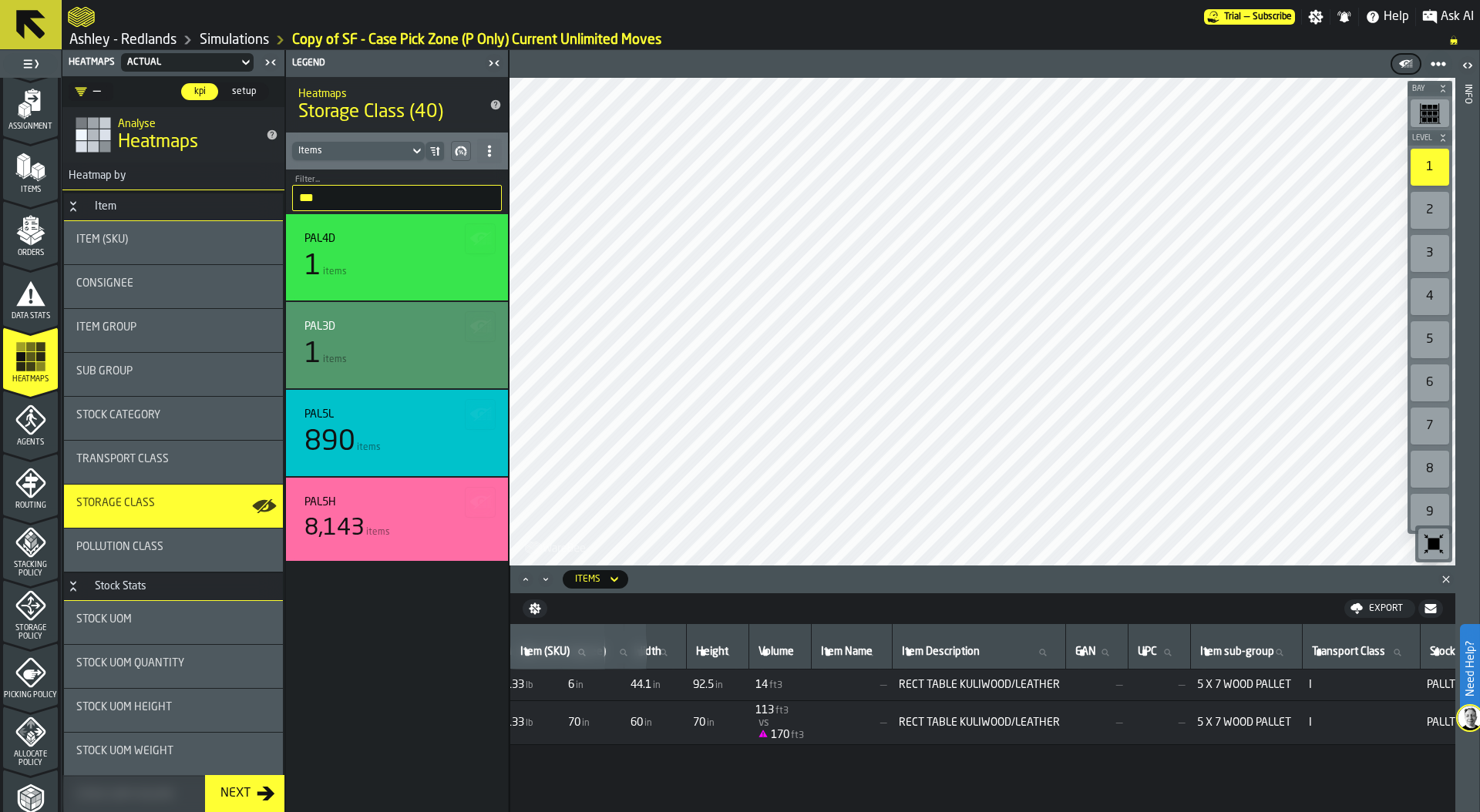
scroll to position [0, 0]
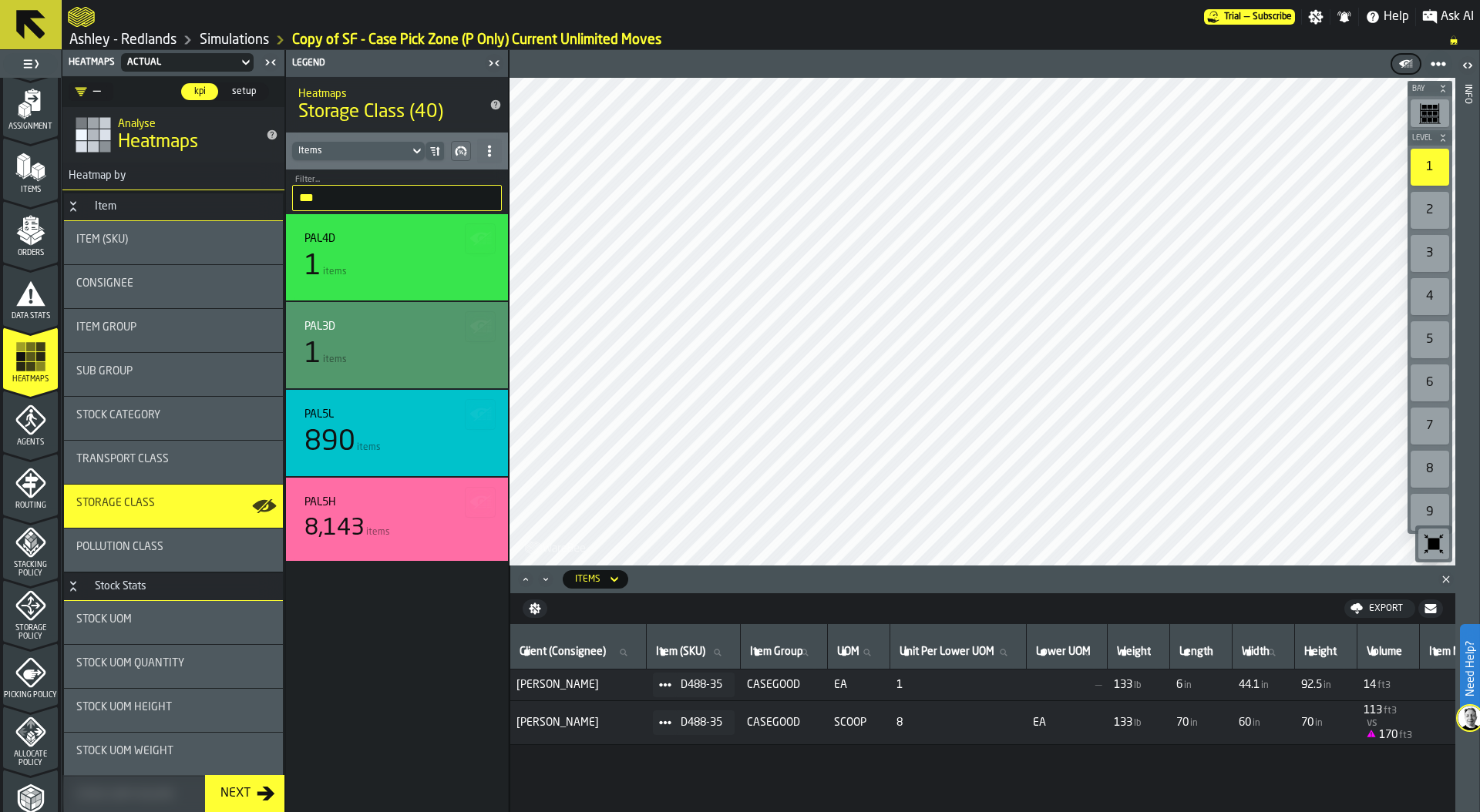
click at [663, 685] on circle at bounding box center [660, 684] width 4 height 4
click at [704, 771] on div "Show Items" at bounding box center [709, 769] width 80 height 10
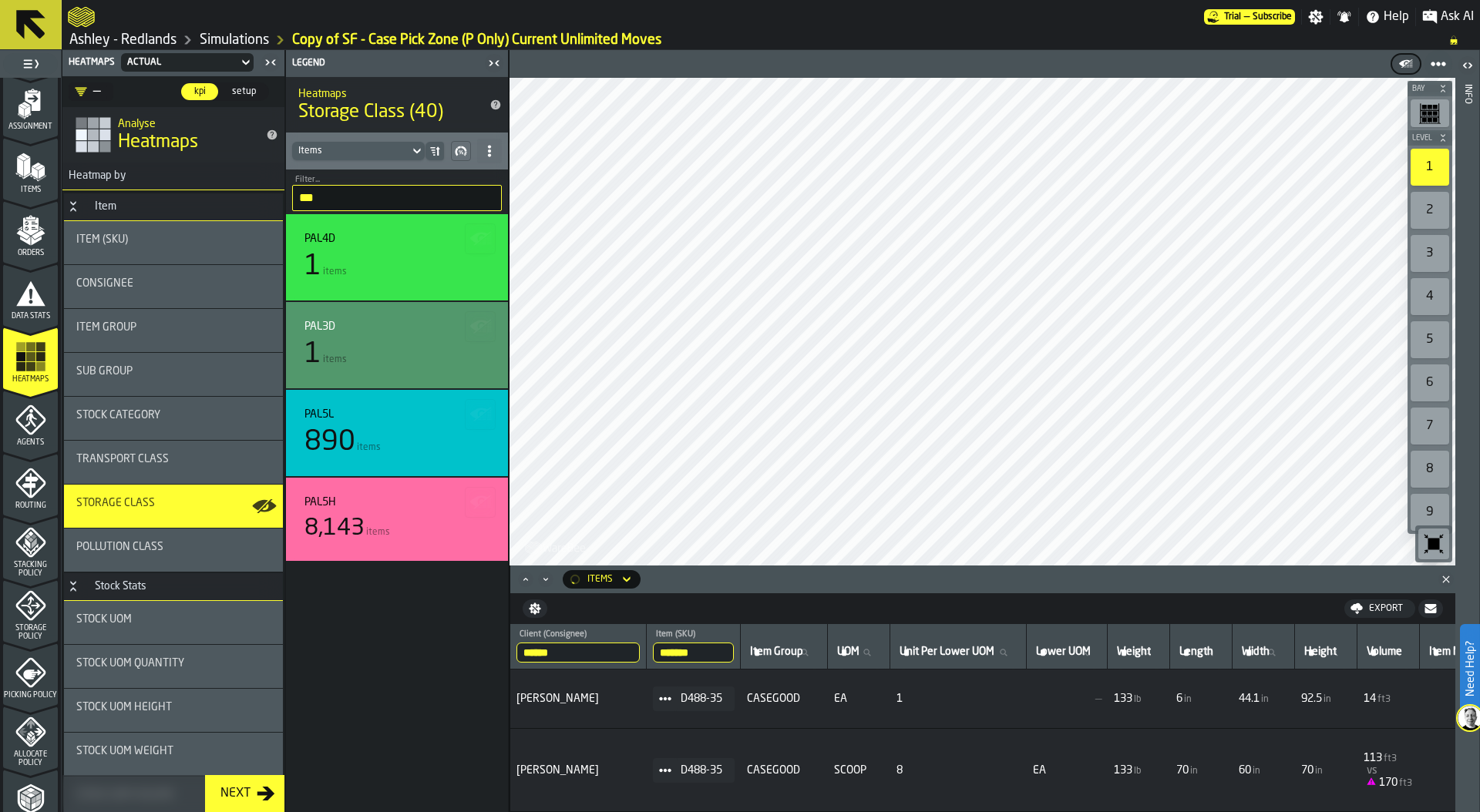
click at [671, 693] on icon at bounding box center [665, 699] width 12 height 12
click at [695, 722] on div "Show Assignment" at bounding box center [709, 724] width 80 height 10
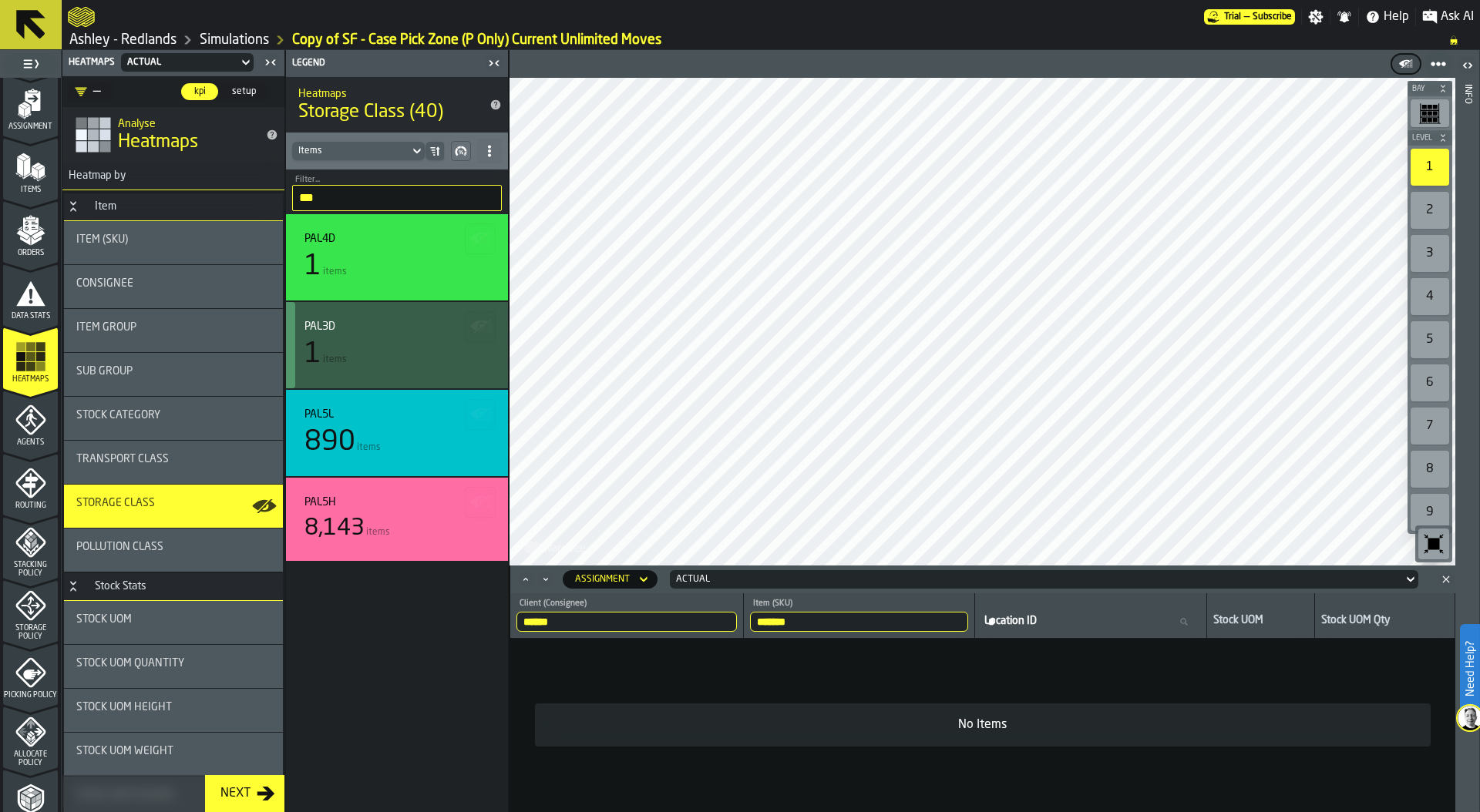
click at [371, 340] on div "1 items" at bounding box center [396, 355] width 185 height 31
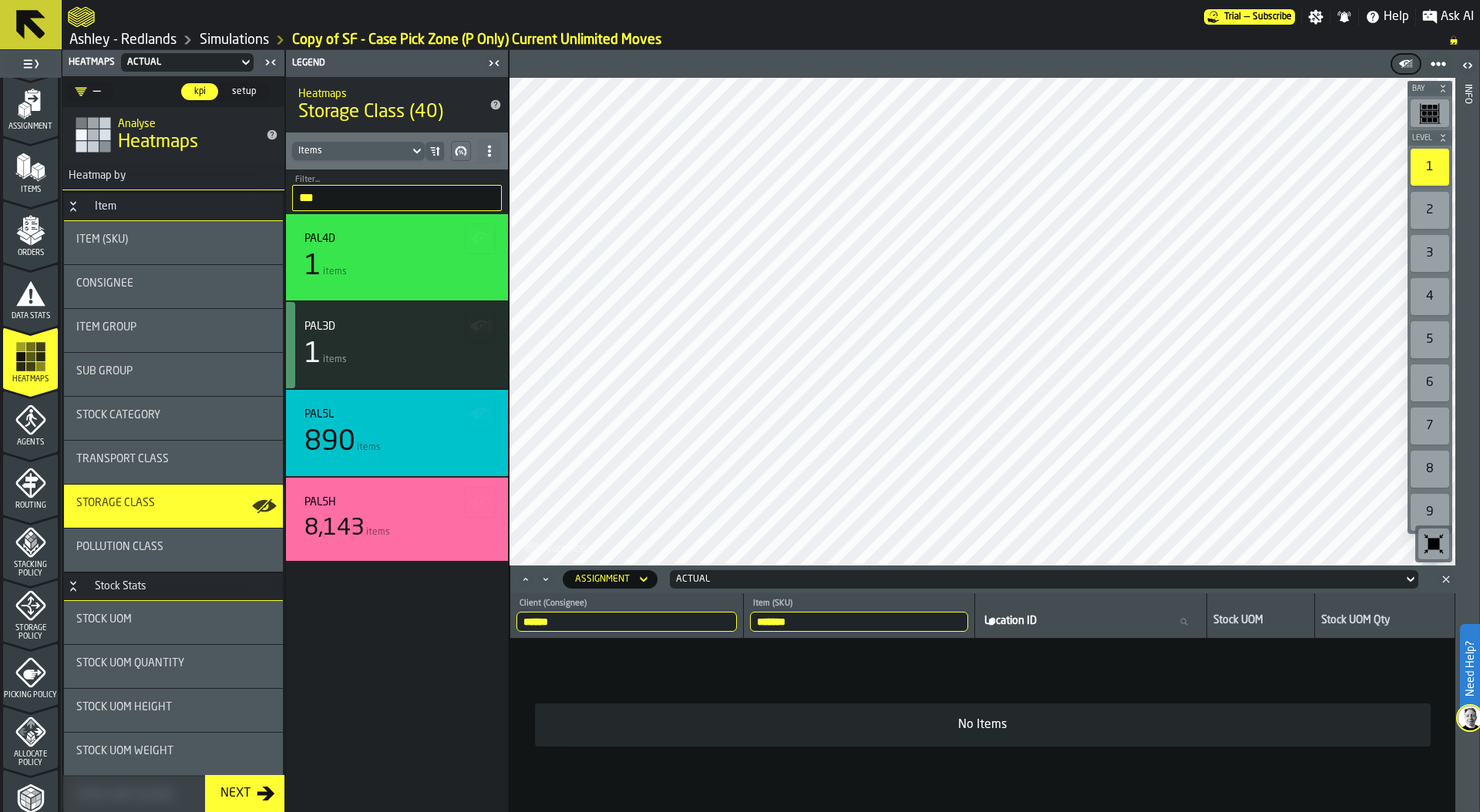
click at [807, 620] on input "*******" at bounding box center [859, 621] width 218 height 20
click at [966, 621] on input "*******" at bounding box center [859, 621] width 218 height 20
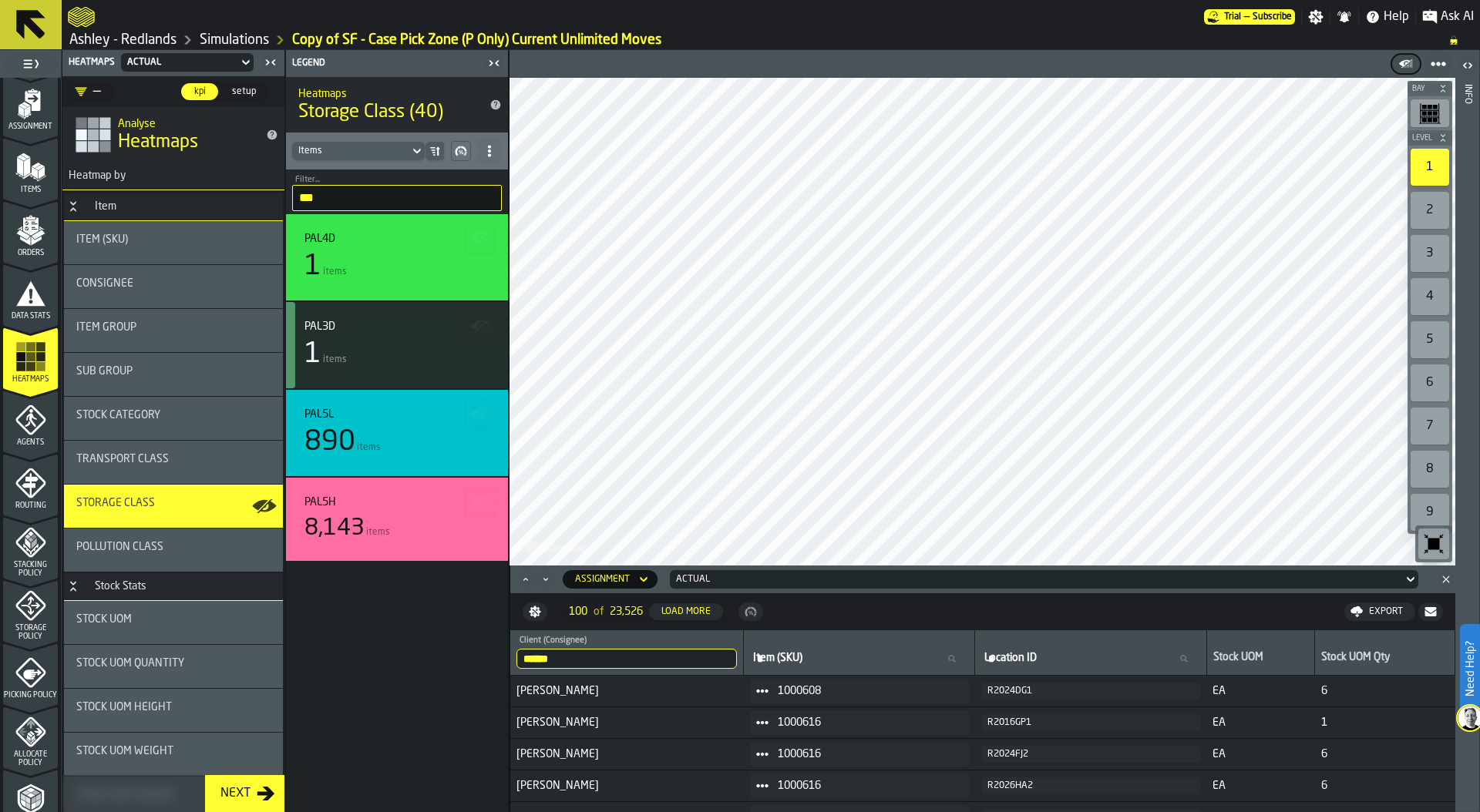
click at [629, 580] on div "Assignment" at bounding box center [603, 580] width 55 height 11
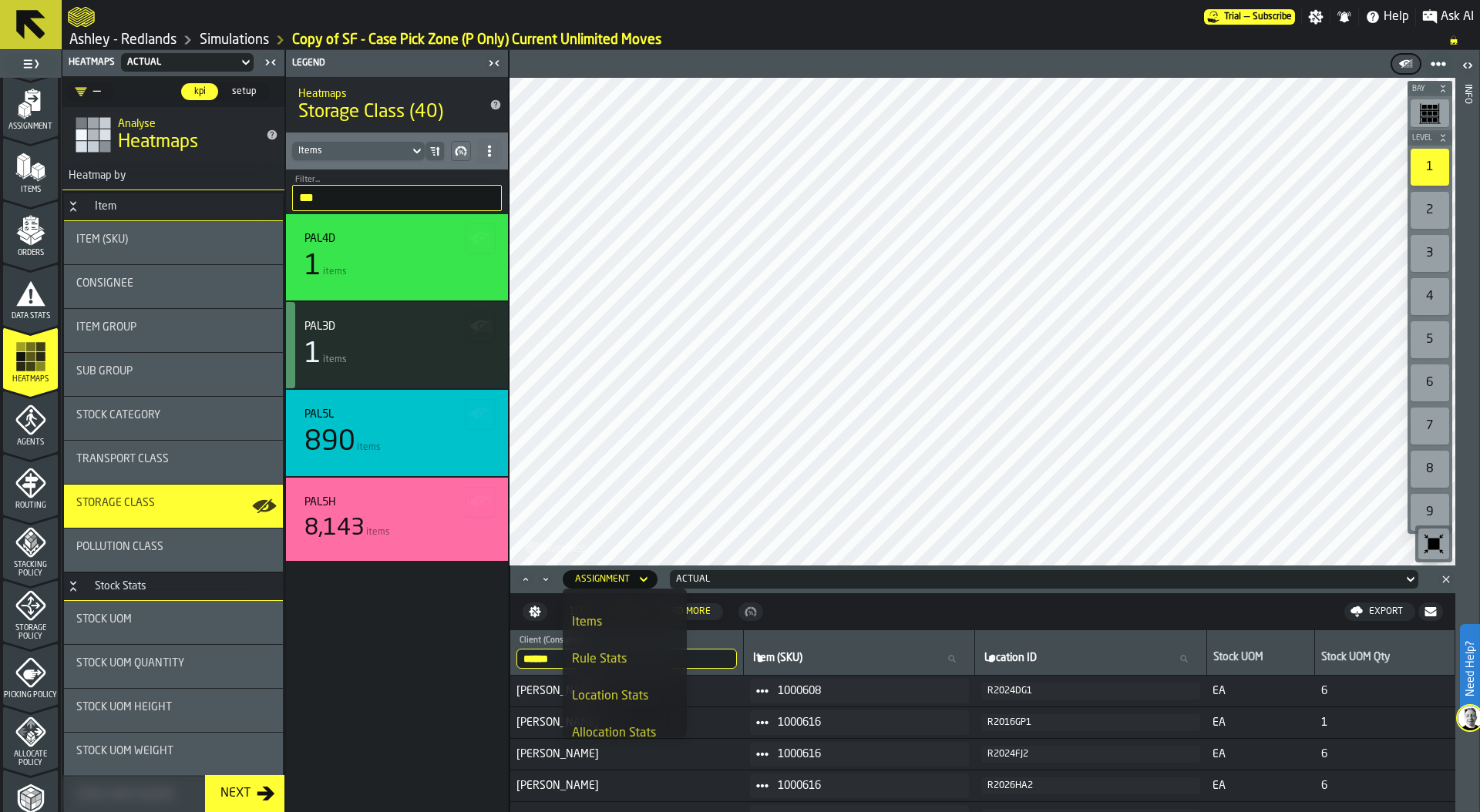
scroll to position [119, 0]
click at [616, 655] on li "Rule Stats" at bounding box center [625, 674] width 124 height 37
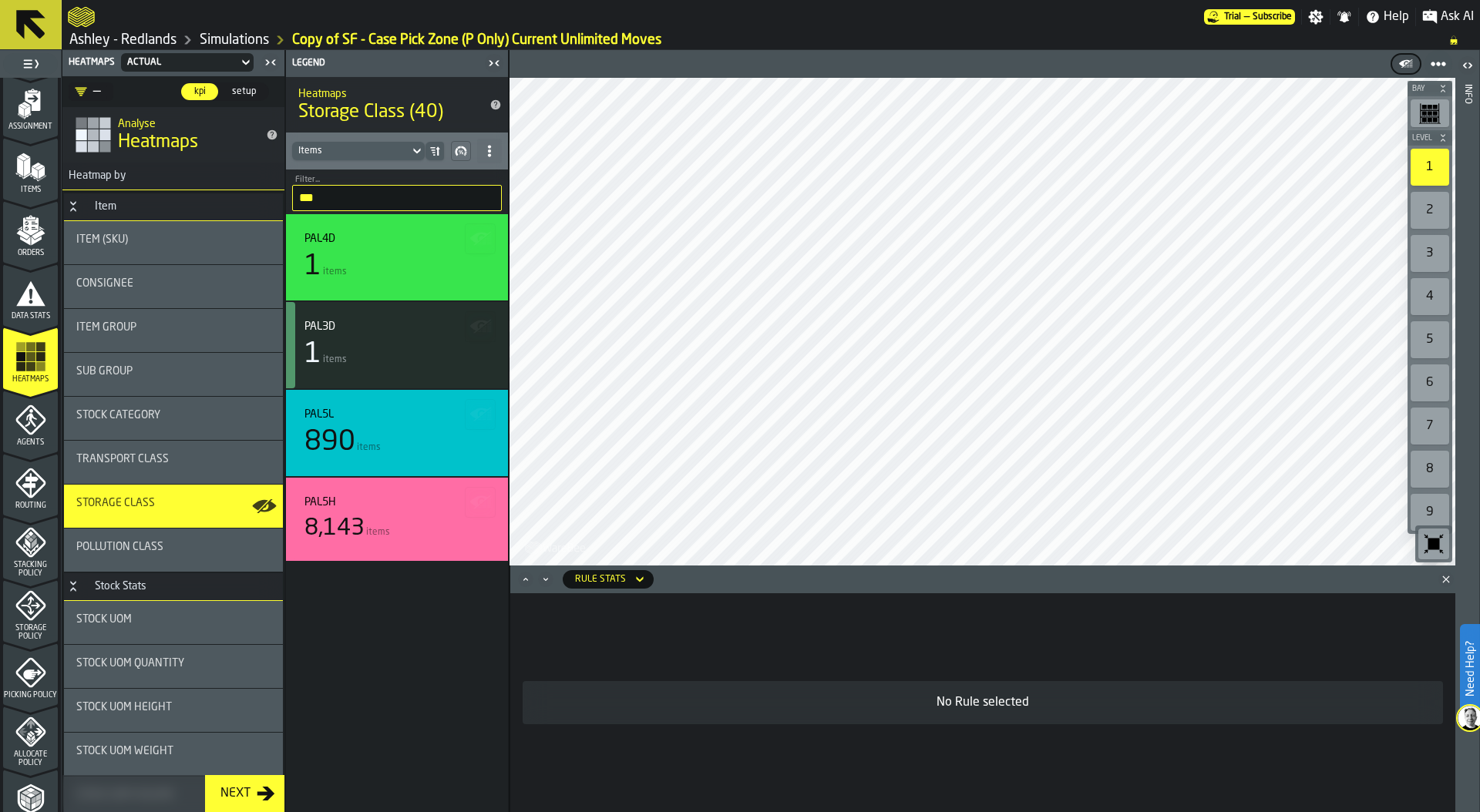
click at [593, 579] on div "Rule Stats" at bounding box center [600, 580] width 51 height 11
click at [601, 672] on div "Items" at bounding box center [624, 670] width 106 height 19
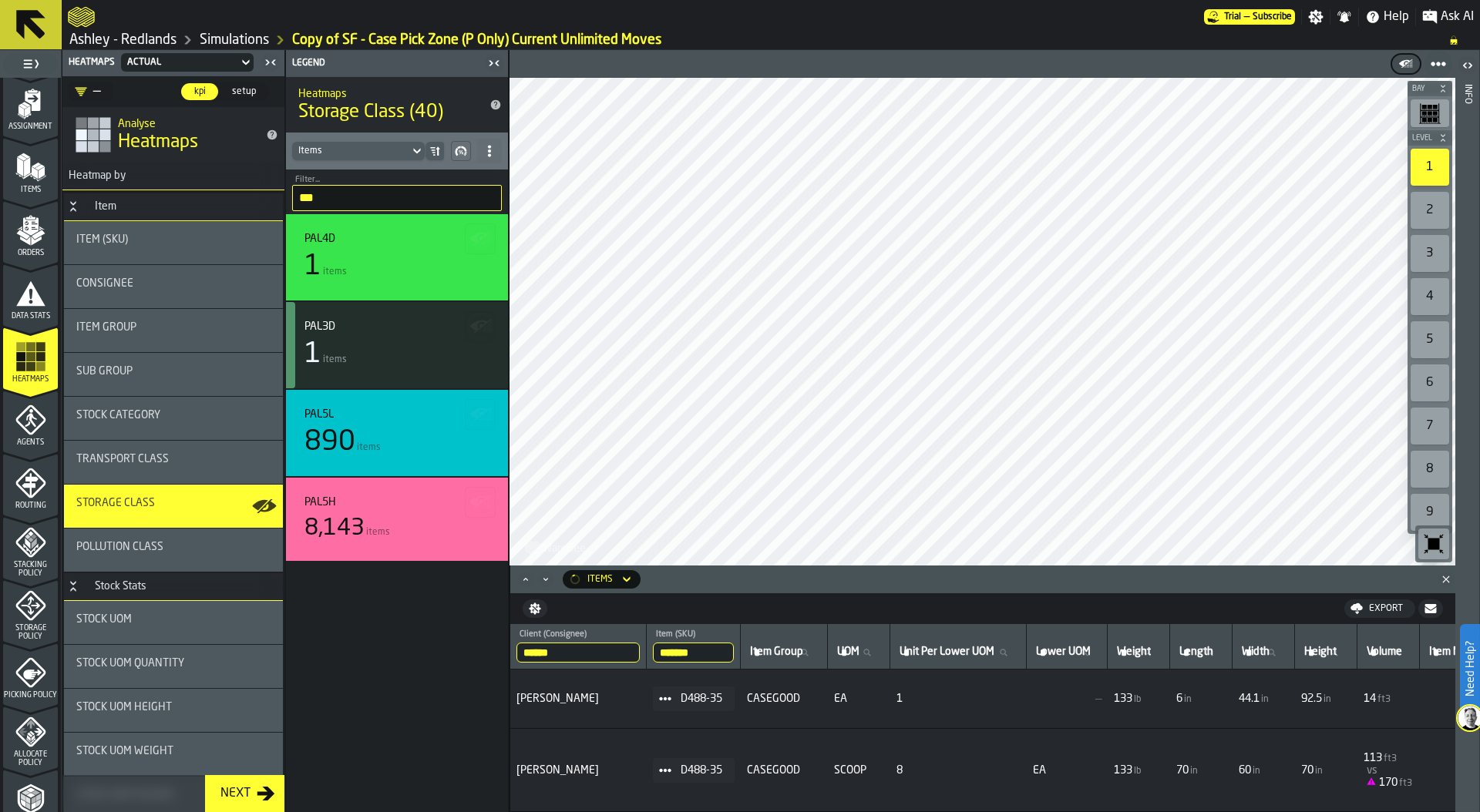
click at [720, 651] on input "*******" at bounding box center [693, 652] width 81 height 20
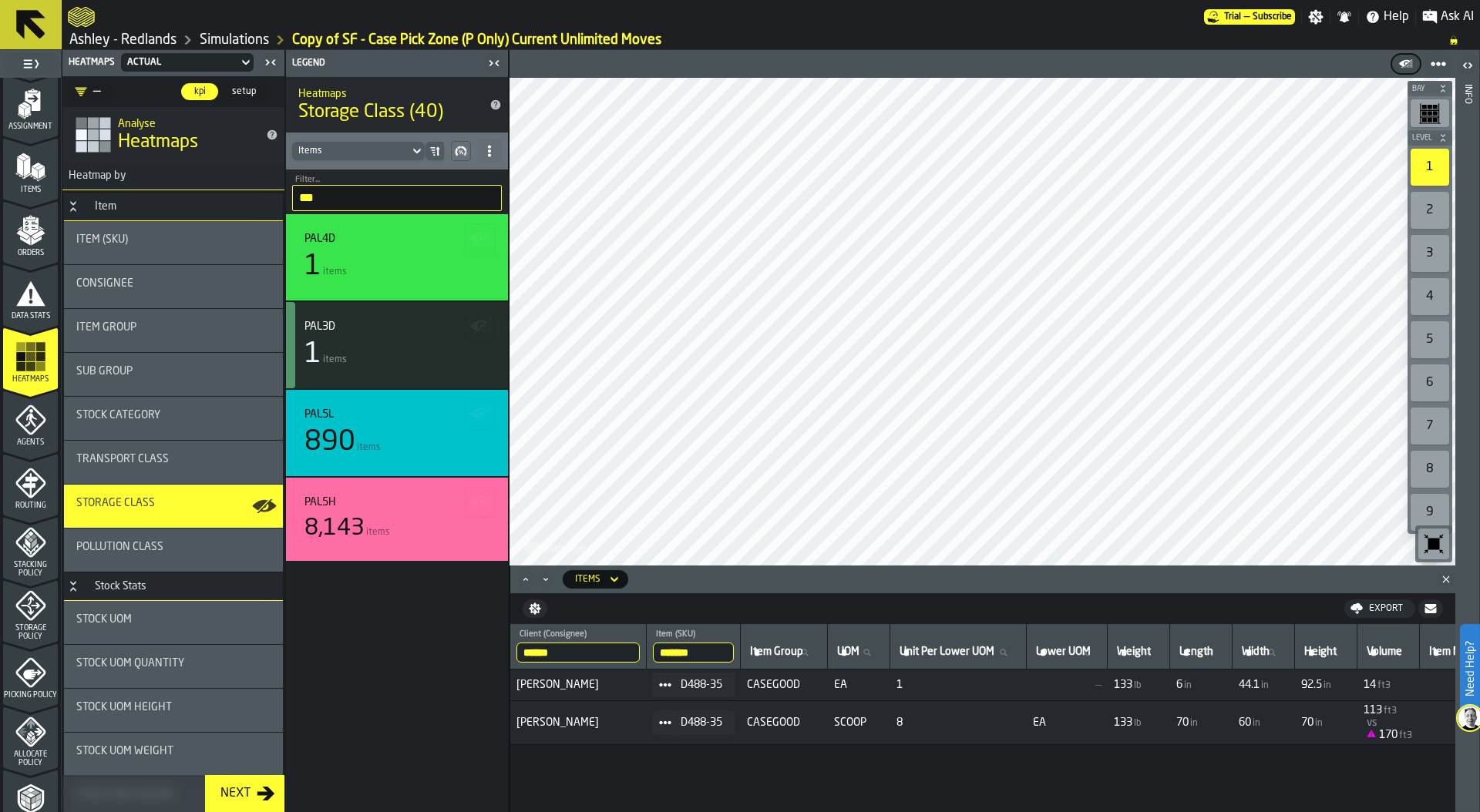
click at [732, 652] on input "*******" at bounding box center [693, 652] width 81 height 20
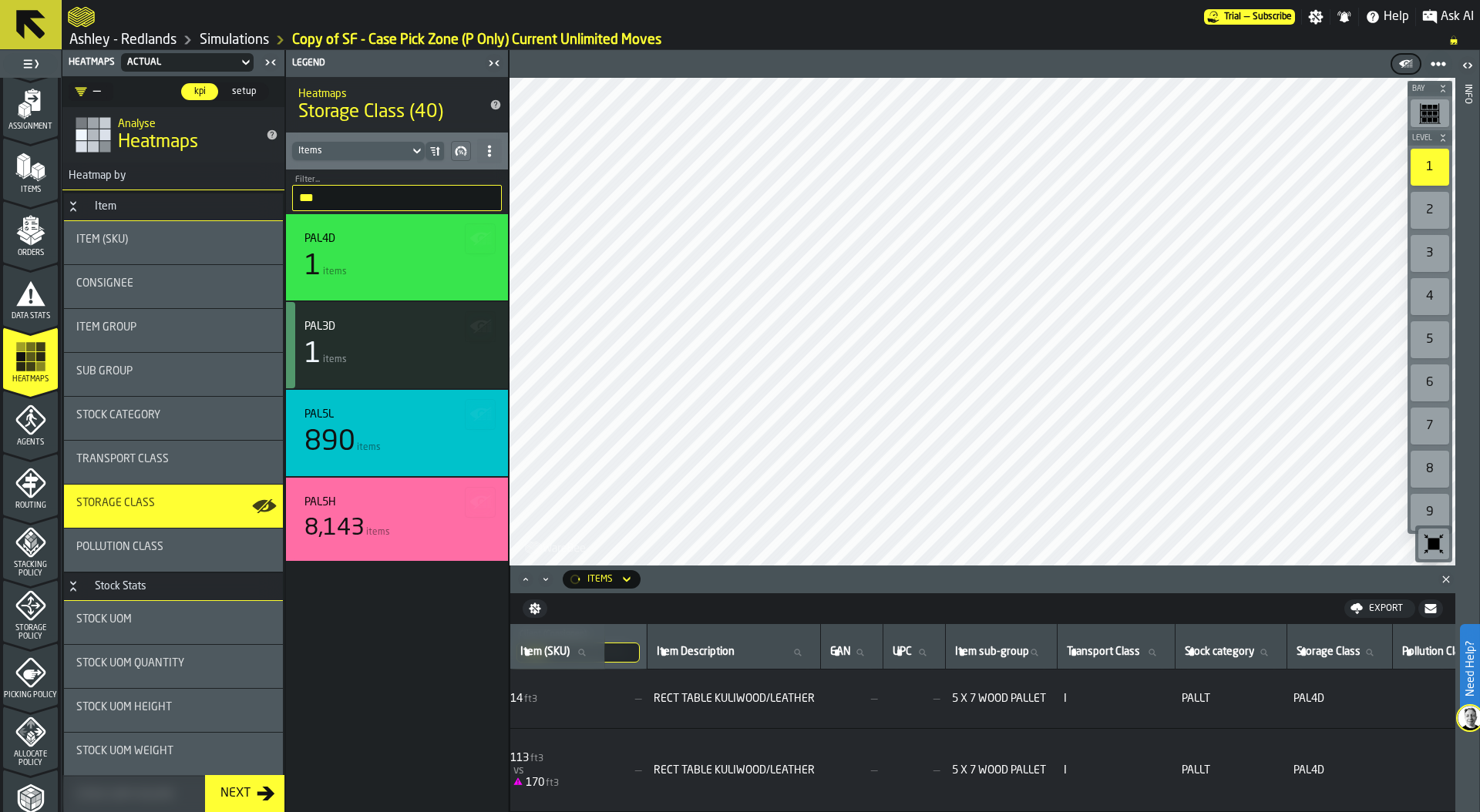
scroll to position [0, 1147]
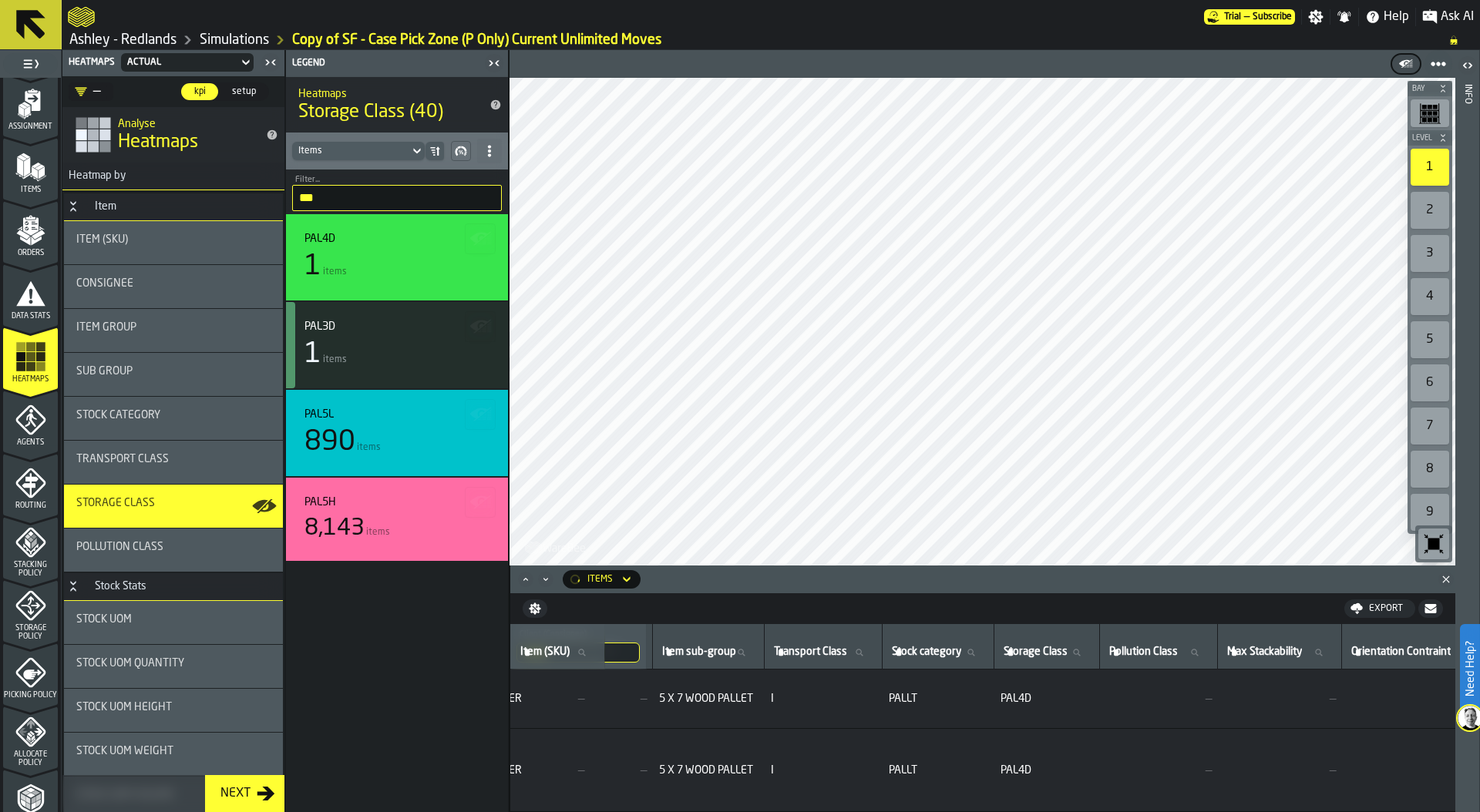
click at [1093, 652] on label "Storage Class Storage Class" at bounding box center [1046, 652] width 92 height 20
click at [1093, 652] on input "Storage Class Storage Class" at bounding box center [1046, 652] width 92 height 20
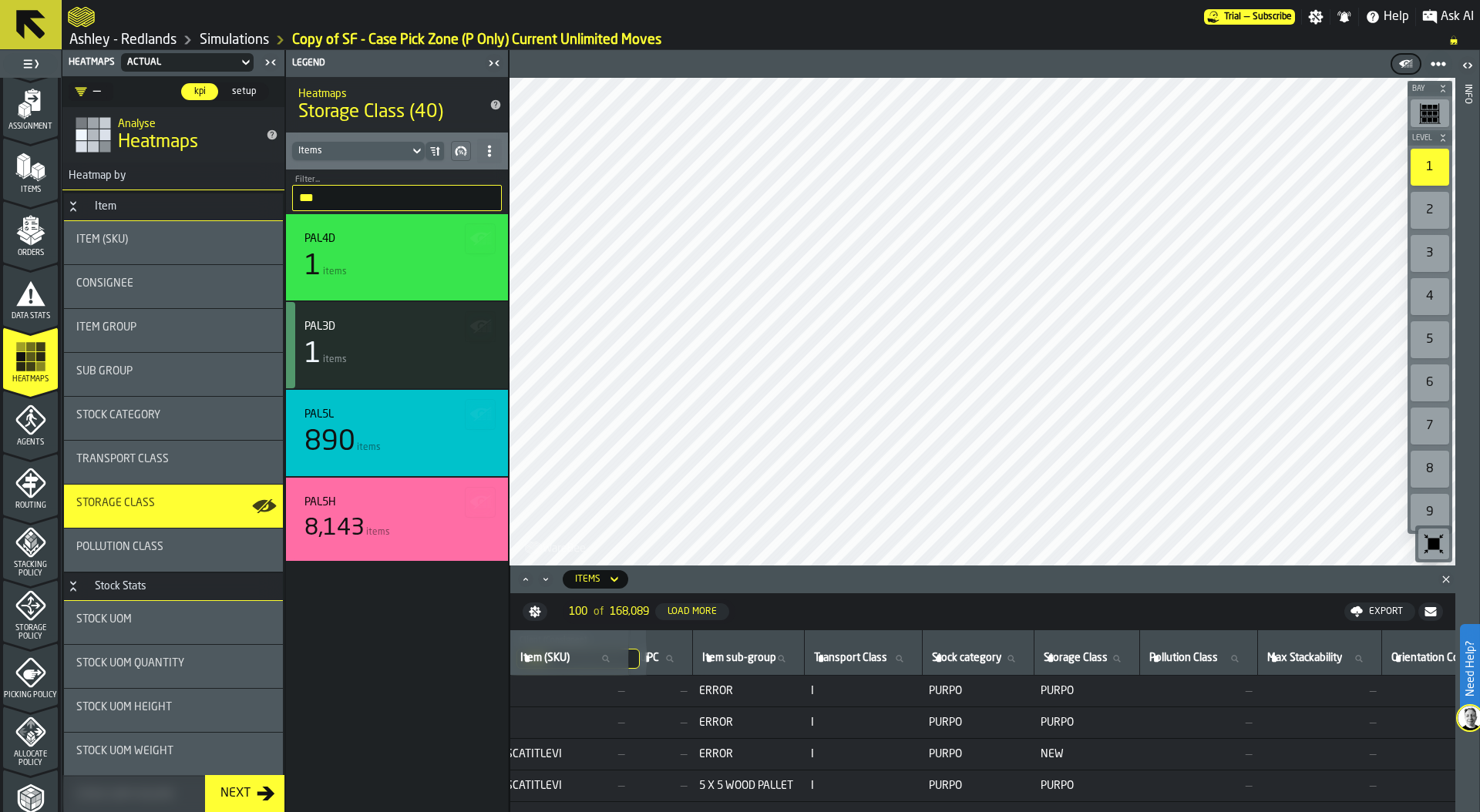
click at [1108, 652] on span "Storage Class" at bounding box center [1076, 658] width 64 height 12
click at [1118, 652] on input "Storage Class Storage Class" at bounding box center [1087, 659] width 92 height 20
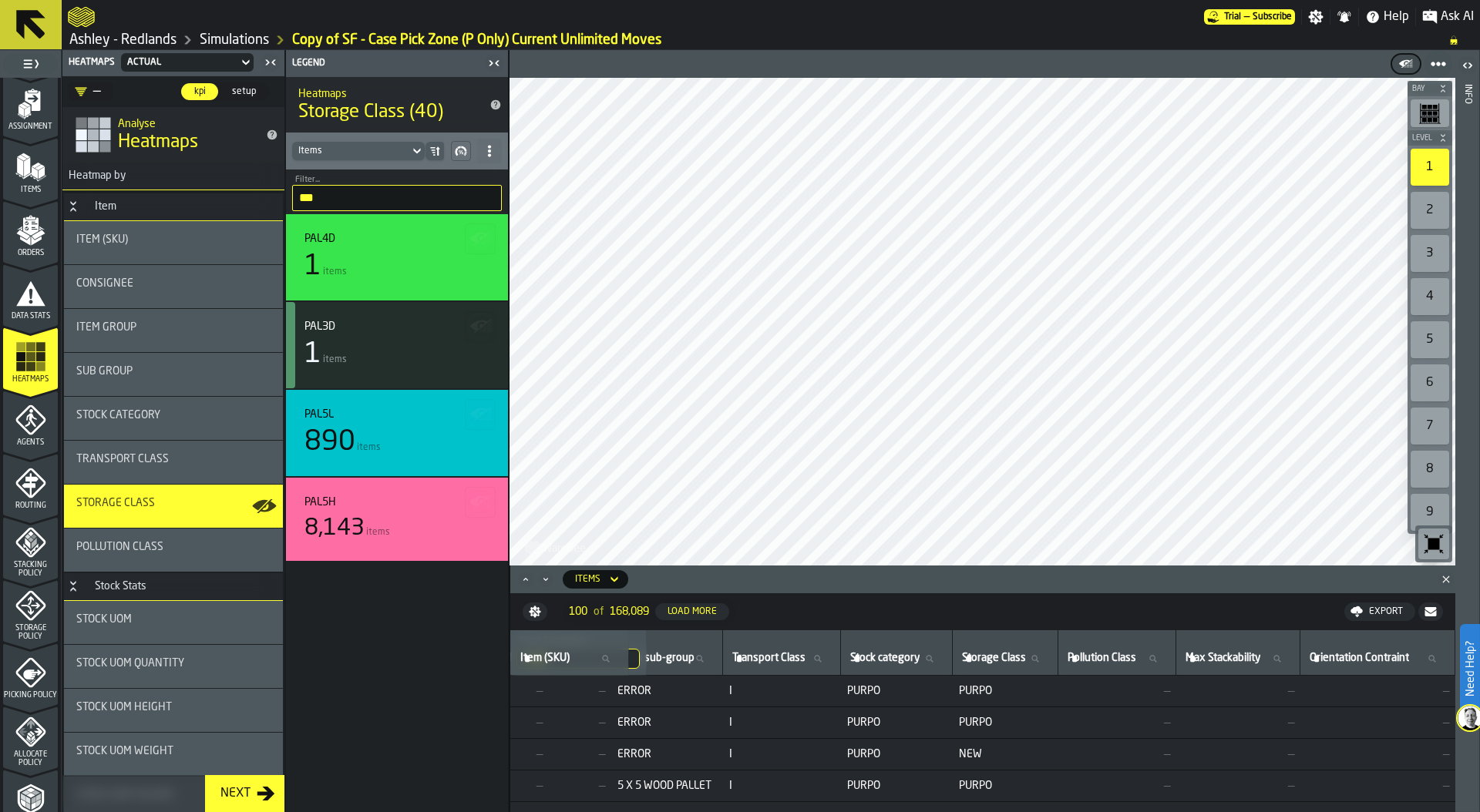
scroll to position [0, 1333]
type input "*****"
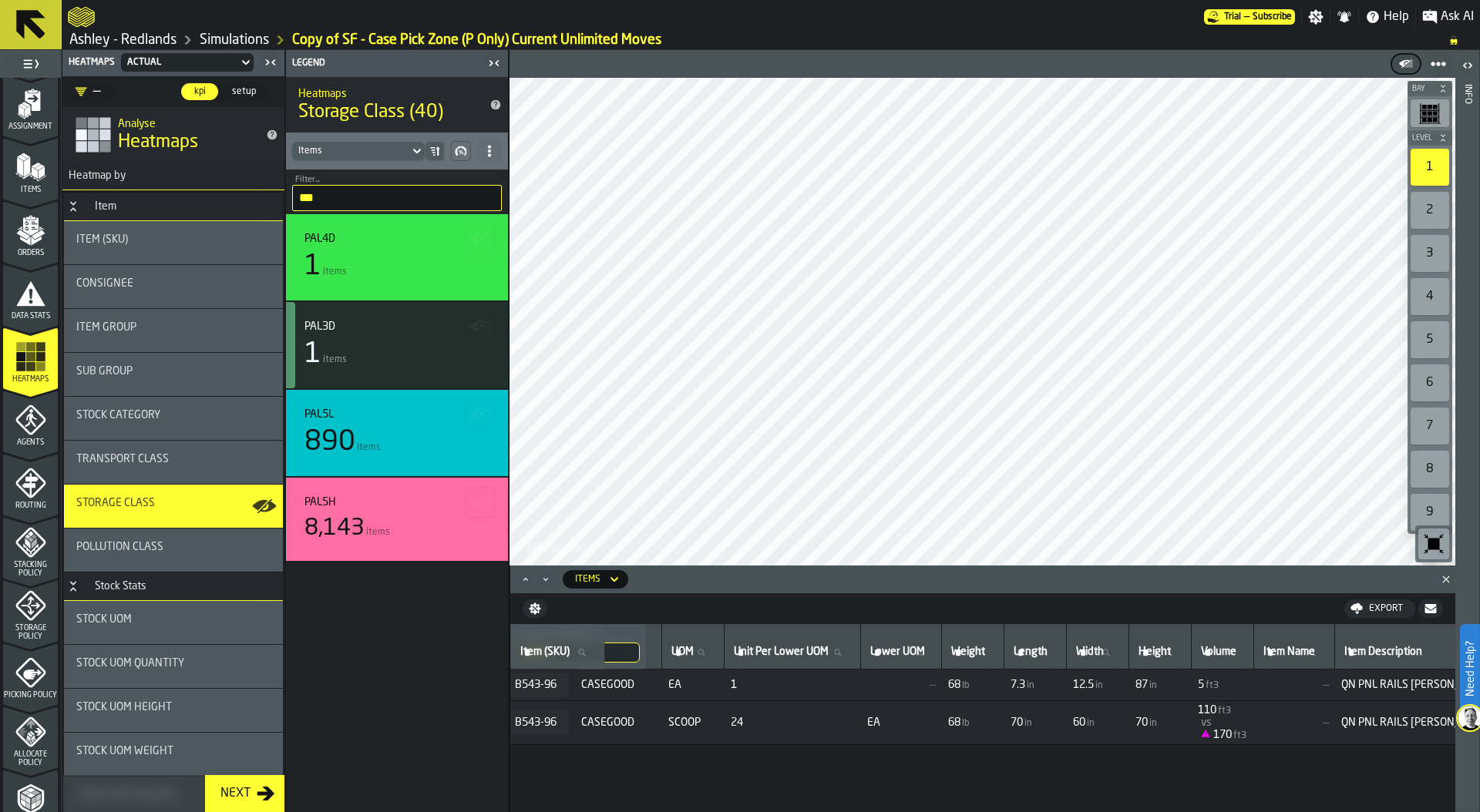
scroll to position [0, 0]
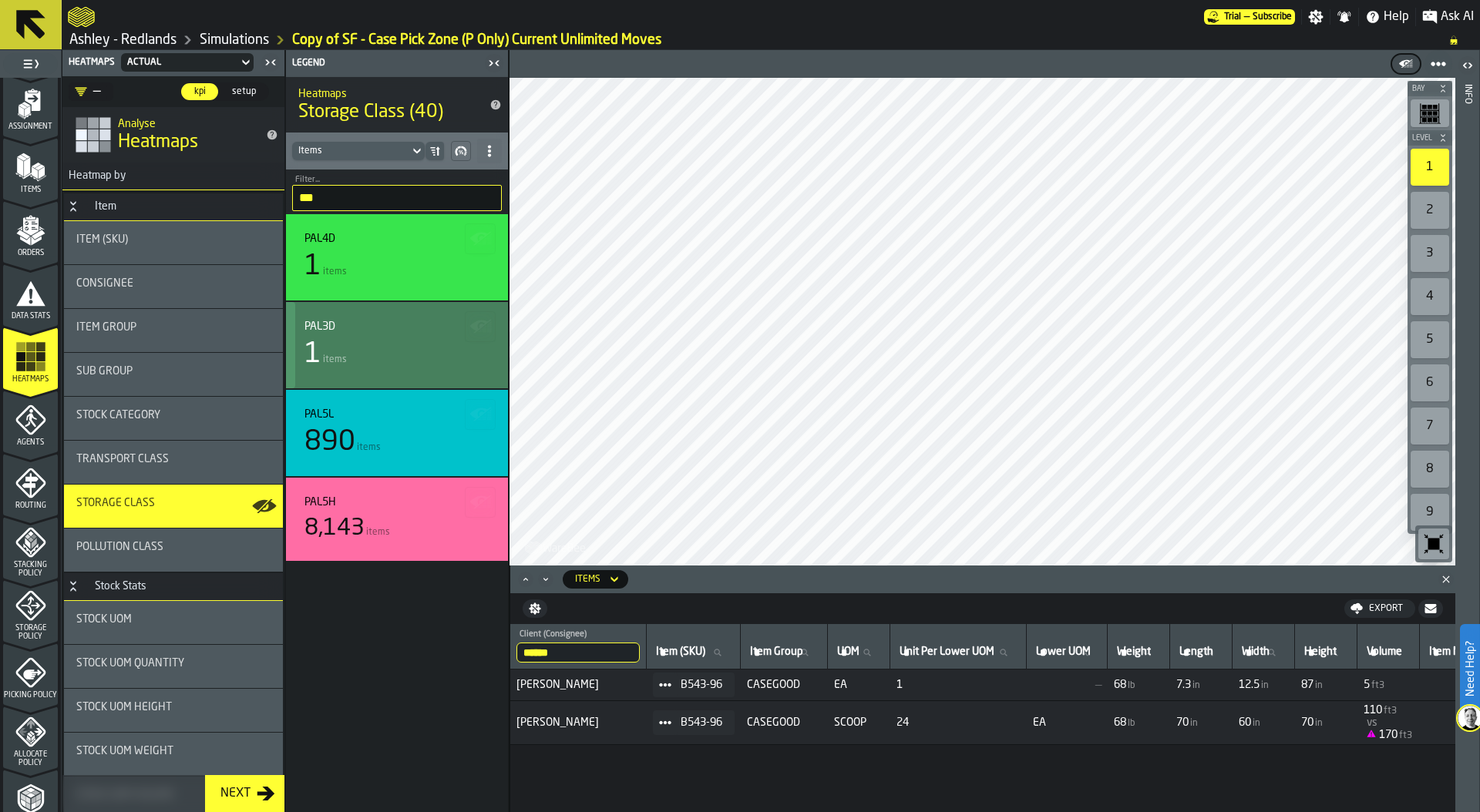
click at [355, 340] on div "1 items" at bounding box center [396, 355] width 185 height 31
click at [340, 194] on input "***" at bounding box center [396, 199] width 209 height 27
click at [486, 198] on input "***" at bounding box center [396, 199] width 209 height 27
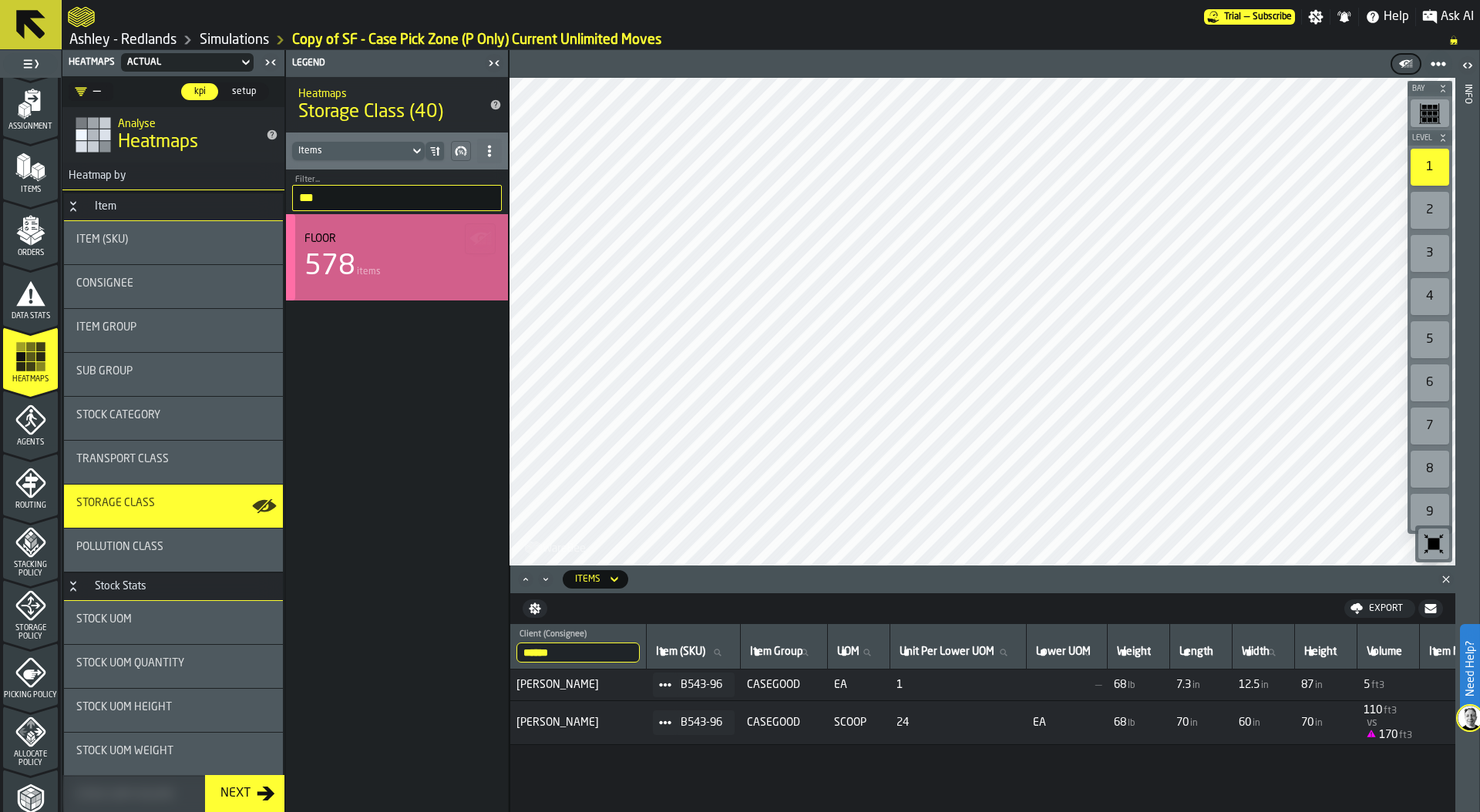
type input "***"
click at [367, 259] on div "578 items" at bounding box center [396, 266] width 185 height 31
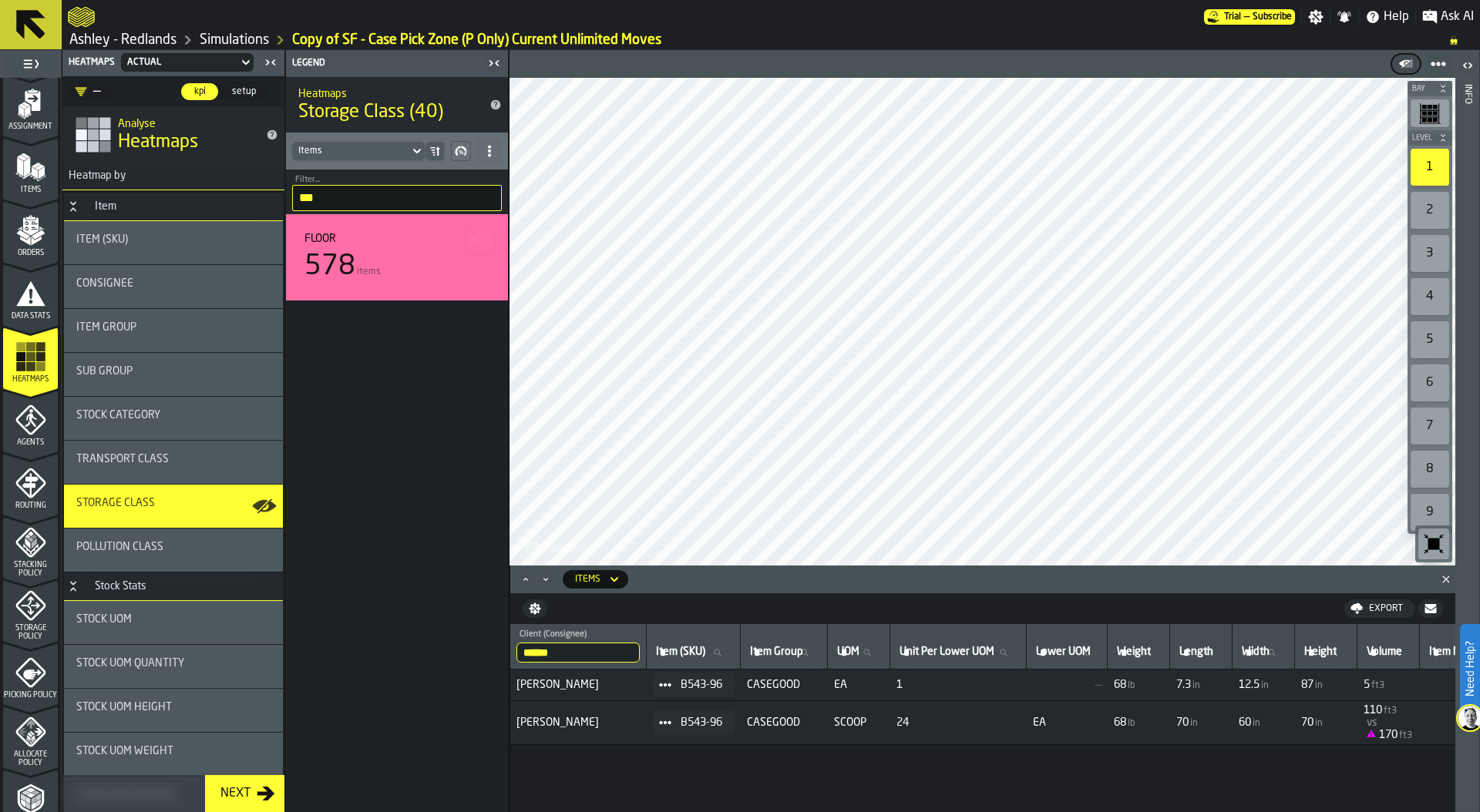
click at [1437, 204] on div "2" at bounding box center [1429, 210] width 38 height 37
click at [1432, 253] on div "3" at bounding box center [1429, 254] width 38 height 37
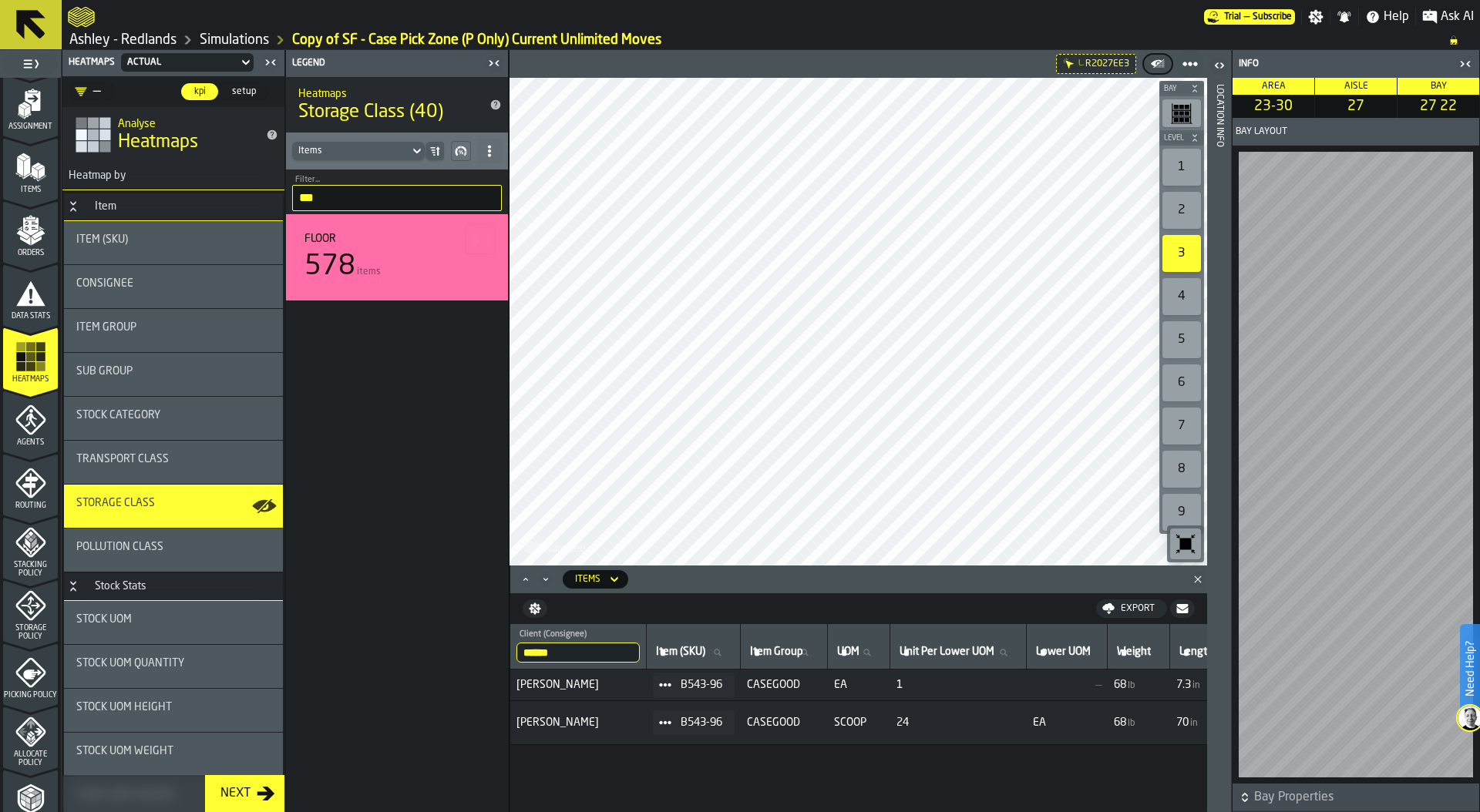
click at [1229, 282] on header "Location Info" at bounding box center [1218, 432] width 24 height 762
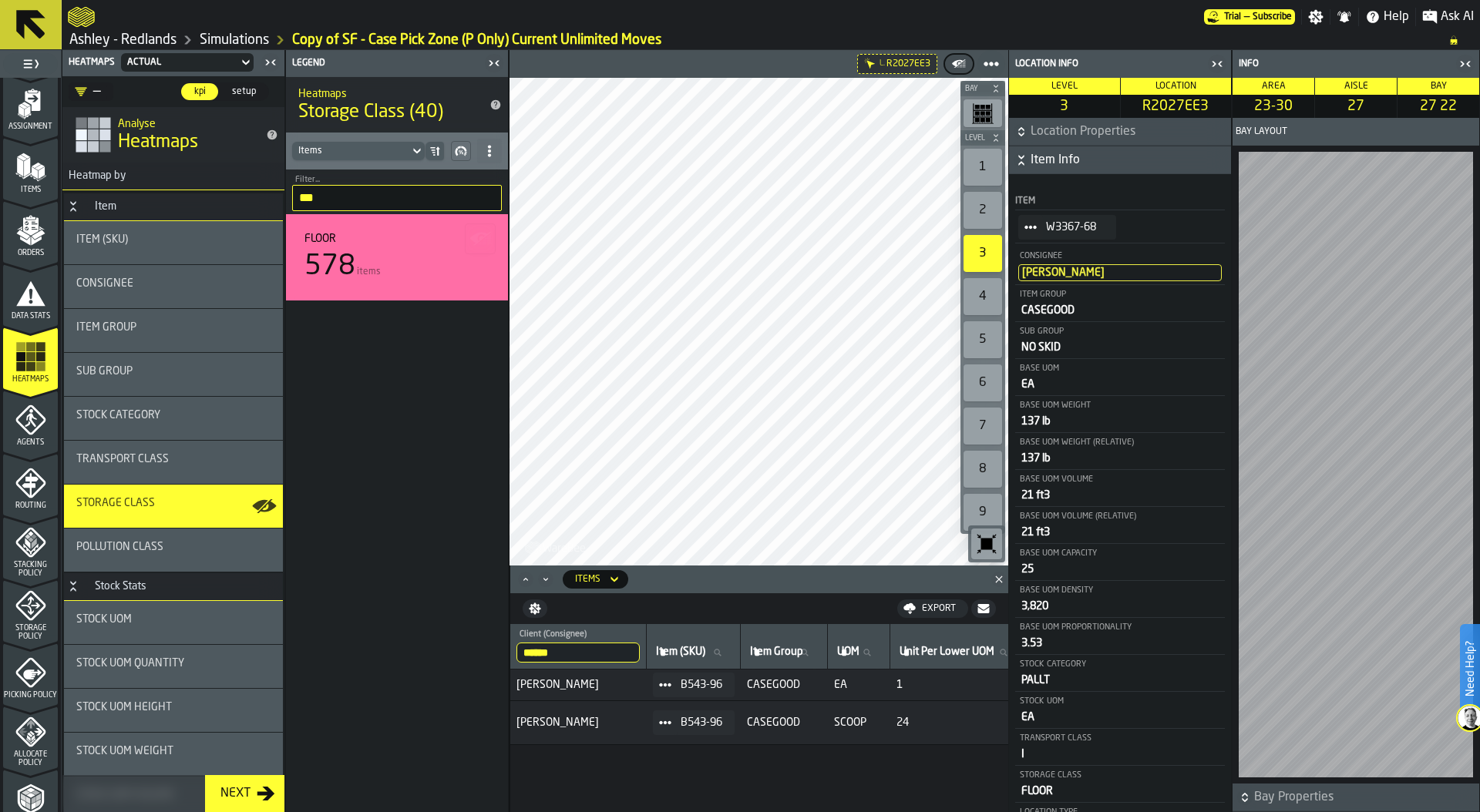
click at [1030, 227] on circle "StatList-item-W3367-68" at bounding box center [1030, 227] width 4 height 4
click at [1067, 256] on div "Show Assignment" at bounding box center [1068, 254] width 80 height 10
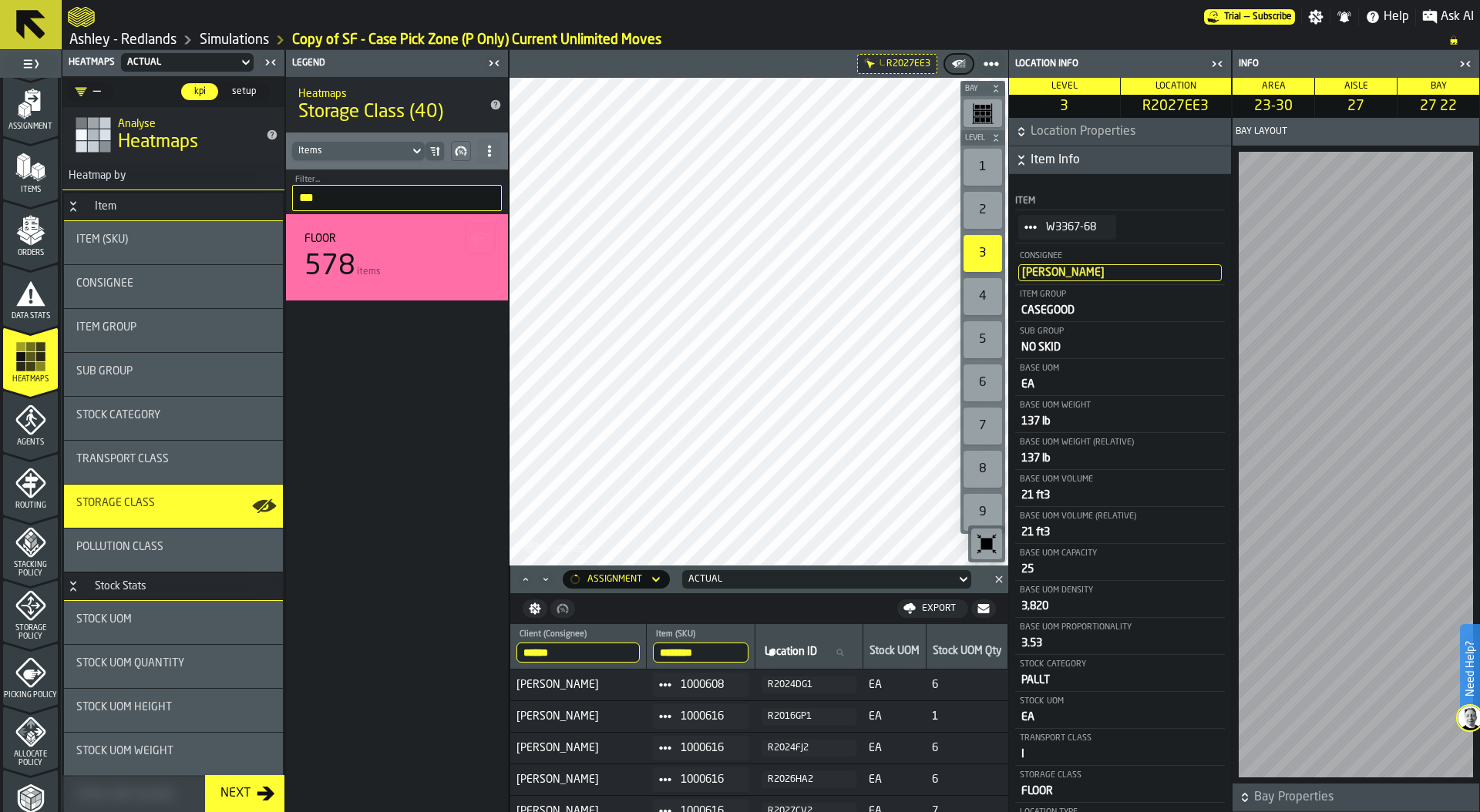
click at [1216, 62] on icon "button-toggle-Close me" at bounding box center [1217, 64] width 19 height 19
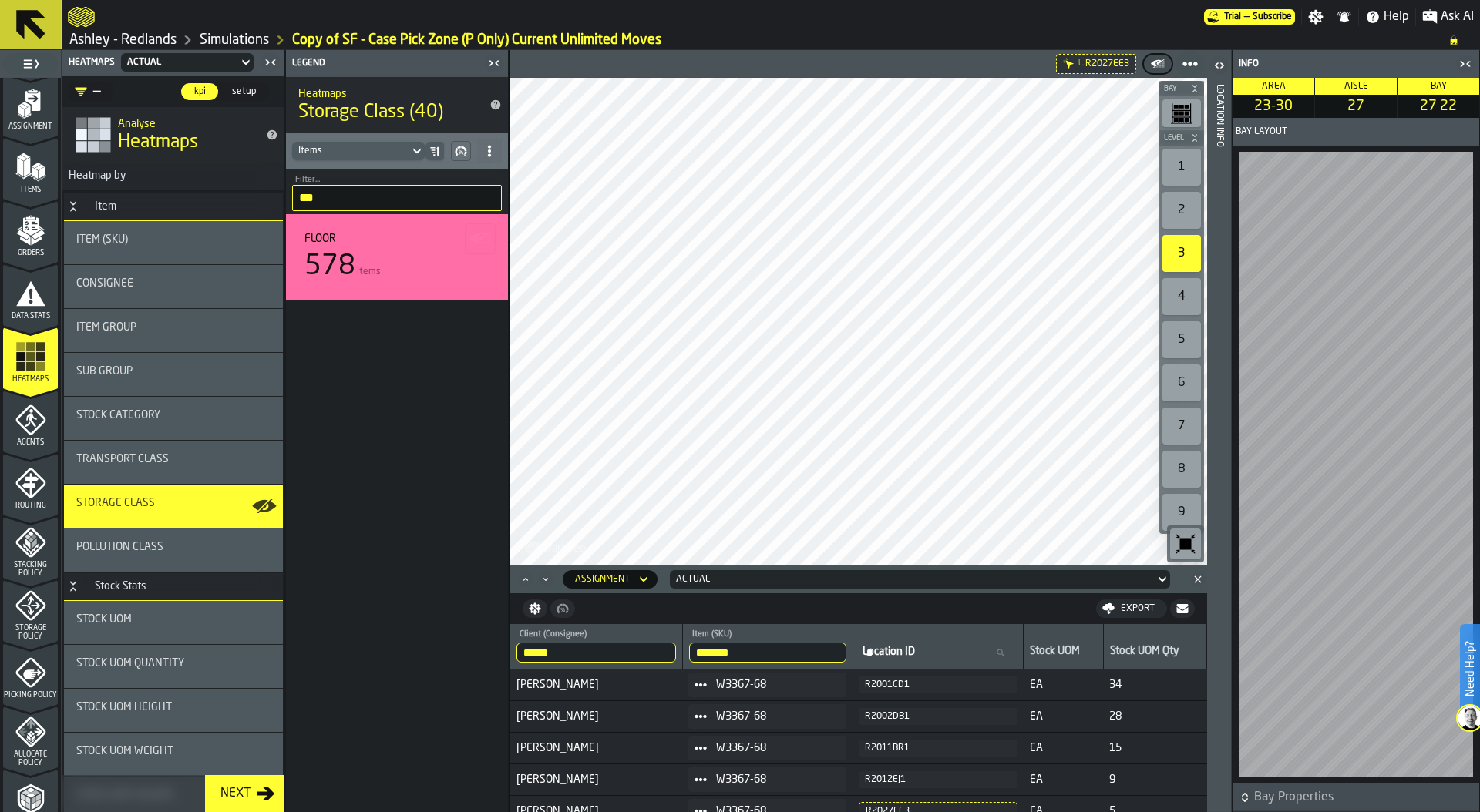
click at [1465, 61] on icon "button-toggle-Close me" at bounding box center [1465, 64] width 19 height 19
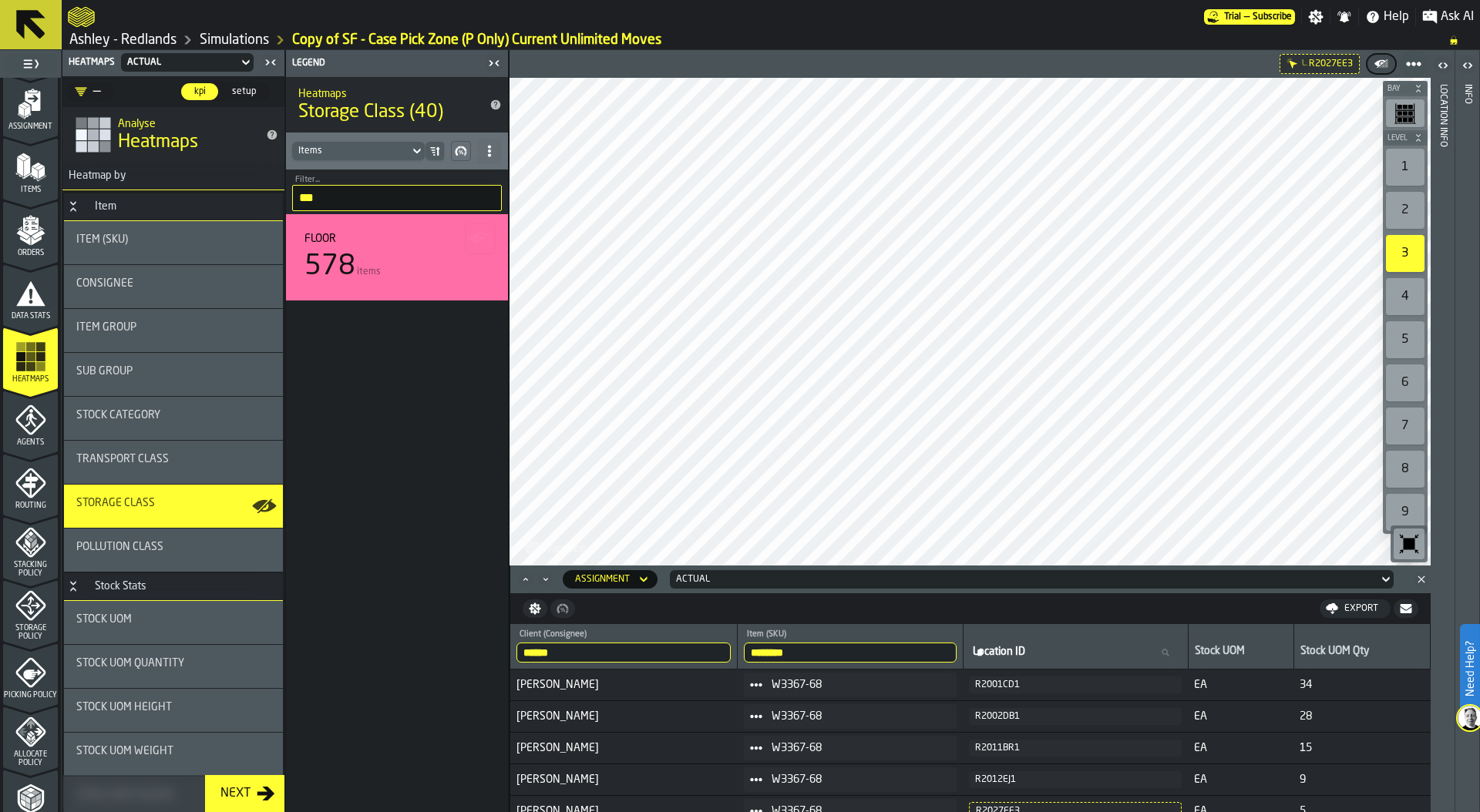
scroll to position [15, 0]
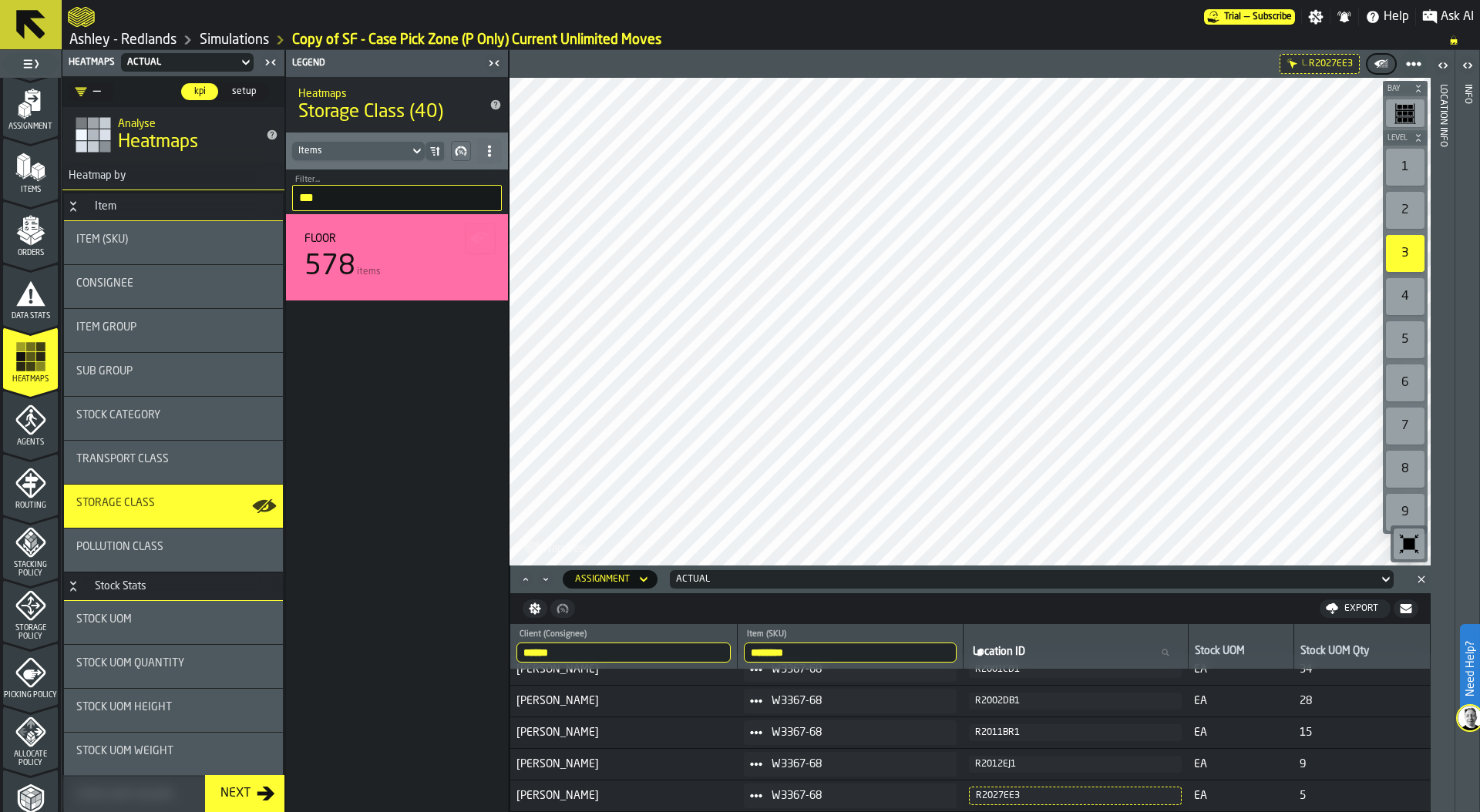
click at [1406, 291] on div "4" at bounding box center [1405, 297] width 38 height 37
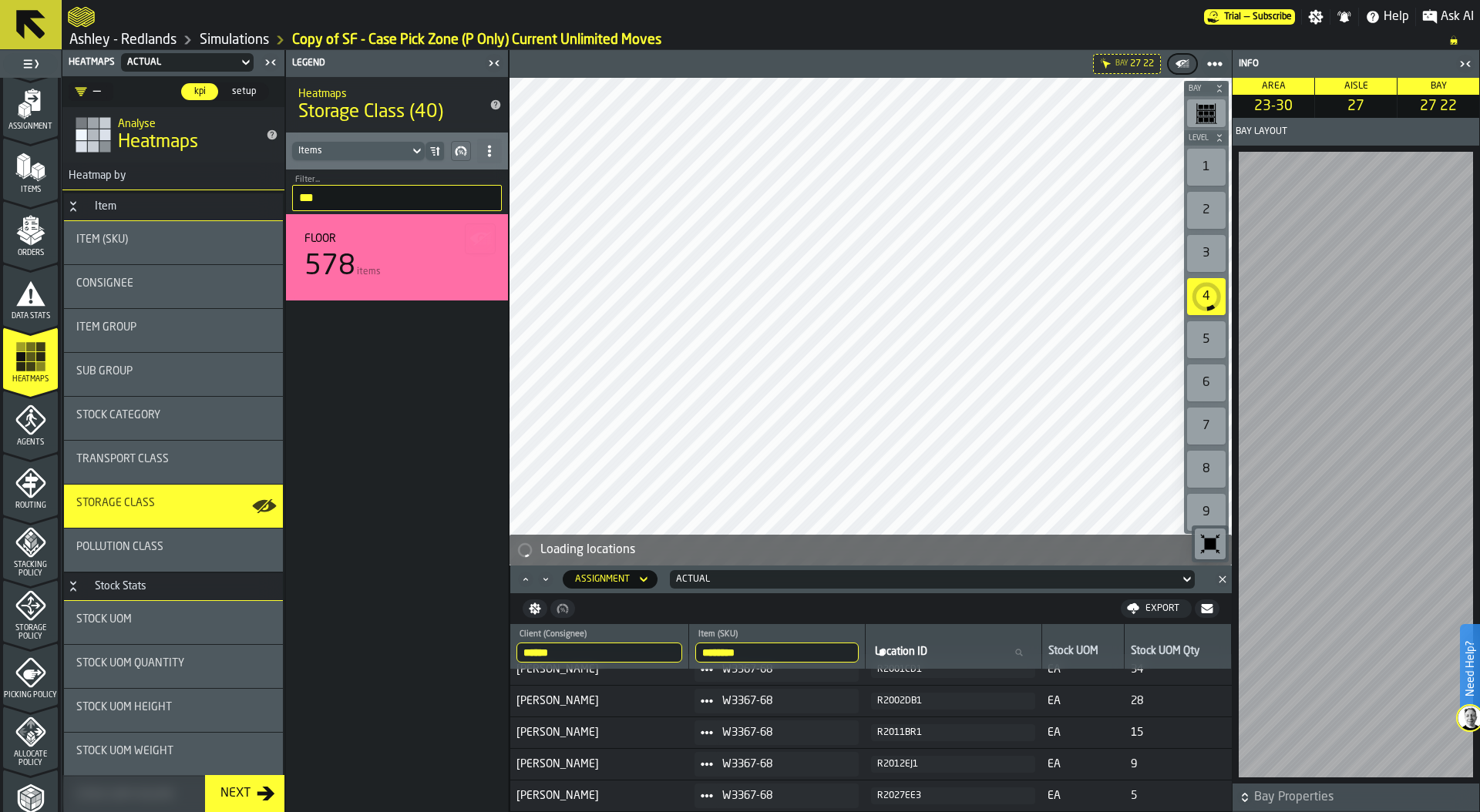
click at [1465, 58] on icon "button-toggle-Close me" at bounding box center [1465, 64] width 19 height 19
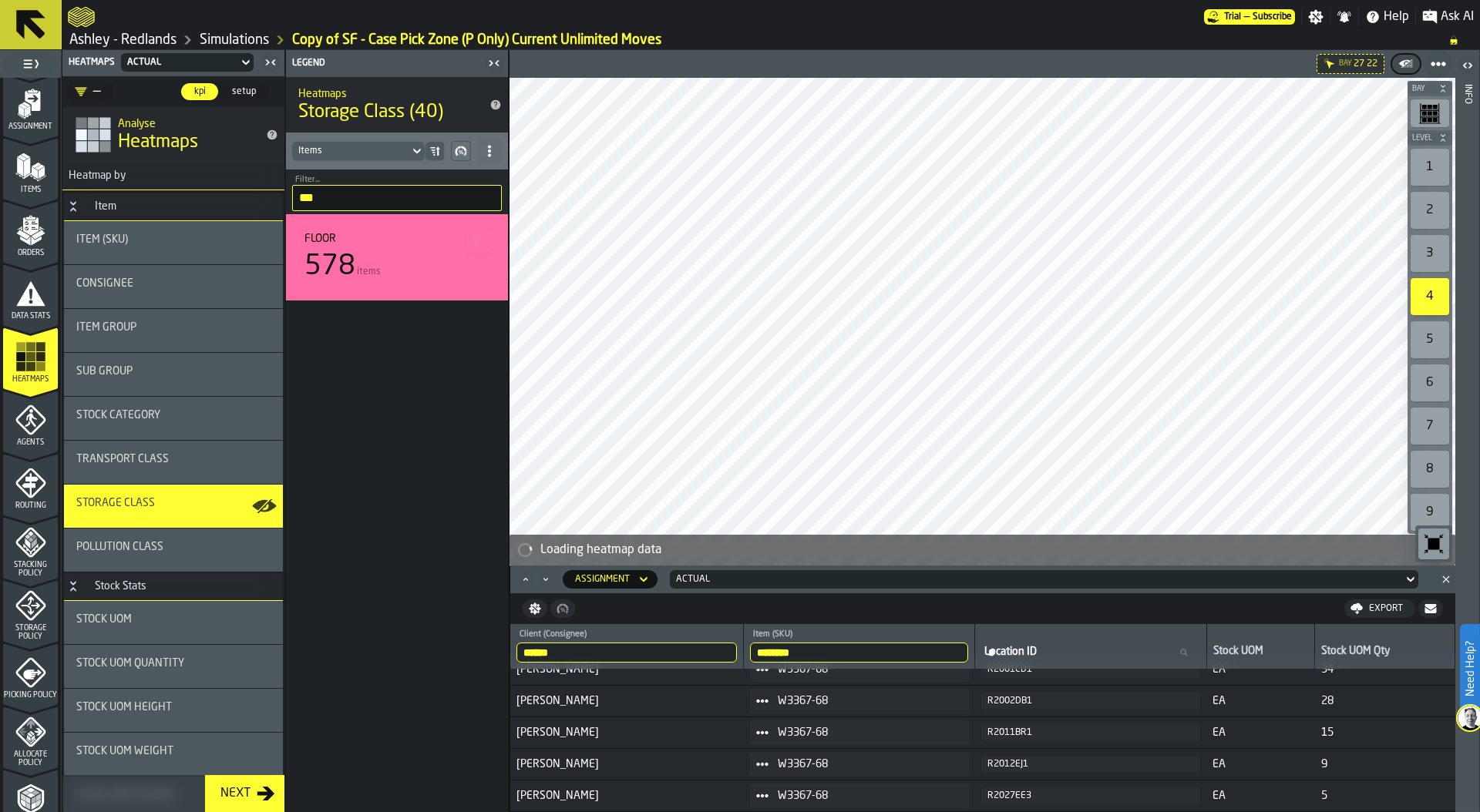
click at [327, 192] on input "***" at bounding box center [396, 199] width 209 height 27
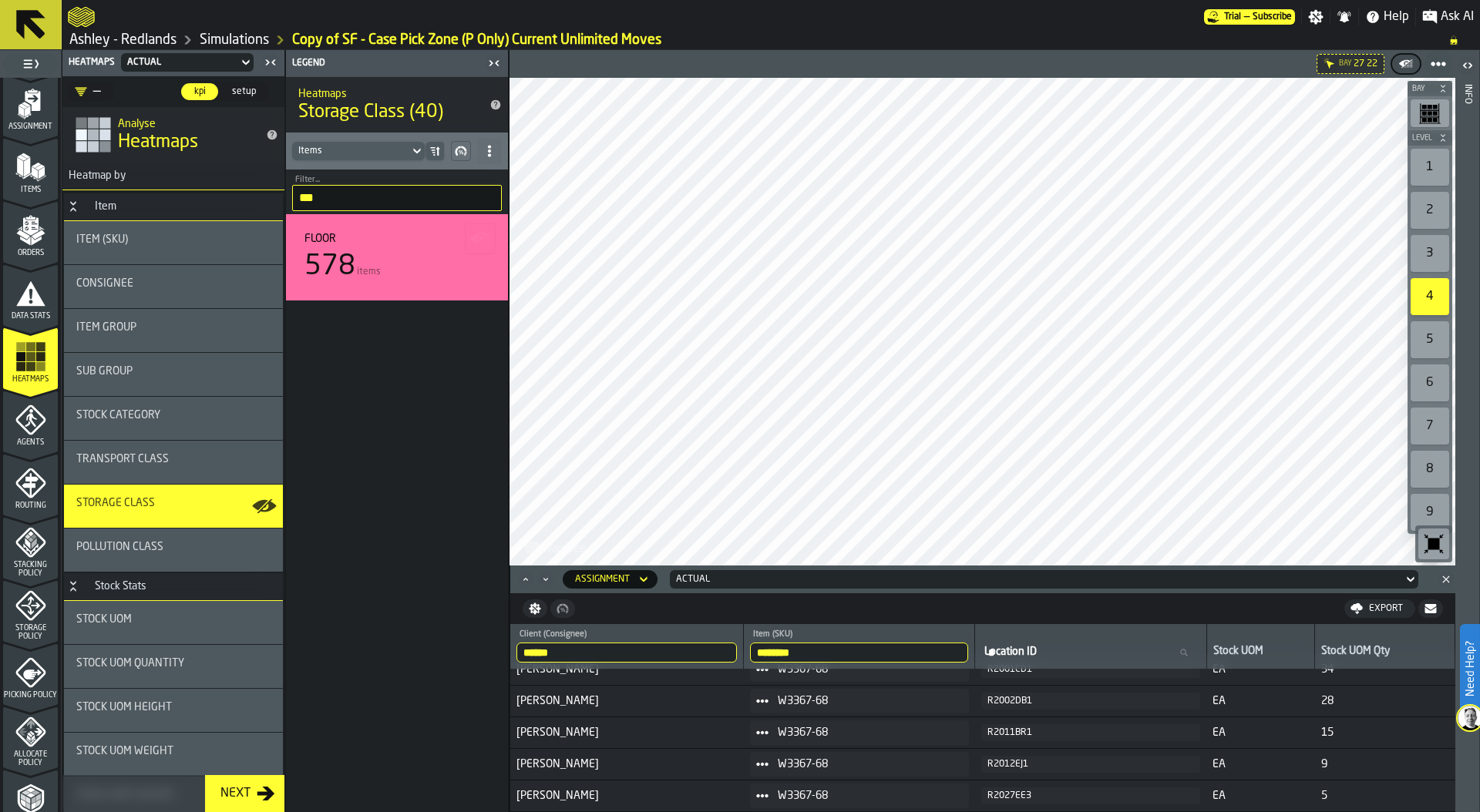
click at [489, 198] on input "***" at bounding box center [396, 199] width 209 height 27
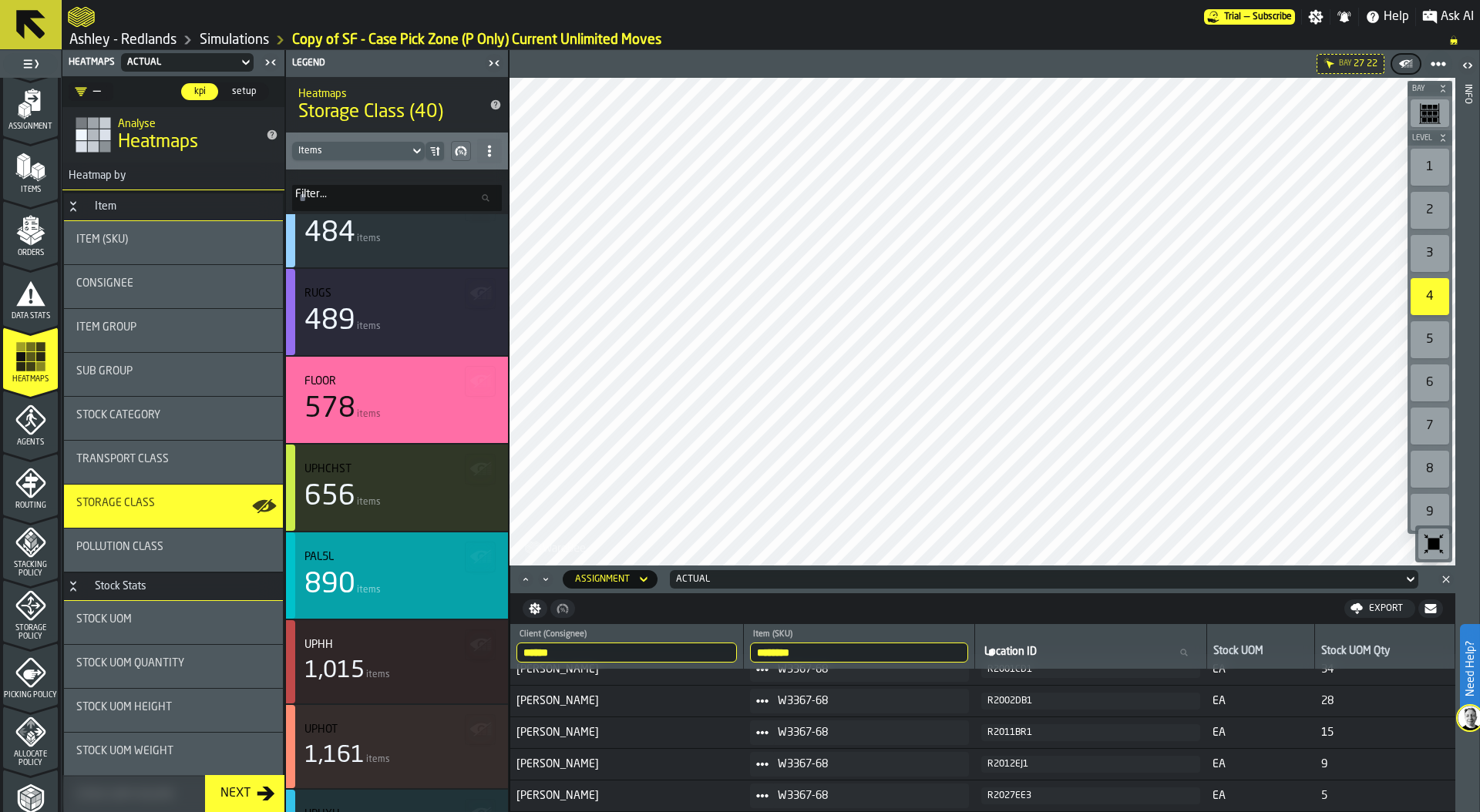
scroll to position [2197, 0]
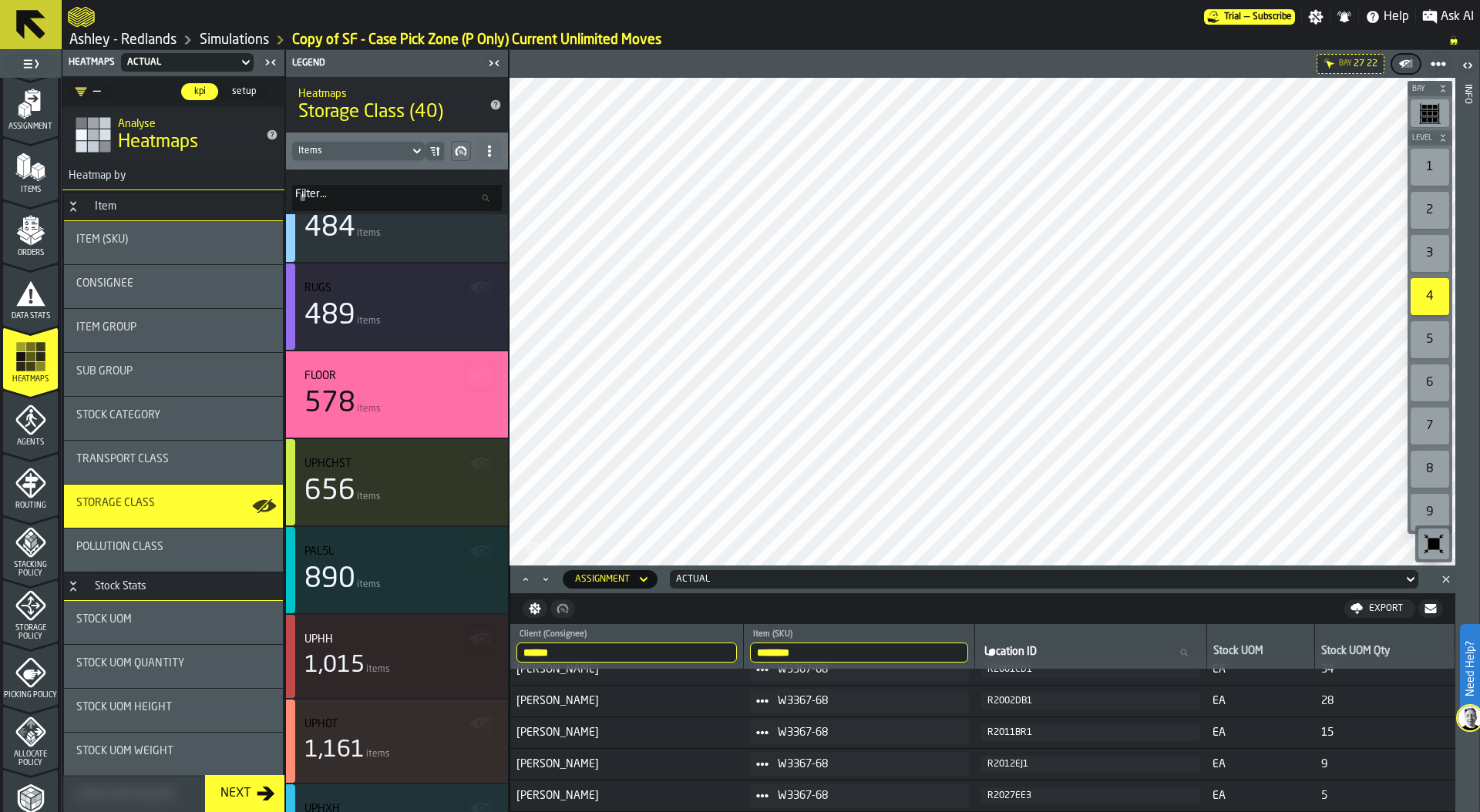
click at [491, 153] on icon at bounding box center [489, 151] width 12 height 12
click at [446, 176] on div "Show All Stats" at bounding box center [435, 182] width 115 height 19
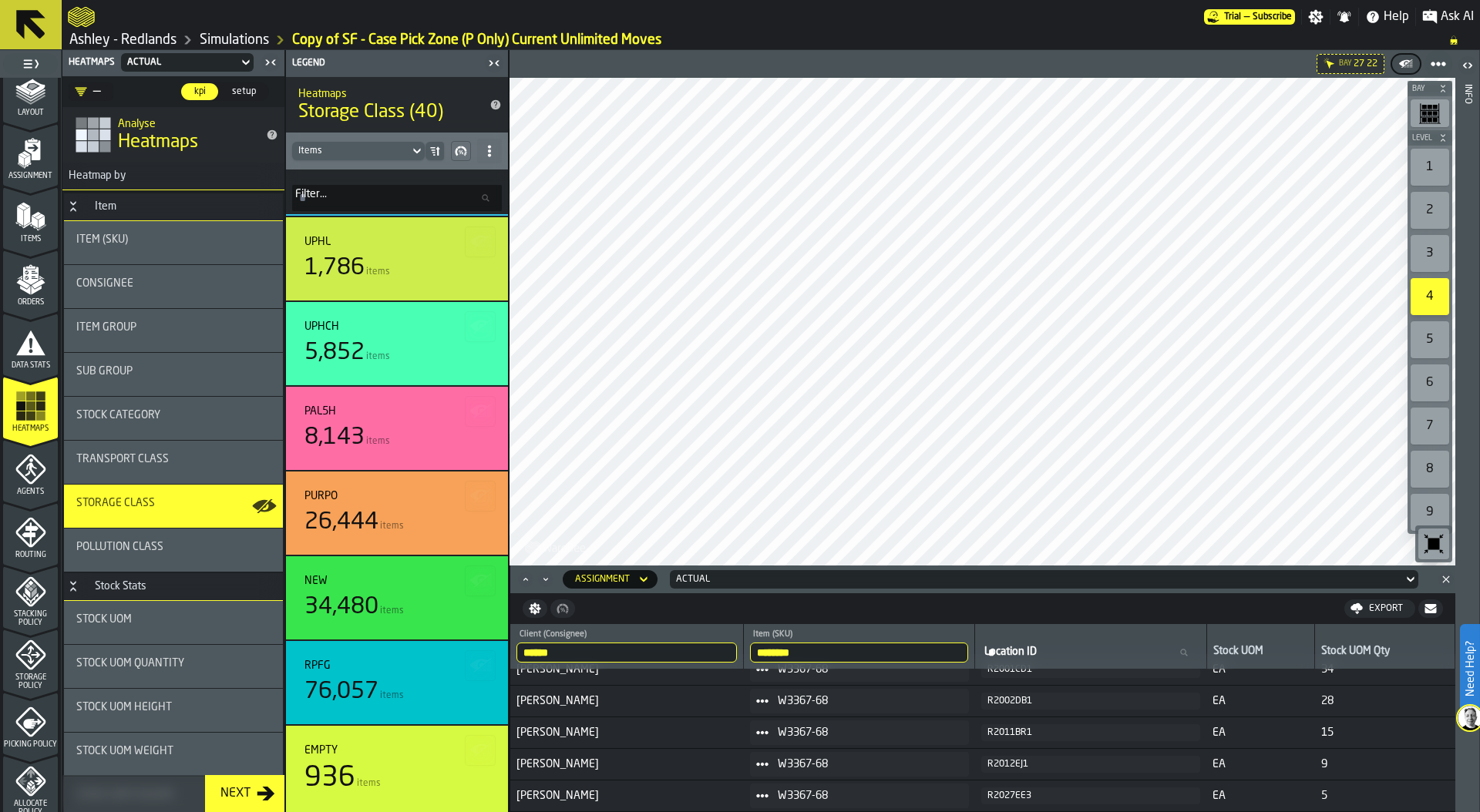
scroll to position [81, 0]
click at [27, 658] on icon "menu Storage Policy" at bounding box center [30, 655] width 31 height 31
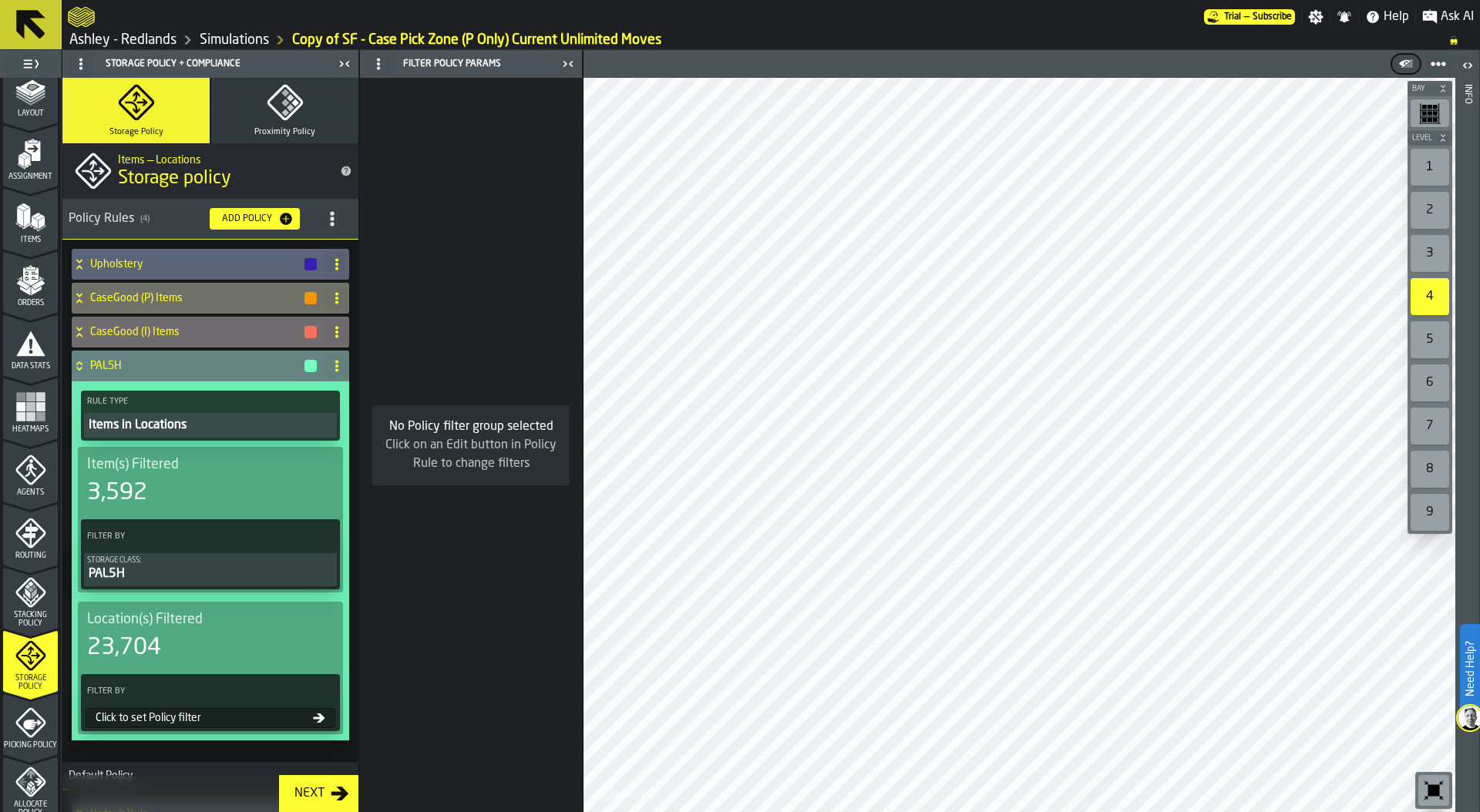
click at [227, 711] on div "Click to set Policy filter" at bounding box center [210, 718] width 250 height 20
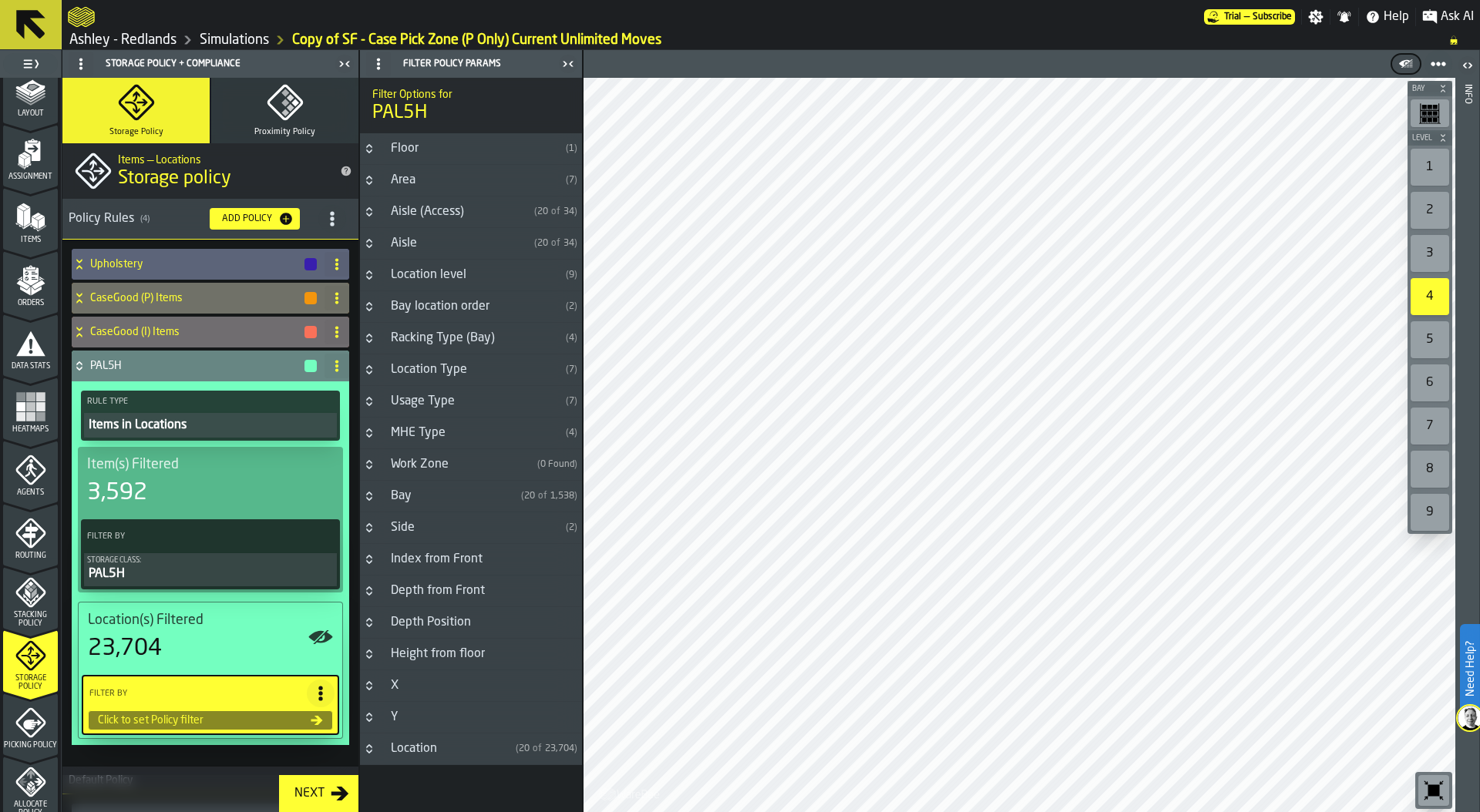
click at [372, 274] on icon "Button-Location level-closed" at bounding box center [369, 272] width 5 height 4
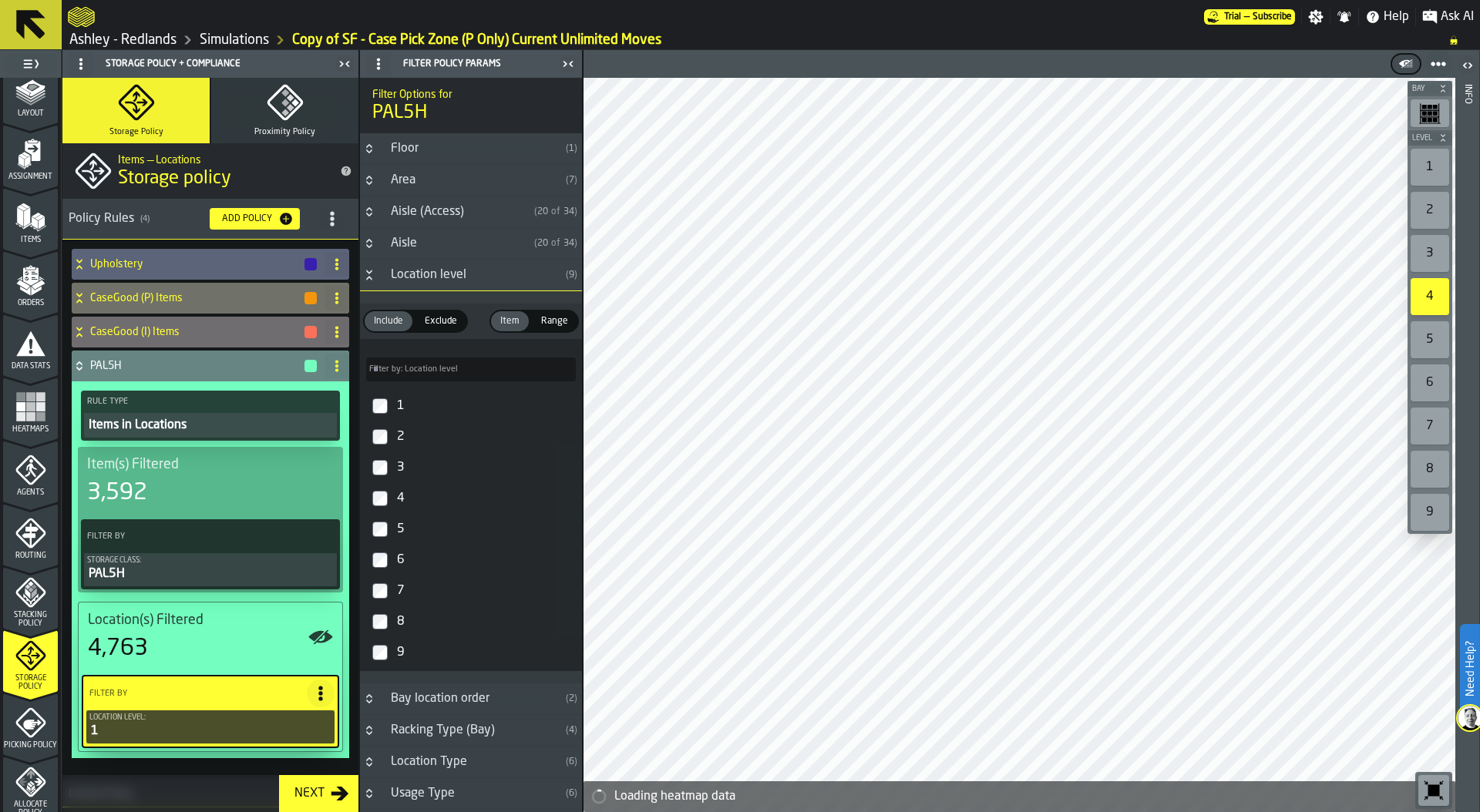
click at [376, 277] on button "Button-Location level-open" at bounding box center [369, 275] width 19 height 12
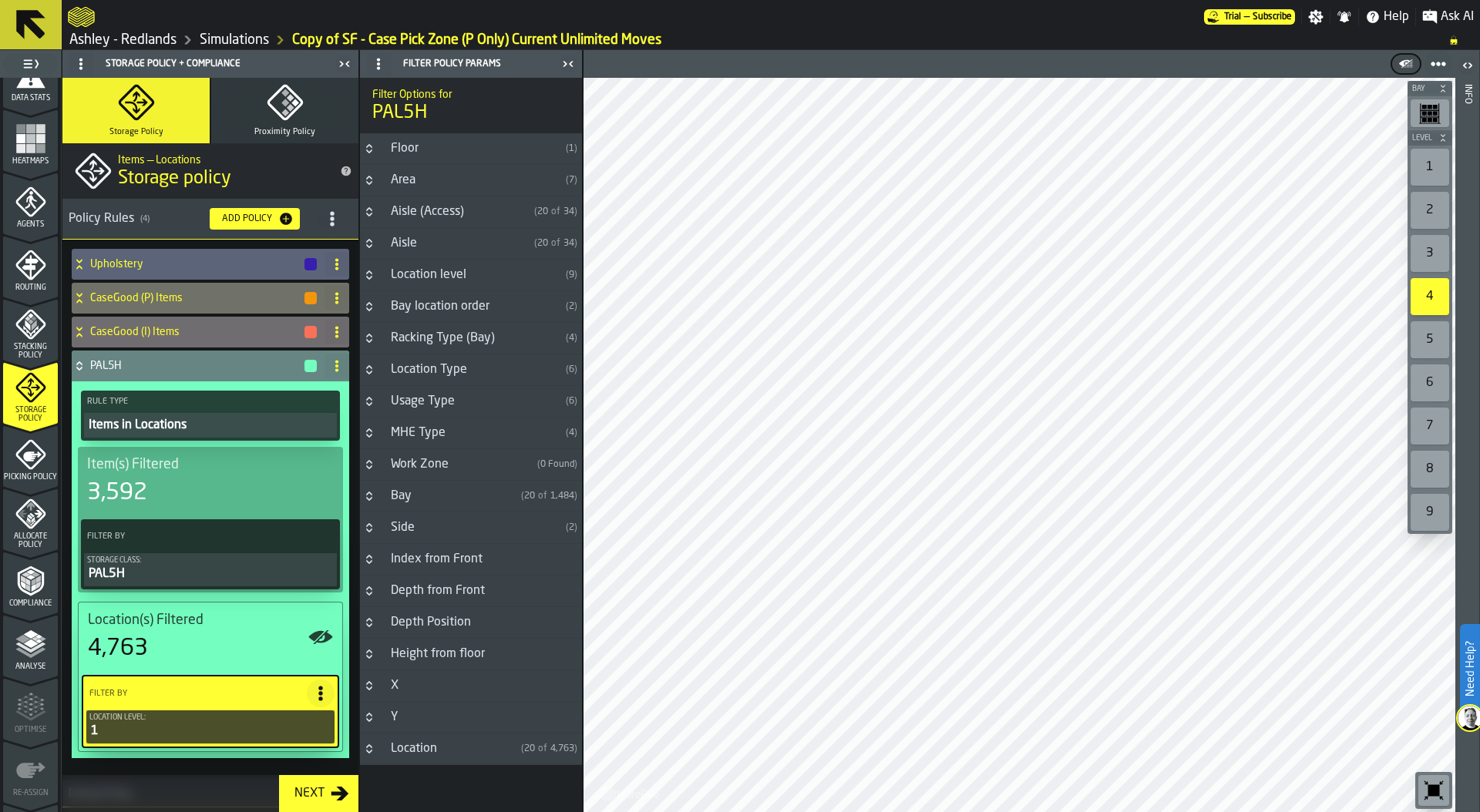
scroll to position [404, 0]
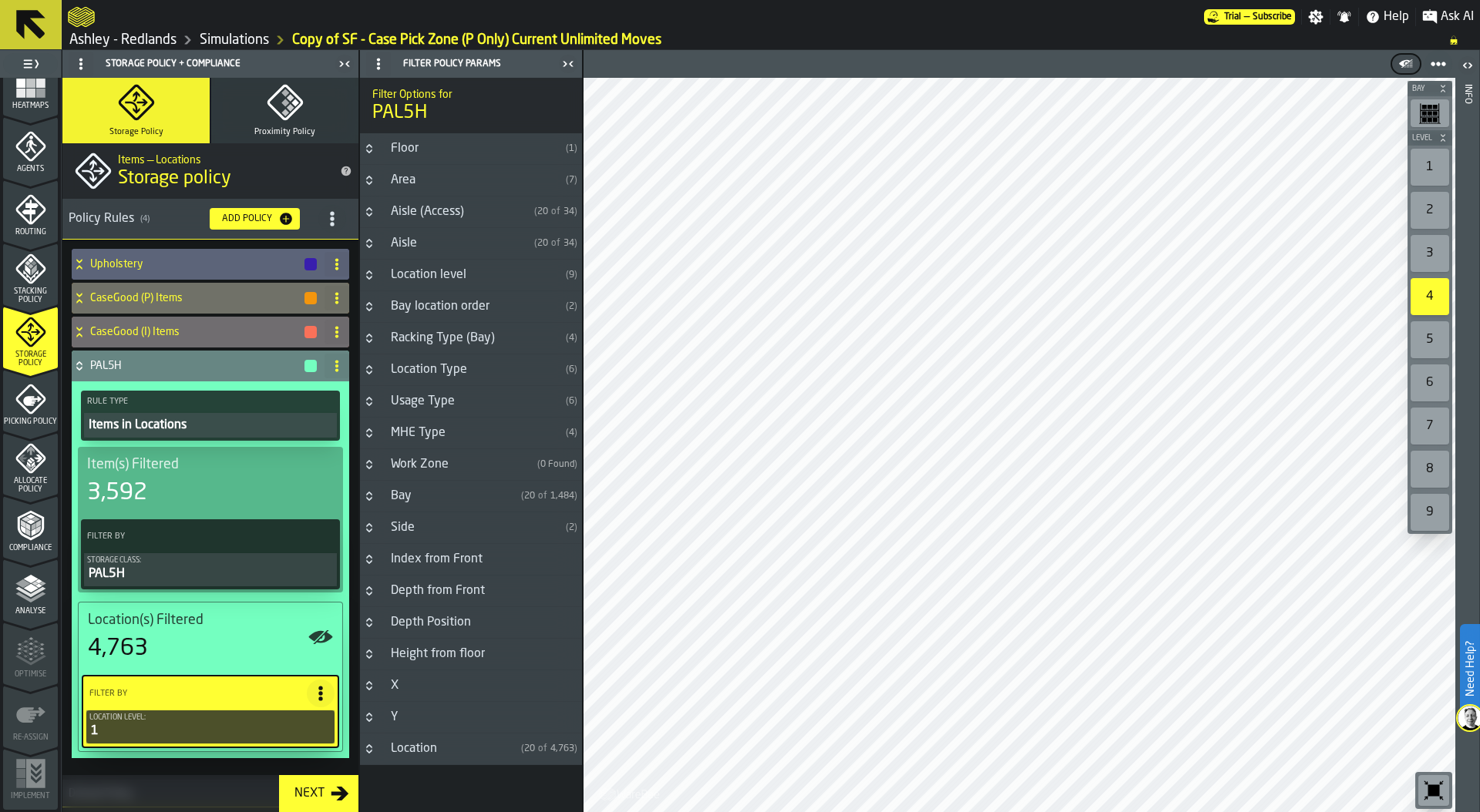
click at [32, 540] on icon "menu Compliance" at bounding box center [30, 525] width 31 height 31
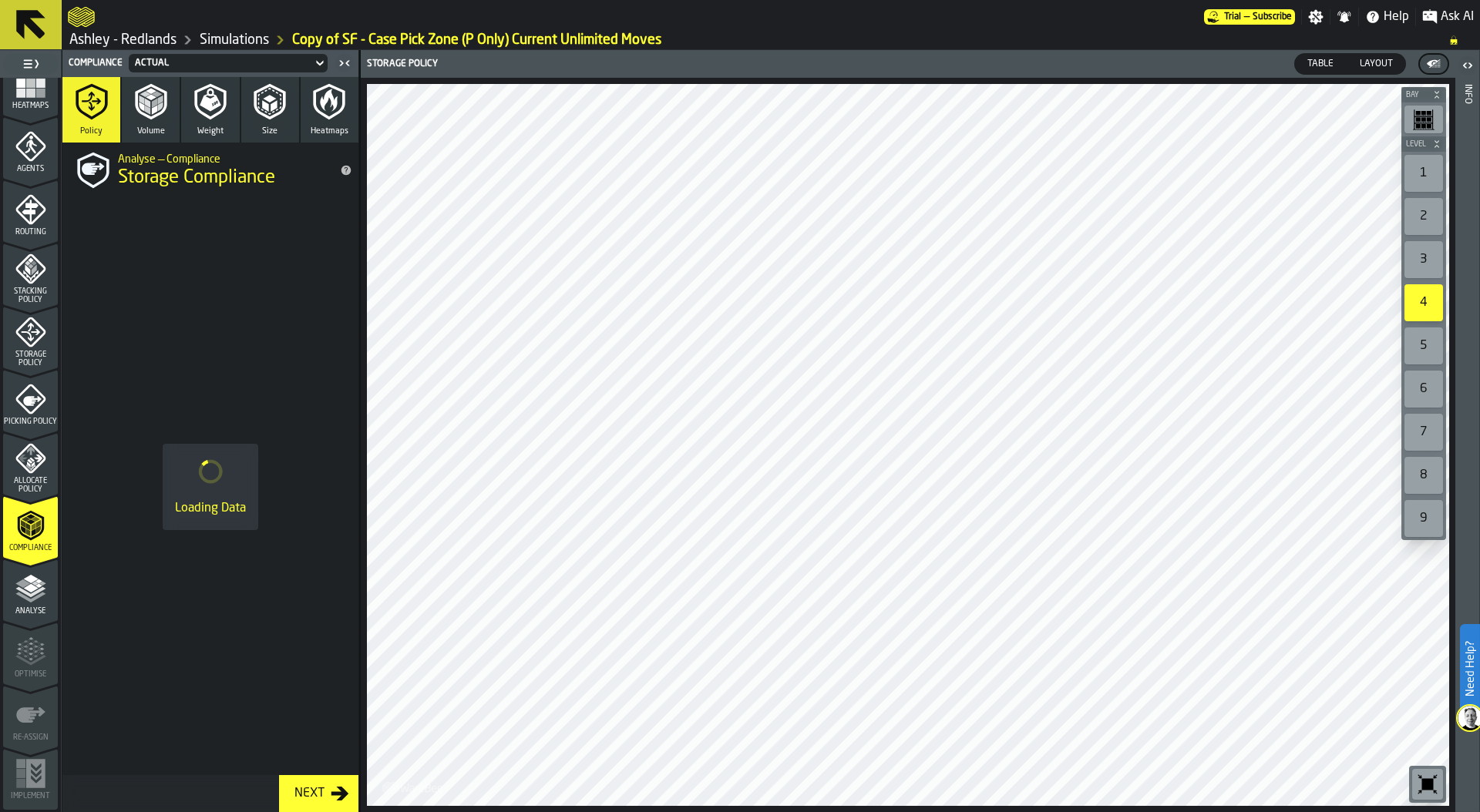
click at [28, 335] on icon "menu Storage Policy" at bounding box center [30, 332] width 20 height 20
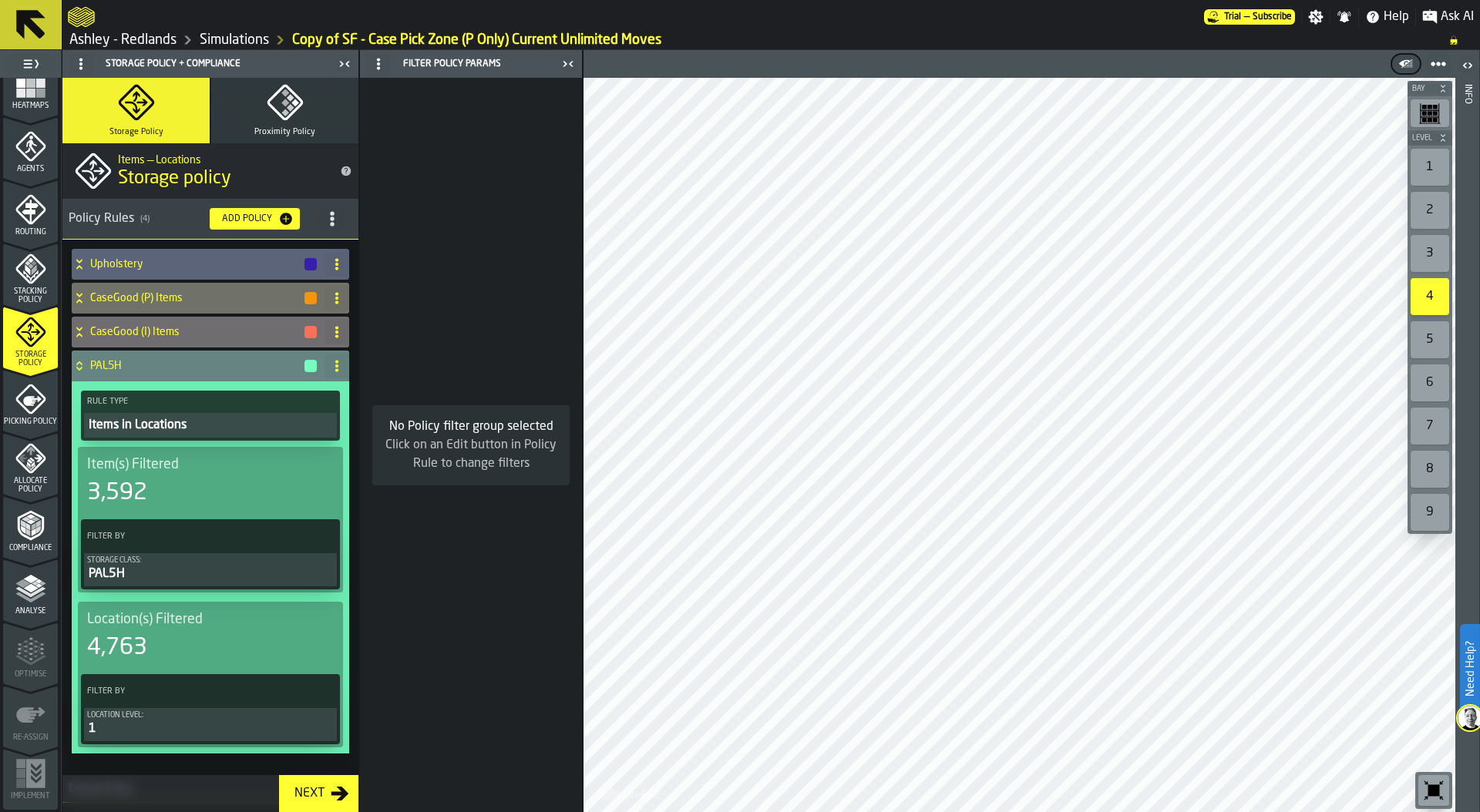
click at [85, 364] on icon at bounding box center [79, 366] width 15 height 12
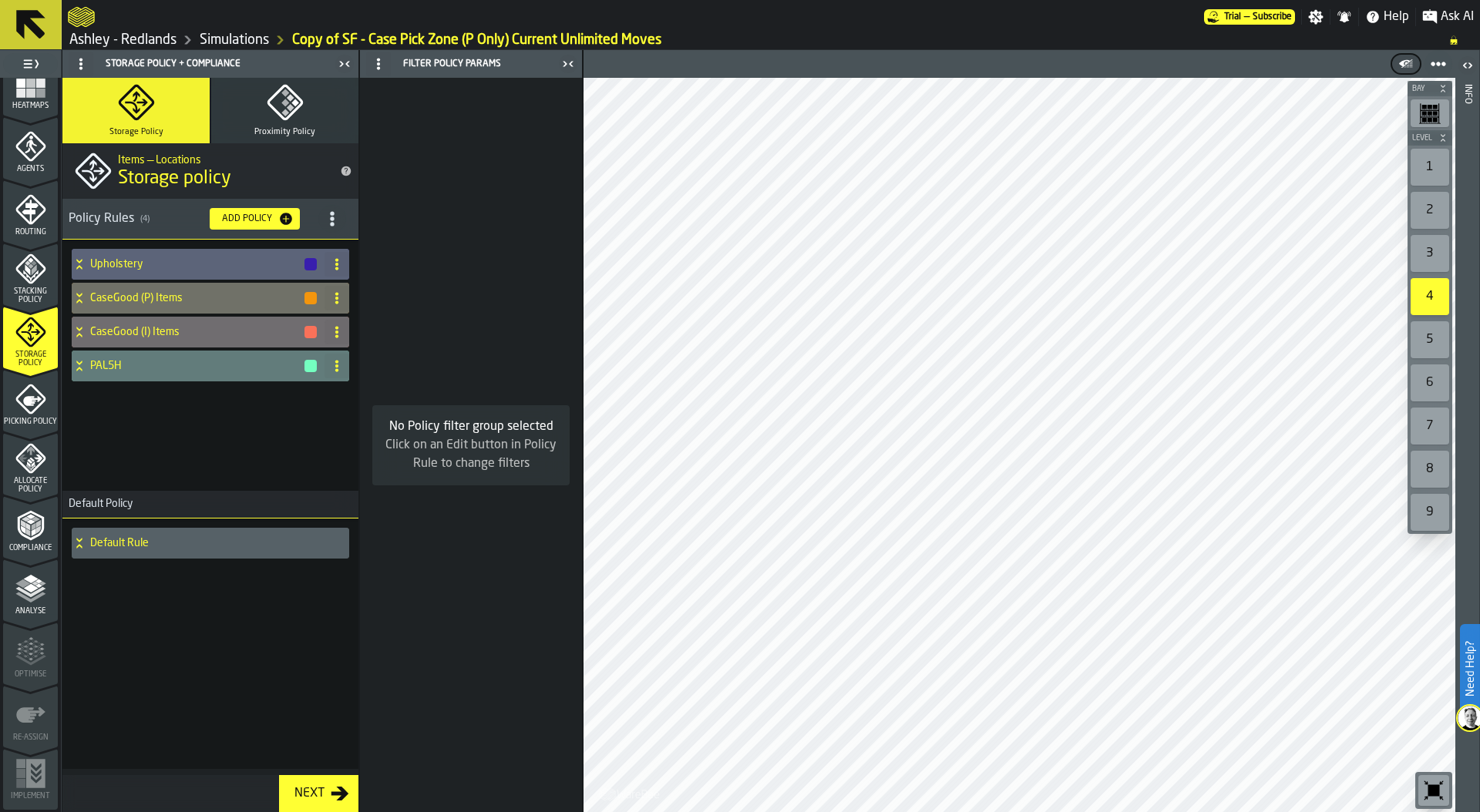
click at [337, 218] on icon "title-section-[object Object]" at bounding box center [332, 218] width 15 height 15
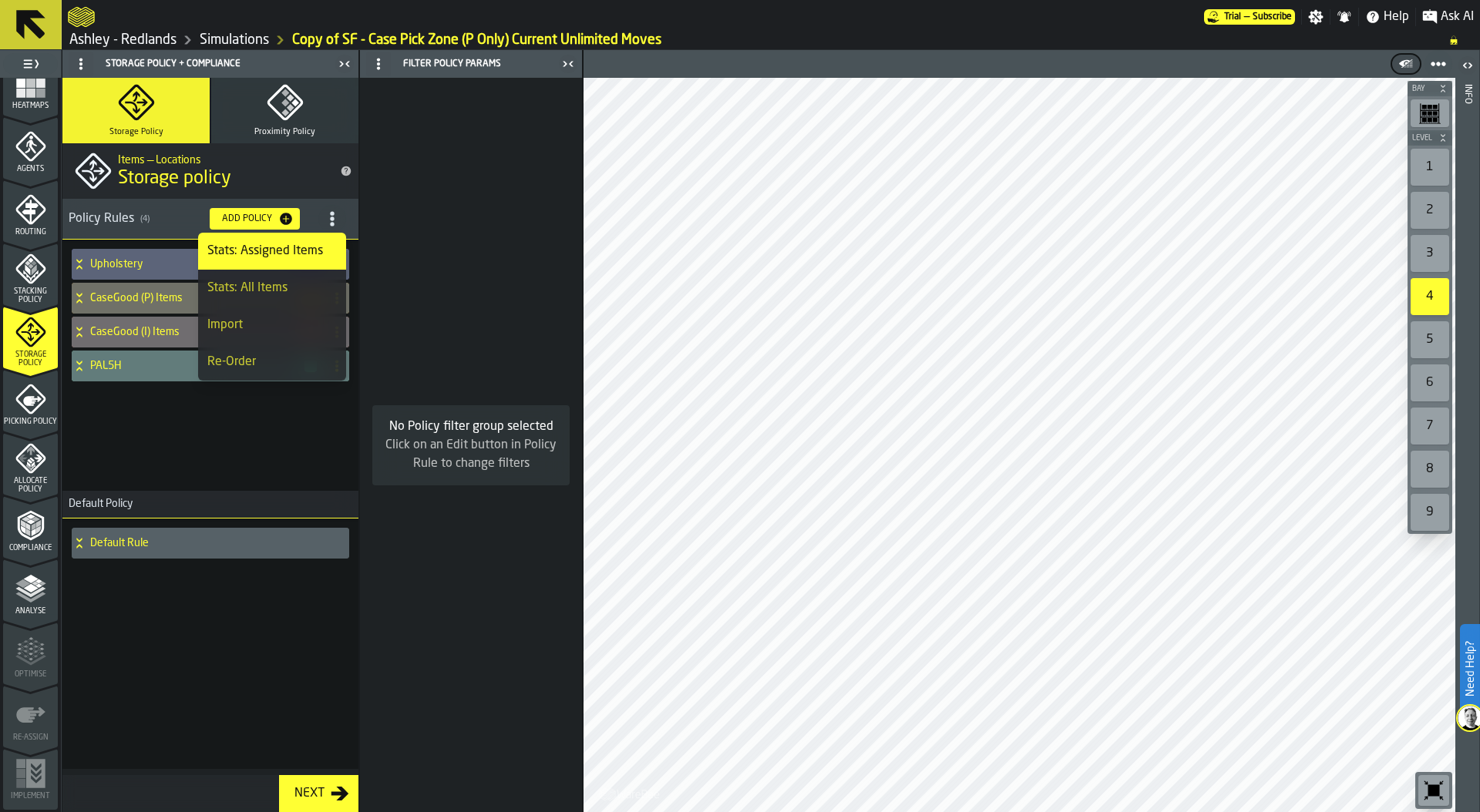
click at [279, 321] on div "Import" at bounding box center [272, 324] width 129 height 19
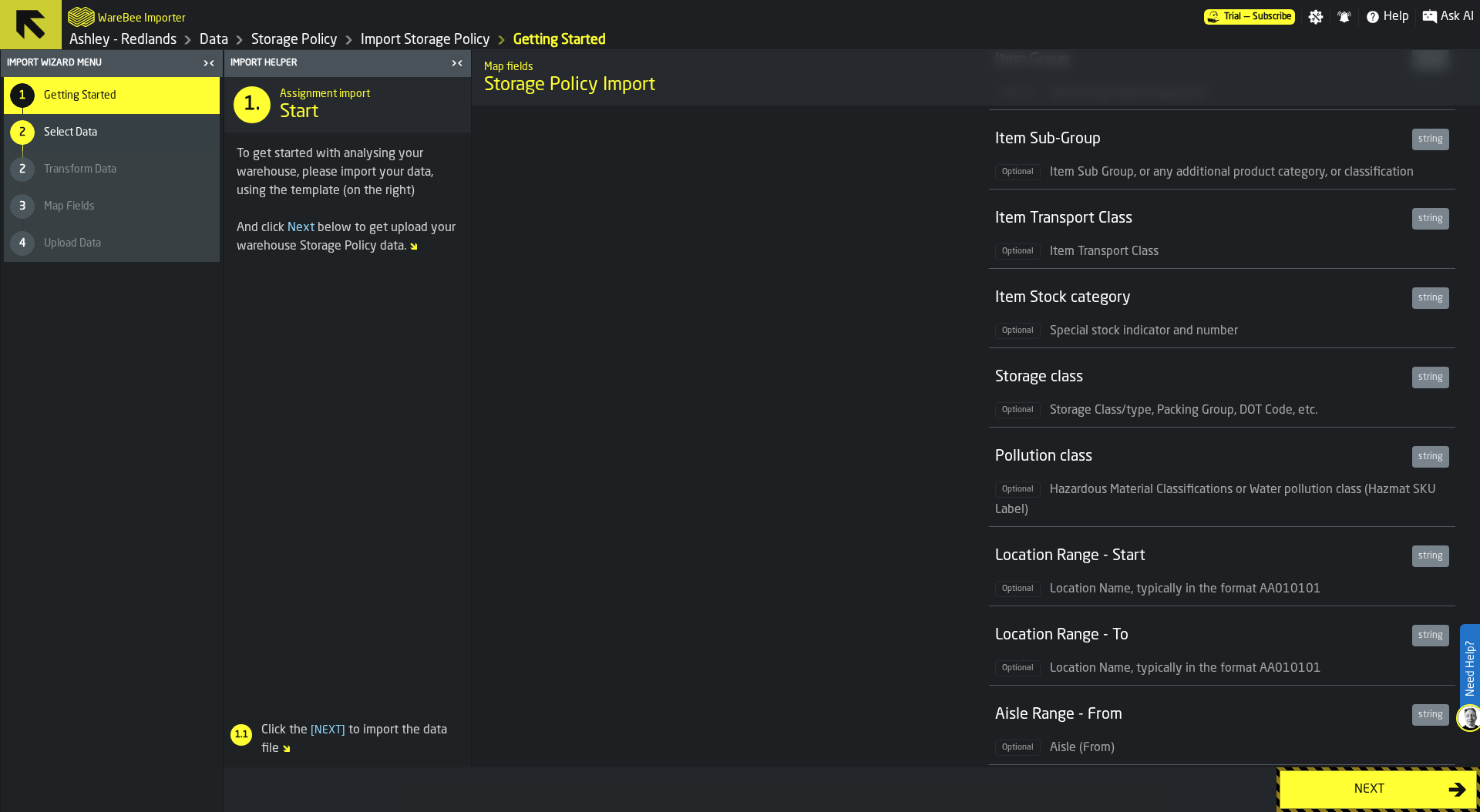
scroll to position [297, 0]
drag, startPoint x: 990, startPoint y: 370, endPoint x: 1143, endPoint y: 371, distance: 153.0
click at [1143, 371] on li "Storage class string Optional Storage Class/type, Packing Group, DOT Code, etc." at bounding box center [1222, 385] width 466 height 80
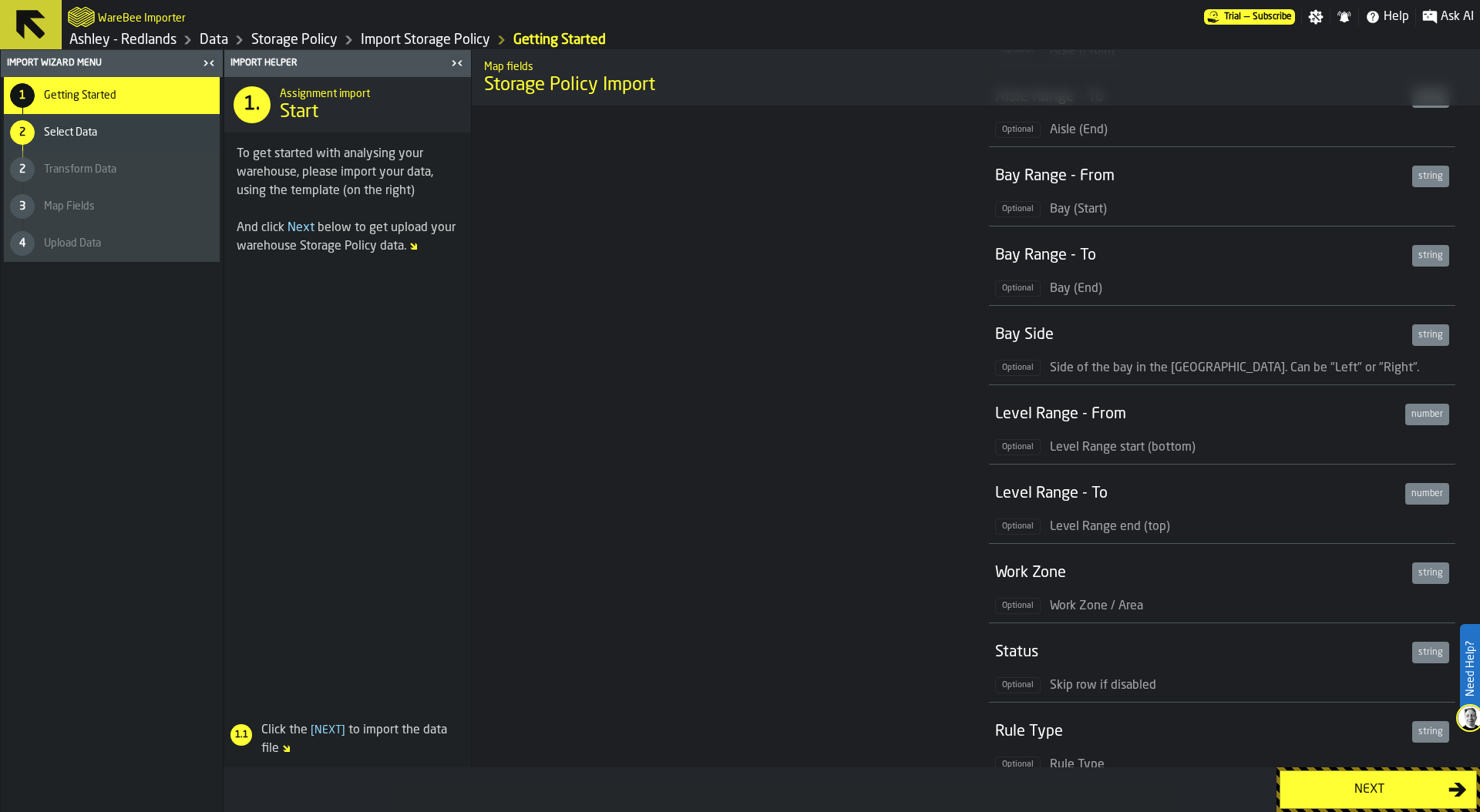
scroll to position [1042, 0]
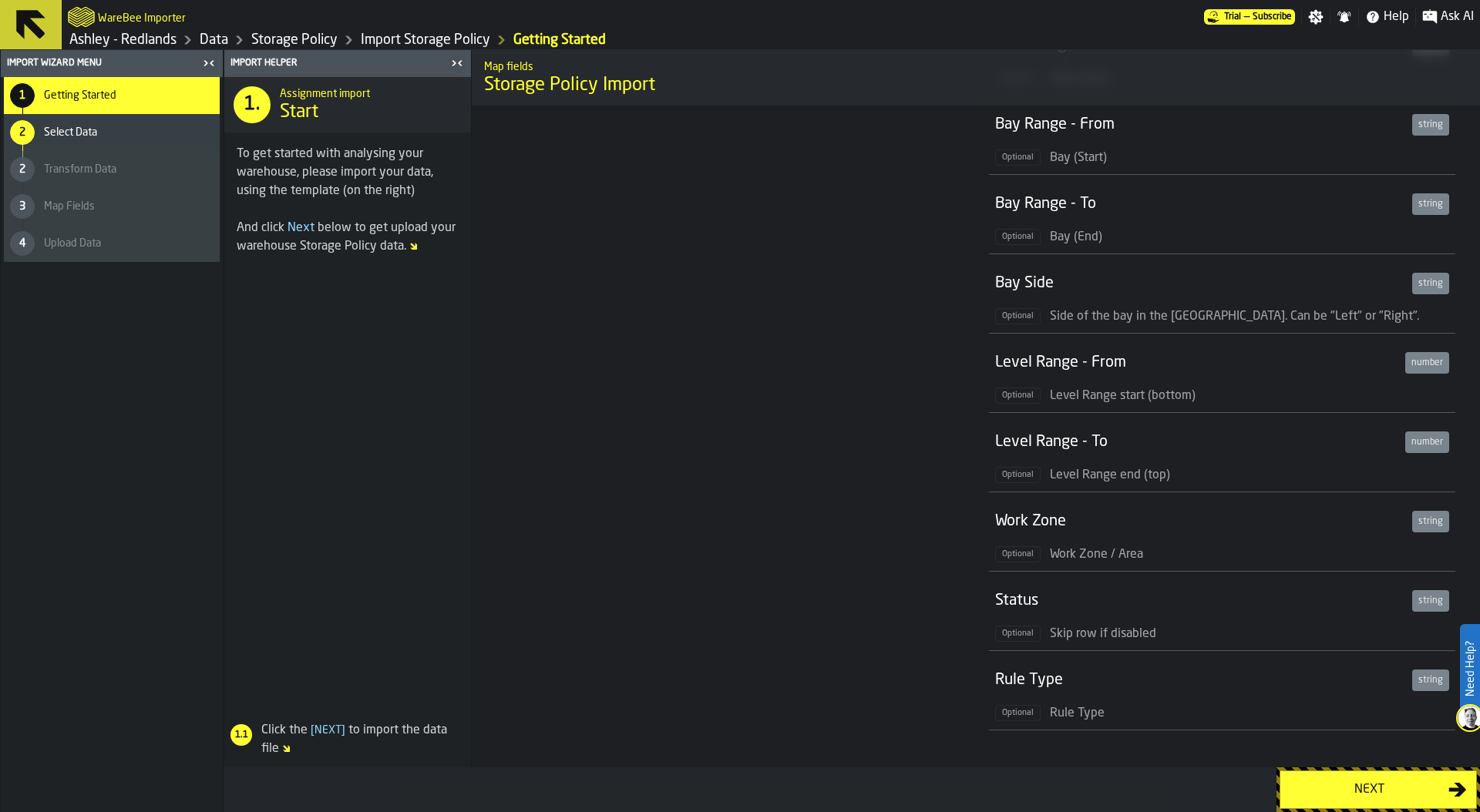
click at [1077, 684] on div "Rule Type" at bounding box center [1200, 680] width 411 height 21
drag, startPoint x: 1070, startPoint y: 683, endPoint x: 1000, endPoint y: 679, distance: 70.1
click at [1000, 679] on div "Rule Type" at bounding box center [1200, 680] width 411 height 21
drag, startPoint x: 991, startPoint y: 520, endPoint x: 1084, endPoint y: 521, distance: 93.0
click at [1084, 521] on li "Work Zone string Optional Work Zone / Area" at bounding box center [1222, 533] width 466 height 80
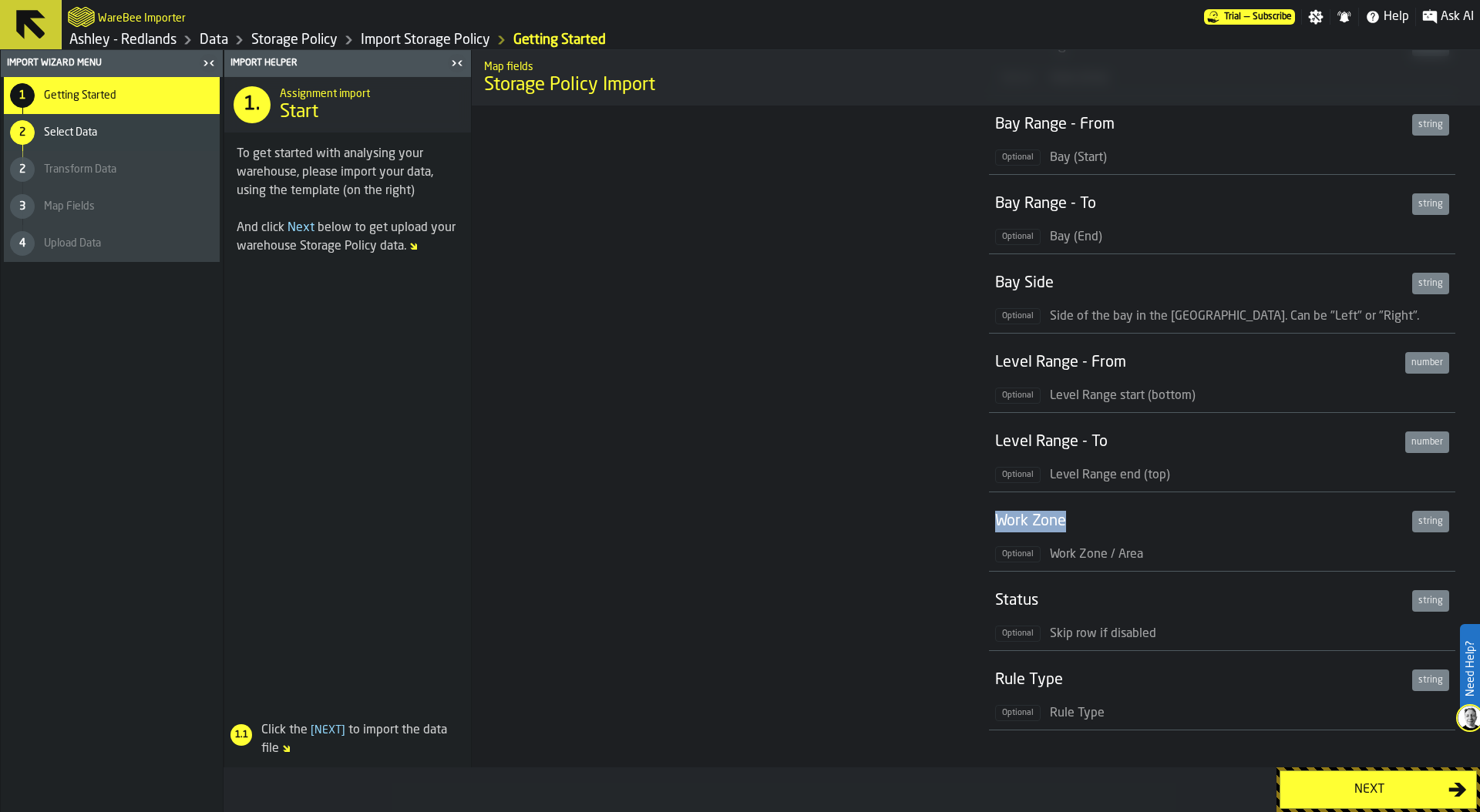
click at [209, 44] on link "Data" at bounding box center [214, 40] width 28 height 17
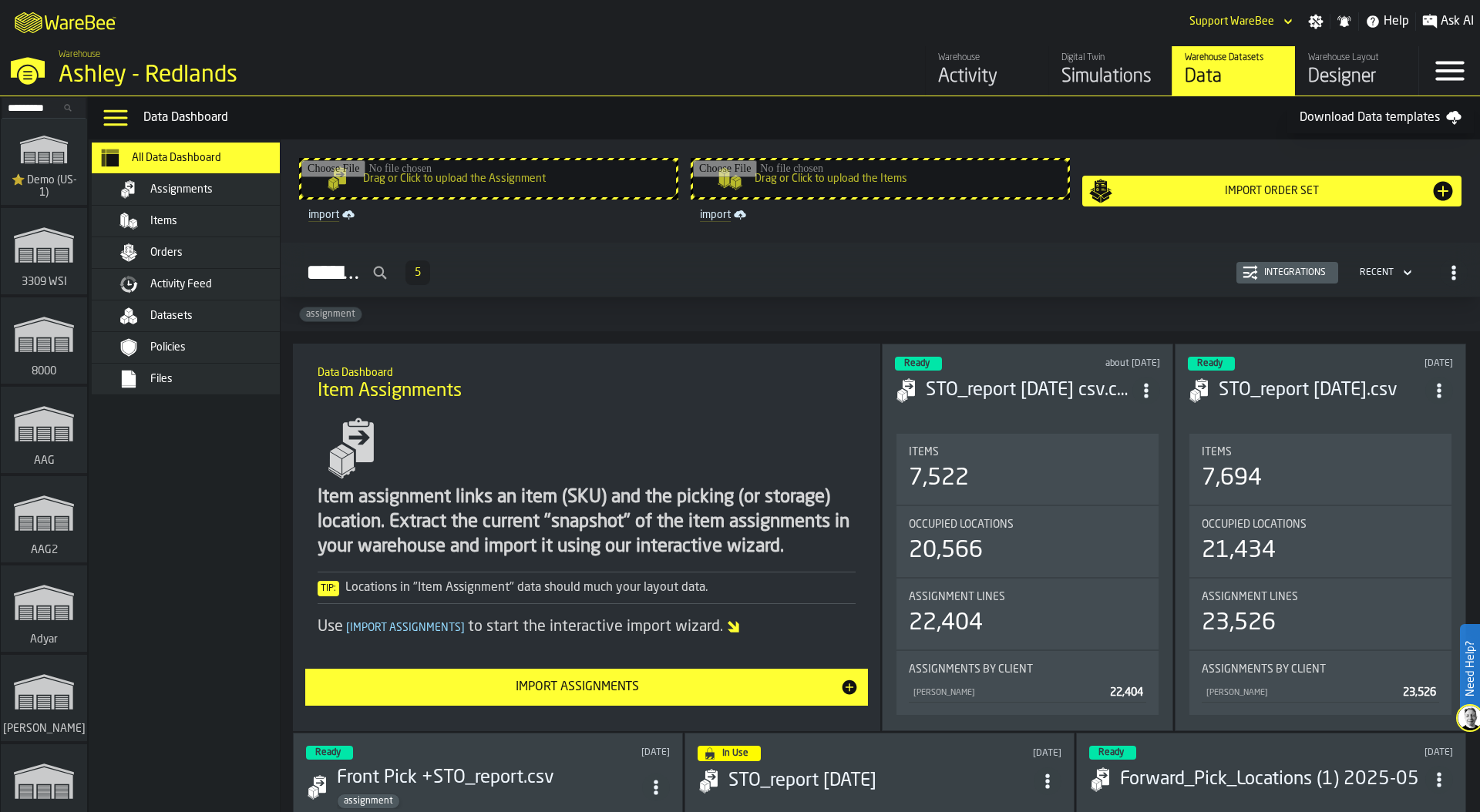
click at [1108, 68] on div "Simulations" at bounding box center [1110, 77] width 98 height 25
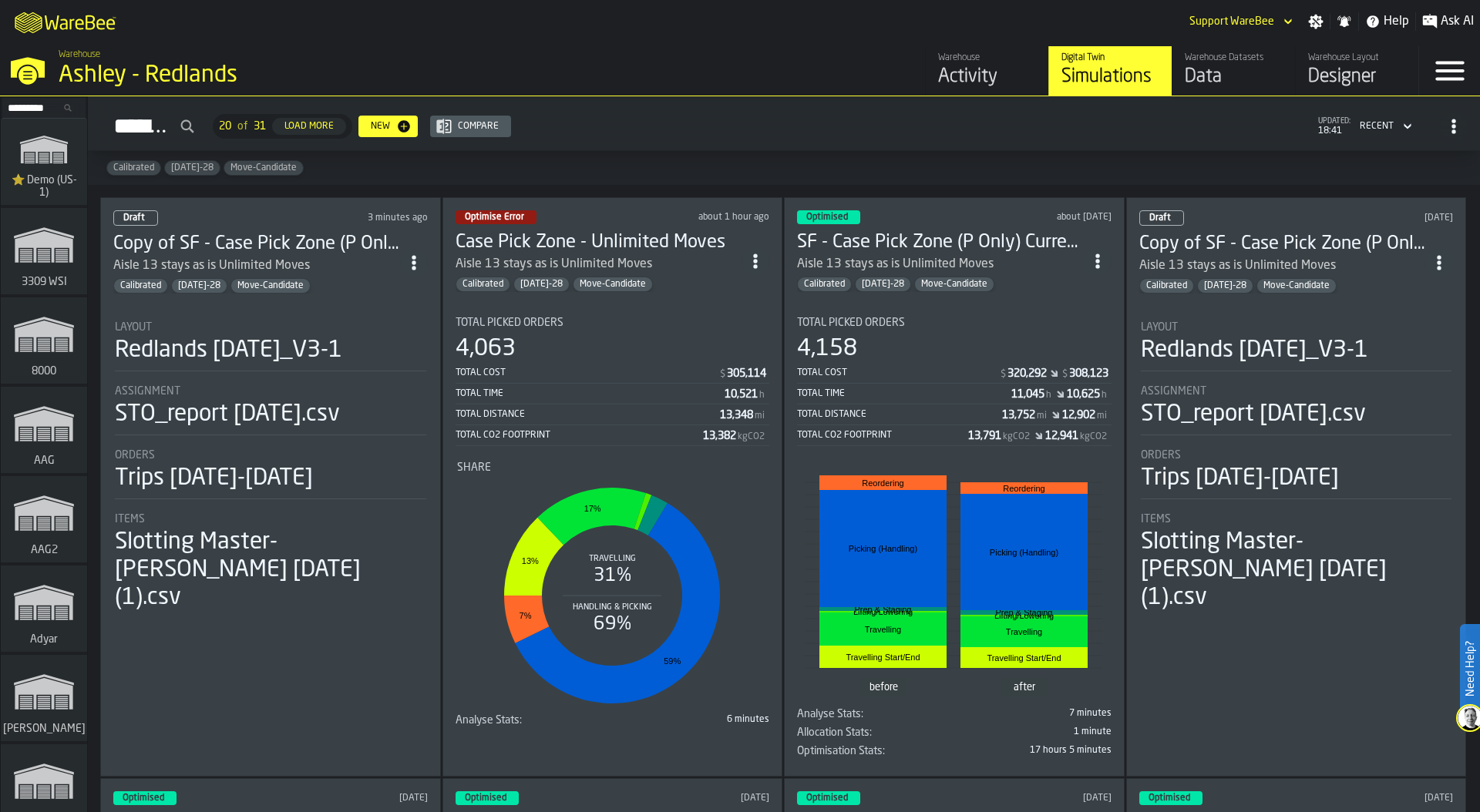
click at [205, 449] on div "Orders" at bounding box center [270, 456] width 311 height 12
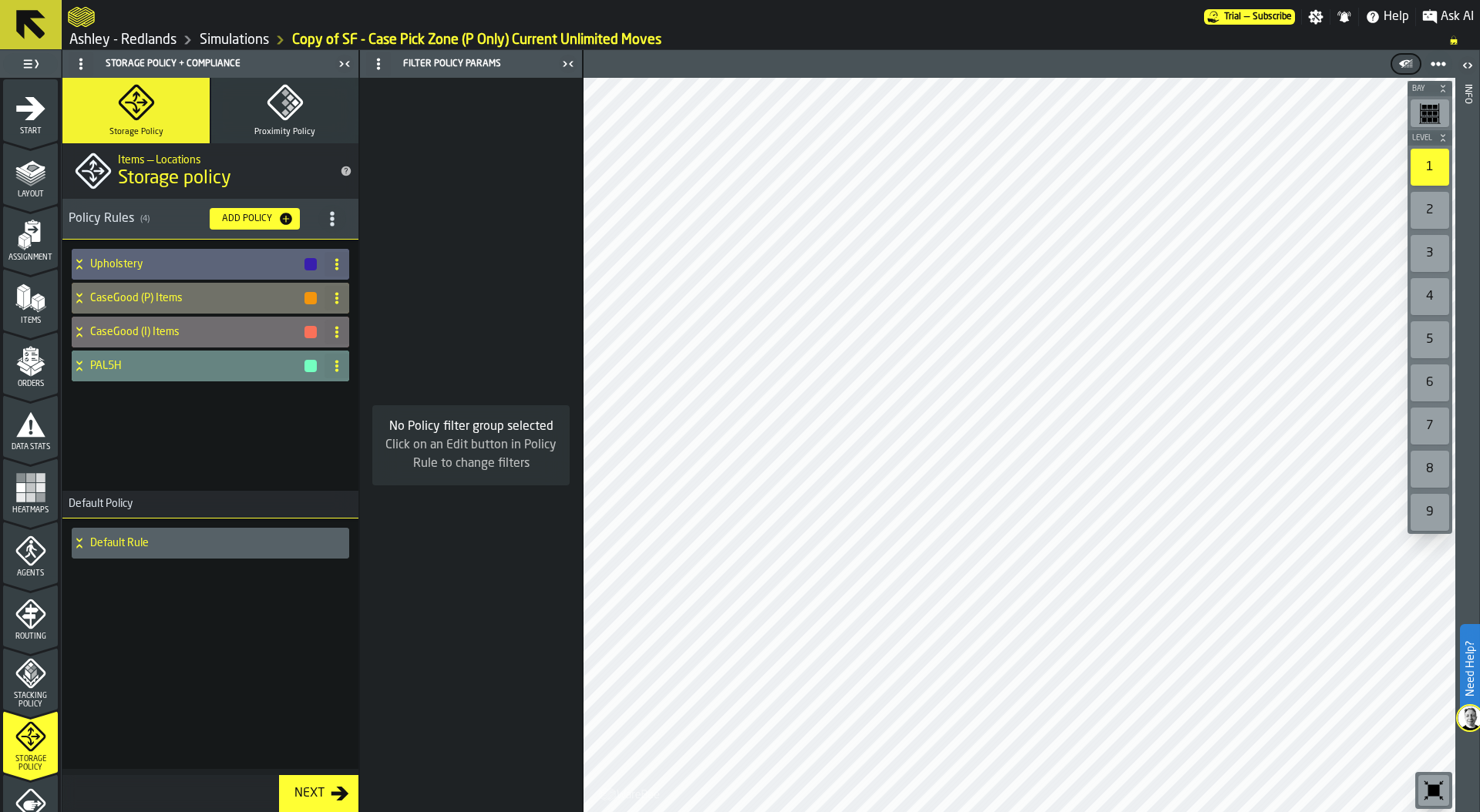
click at [84, 369] on icon at bounding box center [79, 366] width 15 height 12
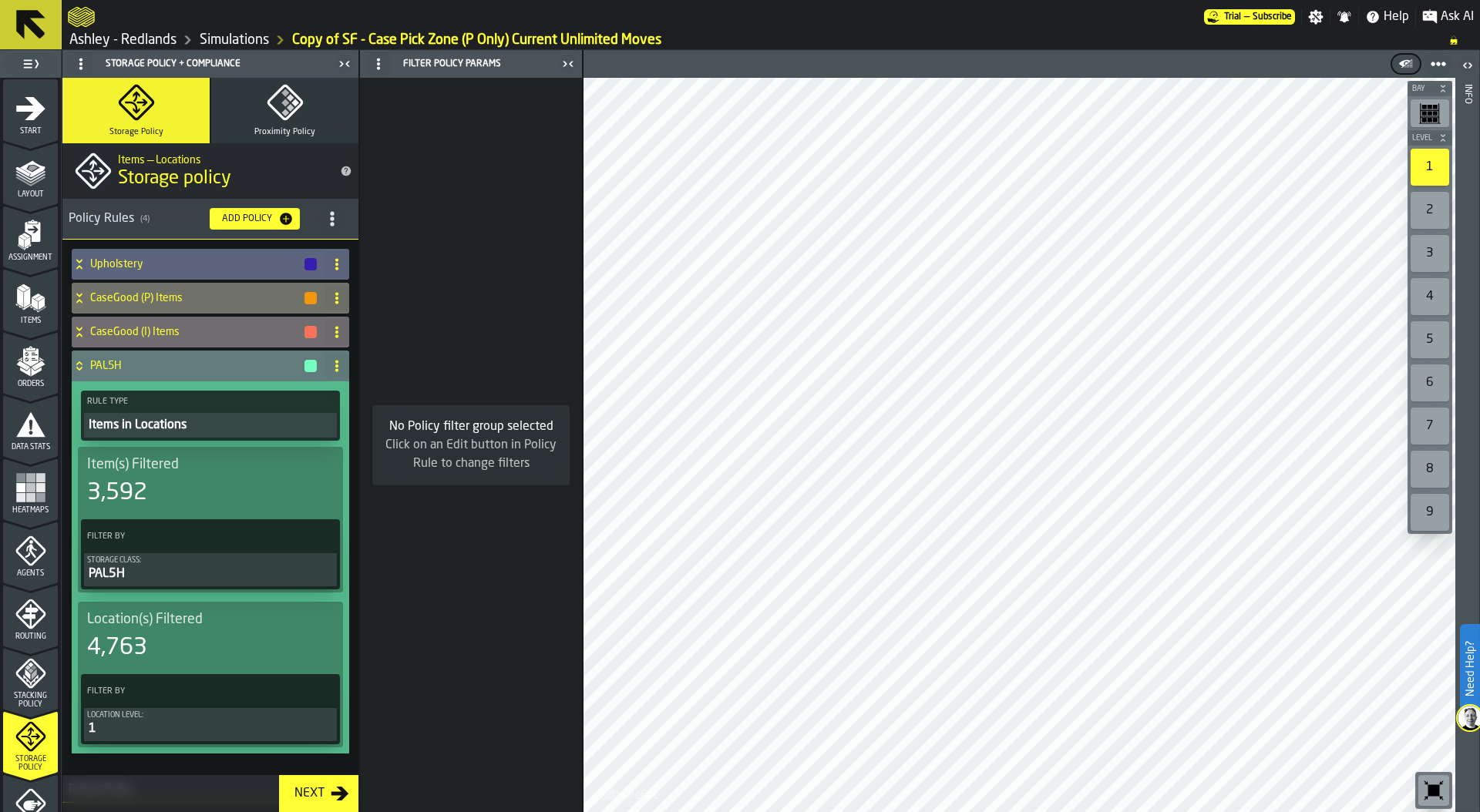
click at [83, 262] on icon at bounding box center [79, 264] width 15 height 12
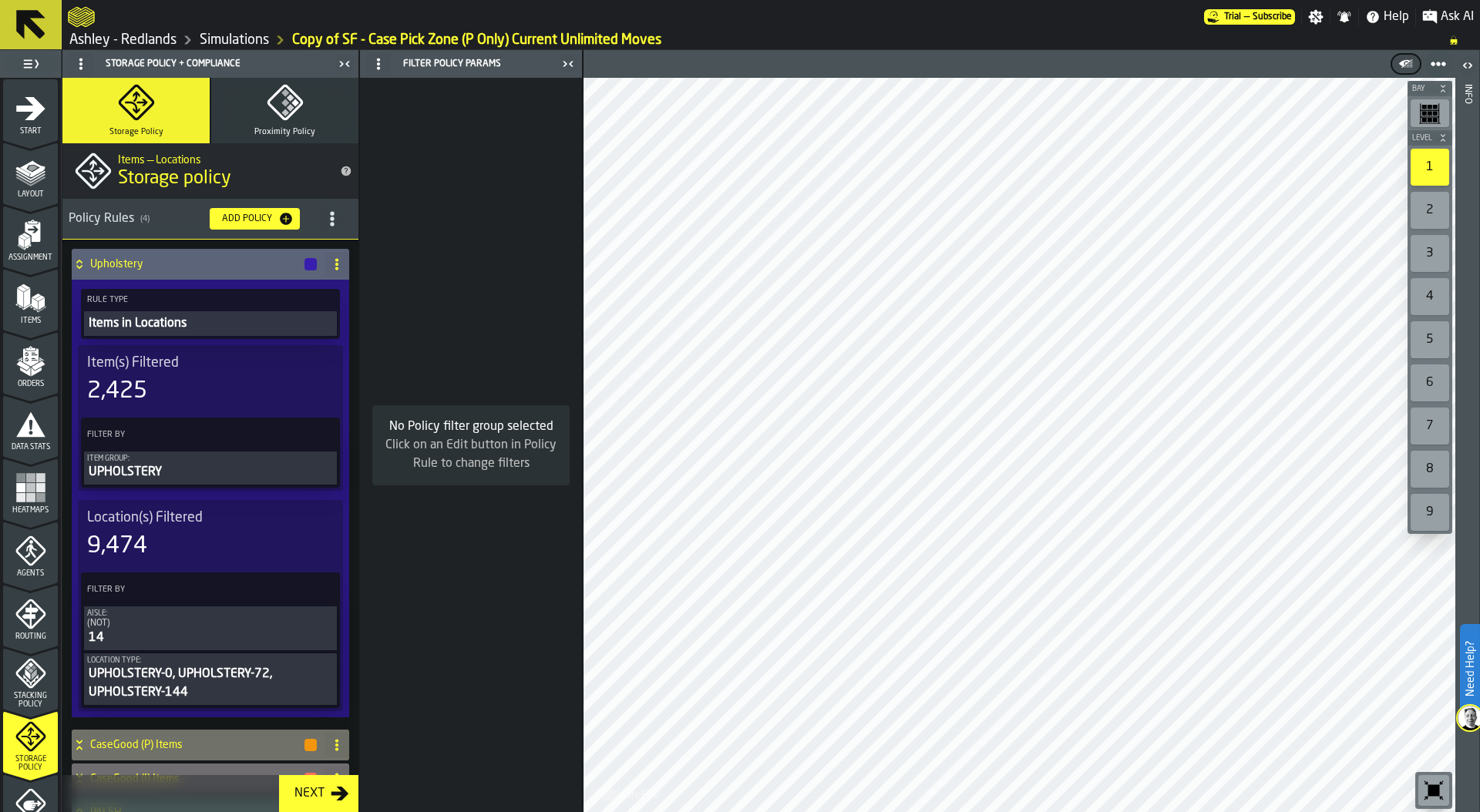
click at [330, 220] on circle "title-section-[object Object]" at bounding box center [332, 218] width 4 height 4
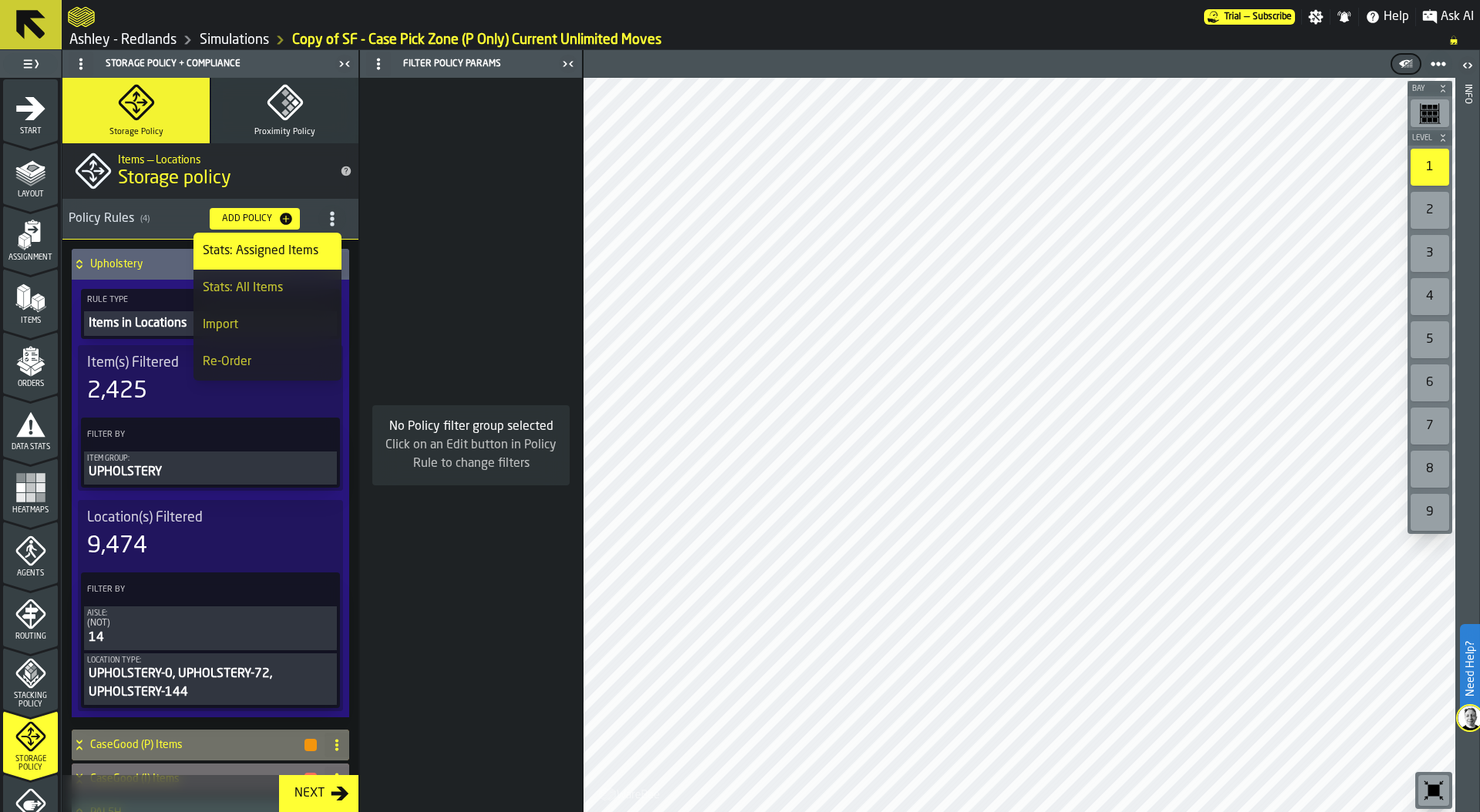
click at [294, 322] on div "Import" at bounding box center [268, 324] width 129 height 19
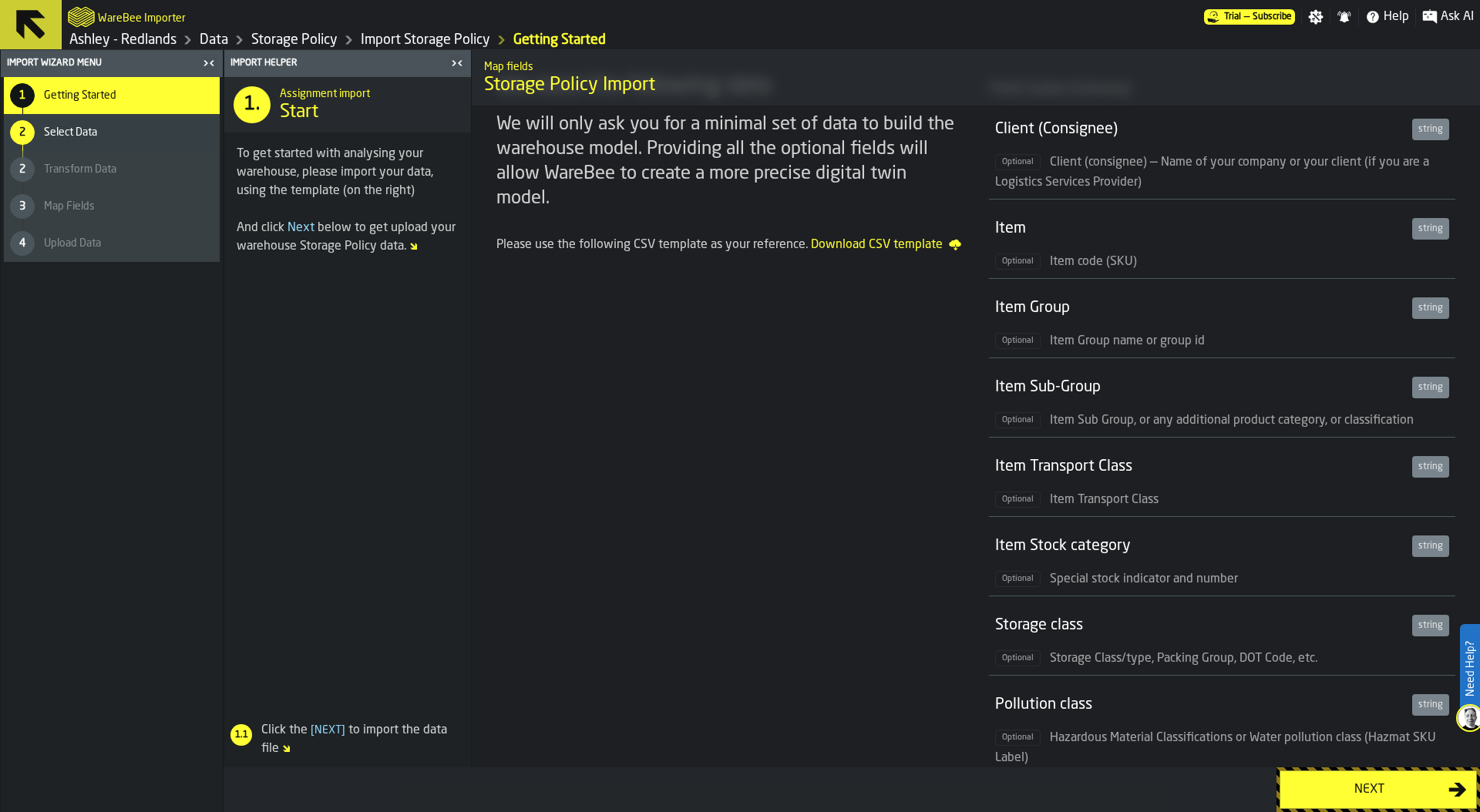
scroll to position [53, 0]
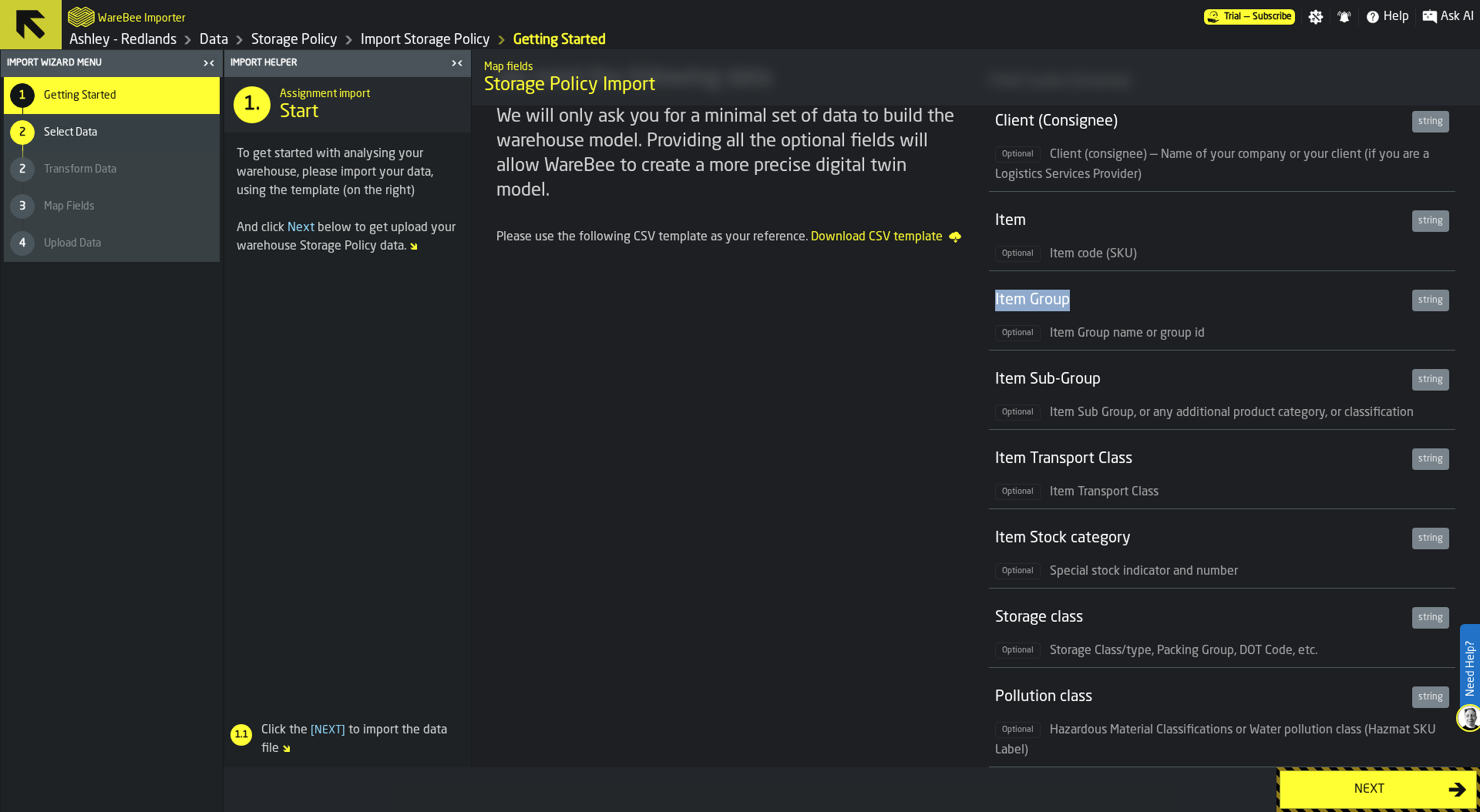
drag, startPoint x: 994, startPoint y: 297, endPoint x: 1136, endPoint y: 298, distance: 142.0
click at [1136, 298] on div "Item Group" at bounding box center [1200, 301] width 411 height 21
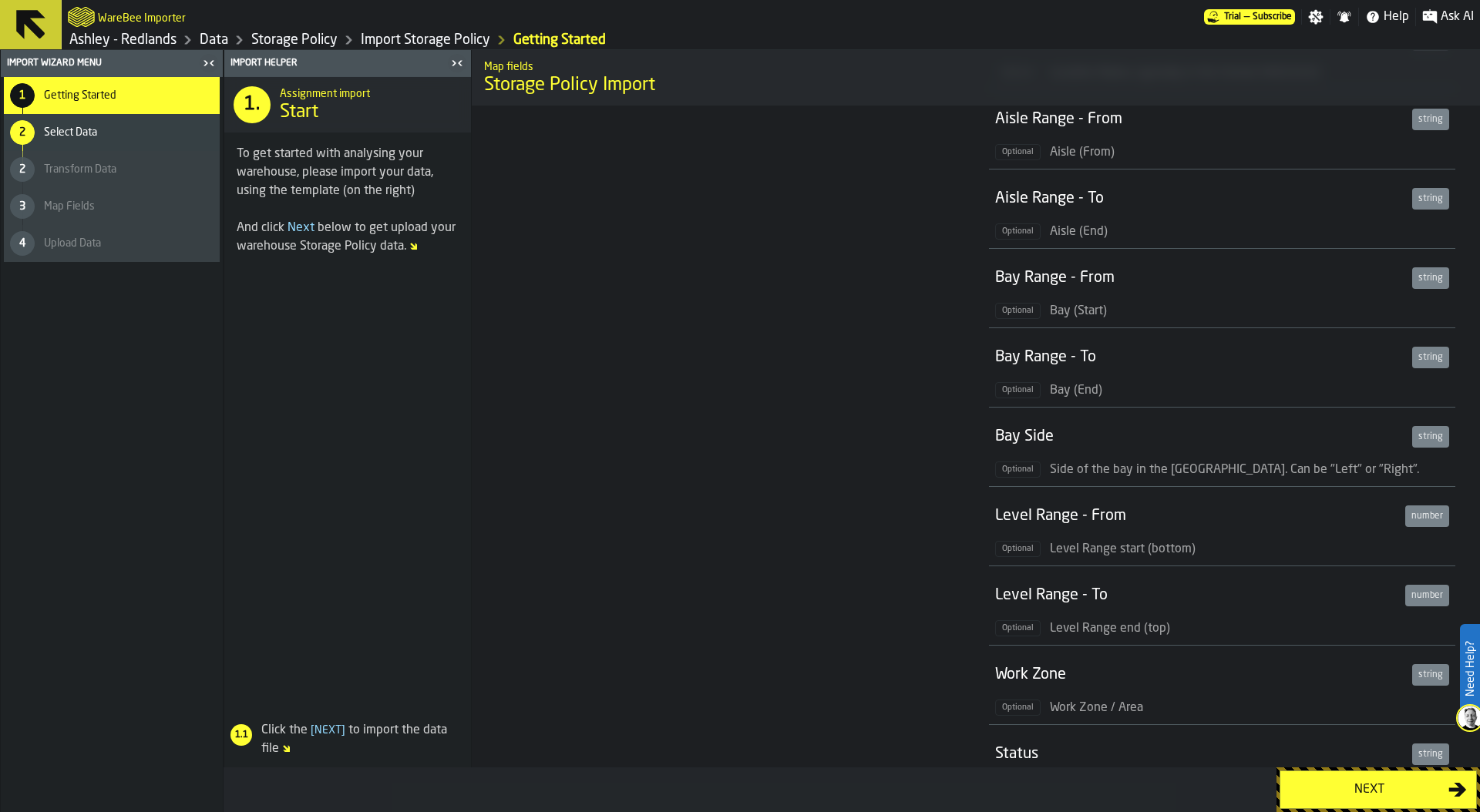
scroll to position [849, 0]
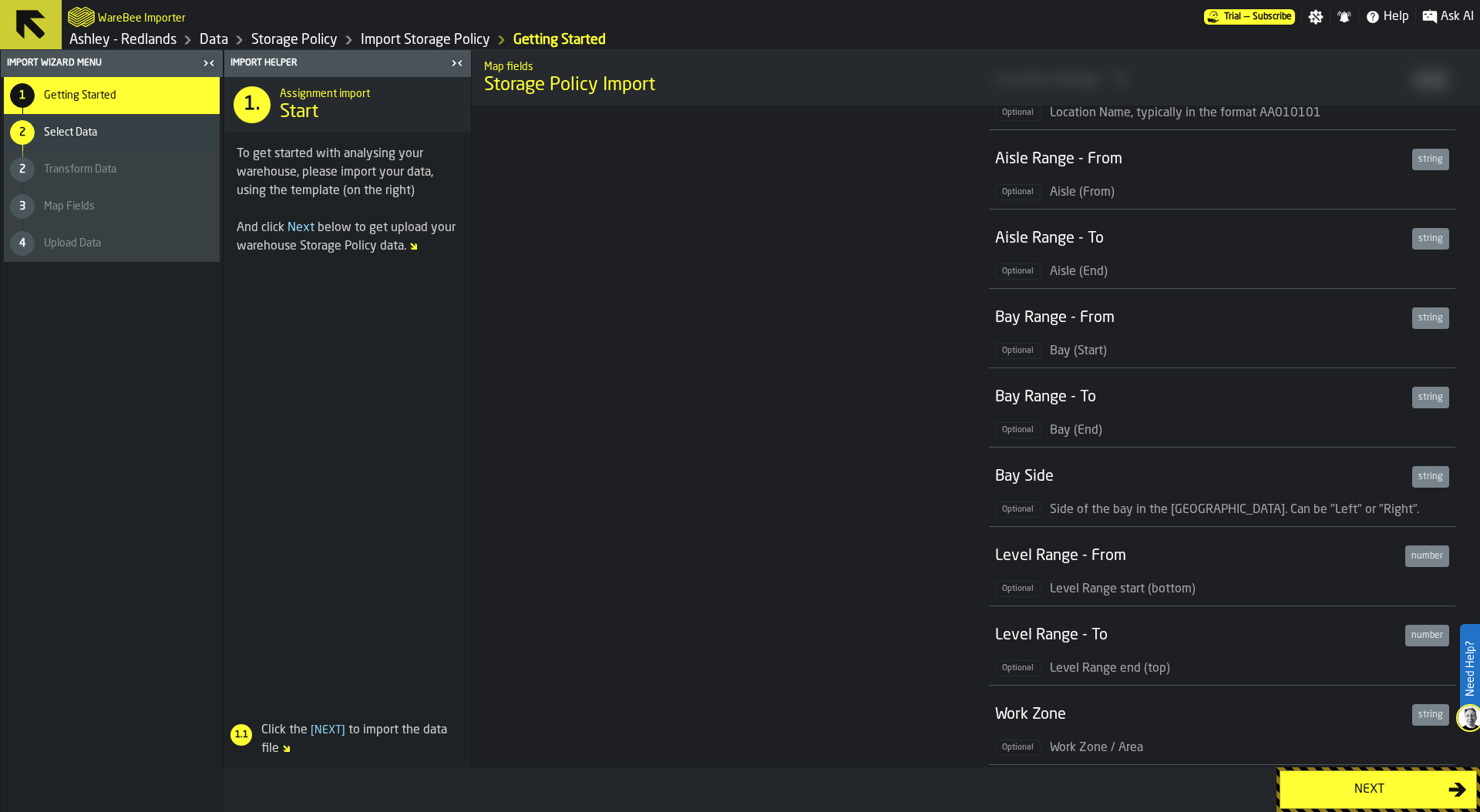
click at [289, 40] on link "Storage Policy" at bounding box center [294, 40] width 86 height 17
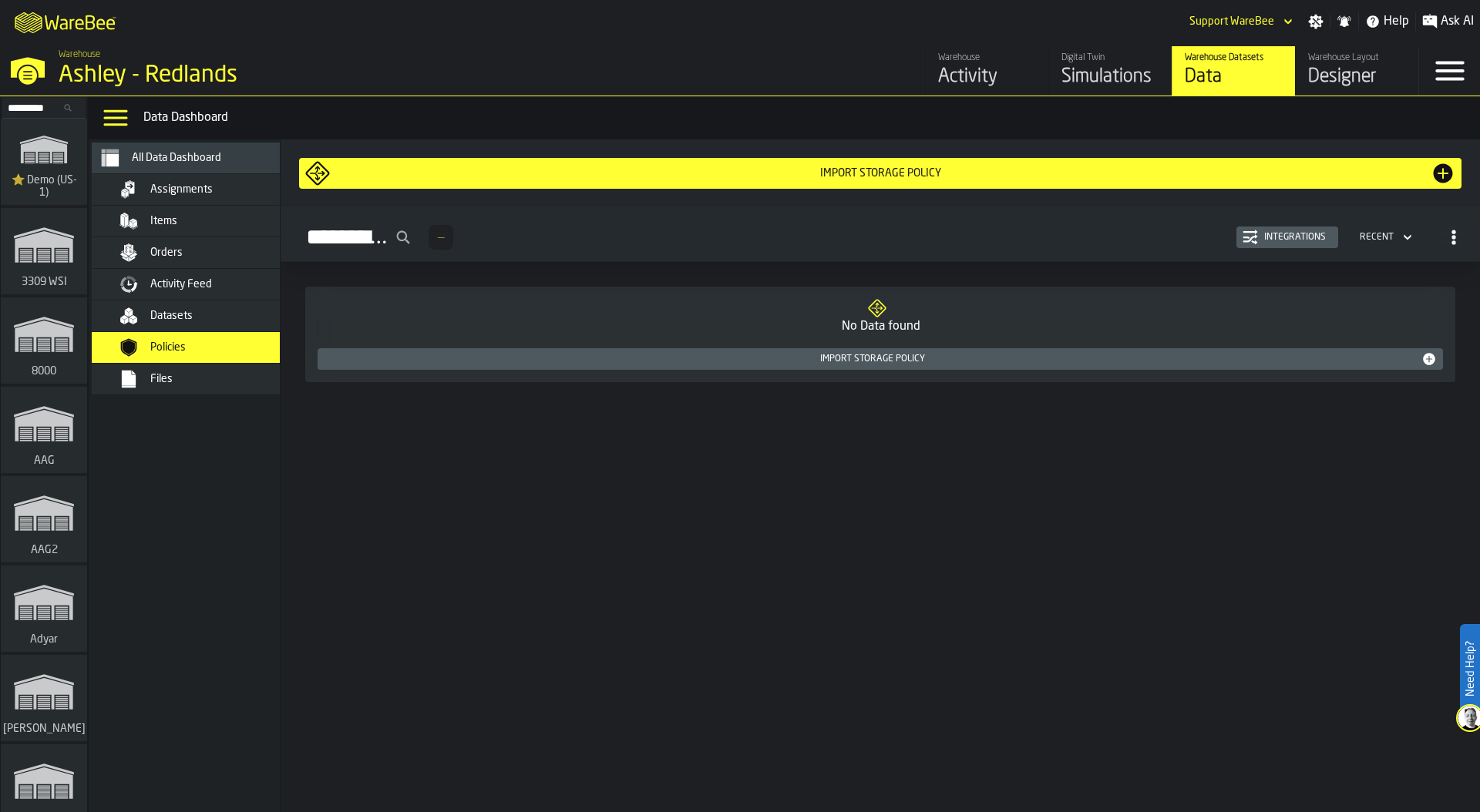
click at [1104, 72] on div "Simulations" at bounding box center [1110, 77] width 98 height 25
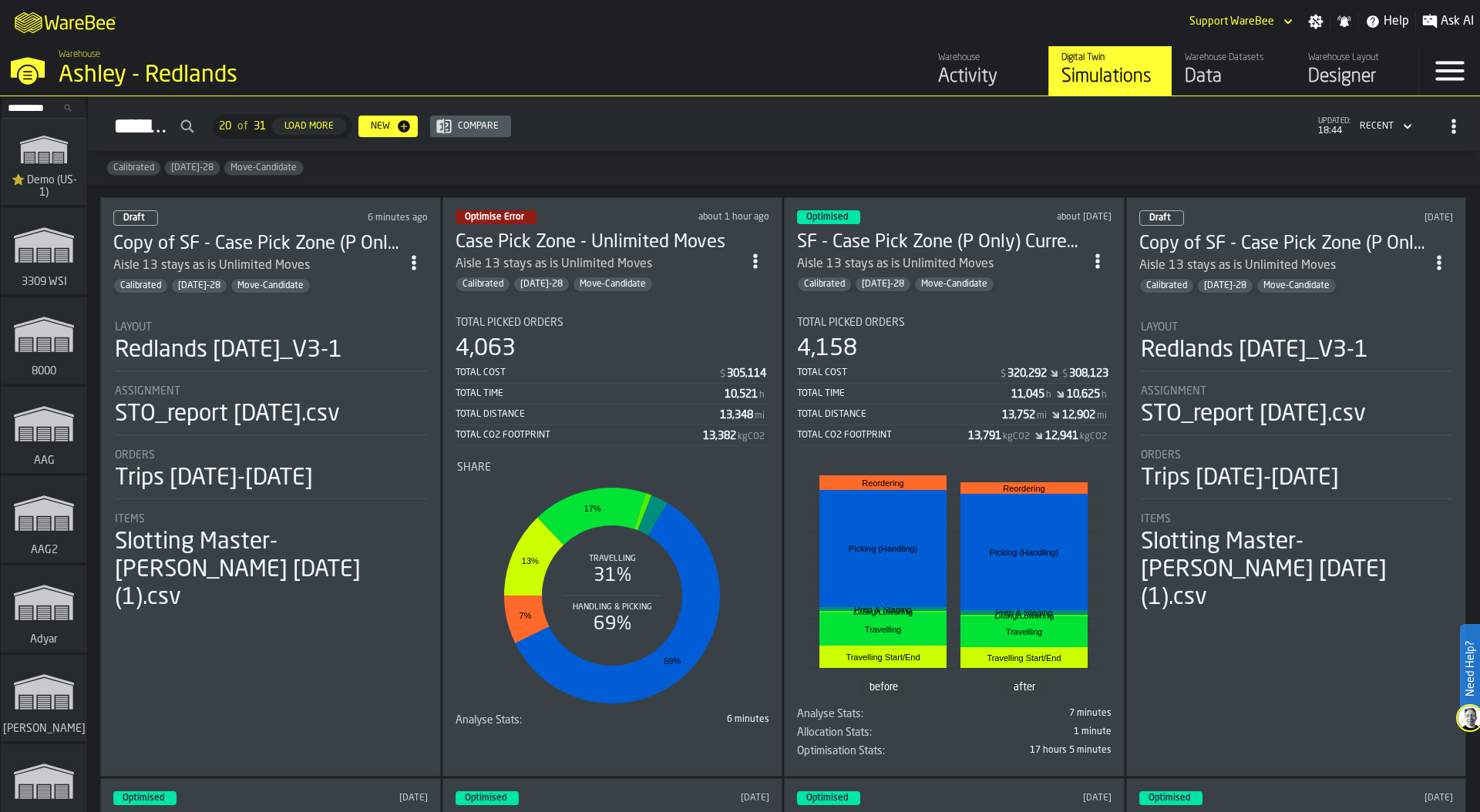
click at [297, 401] on div "STO_report 7-24-2025.csv" at bounding box center [228, 414] width 225 height 27
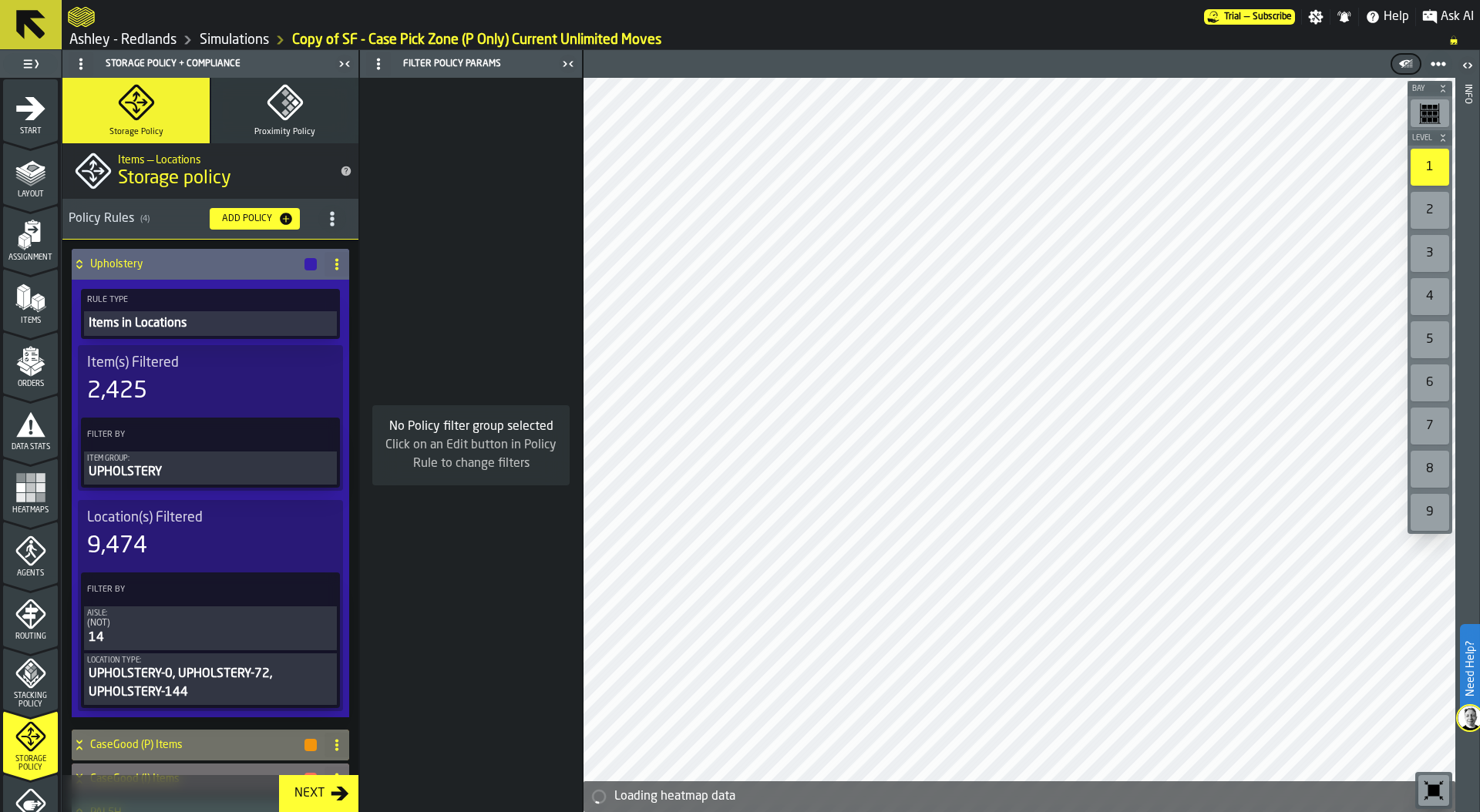
click at [80, 262] on icon at bounding box center [79, 262] width 5 height 4
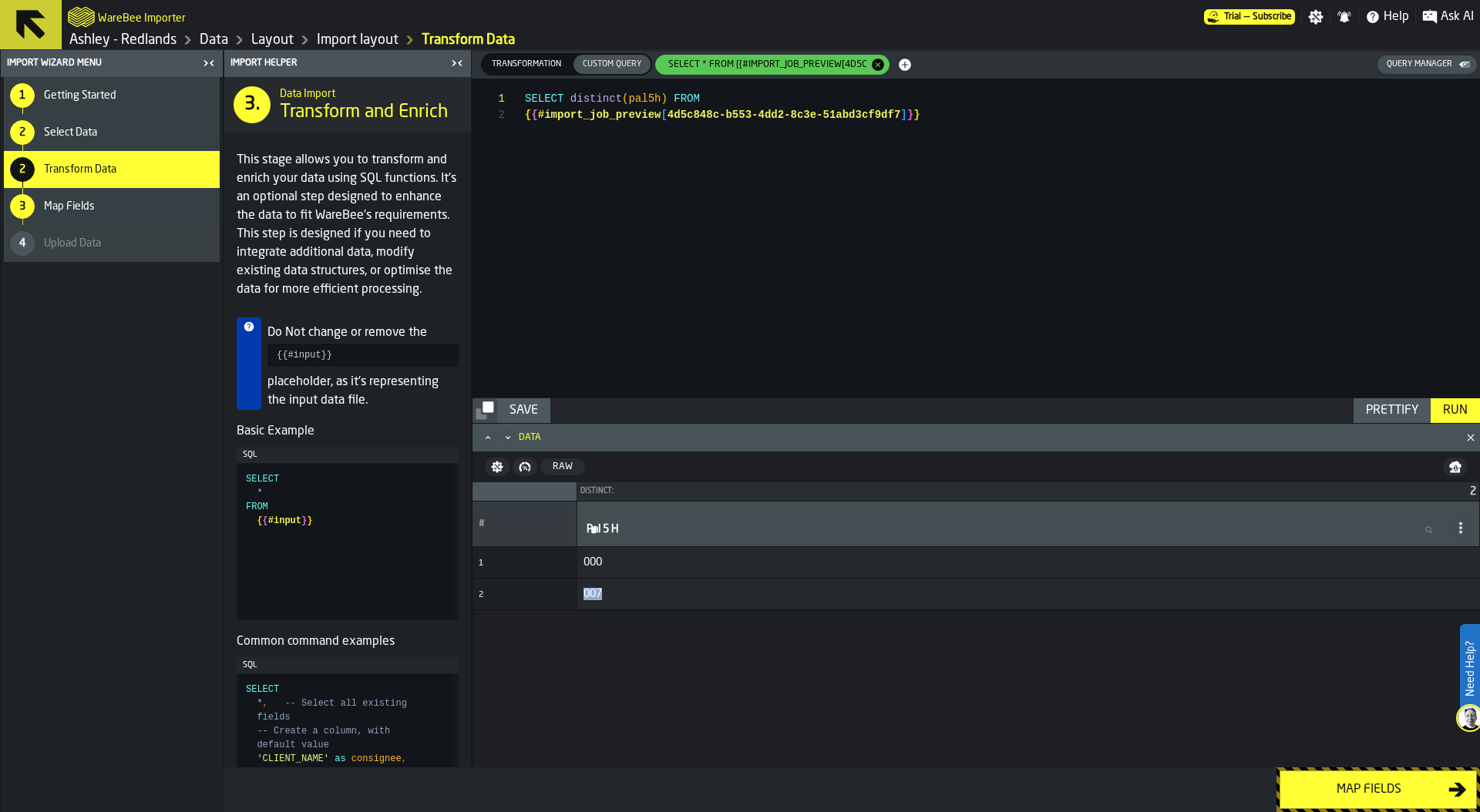
scroll to position [6587, 5971]
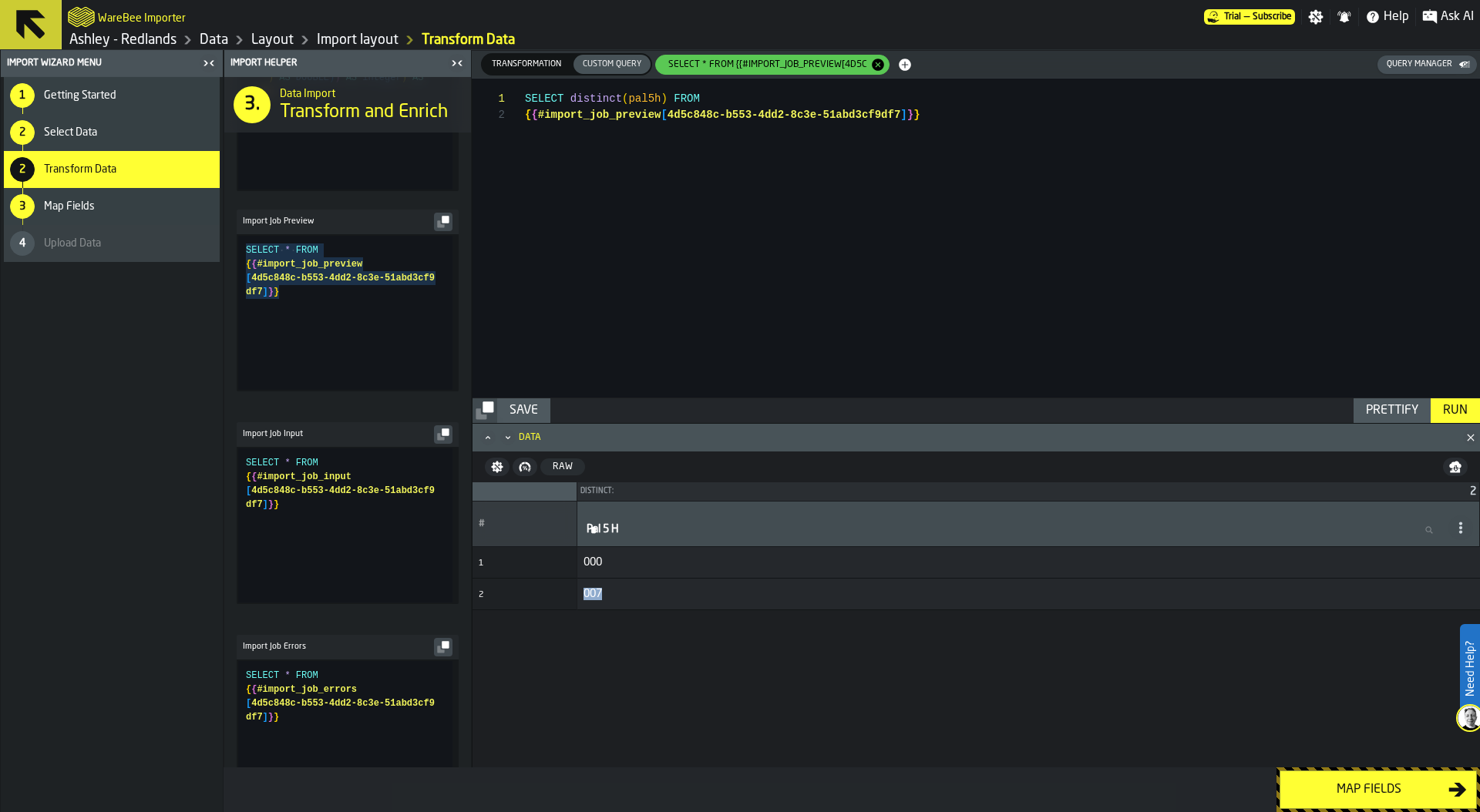
click at [535, 60] on span "Transformation" at bounding box center [527, 64] width 82 height 13
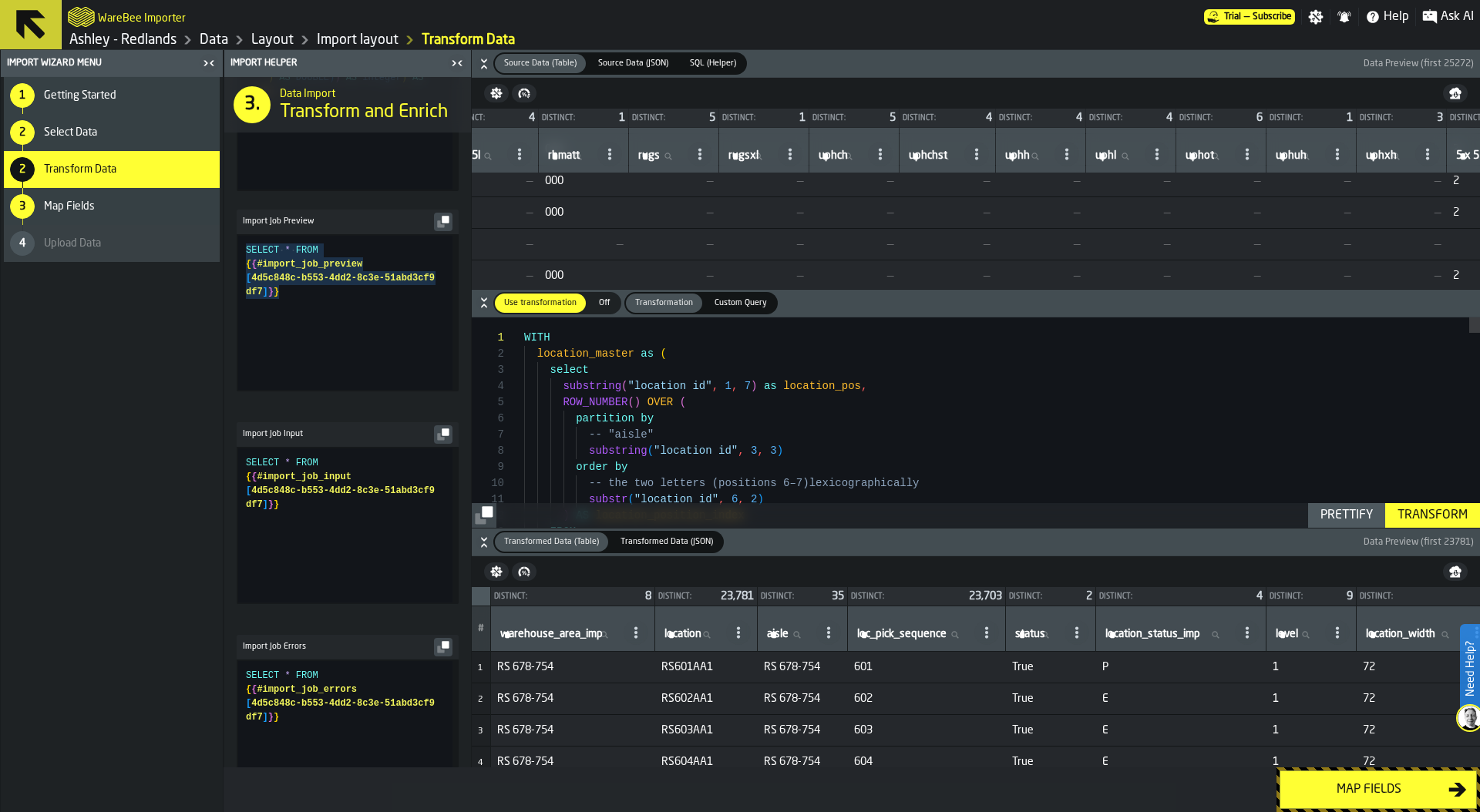
scroll to position [6579, 6258]
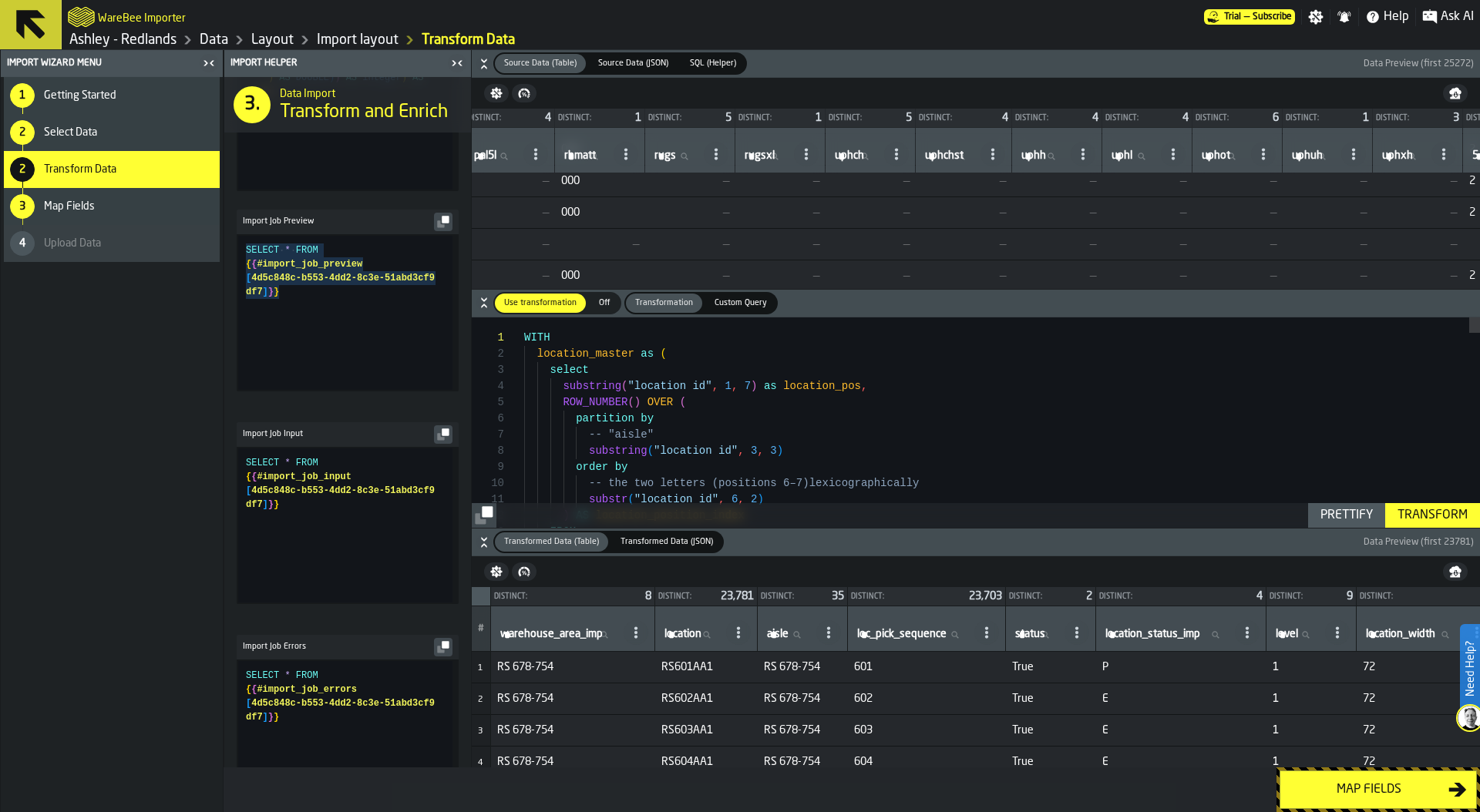
click at [715, 61] on span "SQL (Helper)" at bounding box center [713, 63] width 59 height 13
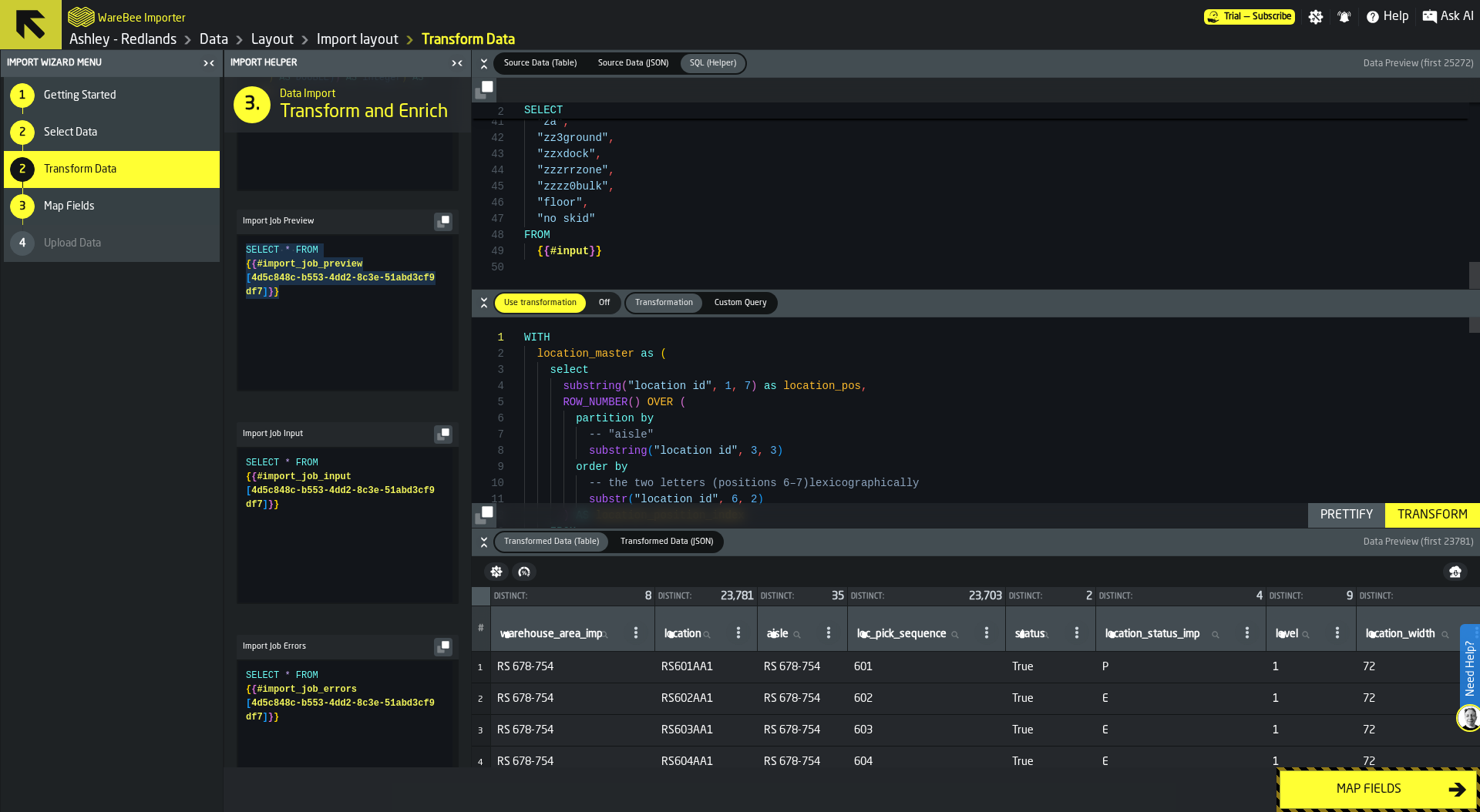
type textarea "**********"
click at [646, 64] on span "Source Data (JSON)" at bounding box center [633, 63] width 82 height 13
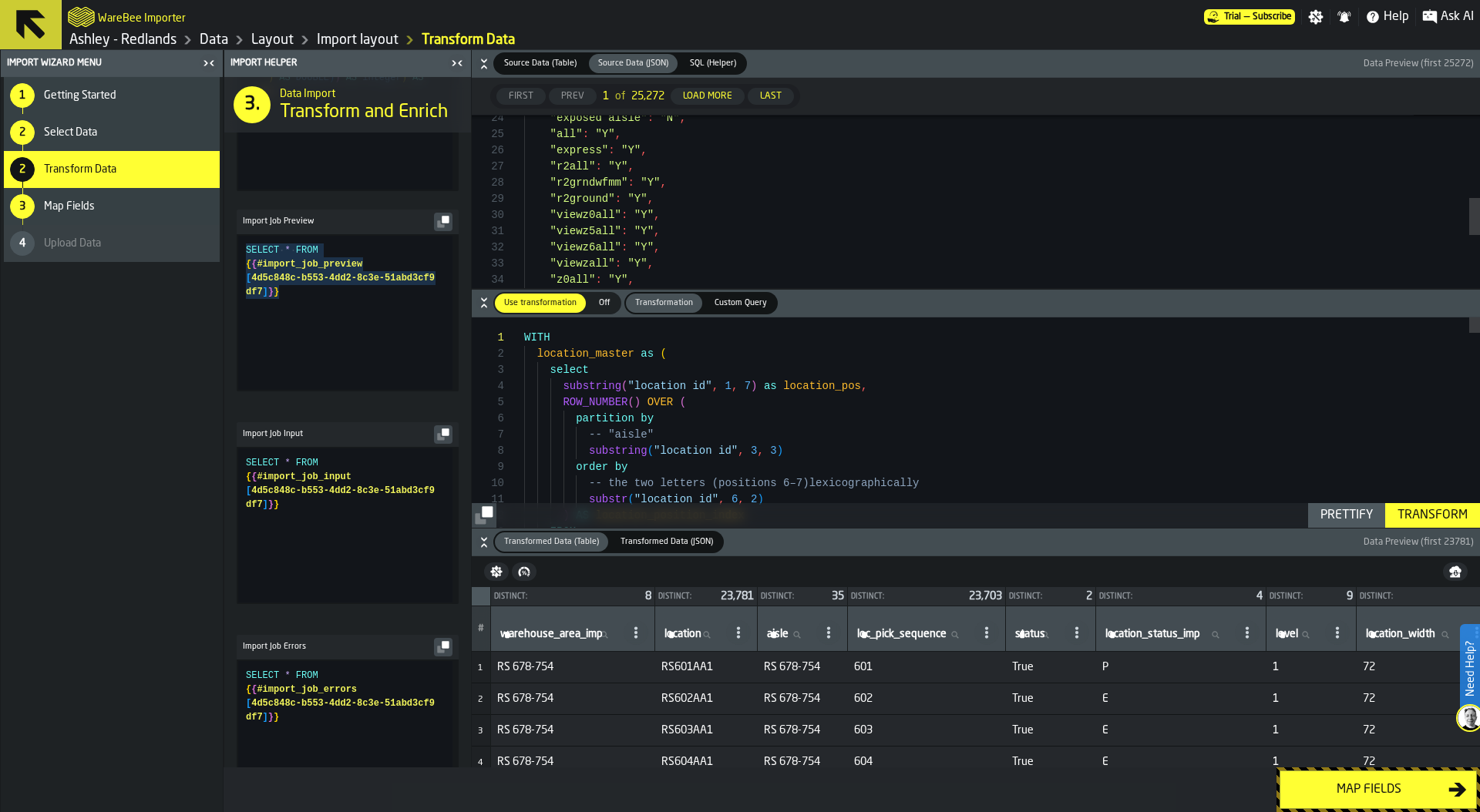
click at [527, 52] on label "Source Data (Table) Source Data (Table)" at bounding box center [540, 63] width 94 height 22
click at [527, 64] on span "Source Data (Table)" at bounding box center [541, 63] width 85 height 13
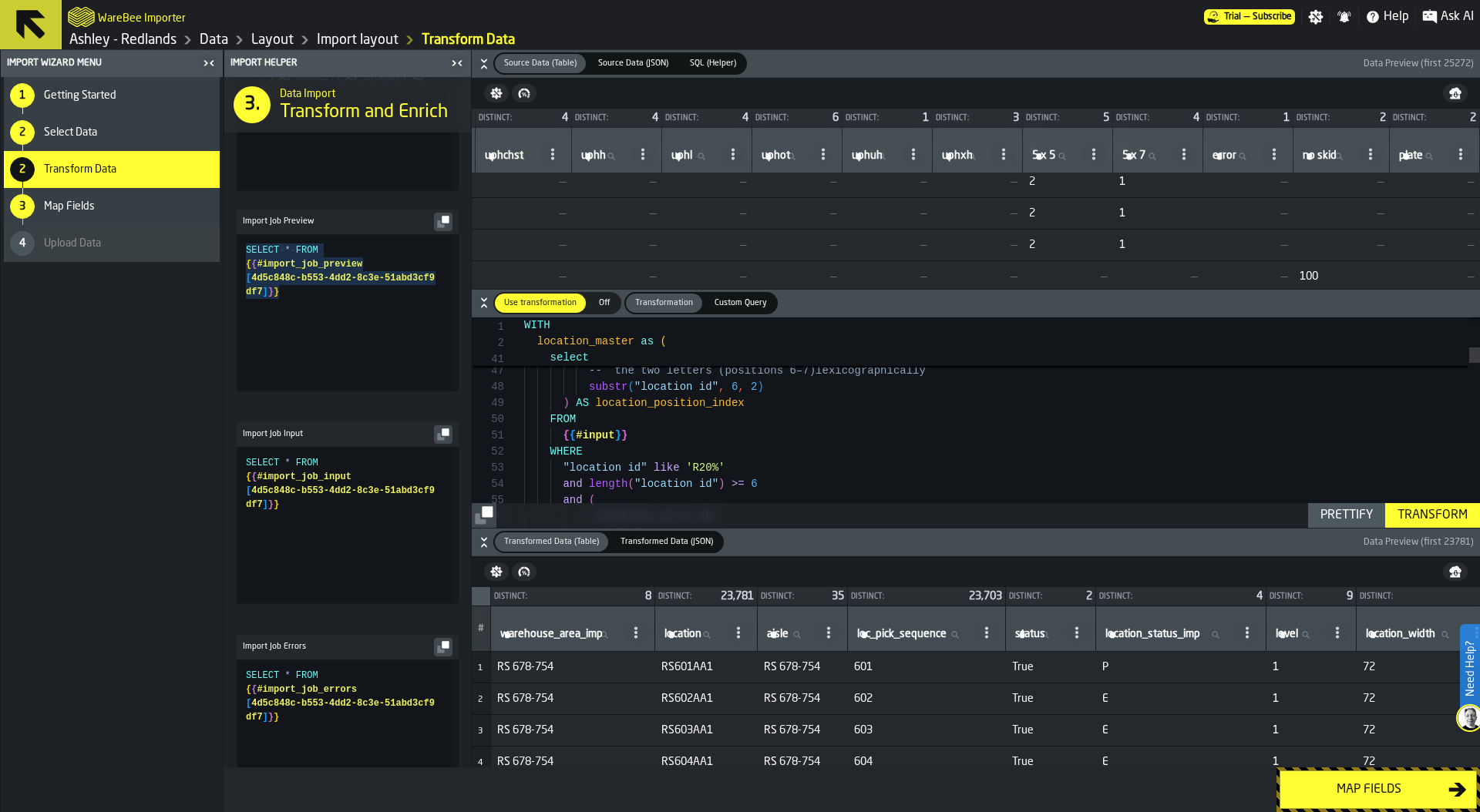
scroll to position [398, 6770]
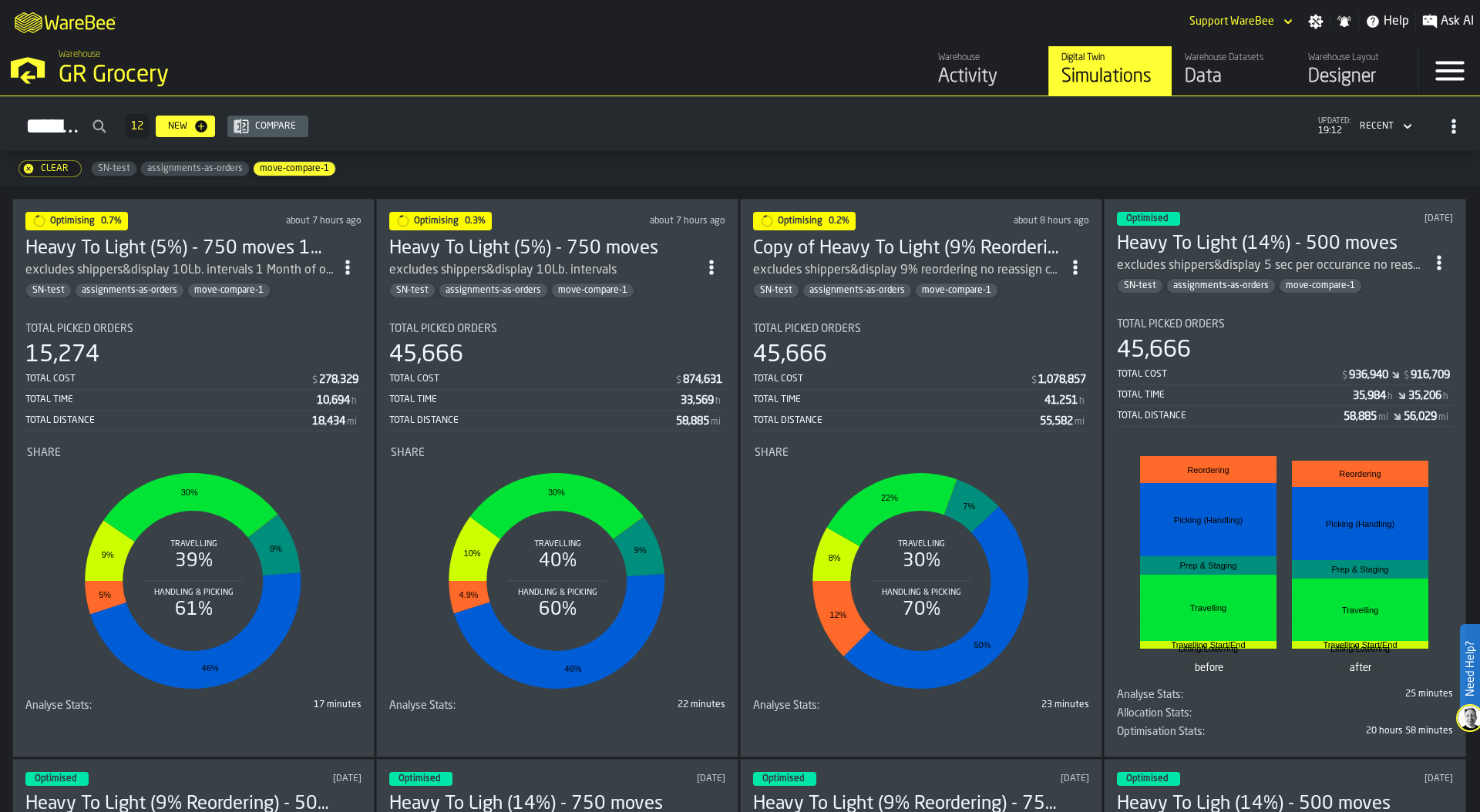
click at [183, 315] on section "Total Picked Orders 15,274 Total Cost $ 278,329 Total Time 10,694 h Total Dista…" at bounding box center [193, 514] width 336 height 408
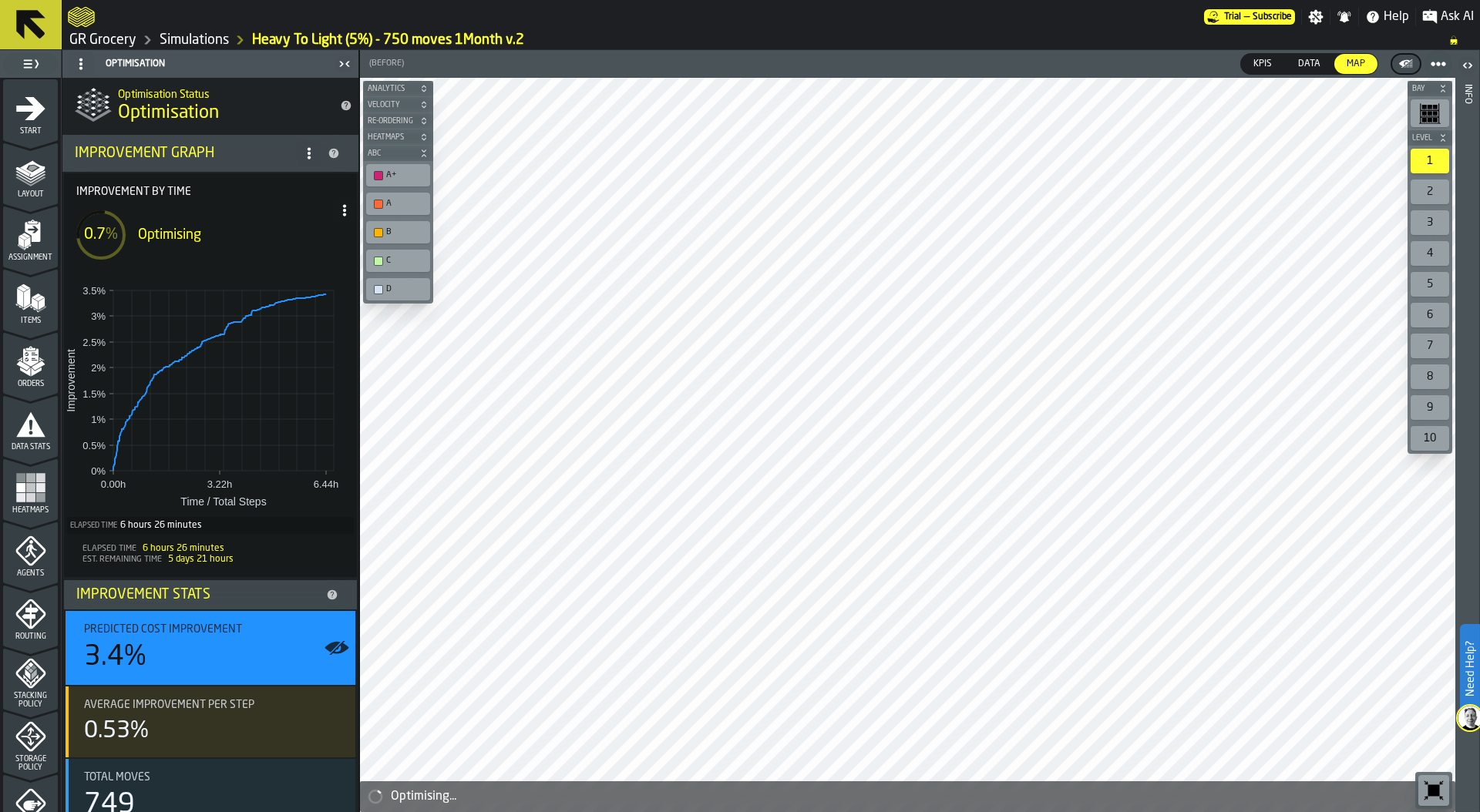
click at [190, 36] on link "Simulations" at bounding box center [194, 40] width 69 height 17
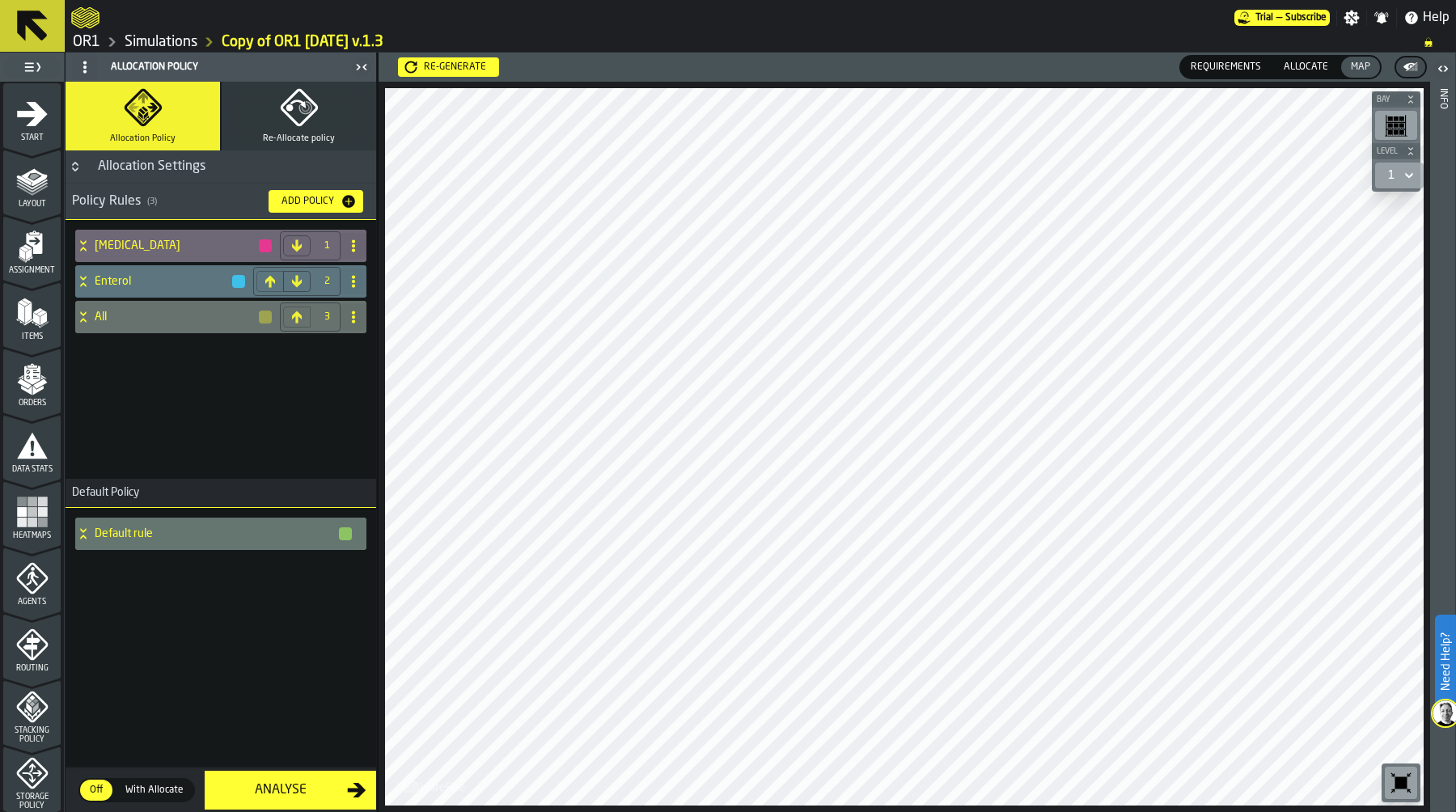
scroll to position [404, 0]
